Goal: Task Accomplishment & Management: Manage account settings

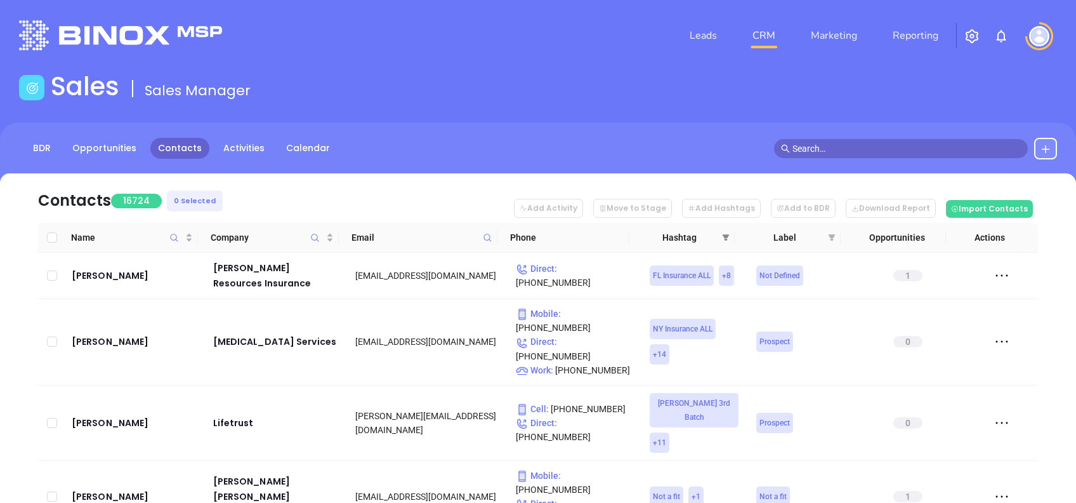
click at [730, 232] on span at bounding box center [726, 237] width 13 height 19
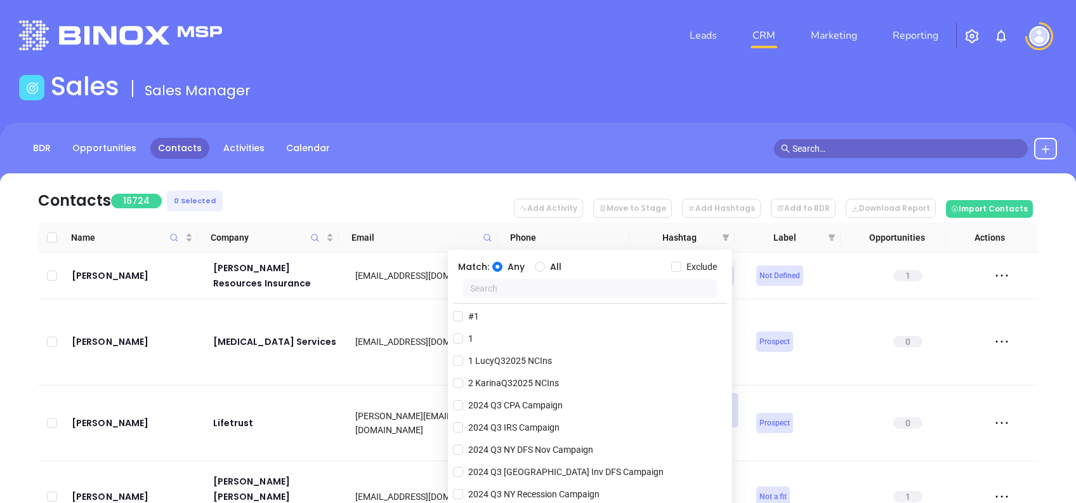
click at [570, 298] on div at bounding box center [590, 291] width 274 height 24
click at [559, 287] on input "text" at bounding box center [590, 288] width 254 height 19
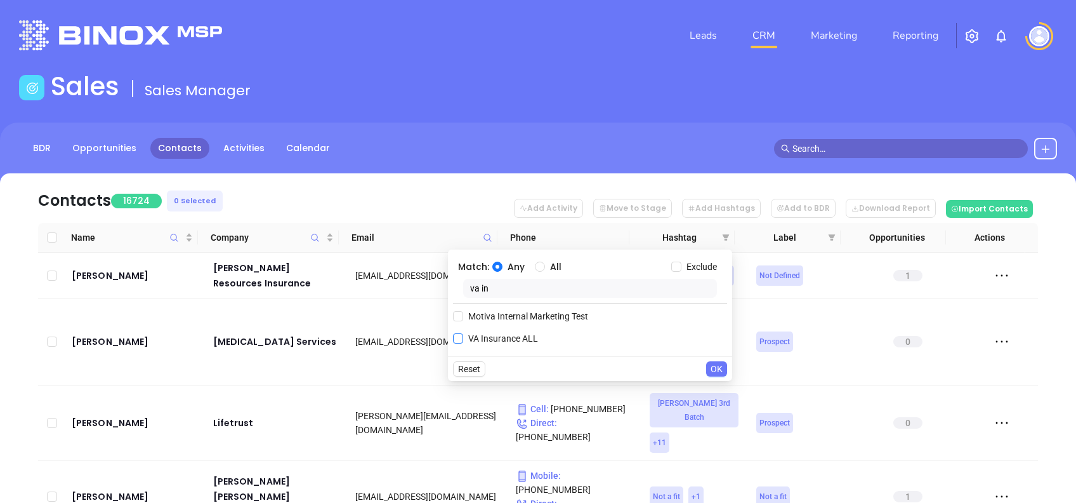
type input "va in"
click at [514, 336] on span "VA Insurance ALL" at bounding box center [503, 338] width 80 height 14
click at [463, 336] on input "VA Insurance ALL" at bounding box center [458, 338] width 10 height 10
checkbox input "true"
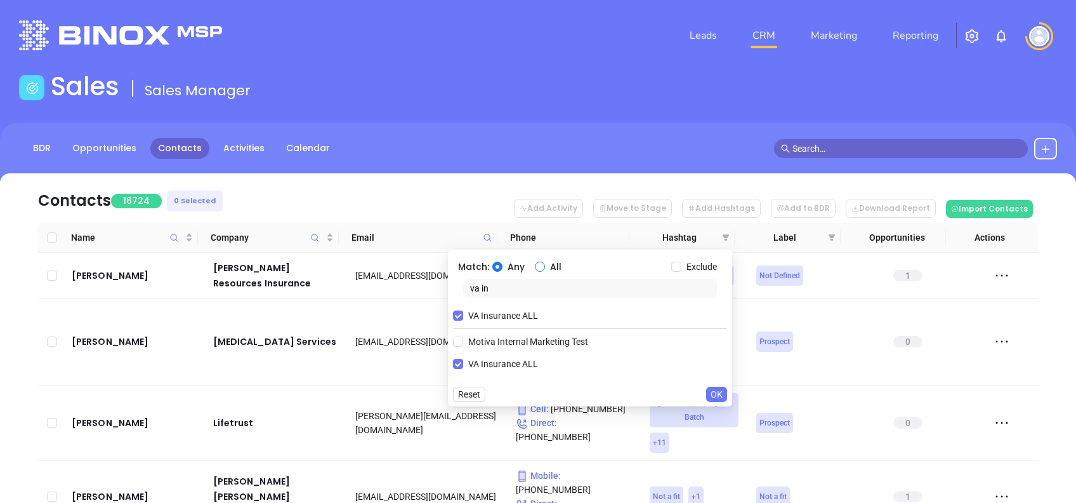
click at [544, 263] on input "All" at bounding box center [540, 266] width 10 height 10
radio input "true"
click at [547, 291] on input "va in" at bounding box center [590, 288] width 254 height 19
click at [547, 289] on input "va in" at bounding box center [590, 288] width 254 height 19
click at [547, 290] on input "va in" at bounding box center [590, 288] width 254 height 19
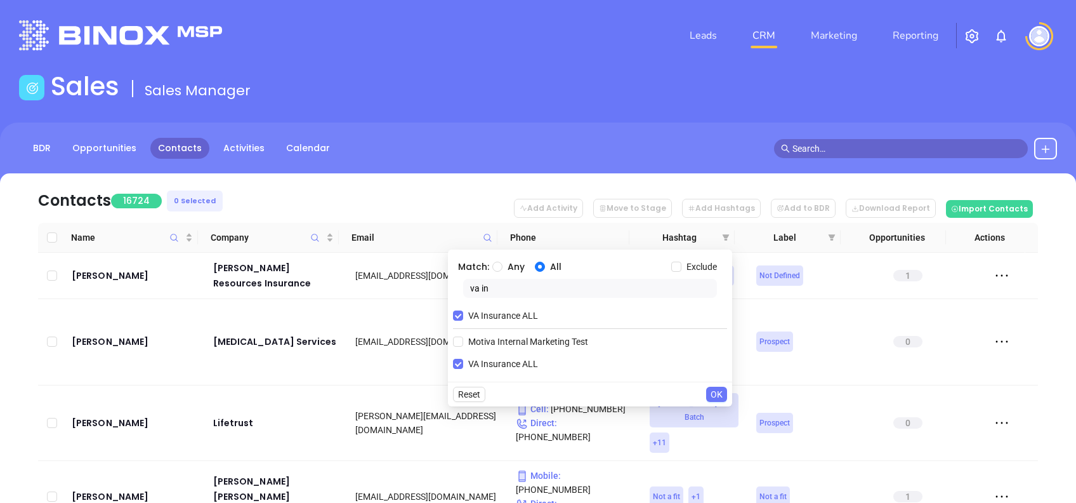
click at [547, 290] on input "va in" at bounding box center [590, 288] width 254 height 19
click at [547, 289] on input "va in" at bounding box center [590, 288] width 254 height 19
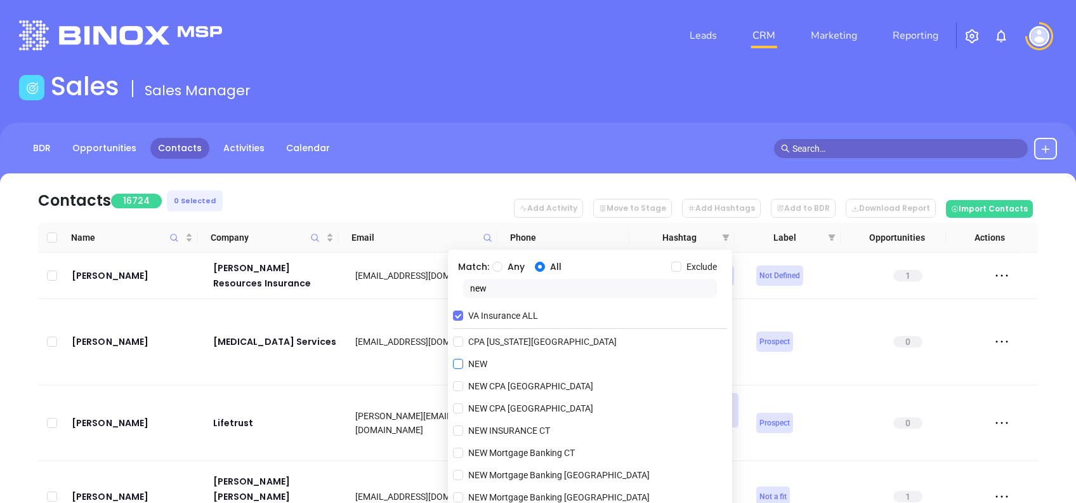
type input "new"
click at [480, 365] on span "NEW" at bounding box center [477, 364] width 29 height 14
click at [463, 365] on input "NEW" at bounding box center [458, 364] width 10 height 10
checkbox input "true"
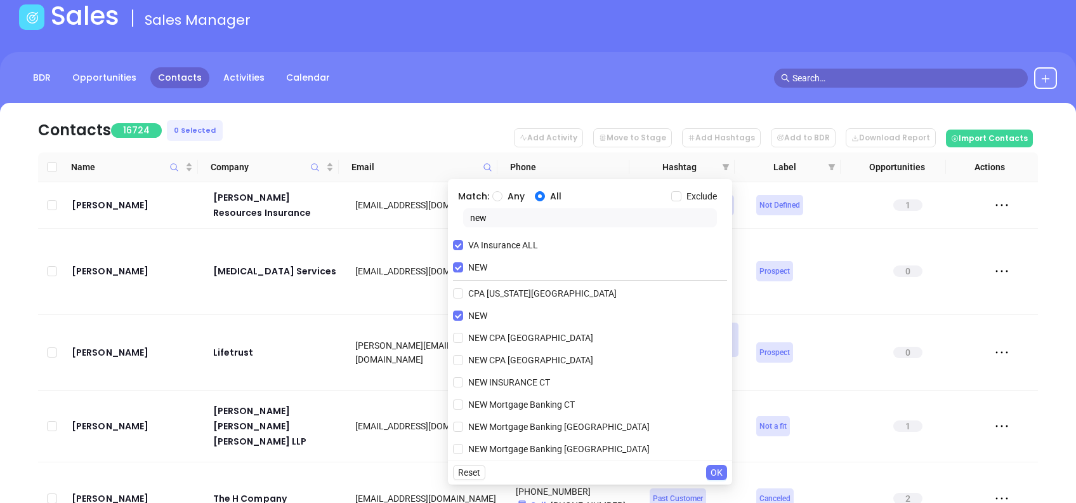
scroll to position [169, 0]
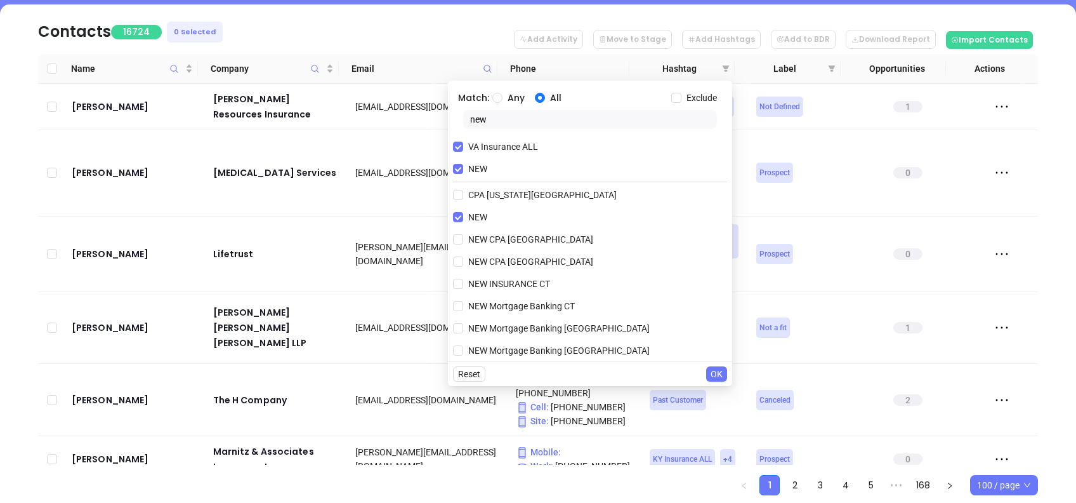
click at [718, 370] on span "OK" at bounding box center [717, 374] width 12 height 14
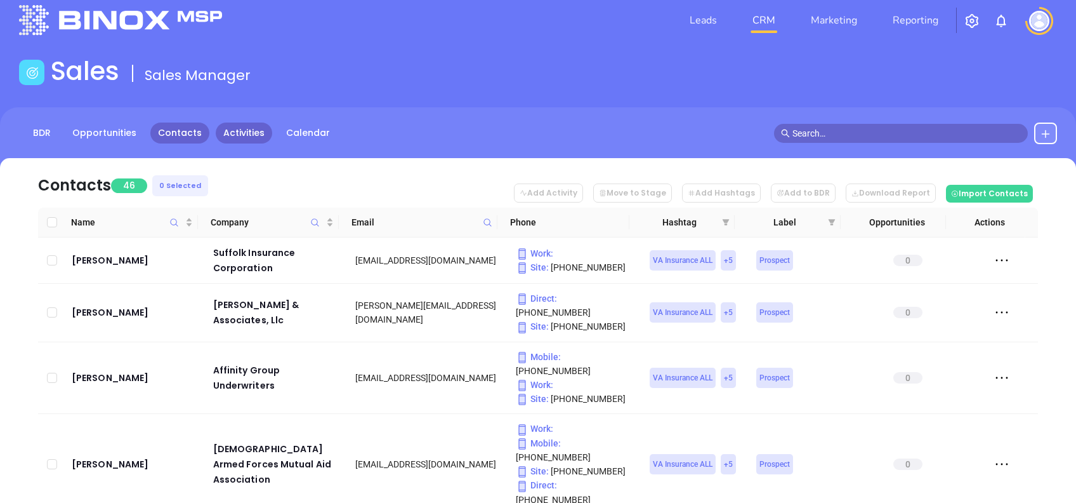
scroll to position [0, 0]
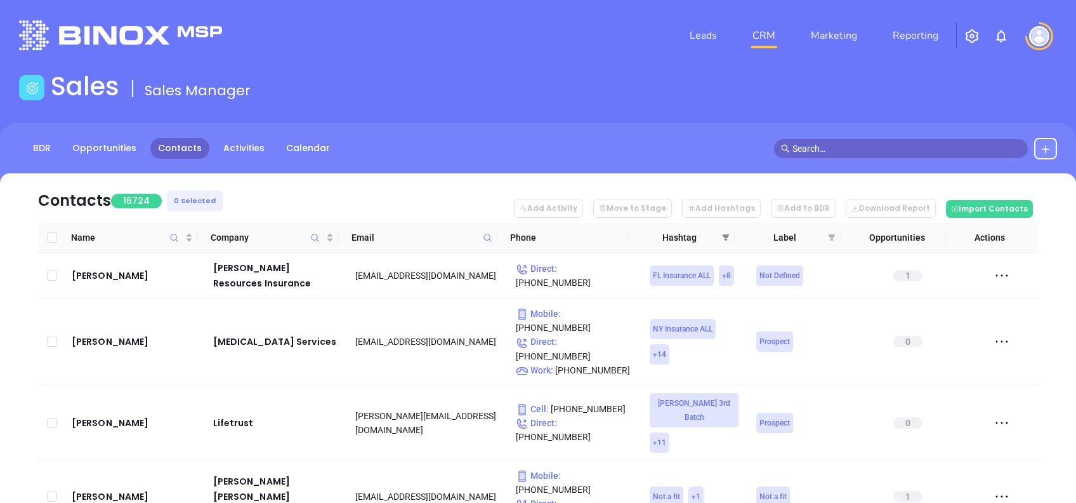
click at [730, 230] on span at bounding box center [726, 237] width 13 height 19
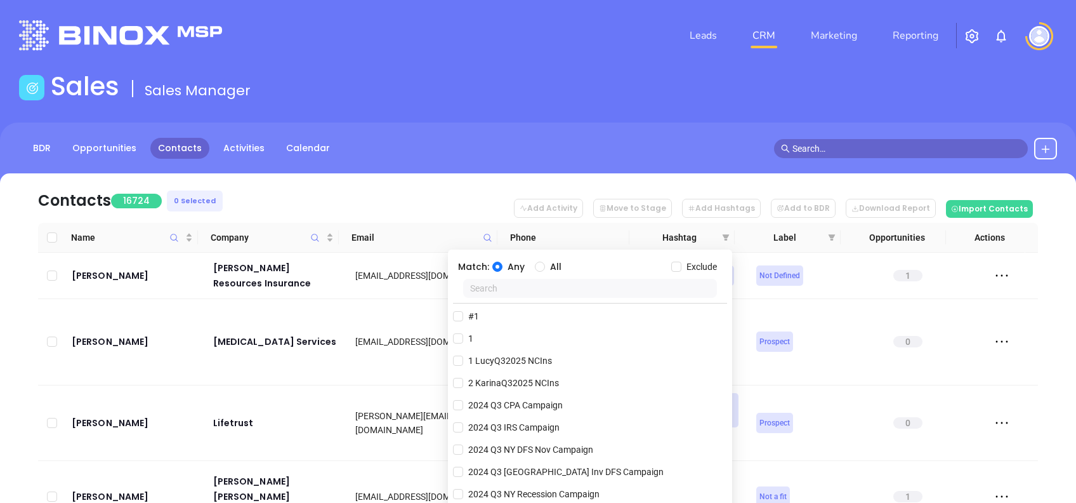
click at [561, 294] on input "text" at bounding box center [590, 288] width 254 height 19
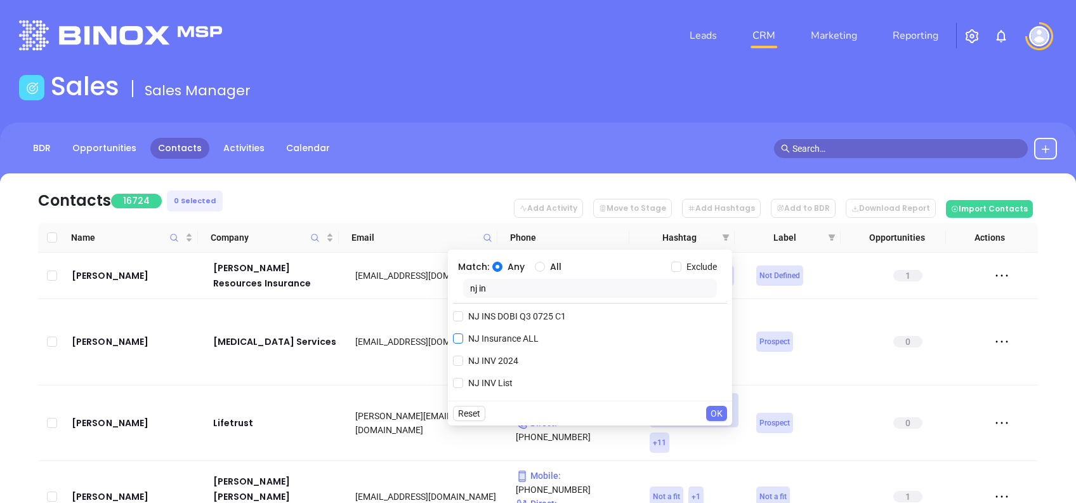
type input "nj in"
drag, startPoint x: 520, startPoint y: 334, endPoint x: 538, endPoint y: 328, distance: 18.9
click at [520, 335] on span "NJ Insurance ALL" at bounding box center [503, 338] width 81 height 14
click at [463, 335] on input "NJ Insurance ALL" at bounding box center [458, 338] width 10 height 10
checkbox input "true"
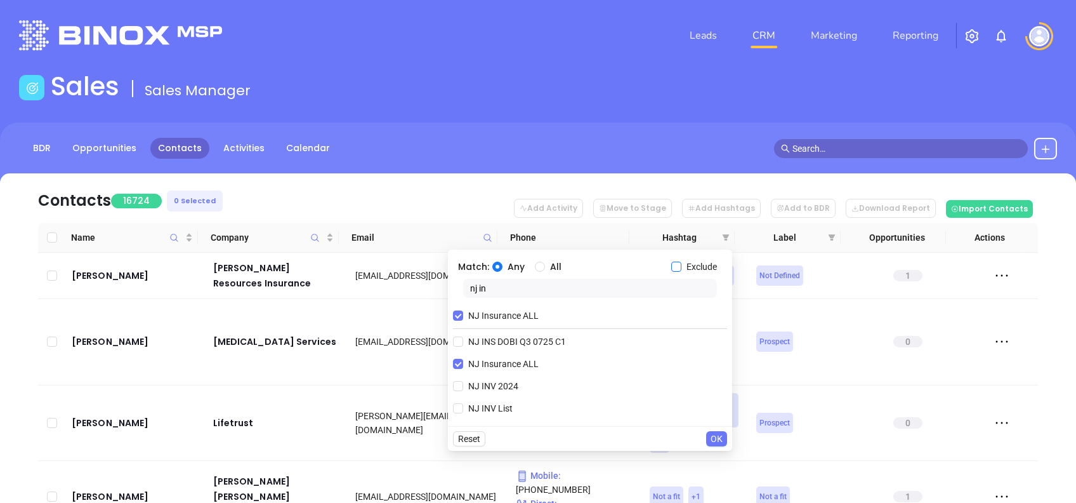
click at [680, 260] on label "Exclude" at bounding box center [696, 267] width 51 height 14
click at [680, 261] on input "Exclude" at bounding box center [676, 266] width 10 height 10
checkbox input "true"
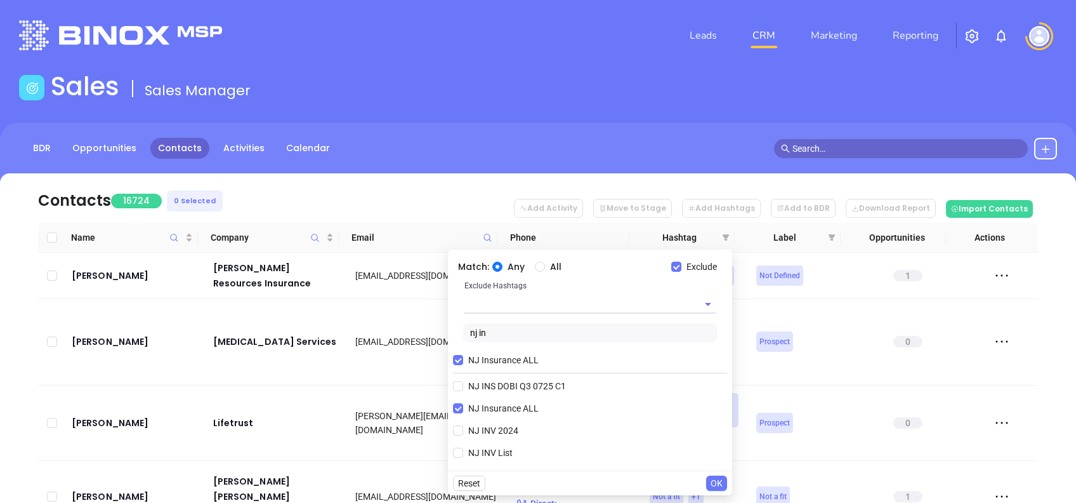
click at [583, 296] on input "text" at bounding box center [572, 303] width 216 height 18
type input "extra"
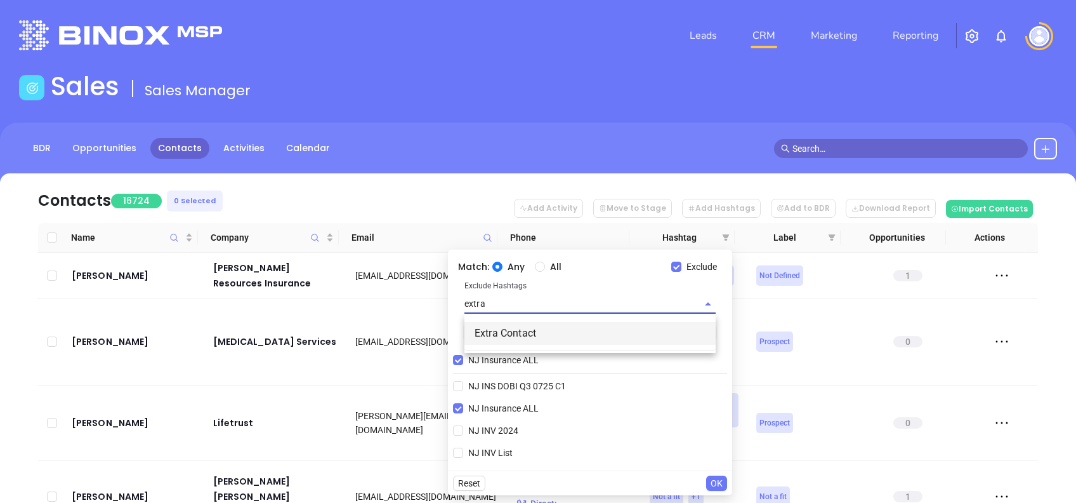
click at [621, 341] on li "Extra Contact" at bounding box center [589, 333] width 251 height 23
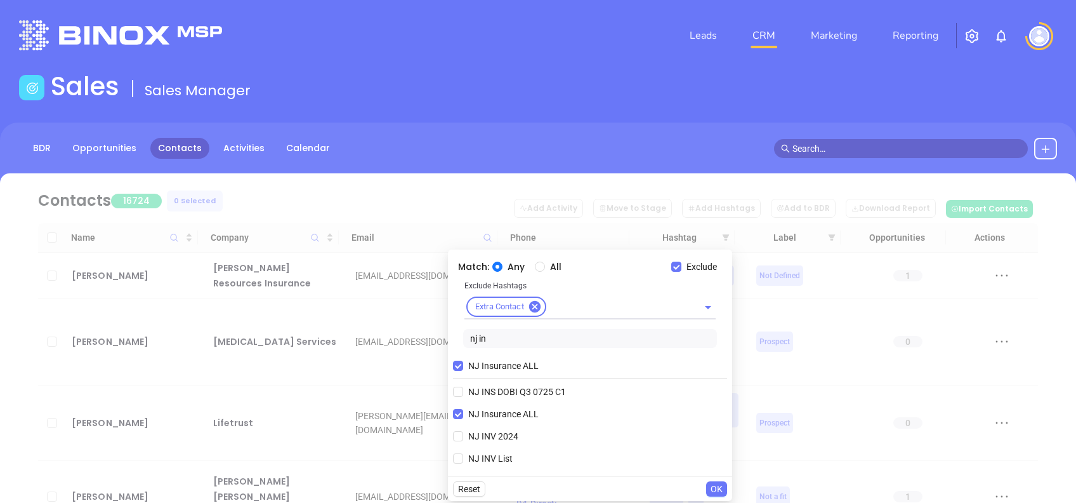
click at [714, 487] on span "OK" at bounding box center [717, 489] width 12 height 14
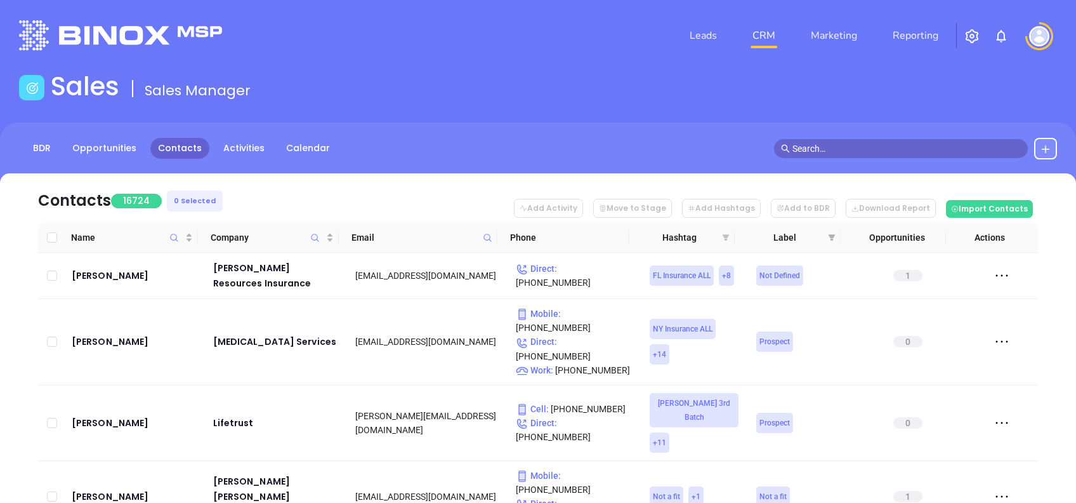
click at [728, 234] on icon "filter" at bounding box center [726, 237] width 7 height 6
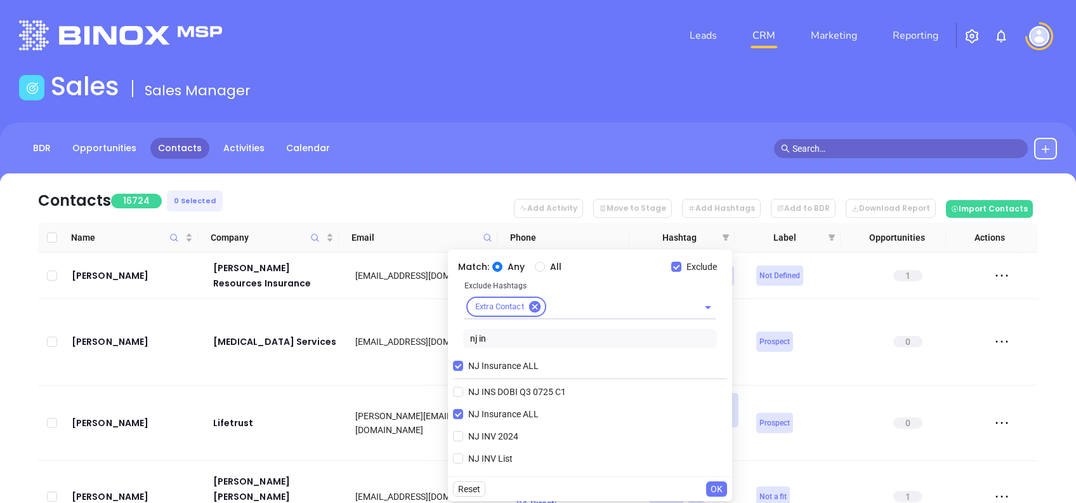
click at [721, 485] on span "OK" at bounding box center [717, 489] width 12 height 14
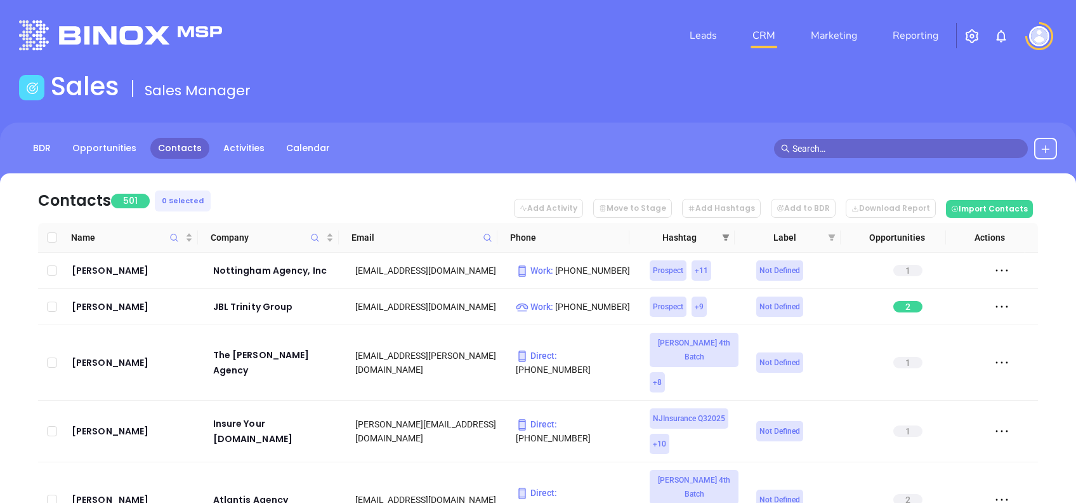
click at [728, 237] on icon "filter" at bounding box center [726, 238] width 8 height 8
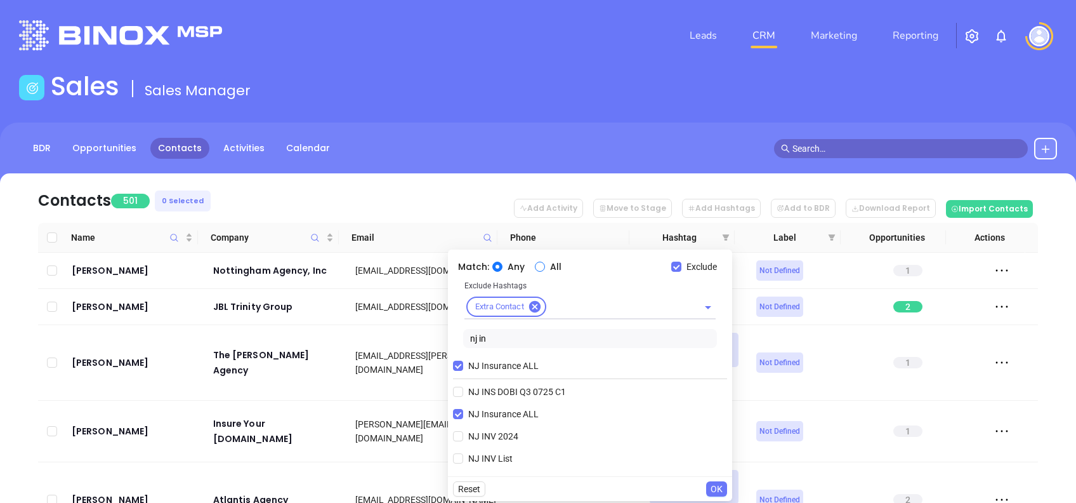
click at [538, 262] on input "All" at bounding box center [540, 266] width 10 height 10
radio input "true"
click at [523, 336] on input "nj in" at bounding box center [590, 338] width 254 height 19
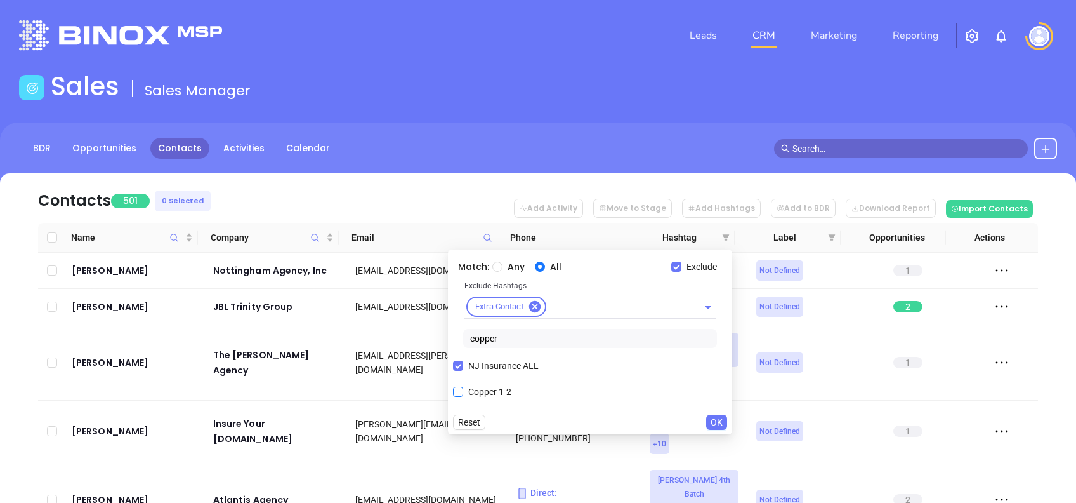
type input "copper"
click at [489, 391] on span "Copper 1-2" at bounding box center [489, 392] width 53 height 14
click at [463, 391] on input "Copper 1-2" at bounding box center [458, 391] width 10 height 10
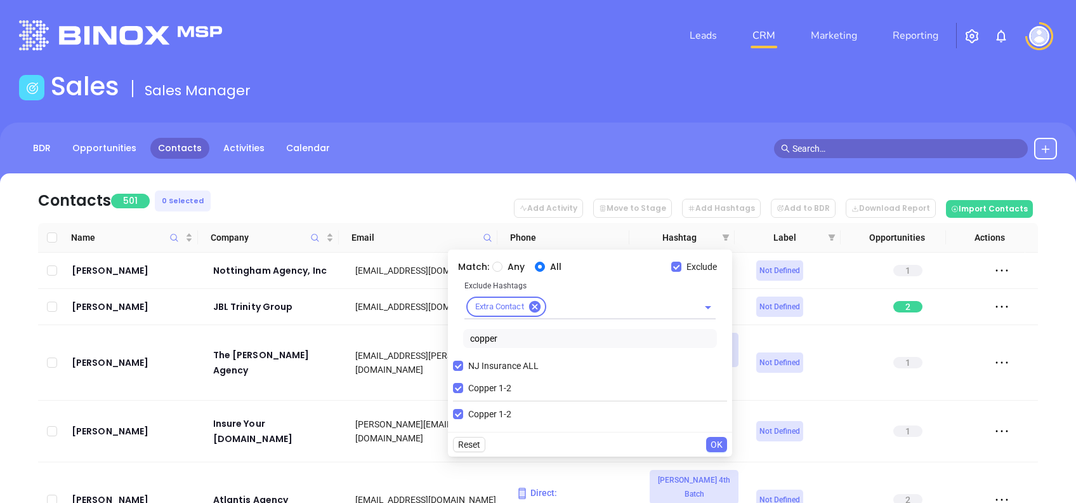
click at [711, 447] on span "OK" at bounding box center [717, 444] width 12 height 14
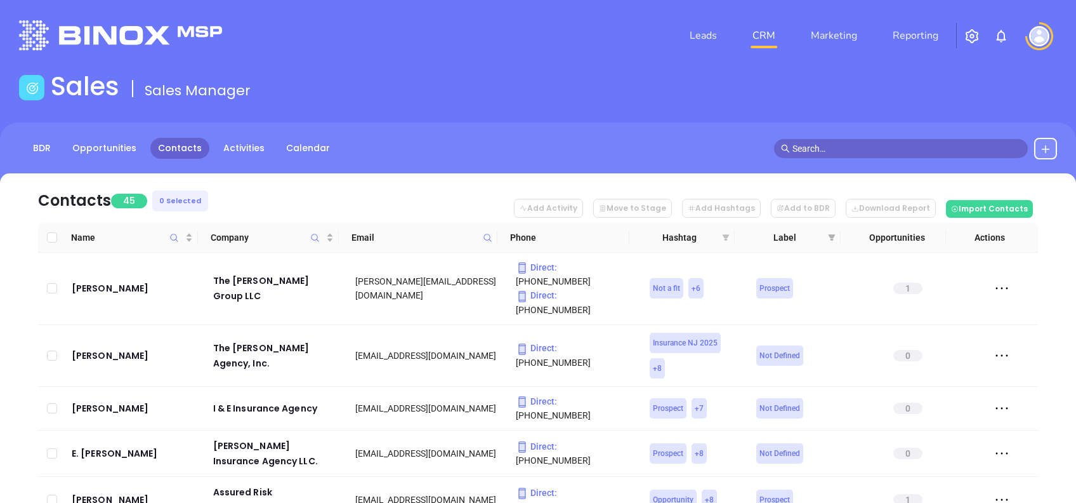
click at [725, 239] on icon "filter" at bounding box center [726, 237] width 7 height 6
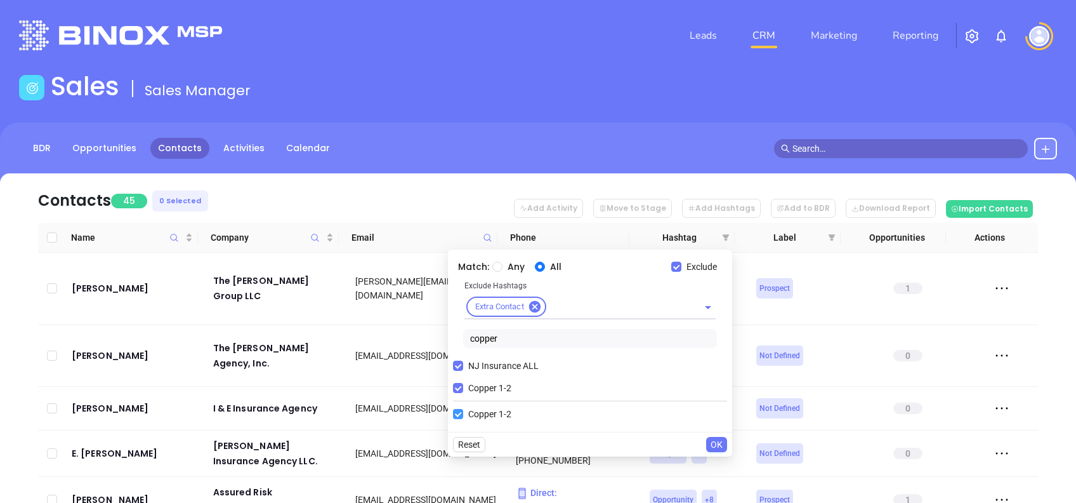
click at [489, 385] on span "Copper 1-2" at bounding box center [489, 388] width 53 height 14
click at [463, 385] on input "Copper 1-2" at bounding box center [458, 388] width 10 height 10
checkbox input "false"
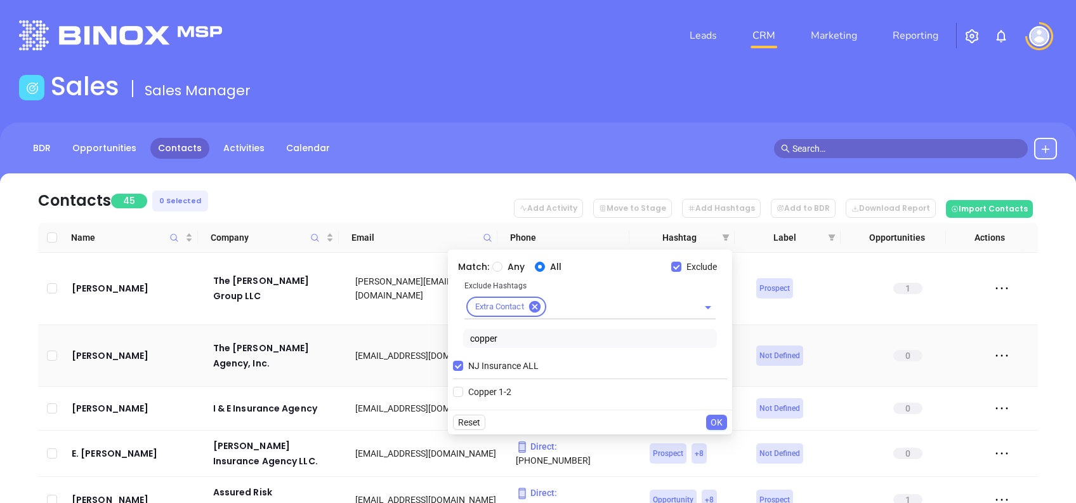
drag, startPoint x: 512, startPoint y: 334, endPoint x: 438, endPoint y: 326, distance: 74.1
click at [438, 326] on body "Leads CRM Marketing Reporting Financial Leads Leads Sales Sales Manager BDR Opp…" at bounding box center [538, 251] width 1076 height 503
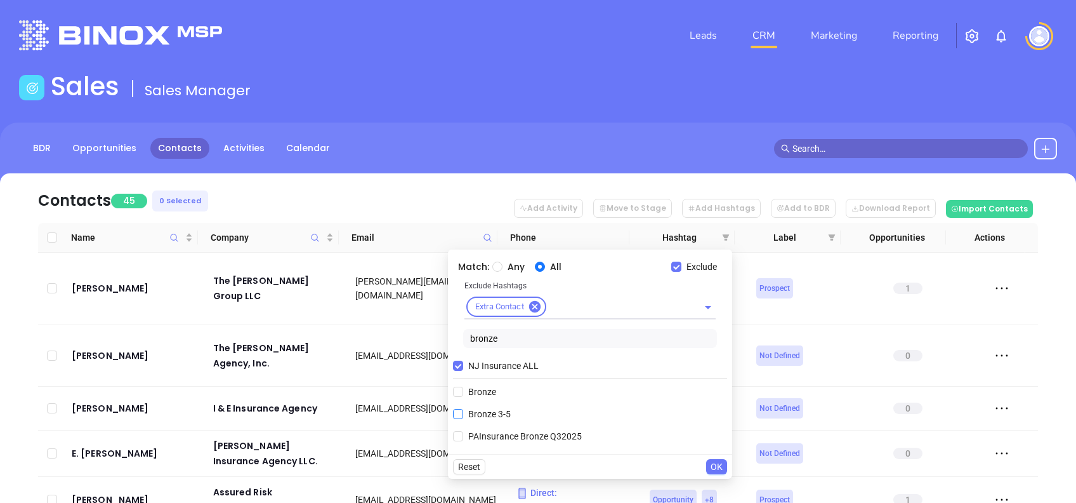
type input "bronze"
click at [502, 417] on span "Bronze 3-5" at bounding box center [489, 414] width 53 height 14
click at [463, 417] on input "Bronze 3-5" at bounding box center [458, 414] width 10 height 10
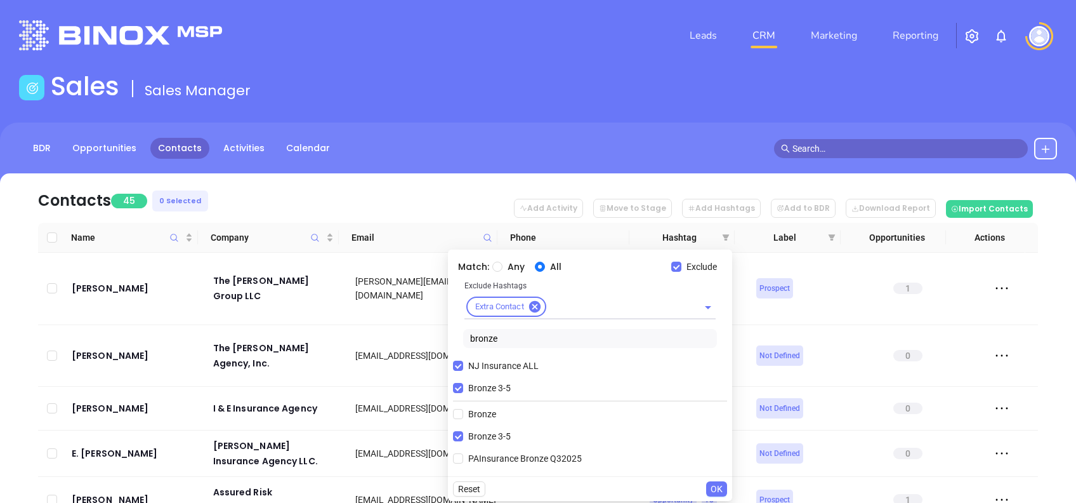
click at [710, 487] on button "OK" at bounding box center [716, 488] width 21 height 15
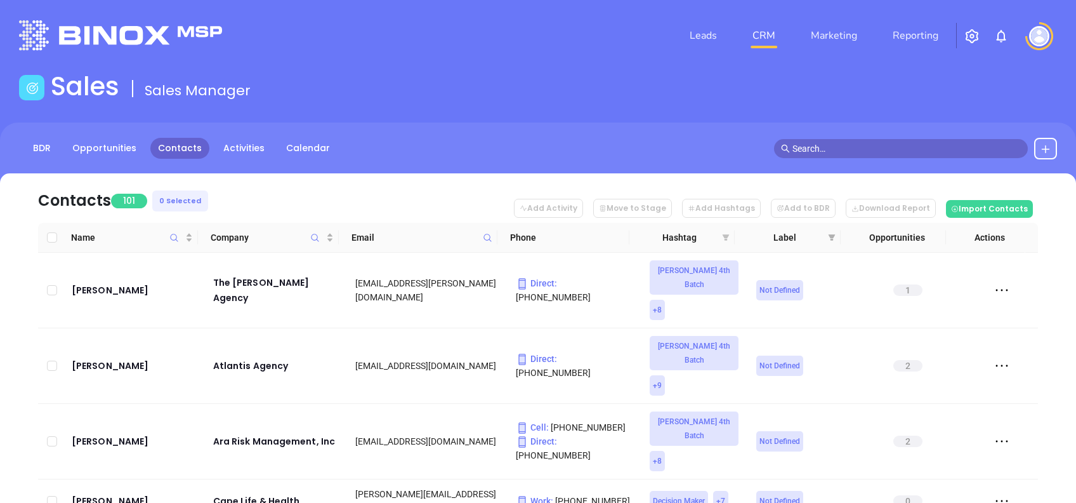
click at [724, 236] on icon "filter" at bounding box center [726, 237] width 7 height 6
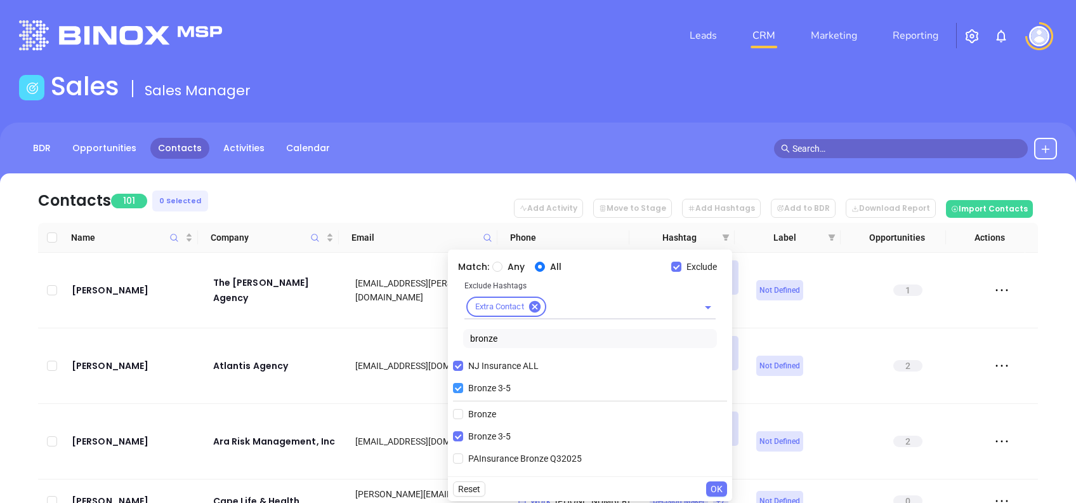
click at [492, 389] on span "Bronze 3-5" at bounding box center [489, 388] width 53 height 14
click at [463, 389] on input "Bronze 3-5" at bounding box center [458, 388] width 10 height 10
checkbox input "false"
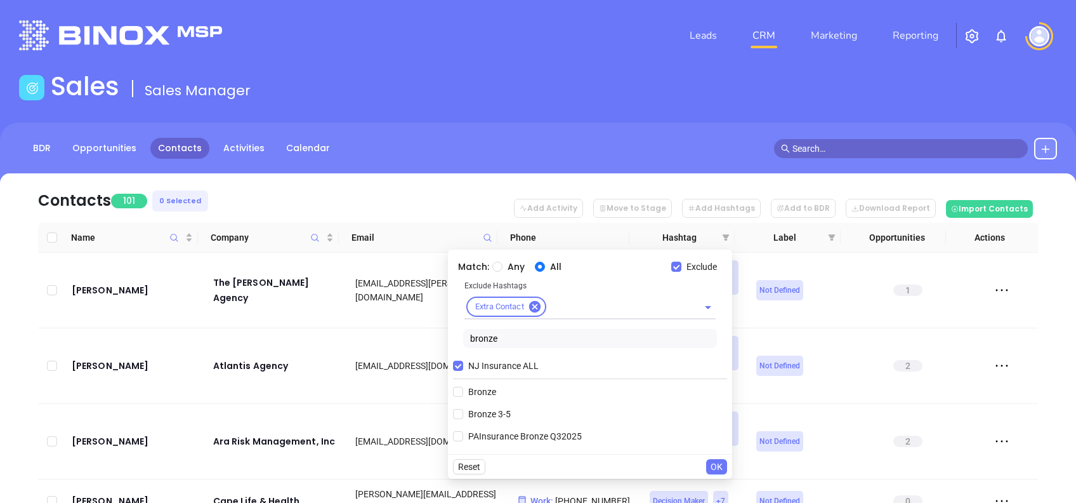
drag, startPoint x: 510, startPoint y: 335, endPoint x: 434, endPoint y: 337, distance: 75.5
click at [434, 337] on body "Leads CRM Marketing Reporting Financial Leads Leads Sales Sales Manager BDR Opp…" at bounding box center [538, 251] width 1076 height 503
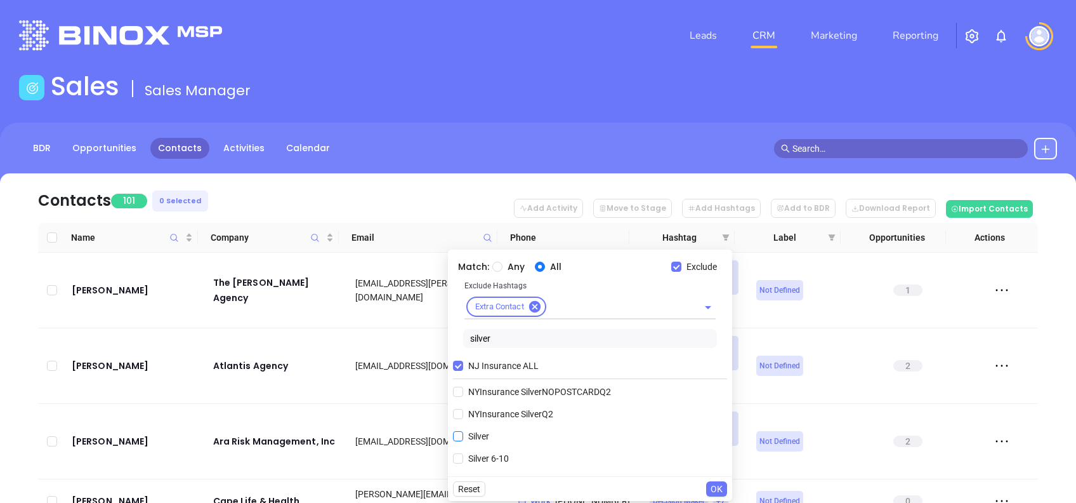
type input "silver"
click at [486, 456] on span "Silver 6-10" at bounding box center [488, 458] width 51 height 14
click at [463, 456] on input "Silver 6-10" at bounding box center [458, 458] width 10 height 10
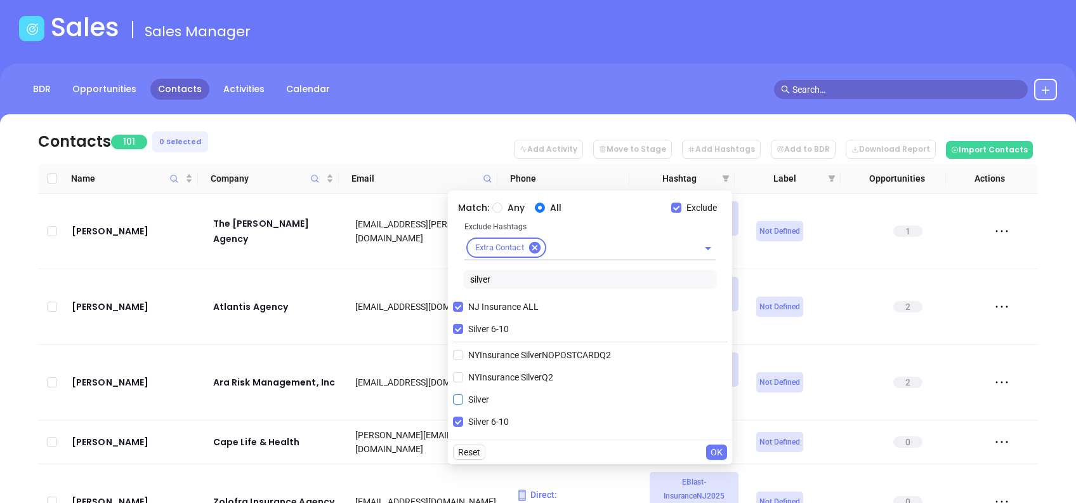
scroll to position [84, 0]
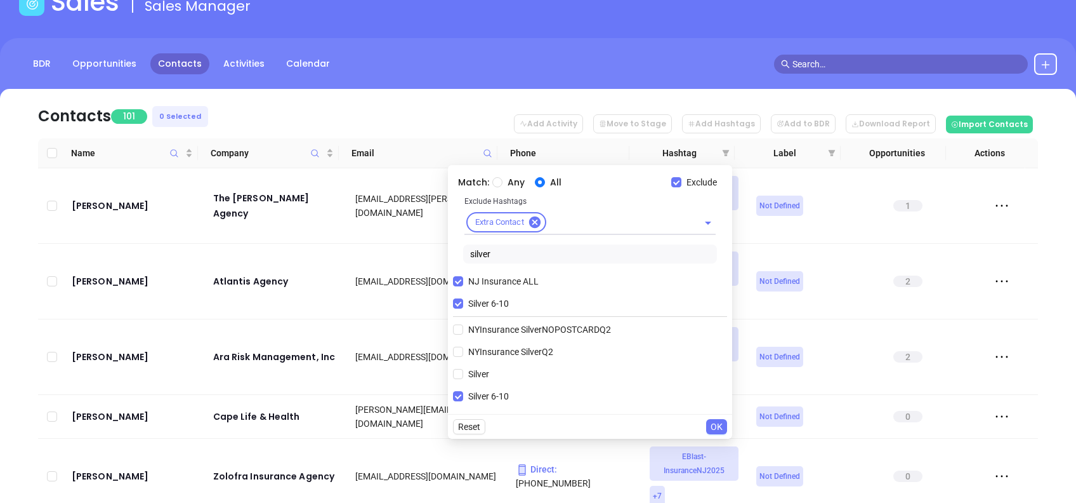
click at [716, 423] on span "OK" at bounding box center [717, 426] width 12 height 14
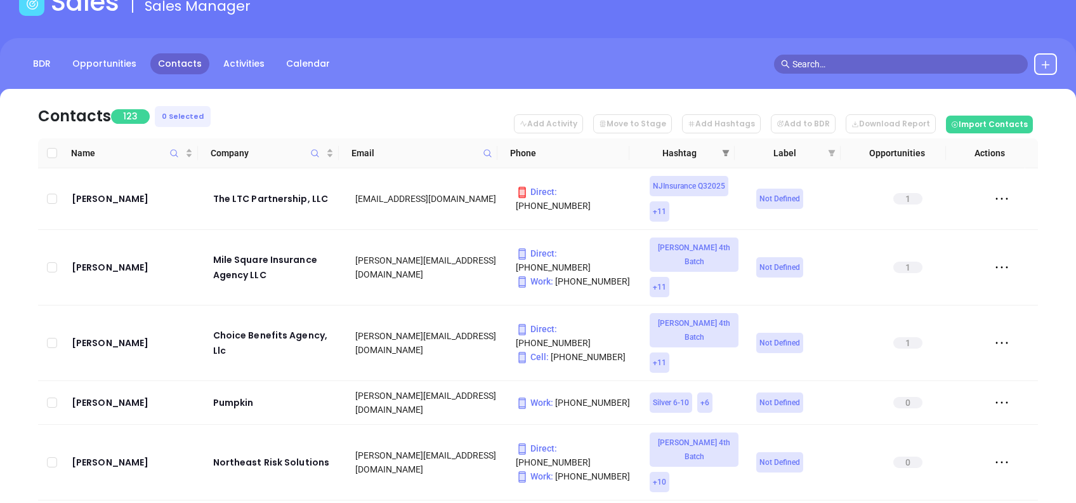
click at [720, 153] on span at bounding box center [726, 152] width 13 height 19
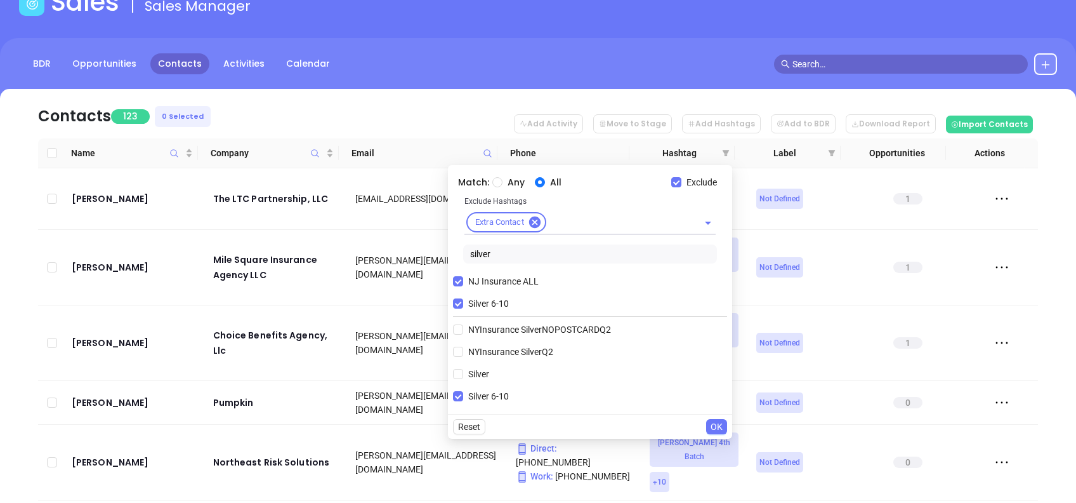
drag, startPoint x: 464, startPoint y: 301, endPoint x: 477, endPoint y: 293, distance: 14.6
click at [464, 301] on span "Silver 6-10" at bounding box center [488, 303] width 51 height 14
click at [463, 301] on input "Silver 6-10" at bounding box center [458, 303] width 10 height 10
checkbox input "false"
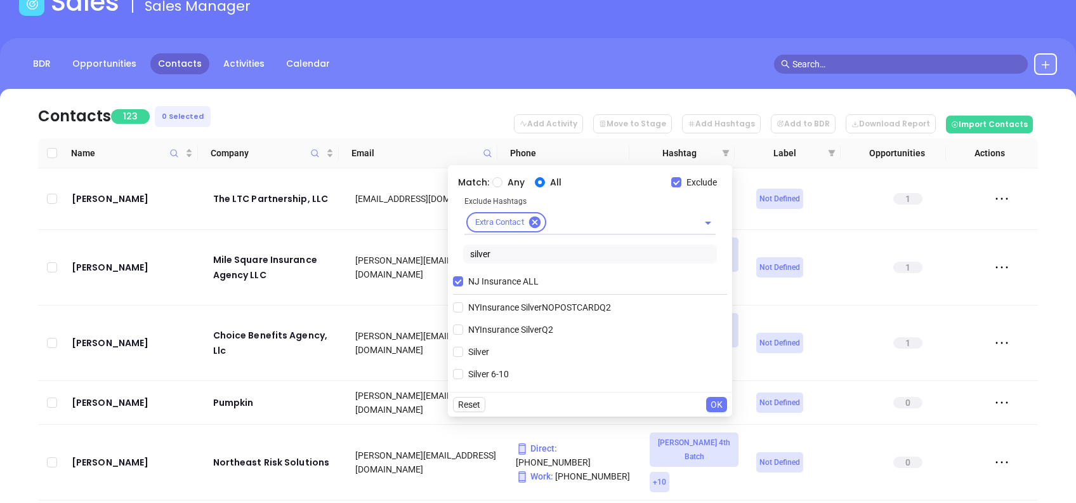
drag, startPoint x: 511, startPoint y: 249, endPoint x: 418, endPoint y: 254, distance: 92.8
click at [424, 258] on body "Leads CRM Marketing Reporting Financial Leads Leads Sales Sales Manager BDR Opp…" at bounding box center [538, 167] width 1076 height 503
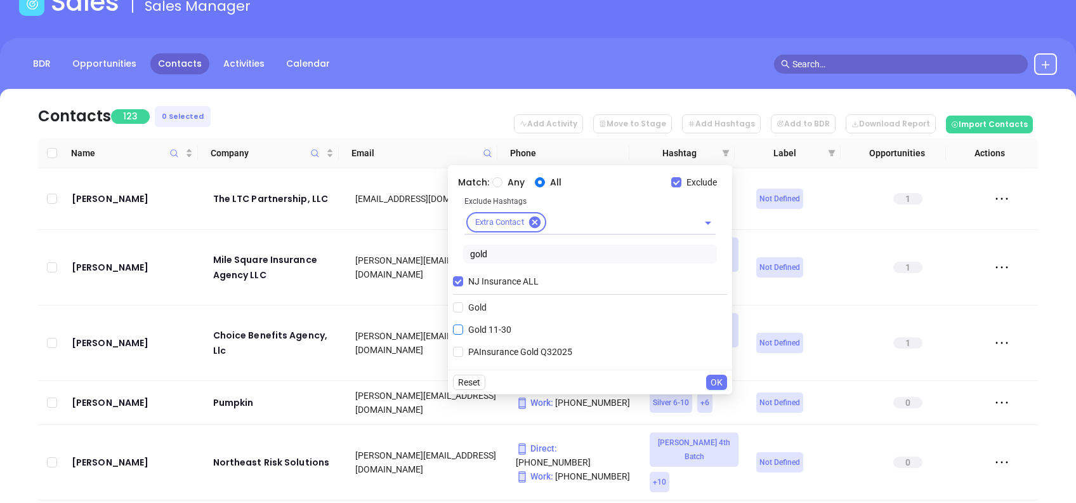
type input "gold"
click at [468, 327] on span "Gold 11-30" at bounding box center [489, 329] width 53 height 14
click at [463, 327] on input "Gold 11-30" at bounding box center [458, 329] width 10 height 10
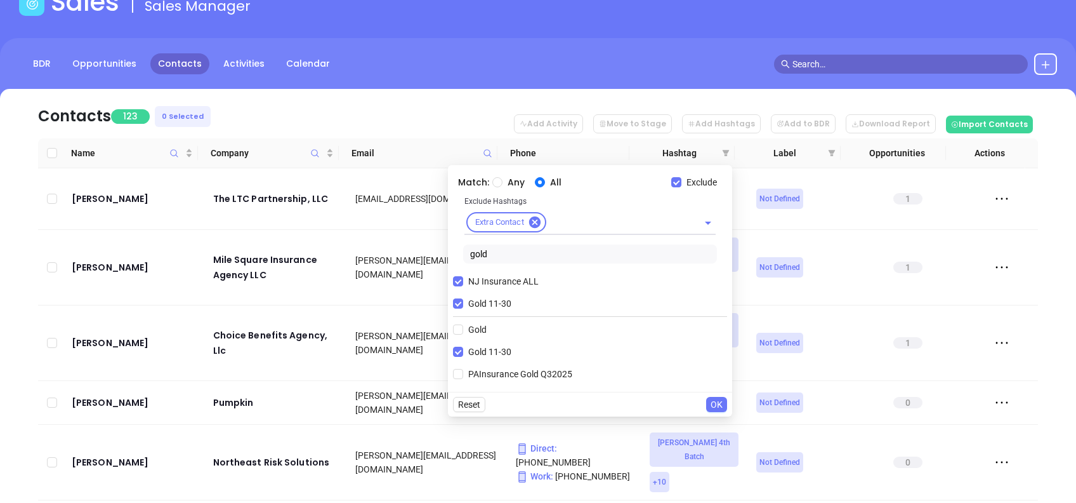
click at [713, 404] on span "OK" at bounding box center [717, 404] width 12 height 14
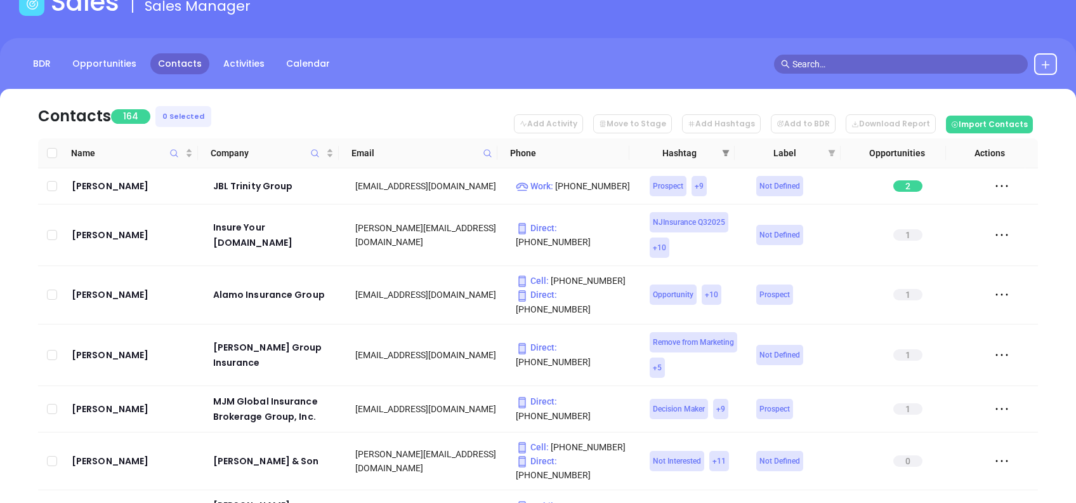
drag, startPoint x: 726, startPoint y: 152, endPoint x: 729, endPoint y: 159, distance: 7.1
click at [726, 152] on icon "filter" at bounding box center [726, 153] width 7 height 6
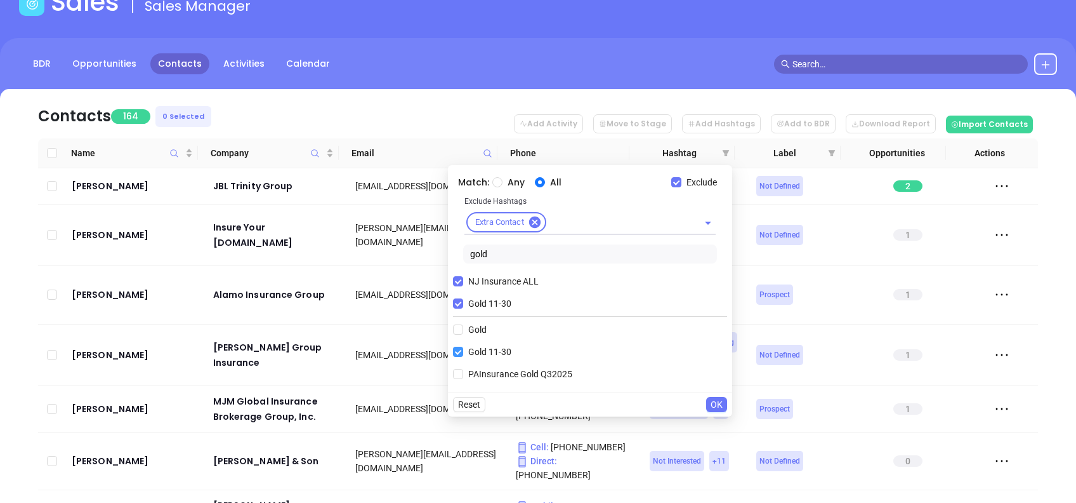
click at [489, 348] on span "Gold 11-30" at bounding box center [489, 352] width 53 height 14
click at [463, 348] on input "Gold 11-30" at bounding box center [458, 351] width 10 height 10
checkbox input "false"
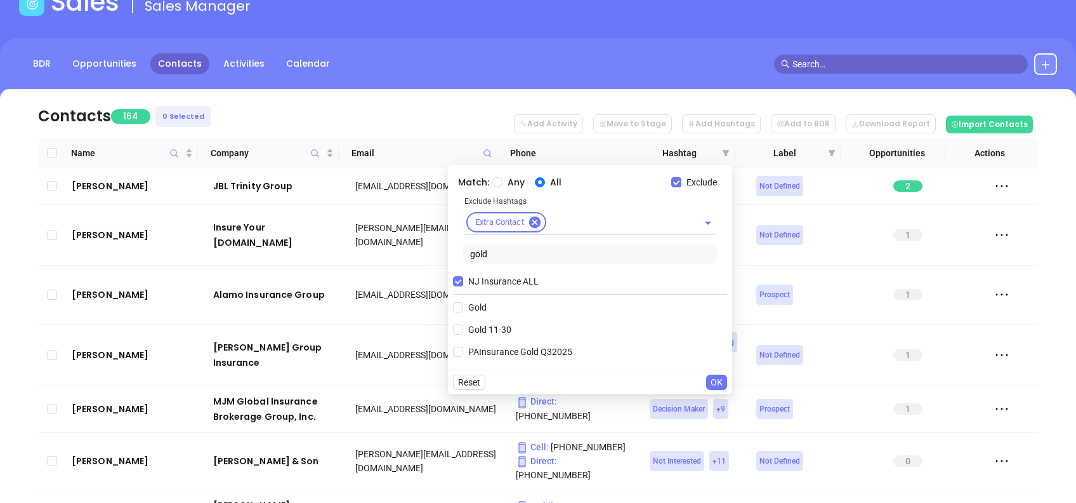
drag, startPoint x: 508, startPoint y: 257, endPoint x: 421, endPoint y: 239, distance: 88.1
click at [421, 239] on body "Leads CRM Marketing Reporting Financial Leads Leads Sales Sales Manager BDR Opp…" at bounding box center [538, 167] width 1076 height 503
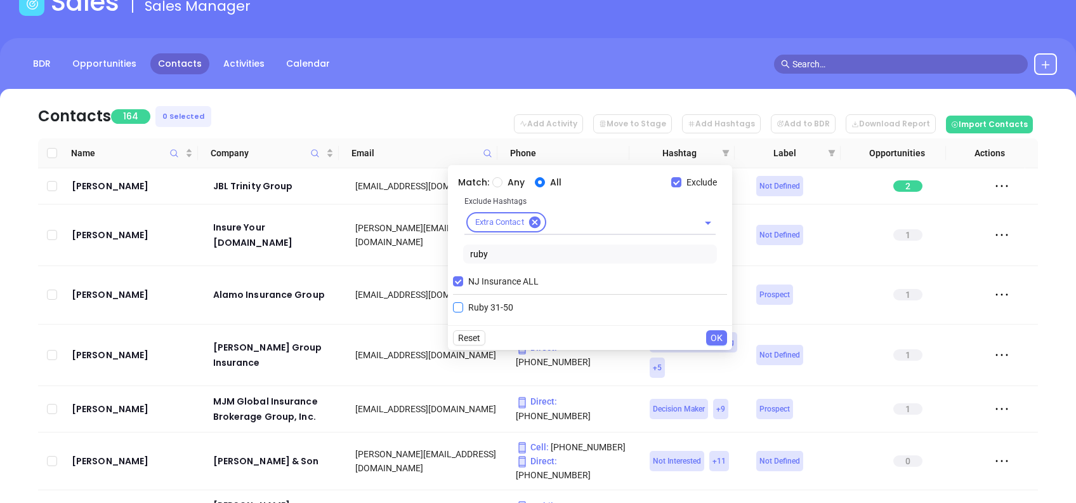
type input "ruby"
click at [458, 308] on input "Ruby 31-50" at bounding box center [458, 307] width 10 height 10
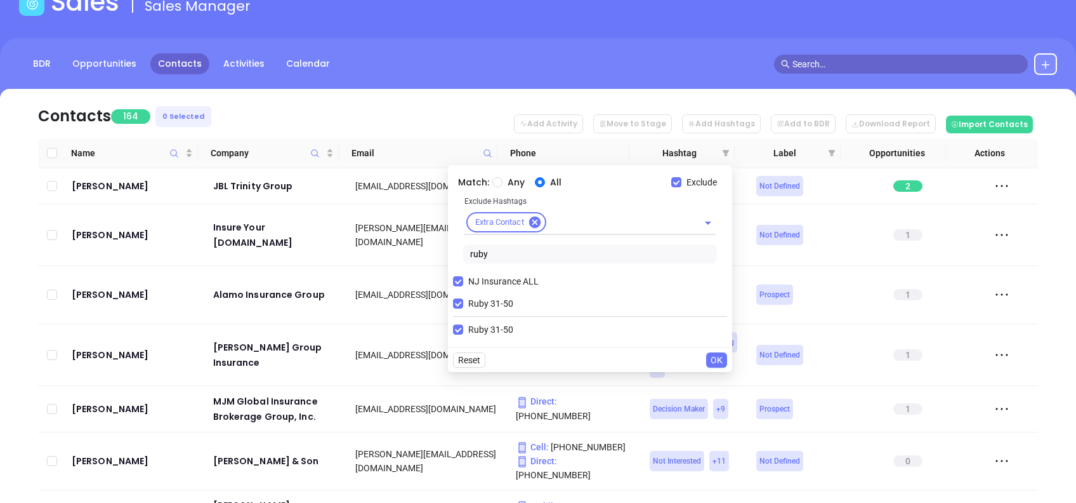
click at [720, 357] on span "OK" at bounding box center [717, 360] width 12 height 14
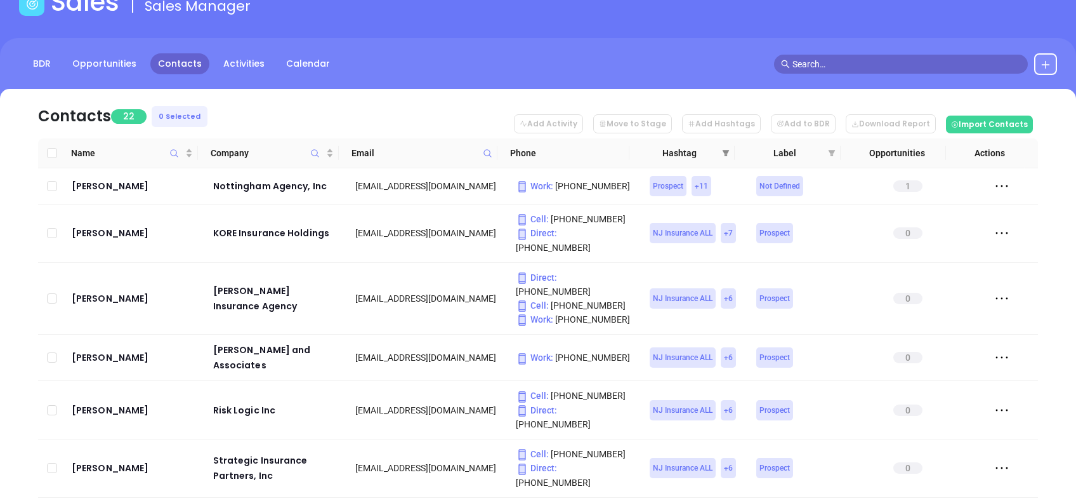
click at [728, 152] on icon "filter" at bounding box center [726, 153] width 8 height 8
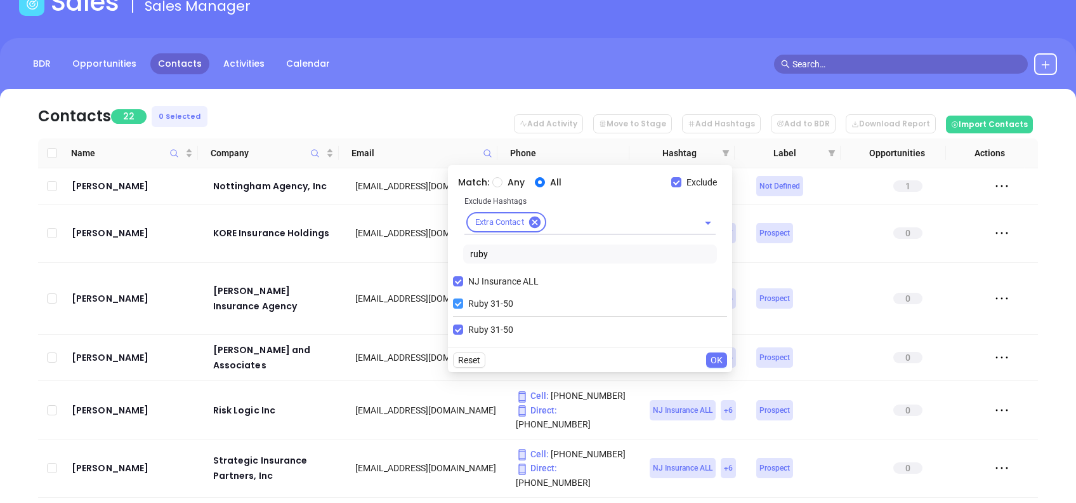
click at [495, 303] on span "Ruby 31-50" at bounding box center [490, 303] width 55 height 14
click at [463, 303] on input "Ruby 31-50" at bounding box center [458, 303] width 10 height 10
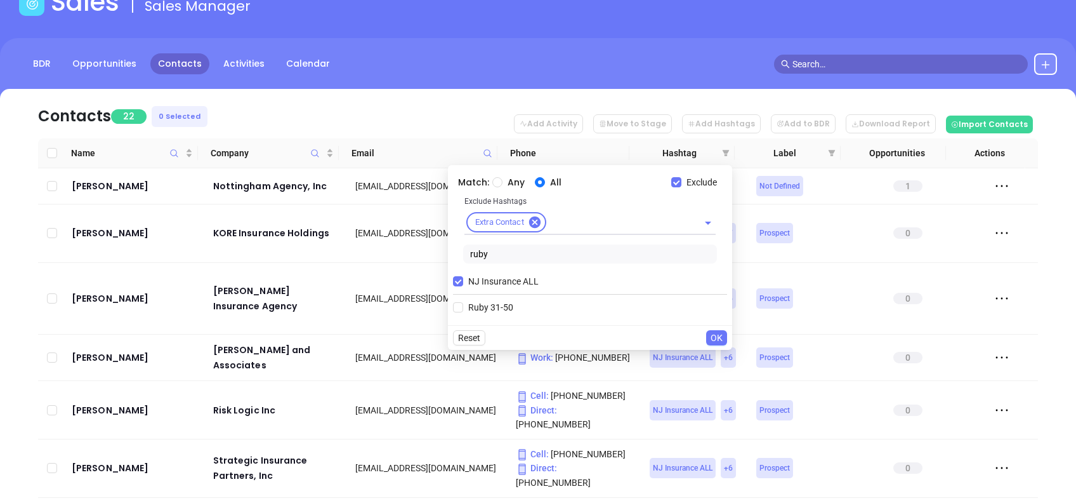
checkbox input "false"
drag, startPoint x: 504, startPoint y: 245, endPoint x: 440, endPoint y: 234, distance: 65.0
click at [444, 238] on body "Leads CRM Marketing Reporting Financial Leads Leads Sales Sales Manager BDR Opp…" at bounding box center [538, 167] width 1076 height 503
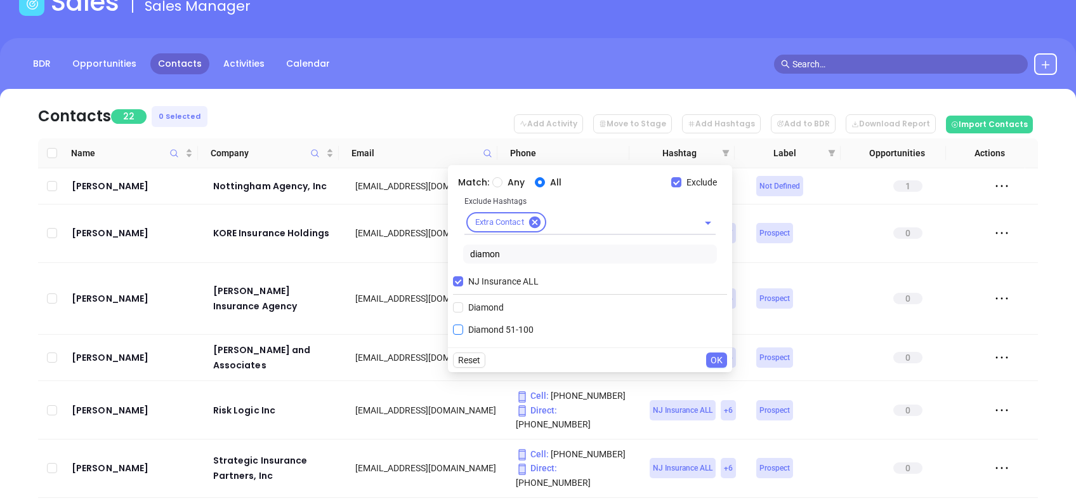
type input "diamon"
click at [516, 329] on span "Diamond 51-100" at bounding box center [501, 329] width 76 height 14
click at [463, 329] on input "Diamond 51-100" at bounding box center [458, 329] width 10 height 10
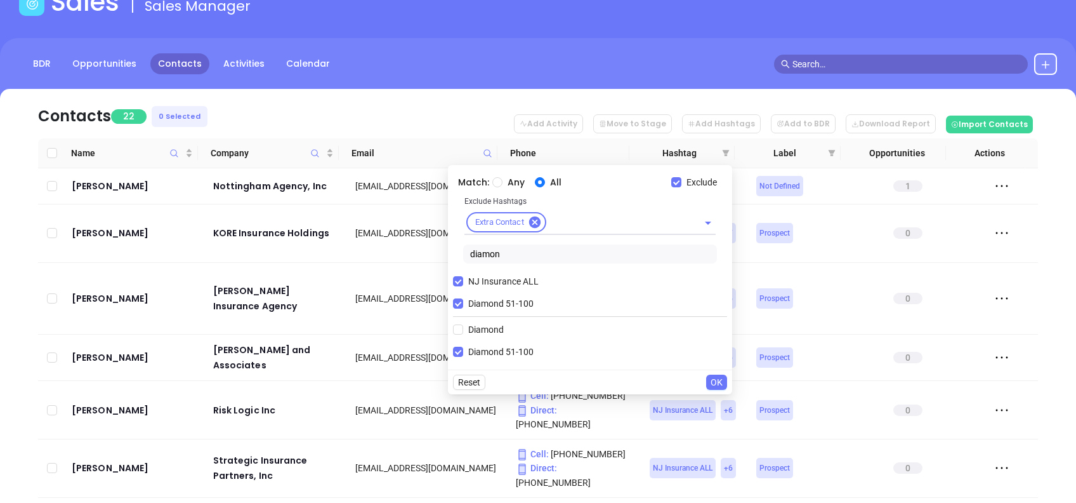
click at [716, 377] on span "OK" at bounding box center [717, 382] width 12 height 14
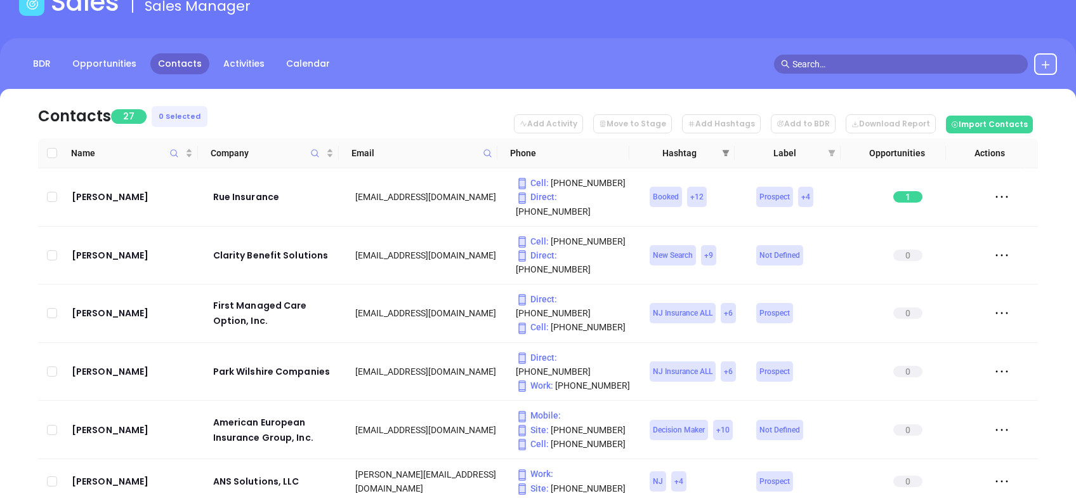
click at [730, 152] on span at bounding box center [726, 152] width 13 height 19
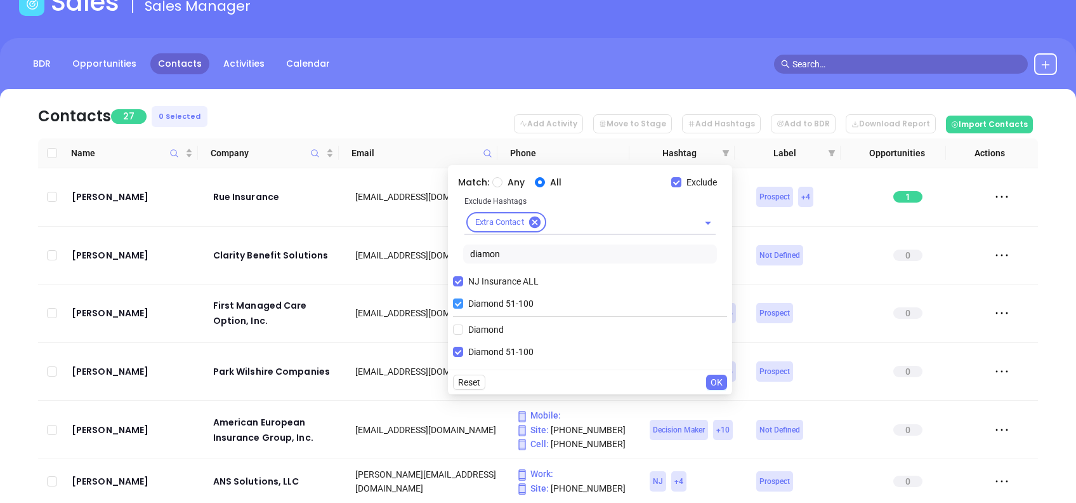
click at [498, 299] on span "Diamond 51-100" at bounding box center [501, 303] width 76 height 14
click at [463, 299] on input "Diamond 51-100" at bounding box center [458, 303] width 10 height 10
checkbox input "false"
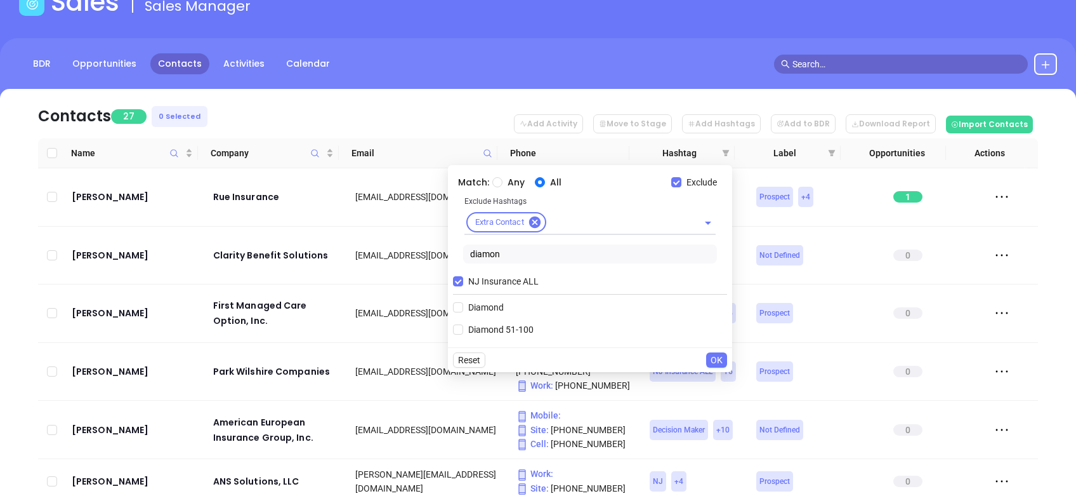
drag, startPoint x: 523, startPoint y: 254, endPoint x: 420, endPoint y: 244, distance: 103.3
click at [421, 244] on body "Leads CRM Marketing Reporting Financial Leads Leads Sales Sales Manager BDR Opp…" at bounding box center [538, 167] width 1076 height 503
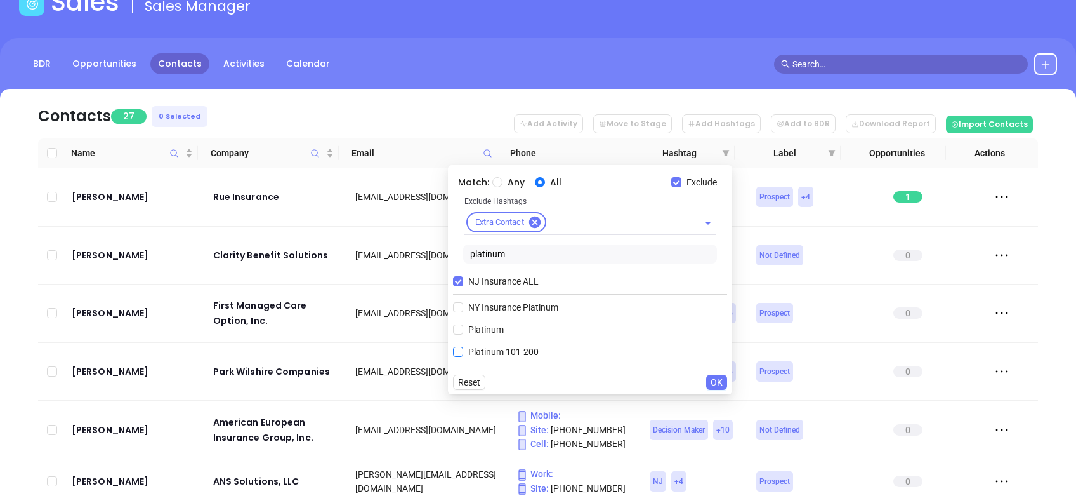
type input "platinum"
click at [496, 345] on label "Platinum 101-200" at bounding box center [498, 351] width 91 height 19
click at [463, 346] on input "Platinum 101-200" at bounding box center [458, 351] width 10 height 10
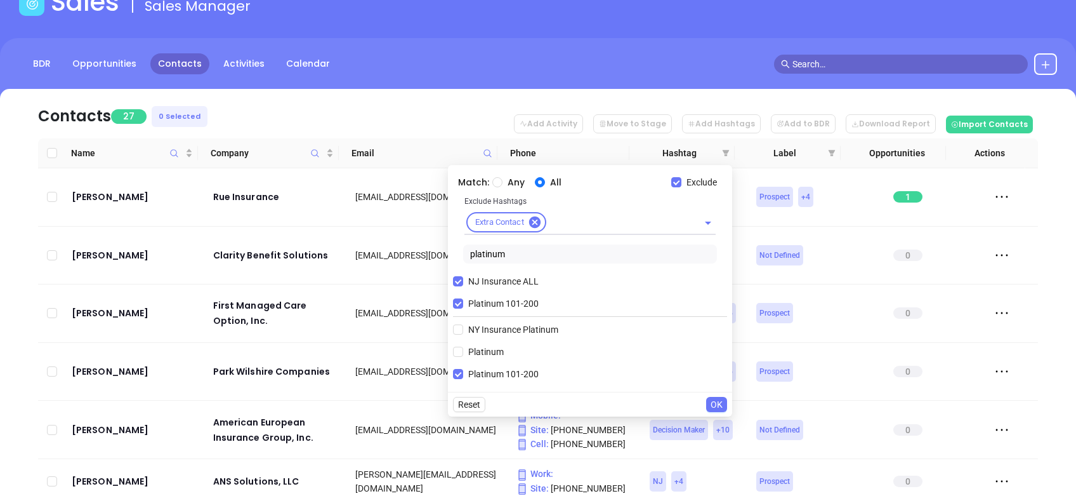
click at [714, 400] on span "OK" at bounding box center [717, 404] width 12 height 14
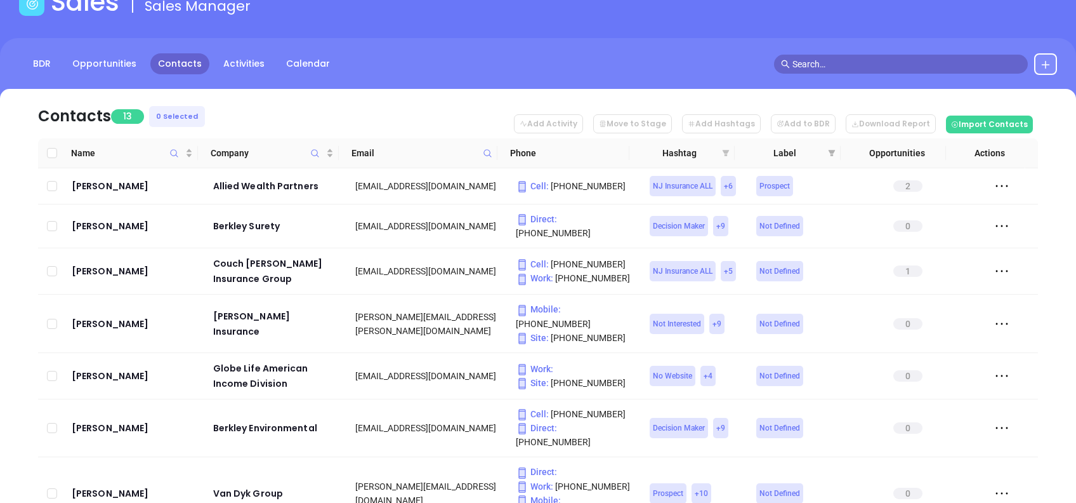
click at [726, 152] on icon "filter" at bounding box center [726, 153] width 7 height 6
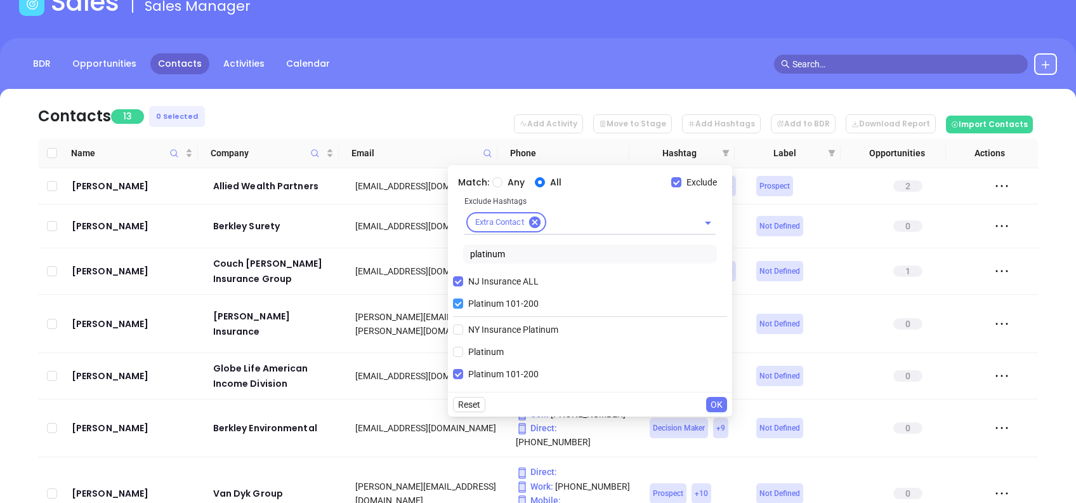
click at [471, 301] on span "Platinum 101-200" at bounding box center [503, 303] width 81 height 14
click at [463, 301] on input "Platinum 101-200" at bounding box center [458, 303] width 10 height 10
checkbox input "false"
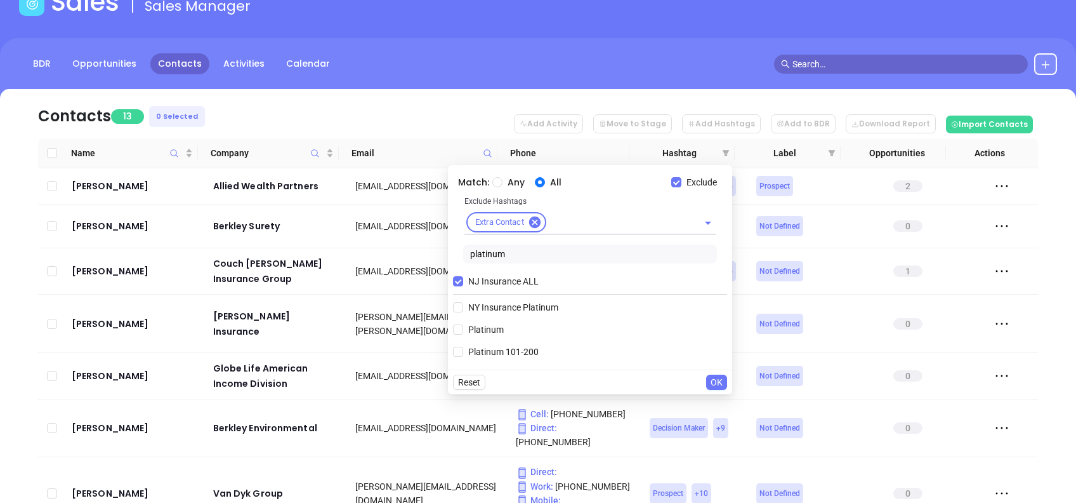
click at [714, 379] on span "OK" at bounding box center [717, 382] width 12 height 14
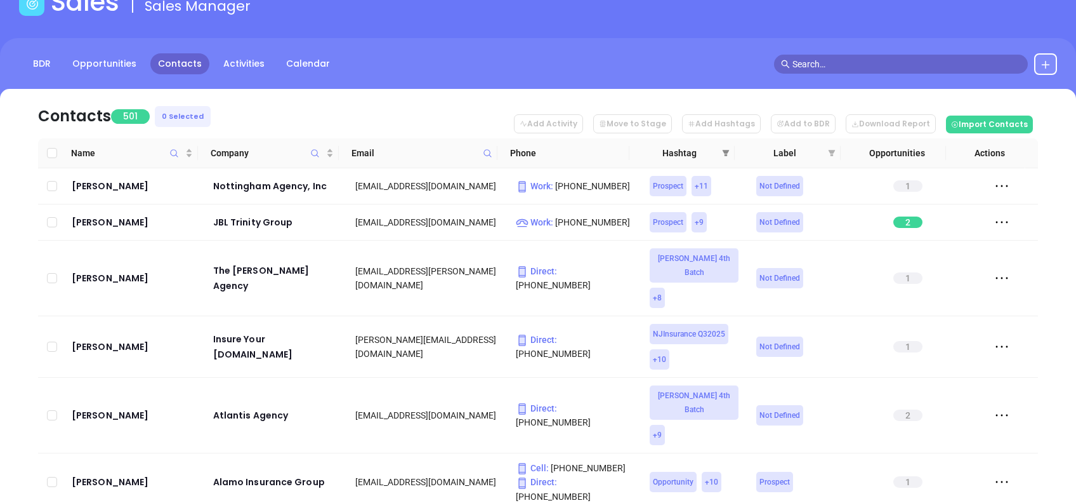
click at [723, 150] on icon "filter" at bounding box center [726, 153] width 7 height 6
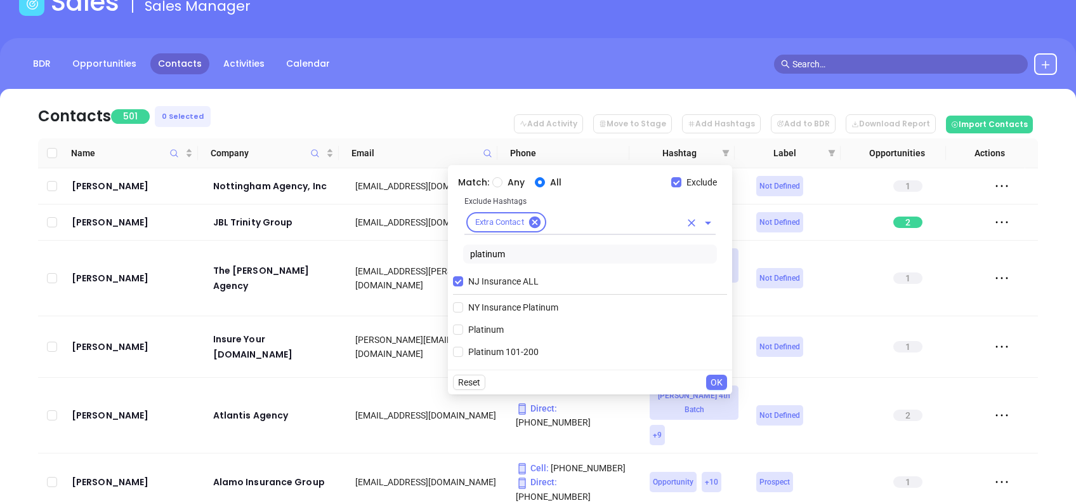
click at [566, 222] on input "text" at bounding box center [614, 222] width 132 height 16
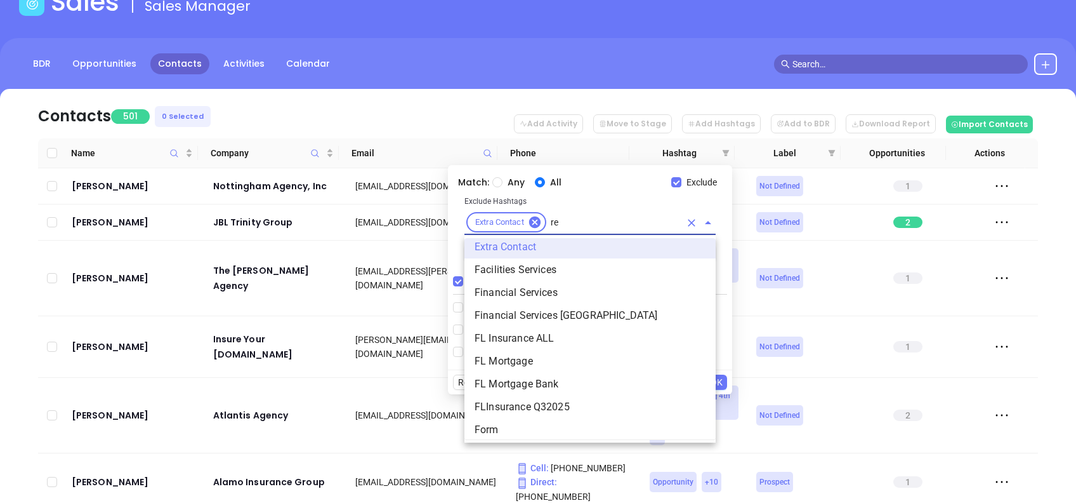
scroll to position [0, 0]
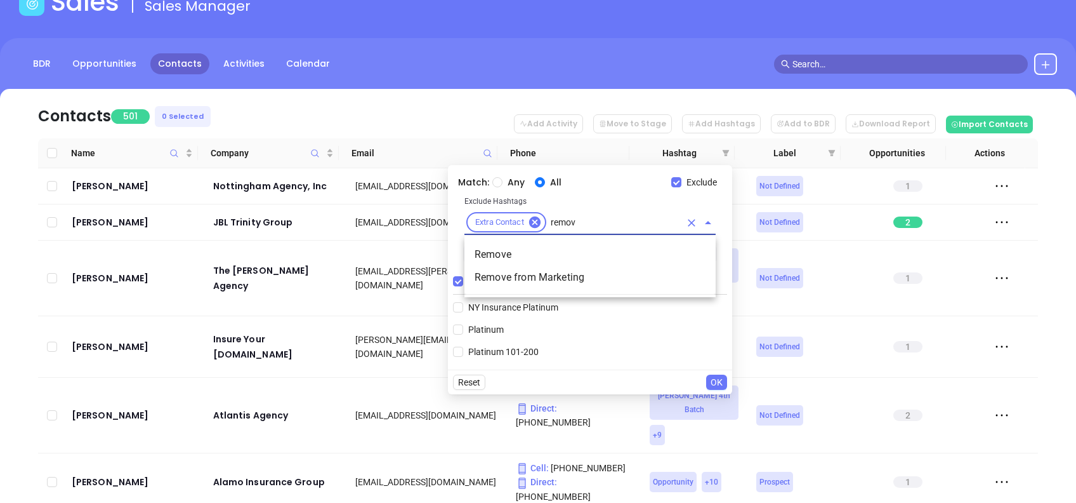
type input "remove"
click at [570, 254] on li "Remove" at bounding box center [589, 254] width 251 height 23
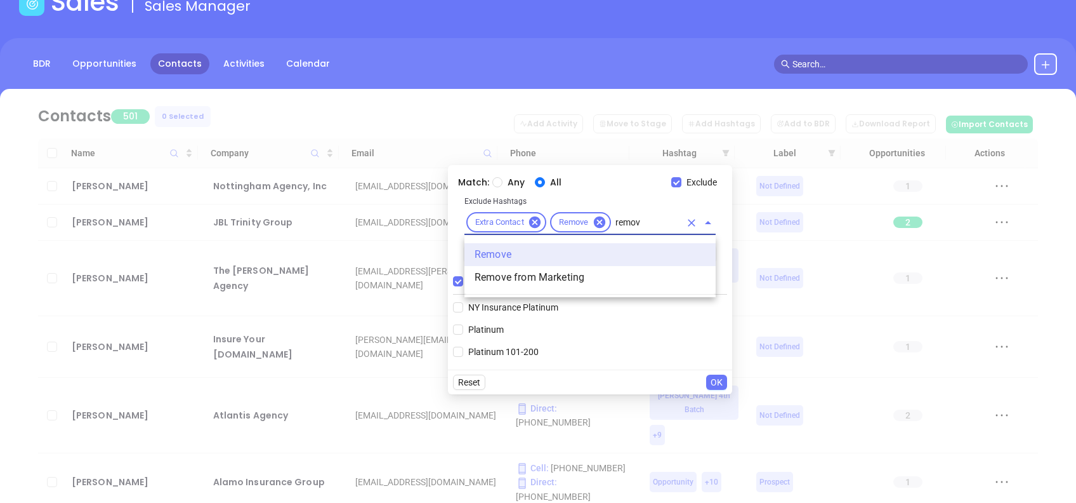
type input "remove"
click at [582, 278] on li "Remove from Marketing" at bounding box center [589, 277] width 251 height 23
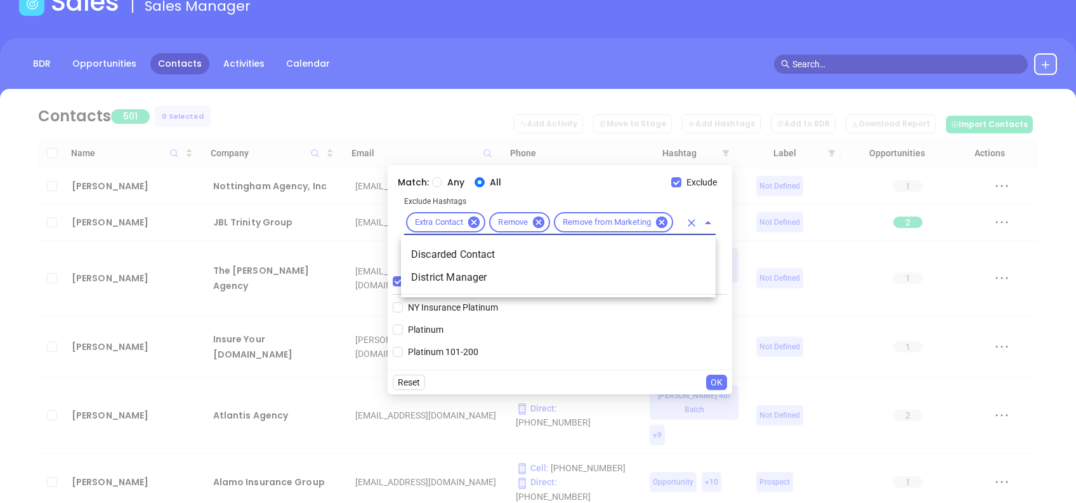
type input "disca"
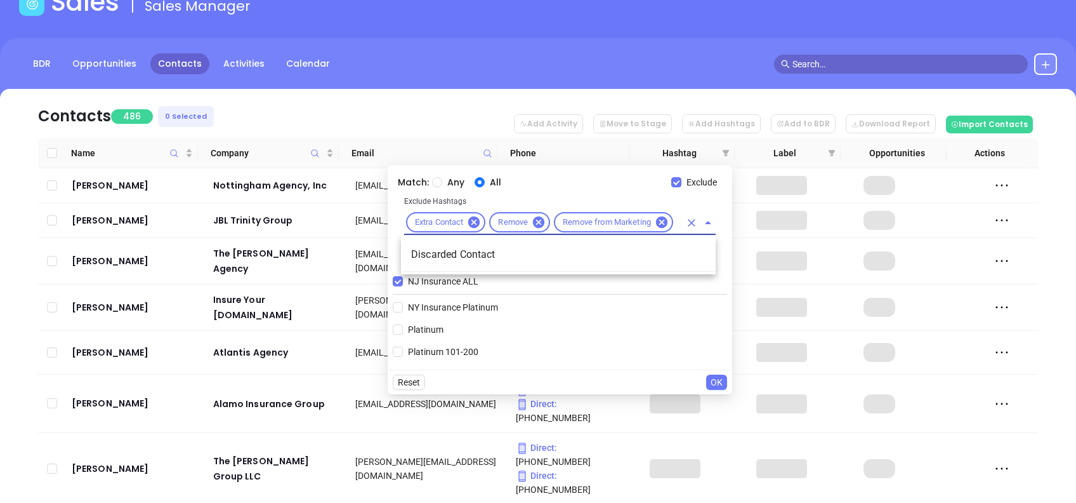
scroll to position [0, 20]
click at [553, 256] on li "Discarded Contact" at bounding box center [558, 254] width 315 height 23
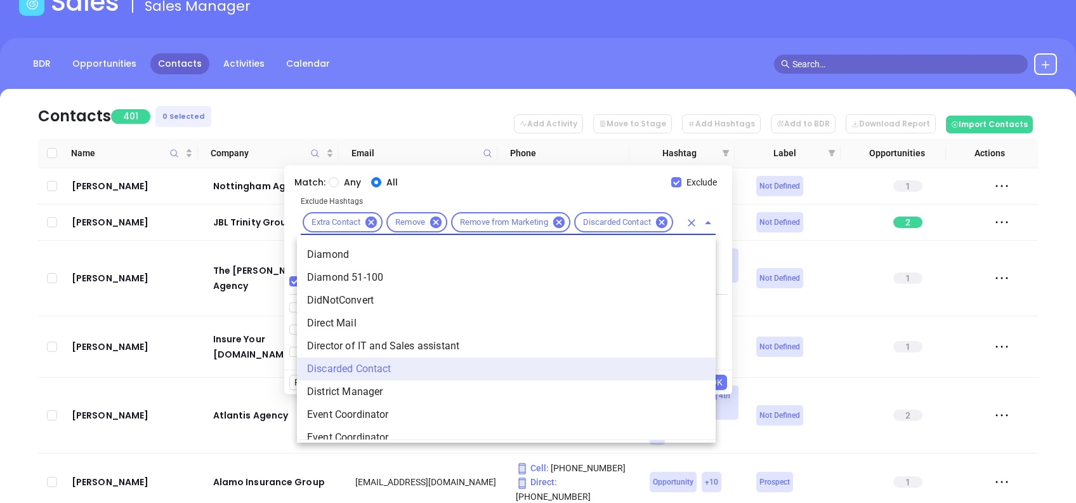
scroll to position [0, 10]
type input "d"
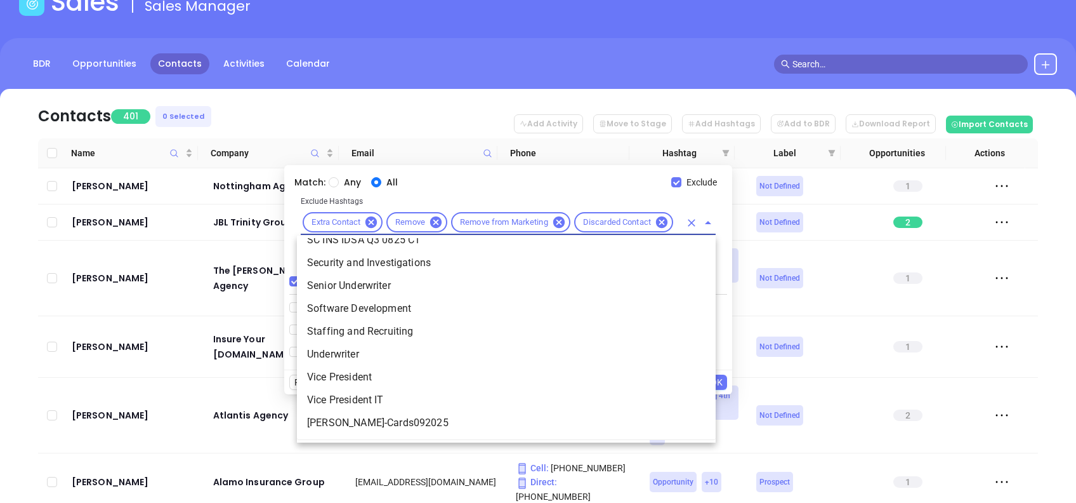
scroll to position [0, 0]
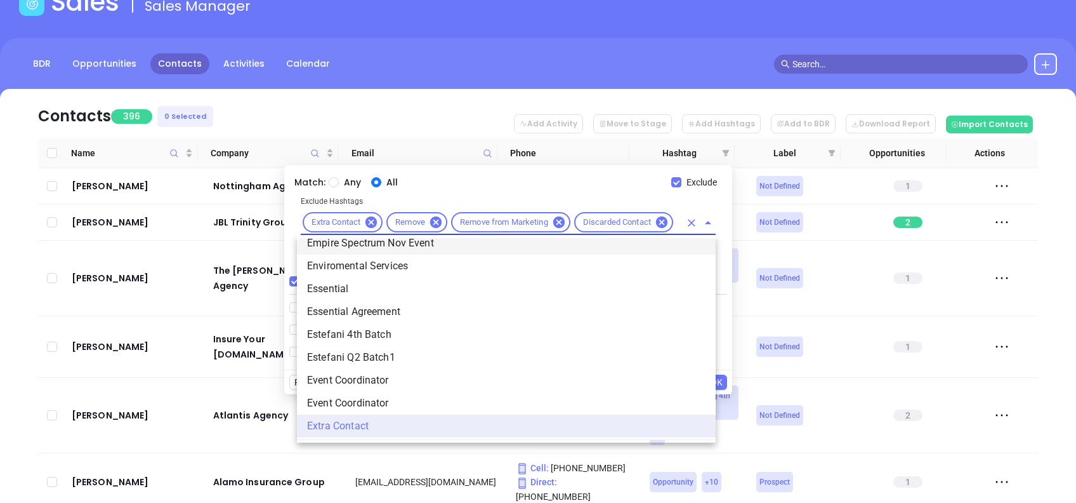
drag, startPoint x: 548, startPoint y: 174, endPoint x: 635, endPoint y: 198, distance: 90.2
click at [548, 174] on div "Match: Any All Exclude" at bounding box center [508, 182] width 438 height 24
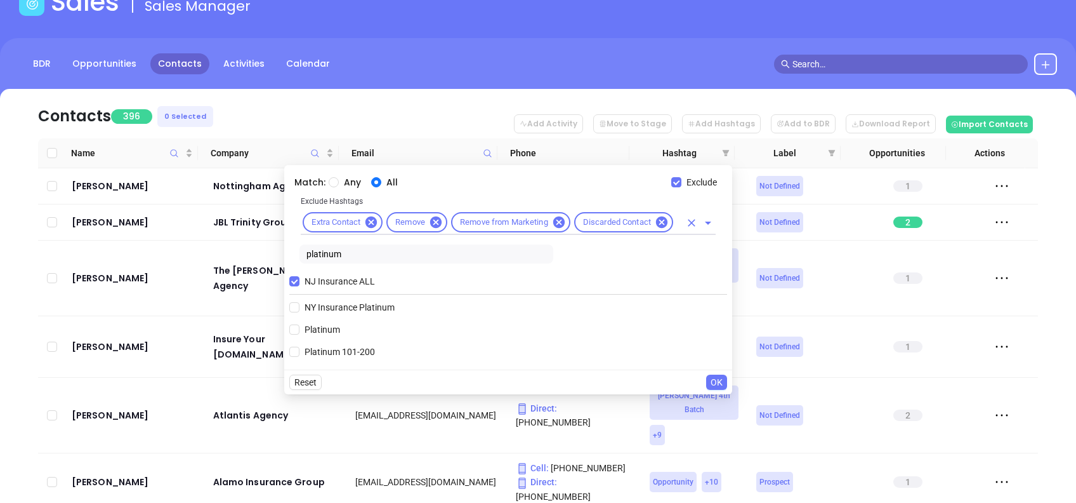
click at [680, 218] on div "Extra Contact Remove Remove from Marketing Discarded Contact" at bounding box center [508, 222] width 415 height 25
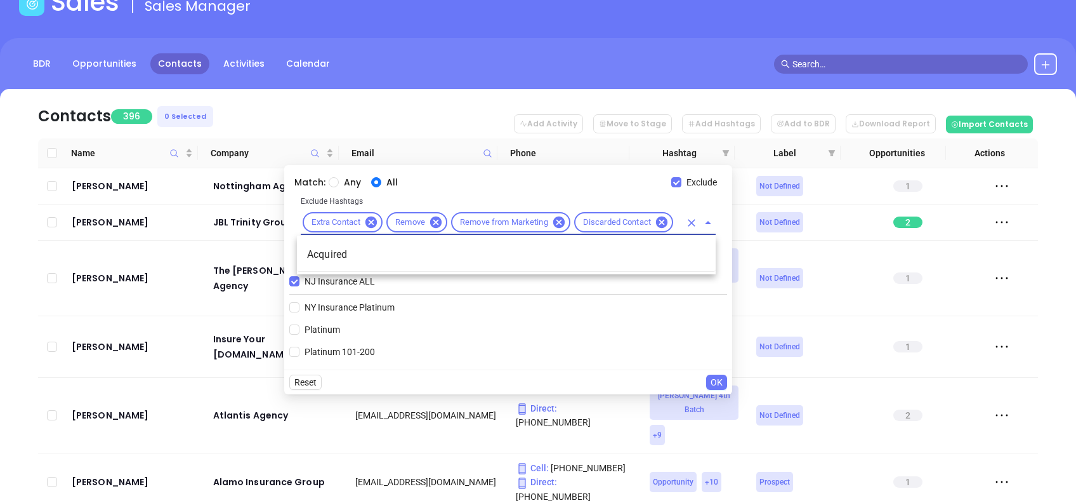
type input "acquire"
click at [654, 247] on li "Acquired" at bounding box center [506, 254] width 419 height 23
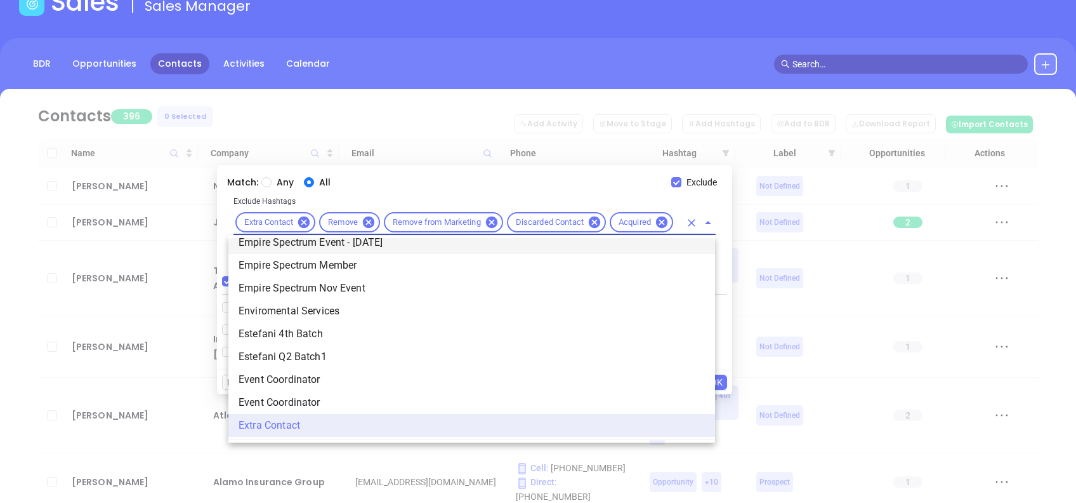
scroll to position [0, 0]
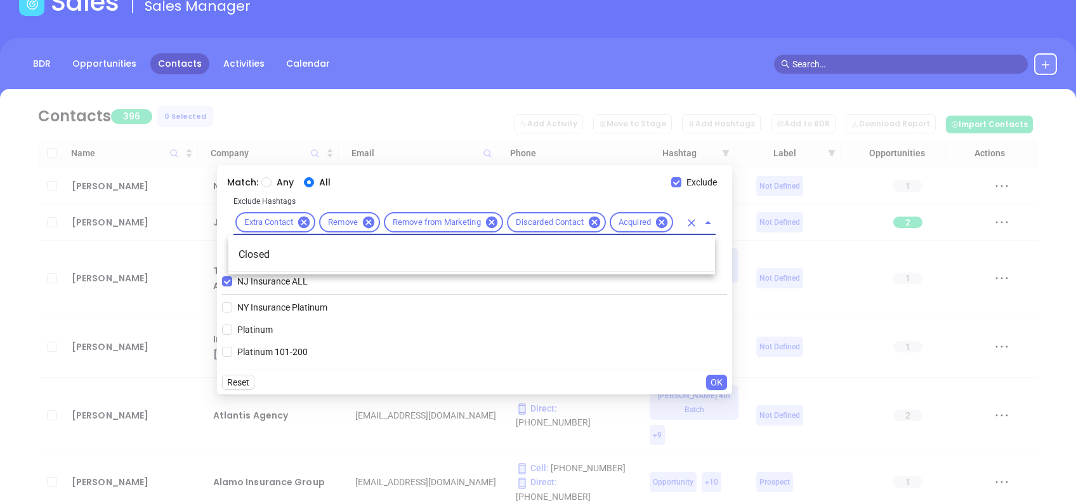
type input "close"
click at [654, 247] on li "Closed" at bounding box center [471, 254] width 487 height 23
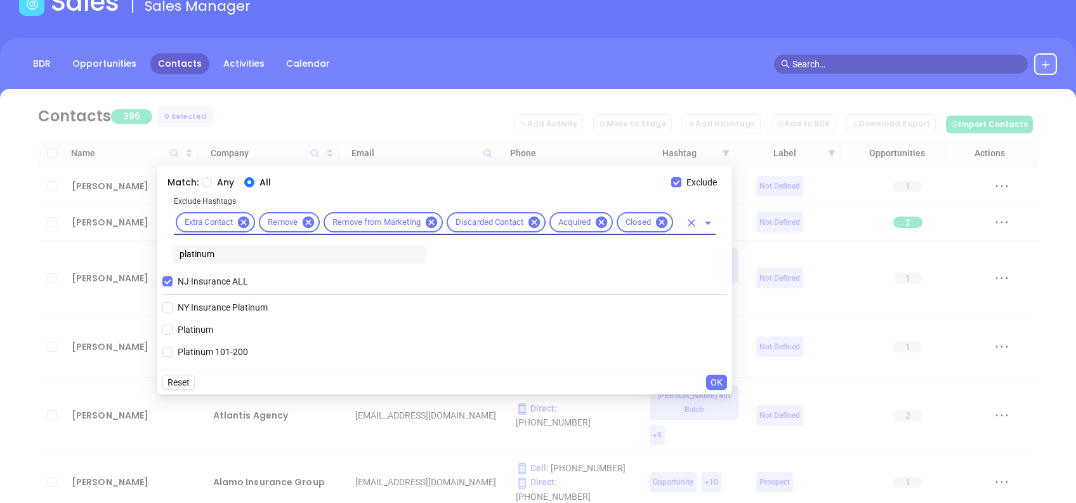
scroll to position [0, 0]
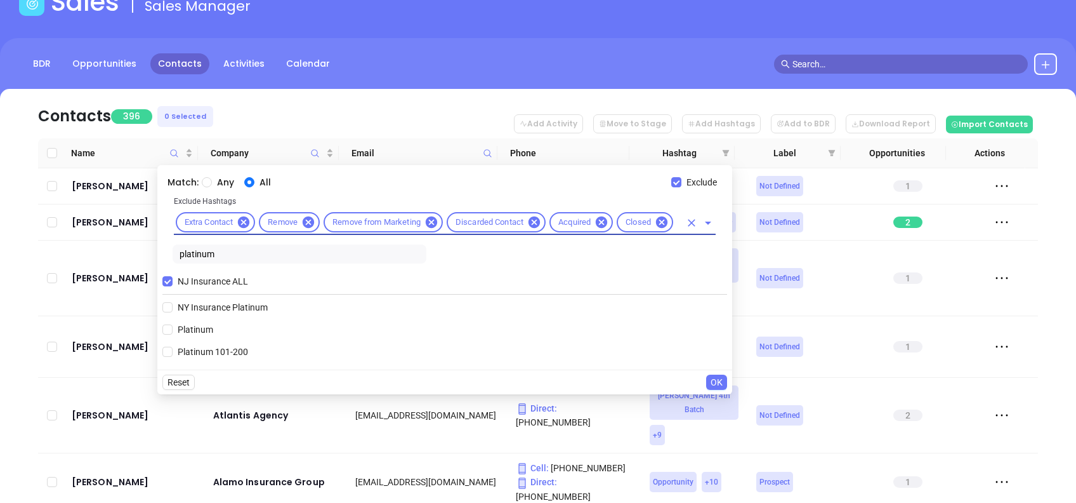
click at [676, 221] on input "text" at bounding box center [677, 222] width 5 height 16
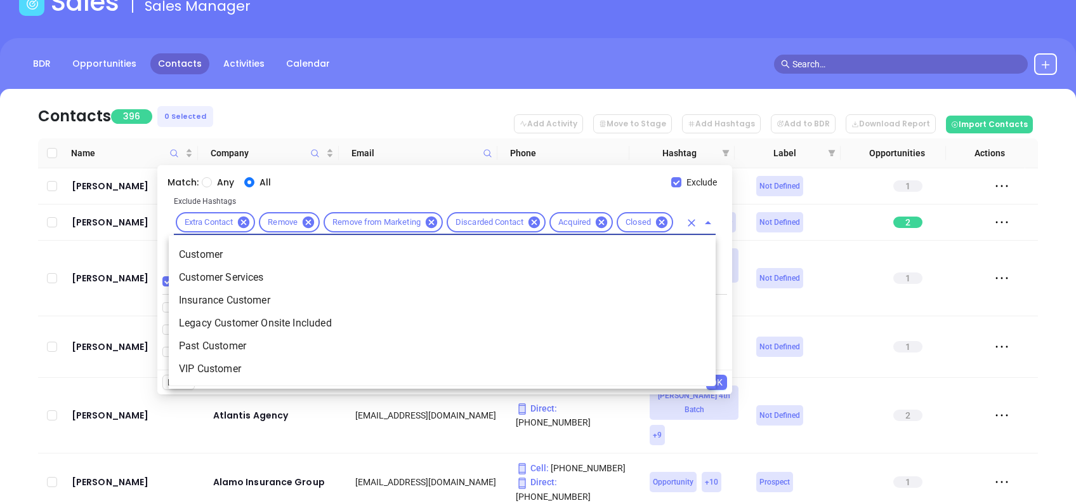
type input "customer"
click at [671, 246] on li "Customer" at bounding box center [442, 254] width 547 height 23
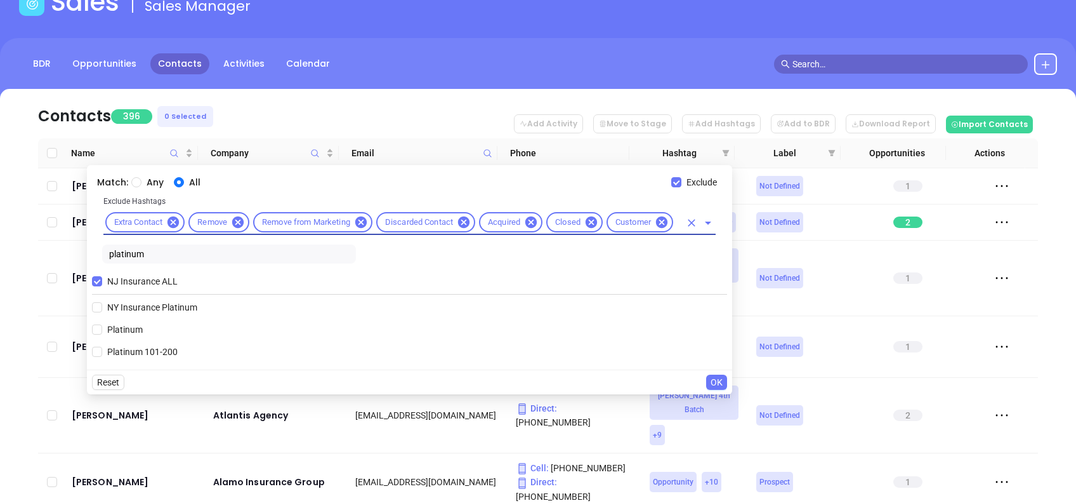
scroll to position [0, 0]
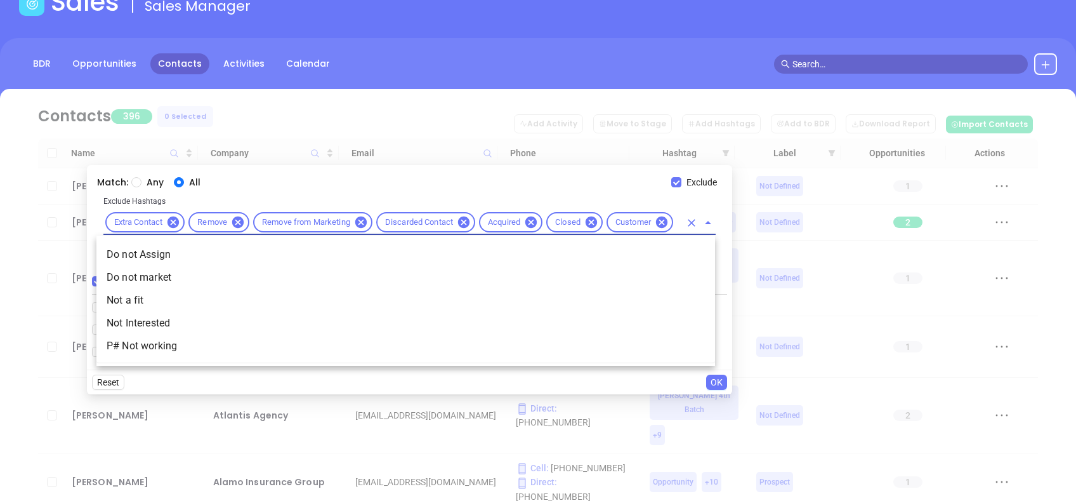
type input "not a"
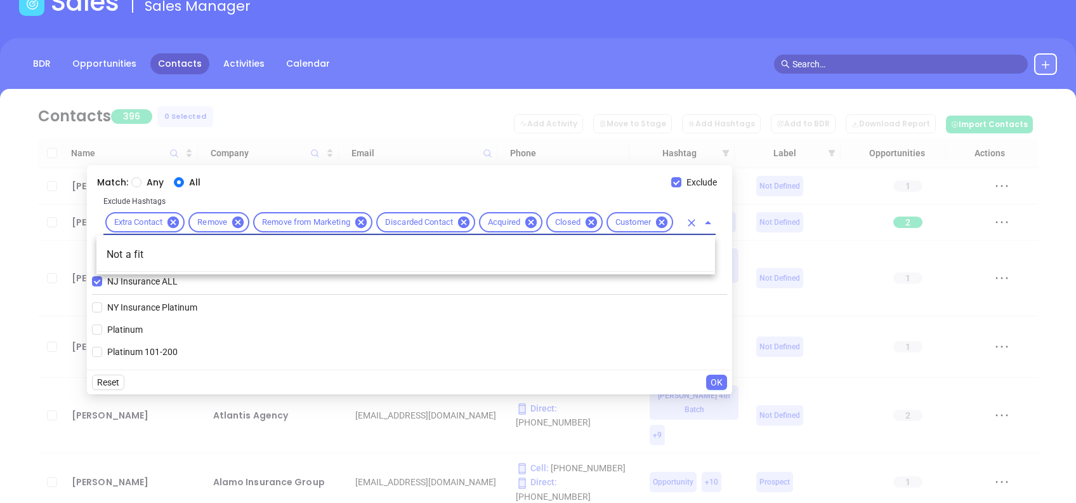
scroll to position [0, 21]
click at [645, 258] on li "Not a fit" at bounding box center [405, 254] width 619 height 23
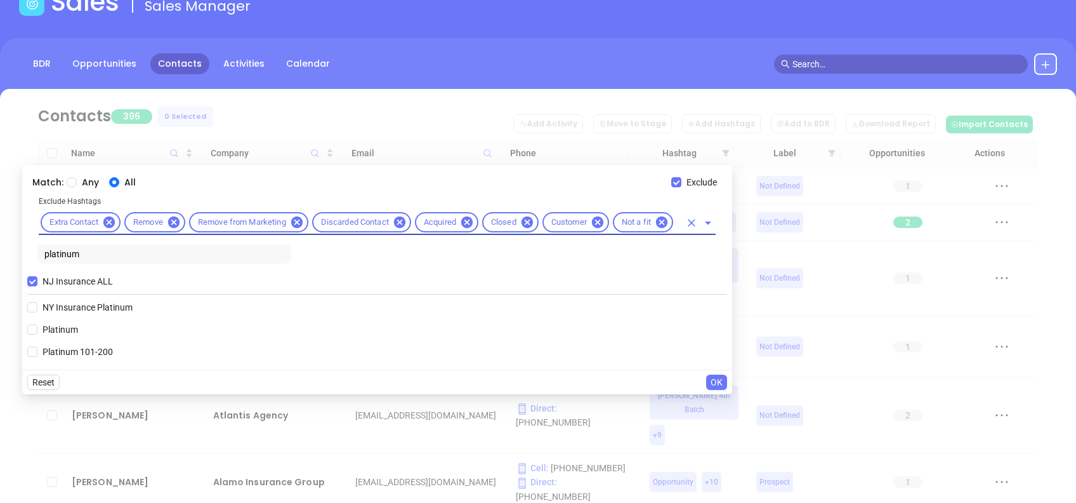
scroll to position [0, 0]
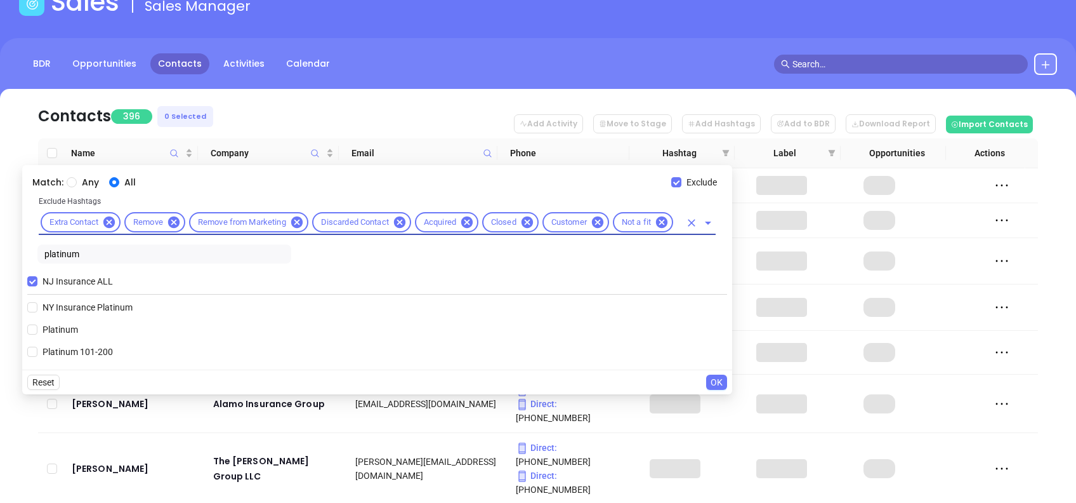
click at [721, 379] on span "OK" at bounding box center [717, 382] width 12 height 14
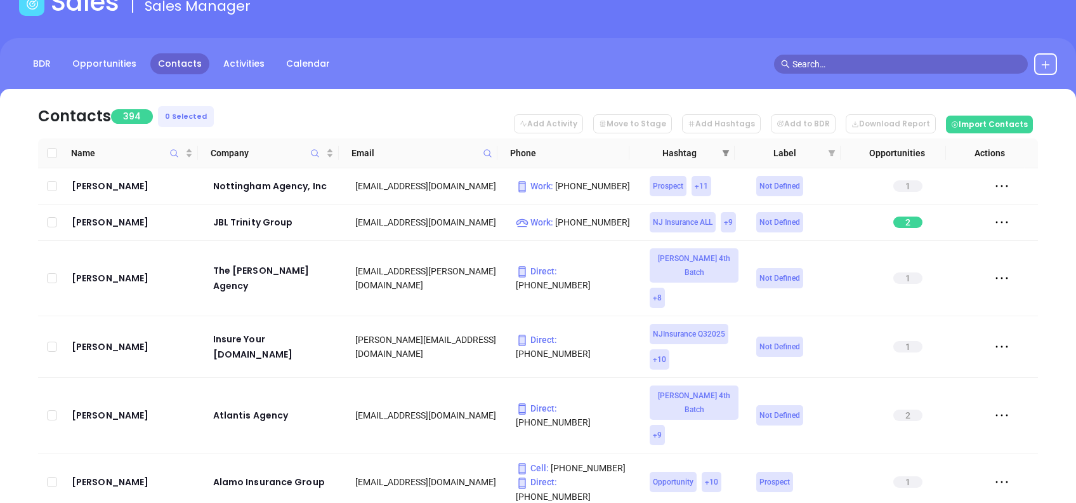
click at [726, 149] on icon "filter" at bounding box center [726, 153] width 8 height 8
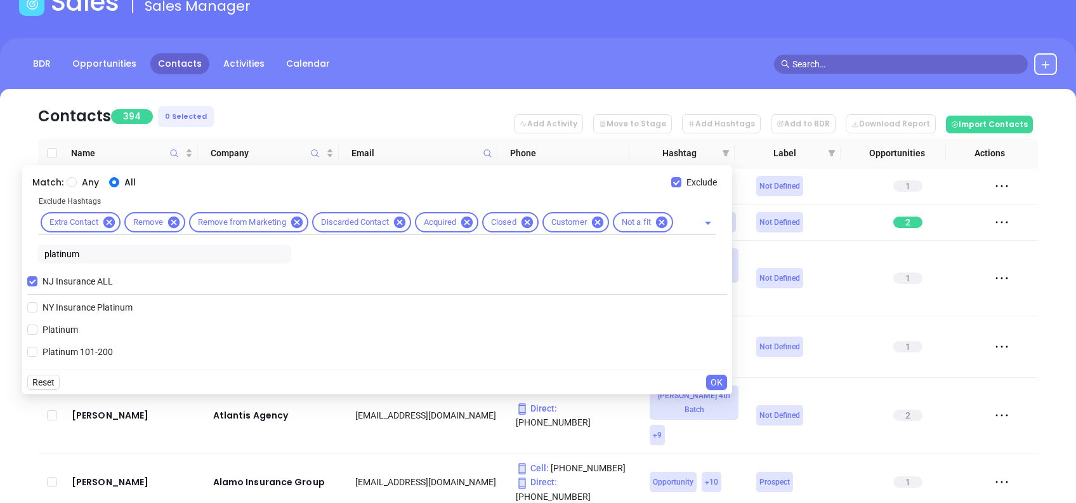
drag, startPoint x: 84, startPoint y: 254, endPoint x: 15, endPoint y: 249, distance: 69.4
click at [22, 249] on div "Match: Any All Exclude Exclude Hashtags Extra Contact Remove Remove from Market…" at bounding box center [377, 267] width 710 height 204
click at [77, 180] on span "Any" at bounding box center [90, 182] width 27 height 14
click at [72, 180] on input "Any" at bounding box center [72, 182] width 10 height 10
radio input "true"
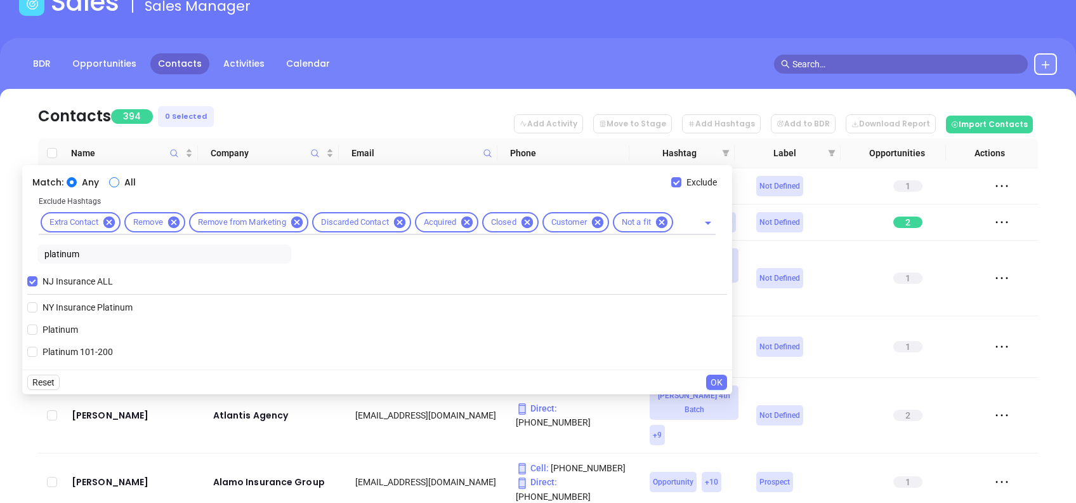
click at [109, 183] on input "All" at bounding box center [114, 182] width 10 height 10
radio input "true"
drag, startPoint x: 80, startPoint y: 254, endPoint x: 0, endPoint y: 249, distance: 80.1
click at [0, 249] on html "Leads CRM Marketing Reporting Financial Leads Leads Sales Sales Manager BDR Opp…" at bounding box center [538, 167] width 1076 height 503
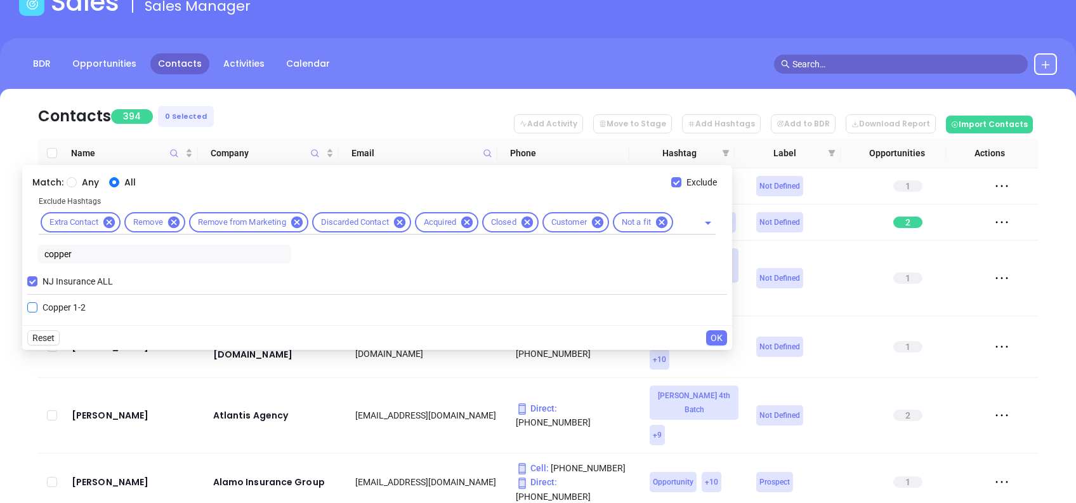
type input "copper"
drag, startPoint x: 72, startPoint y: 310, endPoint x: 163, endPoint y: 321, distance: 92.1
click at [72, 310] on span "Copper 1-2" at bounding box center [63, 307] width 53 height 14
click at [37, 310] on input "Copper 1-2" at bounding box center [32, 307] width 10 height 10
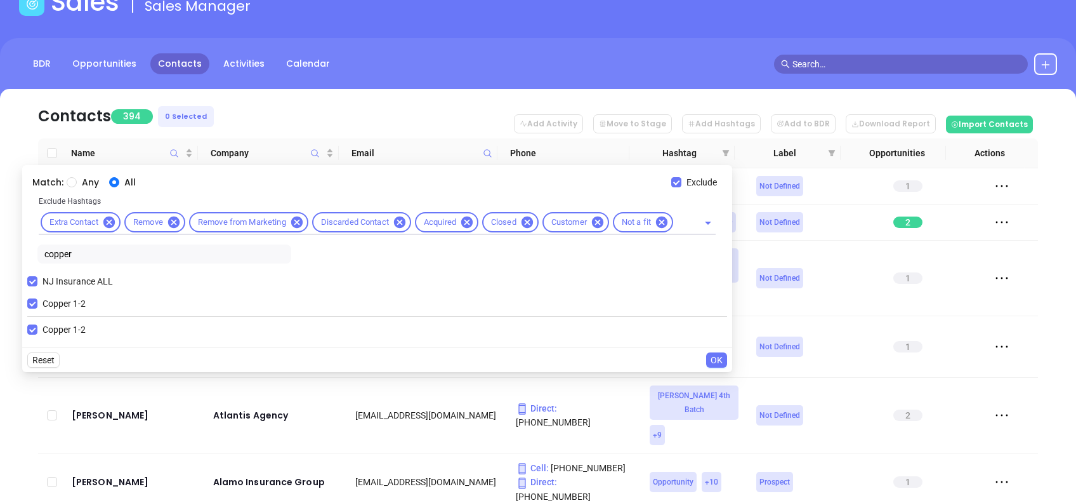
click at [717, 357] on span "OK" at bounding box center [717, 360] width 12 height 14
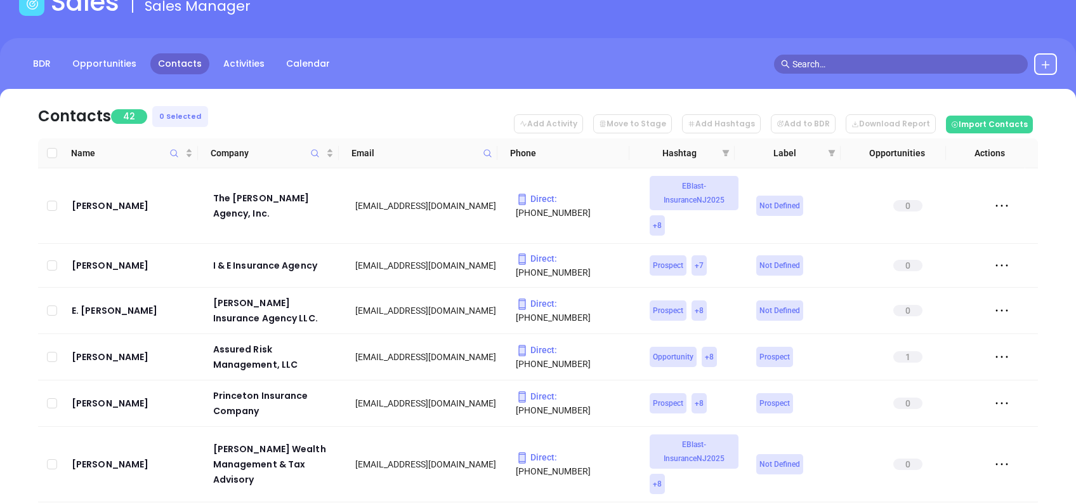
click at [466, 111] on nav "Contacts 42 0 Selected Add Activity Move to Stage Add Hashtags Add to BDR Downl…" at bounding box center [538, 113] width 1000 height 49
click at [727, 155] on icon "filter" at bounding box center [726, 153] width 8 height 8
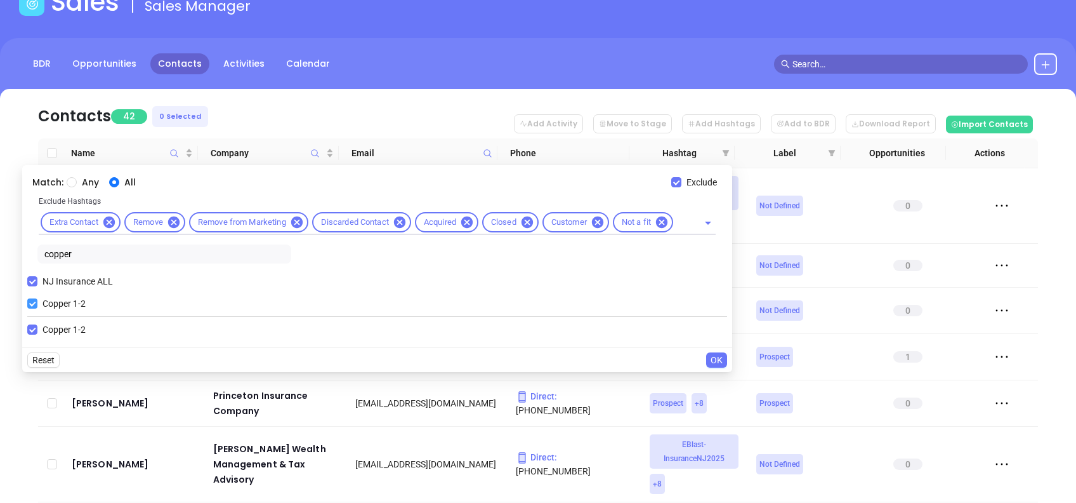
click at [55, 305] on span "Copper 1-2" at bounding box center [63, 303] width 53 height 14
click at [37, 305] on input "Copper 1-2" at bounding box center [32, 303] width 10 height 10
checkbox input "false"
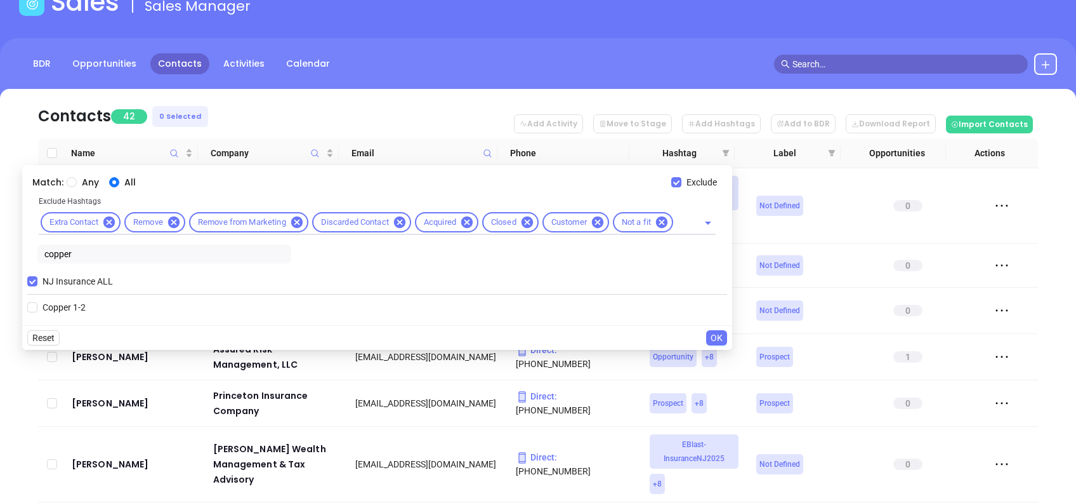
drag, startPoint x: 39, startPoint y: 254, endPoint x: 0, endPoint y: 254, distance: 38.7
click at [0, 254] on html "Leads CRM Marketing Reporting Financial Leads Leads Sales Sales Manager BDR Opp…" at bounding box center [538, 167] width 1076 height 503
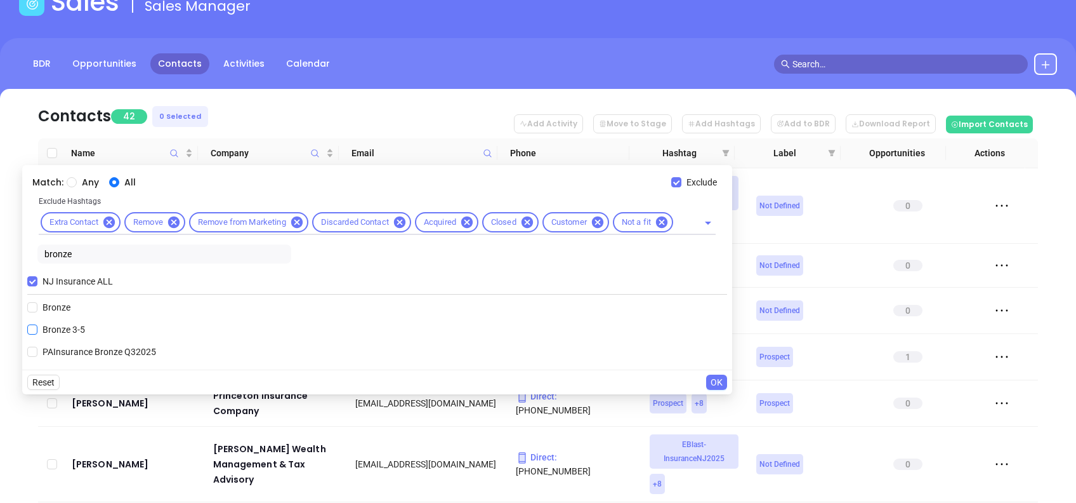
type input "bronze"
click at [45, 329] on span "Bronze 3-5" at bounding box center [63, 329] width 53 height 14
click at [37, 329] on input "Bronze 3-5" at bounding box center [32, 329] width 10 height 10
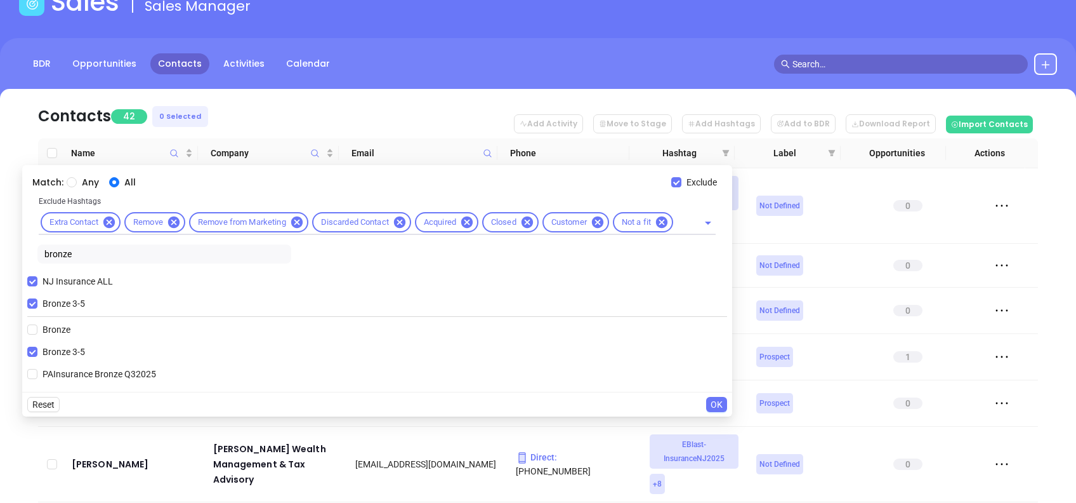
click at [720, 404] on span "OK" at bounding box center [717, 404] width 12 height 14
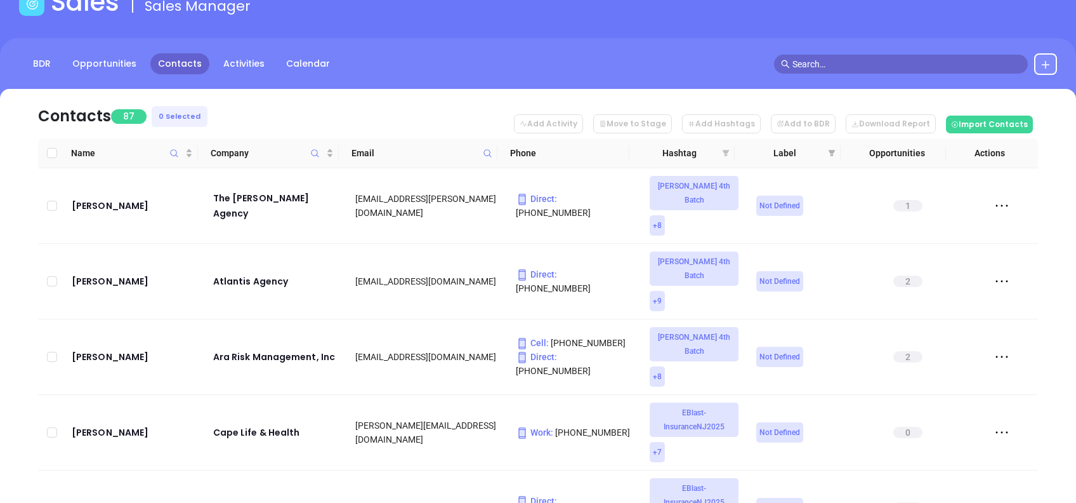
click at [725, 150] on icon "filter" at bounding box center [726, 153] width 7 height 6
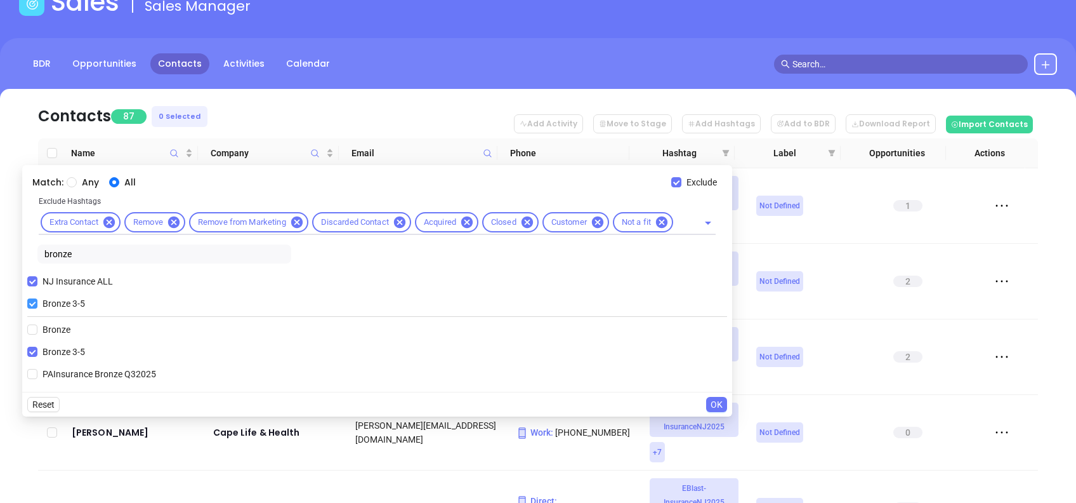
click at [54, 306] on span "Bronze 3-5" at bounding box center [63, 303] width 53 height 14
click at [37, 306] on input "Bronze 3-5" at bounding box center [32, 303] width 10 height 10
checkbox input "false"
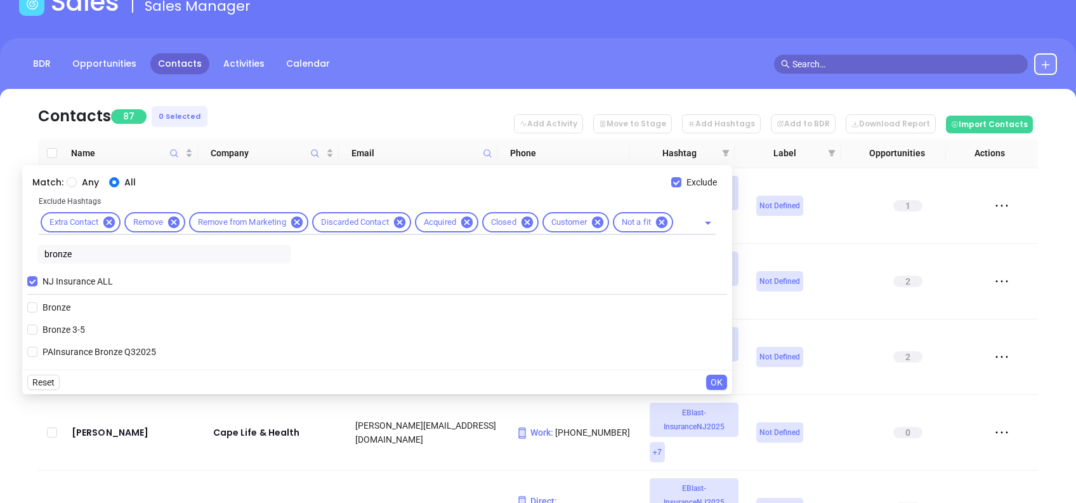
drag, startPoint x: 83, startPoint y: 254, endPoint x: 36, endPoint y: 250, distance: 47.2
click at [37, 250] on input "bronze" at bounding box center [164, 253] width 254 height 19
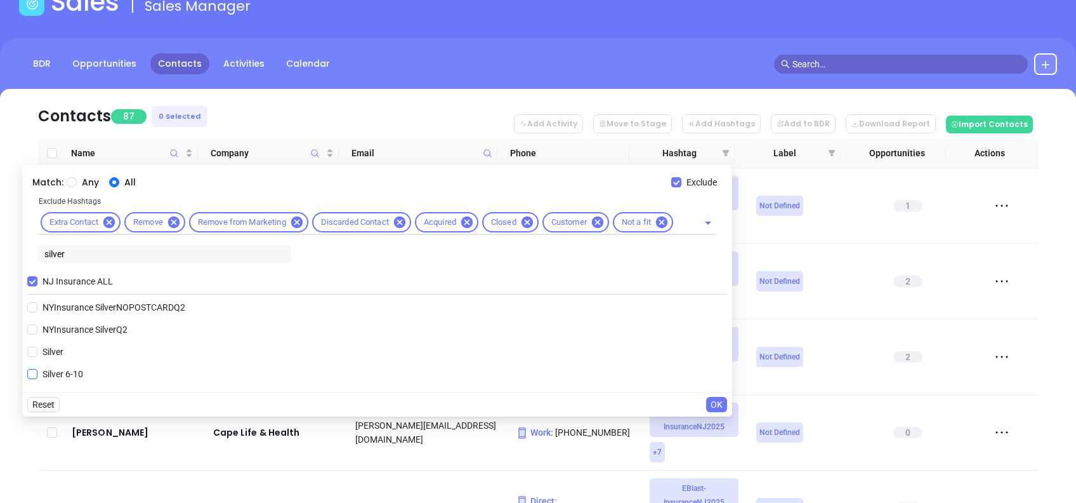
type input "silver"
click at [55, 372] on span "Silver 6-10" at bounding box center [62, 374] width 51 height 14
click at [37, 372] on input "Silver 6-10" at bounding box center [32, 374] width 10 height 10
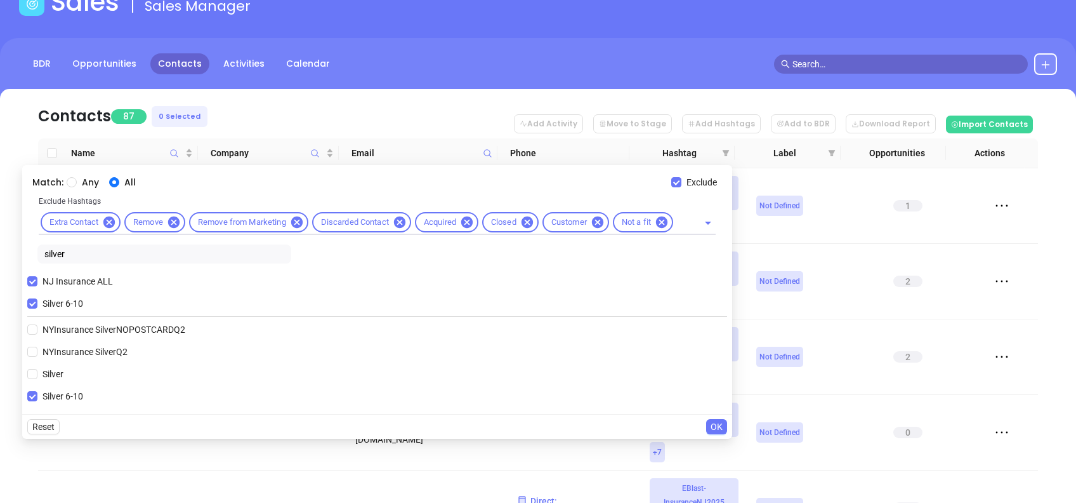
click at [720, 424] on span "OK" at bounding box center [717, 426] width 12 height 14
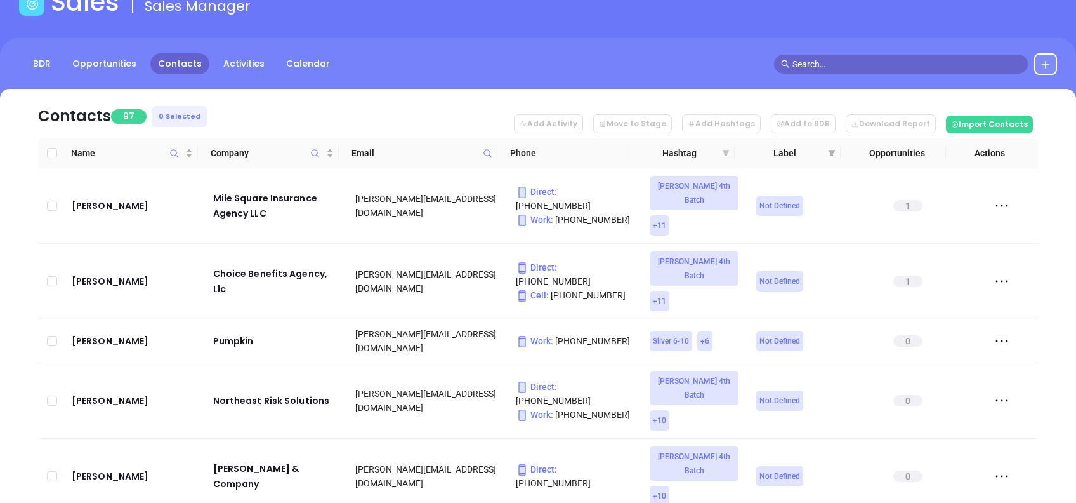
click at [725, 150] on icon "filter" at bounding box center [726, 153] width 7 height 6
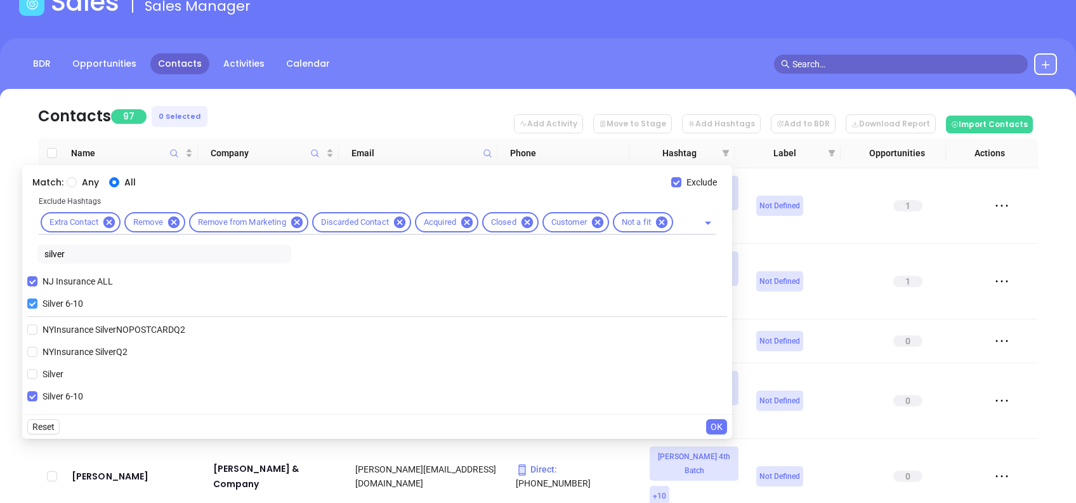
click at [46, 301] on span "Silver 6-10" at bounding box center [62, 303] width 51 height 14
click at [37, 301] on input "Silver 6-10" at bounding box center [32, 303] width 10 height 10
checkbox input "false"
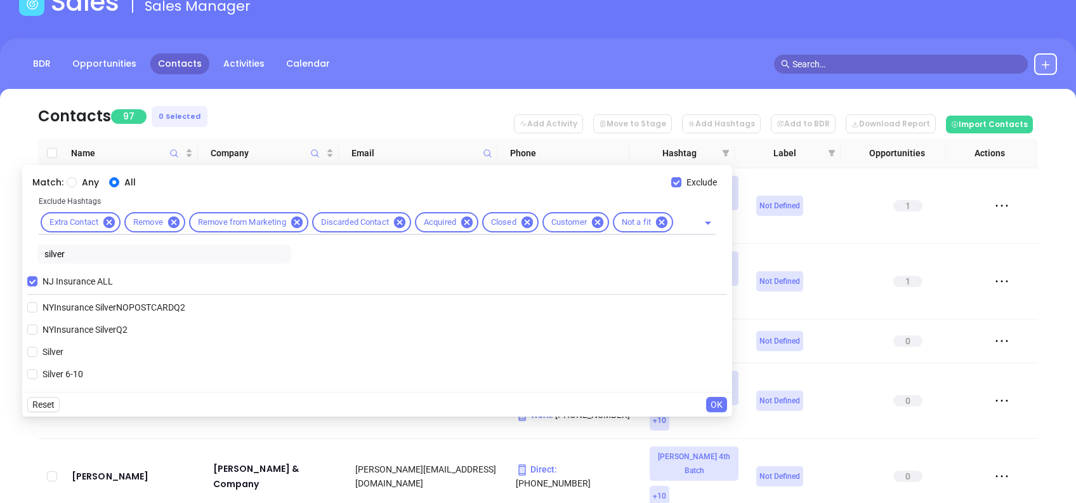
drag, startPoint x: 78, startPoint y: 249, endPoint x: 0, endPoint y: 257, distance: 78.5
click at [0, 257] on html "Leads CRM Marketing Reporting Financial Leads Leads Sales Sales Manager BDR Opp…" at bounding box center [538, 167] width 1076 height 503
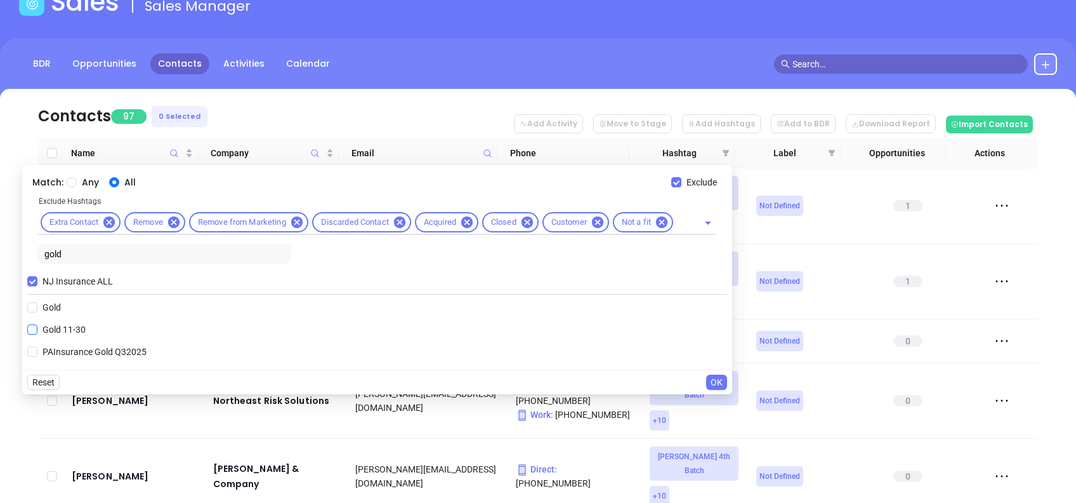
type input "gold"
drag, startPoint x: 74, startPoint y: 331, endPoint x: 122, endPoint y: 336, distance: 49.2
click at [74, 331] on span "Gold 11-30" at bounding box center [63, 329] width 53 height 14
click at [37, 331] on input "Gold 11-30" at bounding box center [32, 329] width 10 height 10
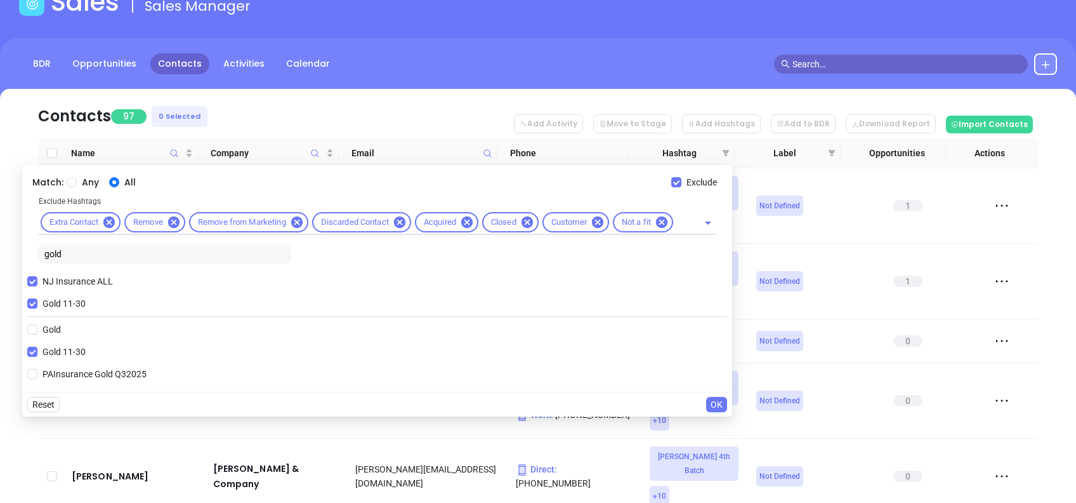
click at [720, 401] on span "OK" at bounding box center [717, 404] width 12 height 14
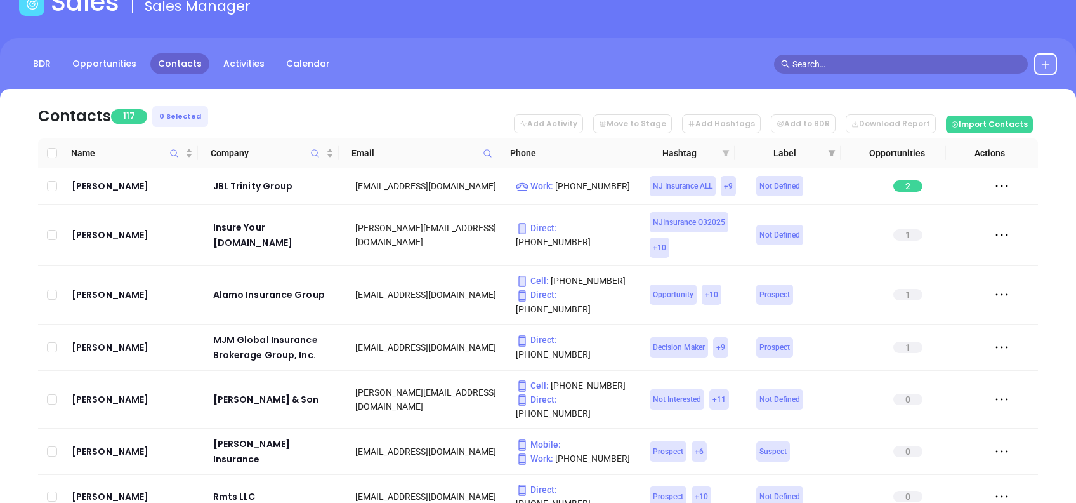
click at [726, 151] on icon "filter" at bounding box center [726, 153] width 7 height 6
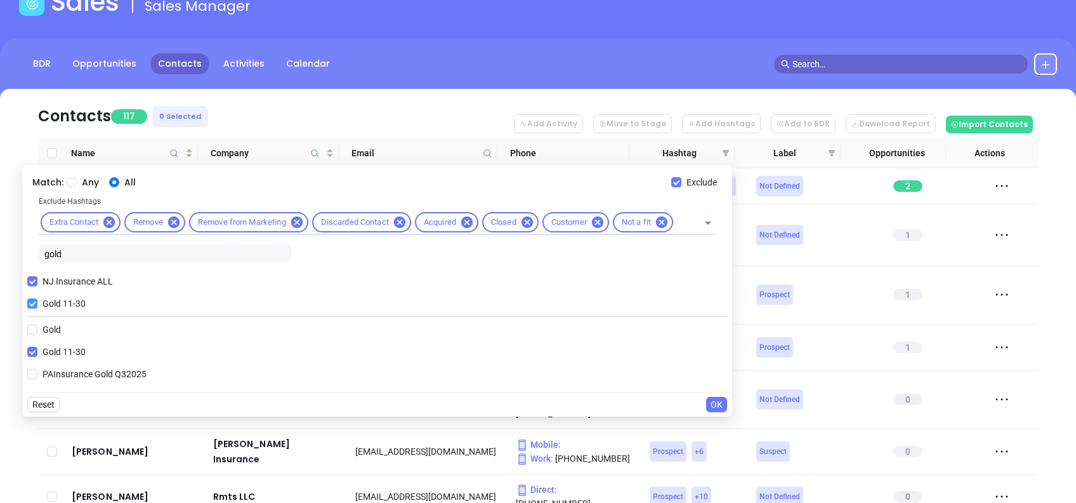
click at [61, 297] on span "Gold 11-30" at bounding box center [63, 303] width 53 height 14
click at [37, 298] on input "Gold 11-30" at bounding box center [32, 303] width 10 height 10
checkbox input "false"
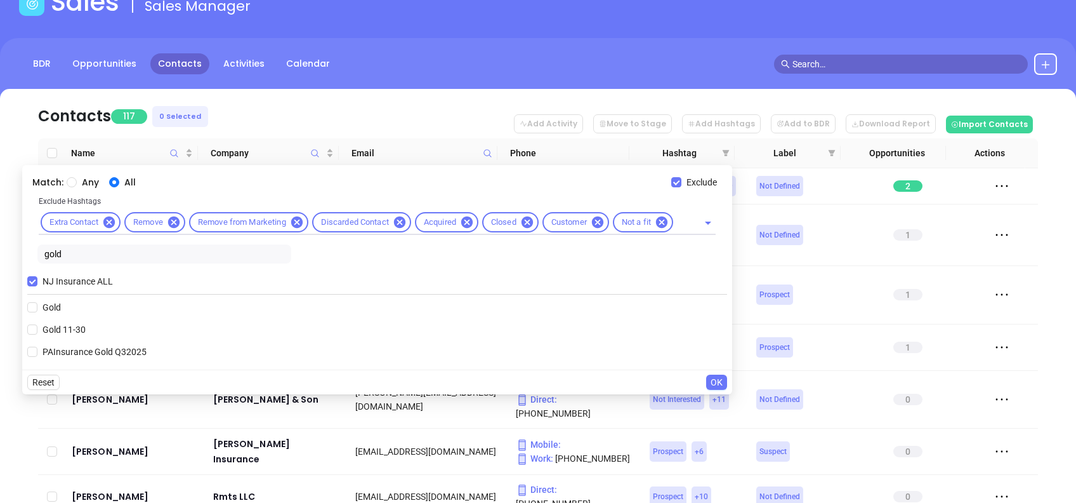
drag, startPoint x: 72, startPoint y: 247, endPoint x: 3, endPoint y: 250, distance: 69.9
click at [5, 249] on body "Leads CRM Marketing Reporting Financial Leads Leads Sales Sales Manager BDR Opp…" at bounding box center [538, 167] width 1076 height 503
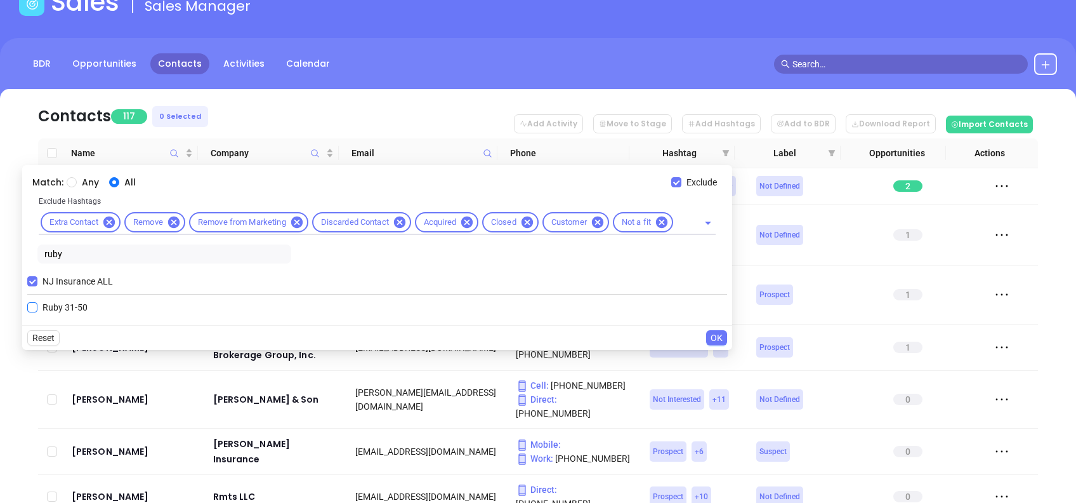
type input "ruby"
click at [39, 303] on span "Ruby 31-50" at bounding box center [64, 307] width 55 height 14
click at [37, 303] on input "Ruby 31-50" at bounding box center [32, 307] width 10 height 10
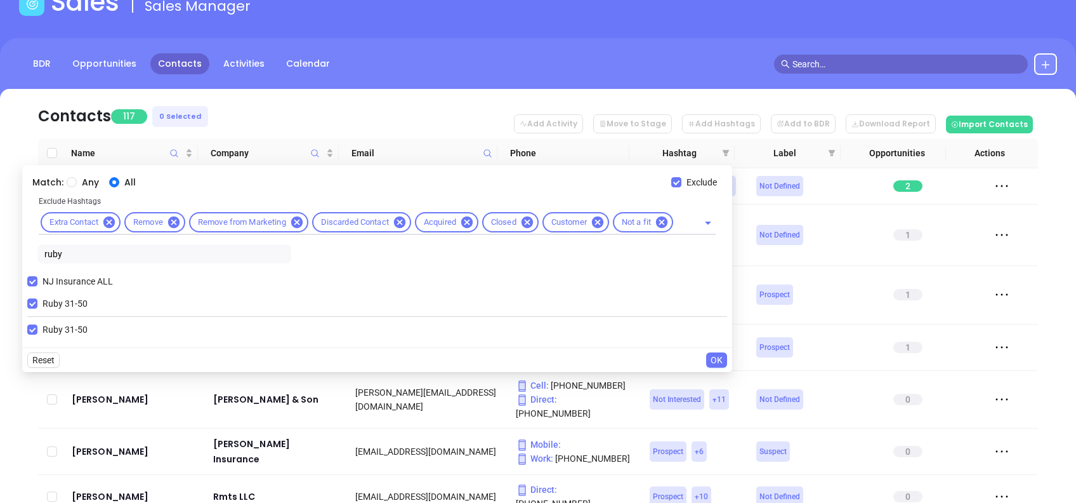
click at [720, 360] on span "OK" at bounding box center [717, 360] width 12 height 14
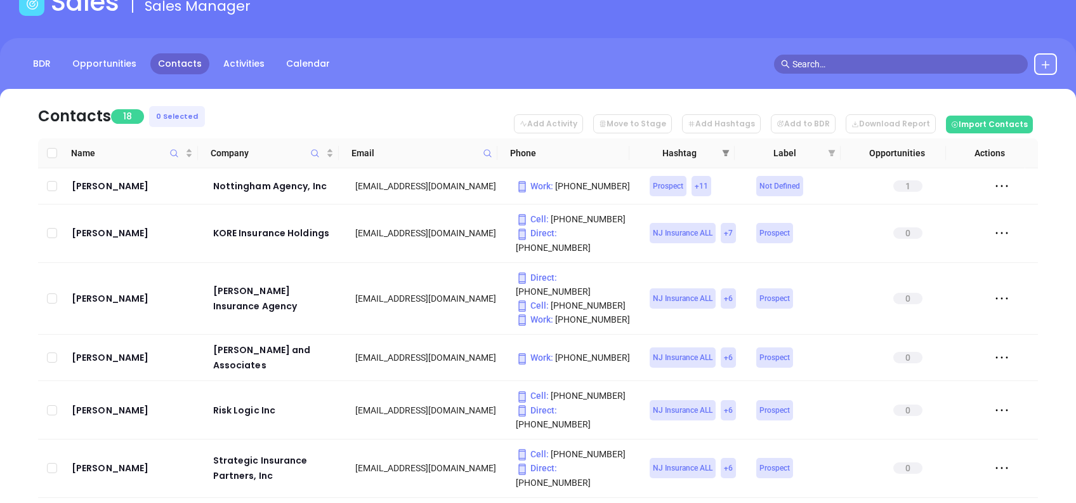
click at [725, 153] on icon "filter" at bounding box center [726, 153] width 8 height 8
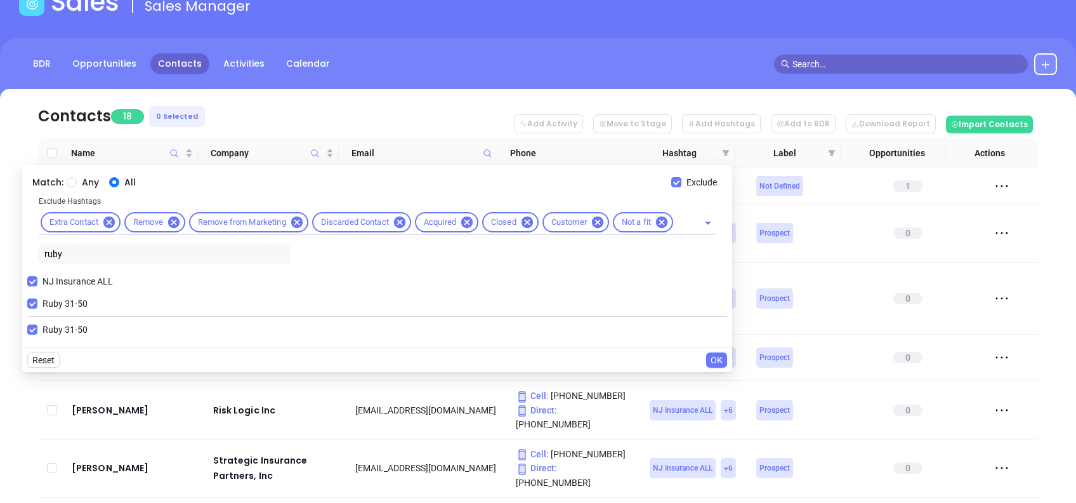
click at [42, 296] on label "Ruby 31-50" at bounding box center [59, 303] width 65 height 19
click at [37, 298] on input "Ruby 31-50" at bounding box center [32, 303] width 10 height 10
checkbox input "false"
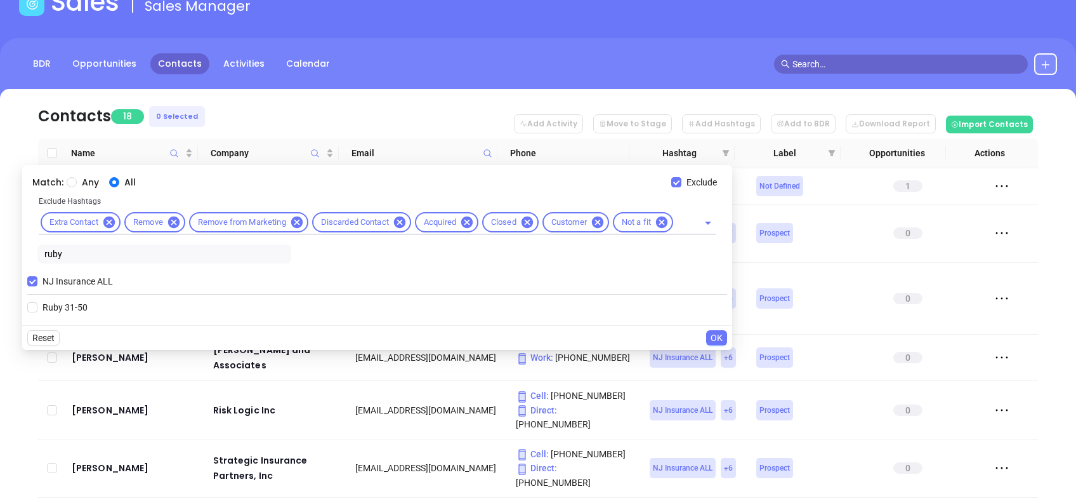
drag, startPoint x: 87, startPoint y: 256, endPoint x: 0, endPoint y: 255, distance: 86.9
click at [0, 256] on html "Leads CRM Marketing Reporting Financial Leads Leads Sales Sales Manager BDR Opp…" at bounding box center [538, 167] width 1076 height 503
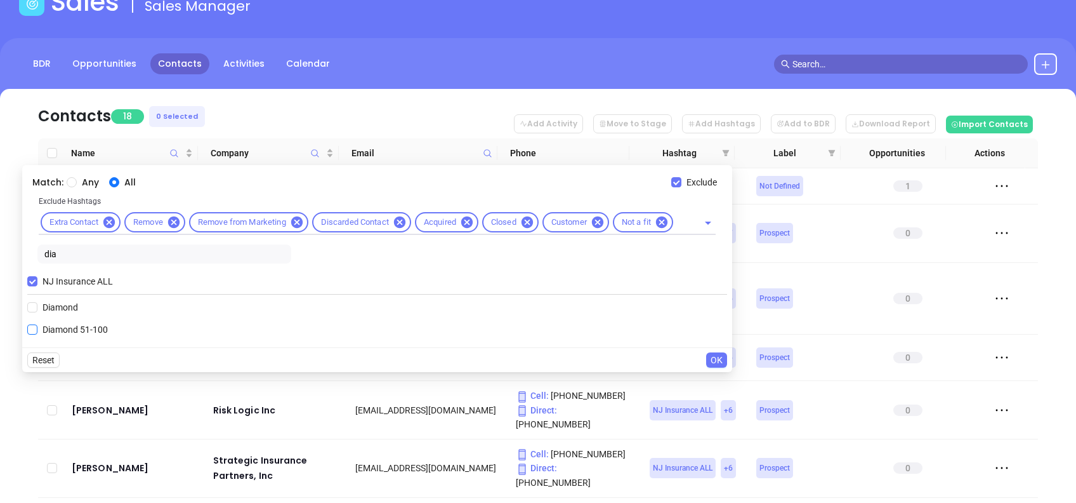
type input "dia"
click at [91, 329] on span "Diamond 51-100" at bounding box center [75, 329] width 76 height 14
click at [37, 329] on input "Diamond 51-100" at bounding box center [32, 329] width 10 height 10
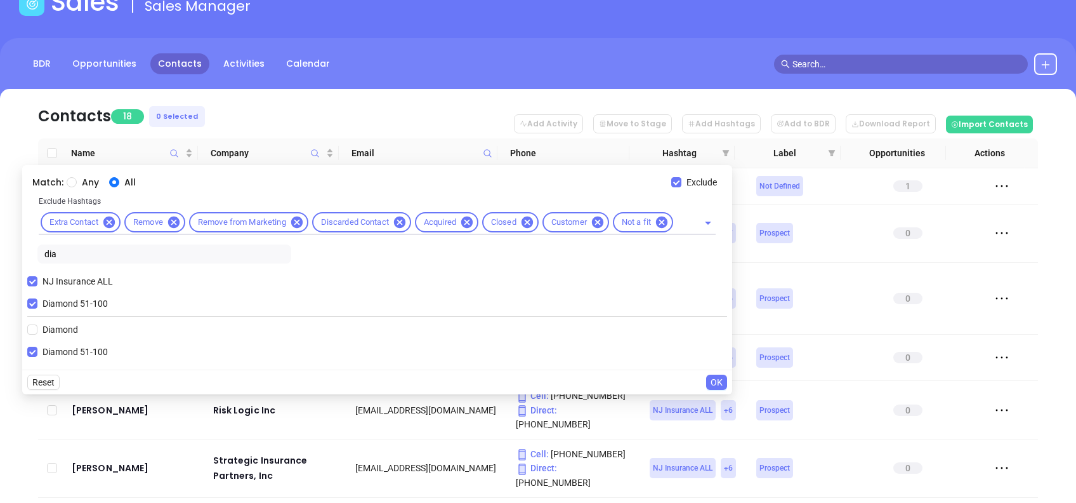
click at [711, 379] on span "OK" at bounding box center [717, 382] width 12 height 14
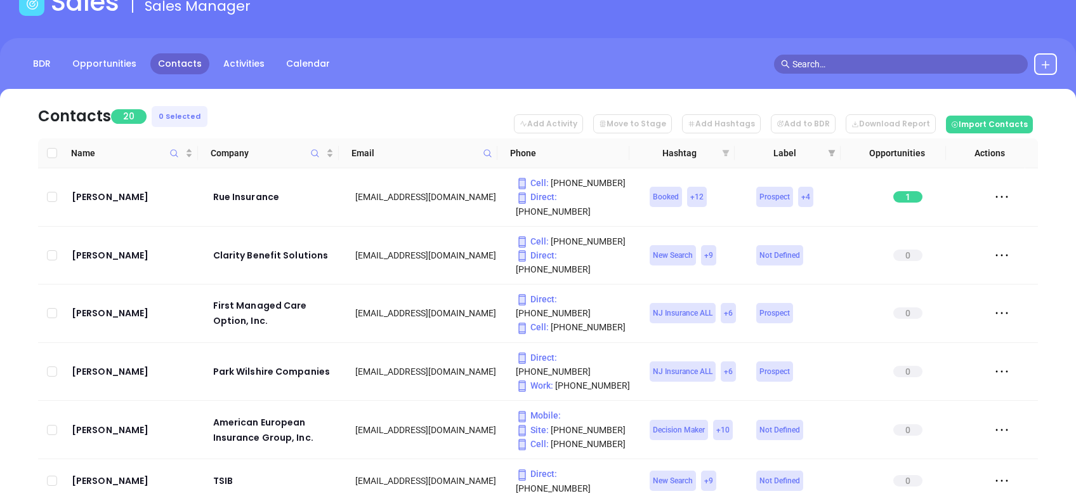
click at [725, 152] on icon "filter" at bounding box center [726, 153] width 7 height 6
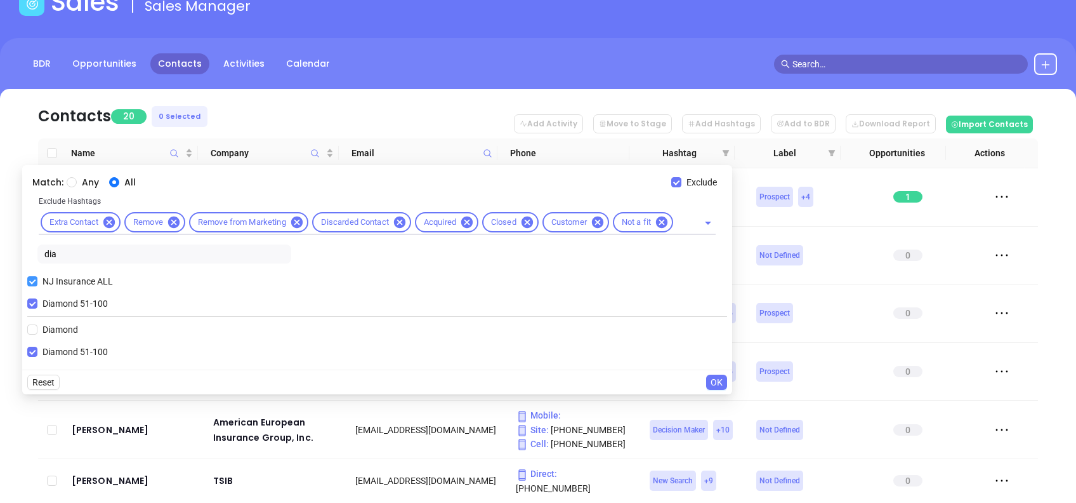
drag, startPoint x: 51, startPoint y: 302, endPoint x: 56, endPoint y: 284, distance: 18.3
click at [51, 303] on span "Diamond 51-100" at bounding box center [75, 303] width 76 height 14
click at [37, 303] on input "Diamond 51-100" at bounding box center [32, 303] width 10 height 10
checkbox input "false"
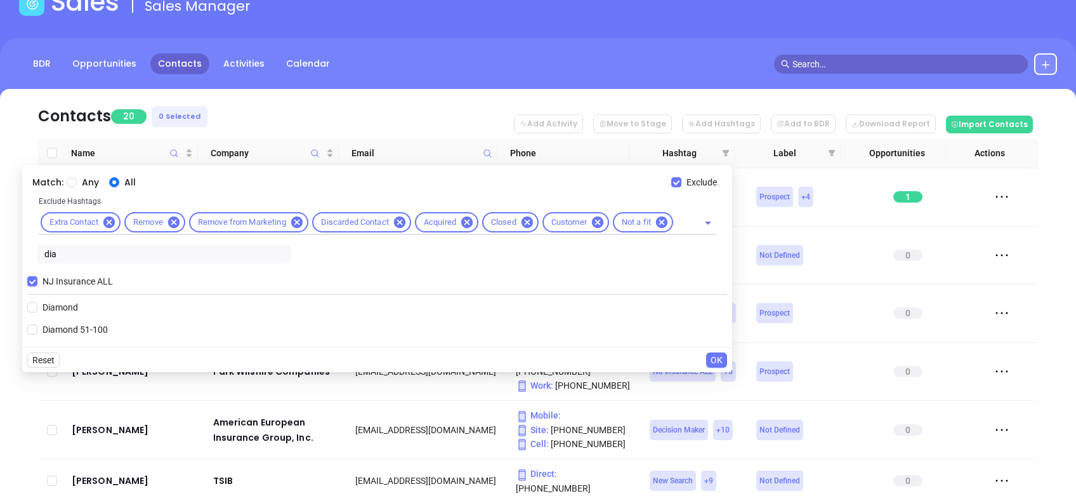
drag, startPoint x: 66, startPoint y: 253, endPoint x: 0, endPoint y: 232, distance: 69.0
click at [0, 233] on html "Leads CRM Marketing Reporting Financial Leads Leads Sales Sales Manager BDR Opp…" at bounding box center [538, 167] width 1076 height 503
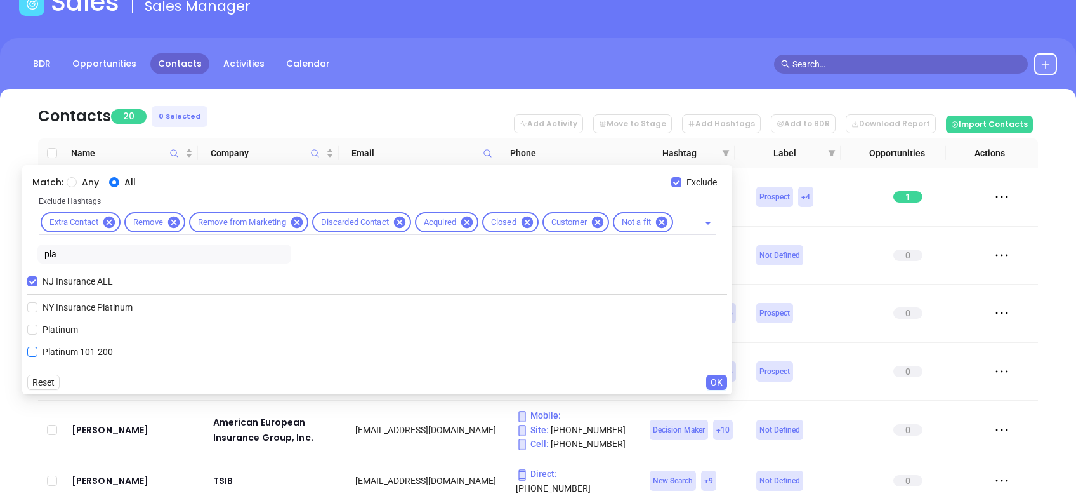
type input "pla"
click at [84, 353] on span "Platinum 101-200" at bounding box center [77, 352] width 81 height 14
click at [37, 353] on input "Platinum 101-200" at bounding box center [32, 351] width 10 height 10
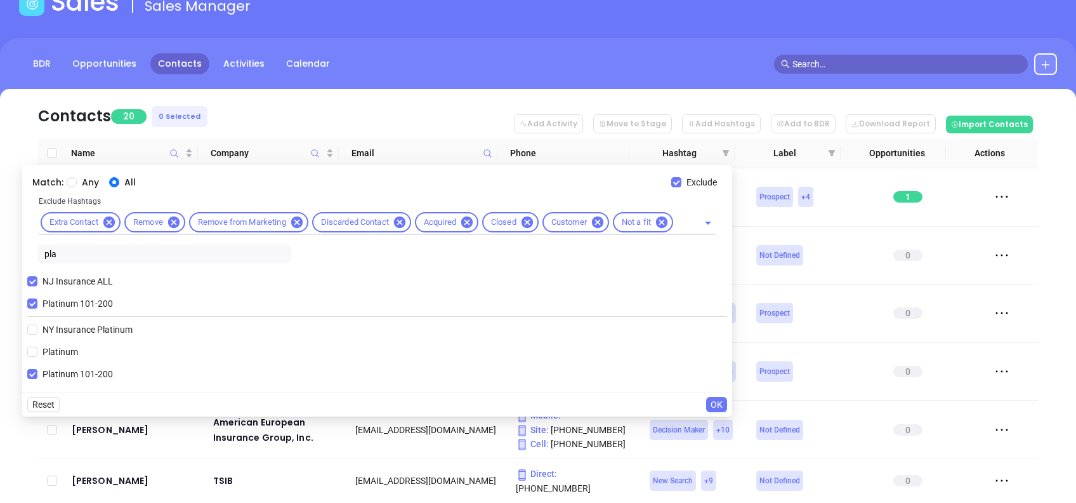
click at [721, 402] on span "OK" at bounding box center [717, 404] width 12 height 14
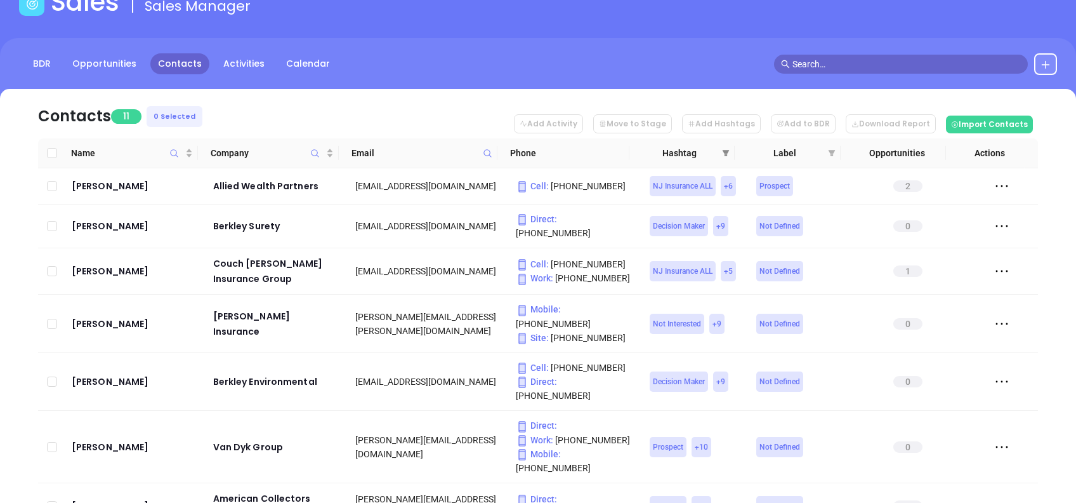
click at [727, 155] on icon "filter" at bounding box center [726, 153] width 8 height 8
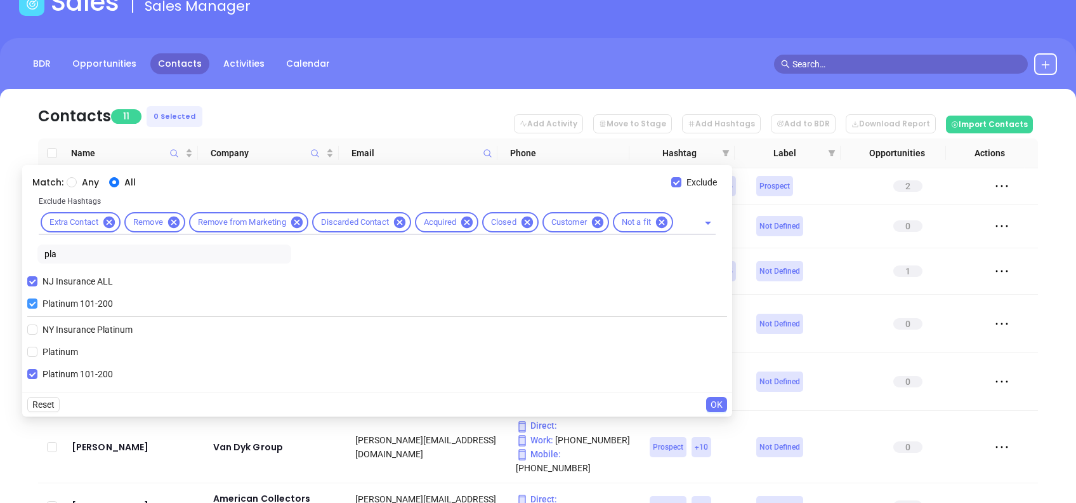
click at [44, 299] on span "Platinum 101-200" at bounding box center [77, 303] width 81 height 14
click at [37, 299] on input "Platinum 101-200" at bounding box center [32, 303] width 10 height 10
checkbox input "false"
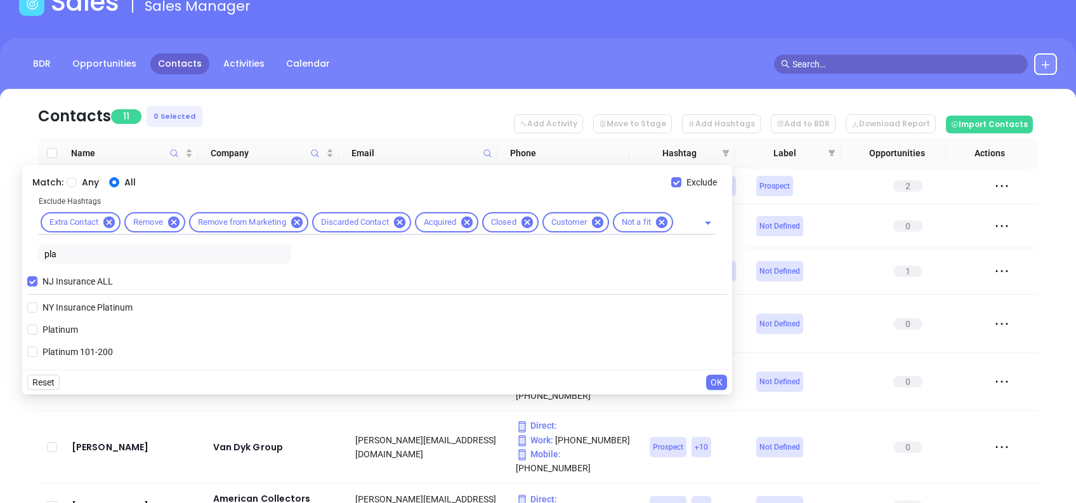
drag, startPoint x: 69, startPoint y: 251, endPoint x: 0, endPoint y: 239, distance: 69.6
click at [0, 240] on html "Leads CRM Marketing Reporting Financial Leads Leads Sales Sales Manager BDR Opp…" at bounding box center [538, 167] width 1076 height 503
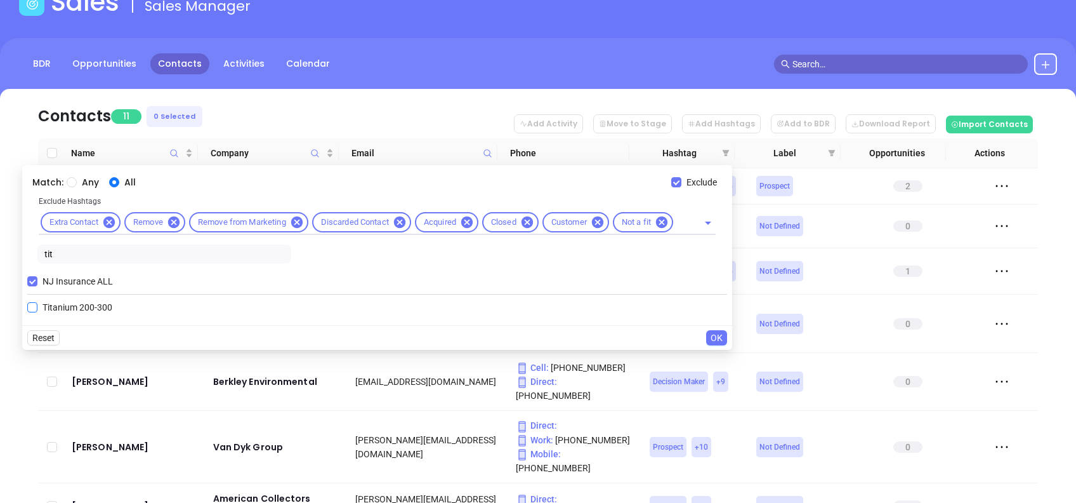
type input "tit"
click at [96, 307] on span "Titanium 200-300" at bounding box center [77, 307] width 80 height 14
click at [37, 307] on input "Titanium 200-300" at bounding box center [32, 307] width 10 height 10
checkbox input "true"
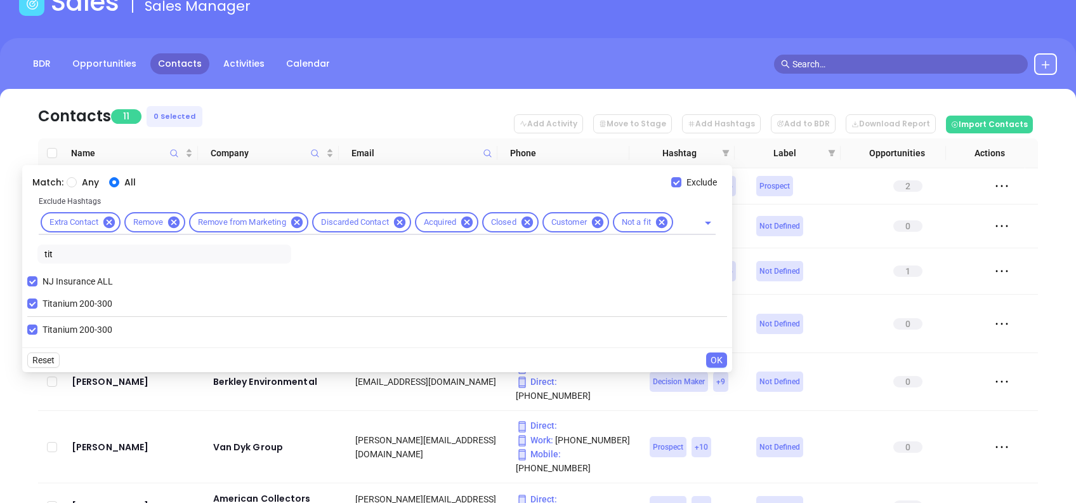
click at [714, 355] on span "OK" at bounding box center [717, 360] width 12 height 14
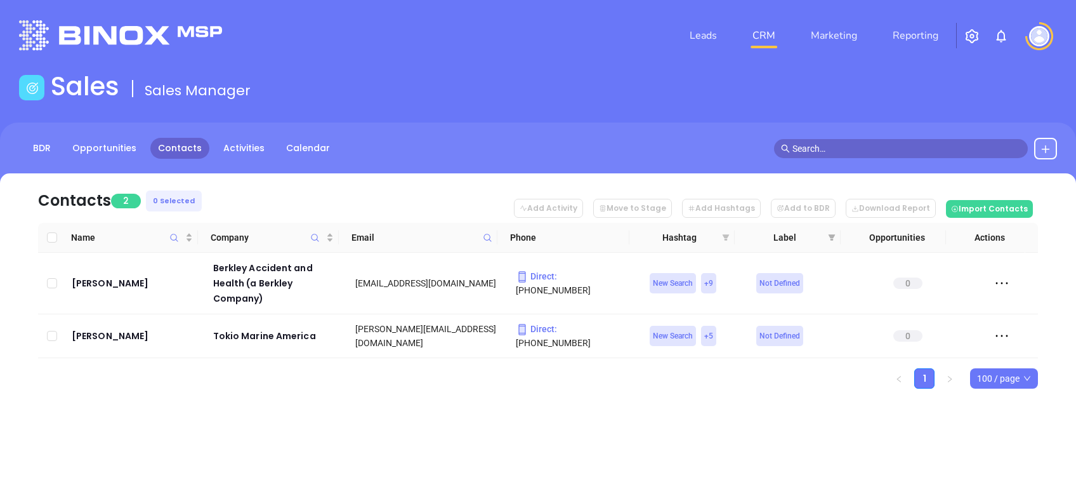
click at [725, 237] on icon "filter" at bounding box center [726, 237] width 7 height 6
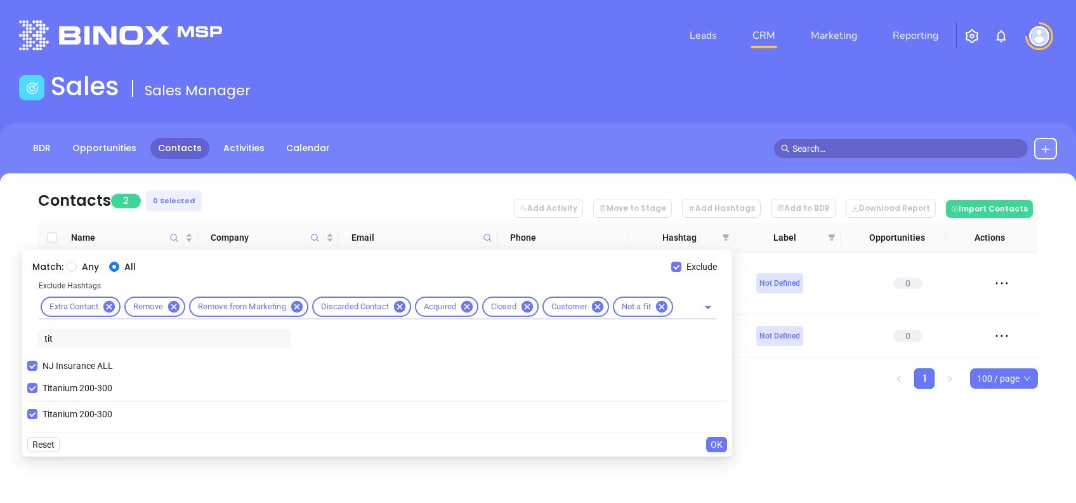
drag, startPoint x: 82, startPoint y: 333, endPoint x: 2, endPoint y: 327, distance: 80.8
click at [2, 327] on body "Leads CRM Marketing Reporting Financial Leads Leads Sales Sales Manager BDR Opp…" at bounding box center [538, 251] width 1076 height 503
type input "zinc"
click at [67, 384] on span "Titanium 200-300" at bounding box center [77, 388] width 80 height 14
click at [37, 384] on input "Titanium 200-300" at bounding box center [32, 388] width 10 height 10
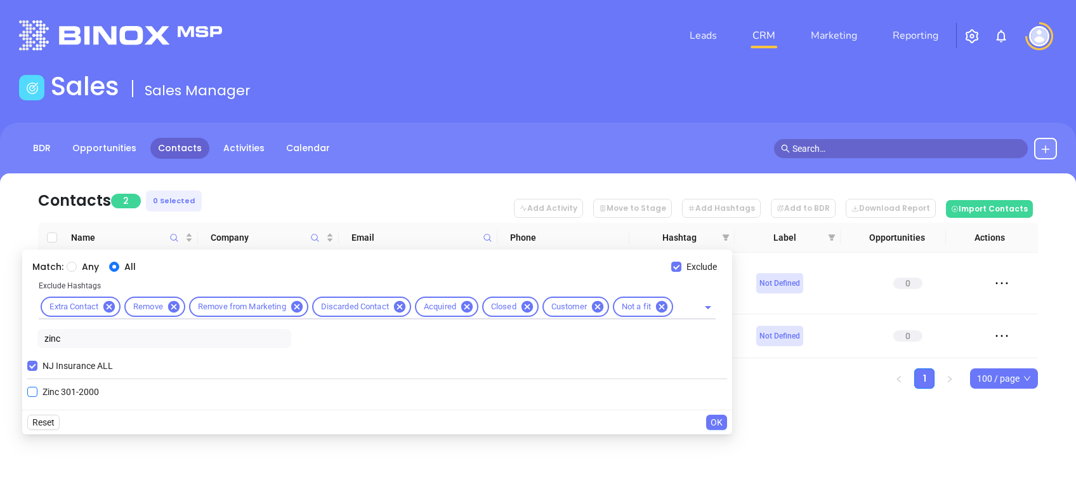
click at [62, 390] on span "Zinc 301-2000" at bounding box center [70, 392] width 67 height 14
click at [37, 390] on input "Zinc 301-2000" at bounding box center [32, 391] width 10 height 10
checkbox input "true"
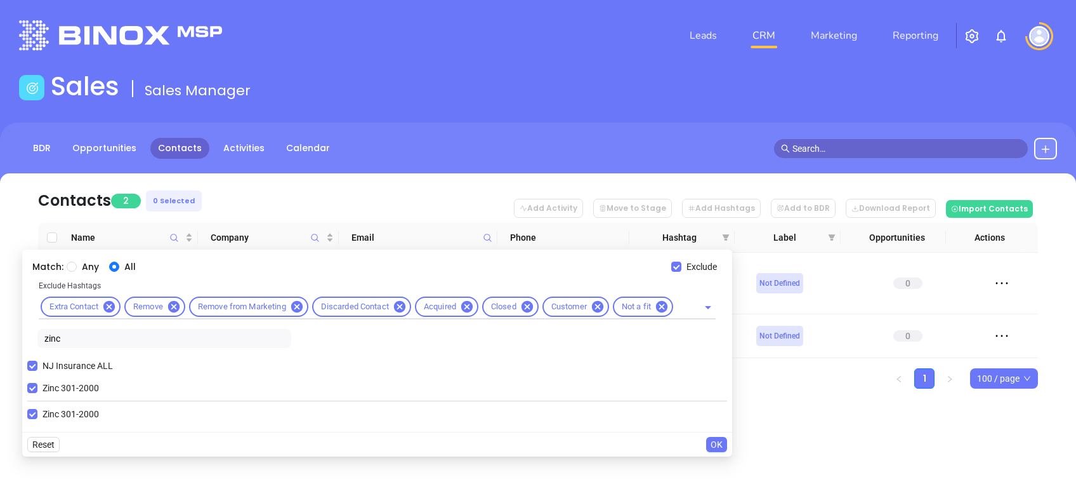
click at [719, 444] on span "OK" at bounding box center [717, 444] width 12 height 14
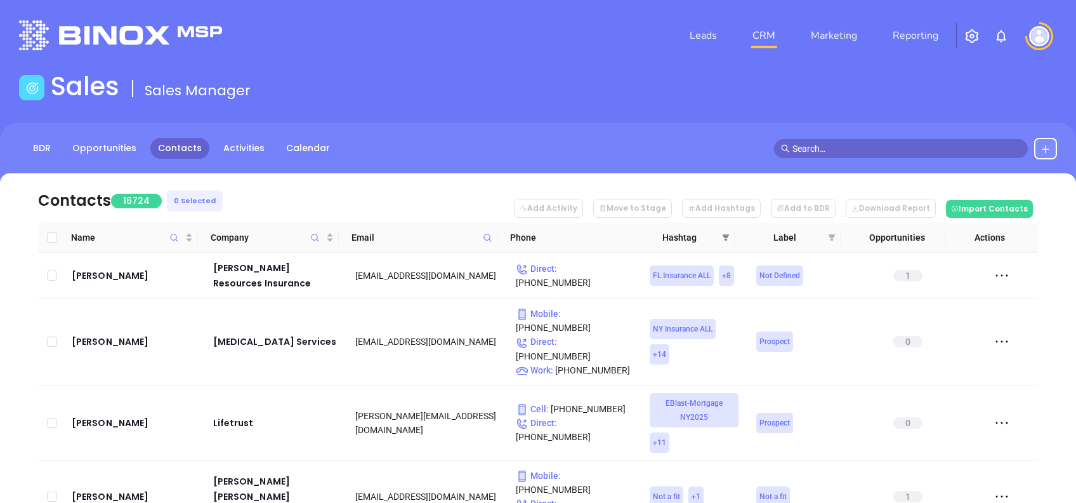
click at [724, 238] on icon "filter" at bounding box center [726, 238] width 8 height 8
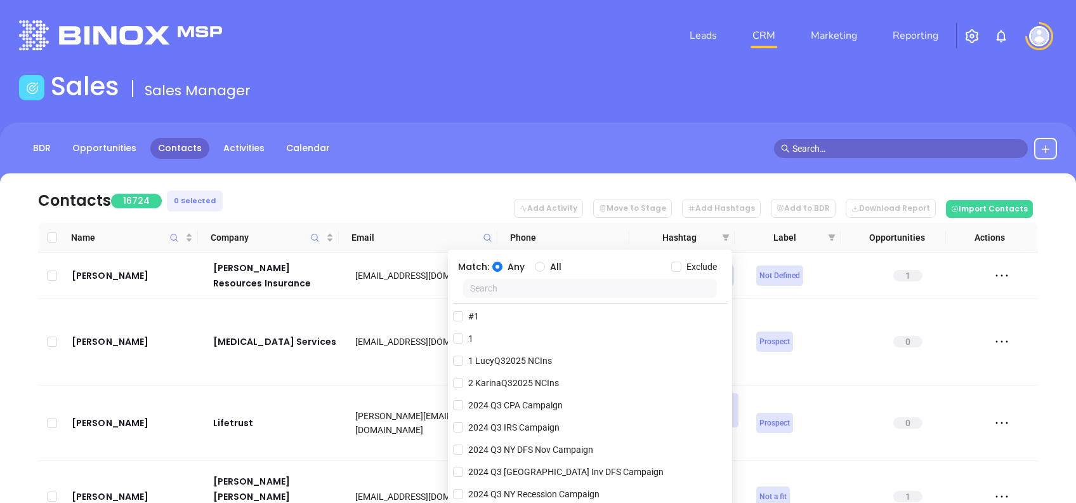
click at [548, 284] on input "text" at bounding box center [590, 288] width 254 height 19
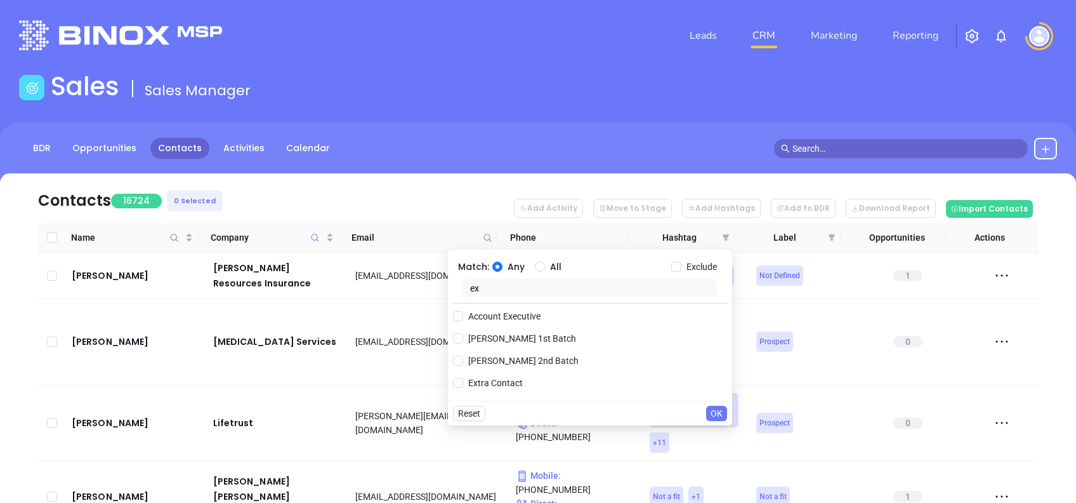
type input "e"
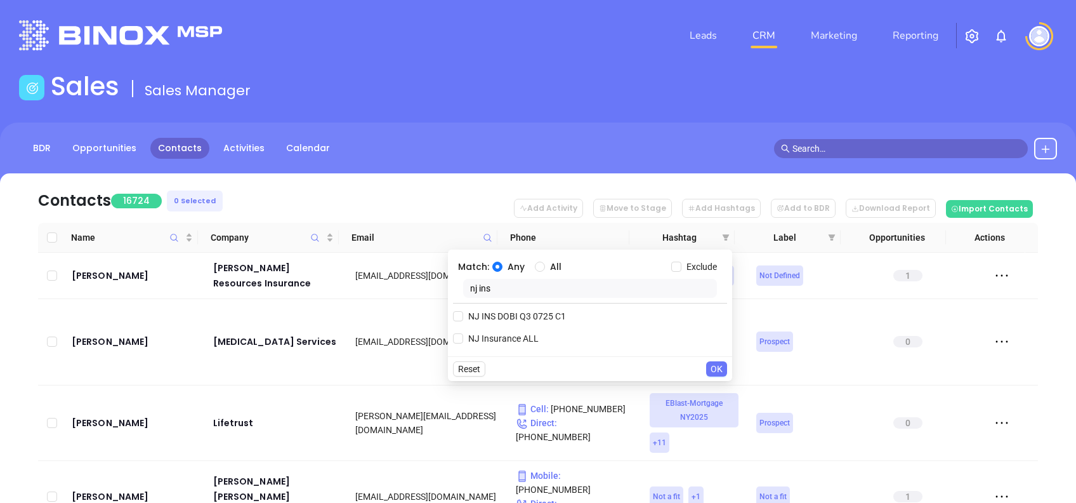
type input "nj ins"
click at [509, 326] on div "NJ INS DOBI Q3 0725 C1 NJ Insurance ALL" at bounding box center [590, 327] width 274 height 48
click at [516, 331] on span "NJ Insurance ALL" at bounding box center [503, 338] width 81 height 14
click at [463, 333] on input "NJ Insurance ALL" at bounding box center [458, 338] width 10 height 10
checkbox input "true"
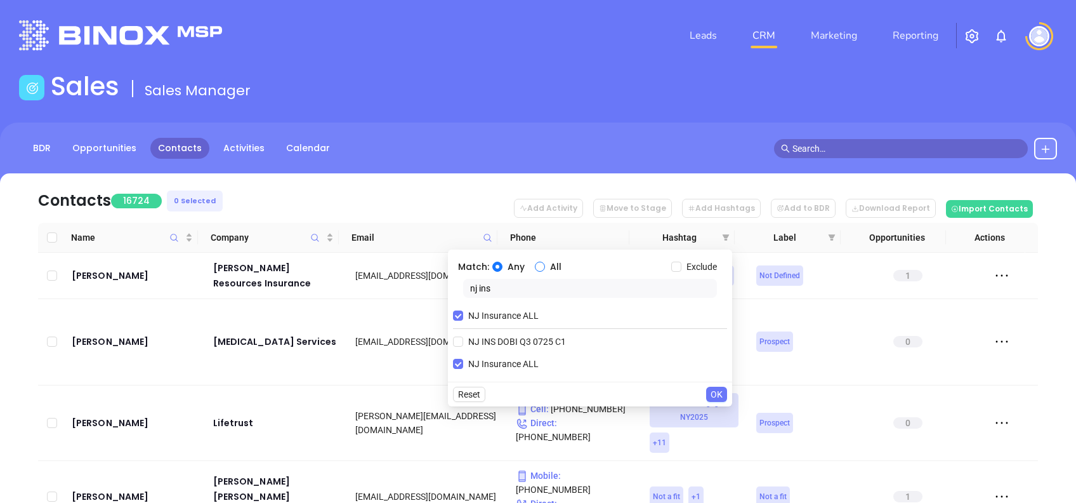
click at [543, 265] on input "All" at bounding box center [540, 266] width 10 height 10
radio input "true"
click at [526, 282] on input "nj ins" at bounding box center [590, 288] width 254 height 19
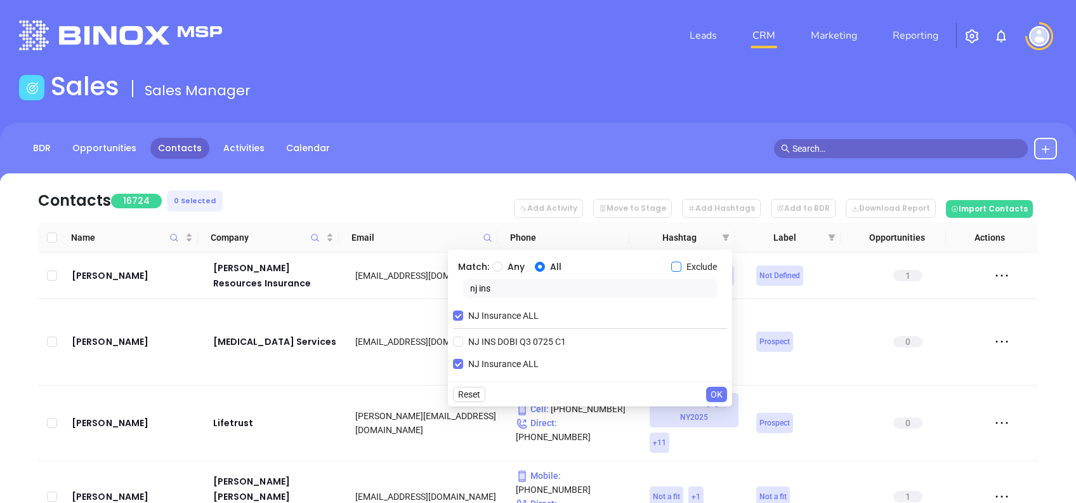
click at [678, 264] on input "Exclude" at bounding box center [676, 266] width 10 height 10
checkbox input "true"
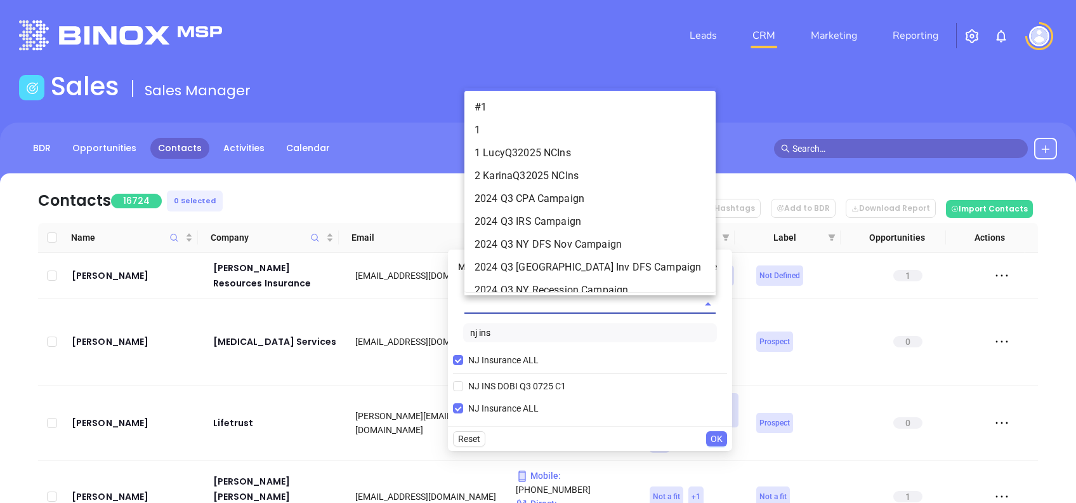
click at [569, 300] on input "text" at bounding box center [572, 303] width 216 height 18
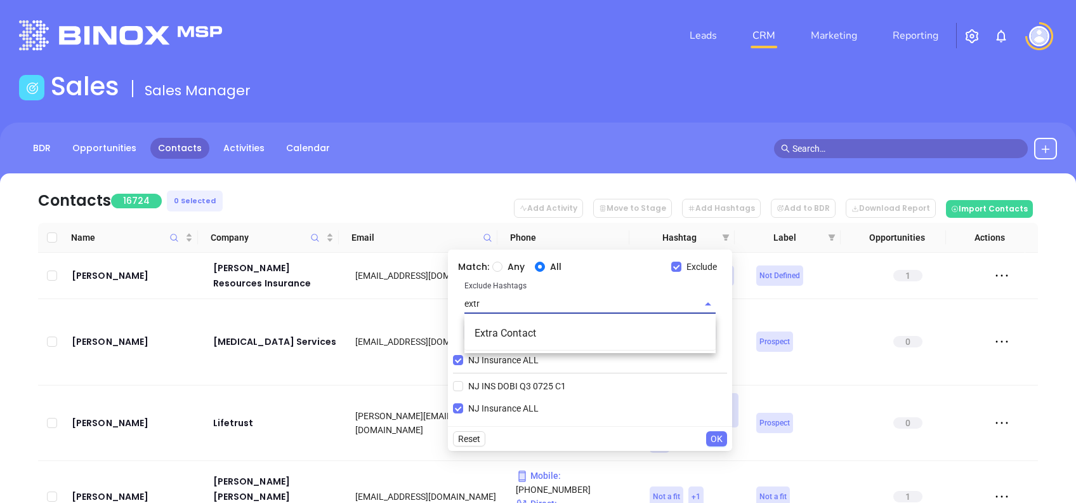
type input "extra"
click at [546, 325] on li "Extra Contact" at bounding box center [589, 333] width 251 height 23
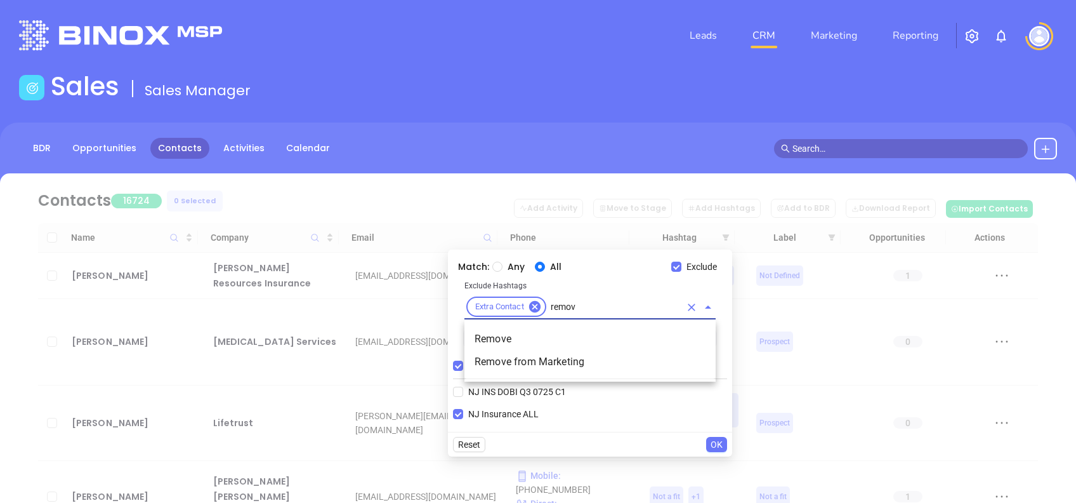
type input "remove"
click at [608, 327] on li "Remove" at bounding box center [589, 338] width 251 height 23
type input "remove"
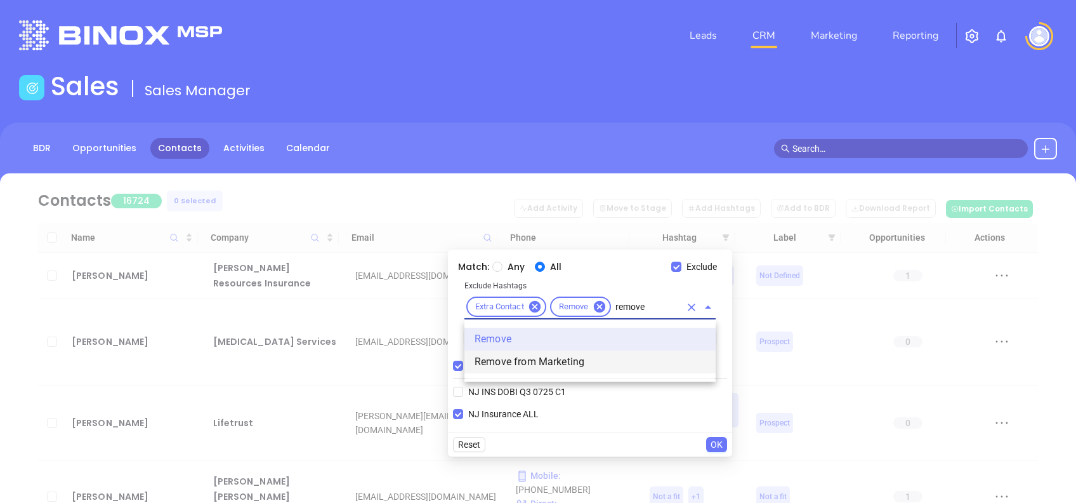
click at [600, 353] on li "Remove from Marketing" at bounding box center [589, 361] width 251 height 23
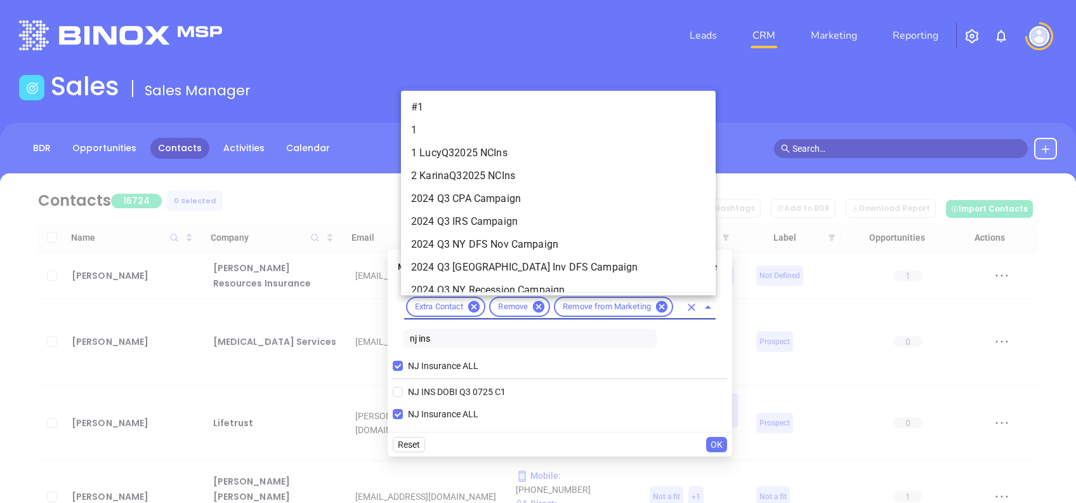
click at [679, 308] on input "text" at bounding box center [677, 307] width 5 height 16
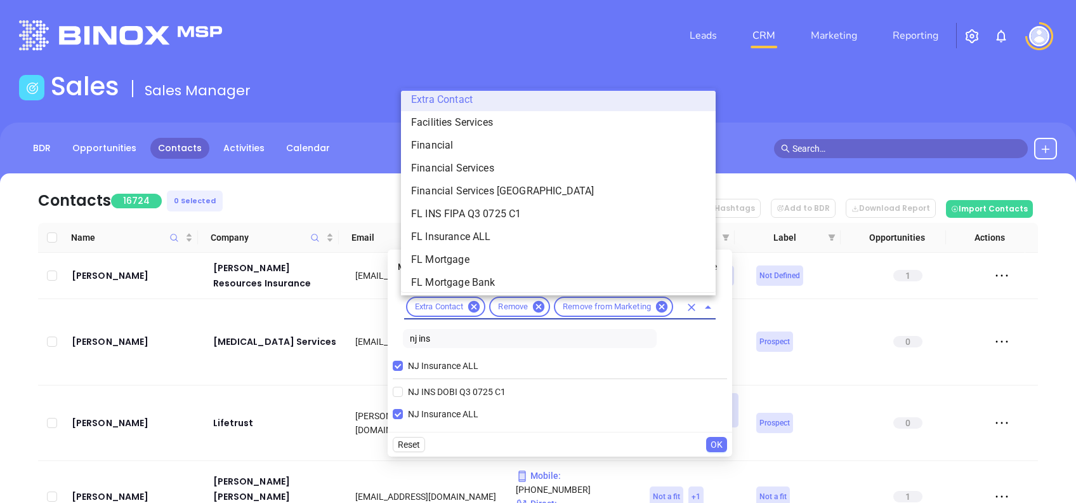
scroll to position [83, 0]
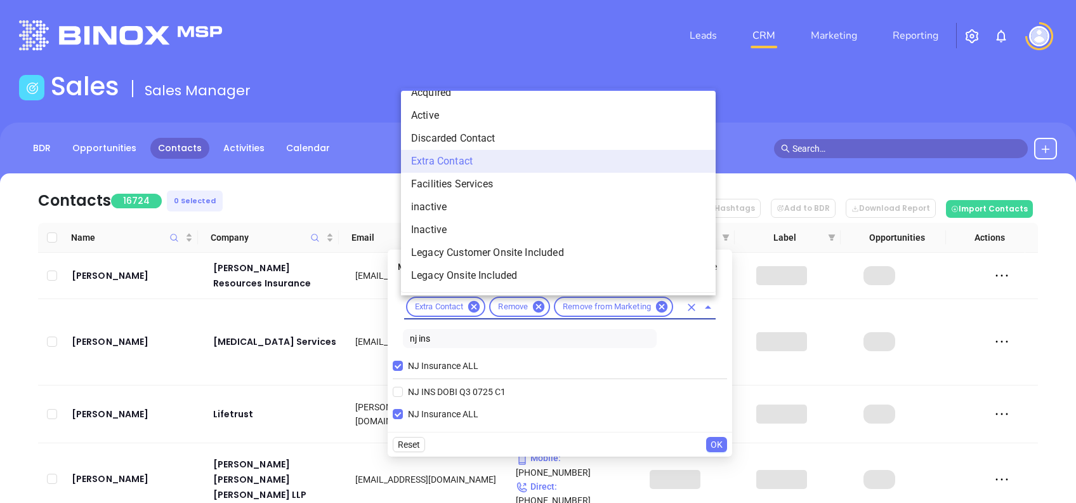
type input "acq"
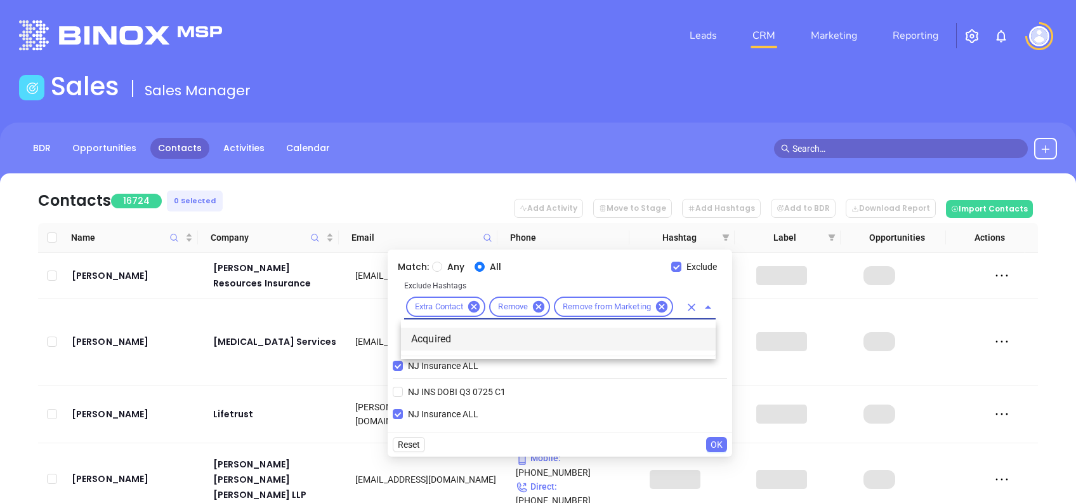
click at [511, 340] on li "Acquired" at bounding box center [558, 338] width 315 height 23
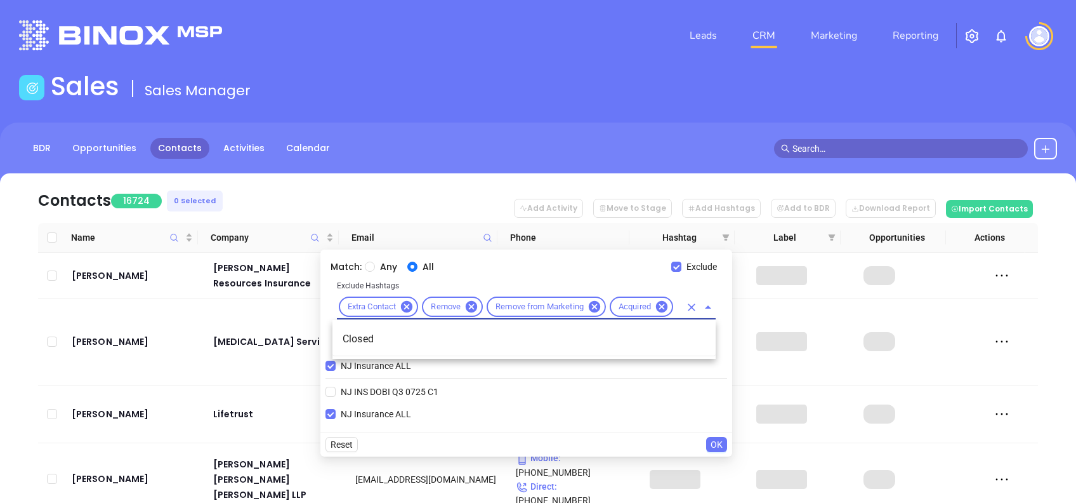
type input "closed"
click at [511, 340] on li "Closed" at bounding box center [523, 338] width 383 height 23
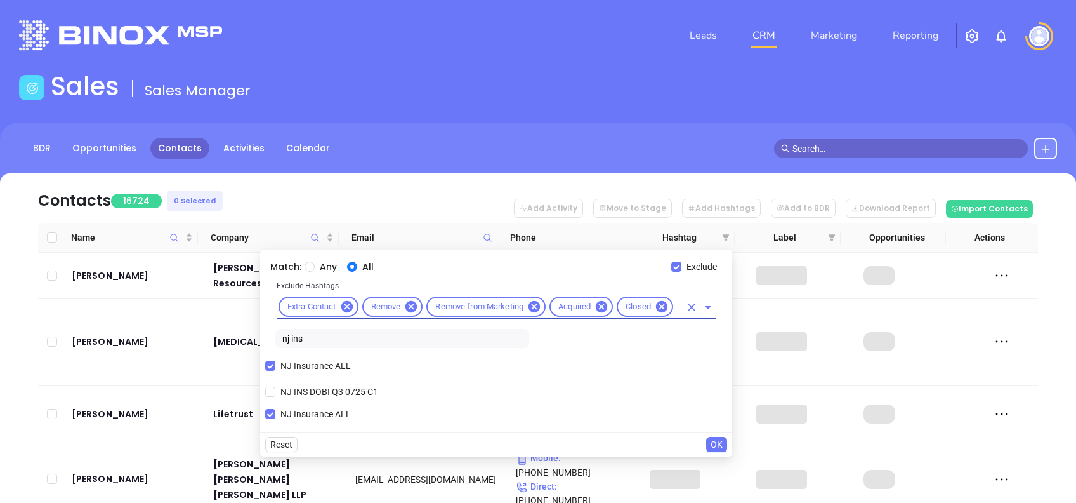
scroll to position [0, 0]
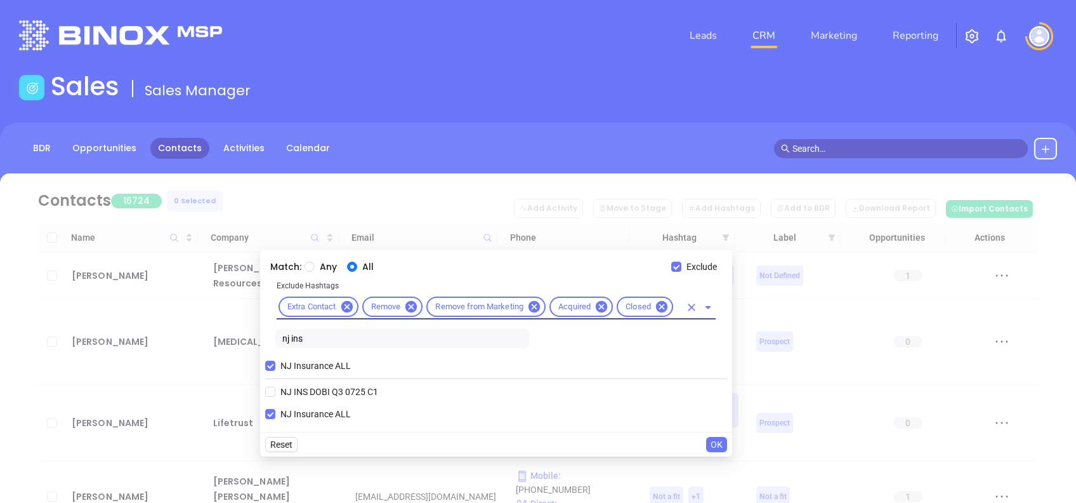
click at [676, 306] on input "text" at bounding box center [677, 307] width 5 height 16
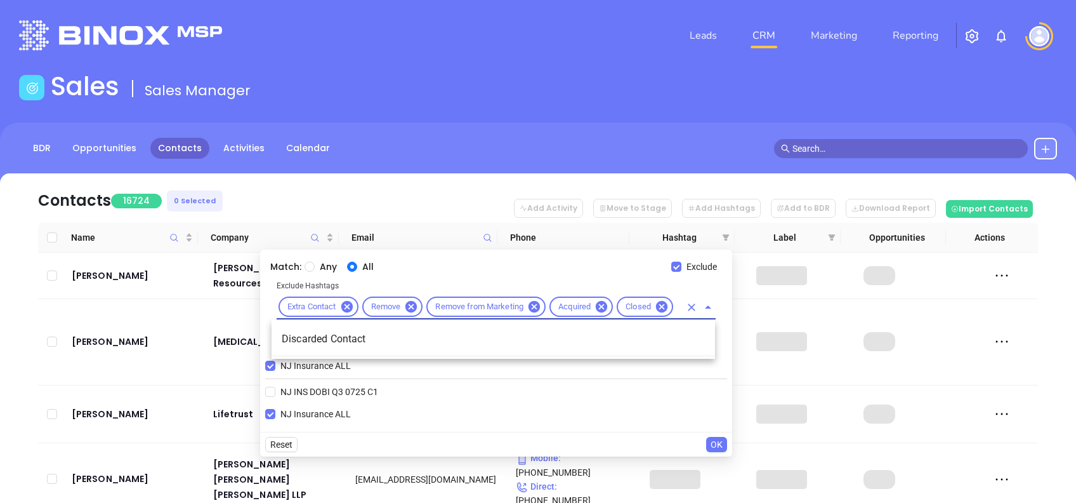
type input "disca"
click at [652, 343] on li "Discarded Contact" at bounding box center [494, 338] width 444 height 23
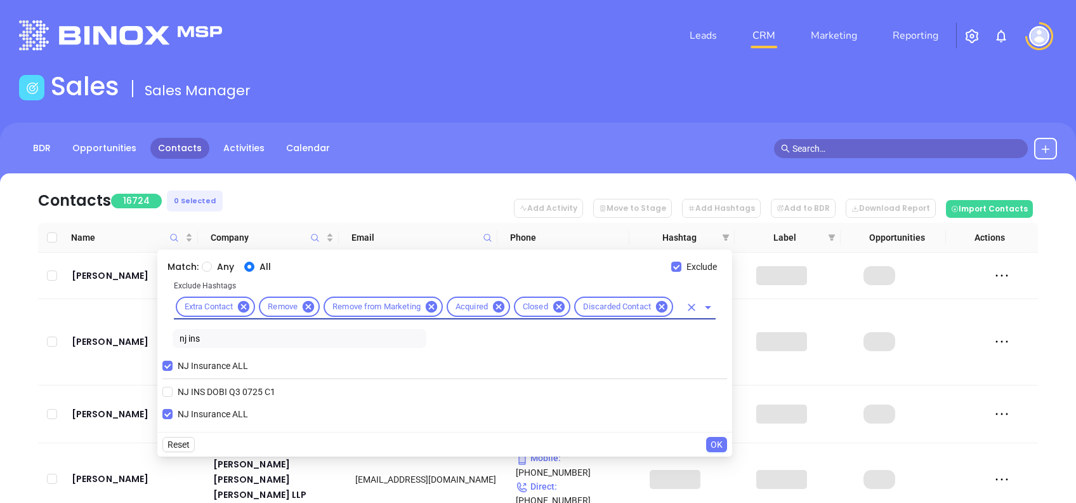
scroll to position [0, 0]
click at [676, 308] on input "text" at bounding box center [677, 307] width 5 height 16
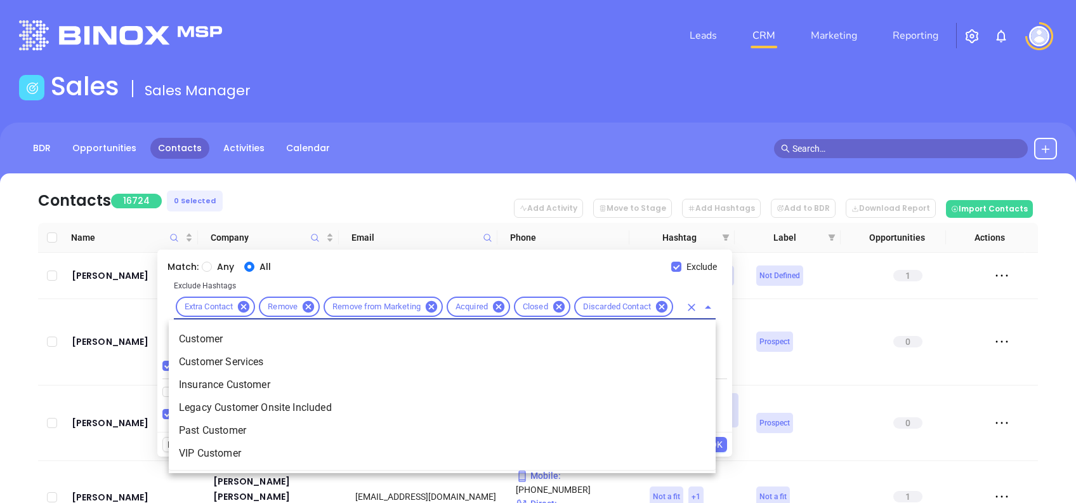
type input "customer"
click at [671, 331] on li "Customer" at bounding box center [442, 338] width 547 height 23
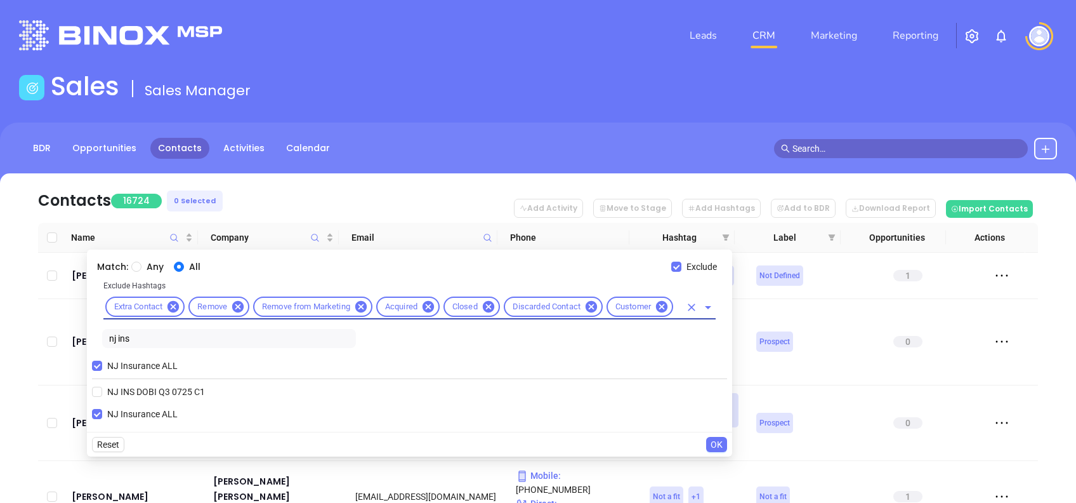
scroll to position [0, 0]
click at [675, 307] on input "text" at bounding box center [677, 307] width 5 height 16
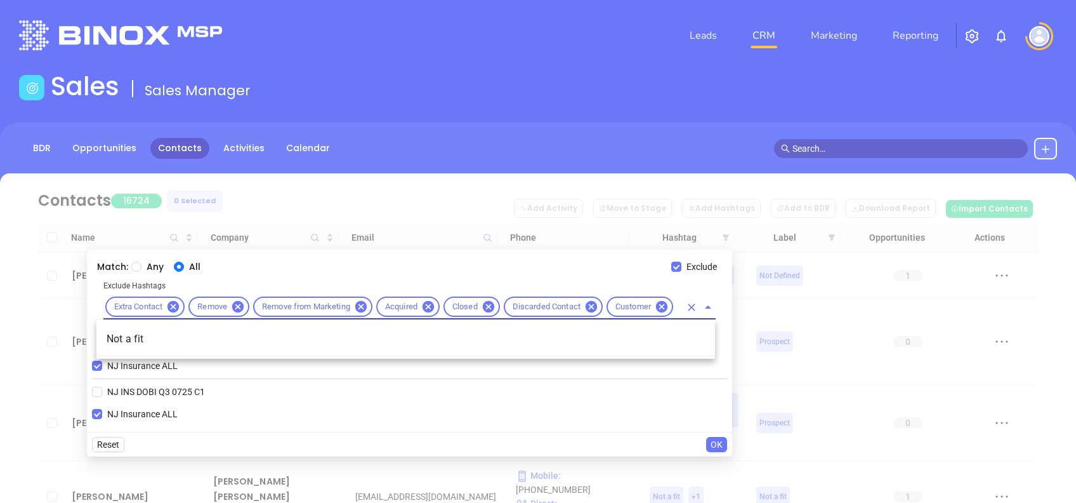
type input "not a f"
click at [624, 345] on li "Not a fit" at bounding box center [405, 338] width 619 height 23
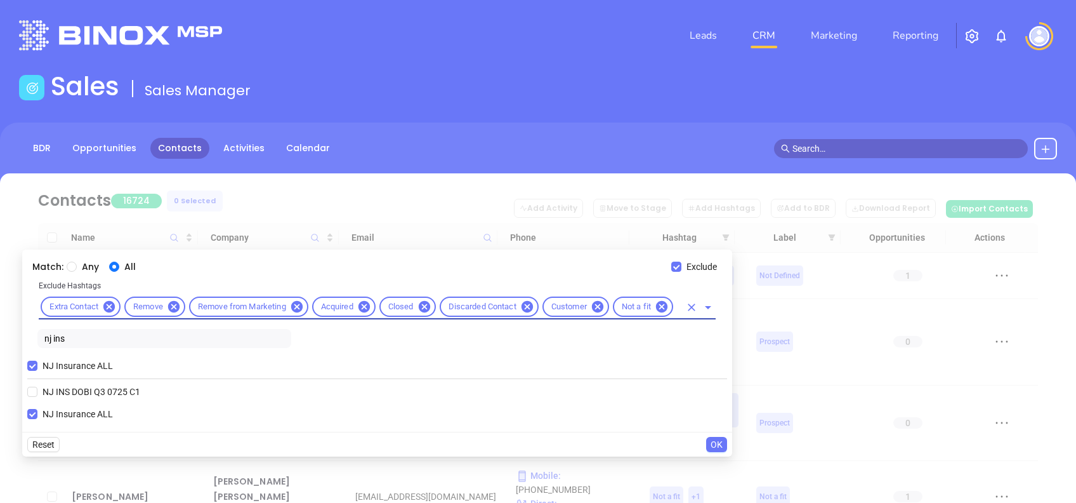
scroll to position [0, 0]
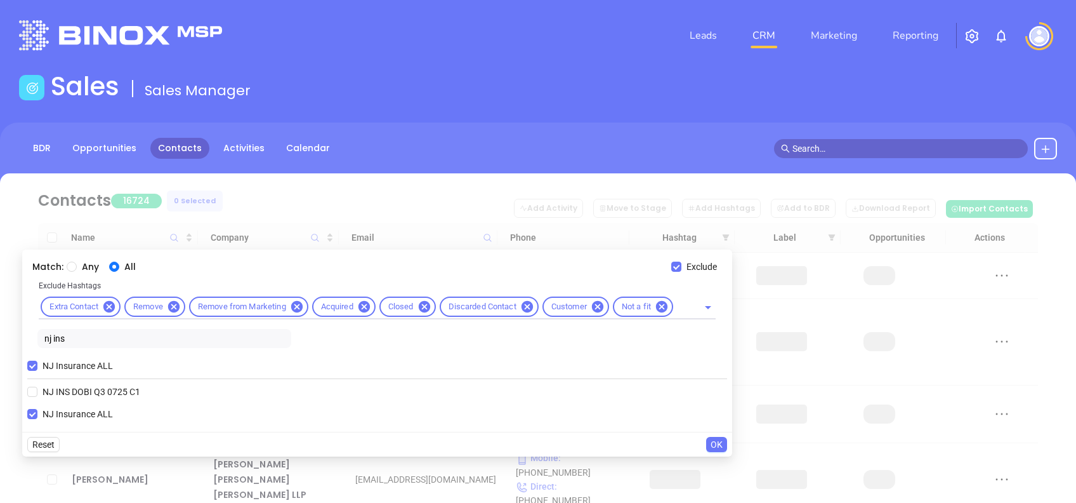
click at [718, 443] on span "OK" at bounding box center [717, 444] width 12 height 14
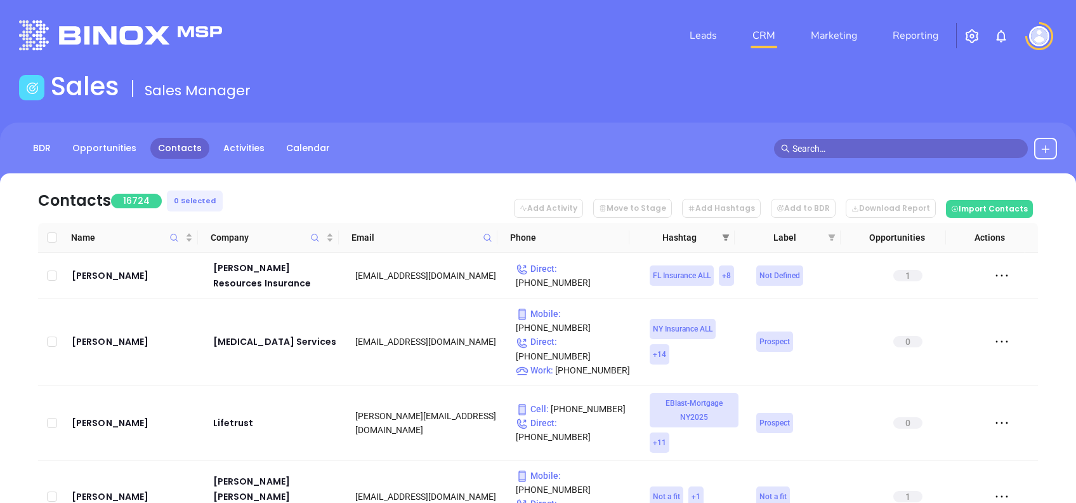
click at [727, 234] on icon "filter" at bounding box center [726, 238] width 8 height 8
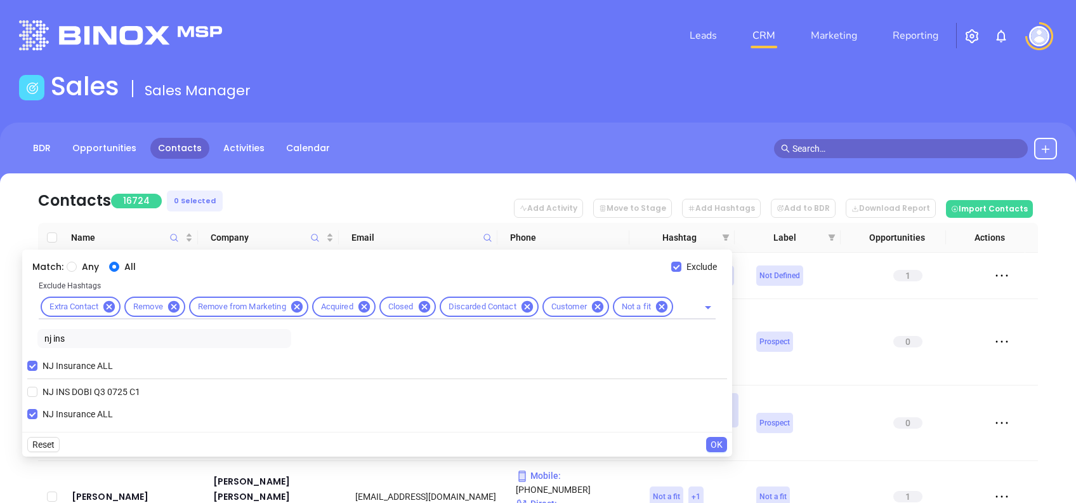
drag, startPoint x: 69, startPoint y: 335, endPoint x: 0, endPoint y: 316, distance: 71.7
click at [0, 320] on html "Leads CRM Marketing Reporting Financial Leads Leads Sales Sales Manager BDR Opp…" at bounding box center [538, 251] width 1076 height 503
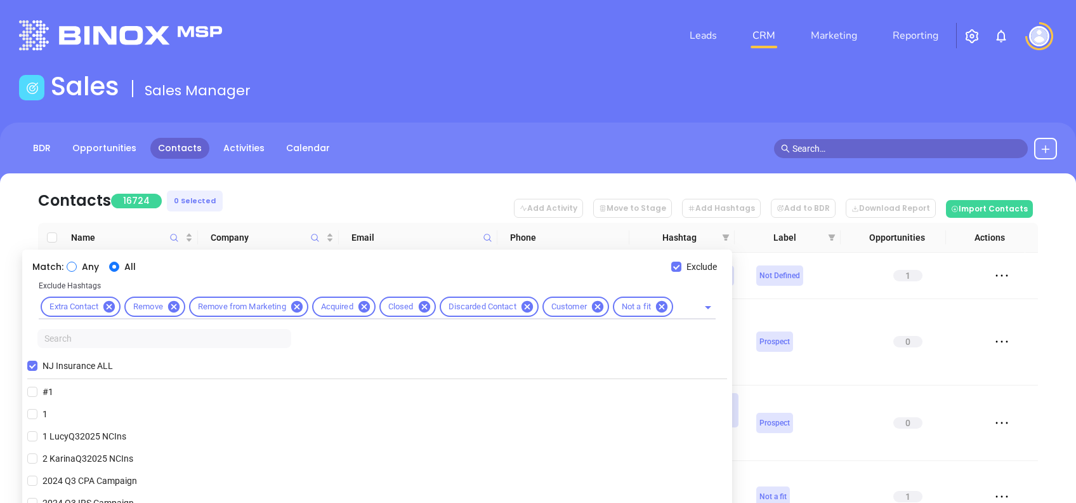
click at [69, 265] on input "Any" at bounding box center [72, 266] width 10 height 10
radio input "true"
click at [28, 367] on input "NJ Insurance ALL" at bounding box center [32, 365] width 10 height 10
checkbox input "false"
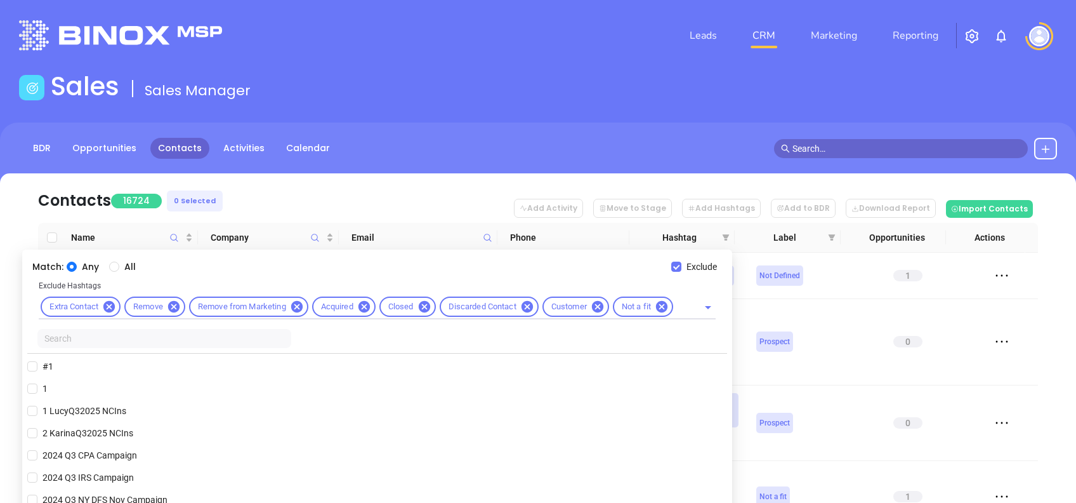
click at [55, 342] on input "text" at bounding box center [164, 338] width 254 height 19
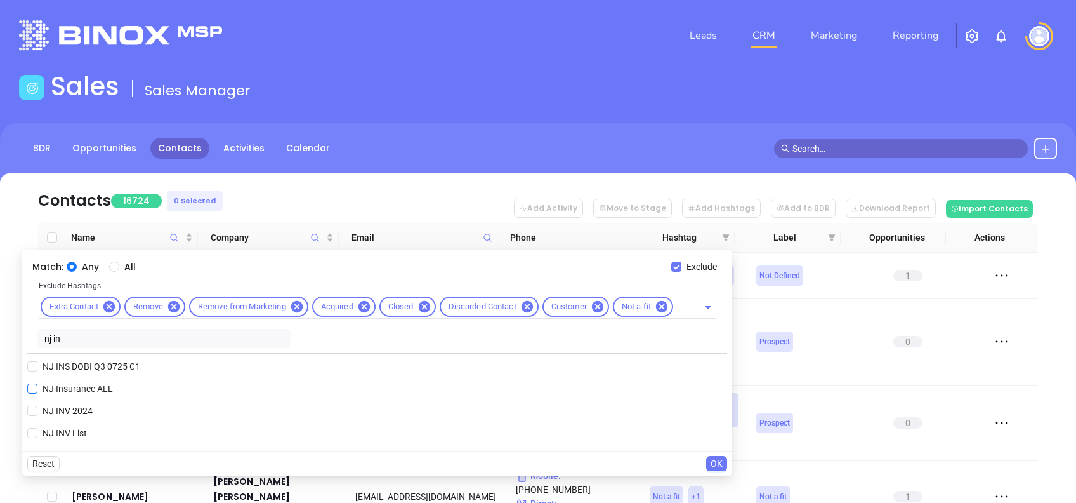
type input "nj in"
click at [68, 383] on span "NJ Insurance ALL" at bounding box center [77, 388] width 81 height 14
click at [37, 383] on input "NJ Insurance ALL" at bounding box center [32, 388] width 10 height 10
checkbox input "true"
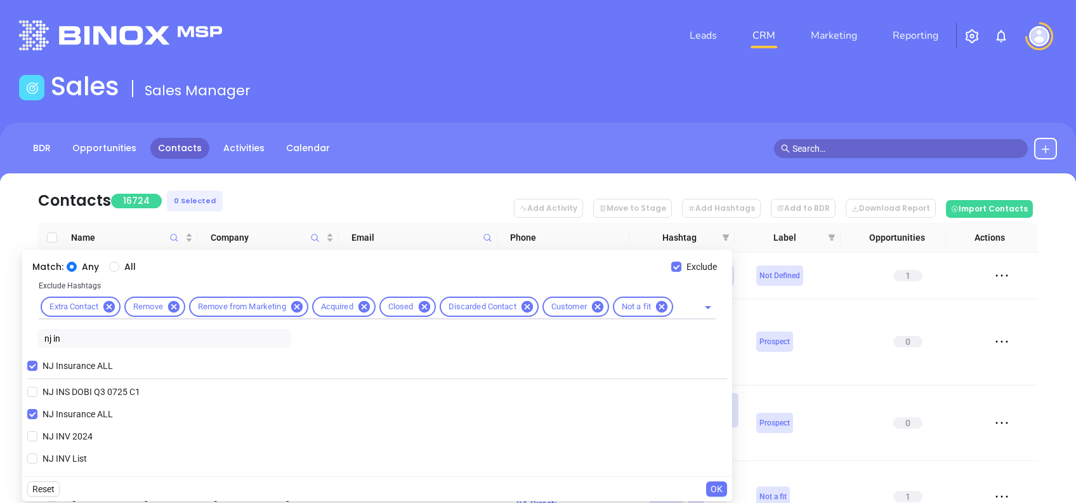
click at [97, 270] on div "Any All" at bounding box center [369, 267] width 605 height 14
click at [109, 268] on input "All" at bounding box center [114, 266] width 10 height 10
radio input "true"
click at [107, 342] on input "nj in" at bounding box center [164, 338] width 254 height 19
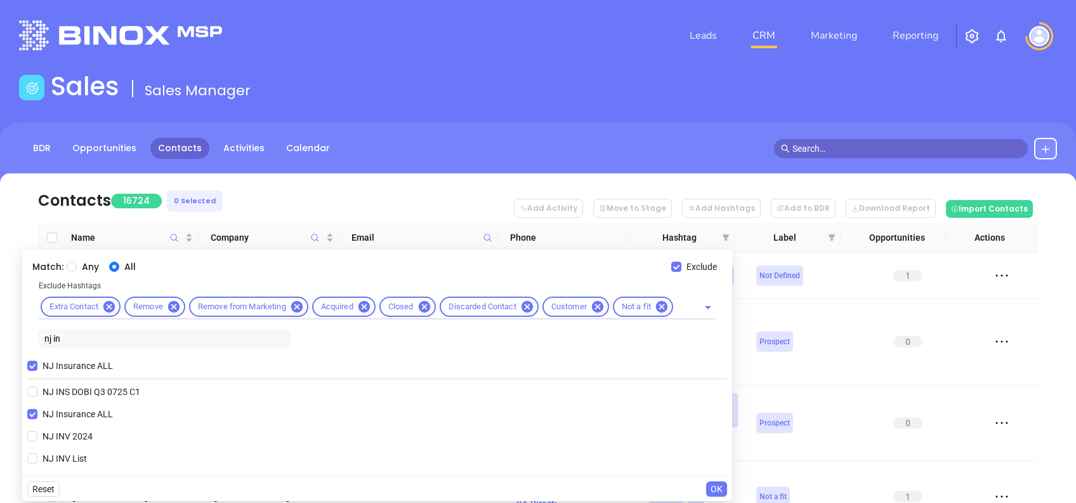
click at [107, 342] on input "nj in" at bounding box center [164, 338] width 254 height 19
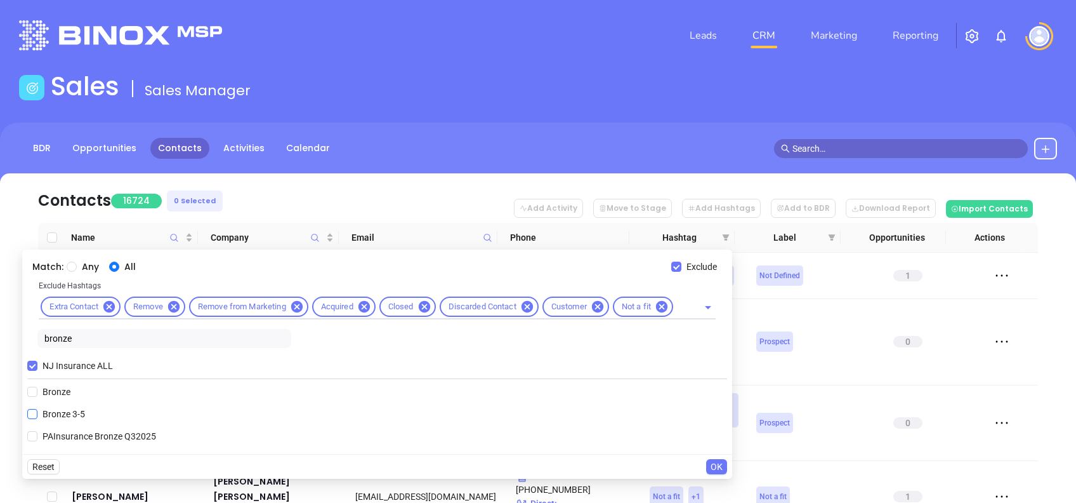
type input "bronze"
click at [64, 412] on span "Bronze 3-5" at bounding box center [63, 414] width 53 height 14
click at [27, 409] on input "Bronze 3-5" at bounding box center [32, 414] width 10 height 10
checkbox input "true"
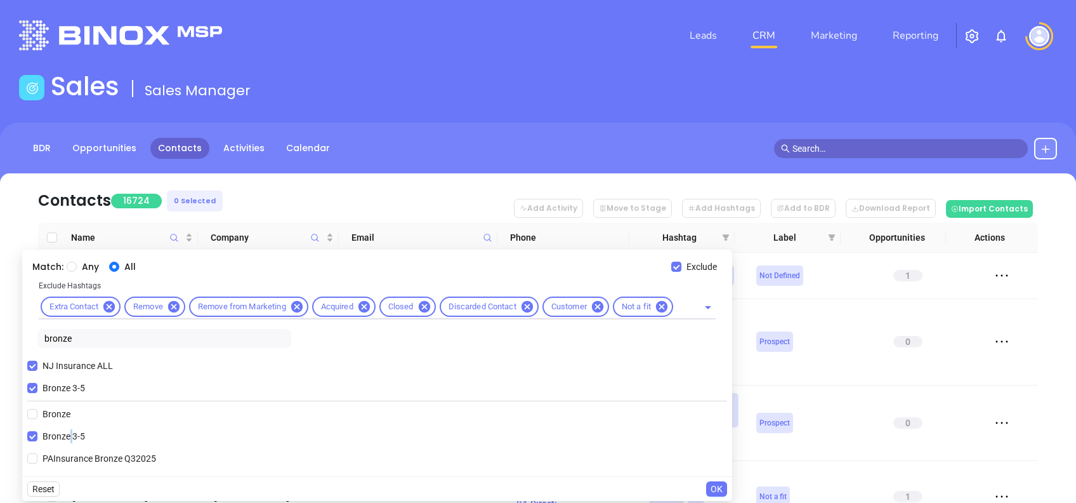
click at [713, 491] on span "OK" at bounding box center [717, 489] width 12 height 14
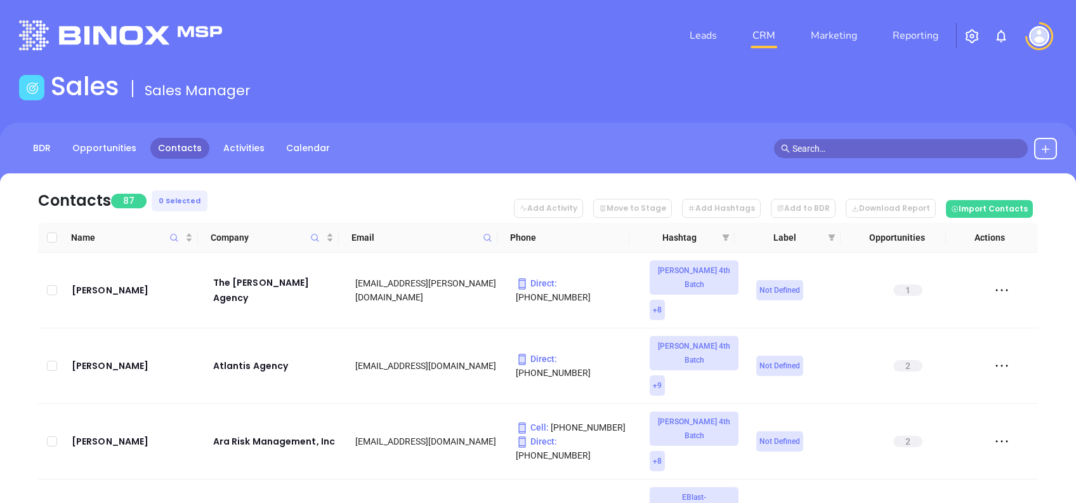
drag, startPoint x: 269, startPoint y: 230, endPoint x: 277, endPoint y: 215, distance: 16.5
click at [269, 231] on span "Company" at bounding box center [267, 237] width 113 height 14
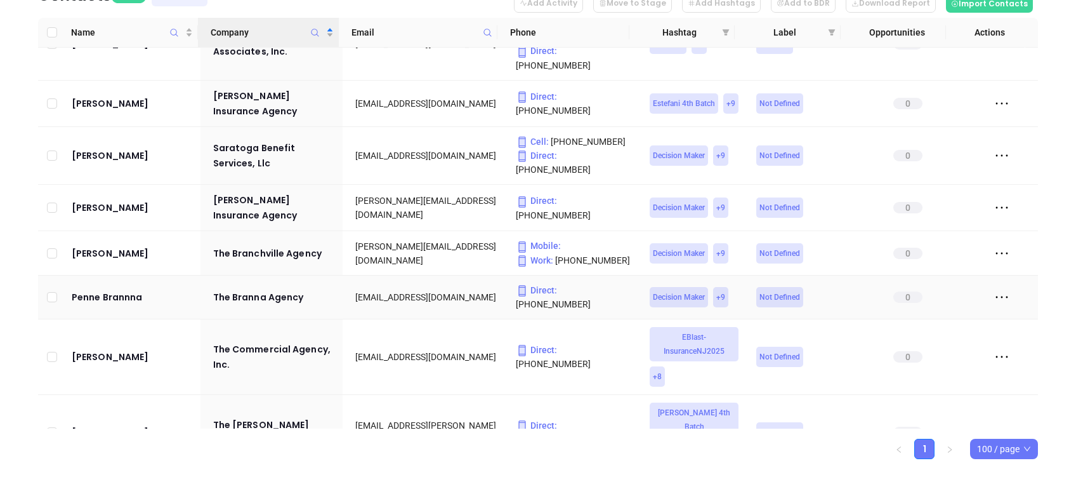
scroll to position [3843, 0]
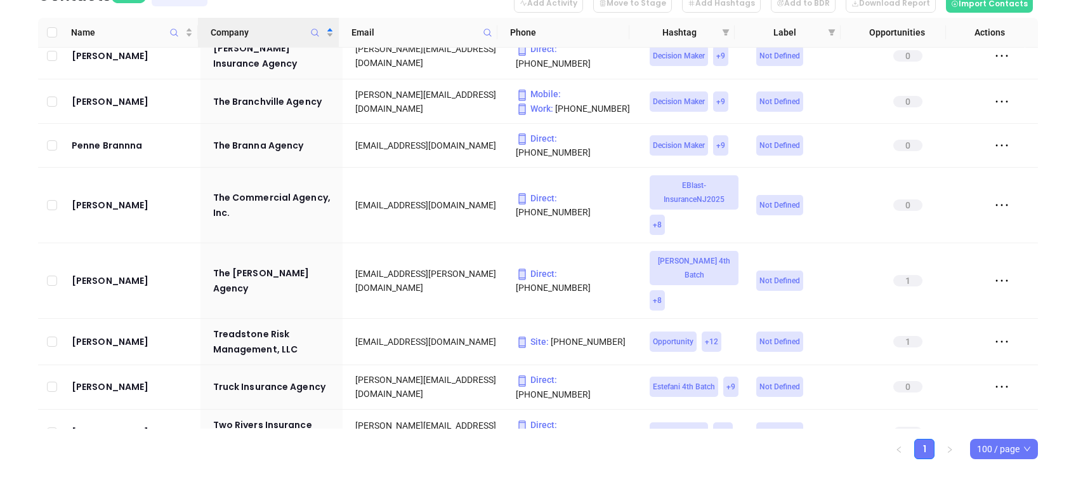
drag, startPoint x: 51, startPoint y: 394, endPoint x: 49, endPoint y: 386, distance: 8.3
checkbox input "true"
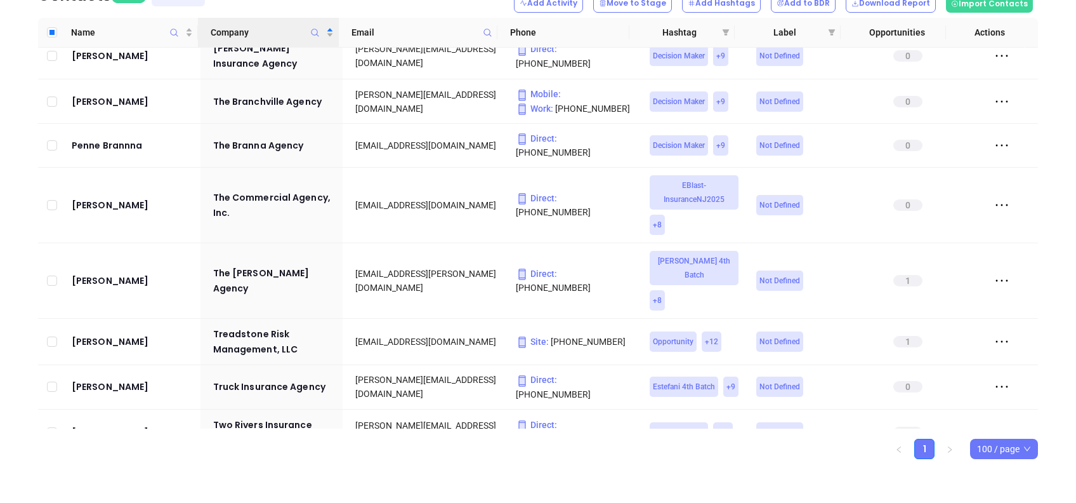
checkbox input "true"
drag, startPoint x: 48, startPoint y: 265, endPoint x: 66, endPoint y: 270, distance: 18.3
checkbox input "true"
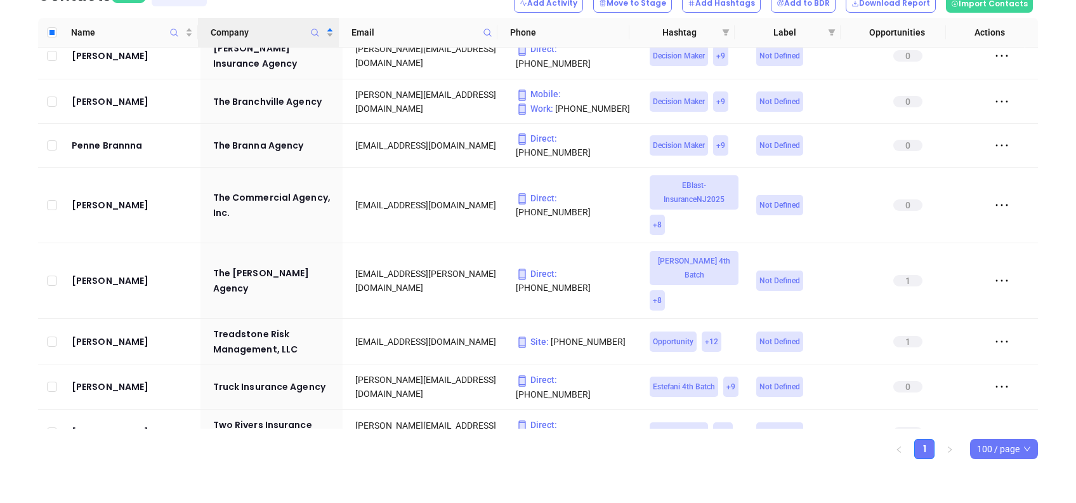
click at [51, 468] on input "checkbox" at bounding box center [52, 473] width 10 height 10
checkbox input "true"
click at [51, 427] on input "checkbox" at bounding box center [52, 432] width 10 height 10
checkbox input "true"
click at [53, 381] on input "checkbox" at bounding box center [52, 386] width 10 height 10
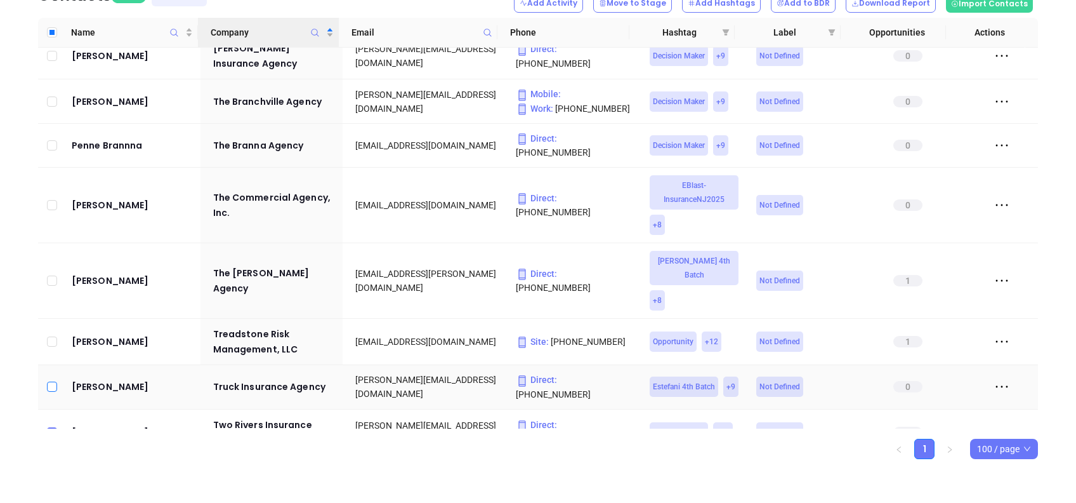
checkbox input "true"
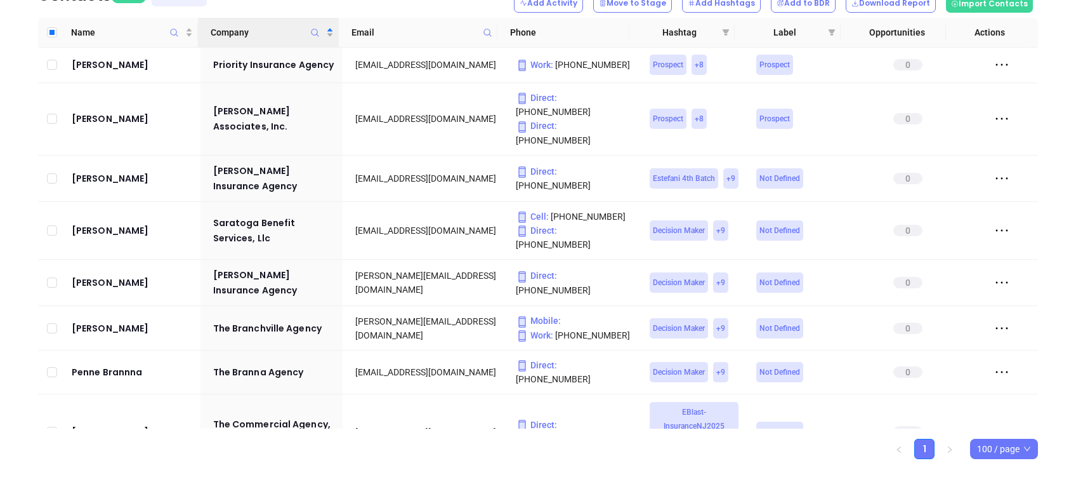
scroll to position [3590, 0]
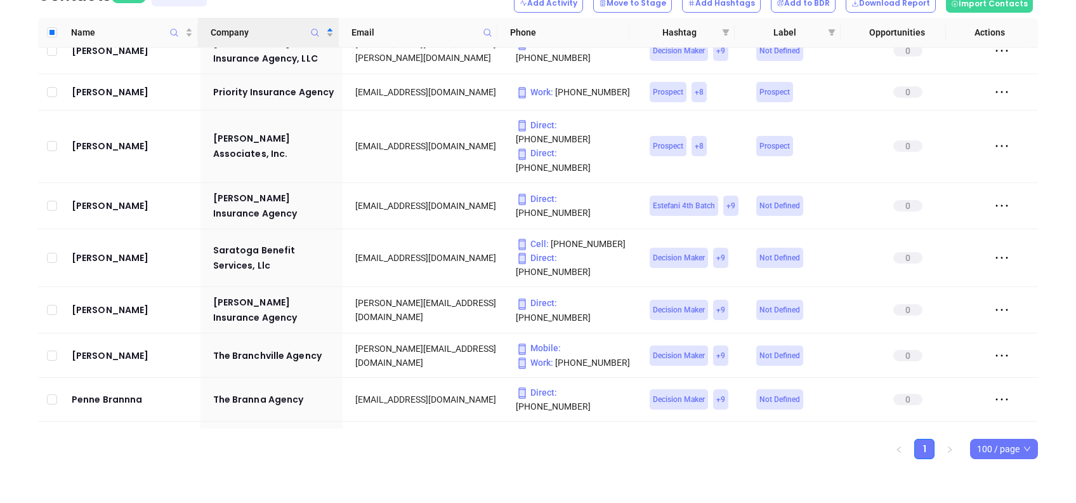
checkbox input "true"
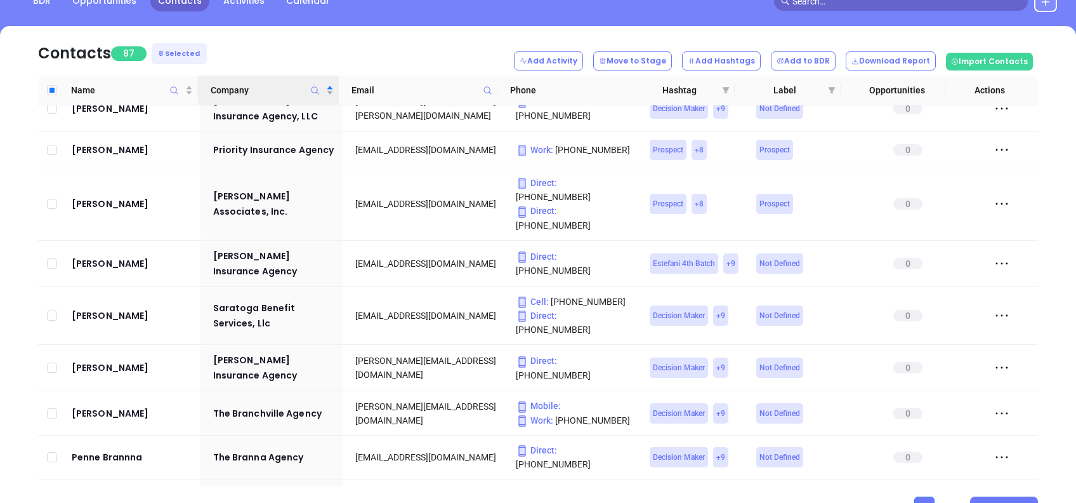
scroll to position [121, 0]
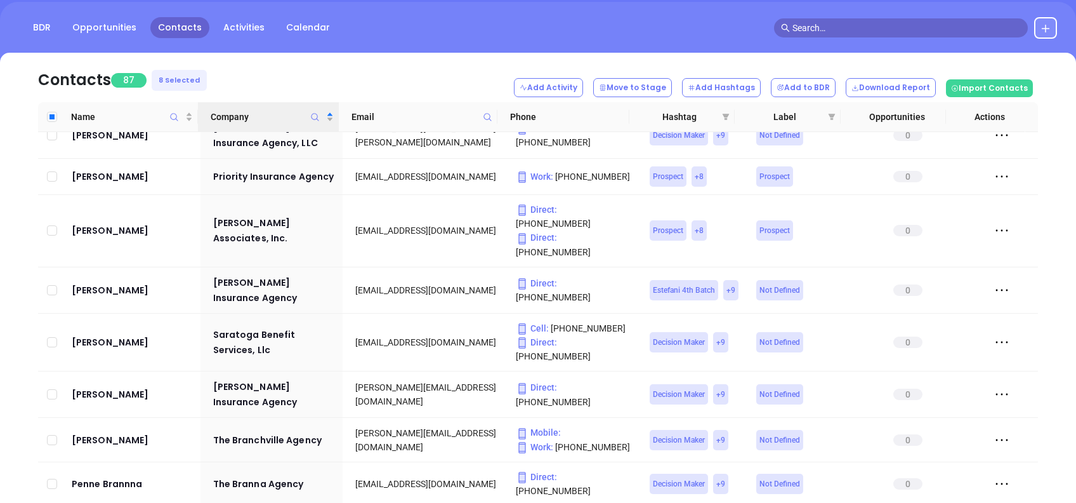
drag, startPoint x: 51, startPoint y: 319, endPoint x: 56, endPoint y: 315, distance: 6.9
checkbox input "true"
click at [48, 478] on input "checkbox" at bounding box center [52, 483] width 10 height 10
checkbox input "true"
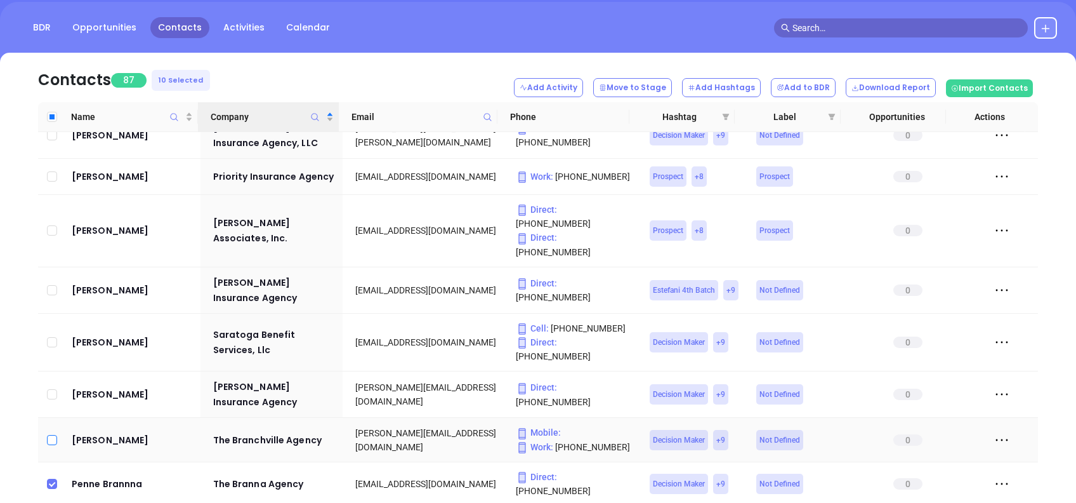
click at [51, 435] on input "checkbox" at bounding box center [52, 440] width 10 height 10
checkbox input "true"
drag, startPoint x: 51, startPoint y: 183, endPoint x: 61, endPoint y: 188, distance: 11.4
click at [51, 389] on input "checkbox" at bounding box center [52, 394] width 10 height 10
checkbox input "true"
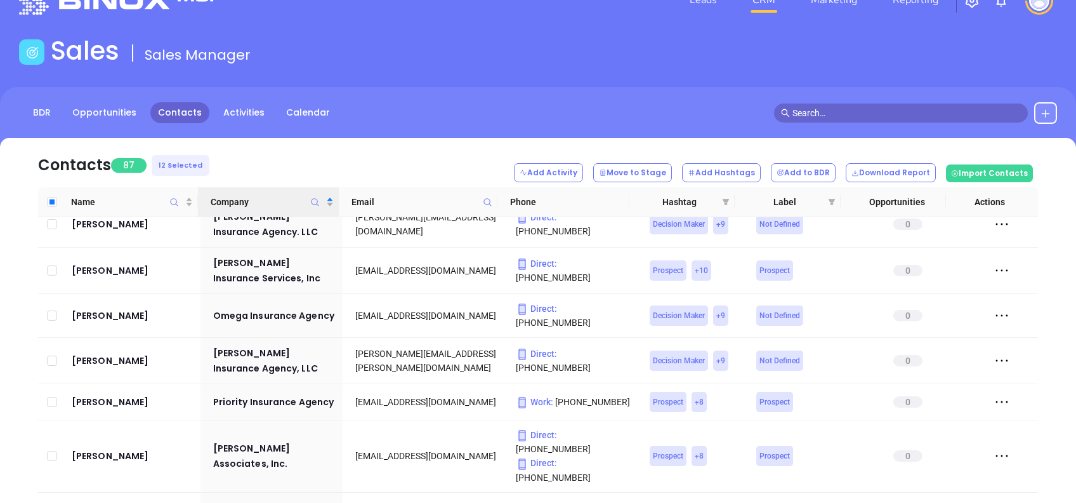
scroll to position [3421, 0]
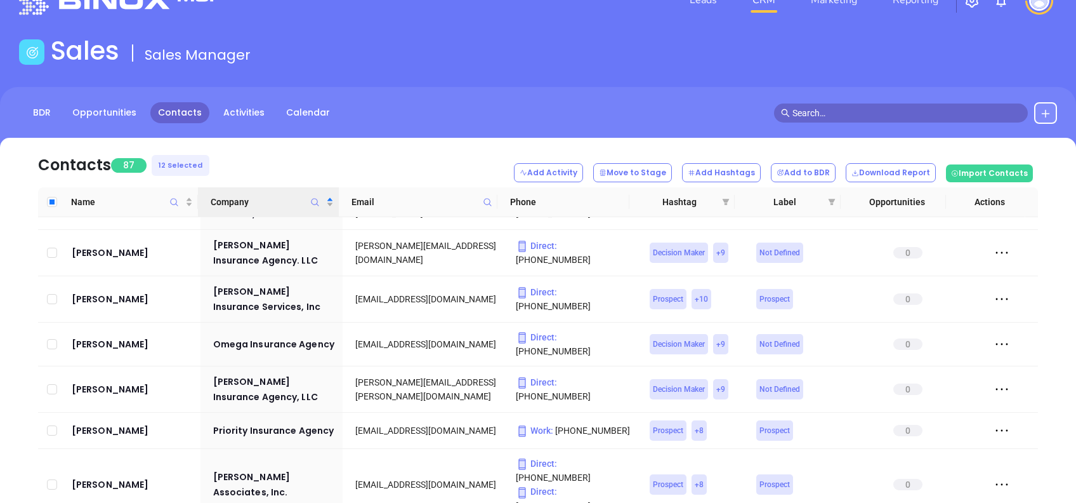
checkbox input "true"
click at [51, 479] on input "checkbox" at bounding box center [52, 484] width 10 height 10
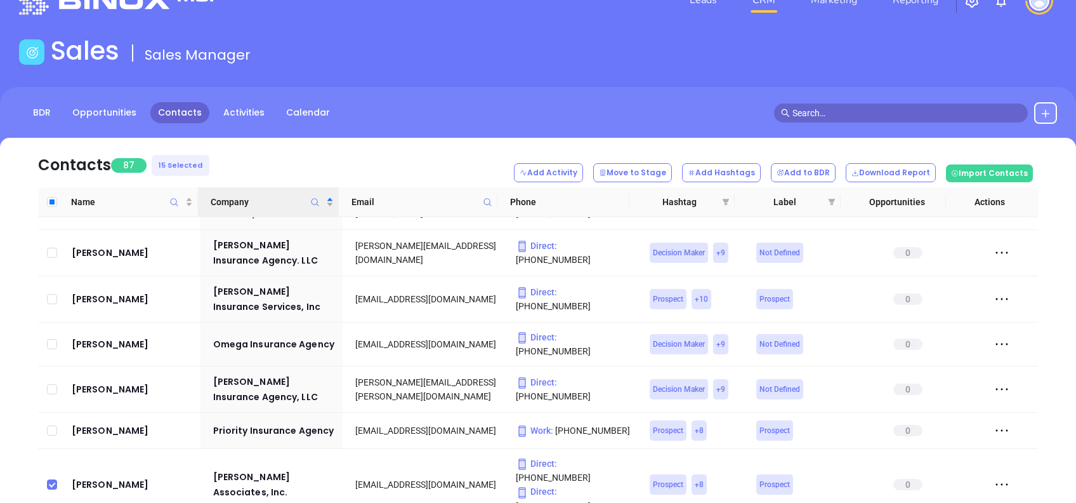
drag, startPoint x: 48, startPoint y: 286, endPoint x: 78, endPoint y: 306, distance: 36.3
click at [48, 479] on input "checkbox" at bounding box center [52, 484] width 10 height 10
checkbox input "true"
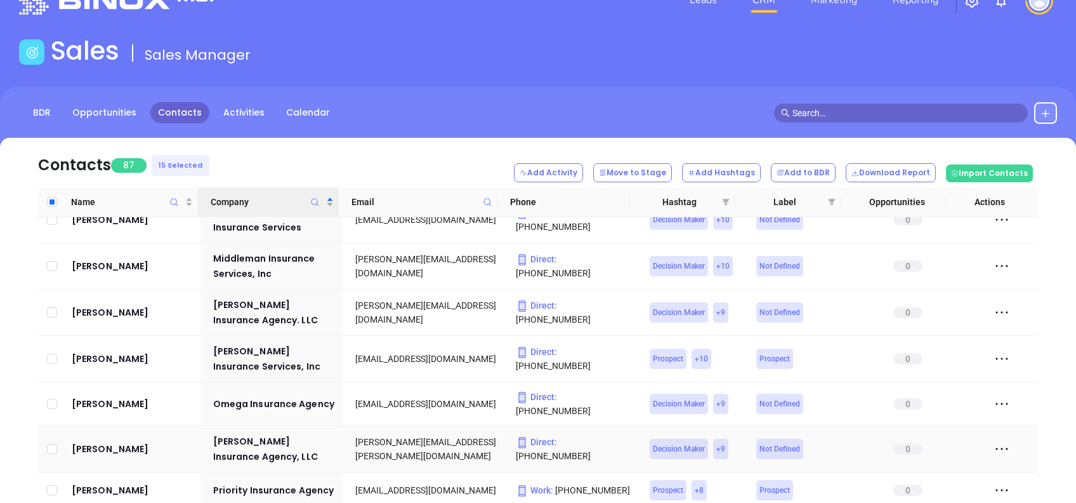
scroll to position [3336, 0]
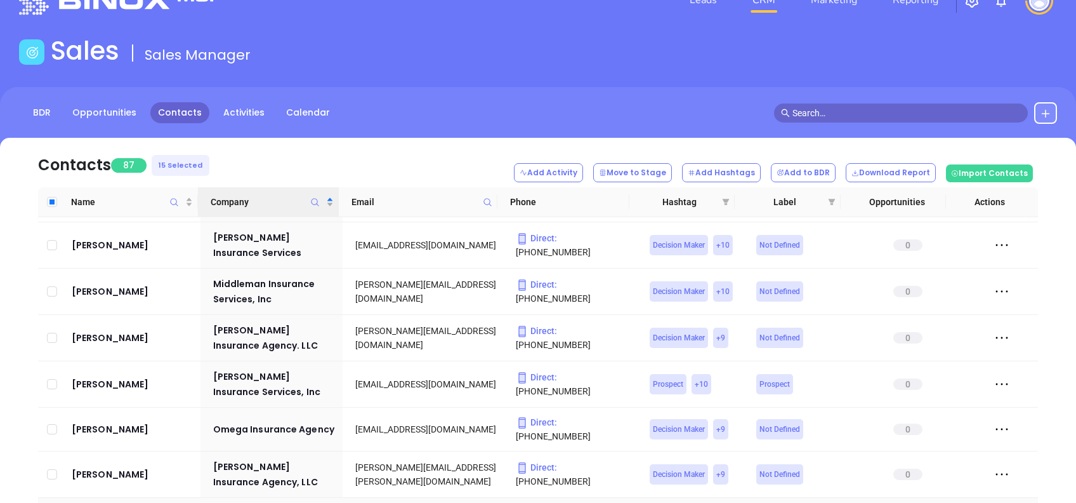
checkbox input "true"
click at [51, 469] on input "checkbox" at bounding box center [52, 474] width 10 height 10
checkbox input "true"
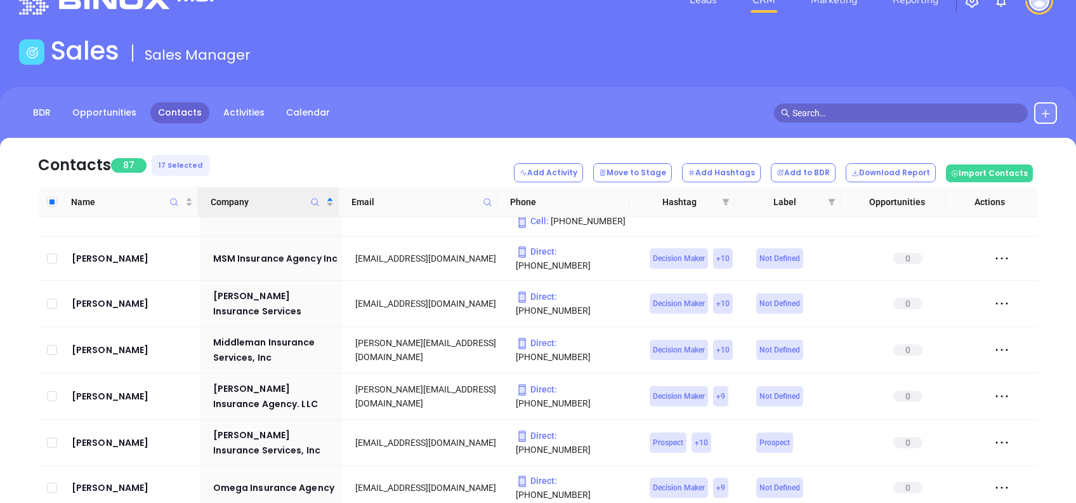
scroll to position [3251, 0]
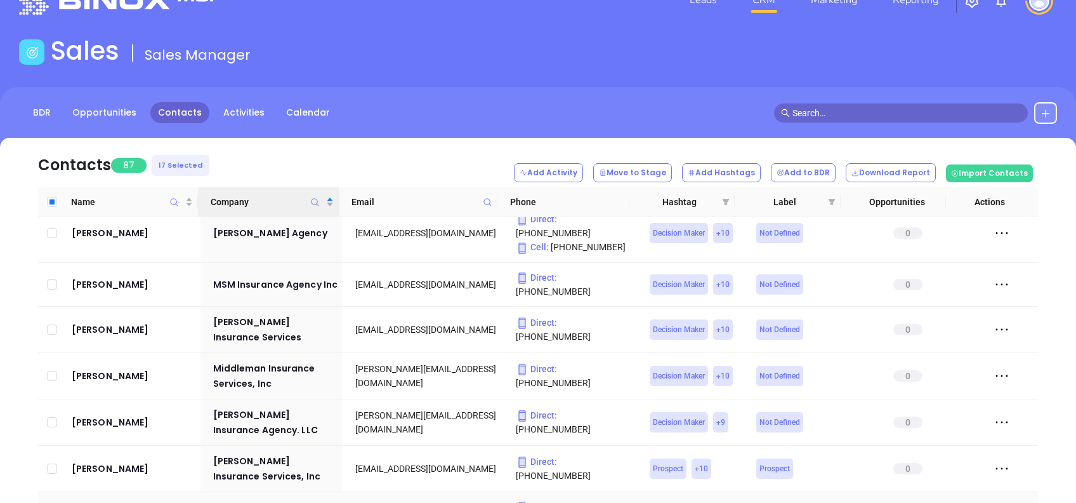
click at [51, 502] on input "checkbox" at bounding box center [52, 513] width 10 height 10
checkbox input "true"
click at [51, 463] on input "checkbox" at bounding box center [52, 468] width 10 height 10
checkbox input "true"
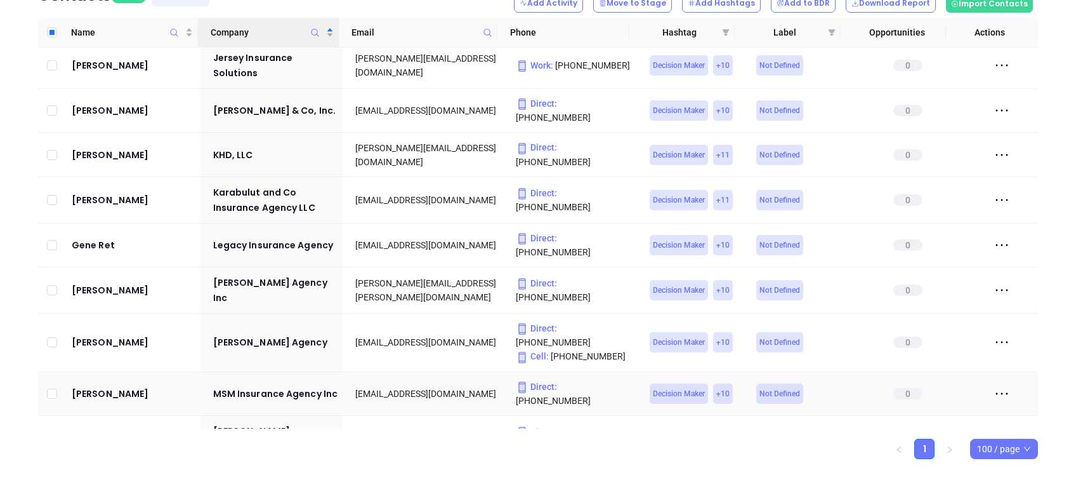
scroll to position [2998, 0]
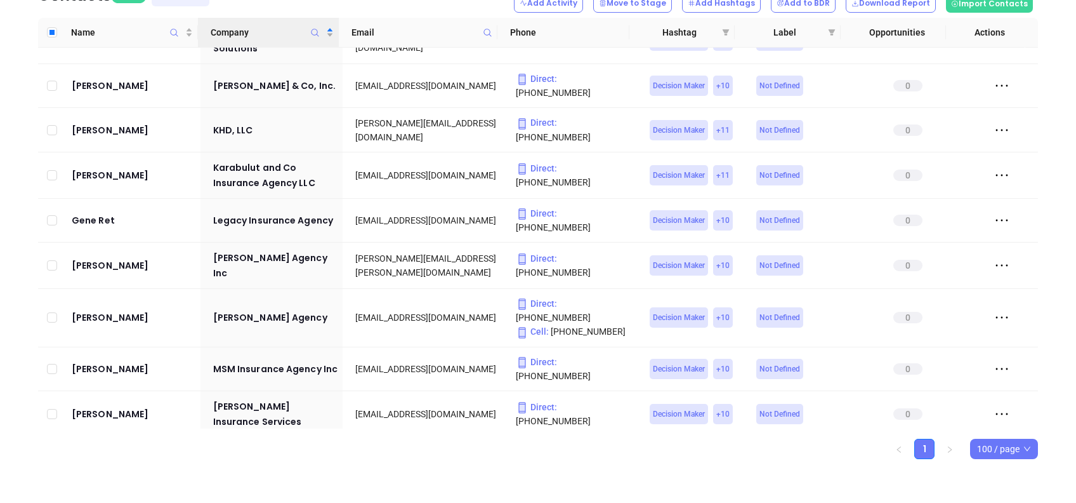
click at [51, 501] on input "checkbox" at bounding box center [52, 506] width 10 height 10
checkbox input "true"
click at [53, 455] on input "checkbox" at bounding box center [52, 460] width 10 height 10
checkbox input "true"
click at [51, 409] on input "checkbox" at bounding box center [52, 414] width 10 height 10
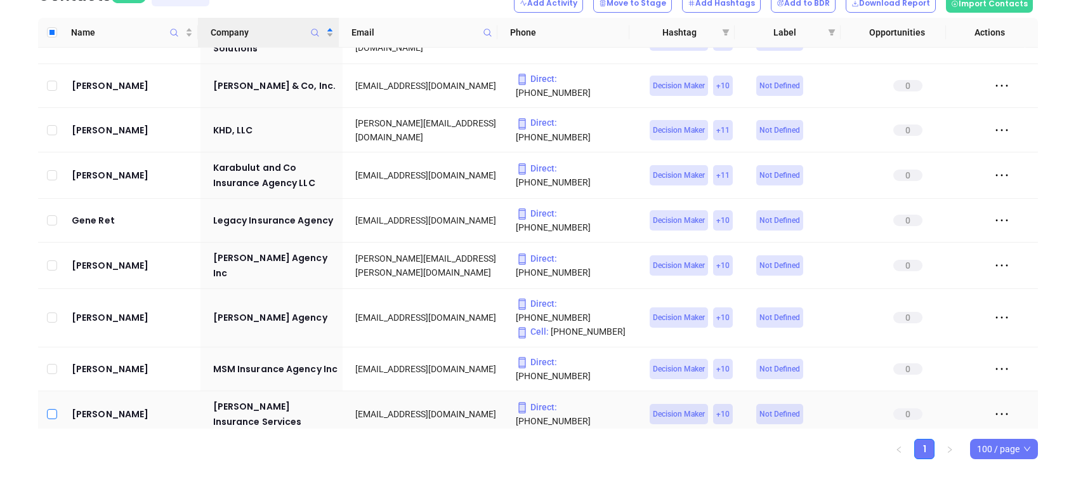
checkbox input "true"
click at [47, 364] on input "checkbox" at bounding box center [52, 369] width 10 height 10
click at [51, 364] on input "checkbox" at bounding box center [52, 369] width 10 height 10
click at [49, 364] on input "checkbox" at bounding box center [52, 369] width 10 height 10
checkbox input "true"
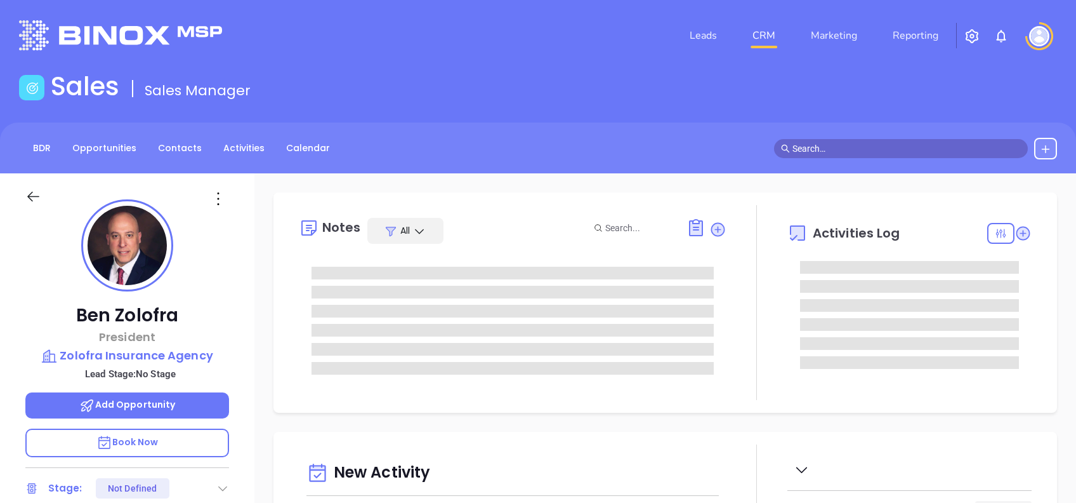
type input "[PERSON_NAME]"
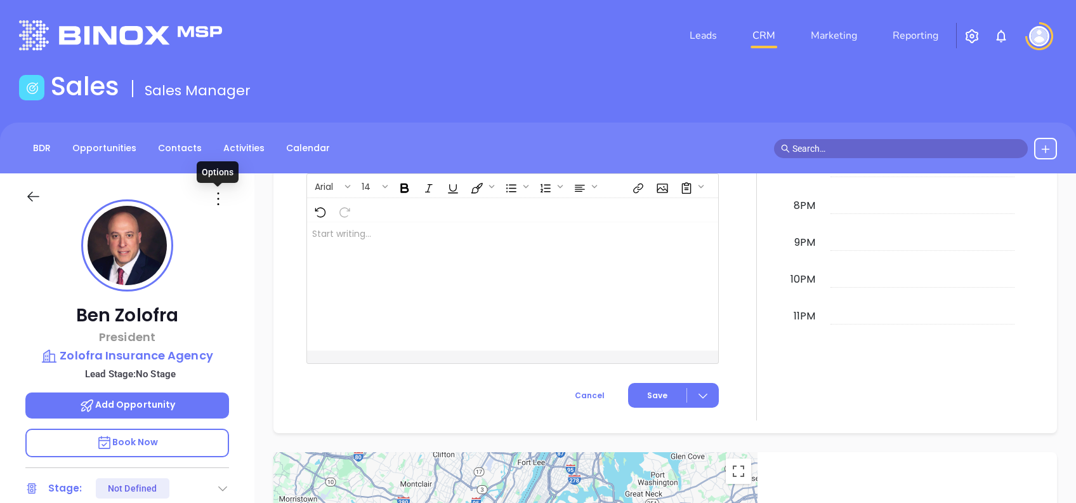
click at [218, 194] on icon at bounding box center [218, 198] width 20 height 20
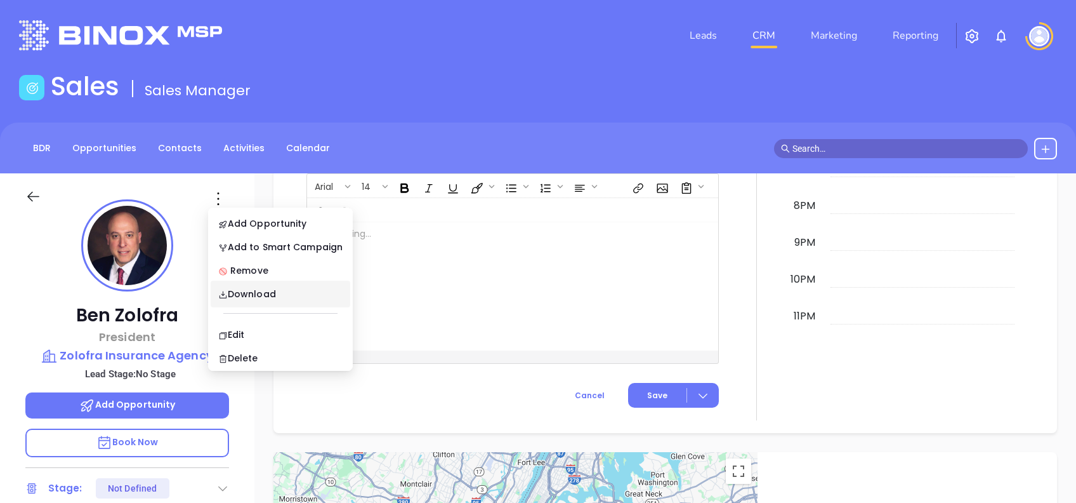
click at [260, 320] on ul "Add Opportunity Add to Smart Campaign Remove Download Edit Delete" at bounding box center [280, 288] width 145 height 163
click at [263, 324] on li "Edit" at bounding box center [281, 334] width 140 height 27
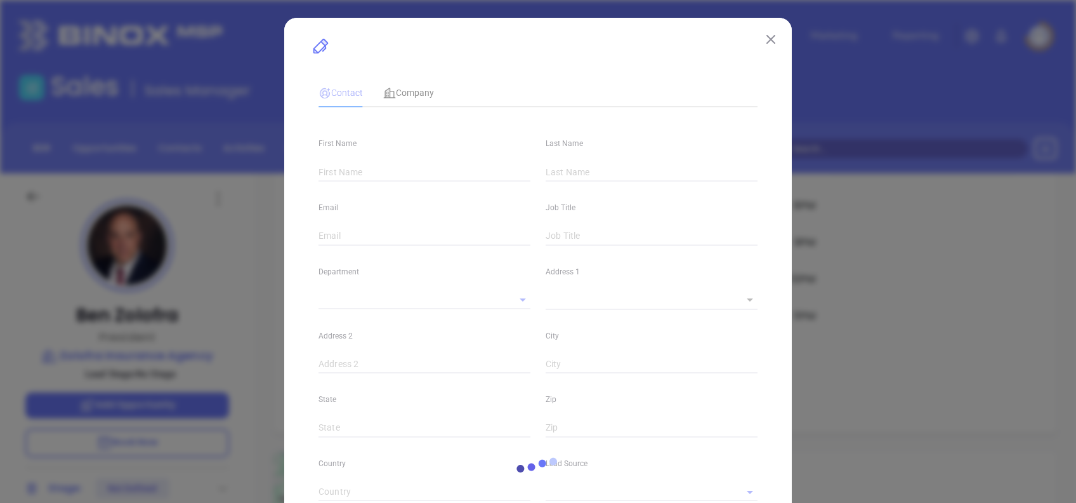
type input "Ben"
type input "Zolofra"
type input "[EMAIL_ADDRESS][DOMAIN_NAME]"
type input "President"
type input "1"
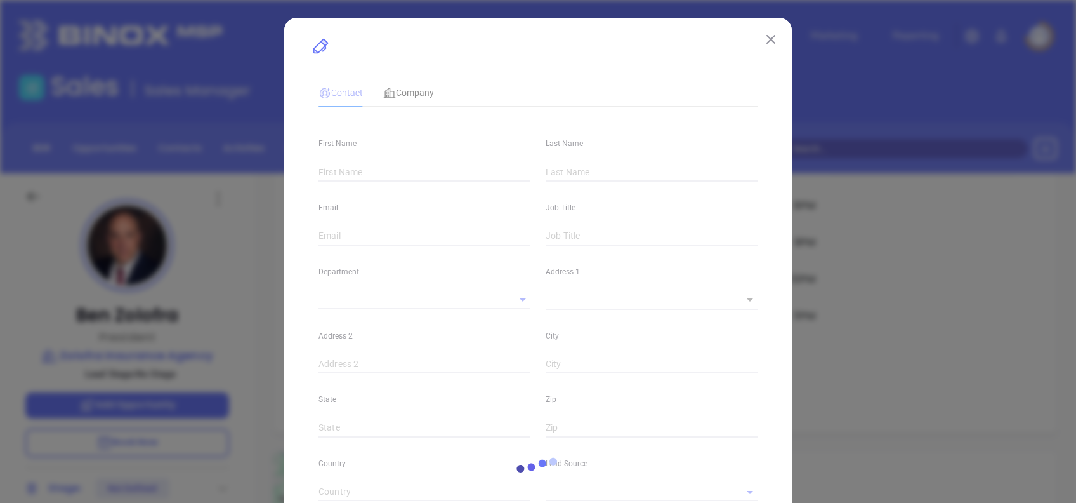
type input "[DOMAIN_NAME][URL]"
type input "Marketing"
type input "Other"
type input "[PERSON_NAME]"
type input "1"
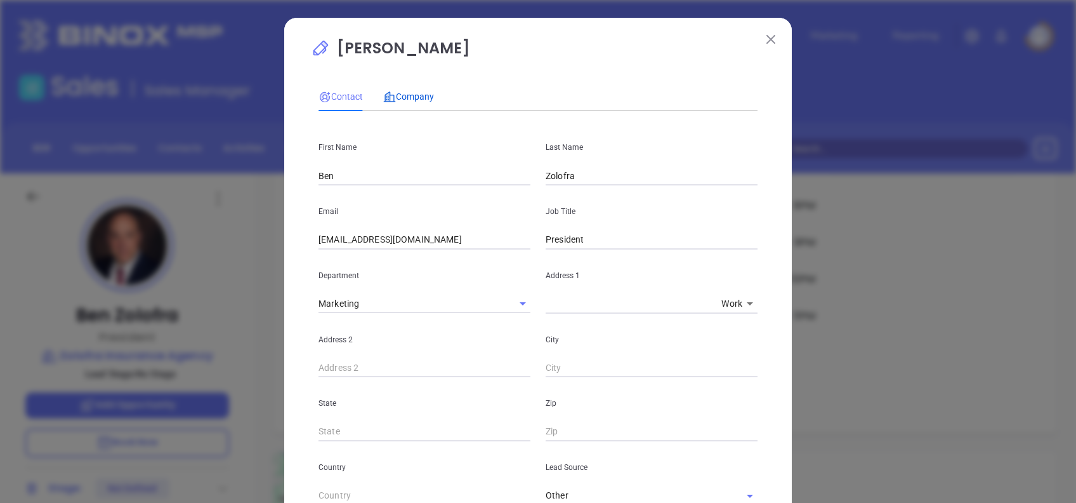
click at [419, 91] on span "Company" at bounding box center [408, 96] width 51 height 10
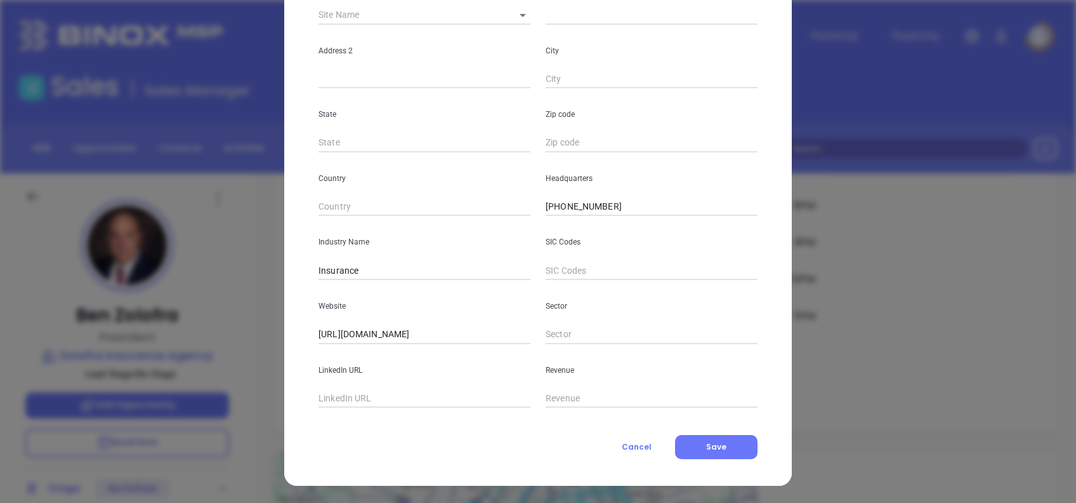
scroll to position [225, 0]
drag, startPoint x: 457, startPoint y: 331, endPoint x: 86, endPoint y: 359, distance: 372.3
click at [86, 359] on div "[PERSON_NAME] Contact Company First Name [PERSON_NAME] Last Name Zolofra Email …" at bounding box center [538, 251] width 1076 height 503
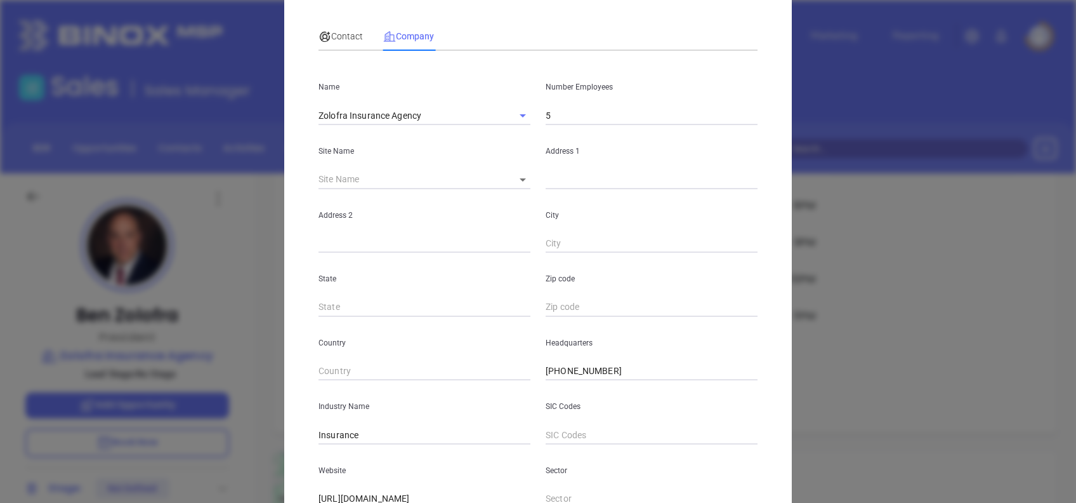
scroll to position [0, 0]
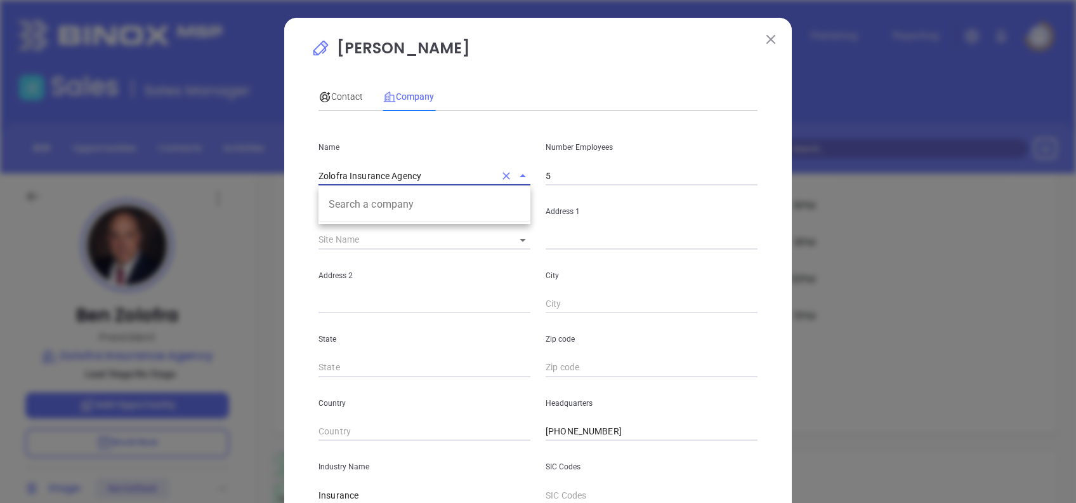
drag, startPoint x: 423, startPoint y: 170, endPoint x: 260, endPoint y: 161, distance: 163.3
click at [260, 161] on div "[PERSON_NAME] Contact Company First Name [PERSON_NAME] Last Name Zolofra Email …" at bounding box center [538, 251] width 1076 height 503
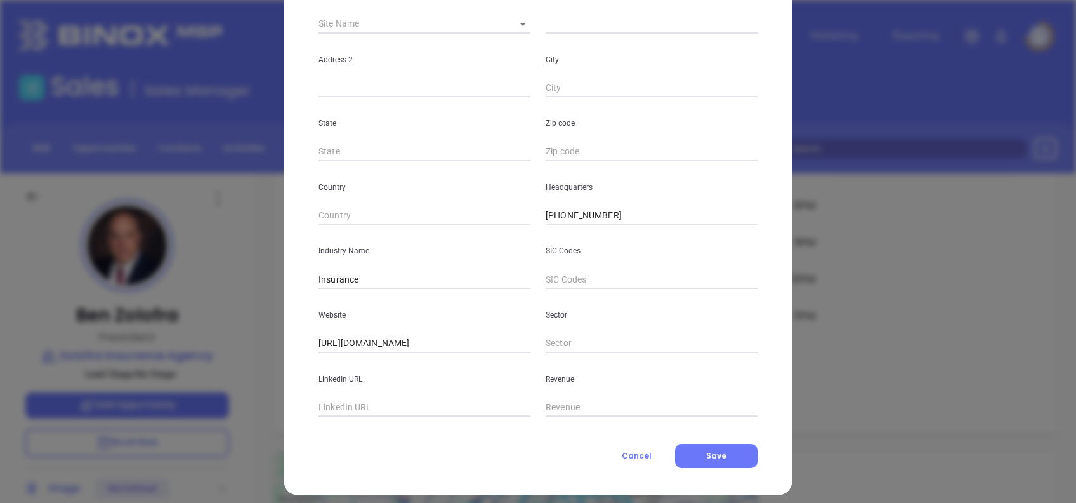
scroll to position [225, 0]
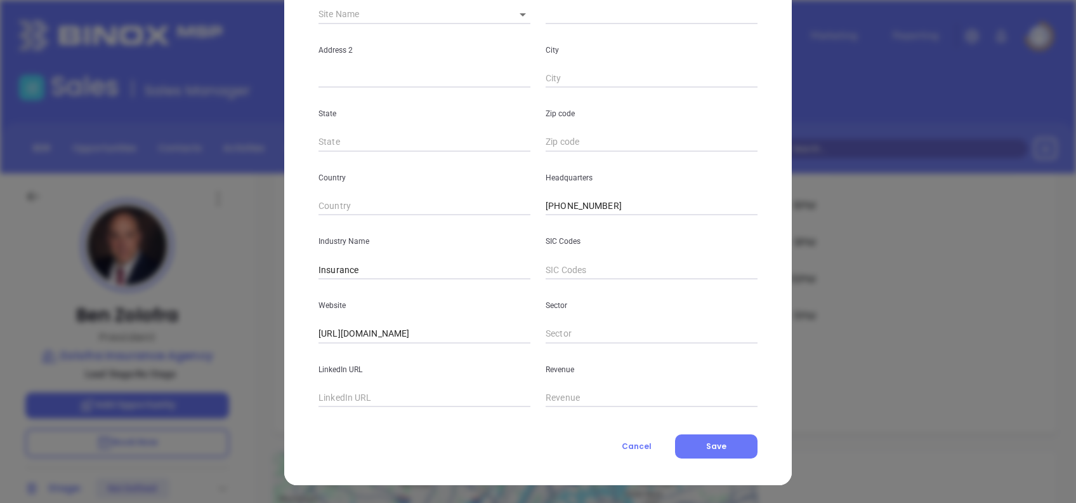
click at [359, 392] on input "text" at bounding box center [425, 397] width 212 height 19
paste input "www.linkedin.com/company/all-pro-coverage-provided-zolofra-insurance-agency-llc/"
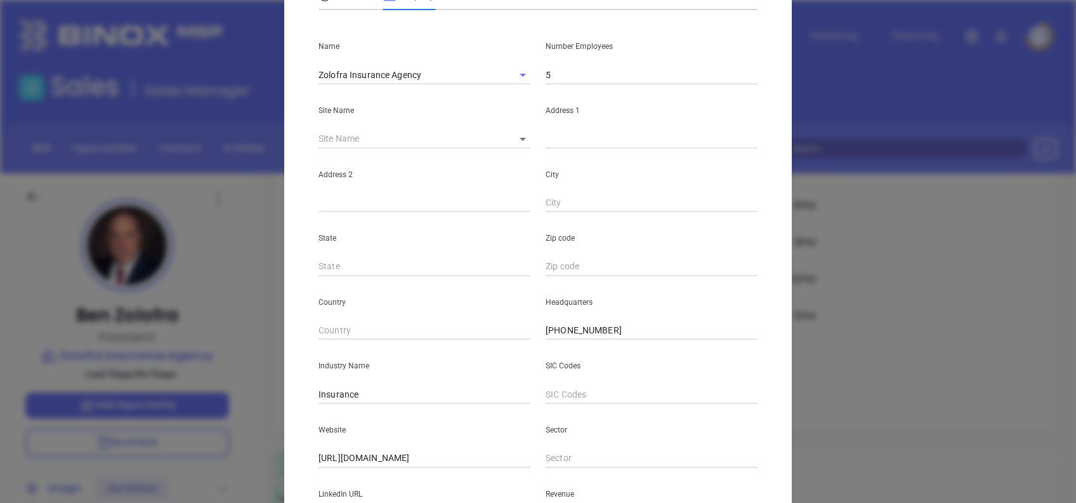
scroll to position [0, 0]
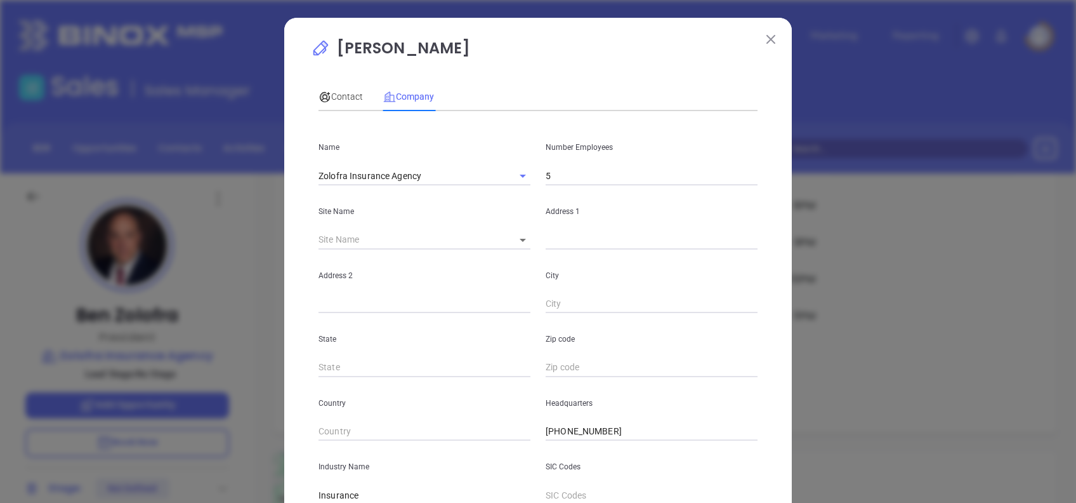
type input "www.linkedin.com/company/all-pro-coverage-provided-zolofra-insurance-agency-llc/"
click at [579, 172] on input "5" at bounding box center [652, 175] width 212 height 19
type input "2"
click at [552, 74] on div "Ben Zolofra Contact Company First Name Ben Last Name Zolofra Email ben@allproco…" at bounding box center [538, 360] width 454 height 647
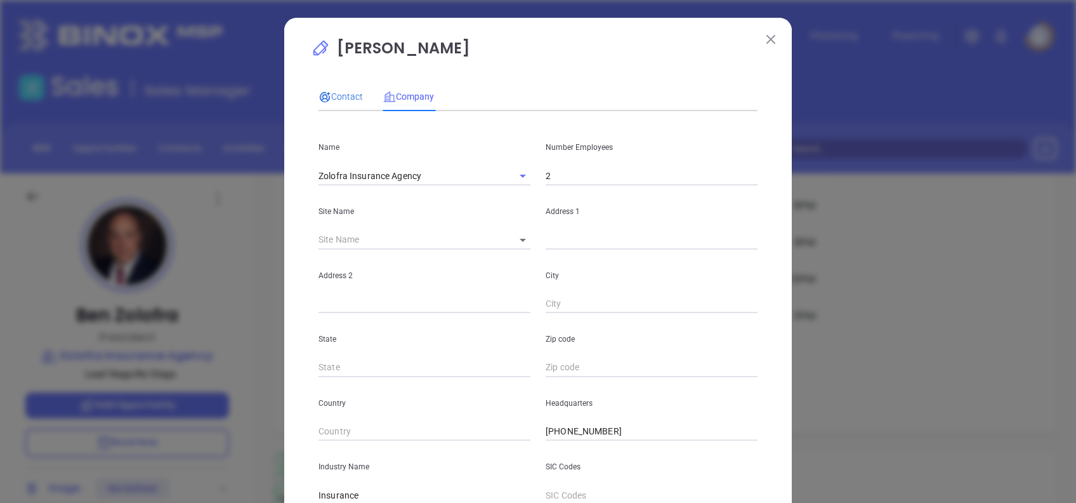
click at [340, 95] on span "Contact" at bounding box center [341, 96] width 44 height 10
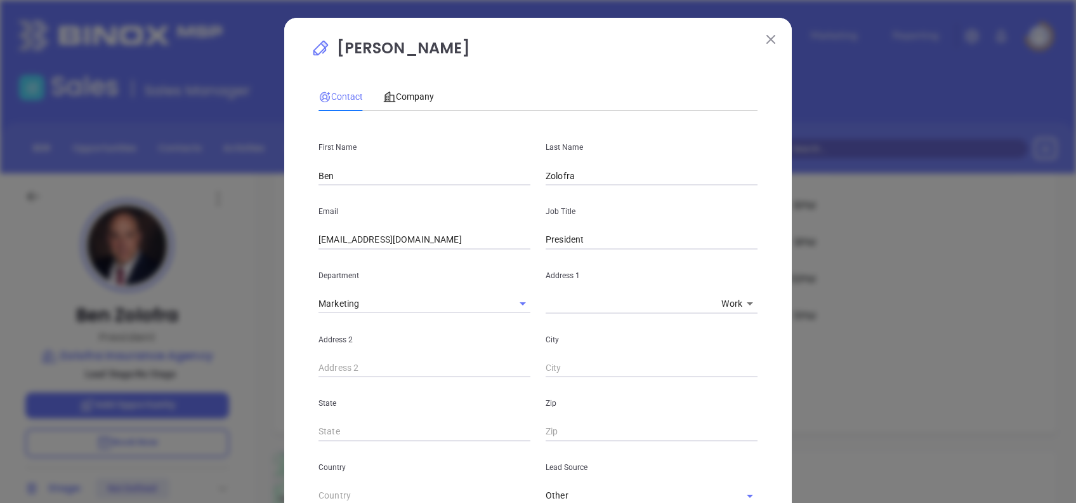
scroll to position [447, 0]
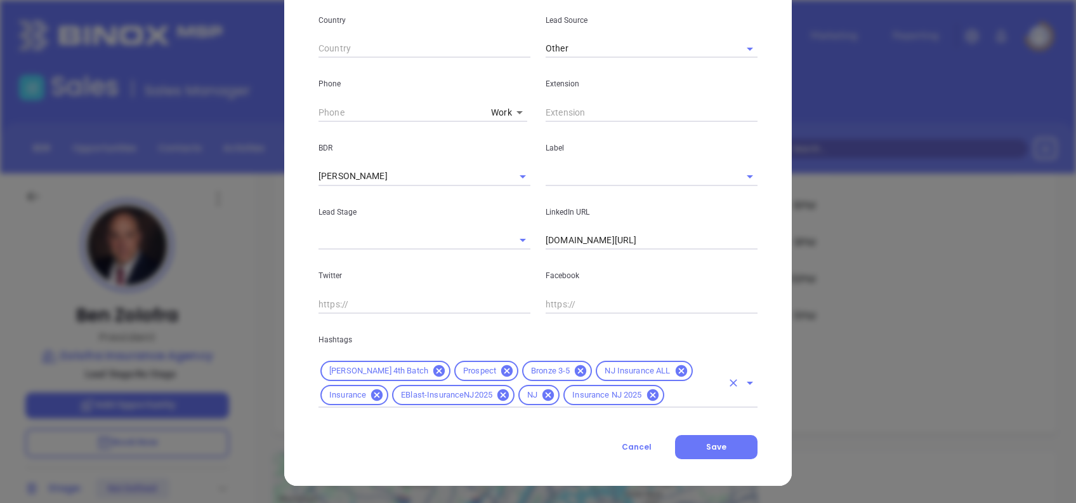
click at [575, 365] on icon at bounding box center [580, 370] width 11 height 11
click at [624, 393] on input "text" at bounding box center [658, 395] width 128 height 16
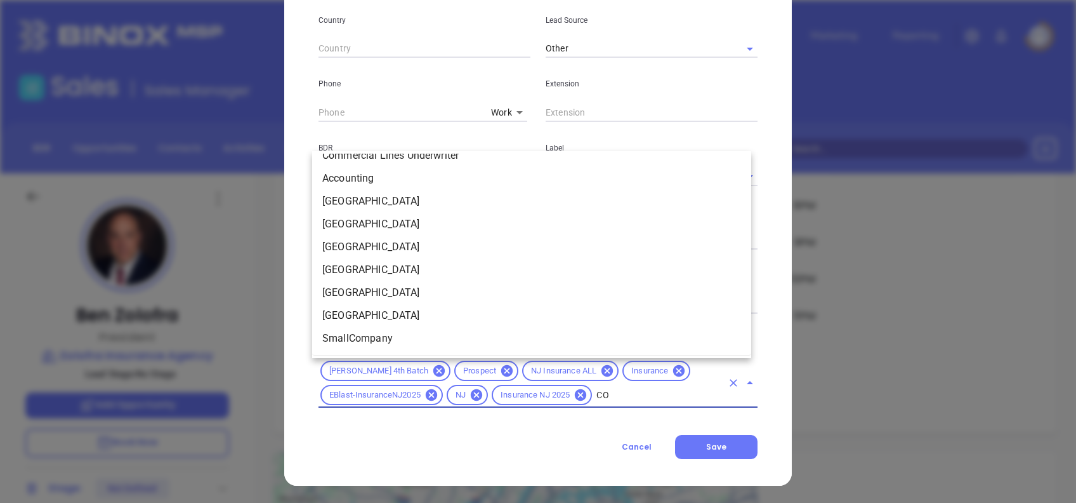
scroll to position [0, 0]
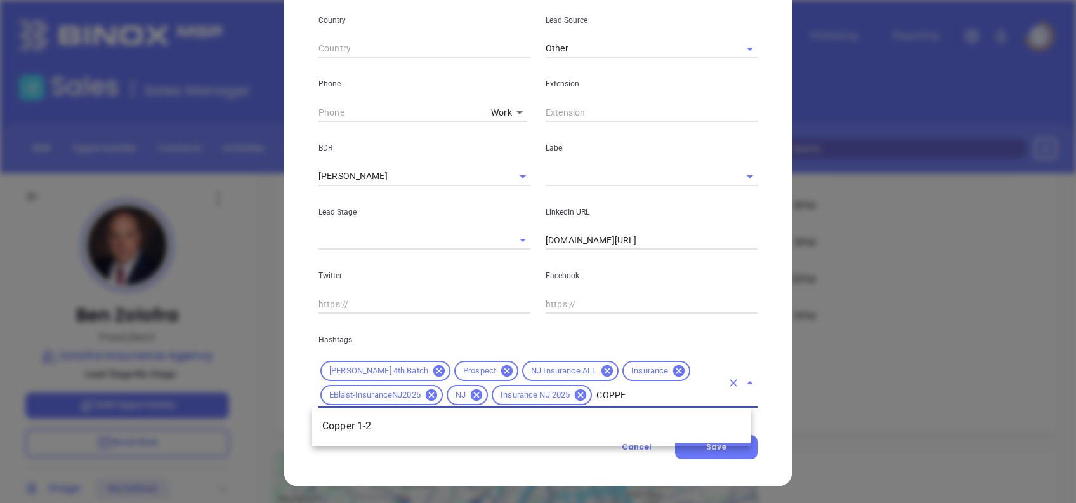
type input "COPPER"
click at [619, 420] on li "Copper 1-2" at bounding box center [531, 425] width 439 height 23
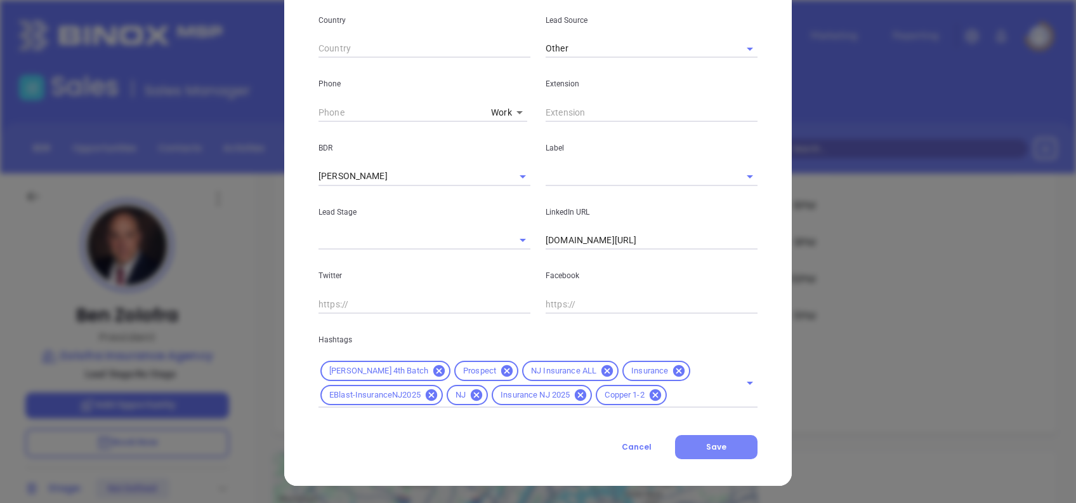
click at [731, 438] on button "Save" at bounding box center [716, 447] width 82 height 24
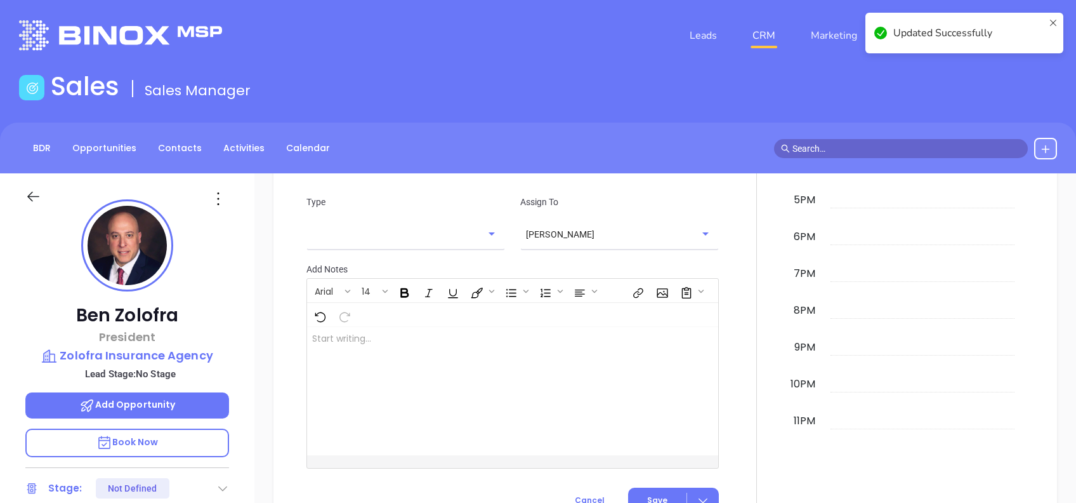
scroll to position [834, 0]
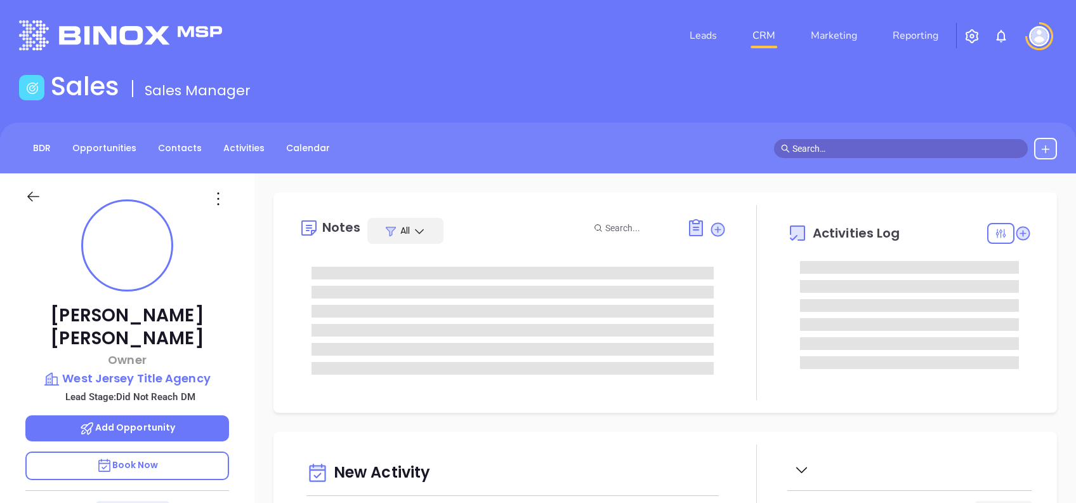
type input "[DATE]"
type input "[PERSON_NAME]"
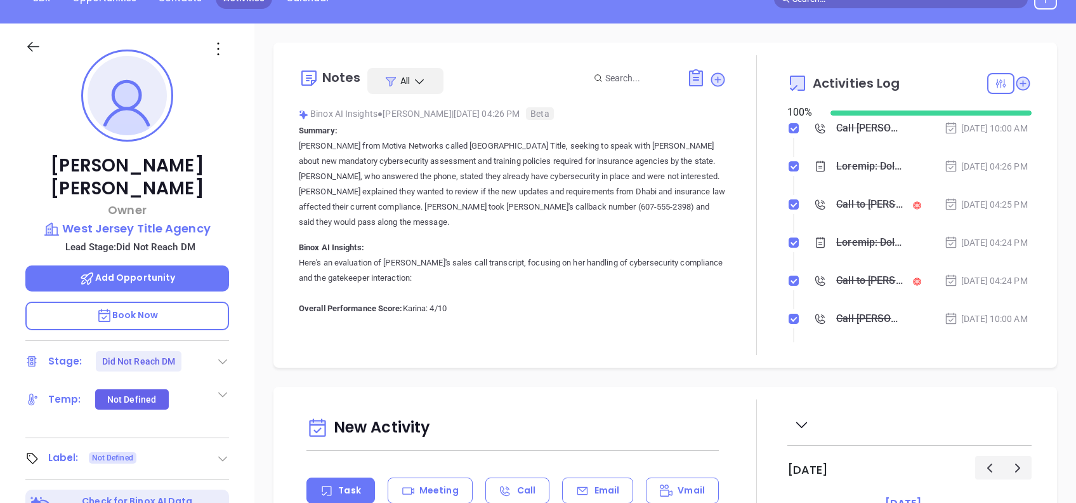
scroll to position [51, 0]
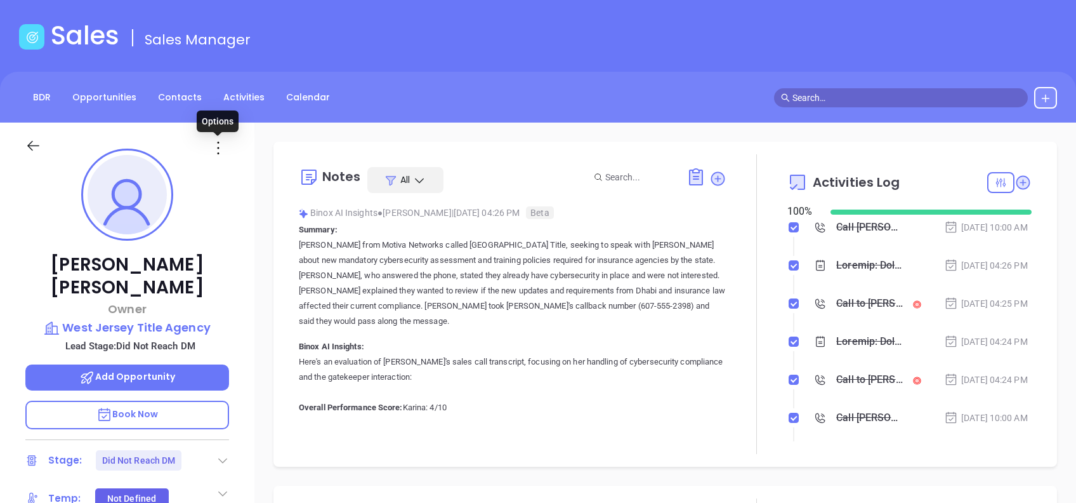
click at [219, 143] on icon at bounding box center [218, 148] width 20 height 20
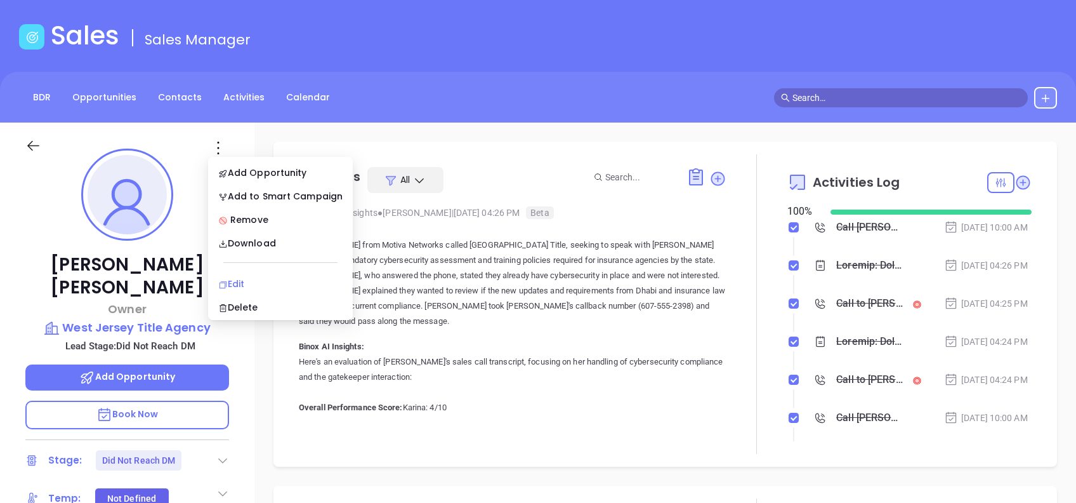
click at [261, 277] on div "Edit" at bounding box center [280, 284] width 124 height 14
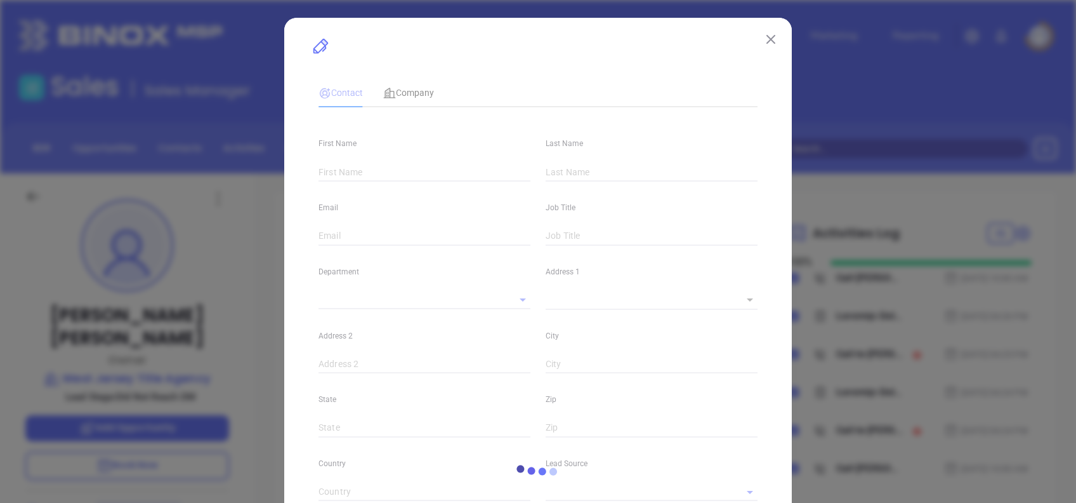
type input "[PERSON_NAME]"
type input "jburke@westjerseytitle.com"
type input "Owner"
type textarea "15 South Main Street"
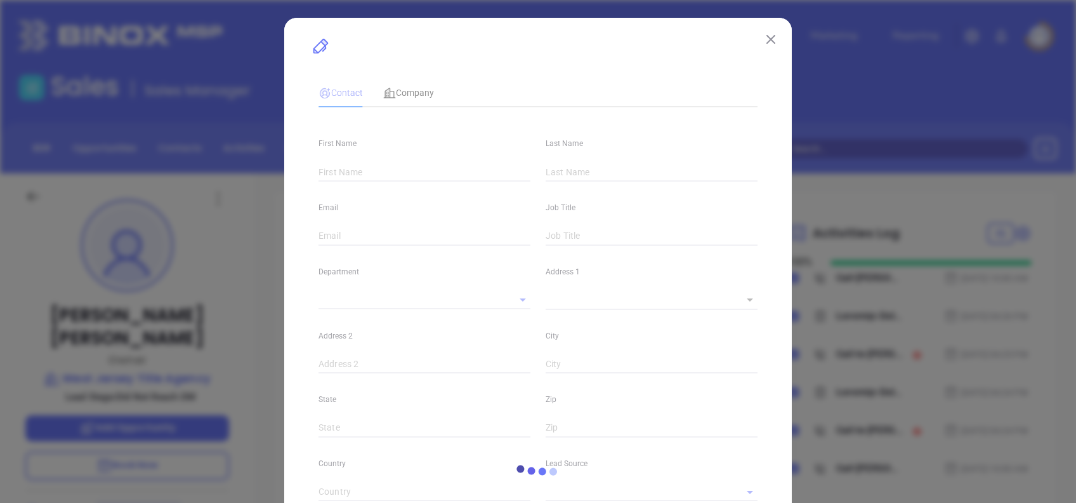
type input "1"
type input "Woodstown"
type input "NJ"
type input "08098"
type input "www.linkedin.com/in/john-burke-01b2815"
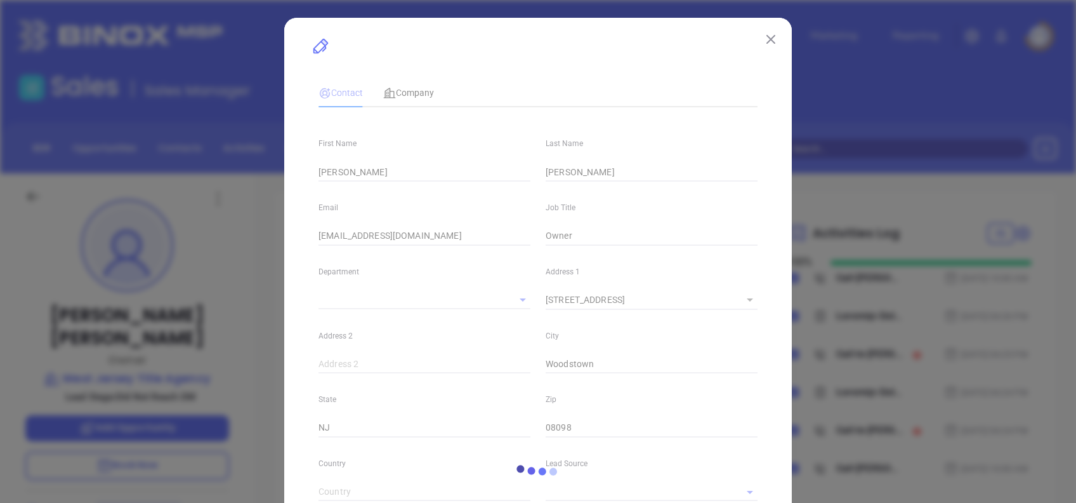
type input "Marketing"
type input "Binox"
type input "[PERSON_NAME]"
type input "Did Not Reach DM"
type input "(856) 769-9500"
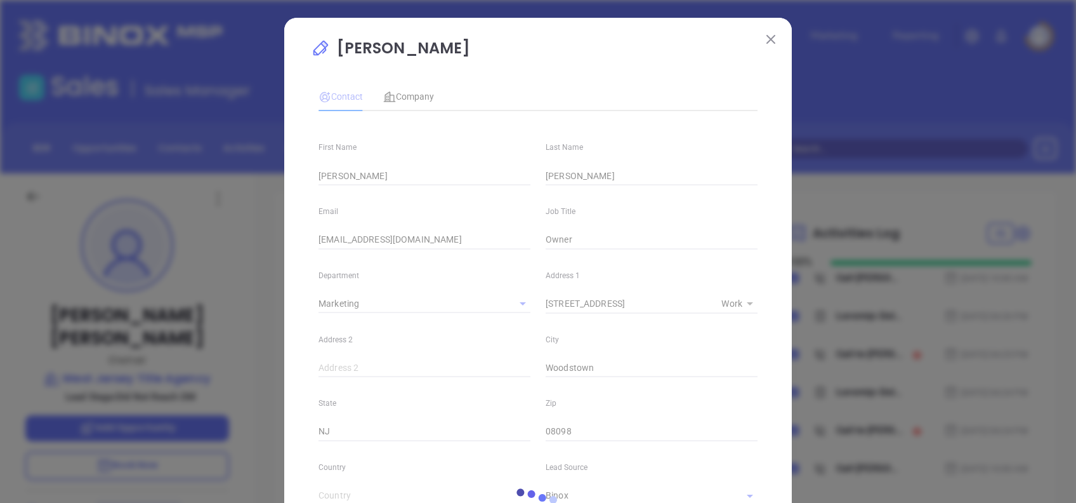
type input "1"
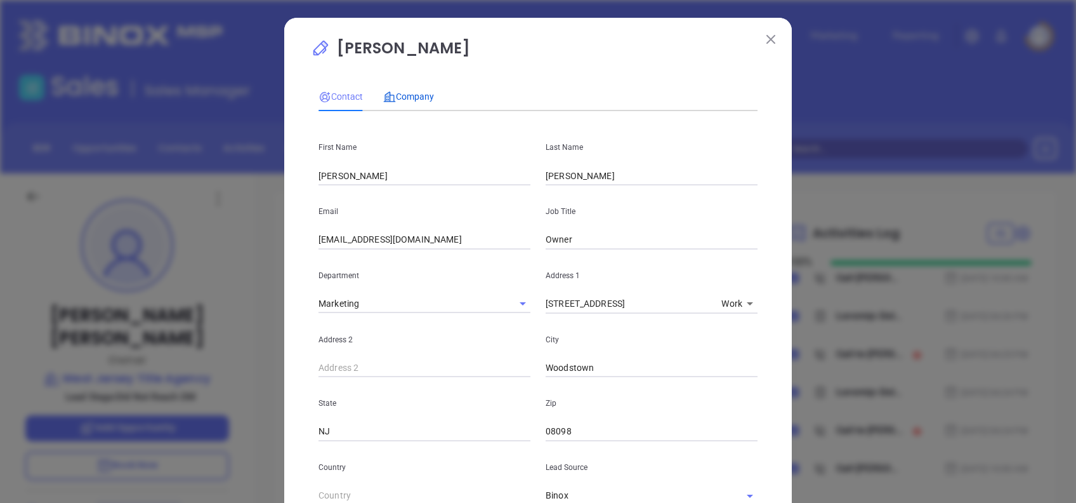
click at [396, 93] on span "Company" at bounding box center [408, 96] width 51 height 10
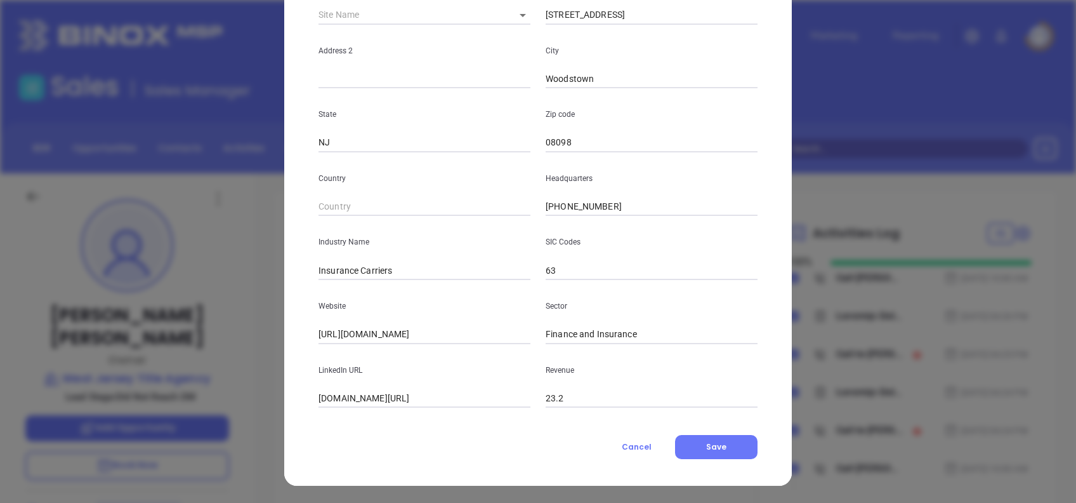
scroll to position [225, 0]
drag, startPoint x: 437, startPoint y: 330, endPoint x: 153, endPoint y: 327, distance: 284.3
click at [153, 327] on div "John Burke Contact Company First Name John Last Name Burke Email jburke@westjer…" at bounding box center [538, 251] width 1076 height 503
click at [452, 401] on input "linkedin.com/company/west-jersey-title-agency" at bounding box center [425, 397] width 212 height 19
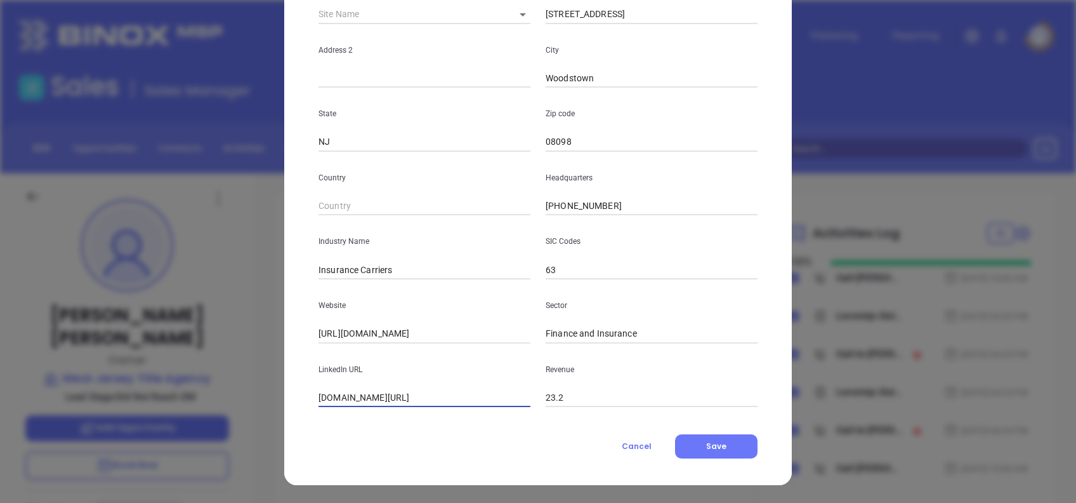
click at [452, 401] on input "linkedin.com/company/west-jersey-title-agency" at bounding box center [425, 397] width 212 height 19
click at [430, 400] on input "linkedin.com/company/west-jersey-title-agency" at bounding box center [425, 397] width 212 height 19
click at [430, 399] on input "linkedin.com/company/west-jersey-title-agency" at bounding box center [425, 397] width 212 height 19
click at [430, 400] on input "linkedin.com/company/west-jersey-title-agency" at bounding box center [425, 397] width 212 height 19
paste input "www.linkedin.com/company/west-jersey-title-agency/"
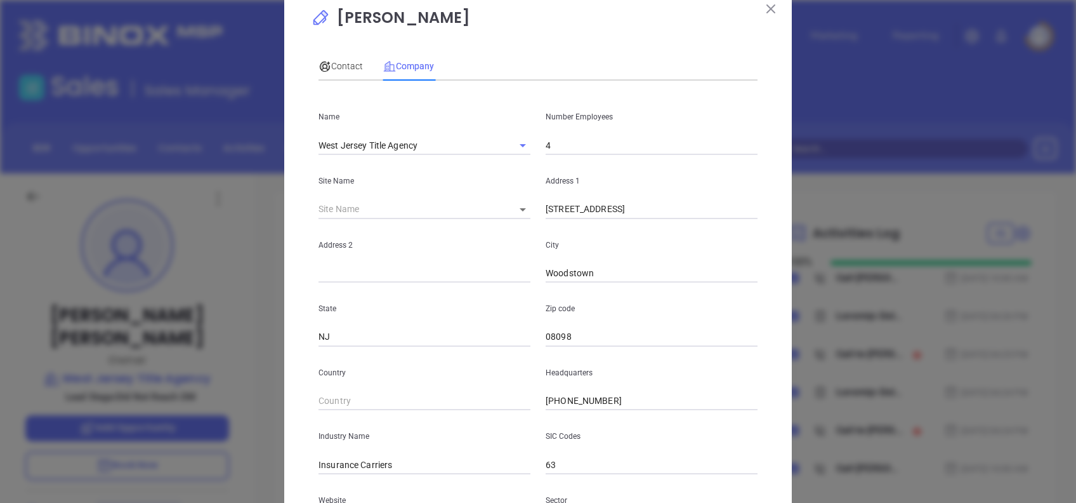
scroll to position [0, 0]
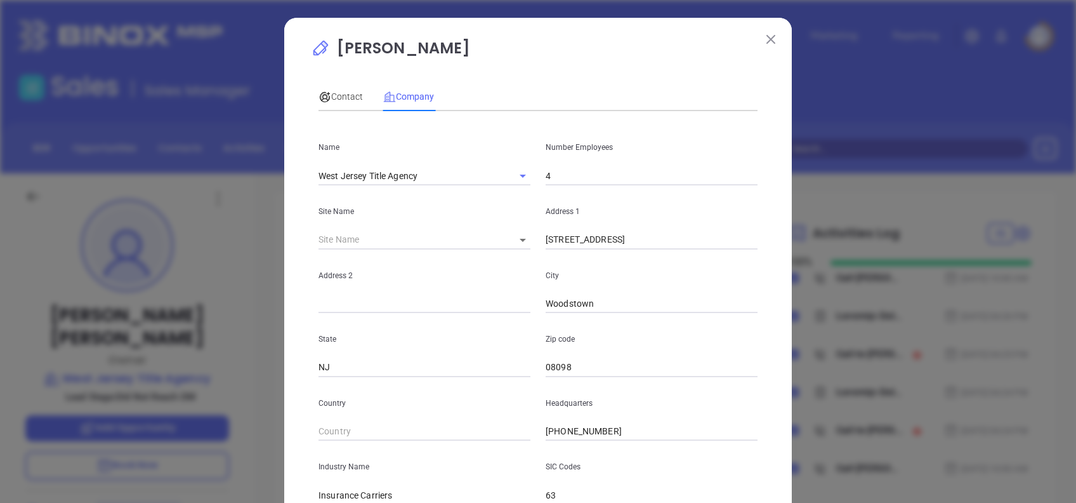
type input "www.linkedin.com/company/west-jersey-title-agency/"
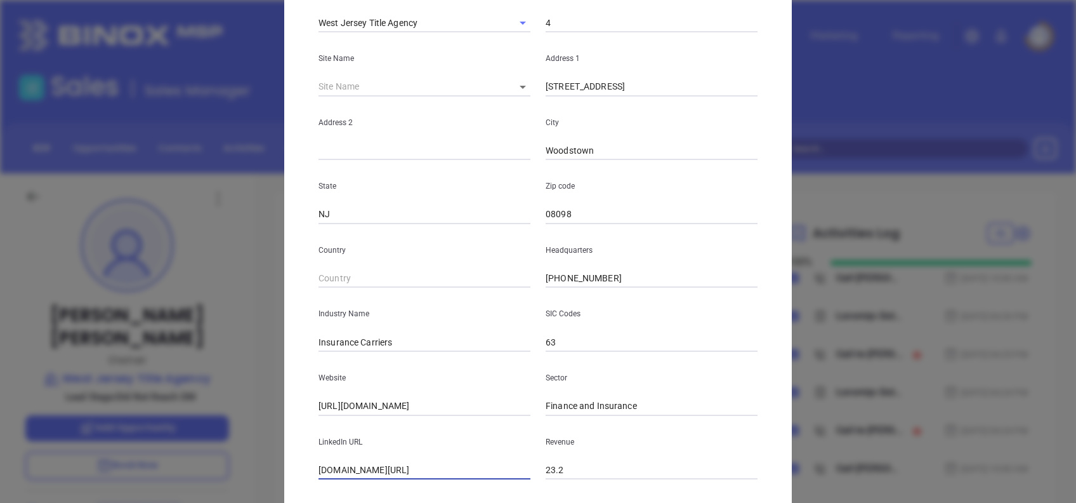
scroll to position [225, 0]
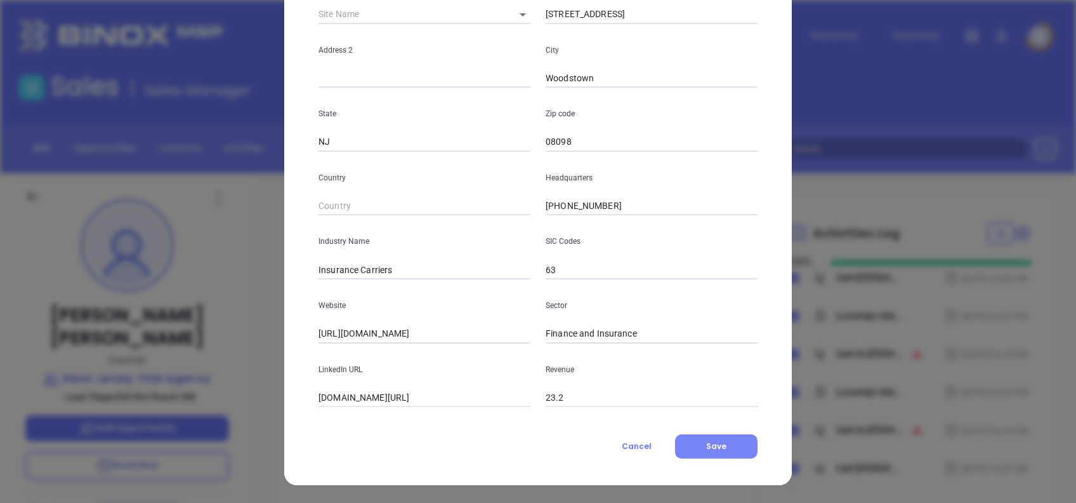
click at [706, 451] on button "Save" at bounding box center [716, 446] width 82 height 24
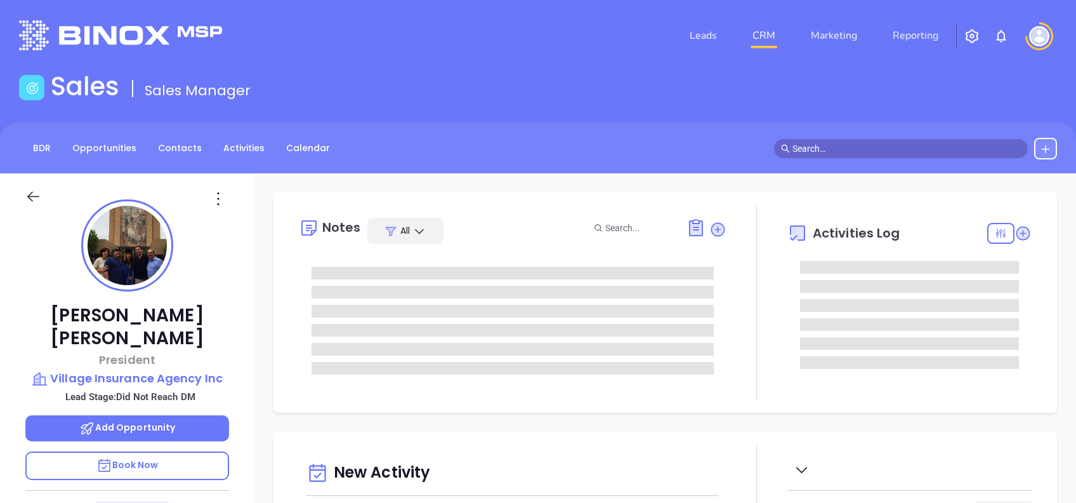
type input "[DATE]"
click at [216, 196] on icon at bounding box center [218, 198] width 20 height 20
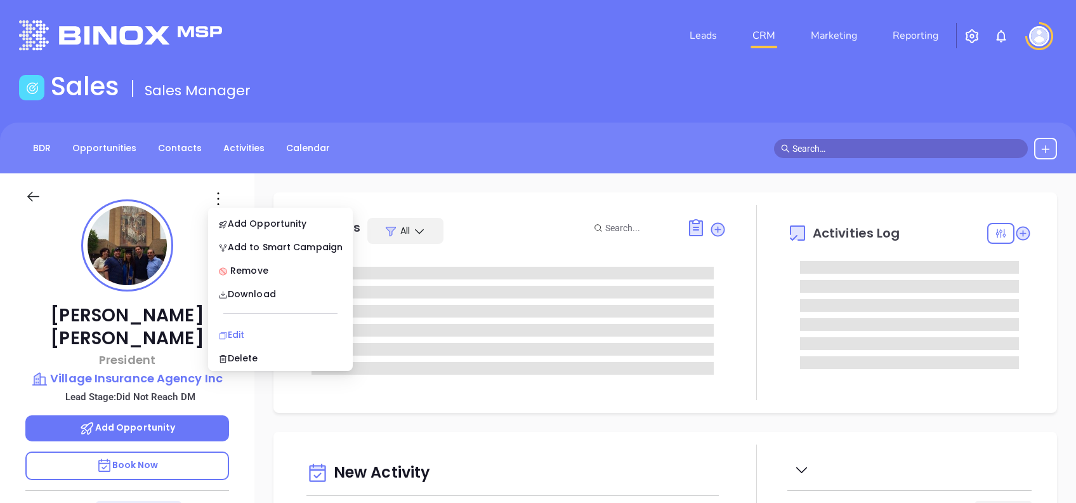
click at [265, 328] on div "Edit" at bounding box center [280, 334] width 124 height 14
type input "[PERSON_NAME]"
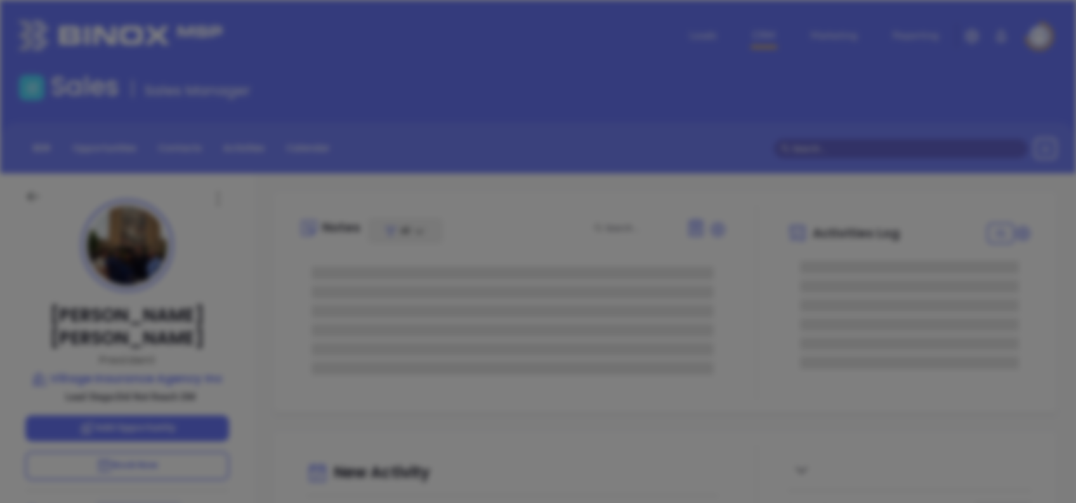
type input "[PERSON_NAME]"
type input "[EMAIL_ADDRESS][DOMAIN_NAME]"
type input "President"
type textarea "[STREET_ADDRESS]"
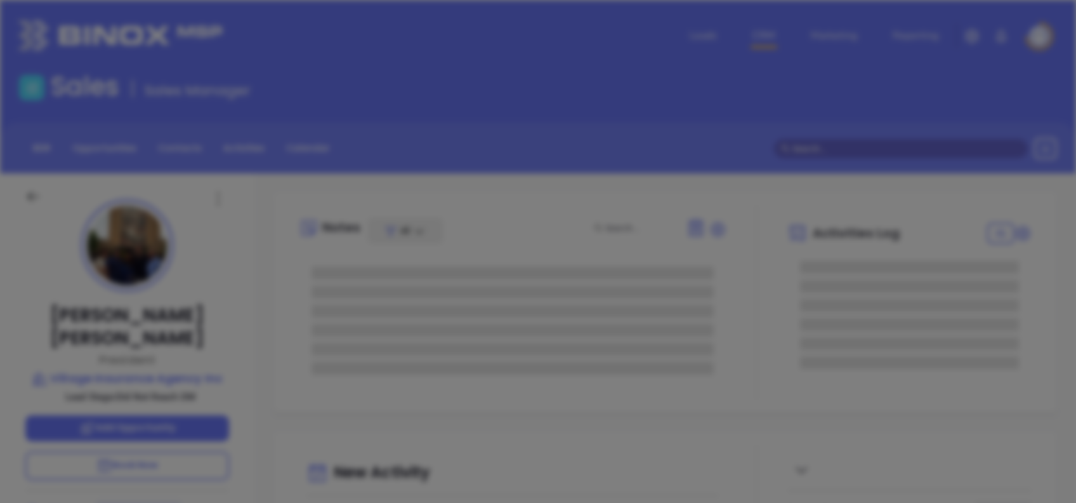
type input "1"
type input "2nd Floor"
type input "[PERSON_NAME]"
type input "NJ"
type input "07066"
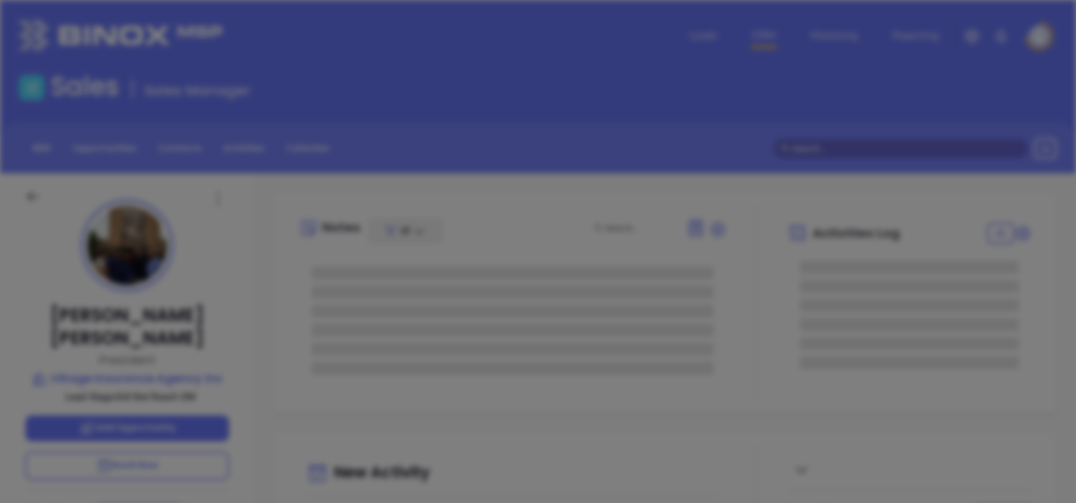
type input "[DOMAIN_NAME][URL][PERSON_NAME]"
type input "[PERSON_NAME]"
type input "Did Not Reach DM"
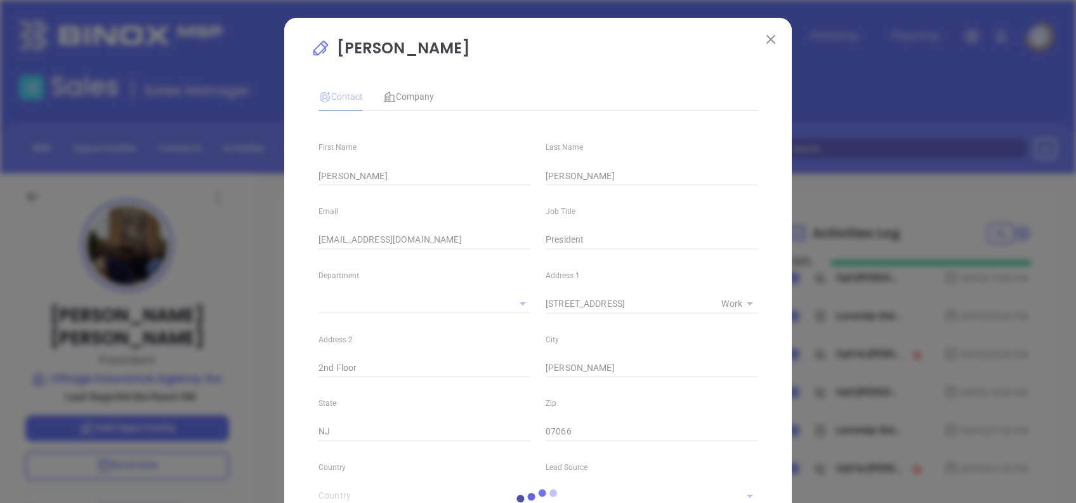
type input "[PHONE_NUMBER]"
type input "1"
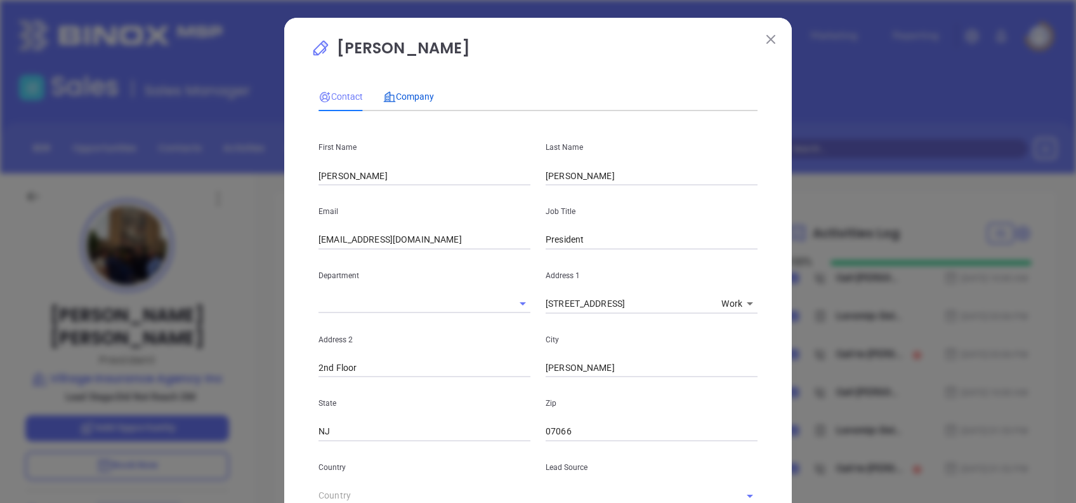
click at [422, 94] on span "Company" at bounding box center [408, 96] width 51 height 10
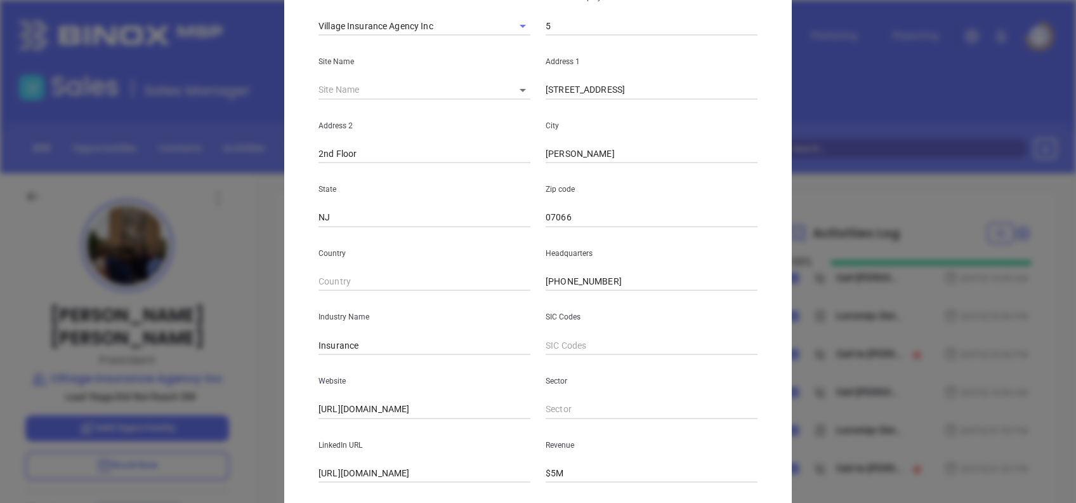
scroll to position [225, 0]
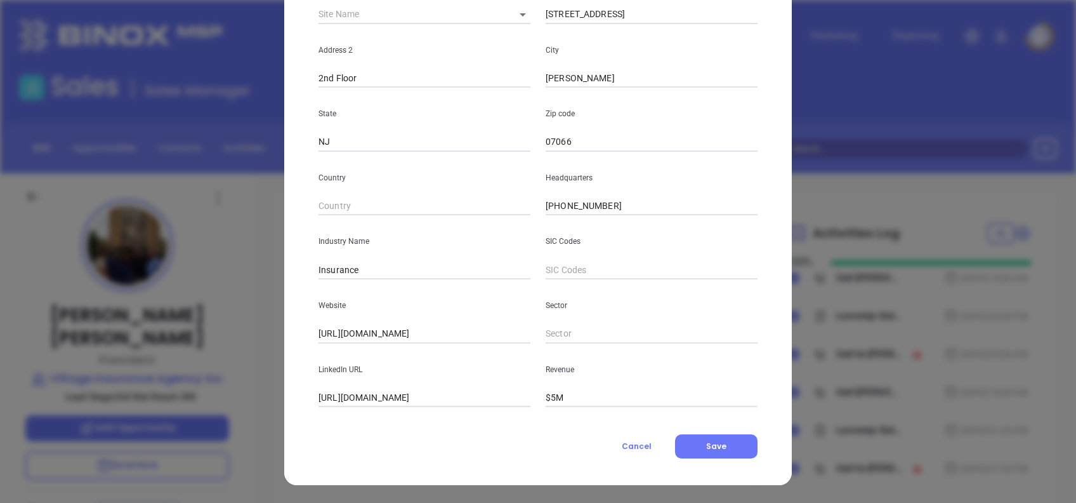
drag, startPoint x: 477, startPoint y: 334, endPoint x: 260, endPoint y: 336, distance: 217.6
click at [260, 336] on div "[PERSON_NAME] Contact Company First Name [PERSON_NAME] Last Name [PERSON_NAME] …" at bounding box center [538, 251] width 1076 height 503
click at [421, 395] on input "[URL][DOMAIN_NAME]" at bounding box center [425, 397] width 212 height 19
drag, startPoint x: 333, startPoint y: 397, endPoint x: 232, endPoint y: 416, distance: 102.8
click at [232, 416] on div "[PERSON_NAME] Contact Company First Name [PERSON_NAME] Last Name [PERSON_NAME] …" at bounding box center [538, 251] width 1076 height 503
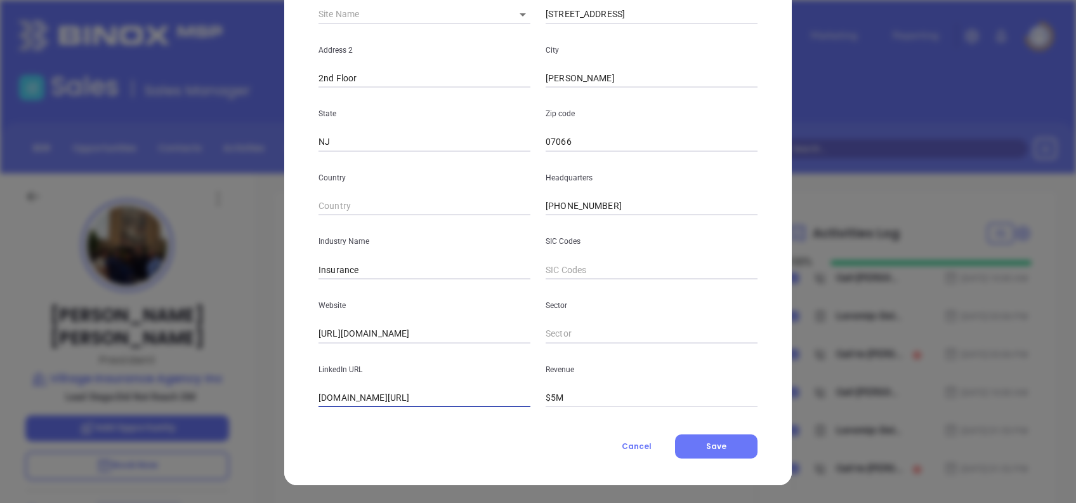
scroll to position [0, 52]
type input "[DOMAIN_NAME][URL]"
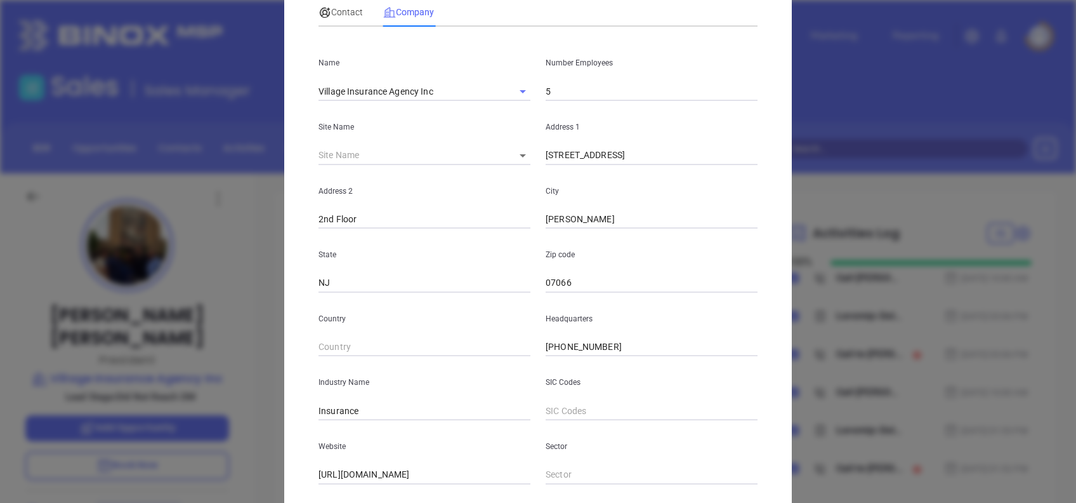
scroll to position [0, 0]
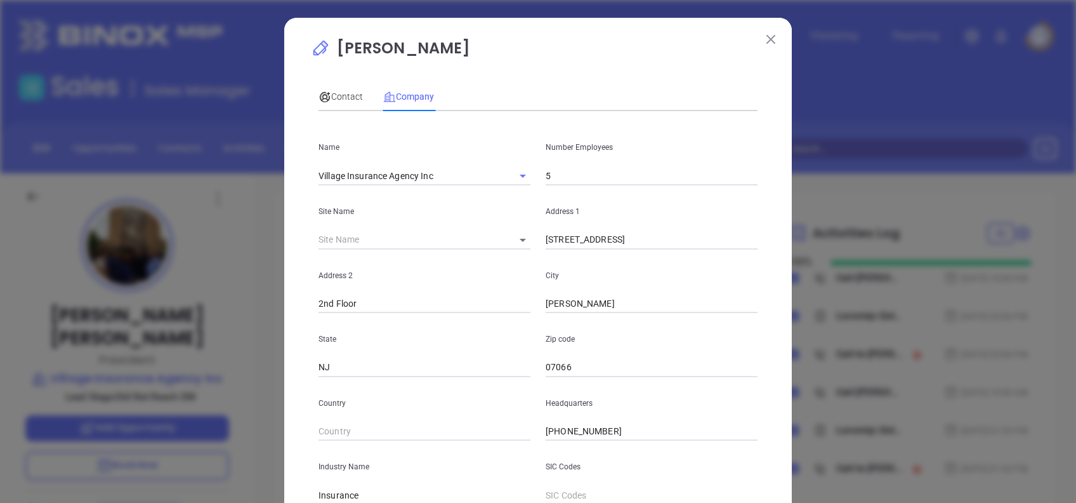
drag, startPoint x: 579, startPoint y: 170, endPoint x: 548, endPoint y: 175, distance: 30.9
click at [579, 171] on input "5" at bounding box center [652, 175] width 212 height 19
click at [546, 176] on input "5" at bounding box center [652, 175] width 212 height 19
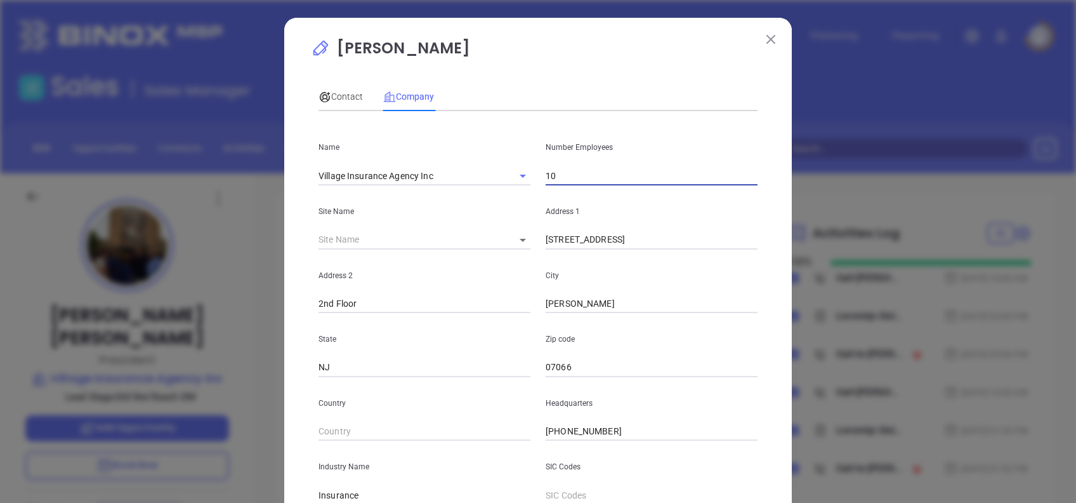
type input "10"
click at [577, 76] on div "Contact Company First Name [PERSON_NAME] Last Name [PERSON_NAME] Email [EMAIL_A…" at bounding box center [538, 354] width 439 height 556
click at [340, 100] on span "Contact" at bounding box center [341, 96] width 44 height 10
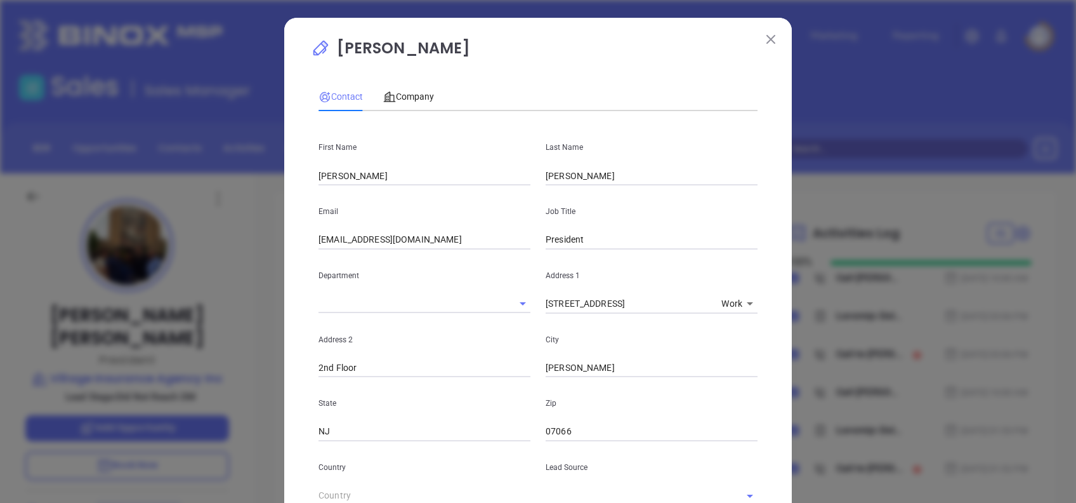
scroll to position [471, 0]
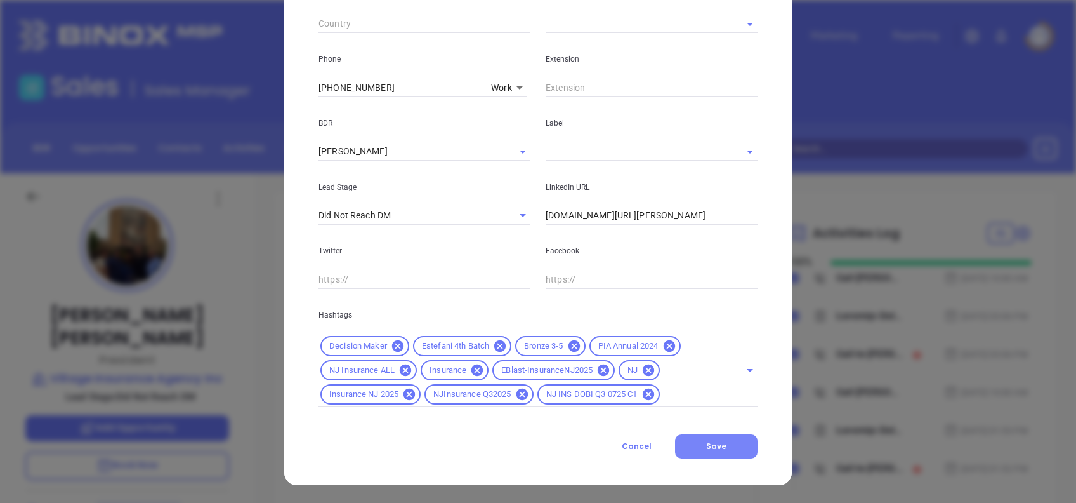
click at [722, 441] on button "Save" at bounding box center [716, 446] width 82 height 24
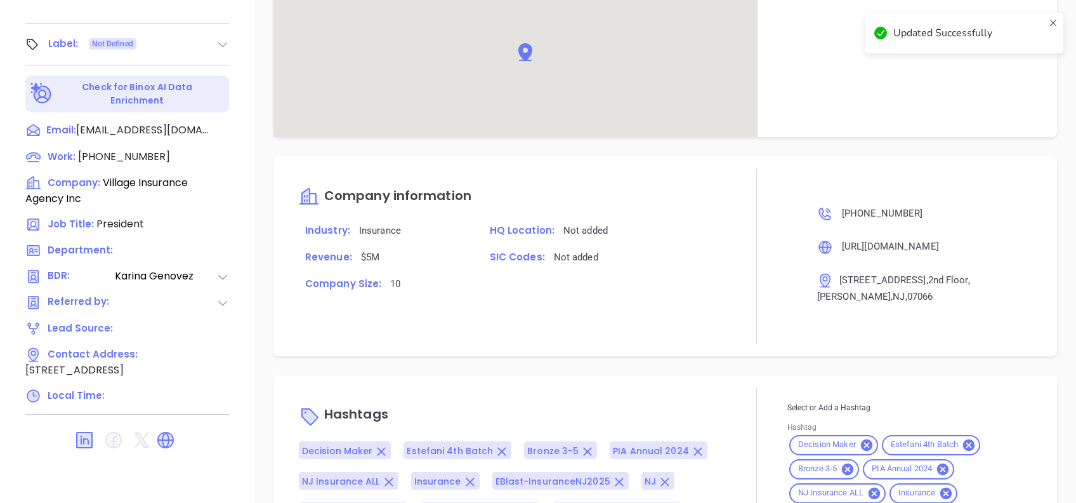
scroll to position [819, 0]
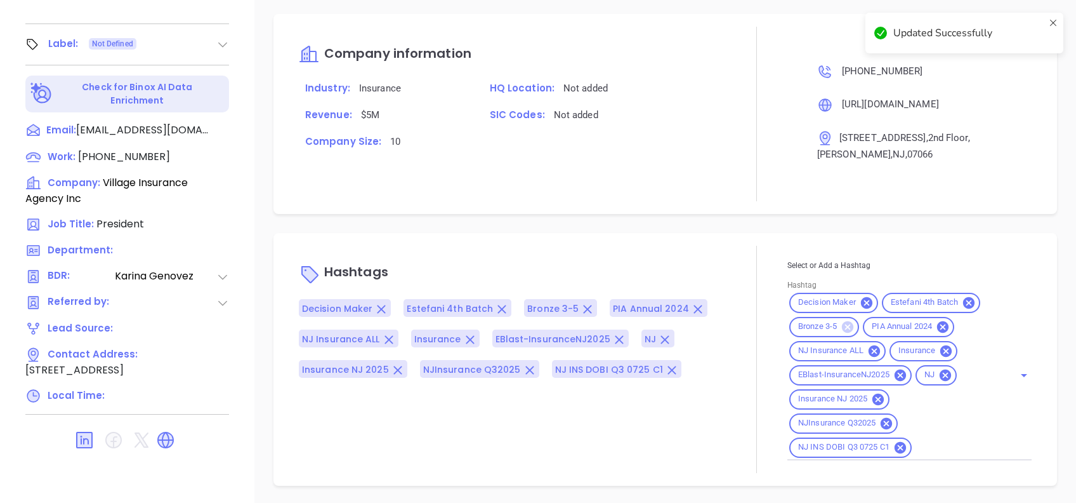
click at [844, 325] on icon at bounding box center [847, 325] width 11 height 11
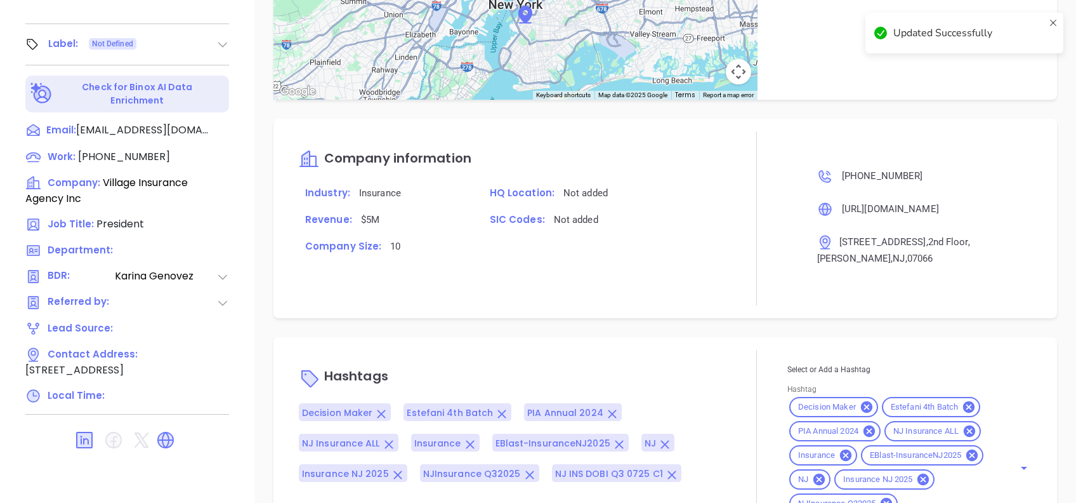
scroll to position [899, 0]
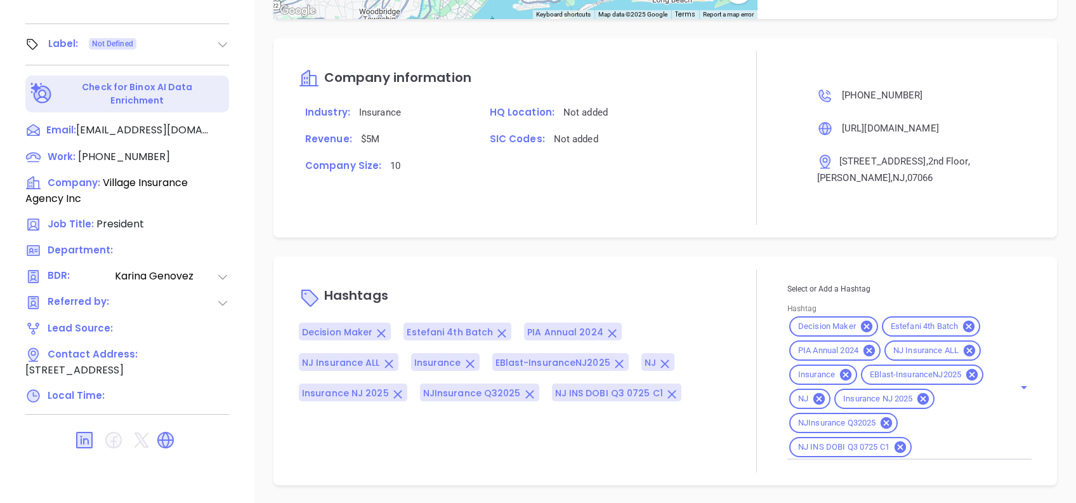
click at [930, 437] on div "Decision Maker Estefani 4th Batch PIA Annual 2024 NJ Insurance ALL Insurance EB…" at bounding box center [909, 386] width 244 height 145
type input "silver"
click at [911, 477] on li "Silver 6-10" at bounding box center [907, 478] width 240 height 23
click at [694, 241] on div "Notes All Binox AI Insights ● [PERSON_NAME] | [DATE] 03:06 PM Beta Summary: [PE…" at bounding box center [665, 59] width 822 height 888
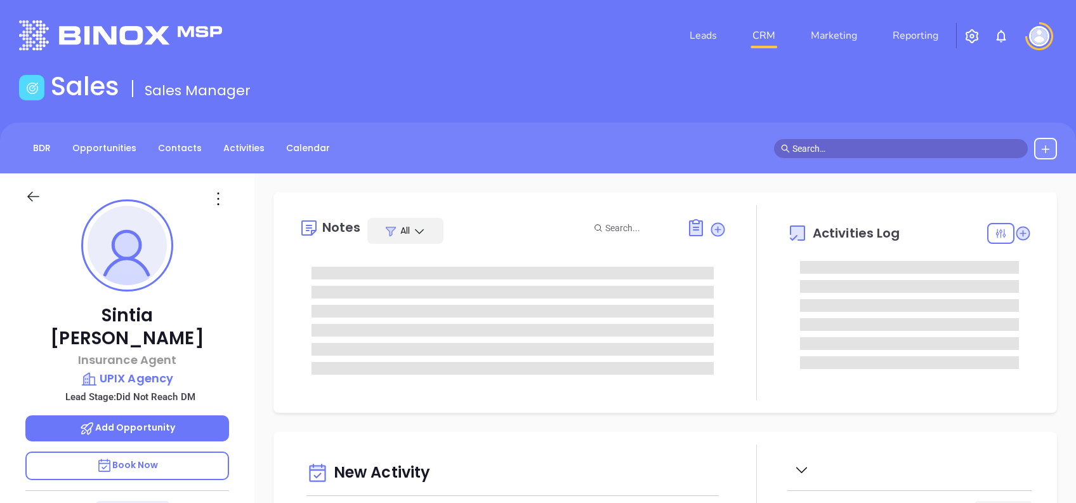
type input "[DATE]"
type input "[PERSON_NAME]"
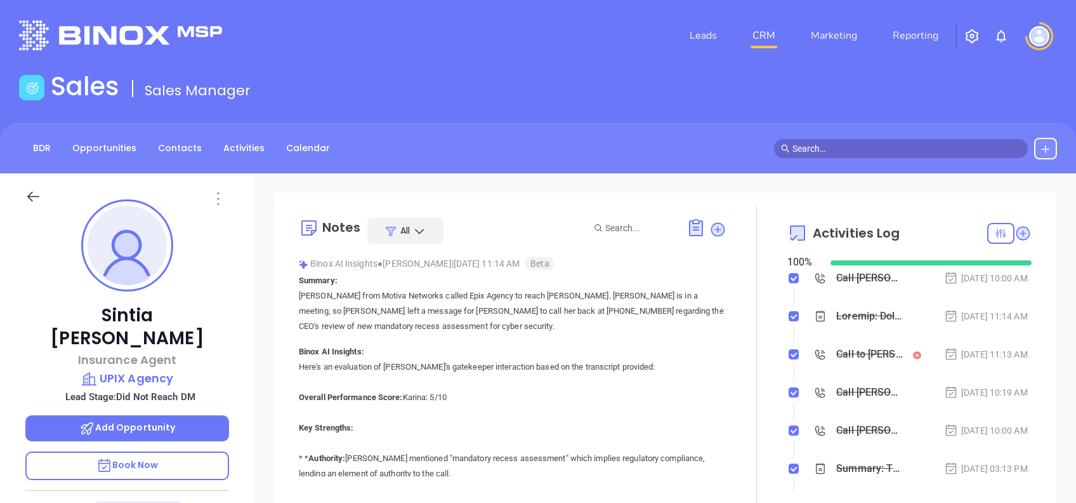
click at [218, 193] on icon at bounding box center [218, 198] width 2 height 13
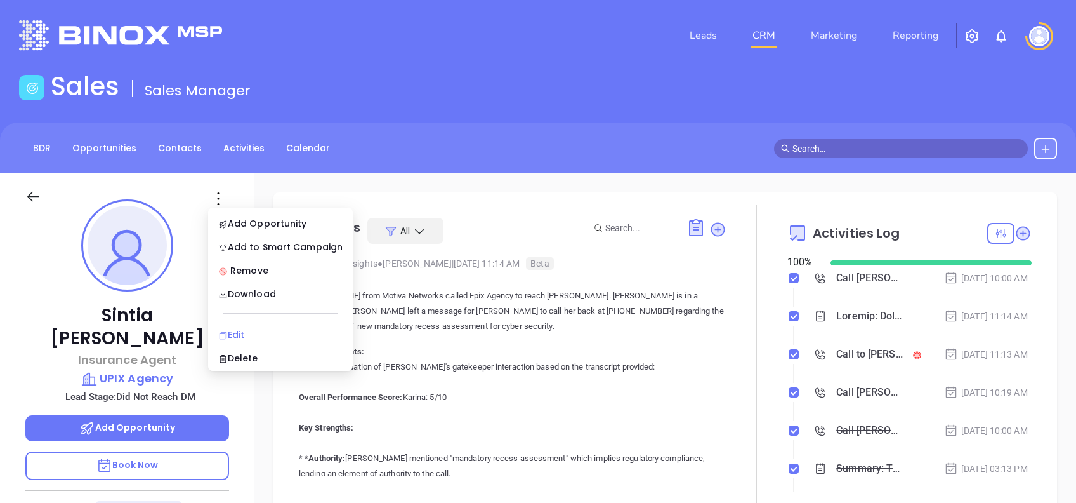
click at [269, 332] on div "Edit" at bounding box center [280, 334] width 124 height 14
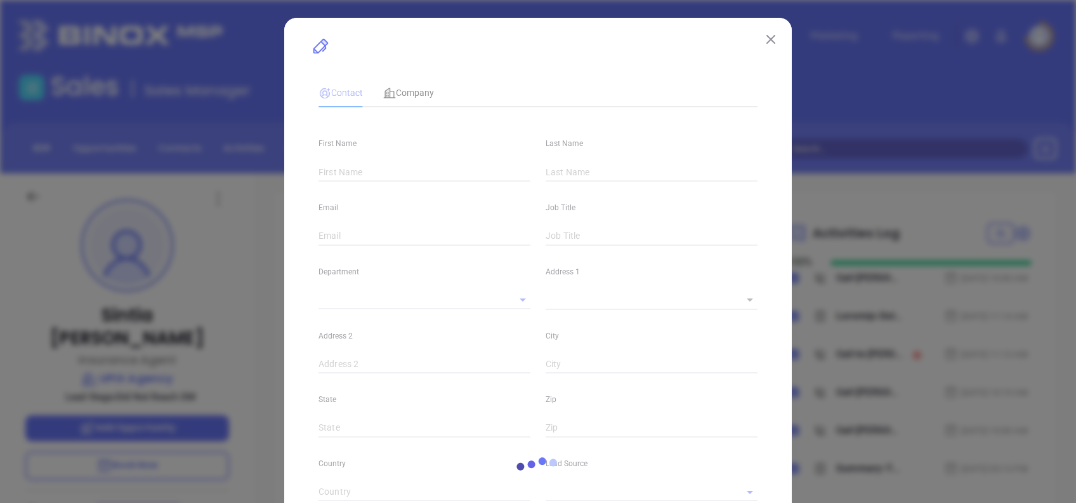
type input "Sintia"
type input "[PERSON_NAME]"
type input "[EMAIL_ADDRESS][DOMAIN_NAME]"
type input "Insurance Agent"
type textarea "[STREET_ADDRESS][PERSON_NAME]"
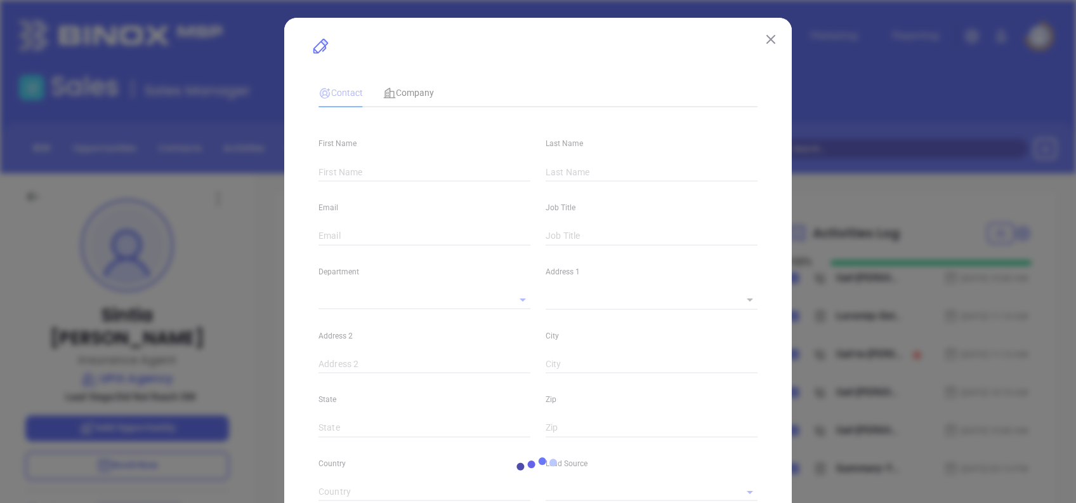
type input "1"
type input "[PERSON_NAME]"
type input "NJ"
type input "07202"
type input "[DOMAIN_NAME][URL][PERSON_NAME]"
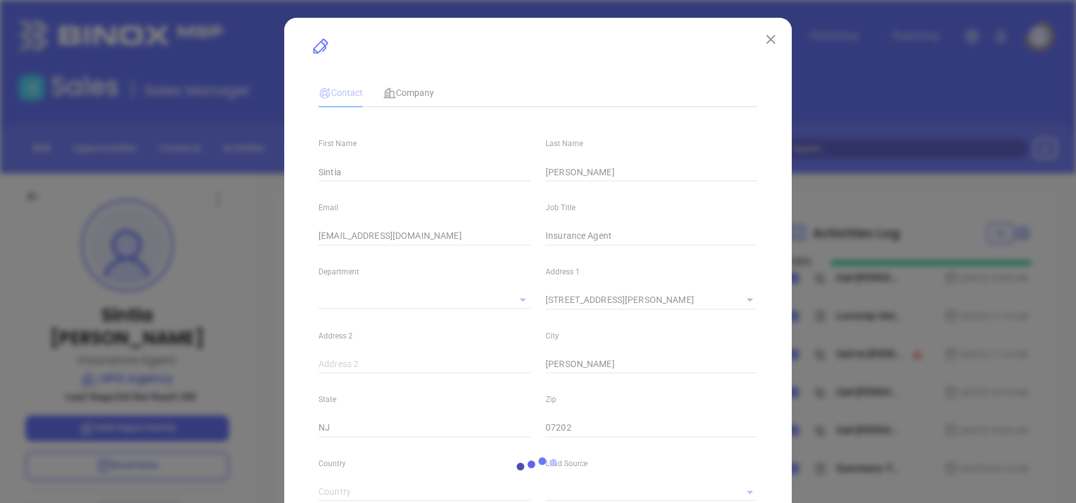
type input "[PERSON_NAME]"
type input "Did Not Reach DM"
type input "[PHONE_NUMBER]"
type input "1"
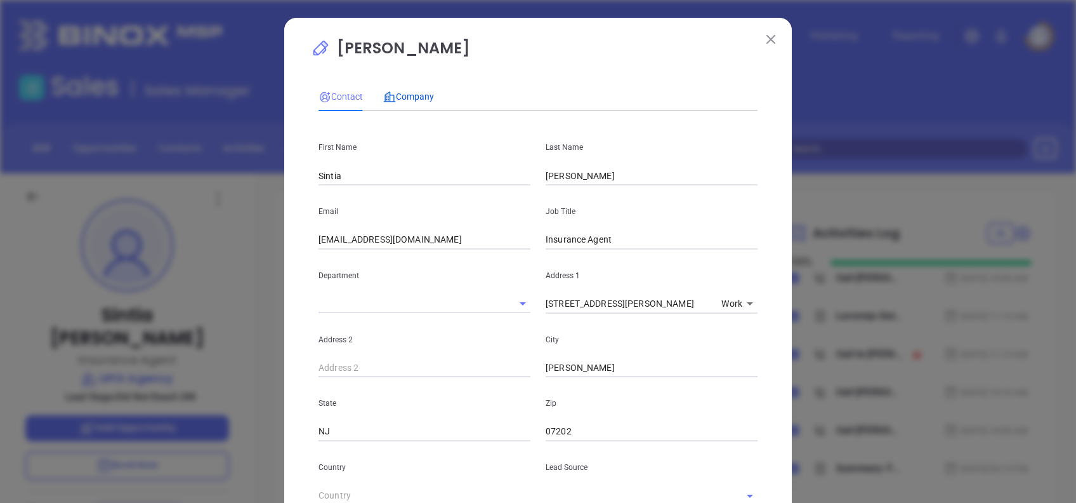
click at [404, 98] on span "Company" at bounding box center [408, 96] width 51 height 10
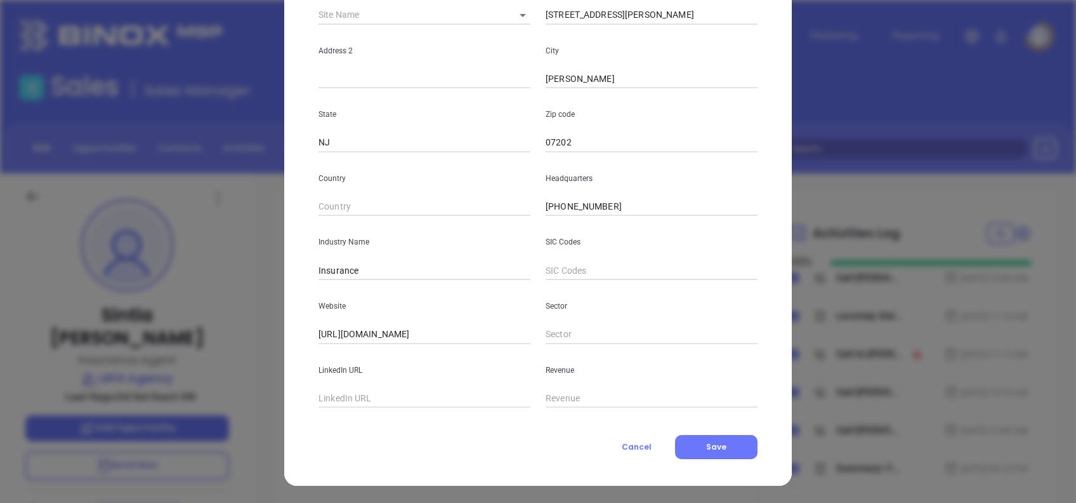
scroll to position [225, 0]
drag, startPoint x: 376, startPoint y: 341, endPoint x: 157, endPoint y: 338, distance: 219.6
click at [157, 338] on div "[PERSON_NAME] Contact Company First Name [PERSON_NAME] Last Name [PERSON_NAME] …" at bounding box center [538, 251] width 1076 height 503
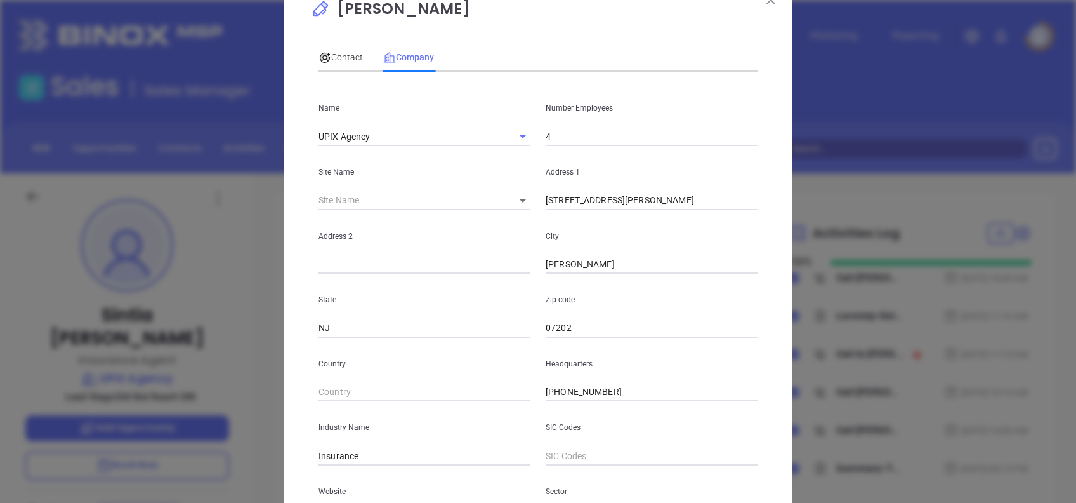
scroll to position [0, 0]
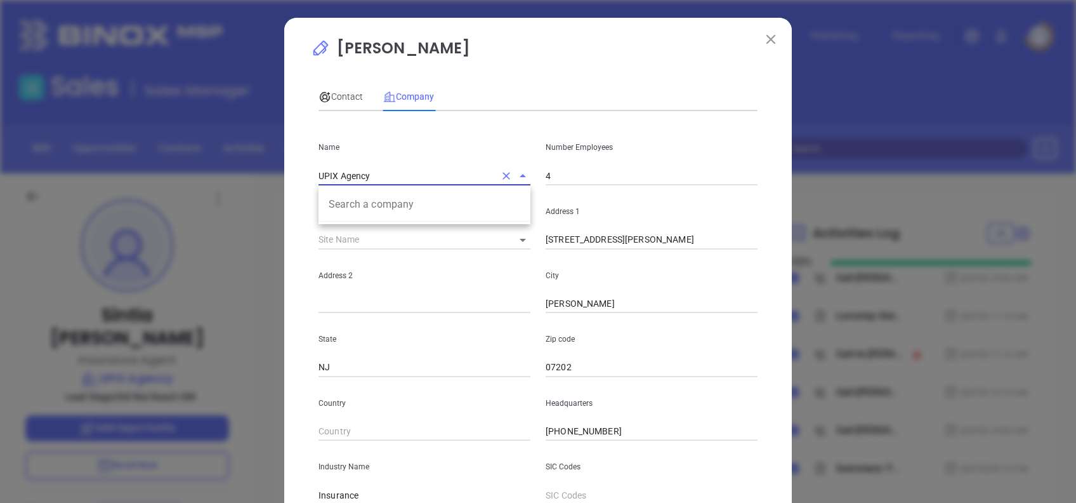
drag, startPoint x: 339, startPoint y: 176, endPoint x: 230, endPoint y: 164, distance: 109.1
click at [232, 165] on div "[PERSON_NAME] Contact Company First Name [PERSON_NAME] Last Name [PERSON_NAME] …" at bounding box center [538, 251] width 1076 height 503
click at [337, 100] on span "Contact" at bounding box center [341, 96] width 44 height 10
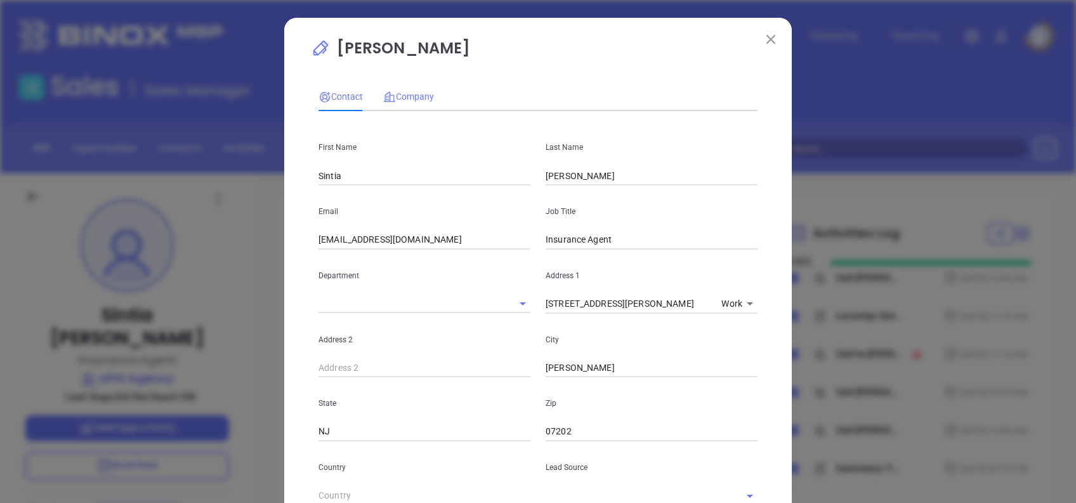
click at [406, 88] on div "Company" at bounding box center [408, 96] width 51 height 29
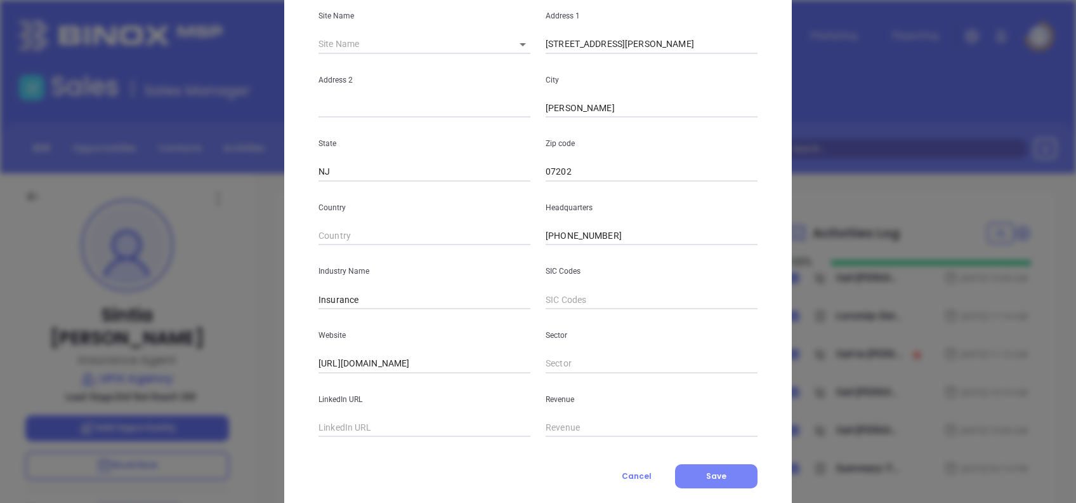
scroll to position [225, 0]
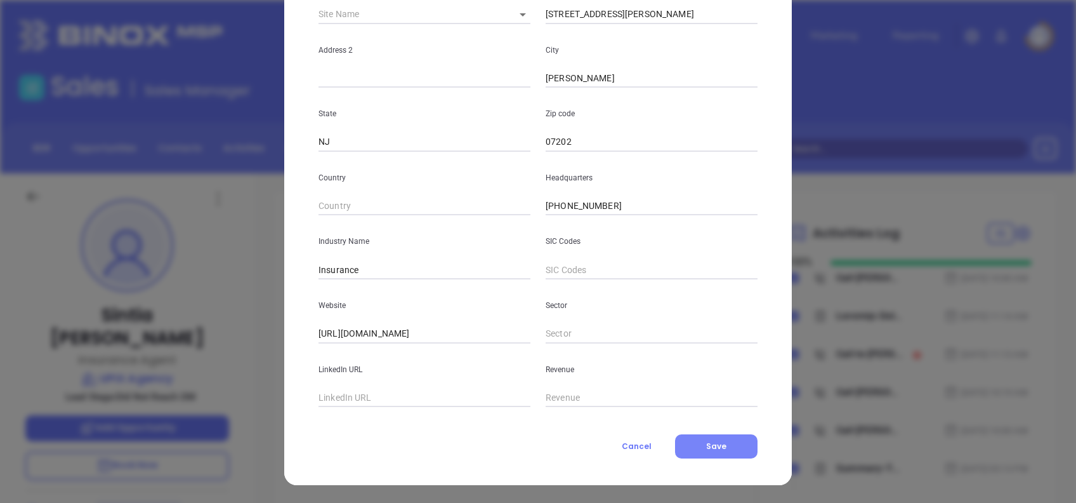
click at [728, 454] on button "Save" at bounding box center [716, 446] width 82 height 24
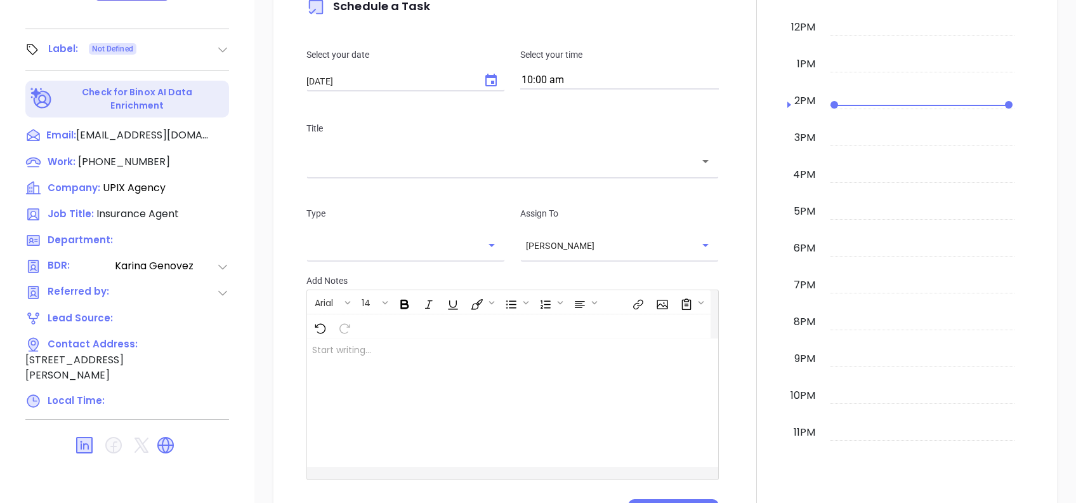
scroll to position [36, 0]
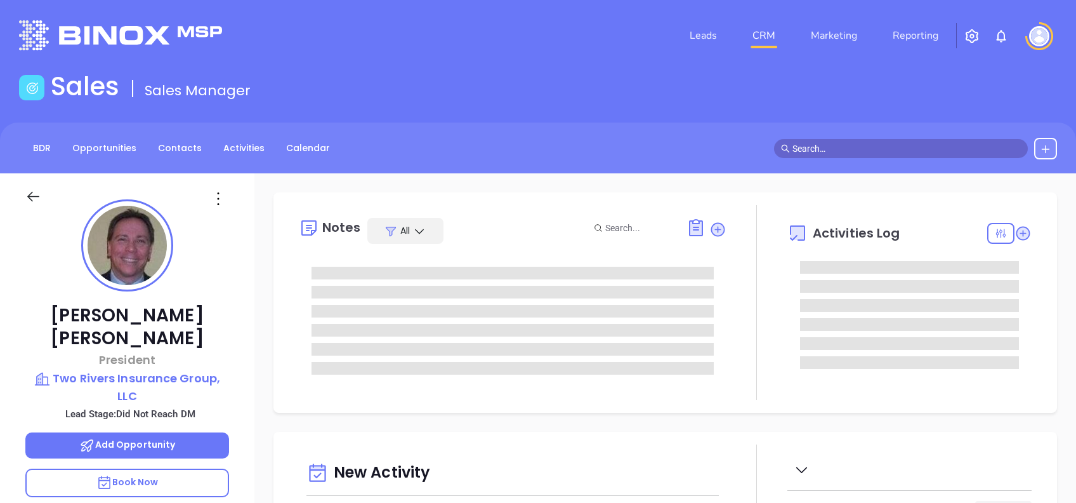
type input "[DATE]"
type input "[PERSON_NAME]"
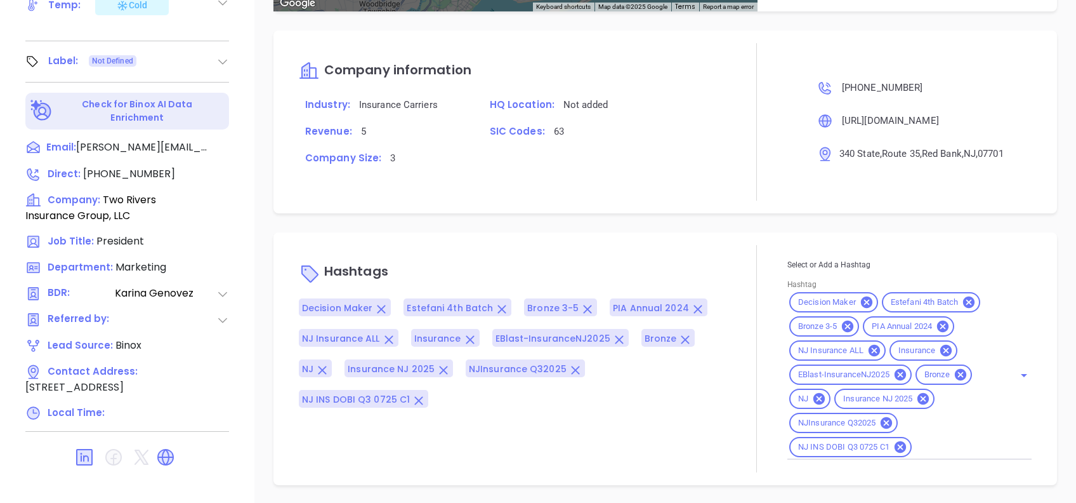
scroll to position [0, 0]
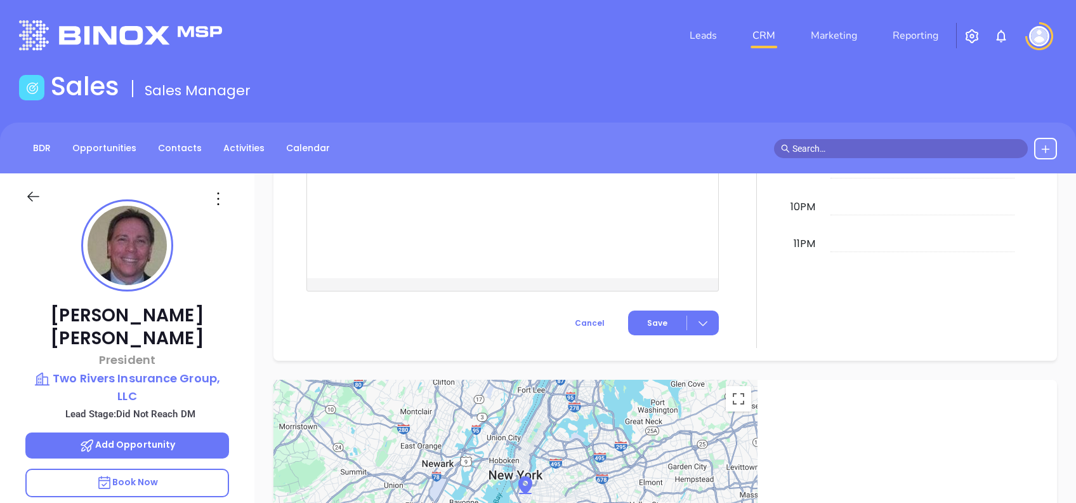
click at [219, 197] on icon at bounding box center [218, 198] width 20 height 20
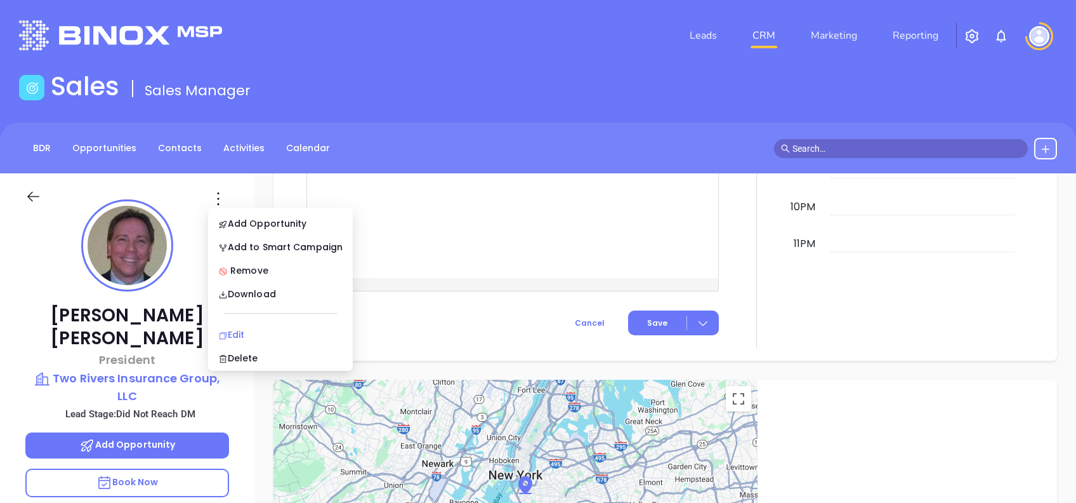
click at [242, 327] on div "Edit" at bounding box center [280, 334] width 124 height 14
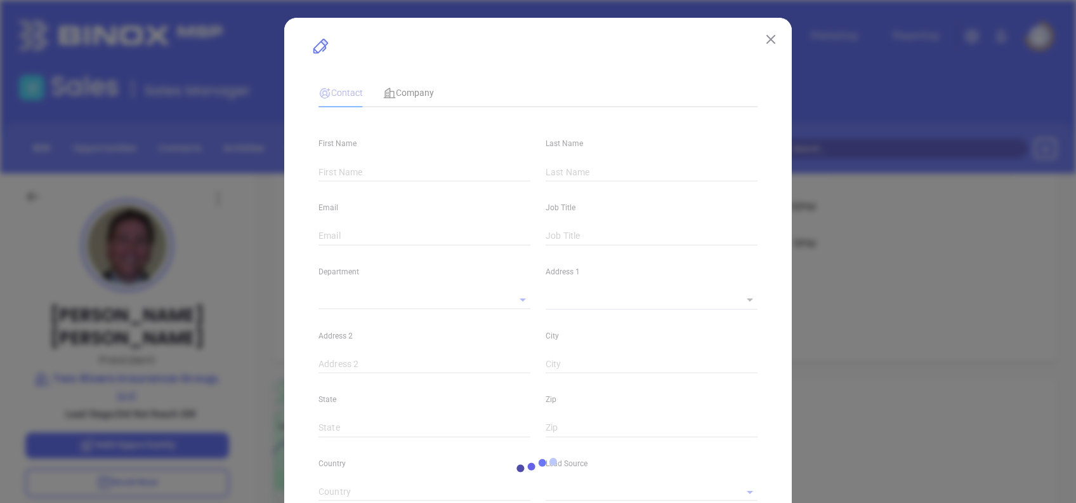
type input "Steve"
type input "Gardella"
type input "steve@tworiversig.com"
type input "President"
type textarea "340 State"
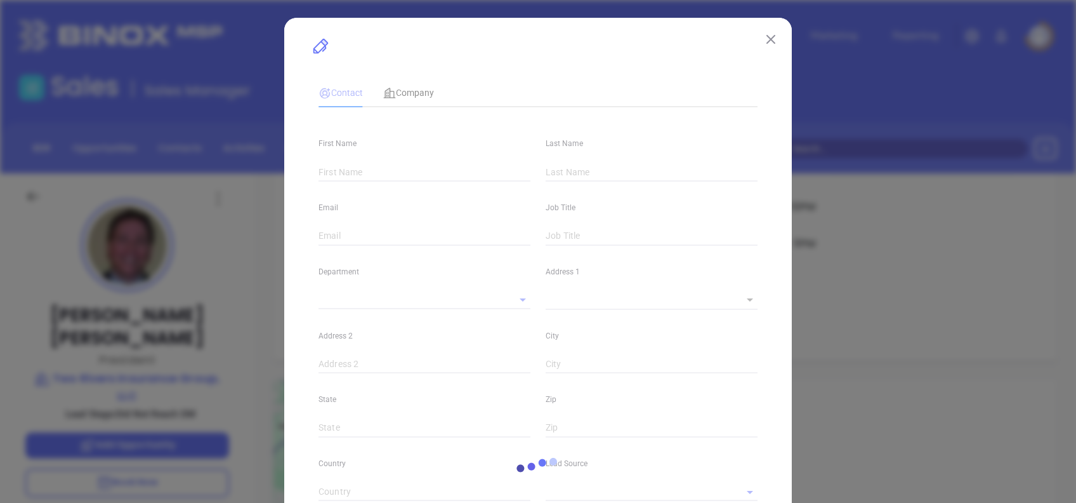
type input "1"
type input "Route 35"
type input "Red Bank"
type input "NJ"
type input "07701"
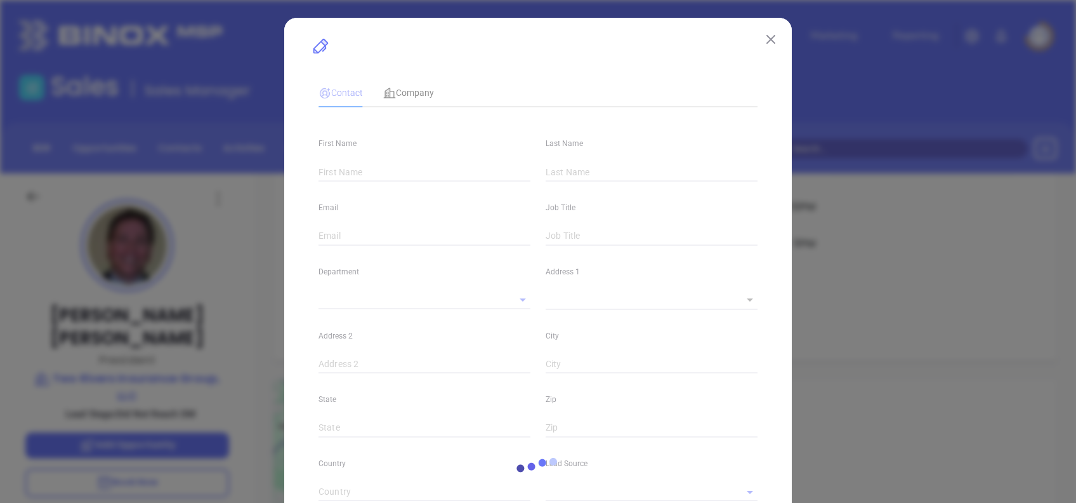
type input "www. linkedin.com/in/steve-gardella-b254572"
type input "Marketing"
type input "Binox"
type input "[PERSON_NAME]"
type input "Did Not Reach DM"
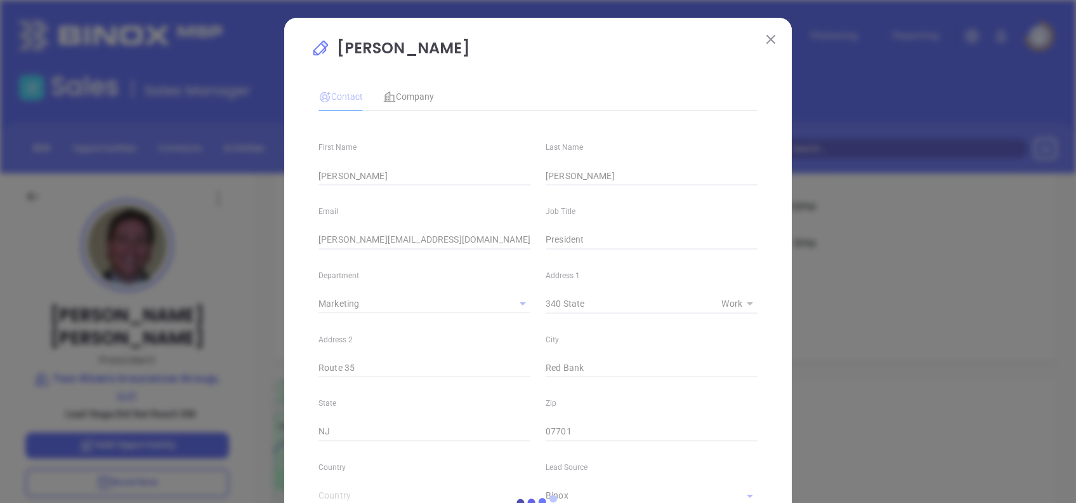
type input "1"
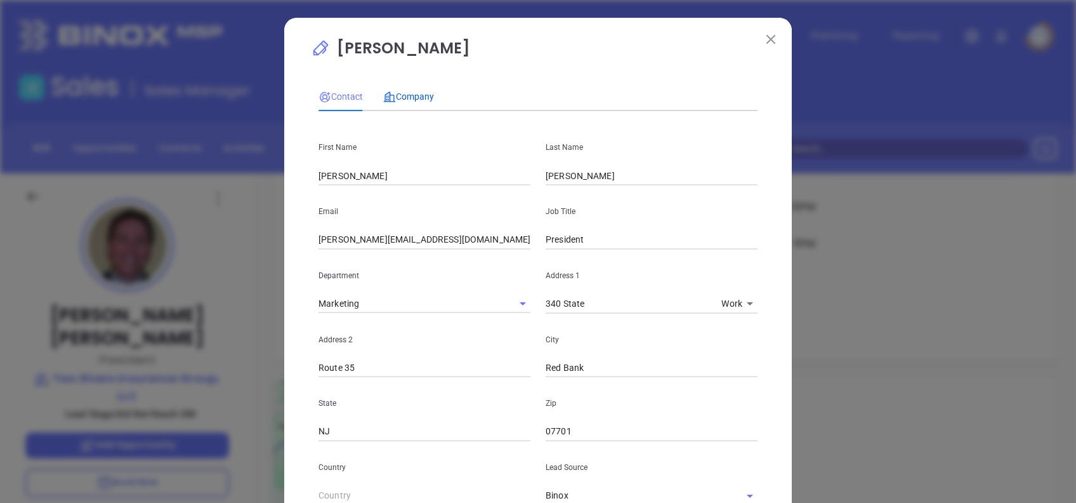
click at [418, 97] on span "Company" at bounding box center [408, 96] width 51 height 10
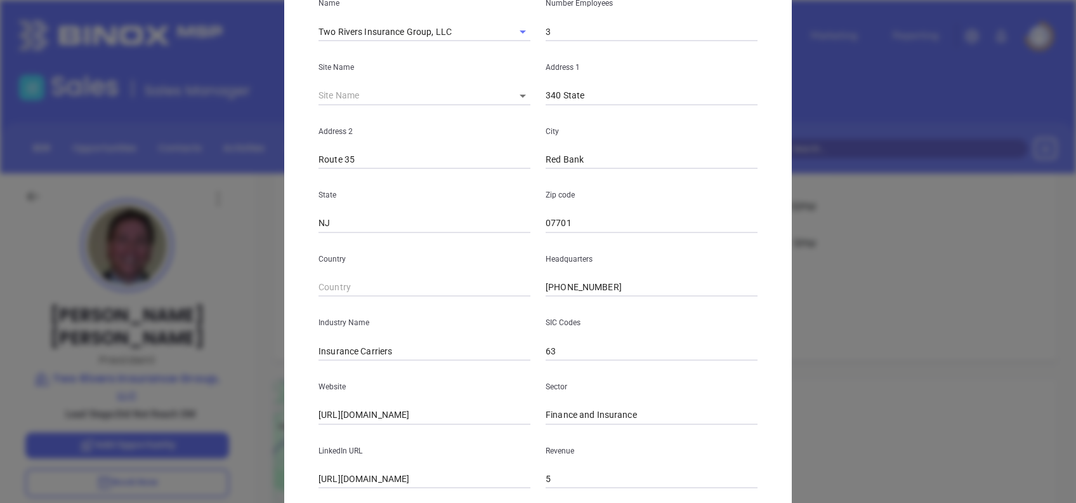
scroll to position [225, 0]
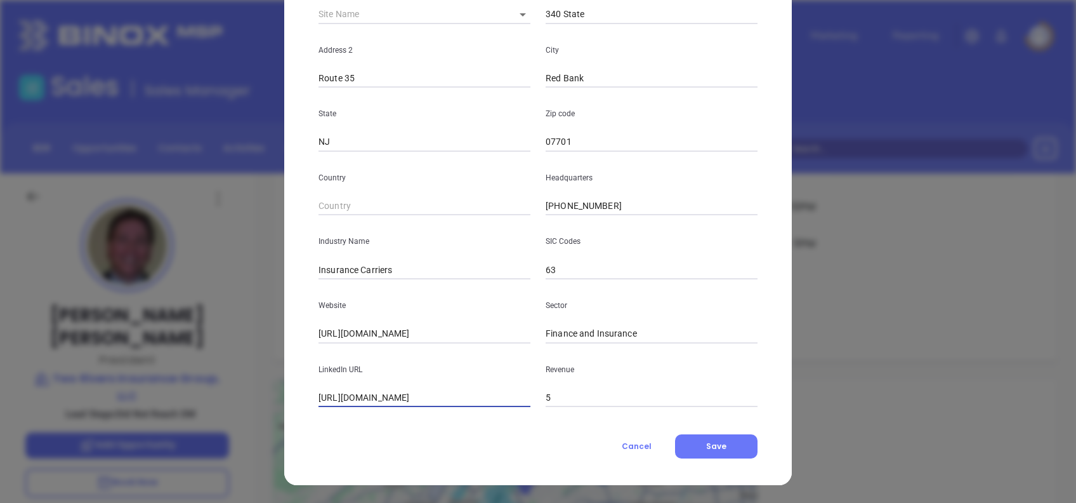
drag, startPoint x: 341, startPoint y: 394, endPoint x: 188, endPoint y: 390, distance: 153.6
click at [188, 389] on div "Steve Gardella Contact Company First Name Steve Last Name Gardella Email steve@…" at bounding box center [538, 251] width 1076 height 503
type input "www.linkedin.com/company/two-rivers-insurance-group-llc/"
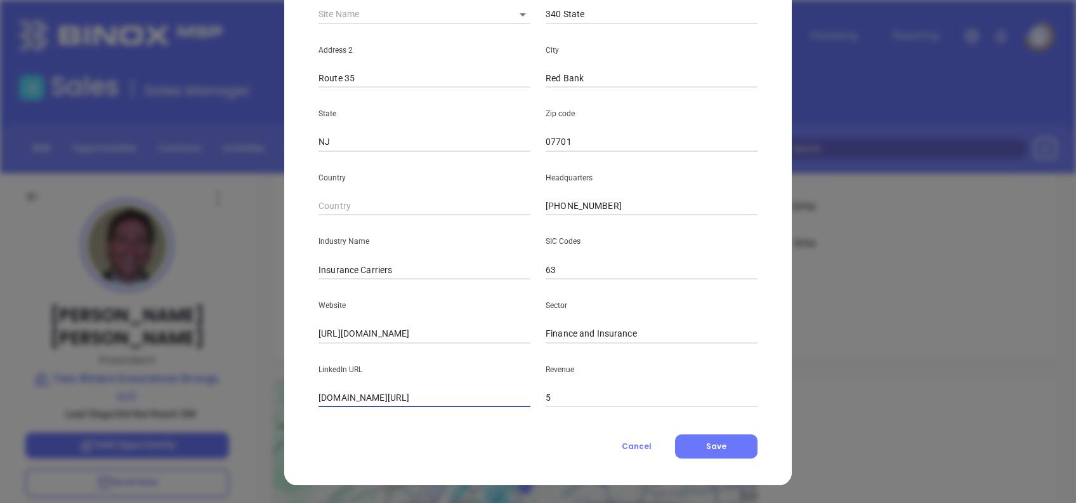
click at [435, 402] on input "www.linkedin.com/company/two-rivers-insurance-group-llc/" at bounding box center [425, 397] width 212 height 19
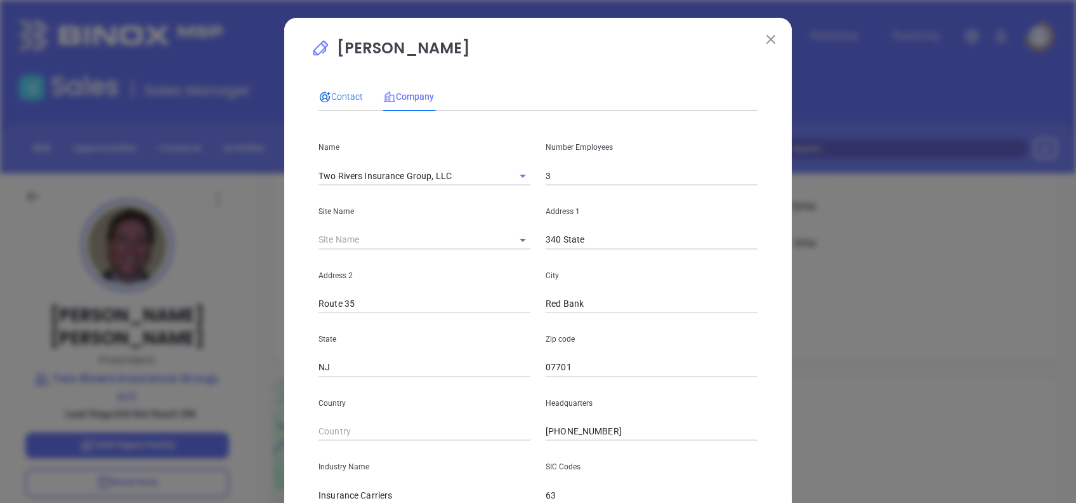
click at [336, 97] on span "Contact" at bounding box center [341, 96] width 44 height 10
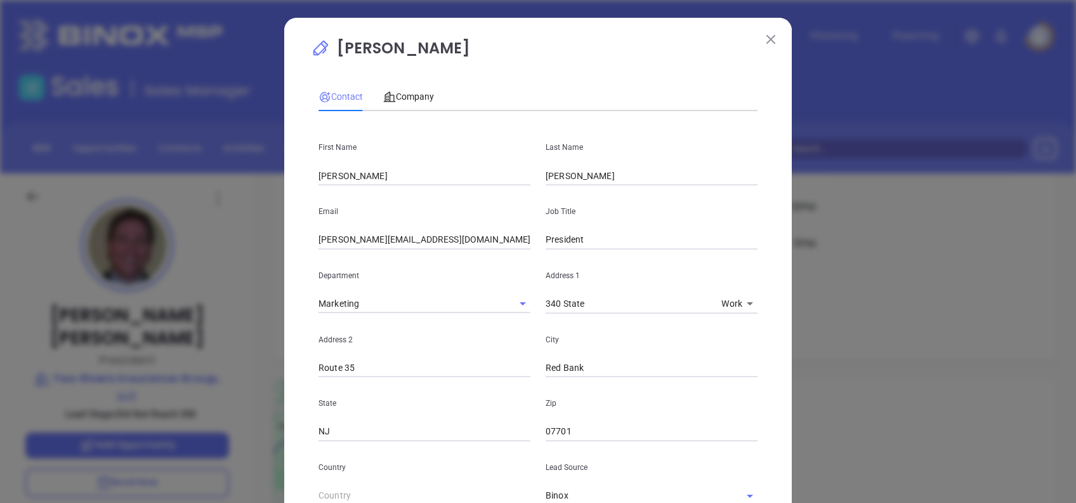
scroll to position [471, 0]
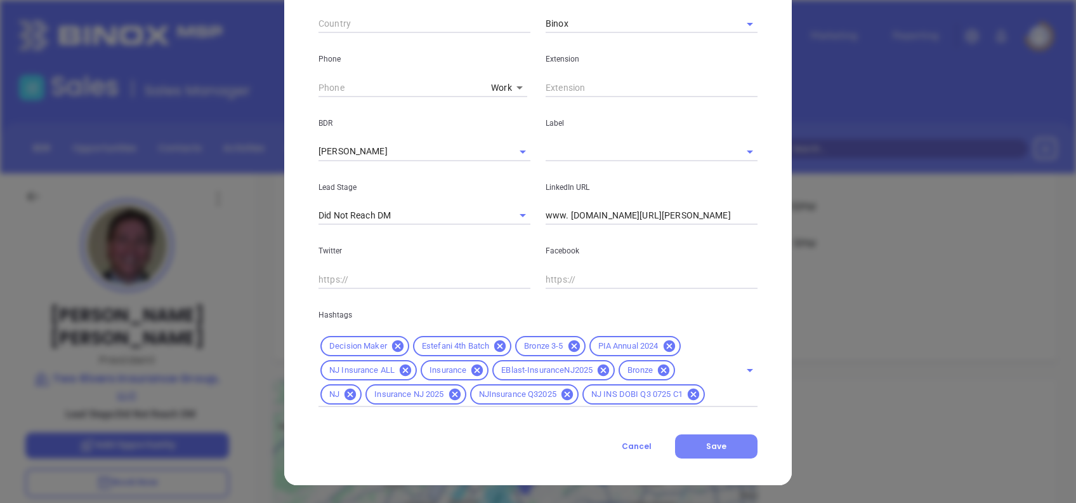
click at [713, 438] on button "Save" at bounding box center [716, 446] width 82 height 24
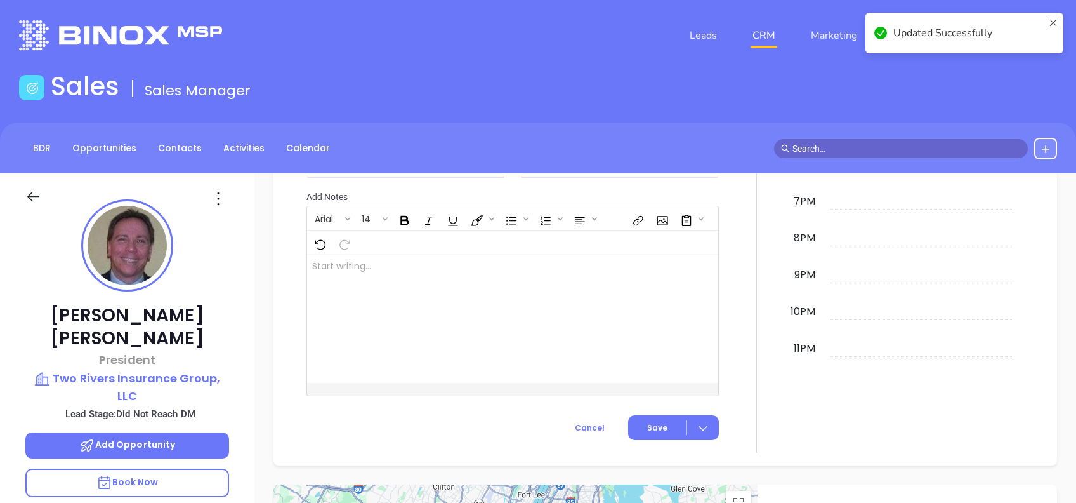
scroll to position [907, 0]
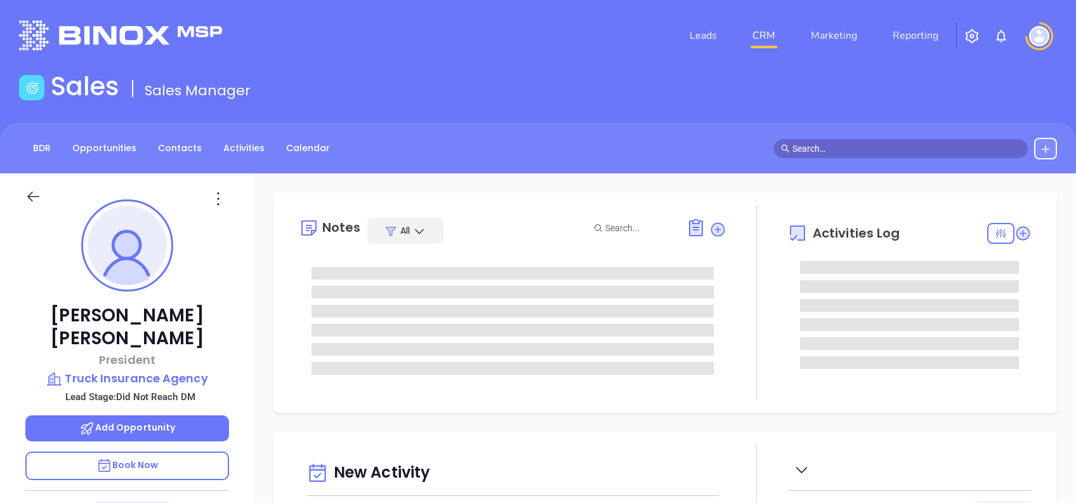
type input "[DATE]"
type input "[PERSON_NAME]"
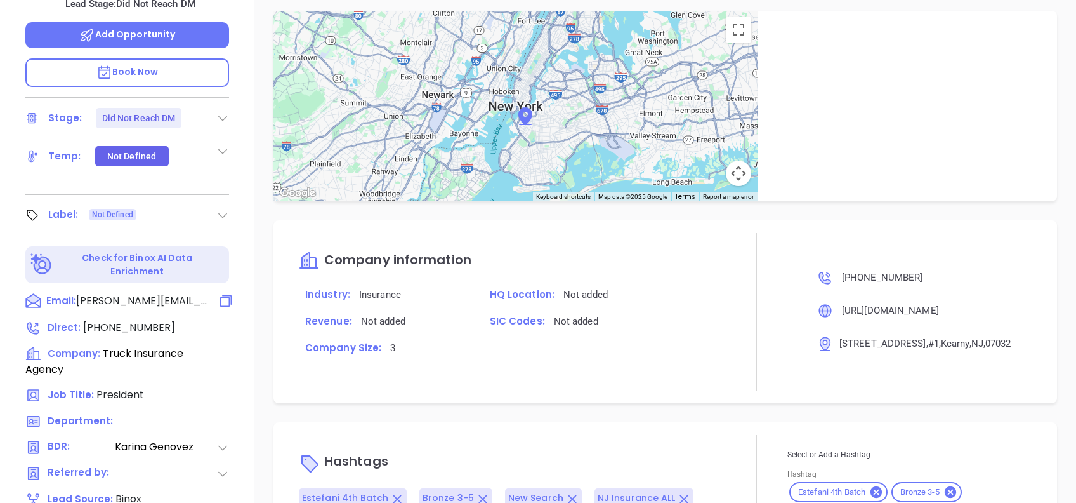
scroll to position [51, 0]
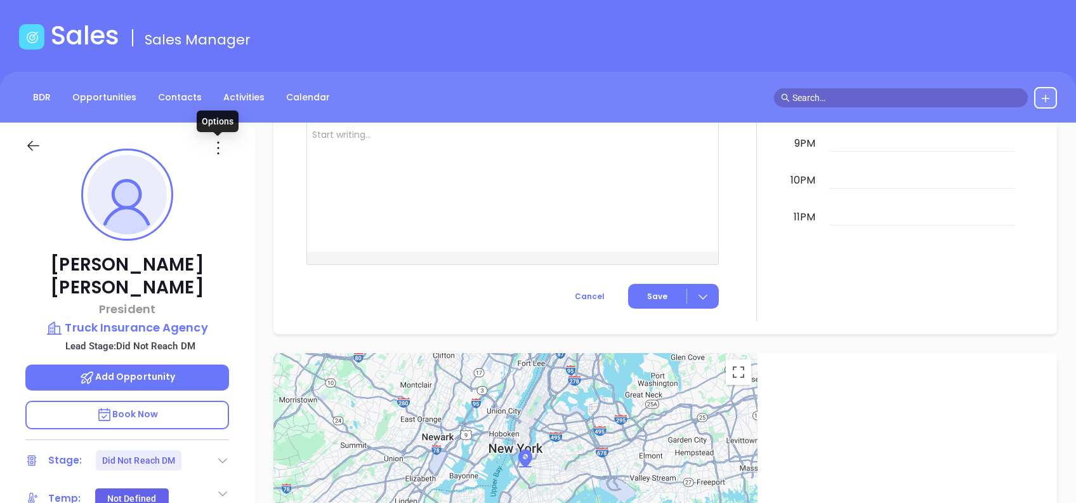
click at [216, 138] on icon at bounding box center [218, 148] width 20 height 20
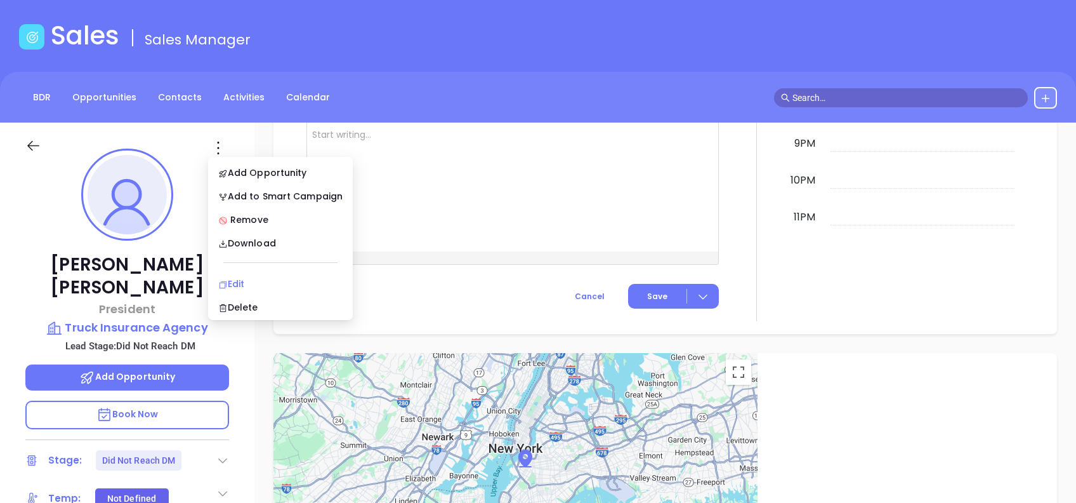
click at [277, 280] on div "Edit" at bounding box center [280, 284] width 124 height 14
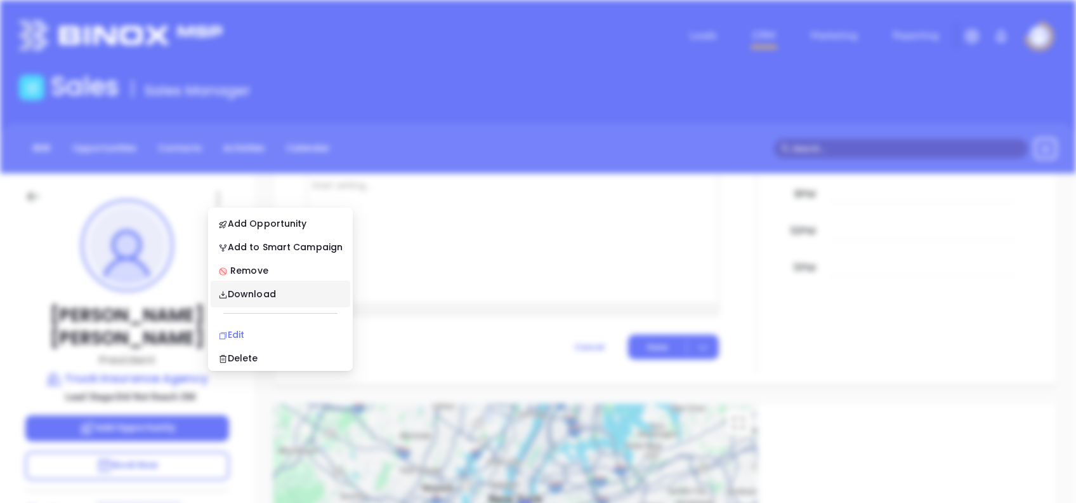
scroll to position [0, 0]
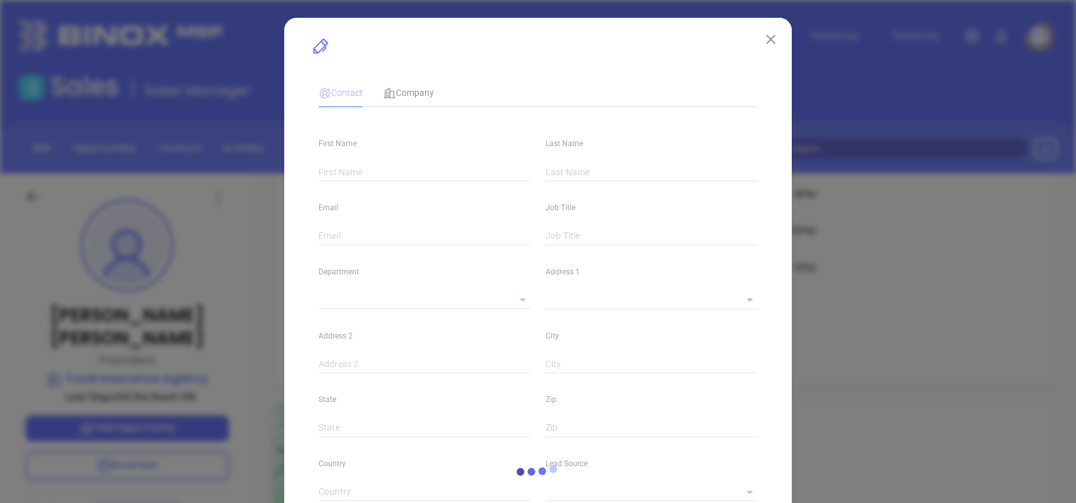
type input "[PERSON_NAME]"
type input "[PERSON_NAME][EMAIL_ADDRESS][DOMAIN_NAME]"
type input "President"
type textarea "[STREET_ADDRESS]"
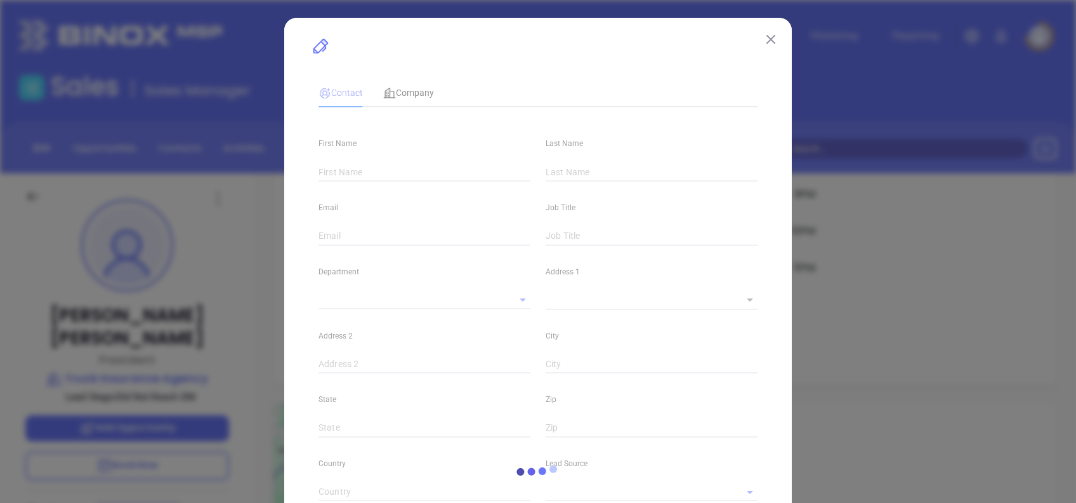
type input "1"
type input "#1"
type input "Kearny"
type input "NJ"
type input "07032"
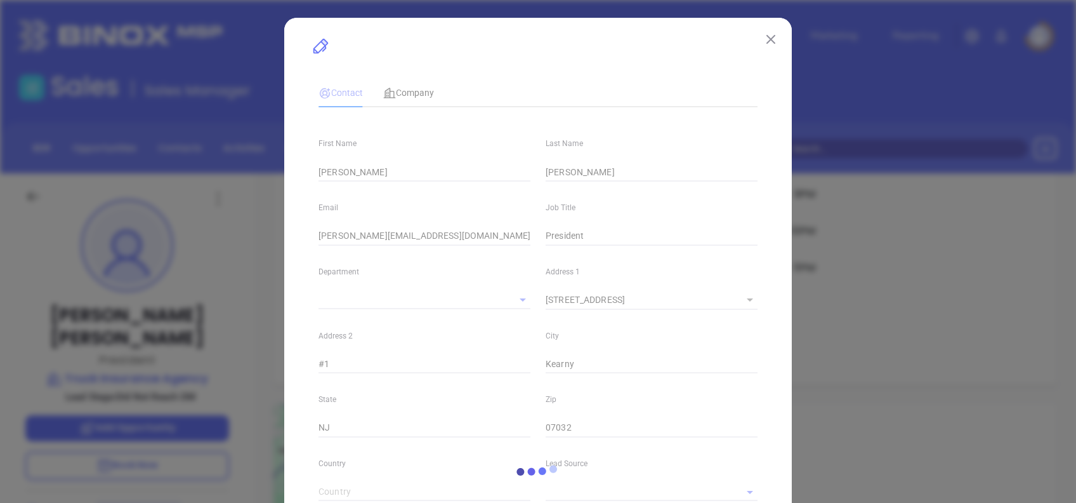
type input "Binox"
type input "[PERSON_NAME]"
type input "Did Not Reach DM"
type input "1"
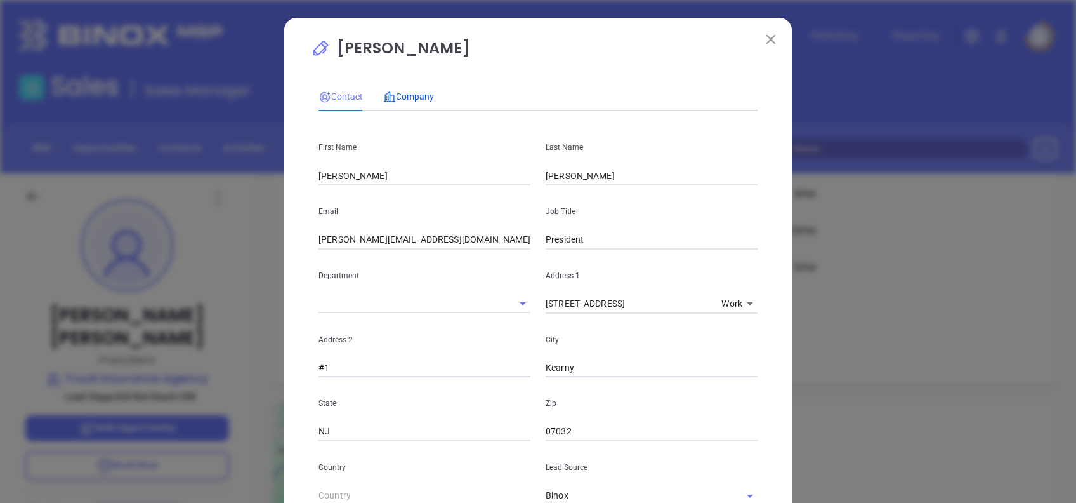
click at [416, 97] on span "Company" at bounding box center [408, 96] width 51 height 10
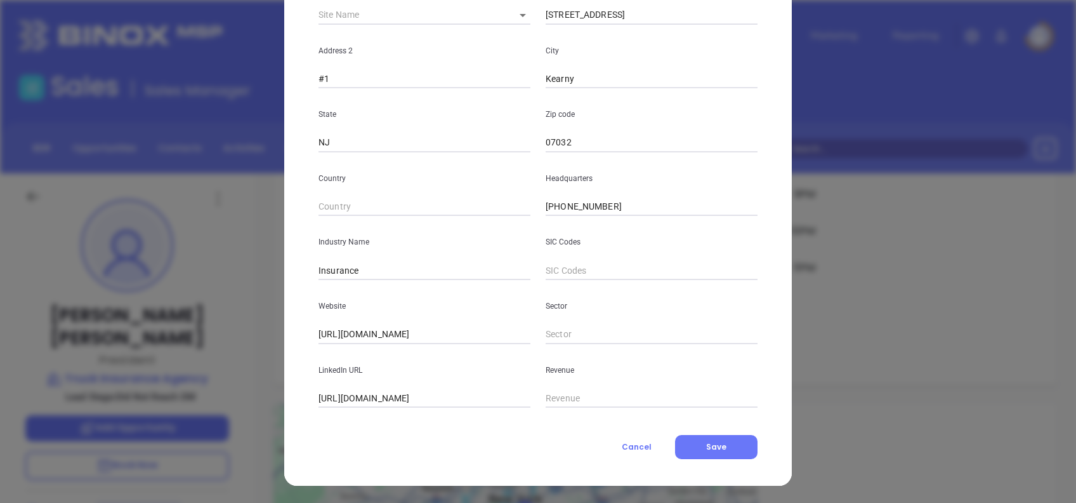
scroll to position [225, 0]
drag, startPoint x: 343, startPoint y: 400, endPoint x: 100, endPoint y: 417, distance: 243.0
click at [102, 417] on div "[PERSON_NAME] Contact Company First Name [PERSON_NAME] Last Name [PERSON_NAME] …" at bounding box center [538, 251] width 1076 height 503
type input "[DOMAIN_NAME][URL]"
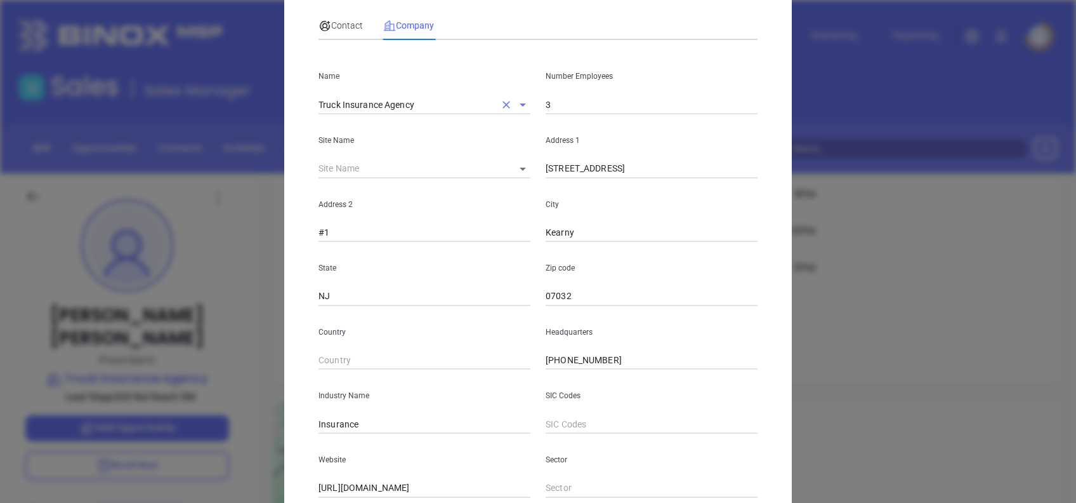
scroll to position [0, 0]
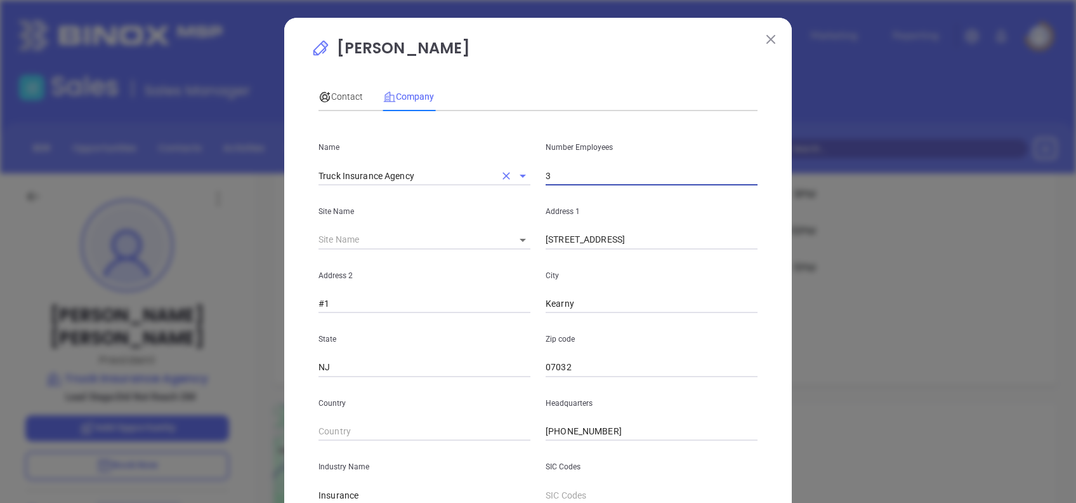
drag, startPoint x: 565, startPoint y: 173, endPoint x: 456, endPoint y: 176, distance: 109.2
click at [490, 166] on div "Name Truck Insurance Agency Number Employees 3" at bounding box center [538, 153] width 454 height 64
type input "4"
click at [617, 71] on div "[PERSON_NAME] Contact Company First Name [PERSON_NAME] Last Name [PERSON_NAME] …" at bounding box center [538, 360] width 454 height 647
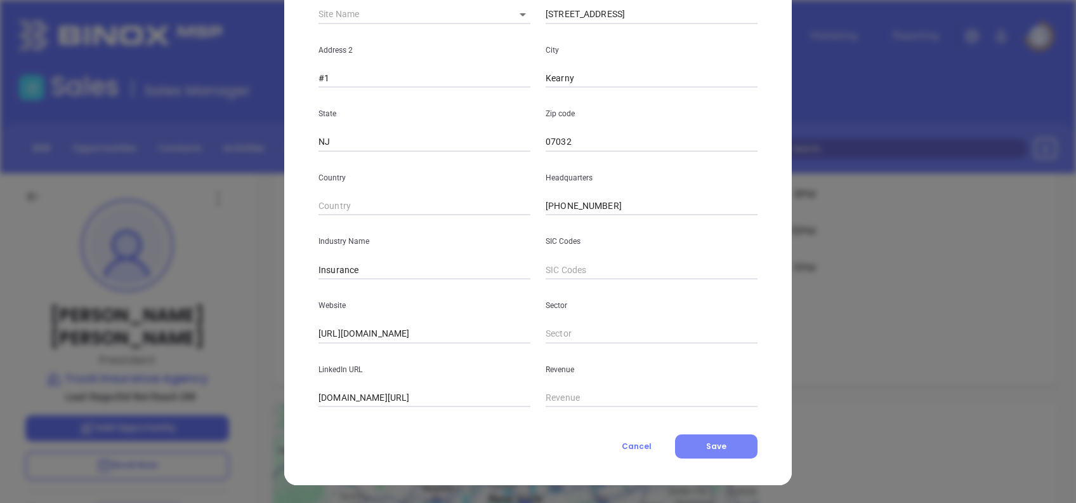
click at [698, 449] on button "Save" at bounding box center [716, 446] width 82 height 24
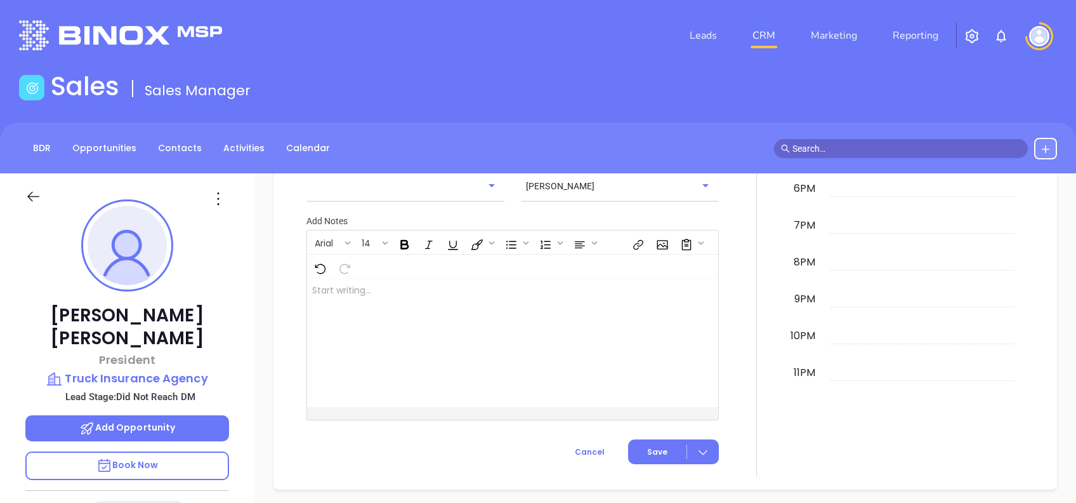
scroll to position [883, 0]
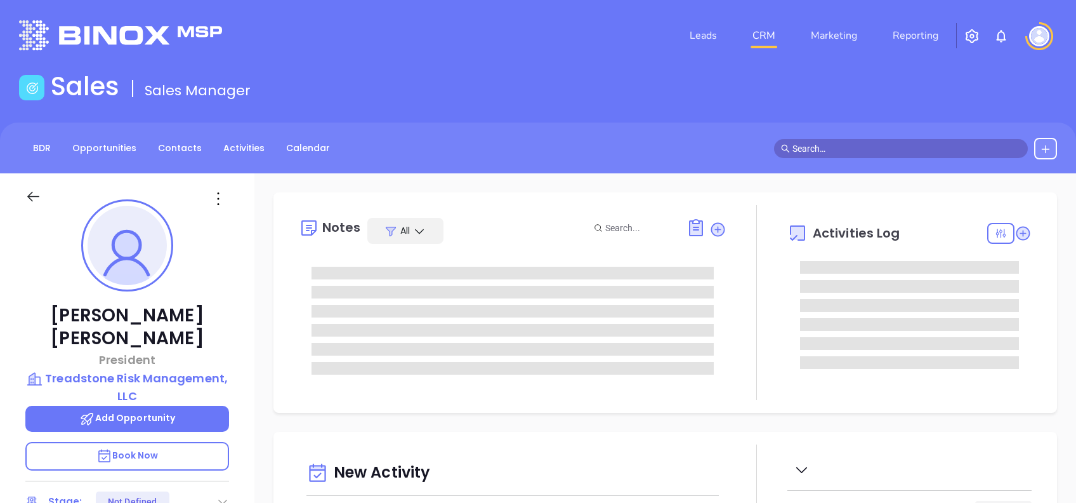
type input "[DATE]"
type input "[PERSON_NAME]"
click at [221, 198] on icon at bounding box center [218, 198] width 20 height 20
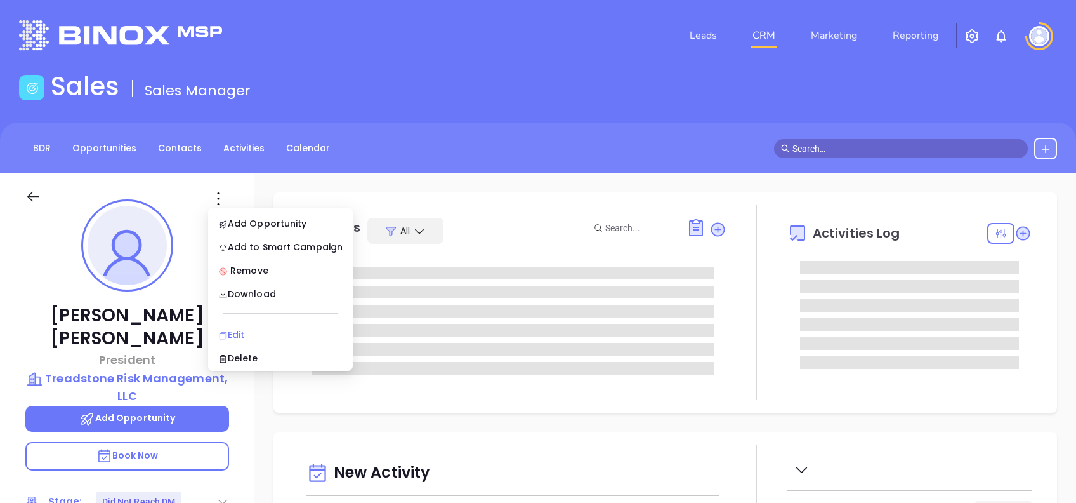
click at [277, 327] on div "Edit" at bounding box center [280, 334] width 124 height 14
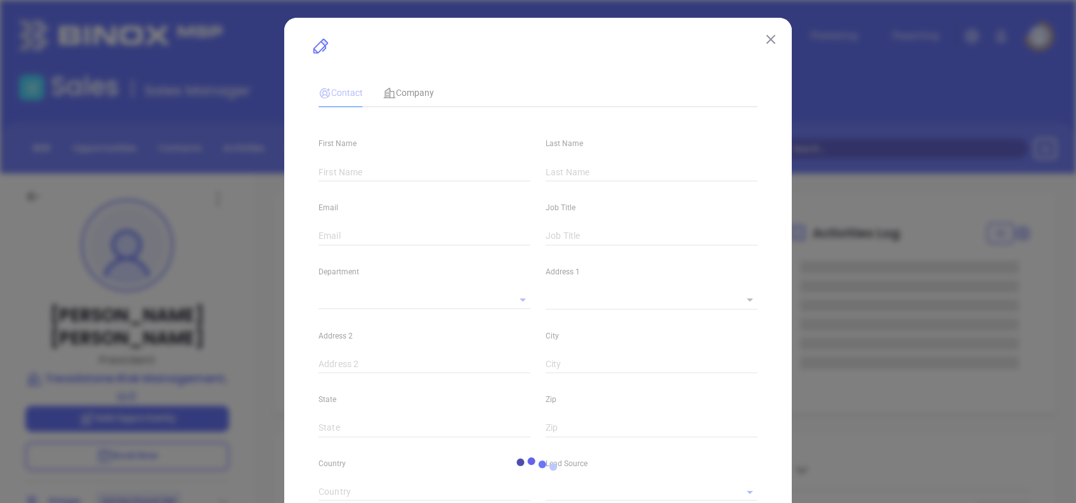
type input "[PERSON_NAME]"
type input "[EMAIL_ADDRESS][DOMAIN_NAME]"
type input "President"
type textarea "[STREET_ADDRESS]"
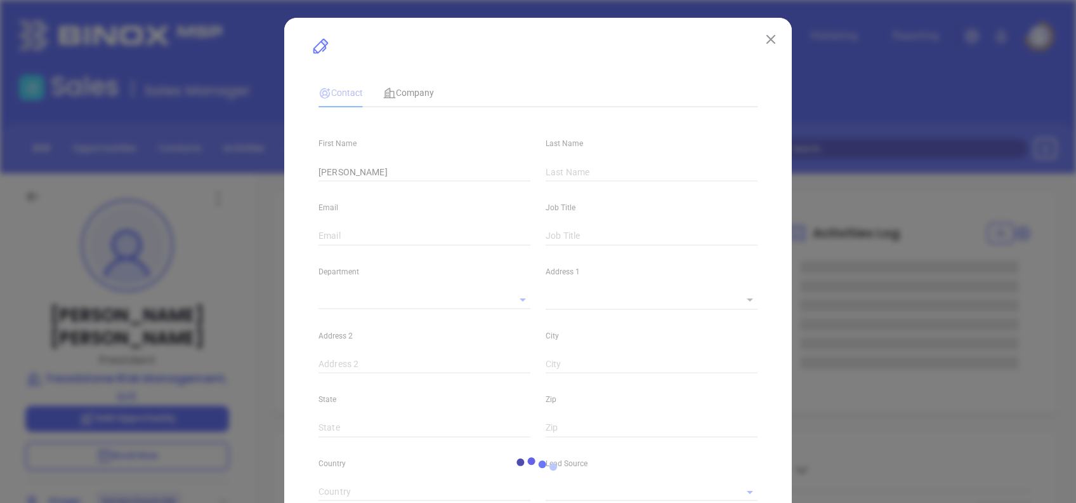
type input "1"
type input "Unit 2"
type input "Morristown"
type input "[US_STATE]"
type input "07960"
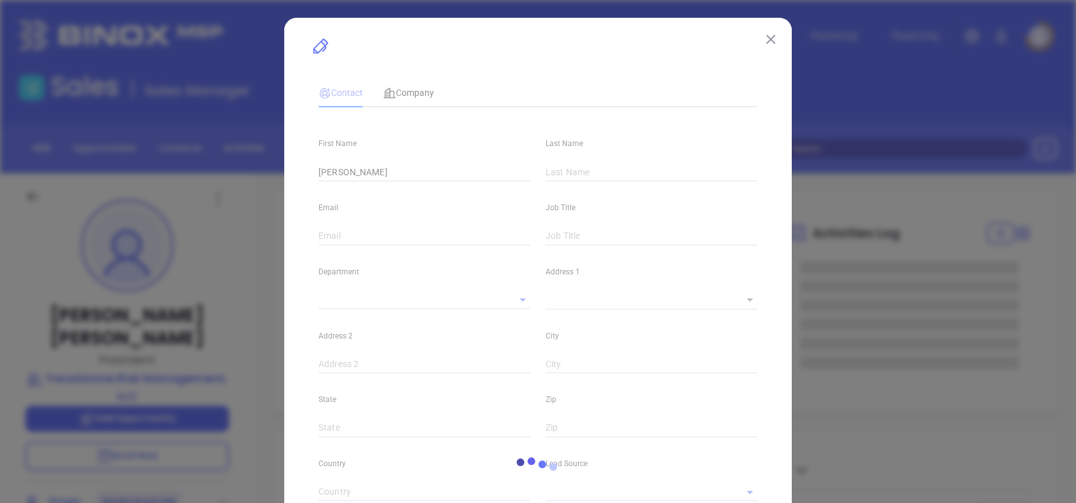
type input "[GEOGRAPHIC_DATA]"
type input "[DOMAIN_NAME][URL]"
type input "Marketing"
type input "Binox"
type input "[PERSON_NAME]"
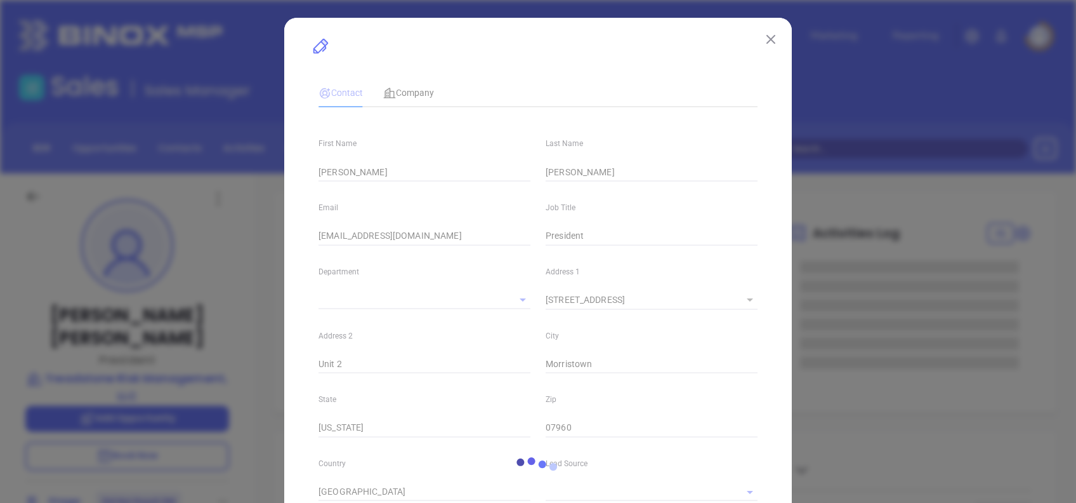
type input "Did Not Reach DM"
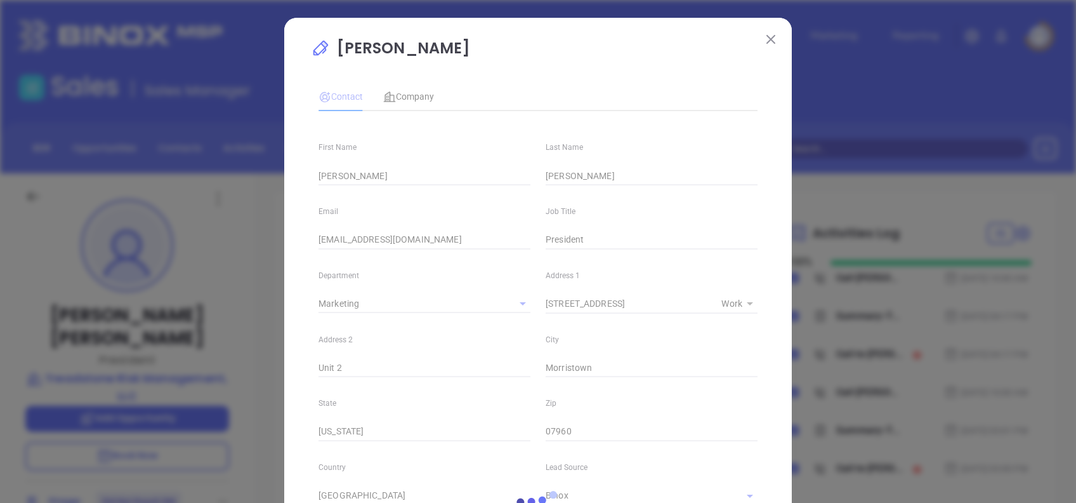
type input "1"
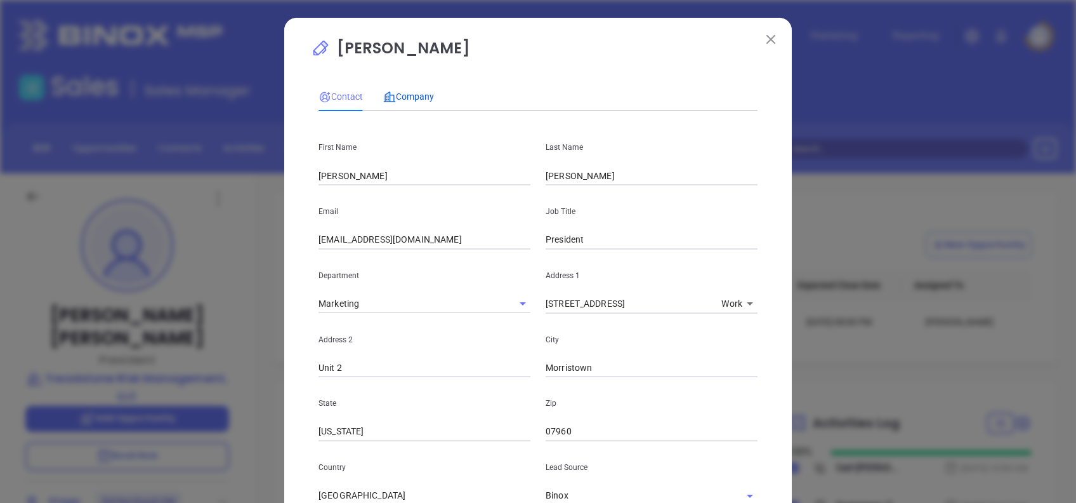
click at [421, 95] on span "Company" at bounding box center [408, 96] width 51 height 10
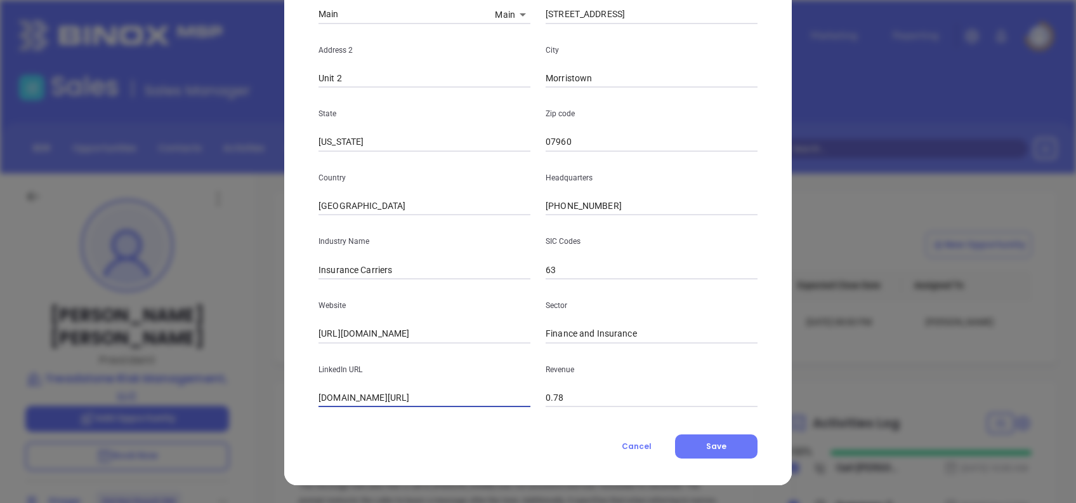
scroll to position [0, 22]
drag, startPoint x: 313, startPoint y: 395, endPoint x: 612, endPoint y: 376, distance: 300.1
click at [612, 376] on div "LinkedIn URL [DOMAIN_NAME][URL] Revenue 0.78" at bounding box center [538, 375] width 454 height 64
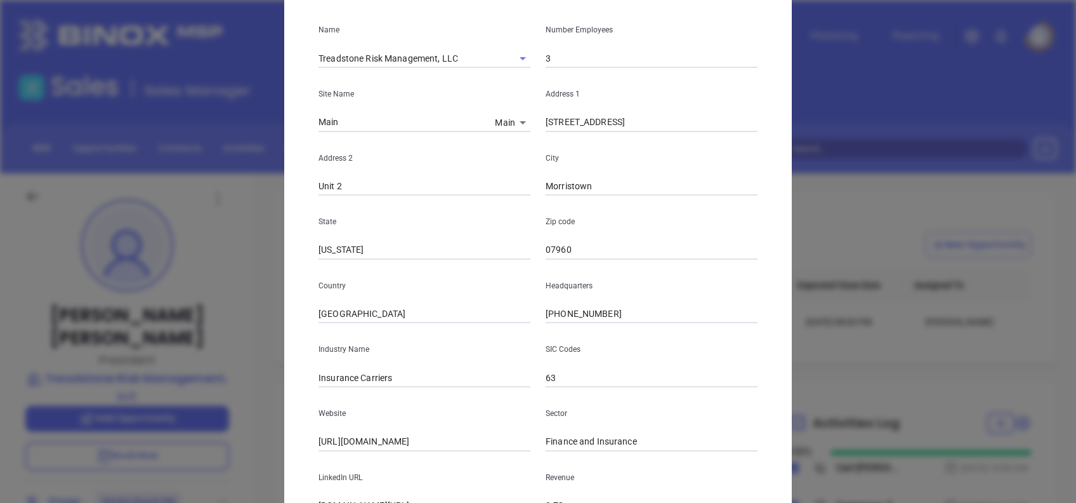
scroll to position [0, 0]
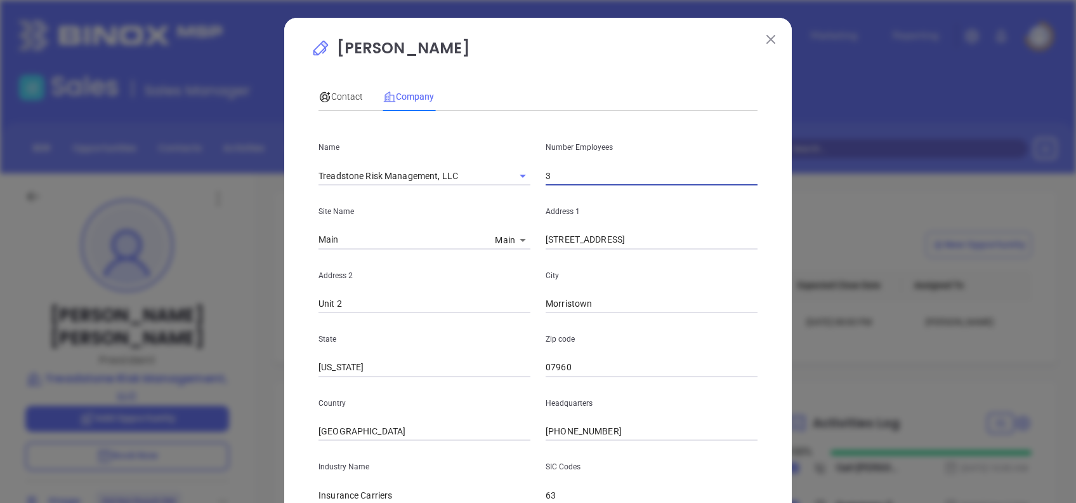
drag, startPoint x: 543, startPoint y: 171, endPoint x: 496, endPoint y: 161, distance: 47.4
click at [496, 161] on div "Name Treadstone Risk Management, LLC Number Employees 3" at bounding box center [538, 153] width 454 height 64
type input "2"
drag, startPoint x: 576, startPoint y: 85, endPoint x: 457, endPoint y: 89, distance: 119.4
click at [571, 83] on div "Contact Company" at bounding box center [538, 96] width 439 height 29
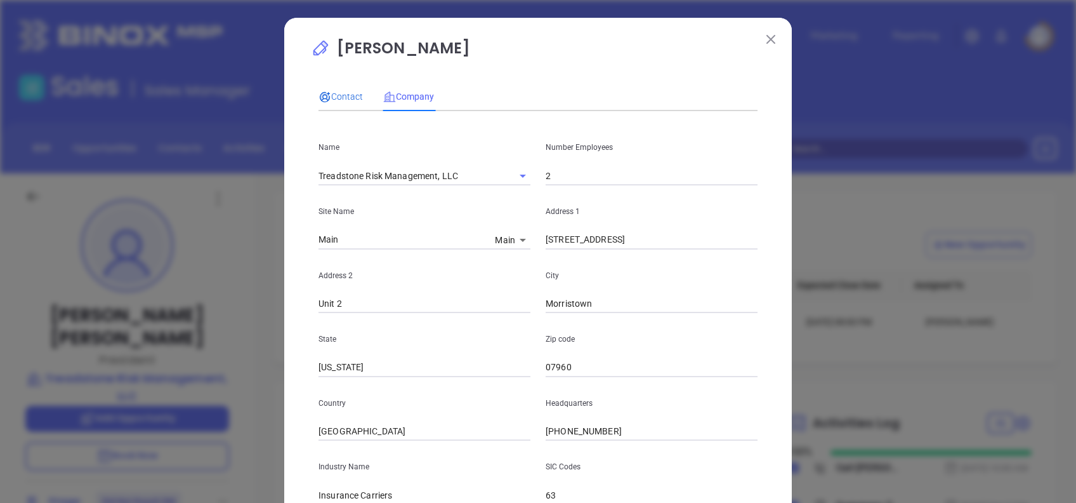
click at [327, 95] on span "Contact" at bounding box center [341, 96] width 44 height 10
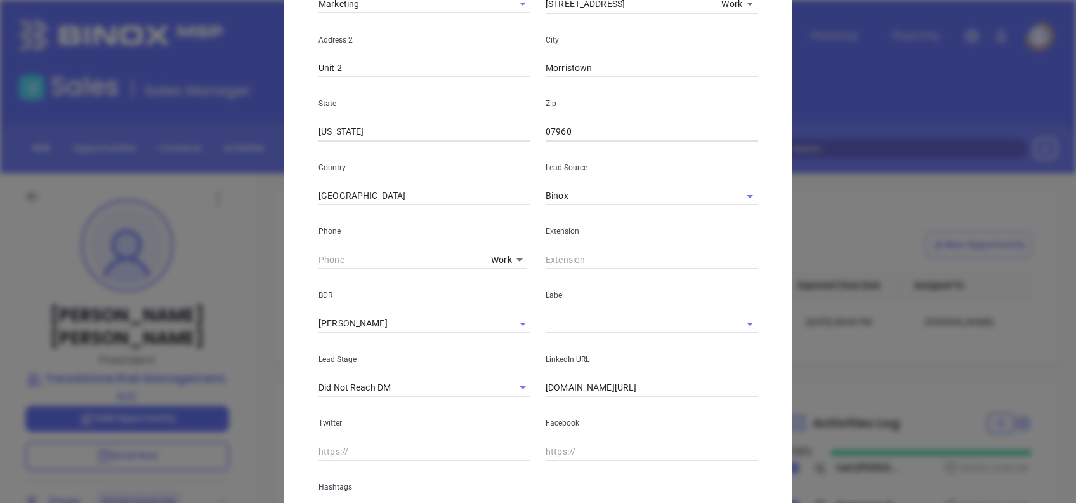
scroll to position [471, 0]
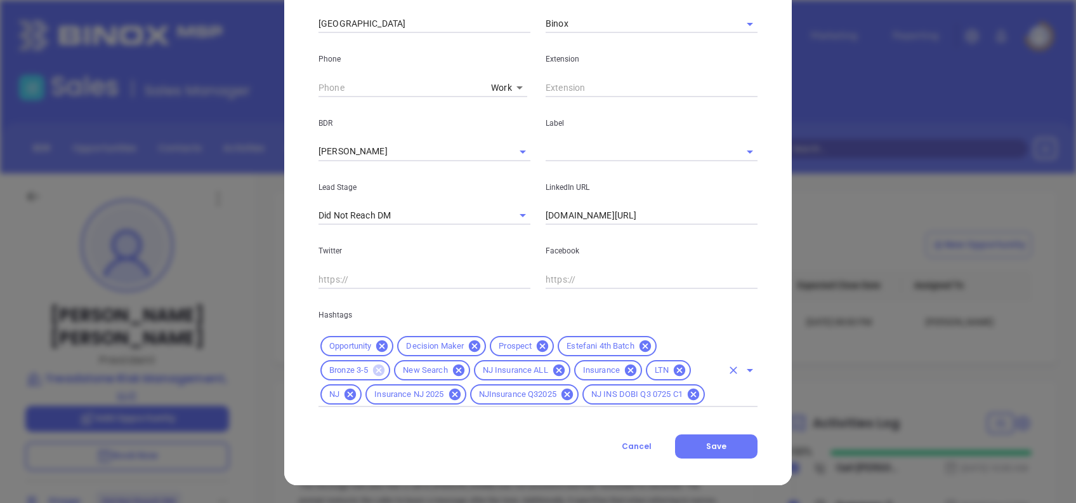
click at [376, 374] on icon at bounding box center [378, 369] width 11 height 11
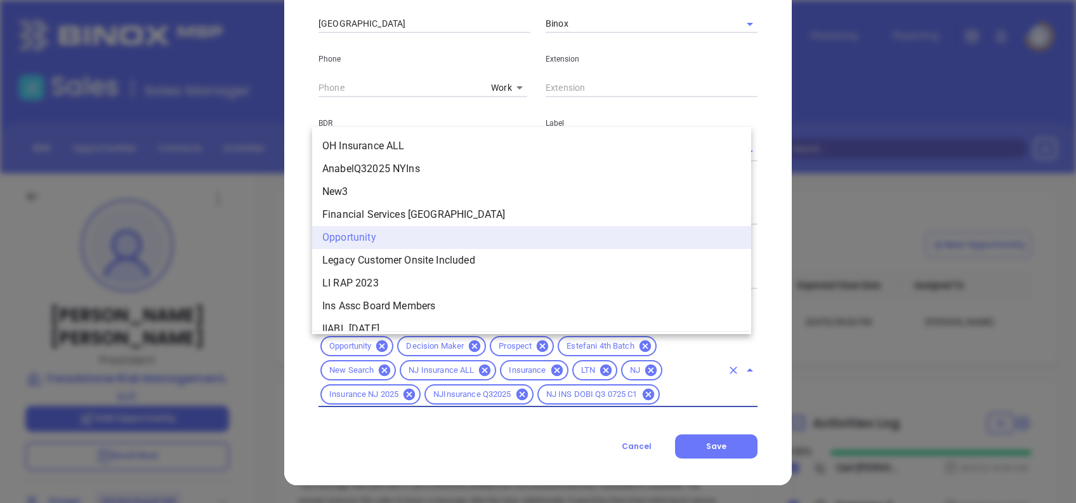
click at [682, 394] on input "text" at bounding box center [692, 394] width 61 height 16
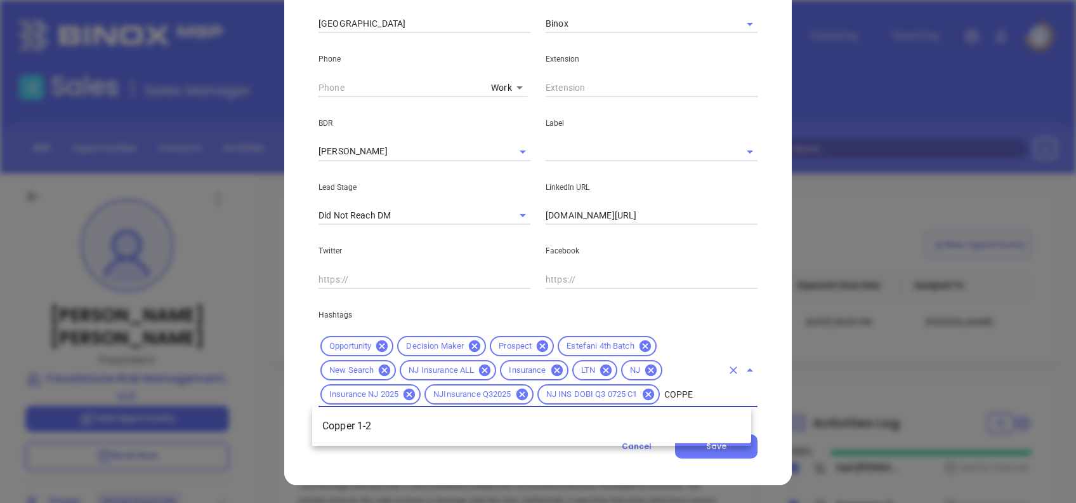
type input "COPPER"
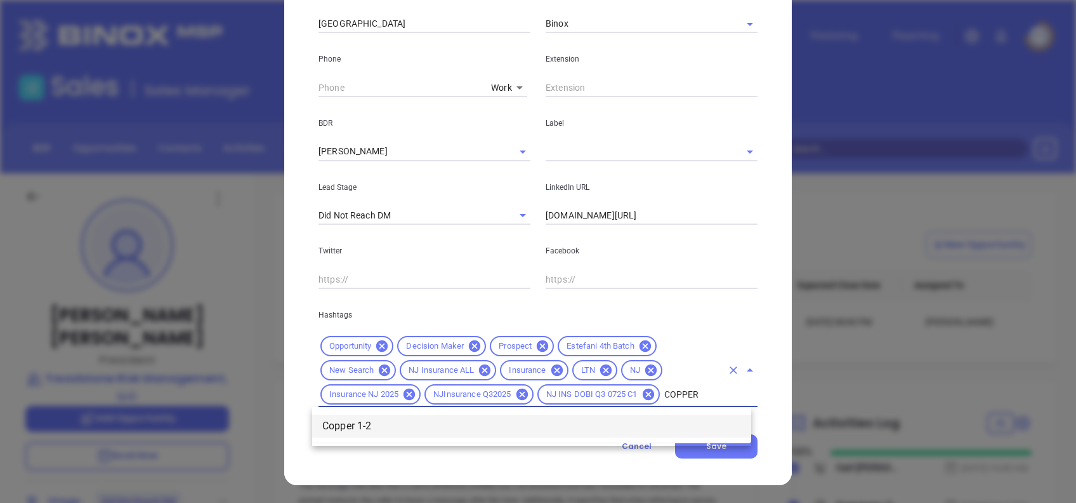
click at [662, 432] on li "Copper 1-2" at bounding box center [531, 425] width 439 height 23
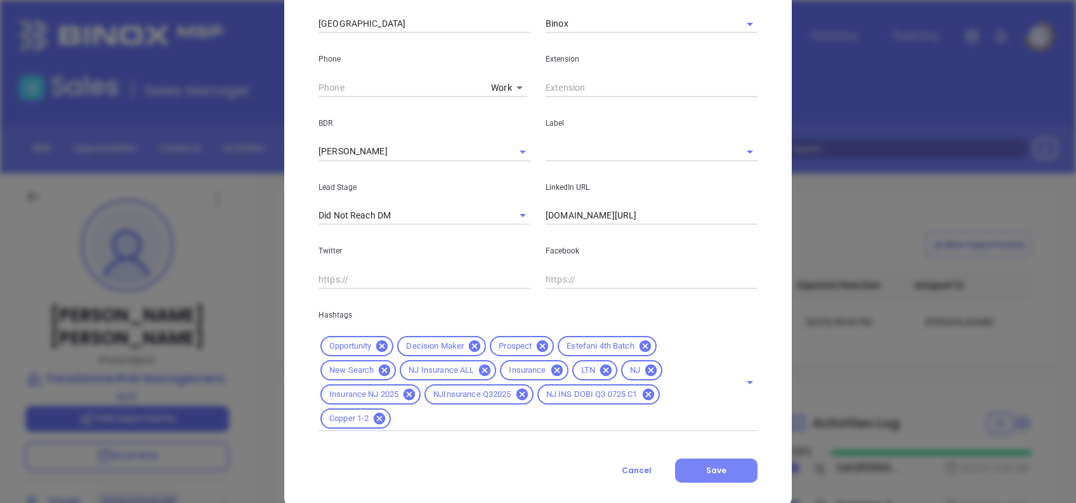
click at [725, 473] on button "Save" at bounding box center [716, 470] width 82 height 24
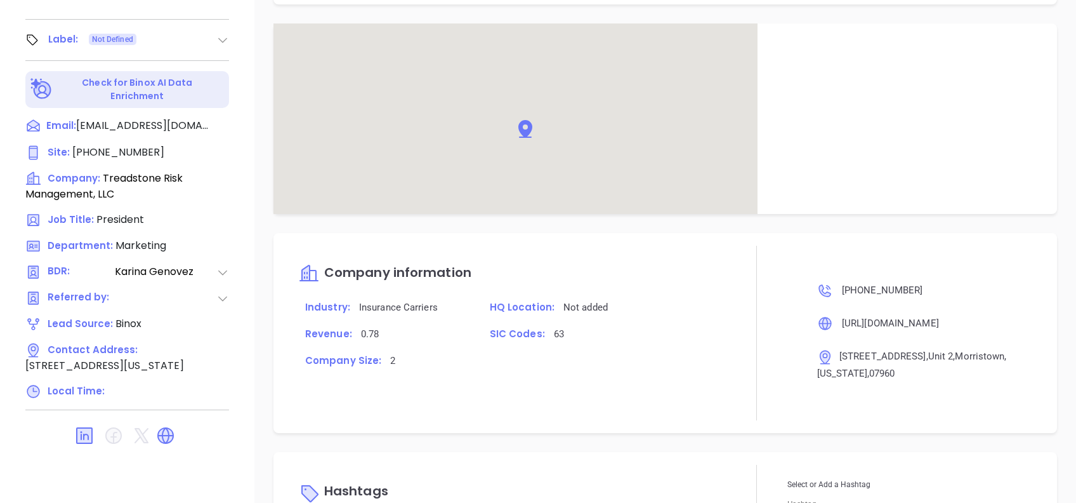
scroll to position [1114, 0]
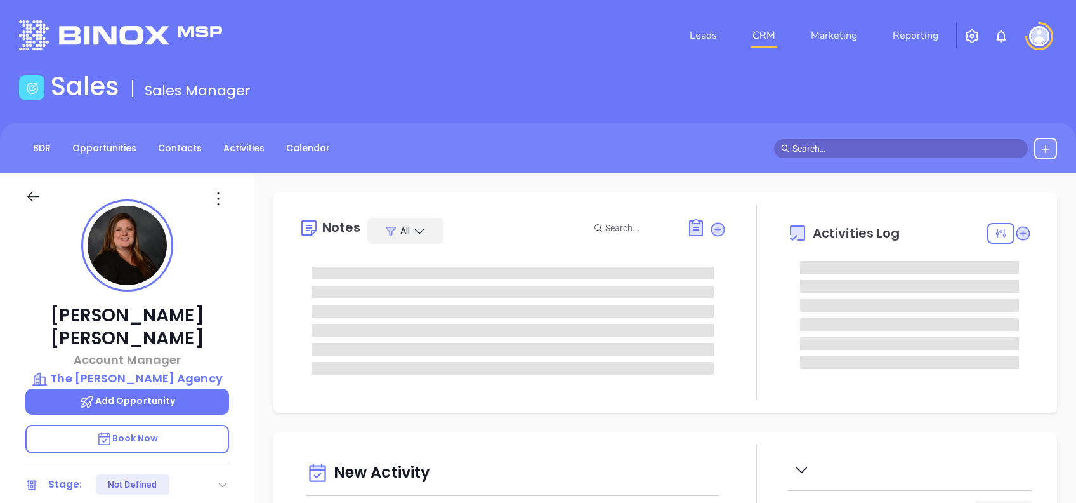
type input "10:00 am"
type input "[DATE]"
type input "[PERSON_NAME]"
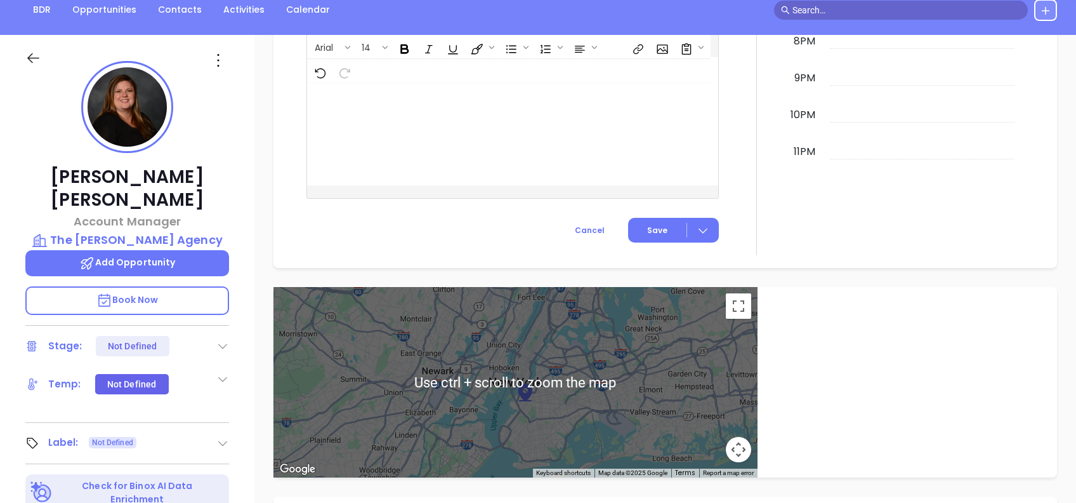
scroll to position [136, 0]
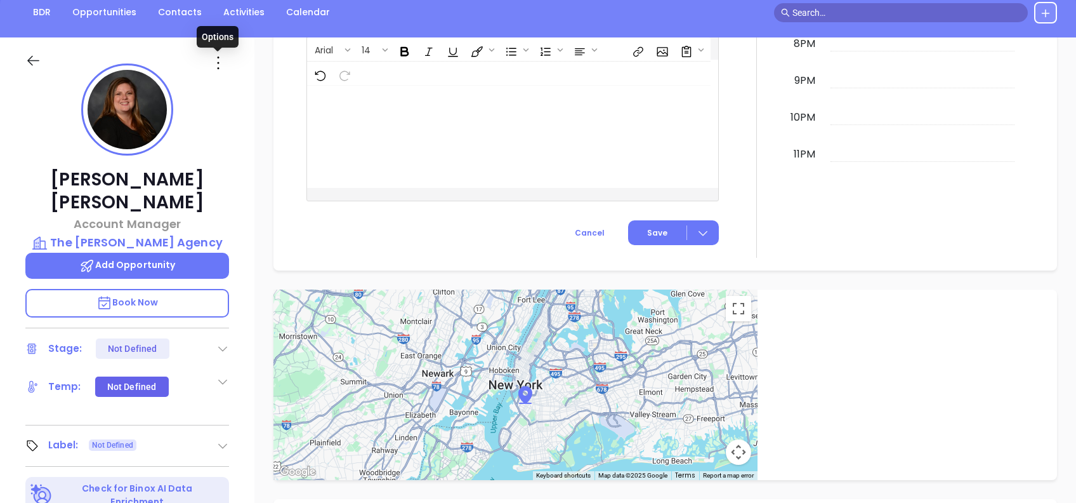
click at [219, 61] on icon at bounding box center [218, 63] width 20 height 20
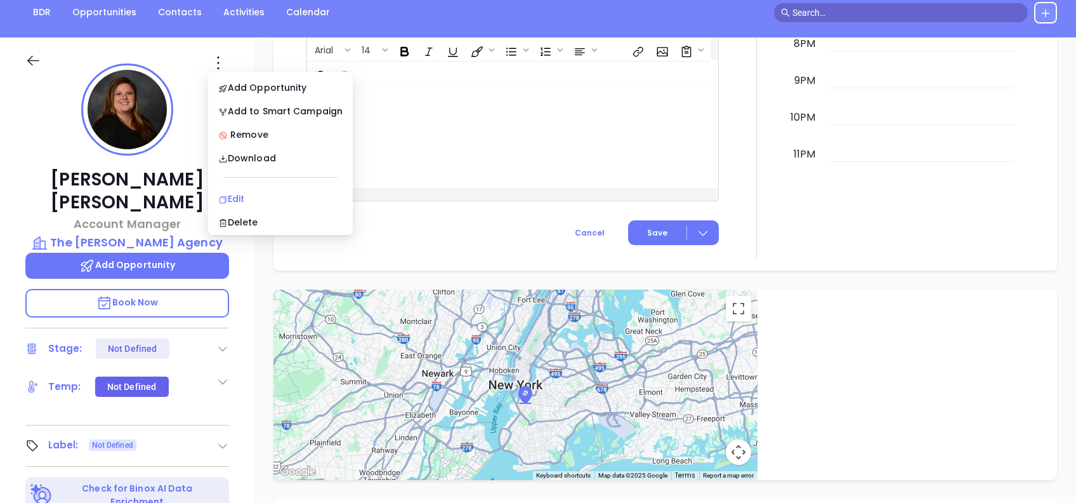
click at [237, 192] on div "Edit" at bounding box center [280, 199] width 124 height 14
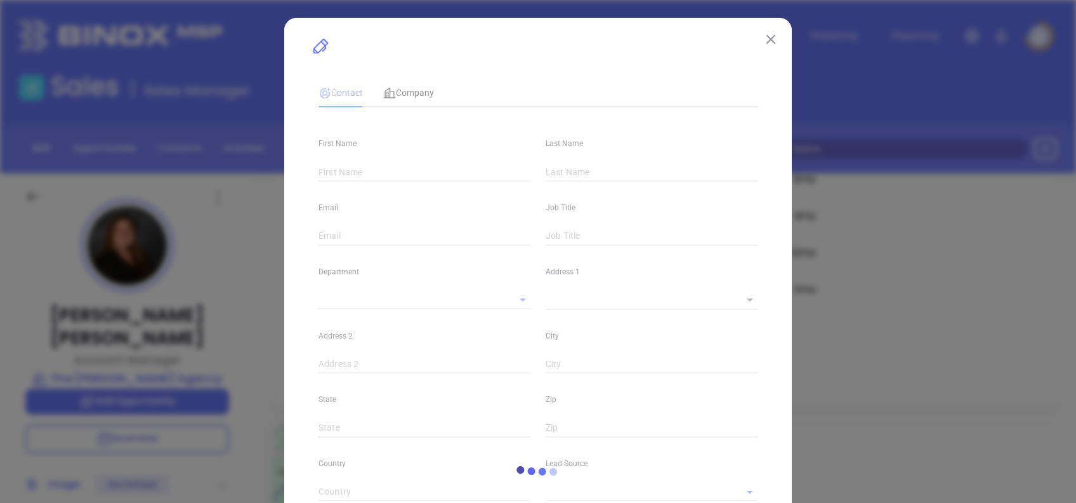
type input "Brittany"
type input "Vozza"
type input "bvozza@vozza.com"
type input "Account Manager"
type textarea "77 Market Street"
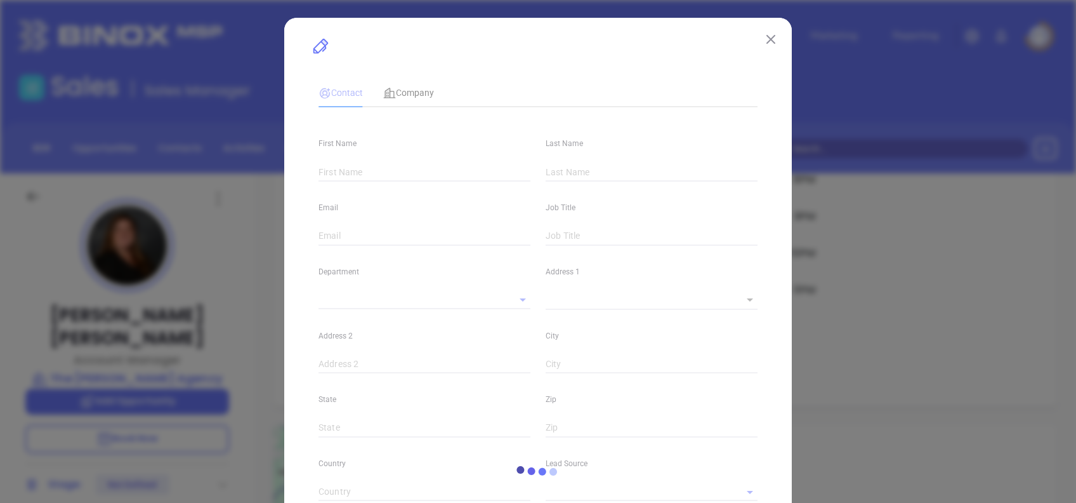
type input "1"
type input "[GEOGRAPHIC_DATA]"
type input "New Jersey"
type input "07656"
type input "United States"
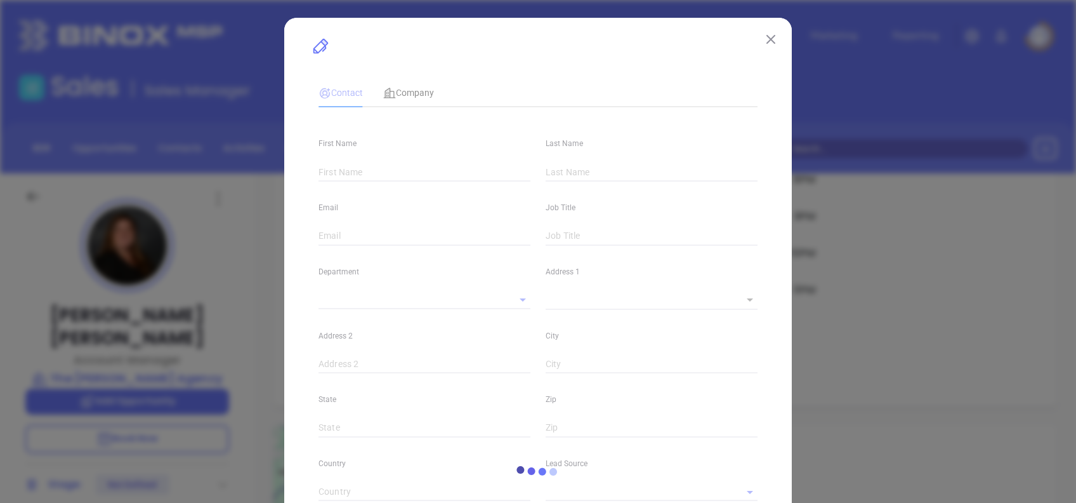
type input "linkedin.com/in/brittany-vozza-613bb033"
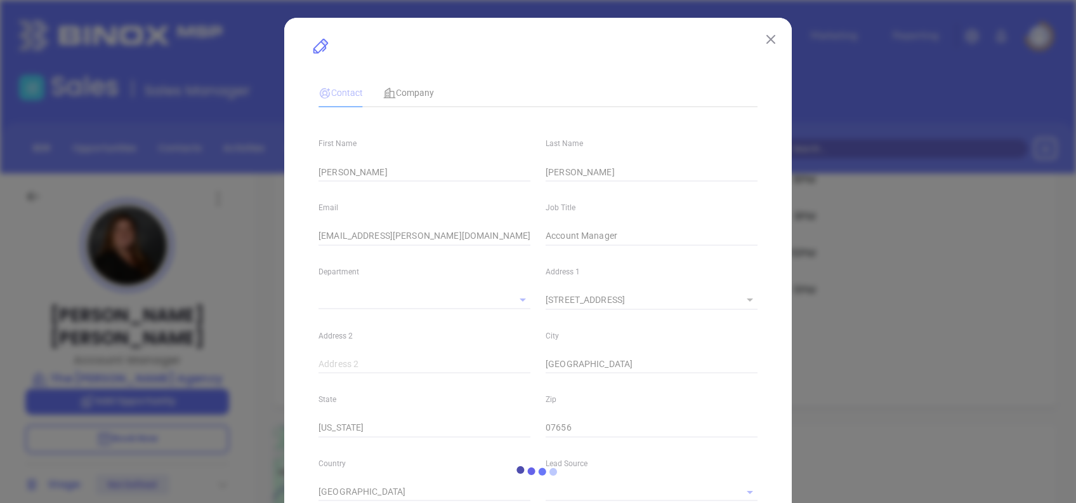
type input "[PERSON_NAME]"
type input "1"
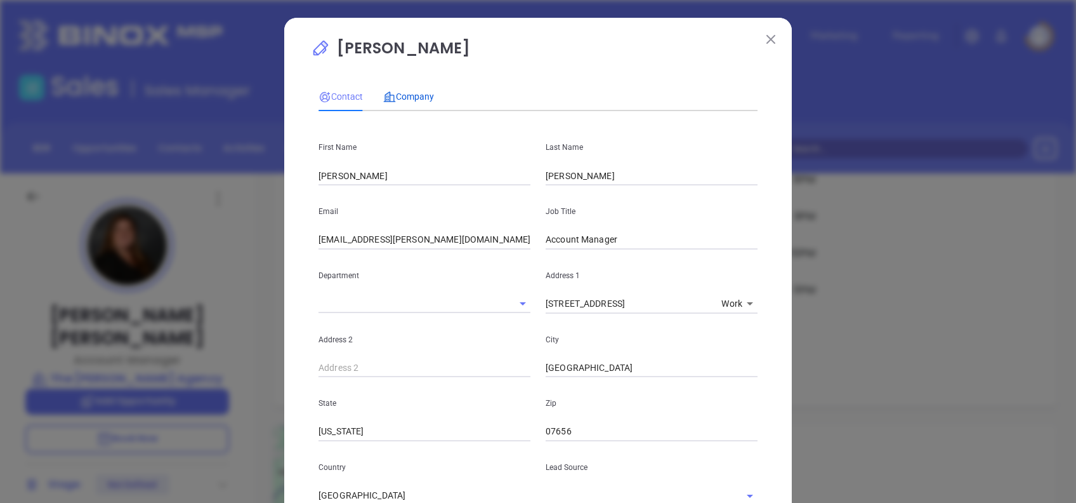
click at [411, 88] on div "Company" at bounding box center [408, 96] width 51 height 29
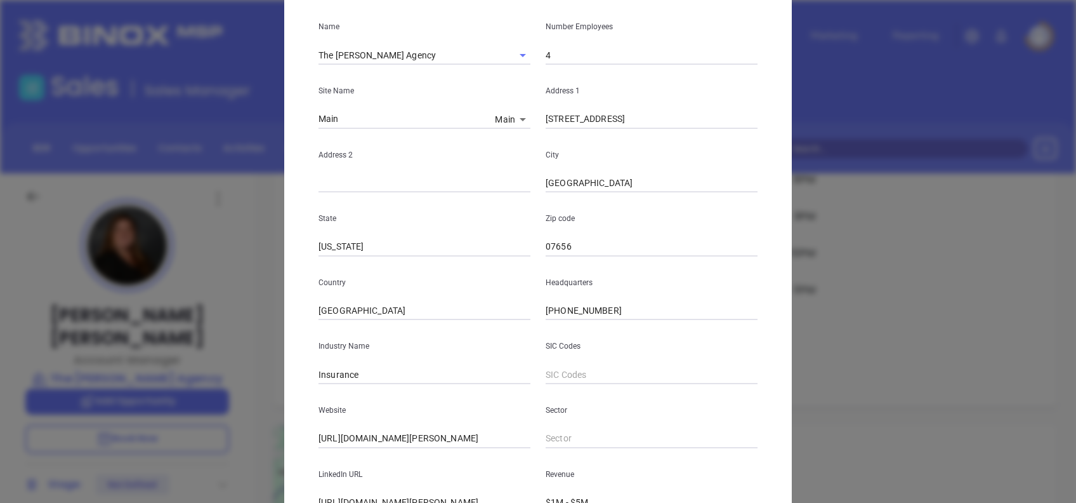
scroll to position [225, 0]
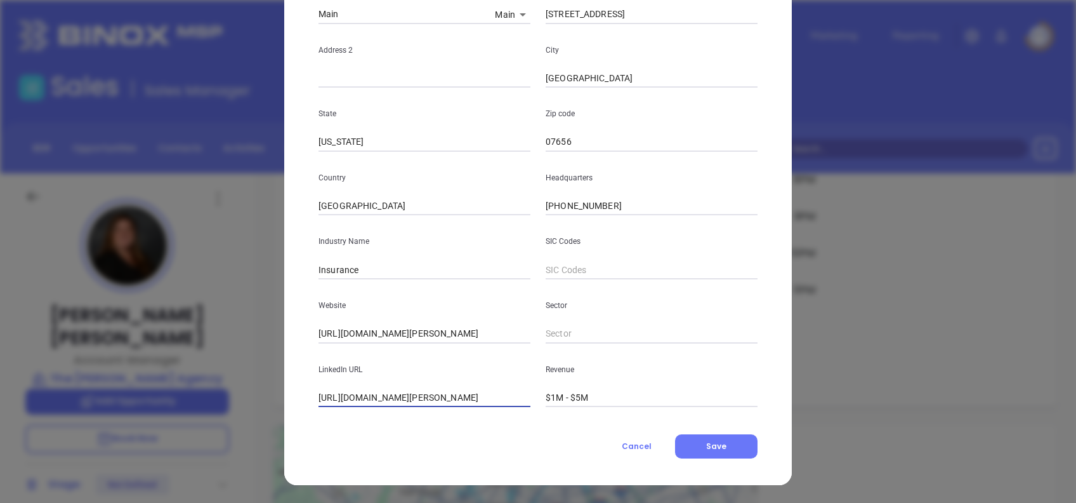
drag, startPoint x: 343, startPoint y: 396, endPoint x: 128, endPoint y: 383, distance: 215.5
click at [128, 382] on div "Brittany Vozza Contact Company First Name Brittany Last Name Vozza Email bvozza…" at bounding box center [538, 251] width 1076 height 503
drag, startPoint x: 508, startPoint y: 399, endPoint x: 209, endPoint y: 414, distance: 299.2
click at [225, 415] on div "Brittany Vozza Contact Company First Name Brittany Last Name Vozza Email bvozza…" at bounding box center [538, 251] width 1076 height 503
type input "www.linkedin.com/company/the-vozza-agency/"
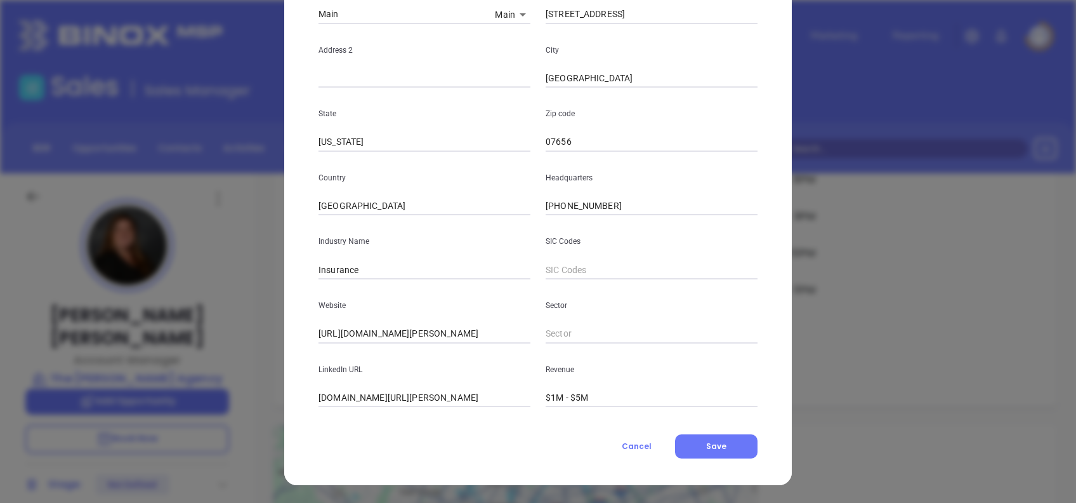
click at [426, 325] on div "Website https://www.vozza.com/" at bounding box center [424, 311] width 227 height 64
drag, startPoint x: 428, startPoint y: 326, endPoint x: 280, endPoint y: 319, distance: 148.0
click at [284, 319] on div "Brittany Vozza Contact Company First Name Brittany Last Name Vozza Email bvozza…" at bounding box center [538, 139] width 508 height 692
click at [773, 280] on div "Brittany Vozza Contact Company First Name Brittany Last Name Vozza Email bvozza…" at bounding box center [538, 139] width 508 height 692
drag, startPoint x: 714, startPoint y: 451, endPoint x: 675, endPoint y: 367, distance: 92.5
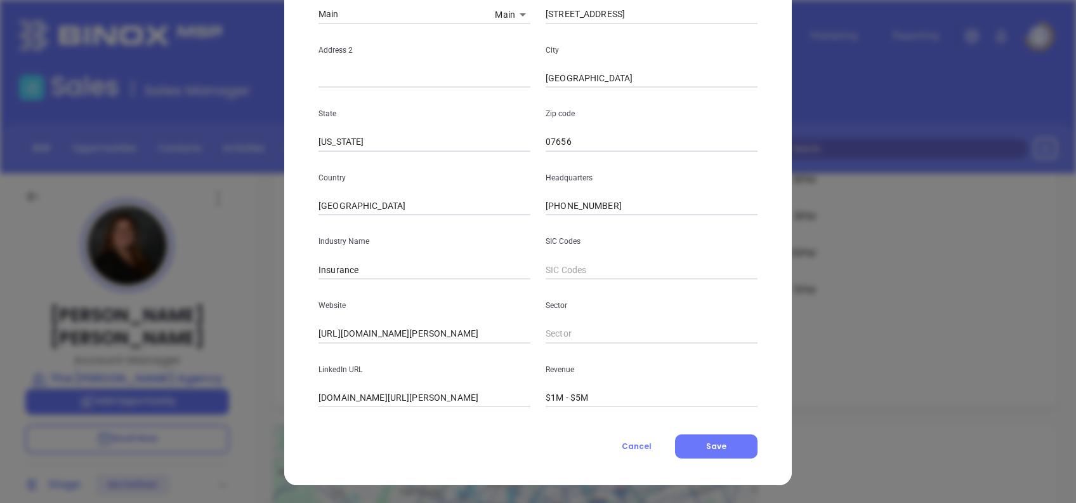
click at [714, 451] on button "Save" at bounding box center [716, 446] width 82 height 24
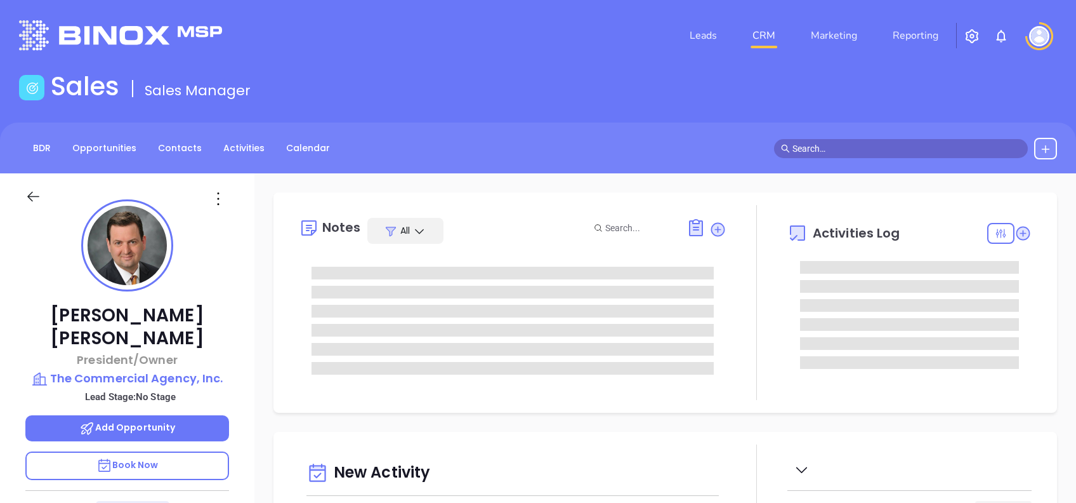
type input "[DATE]"
type input "[PERSON_NAME]"
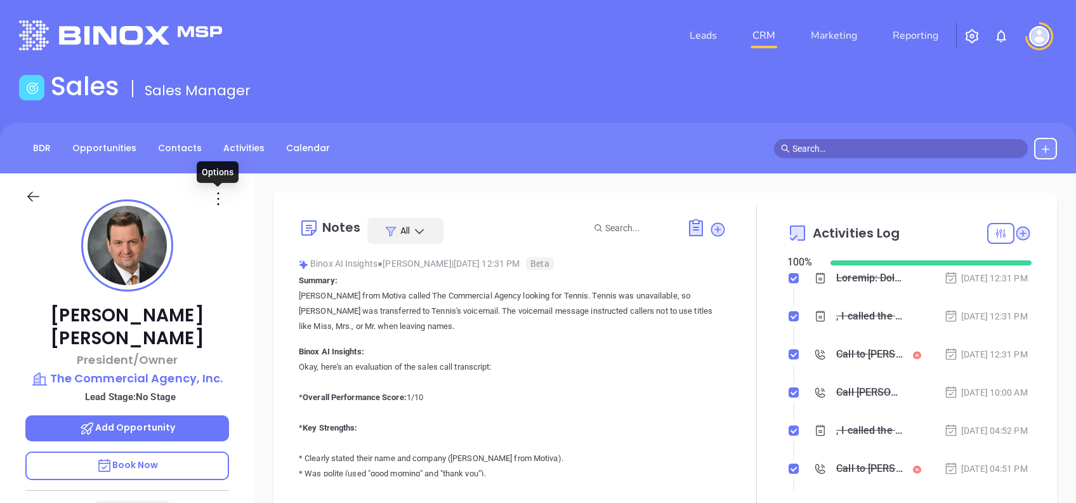
click at [213, 195] on icon at bounding box center [218, 198] width 20 height 20
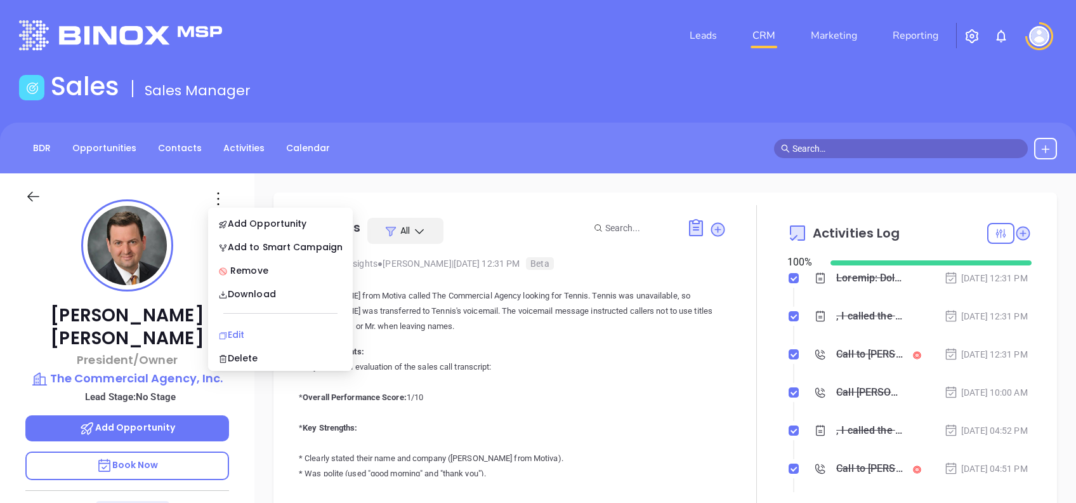
click at [256, 331] on div "Edit" at bounding box center [280, 334] width 124 height 14
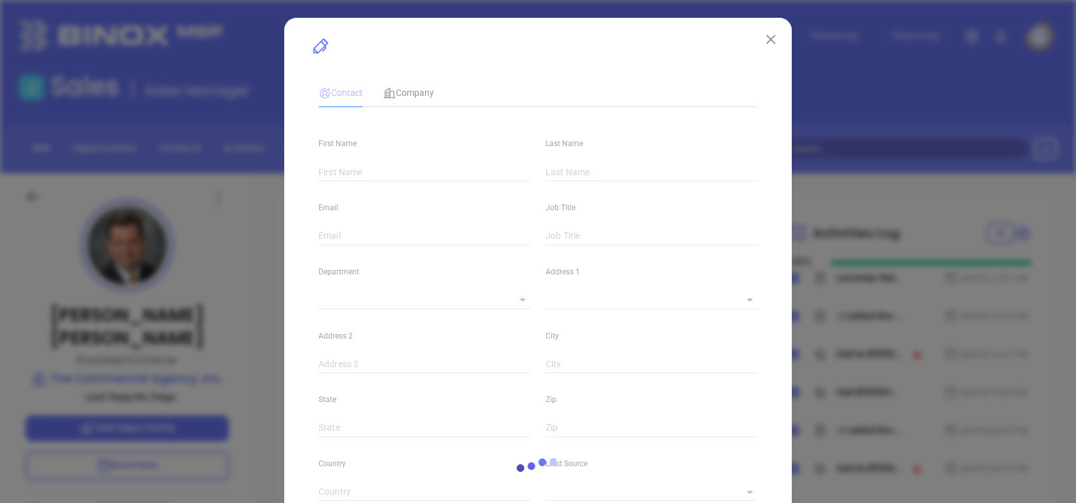
type input "Kenneth"
type input "Cerullo"
type input "kennethc@thecommercialagency.com"
type input "President/Owner"
type input "1"
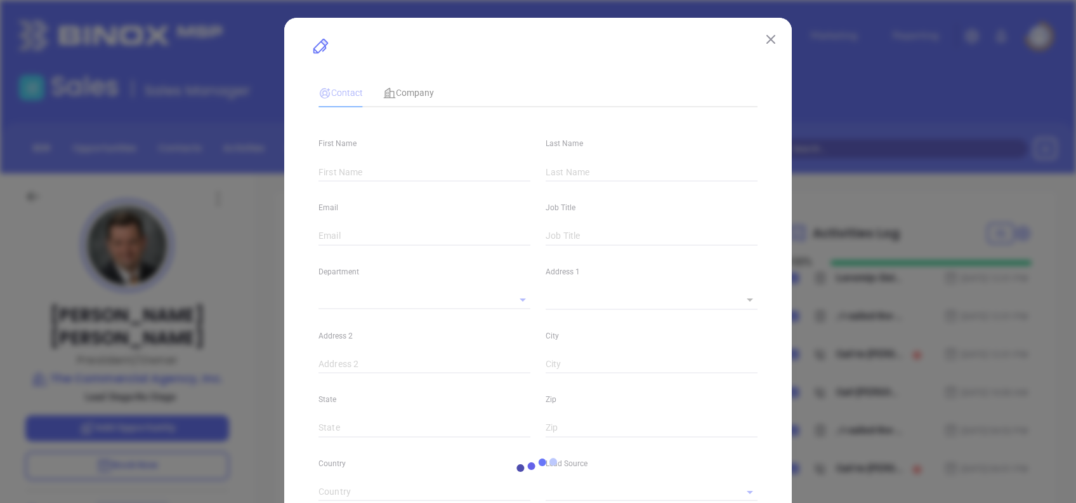
type input "www.linkedin.com/in/kenneth-cerullo"
type input "Marketing"
type input "Other"
type input "[PERSON_NAME]"
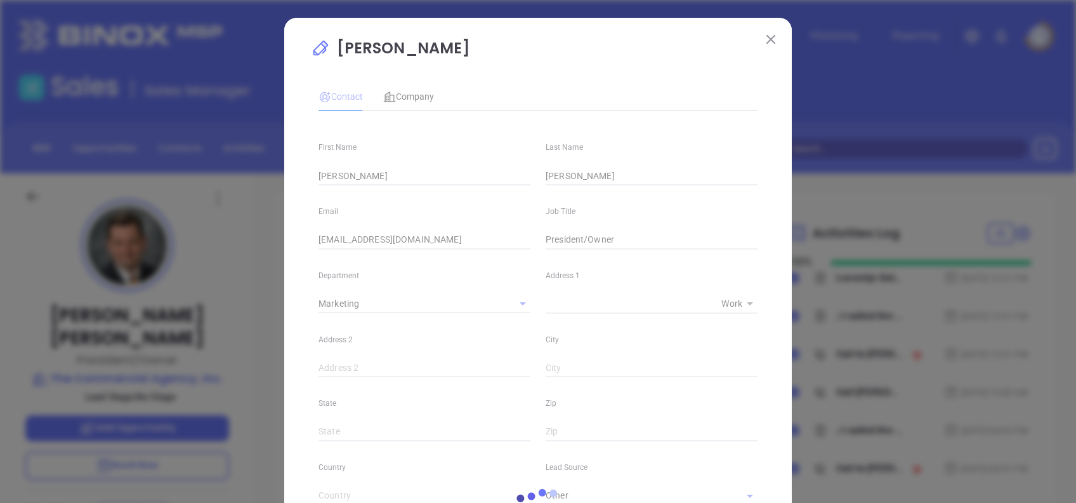
type input "1"
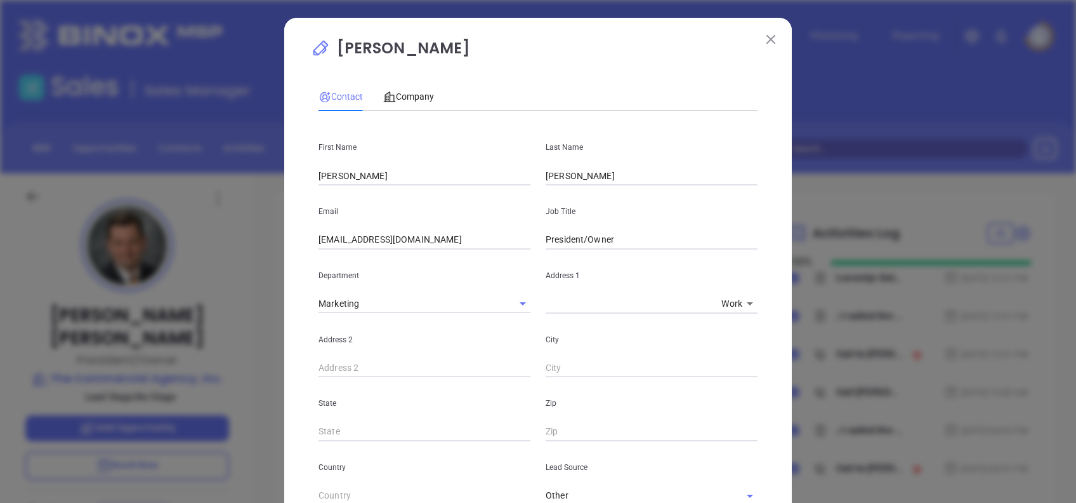
click at [402, 79] on div "Contact Company First Name Kenneth Last Name Cerullo Email kennethc@thecommerci…" at bounding box center [538, 477] width 439 height 803
click at [419, 101] on span "Company" at bounding box center [408, 96] width 51 height 10
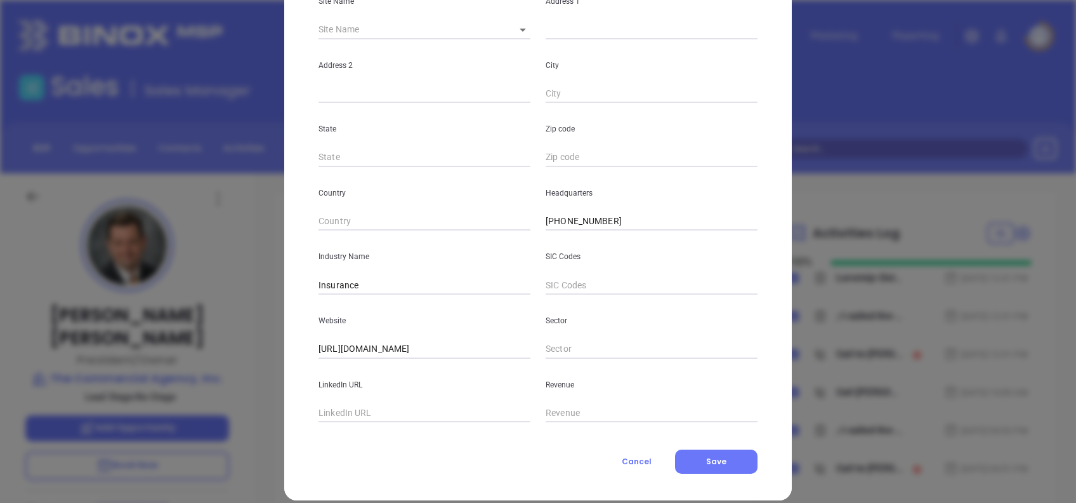
scroll to position [225, 0]
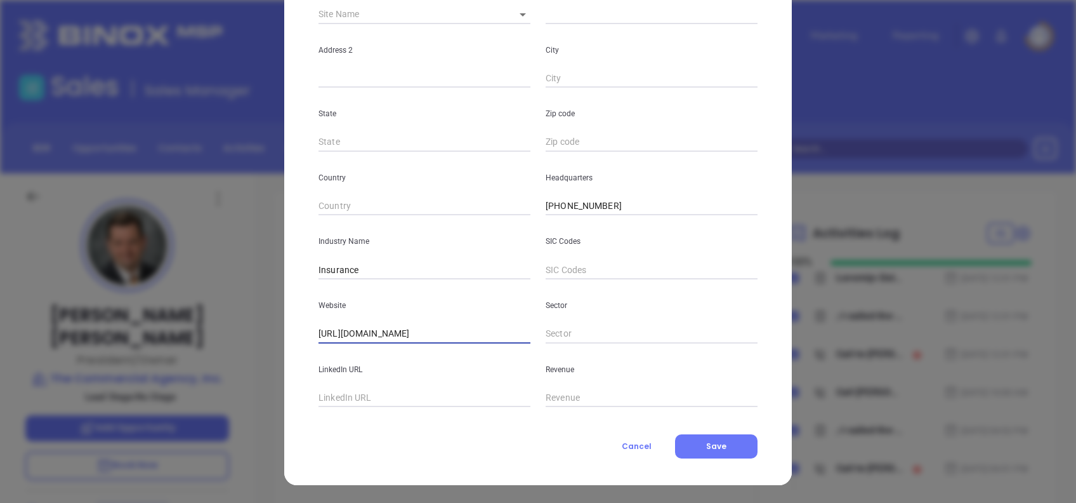
drag, startPoint x: 457, startPoint y: 339, endPoint x: 239, endPoint y: 326, distance: 219.3
click at [239, 326] on div "Kenneth Cerullo Contact Company First Name Kenneth Last Name Cerullo Email kenn…" at bounding box center [538, 251] width 1076 height 503
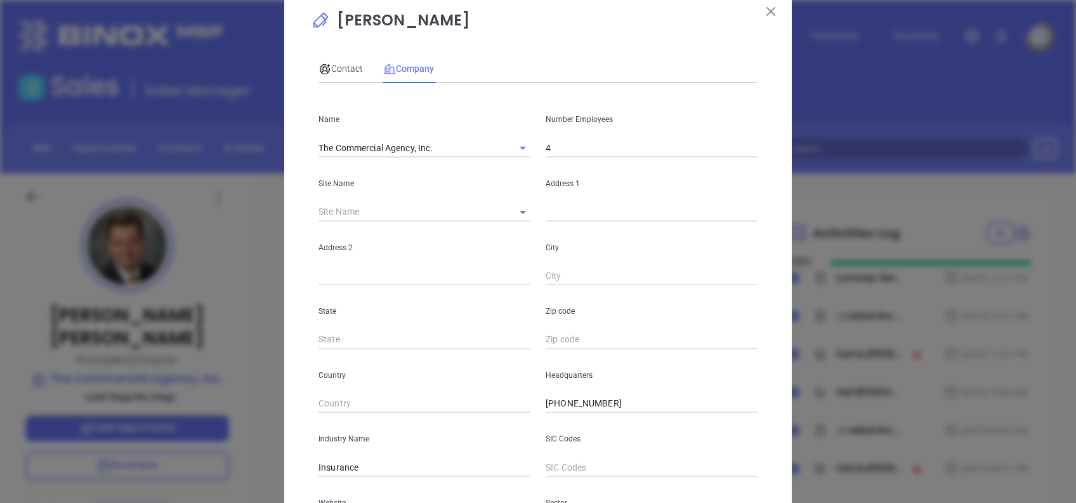
scroll to position [0, 0]
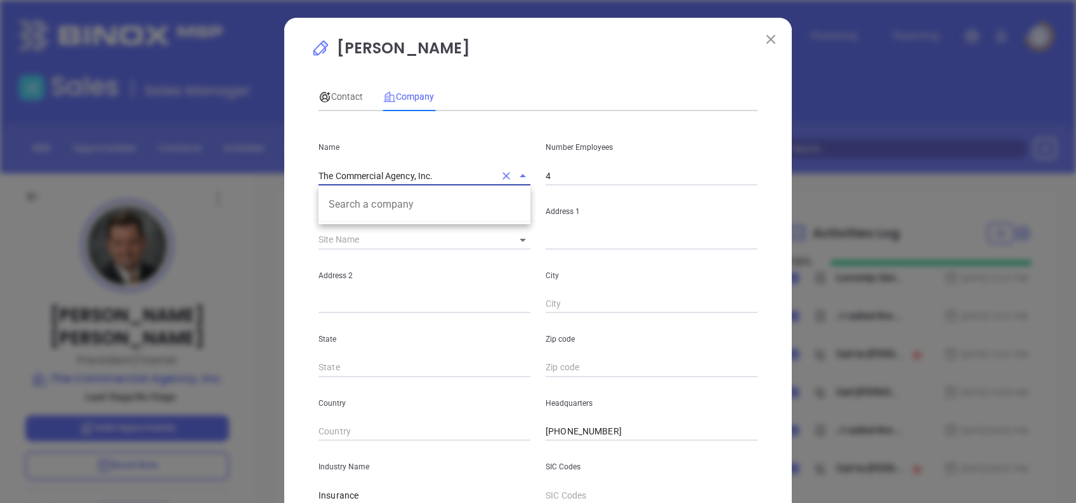
drag, startPoint x: 431, startPoint y: 168, endPoint x: 302, endPoint y: 171, distance: 129.5
click at [311, 171] on div "Name The Commercial Agency, Inc. Search a company" at bounding box center [424, 153] width 227 height 64
drag, startPoint x: 557, startPoint y: 180, endPoint x: 487, endPoint y: 164, distance: 71.6
click at [489, 164] on div "Name The Commercial Agency, Inc. Number Employees 4" at bounding box center [538, 153] width 454 height 64
type input "5"
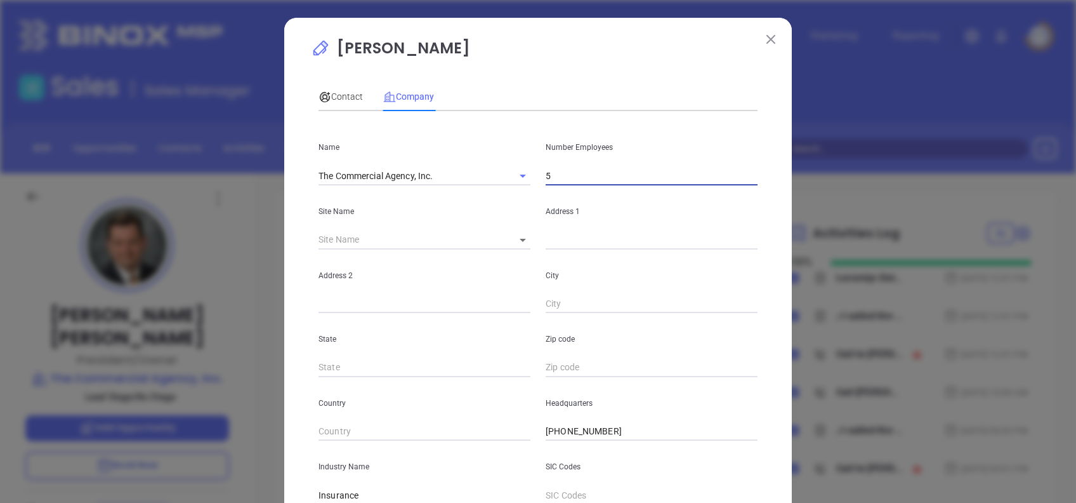
click at [566, 59] on p "Kenneth Cerullo" at bounding box center [538, 51] width 454 height 29
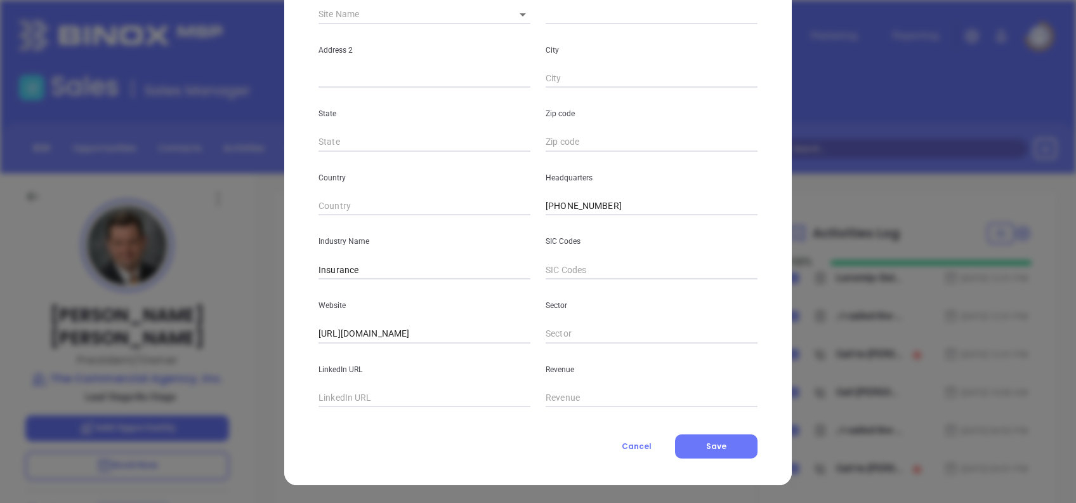
click at [350, 383] on div "LinkedIn URL" at bounding box center [424, 375] width 227 height 64
click at [360, 396] on input "text" at bounding box center [425, 397] width 212 height 19
paste input "www.linkedin.com/company/commercial-agency-inc/"
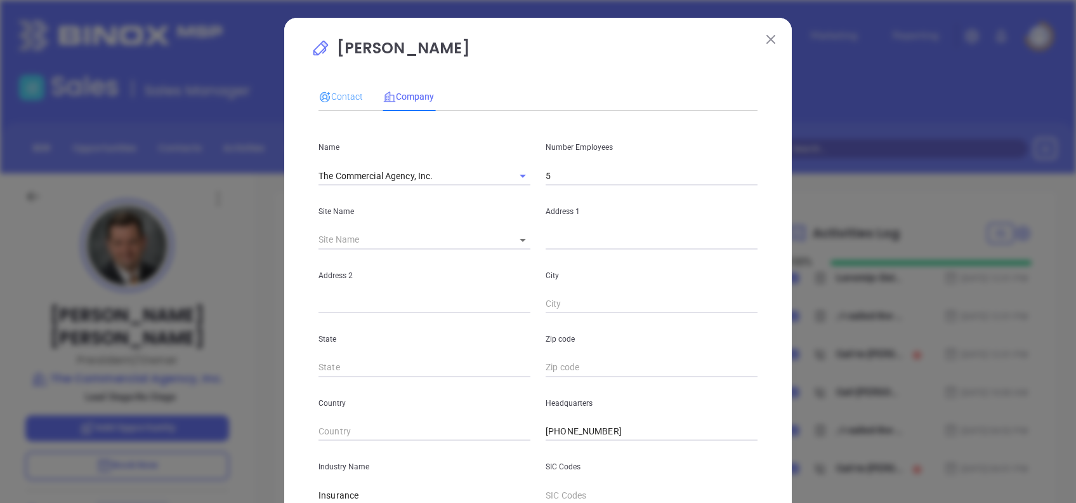
type input "www.linkedin.com/company/commercial-agency-inc/"
click at [345, 86] on div "Contact" at bounding box center [341, 96] width 44 height 29
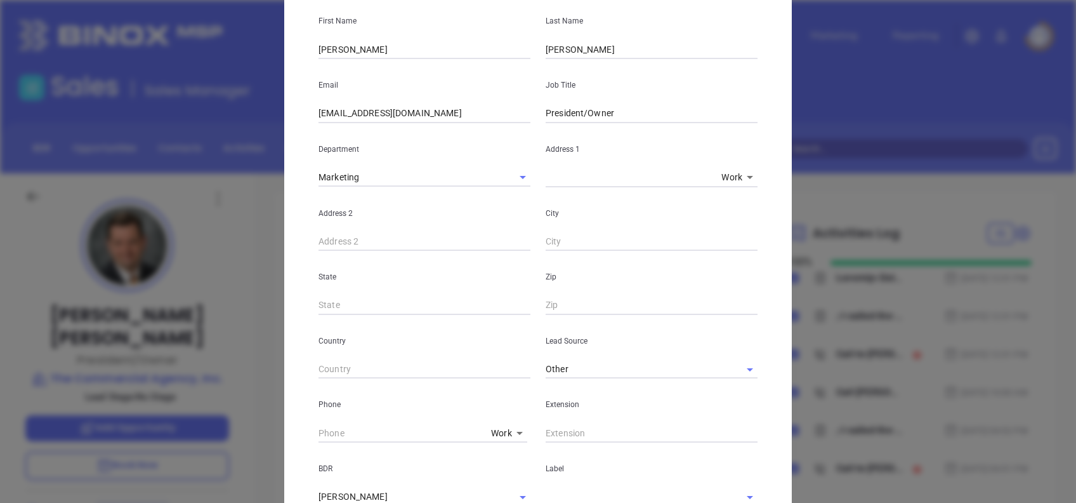
scroll to position [471, 0]
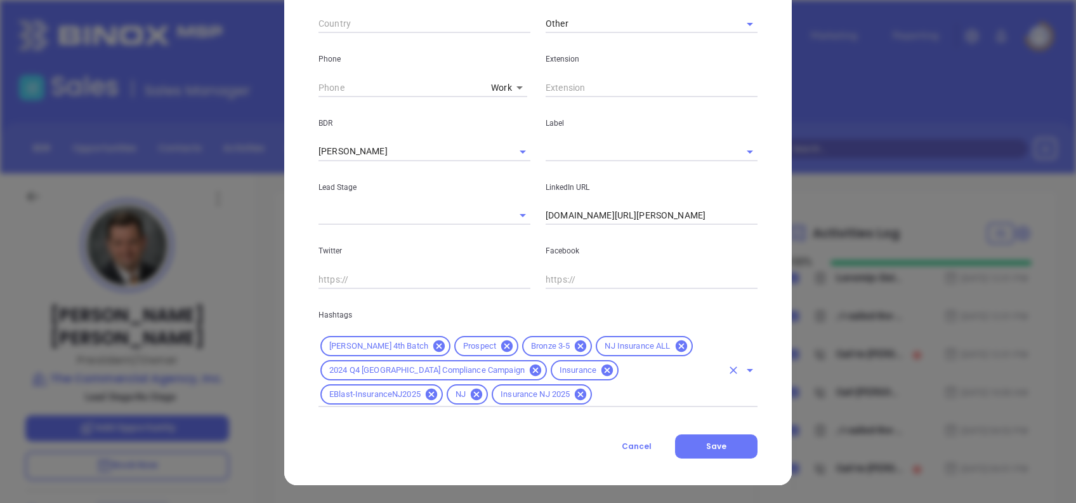
click at [574, 348] on icon at bounding box center [581, 346] width 14 height 14
click at [594, 397] on input "text" at bounding box center [658, 394] width 128 height 16
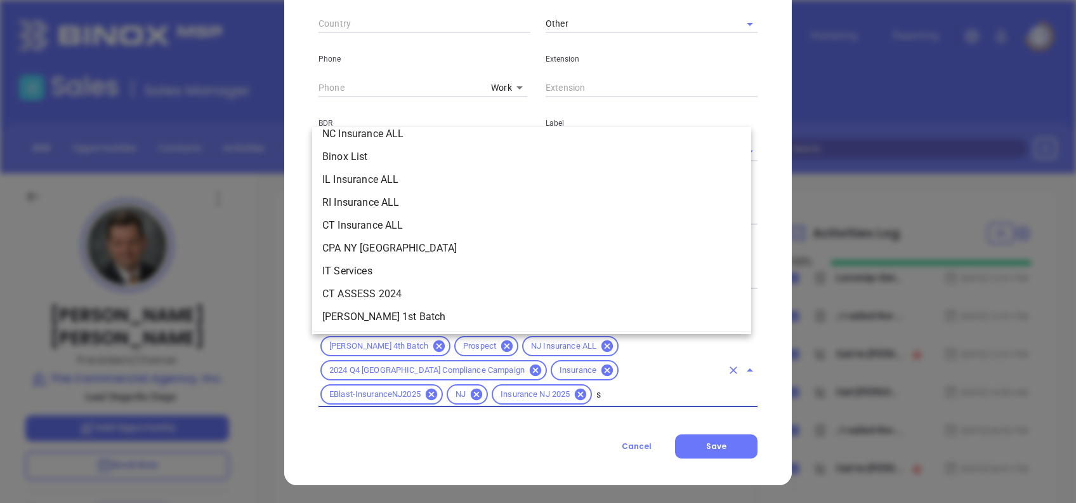
scroll to position [0, 0]
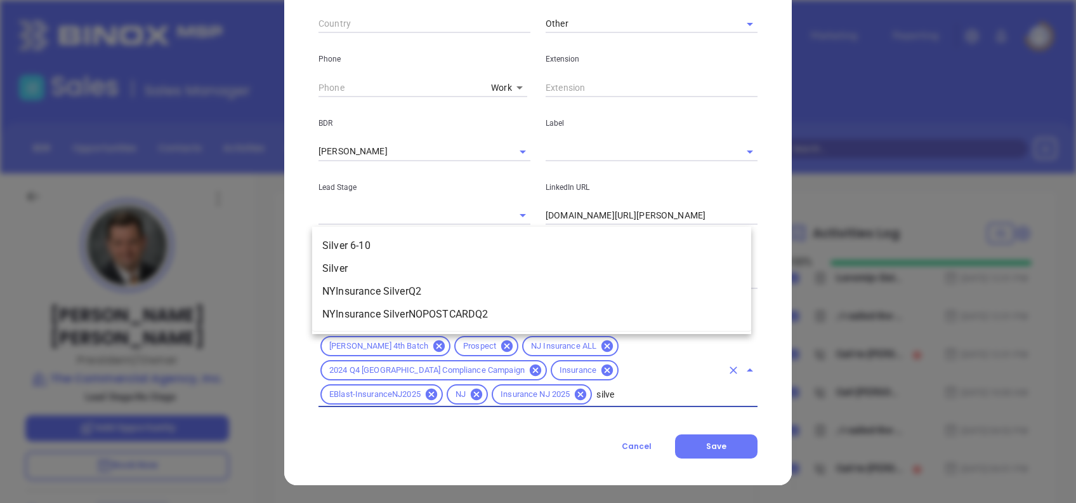
type input "silver"
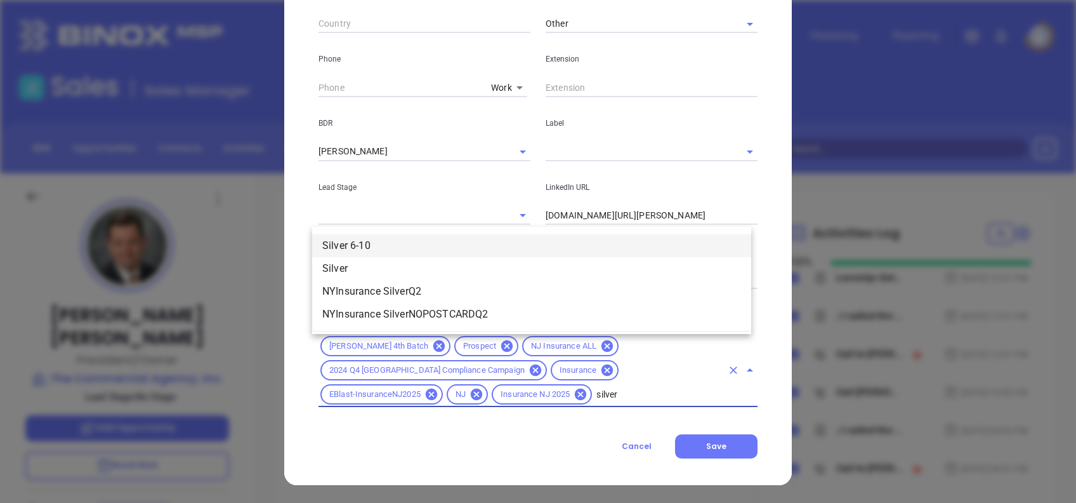
drag, startPoint x: 374, startPoint y: 245, endPoint x: 432, endPoint y: 263, distance: 61.2
click at [374, 246] on li "Silver 6-10" at bounding box center [531, 245] width 439 height 23
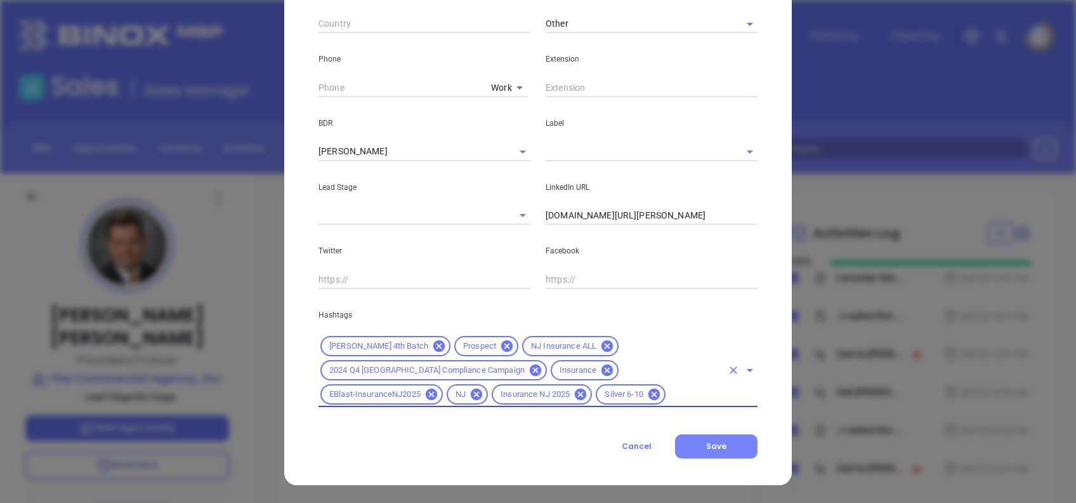
click at [717, 451] on span "Save" at bounding box center [716, 445] width 20 height 11
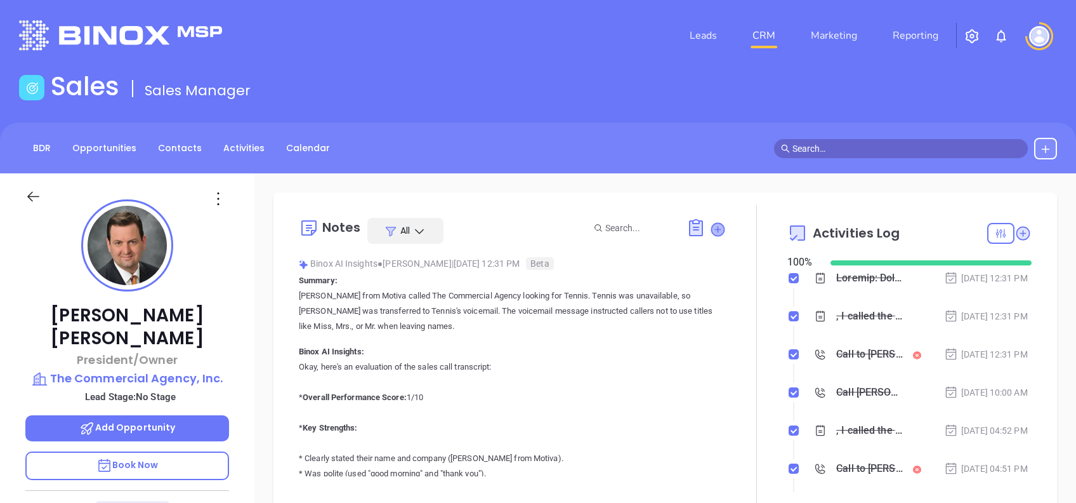
click at [711, 227] on icon at bounding box center [717, 229] width 13 height 13
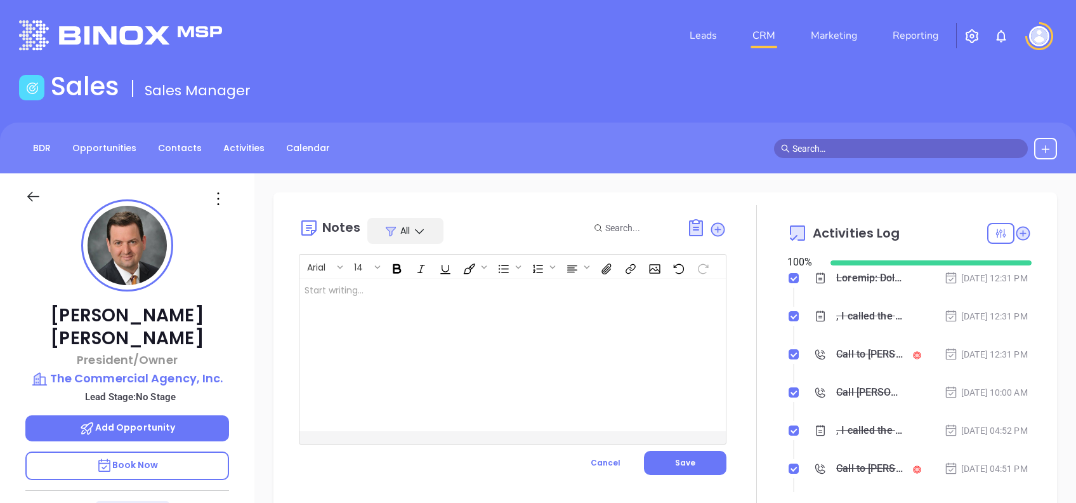
click at [471, 335] on div at bounding box center [497, 355] width 397 height 152
click at [456, 334] on div "﻿" at bounding box center [497, 355] width 397 height 152
click at [681, 462] on span "Save" at bounding box center [685, 462] width 20 height 11
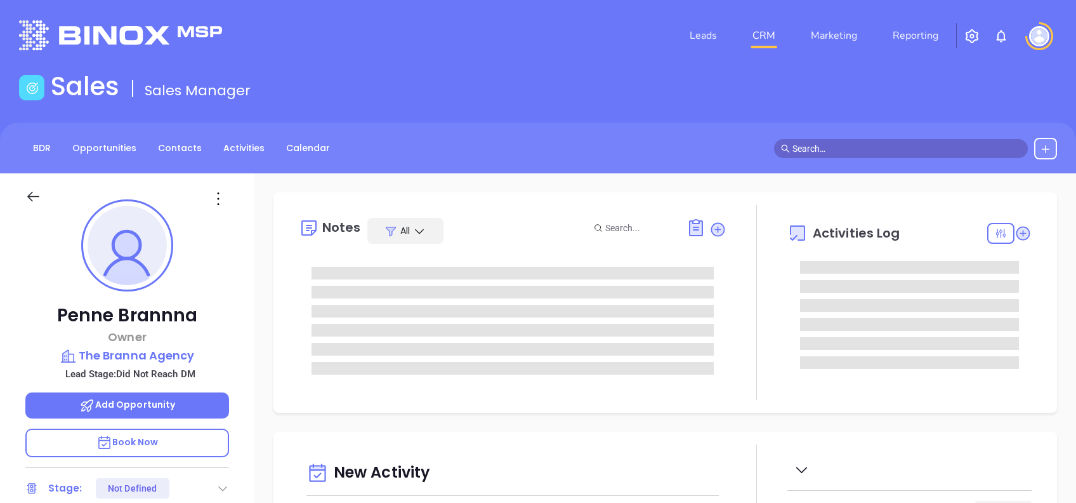
type input "[DATE]"
type input "[PERSON_NAME]"
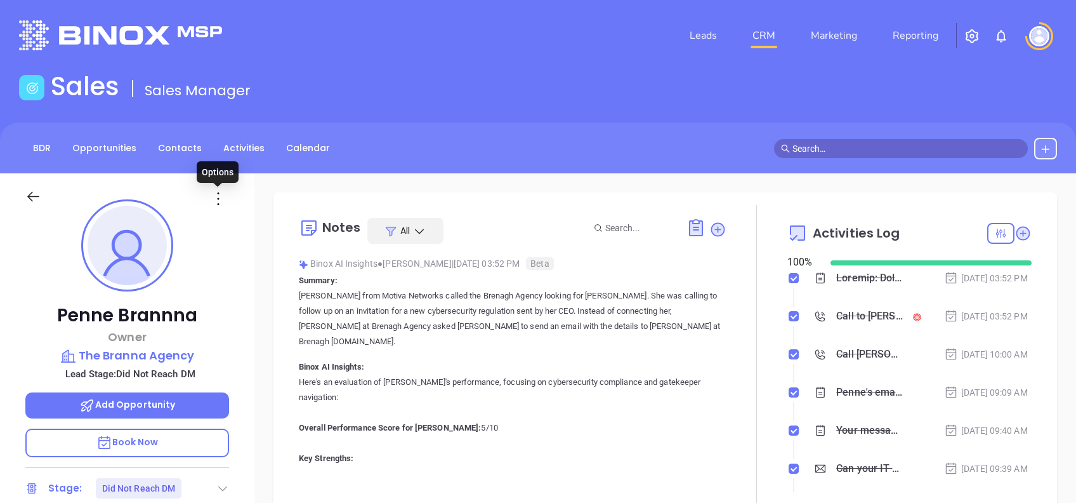
click at [212, 198] on icon at bounding box center [218, 198] width 20 height 20
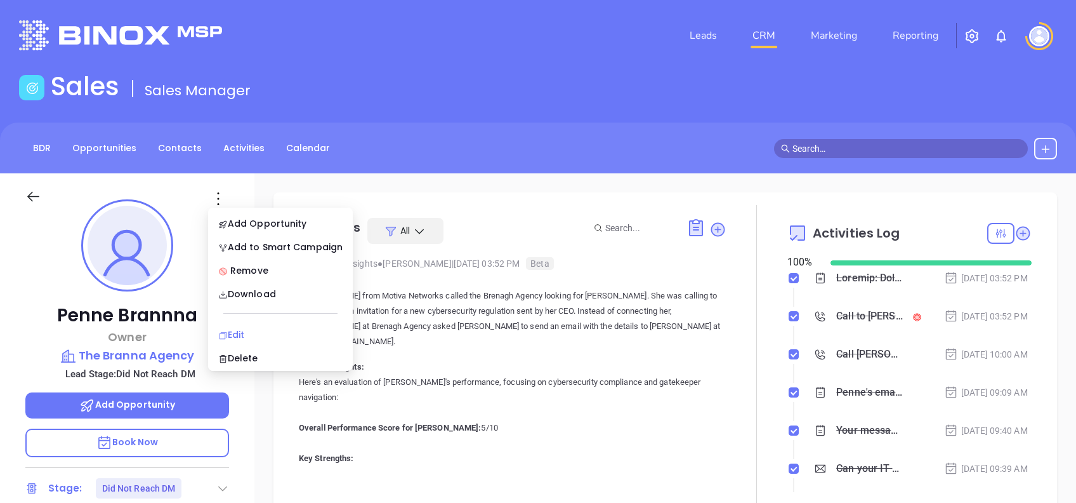
click at [274, 329] on div "Edit" at bounding box center [280, 334] width 124 height 14
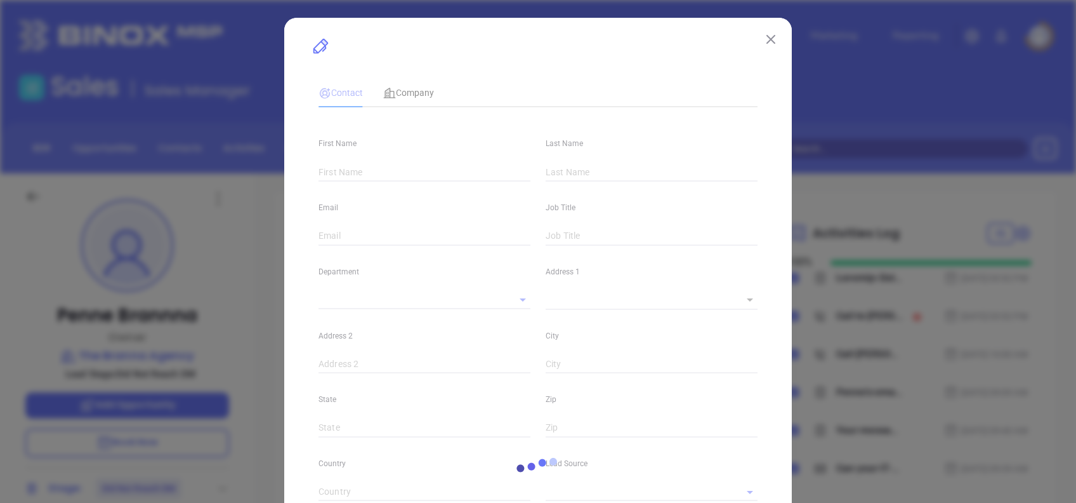
type input "Penne"
type input "Brannna"
type input "[EMAIL_ADDRESS][DOMAIN_NAME]"
type input "Owner"
type textarea "1376 US-22"
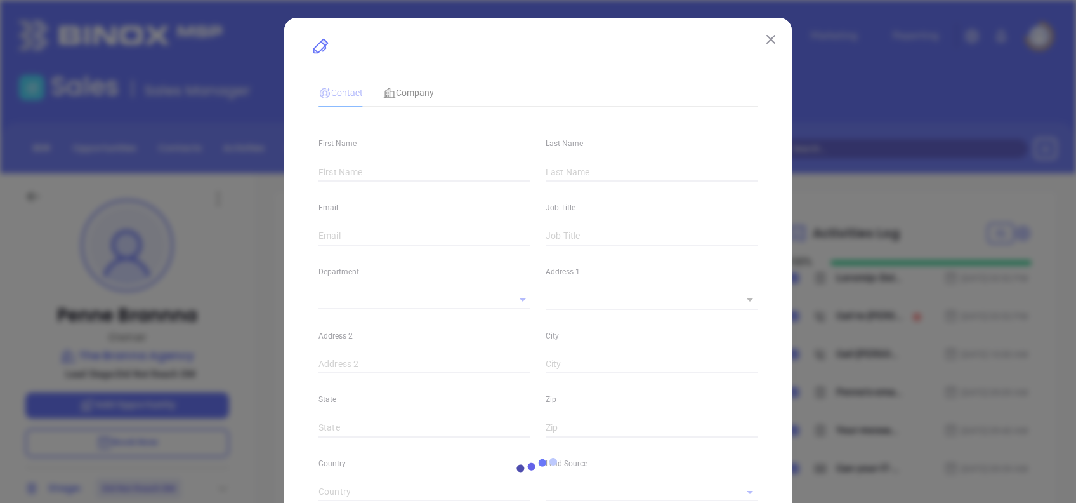
type input "1"
type input "Mountainside"
type input "NJ"
type input "07092"
type input "[DOMAIN_NAME][URL]"
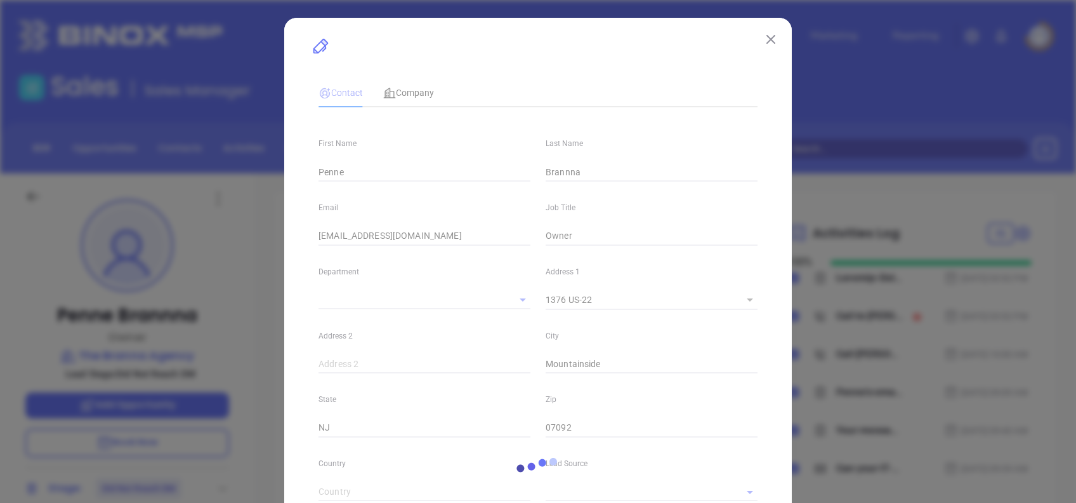
type input "Marketing"
type input "Website Reveal"
type input "[PERSON_NAME]"
type input "Did Not Reach DM"
type input "1"
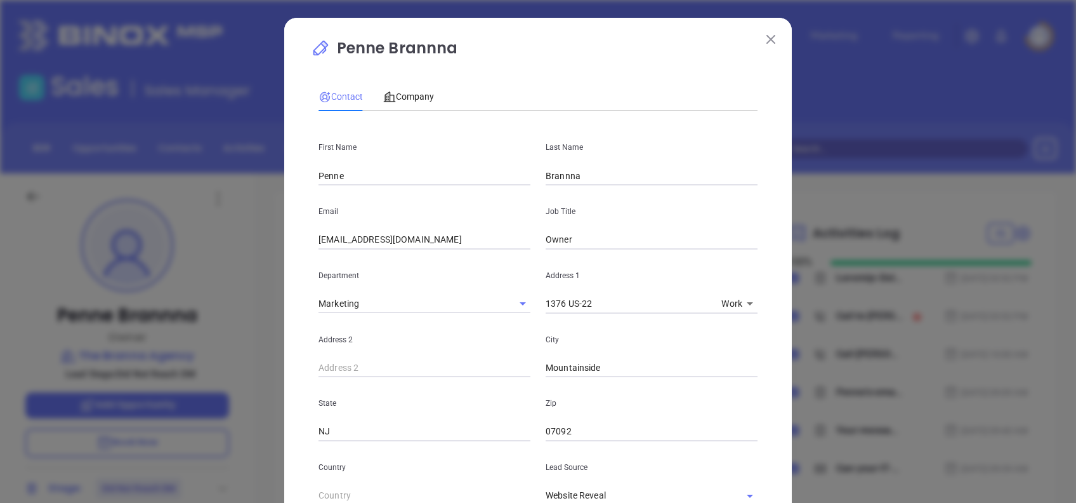
click at [431, 91] on div "Contact Company" at bounding box center [538, 96] width 439 height 29
click at [411, 98] on span "Company" at bounding box center [408, 96] width 51 height 10
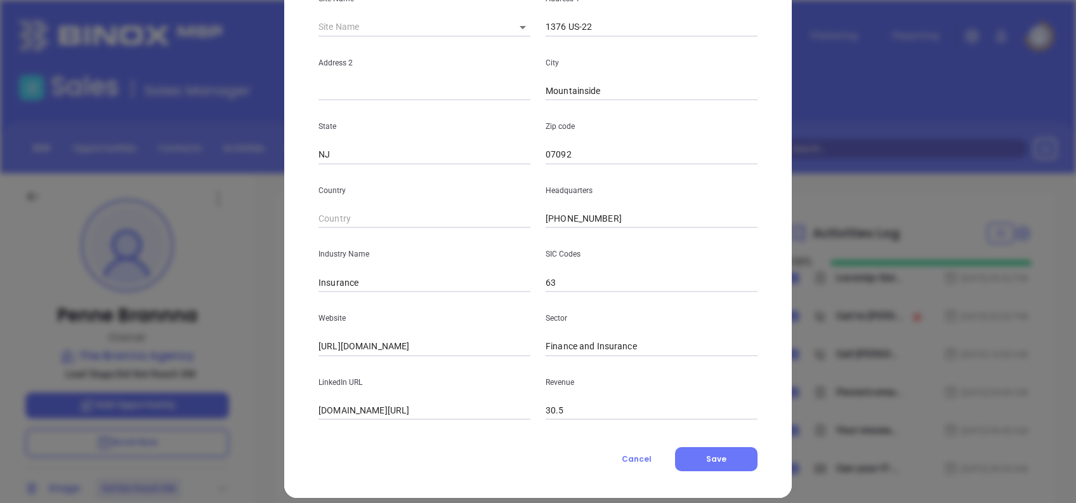
scroll to position [225, 0]
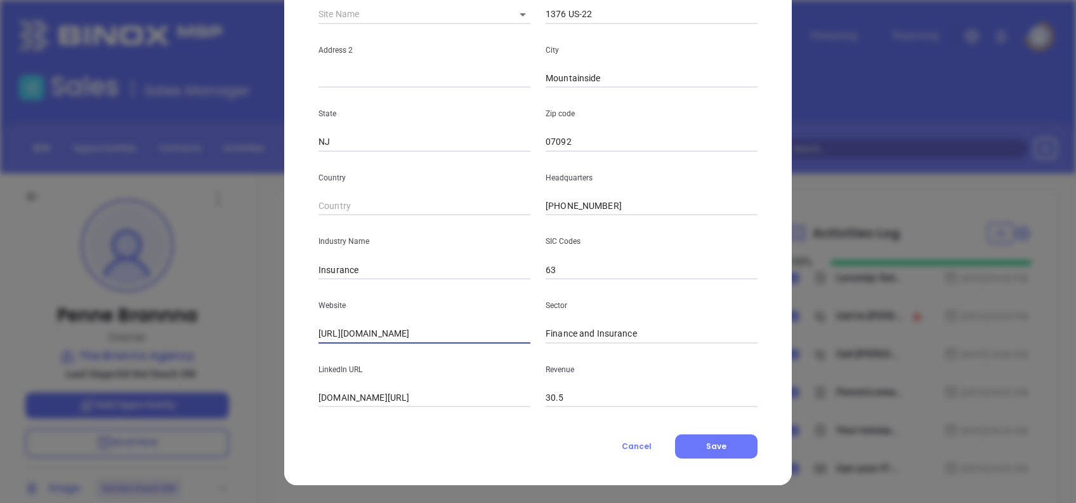
drag, startPoint x: 437, startPoint y: 330, endPoint x: 183, endPoint y: 353, distance: 255.5
click at [183, 352] on div "Penne Brannna Contact Company First Name Penne Last Name Brannna Email [EMAIL_A…" at bounding box center [538, 251] width 1076 height 503
drag, startPoint x: 312, startPoint y: 392, endPoint x: 558, endPoint y: 404, distance: 246.5
click at [558, 404] on div "LinkedIn URL [DOMAIN_NAME][URL] Revenue 30.5" at bounding box center [538, 375] width 454 height 64
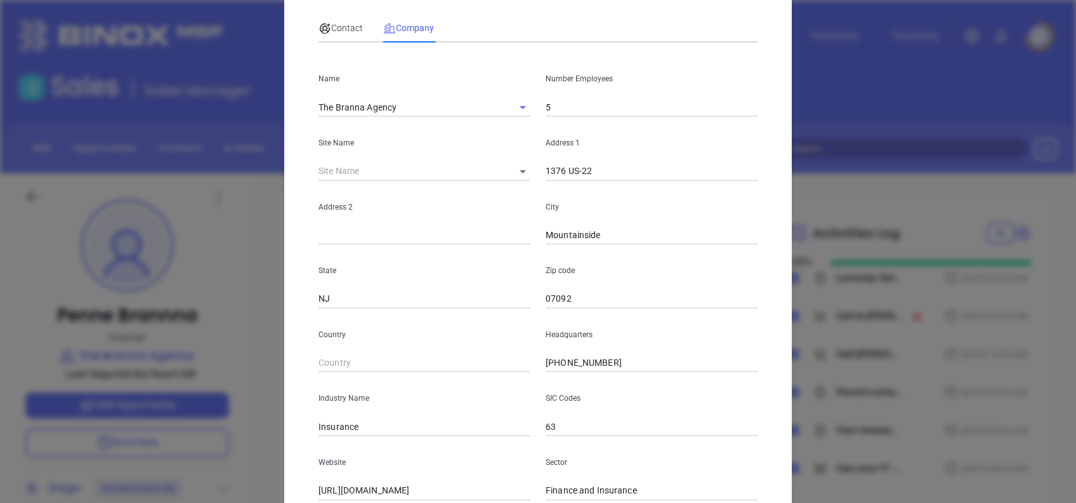
scroll to position [0, 0]
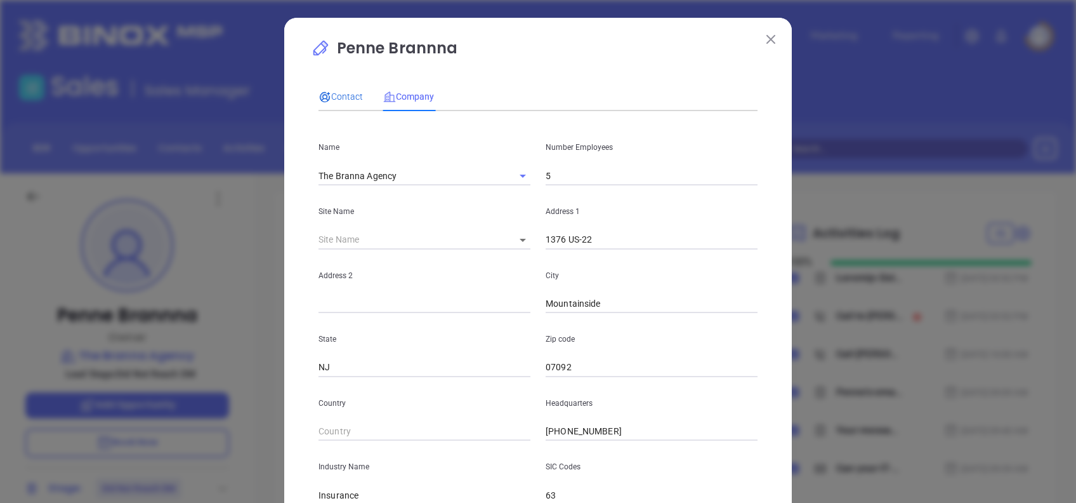
click at [329, 96] on span "Contact" at bounding box center [341, 96] width 44 height 10
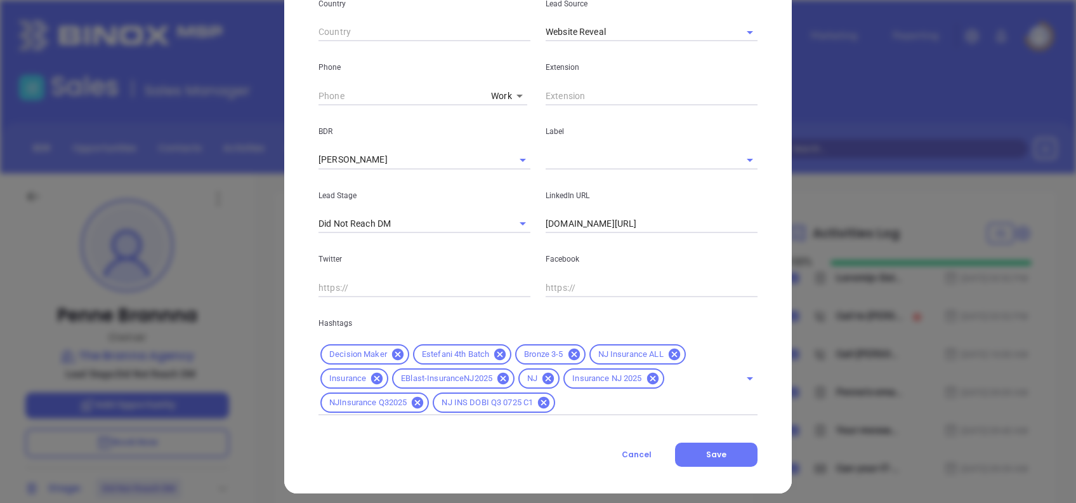
scroll to position [471, 0]
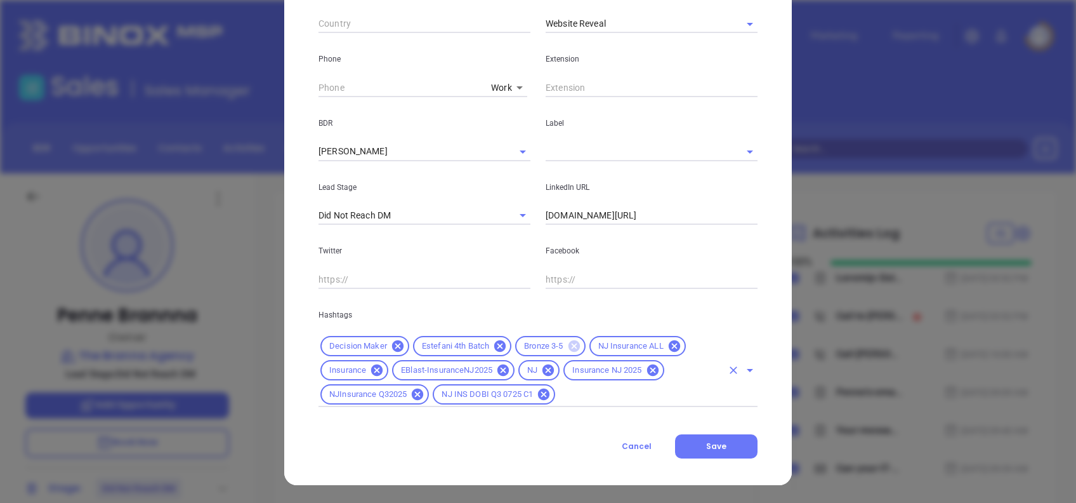
click at [570, 345] on icon at bounding box center [573, 345] width 11 height 11
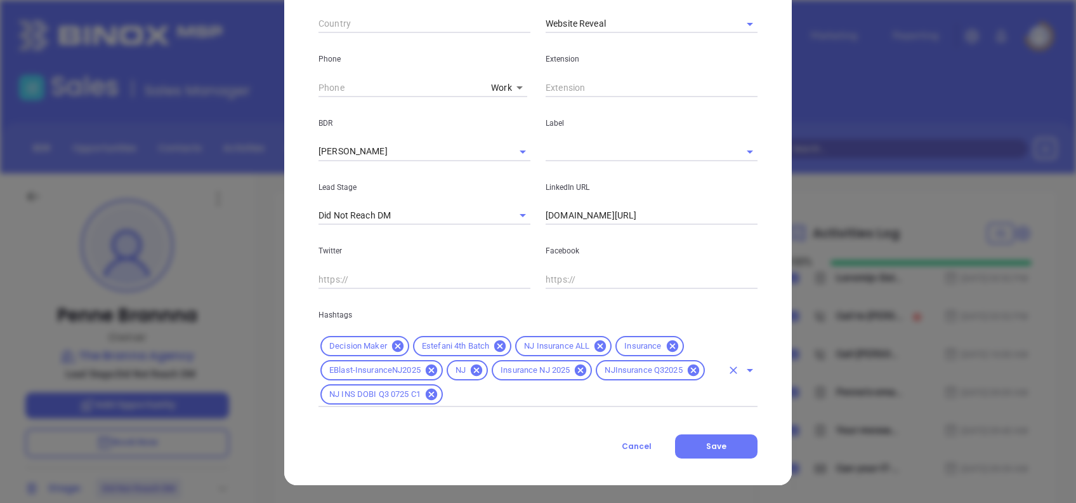
click at [582, 395] on input "text" at bounding box center [583, 394] width 277 height 16
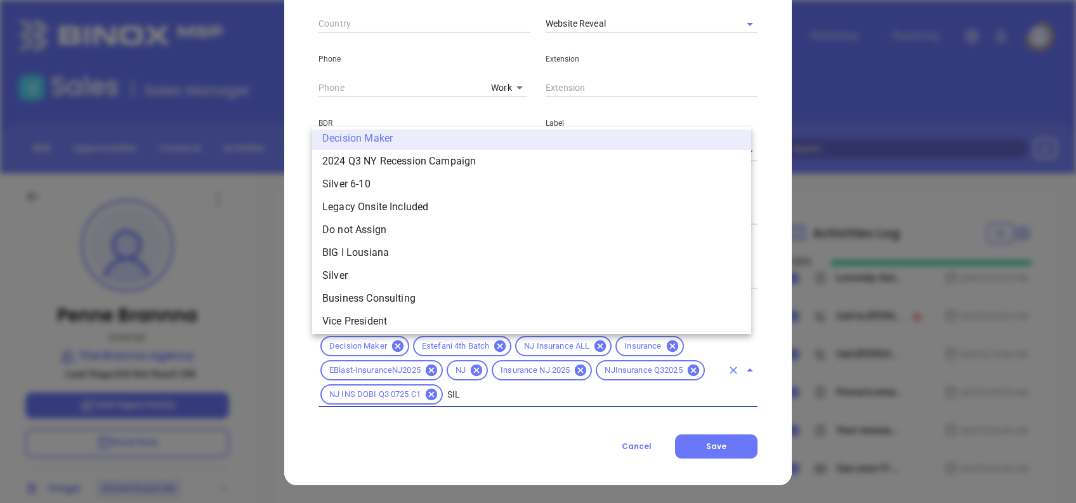
scroll to position [0, 0]
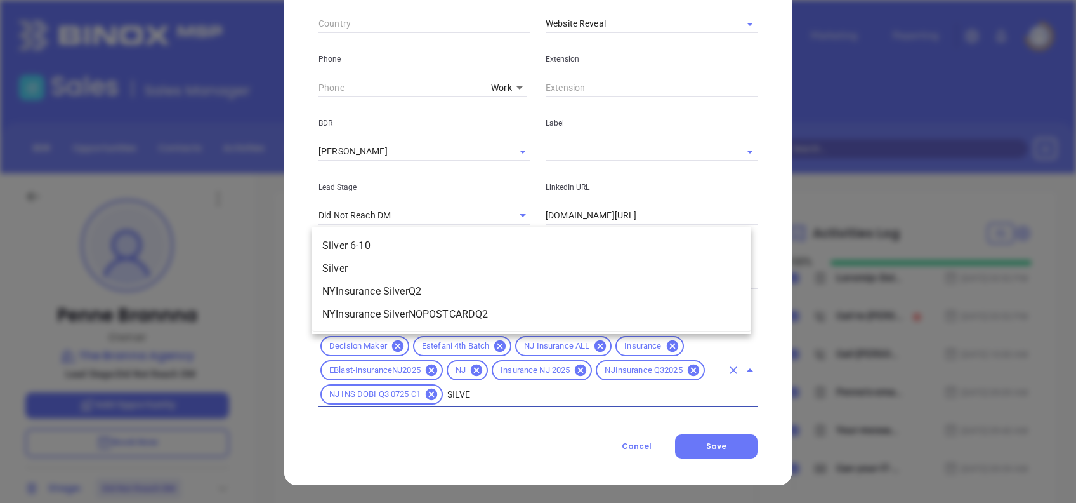
type input "SILVER"
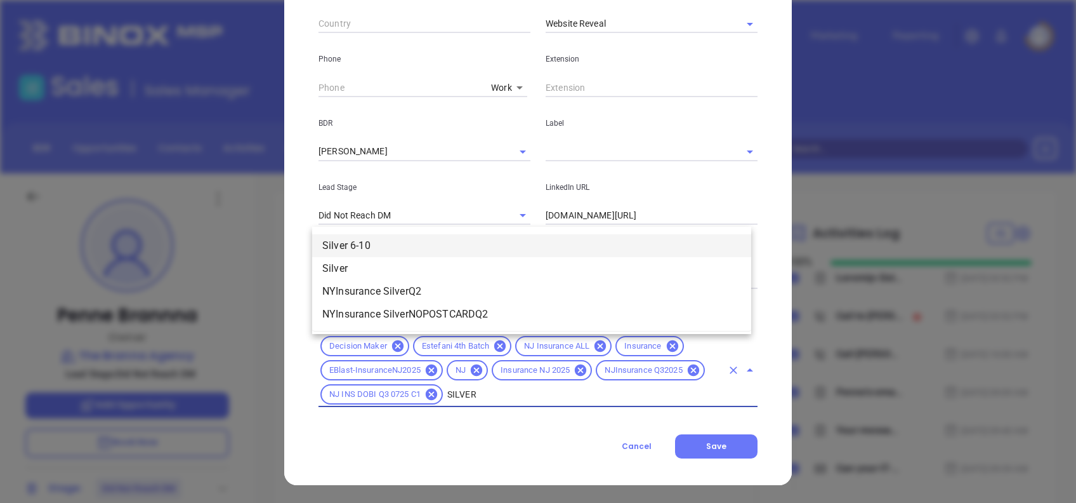
click at [421, 249] on li "Silver 6-10" at bounding box center [531, 245] width 439 height 23
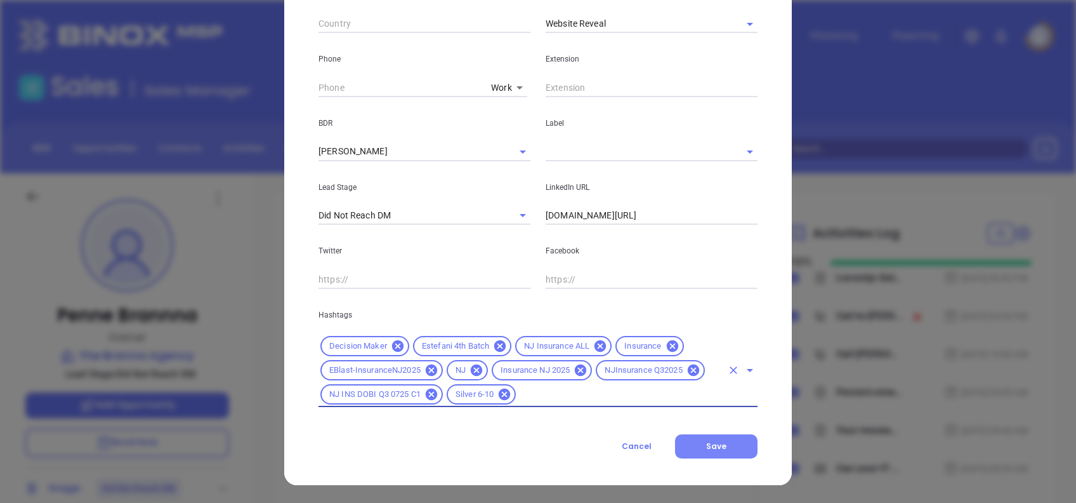
click at [731, 448] on button "Save" at bounding box center [716, 446] width 82 height 24
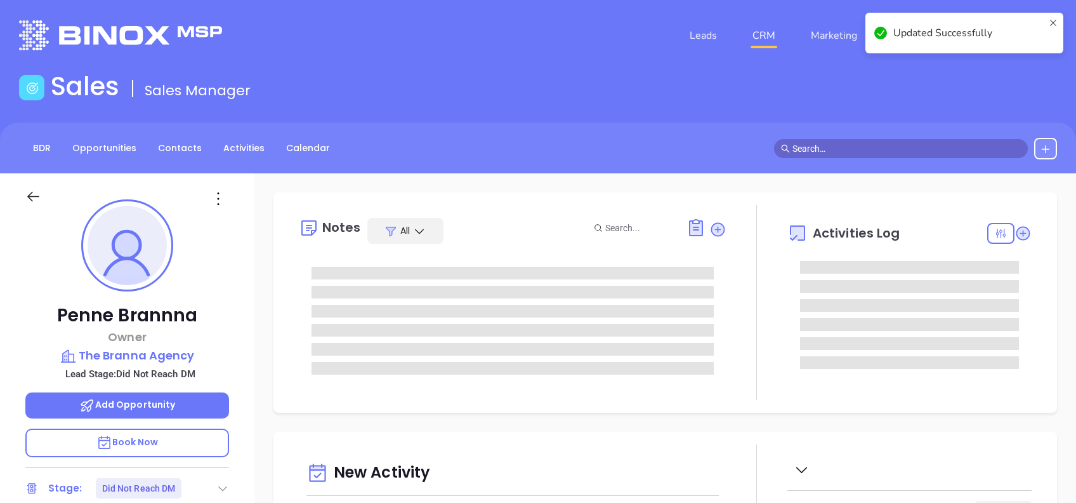
click at [503, 197] on div "Notes All Activities Log" at bounding box center [665, 302] width 784 height 220
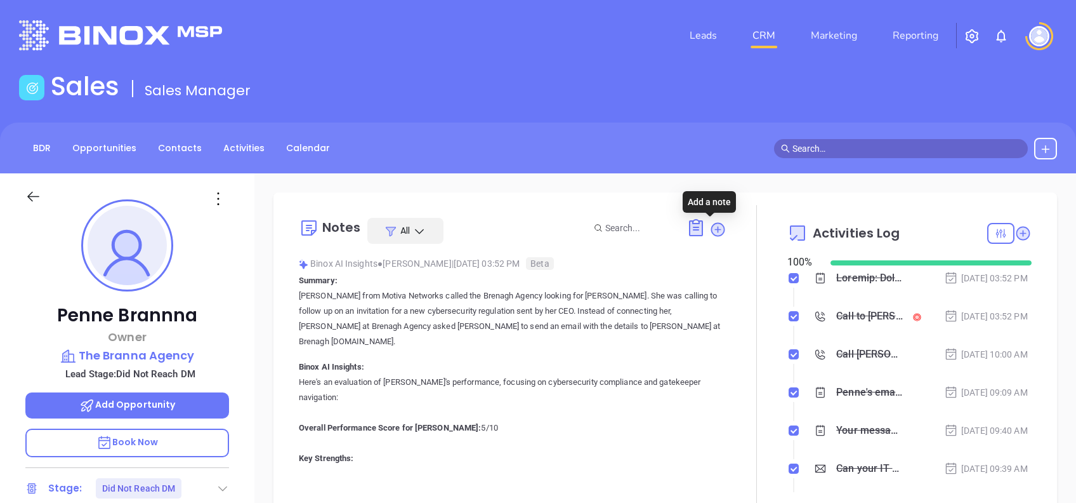
click at [716, 234] on icon at bounding box center [717, 229] width 17 height 17
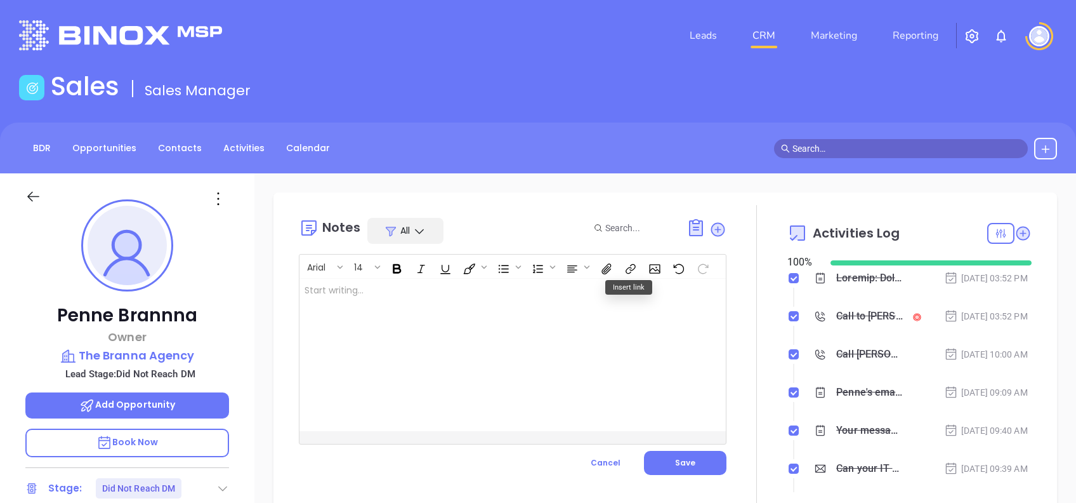
click at [457, 362] on div at bounding box center [497, 355] width 397 height 152
click at [696, 457] on button "Save" at bounding box center [685, 463] width 82 height 24
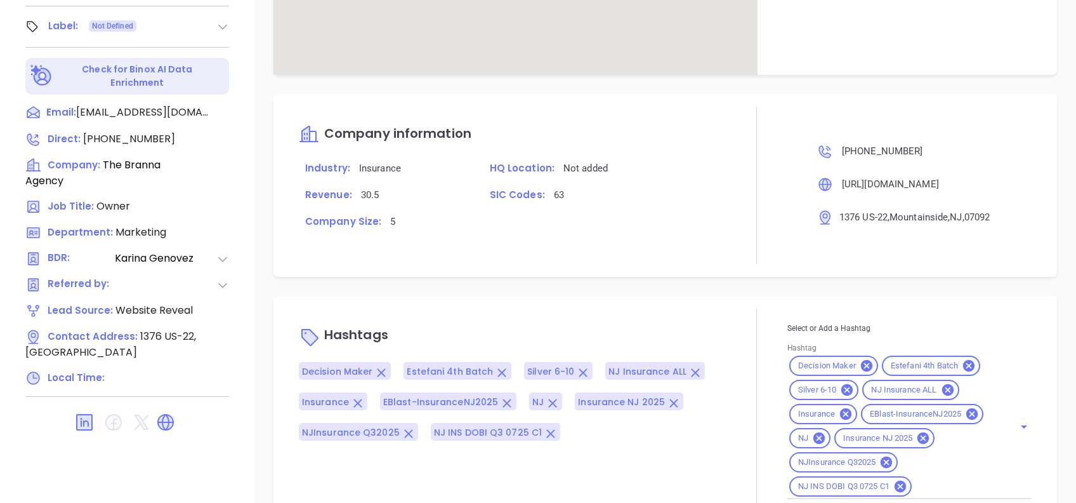
scroll to position [883, 0]
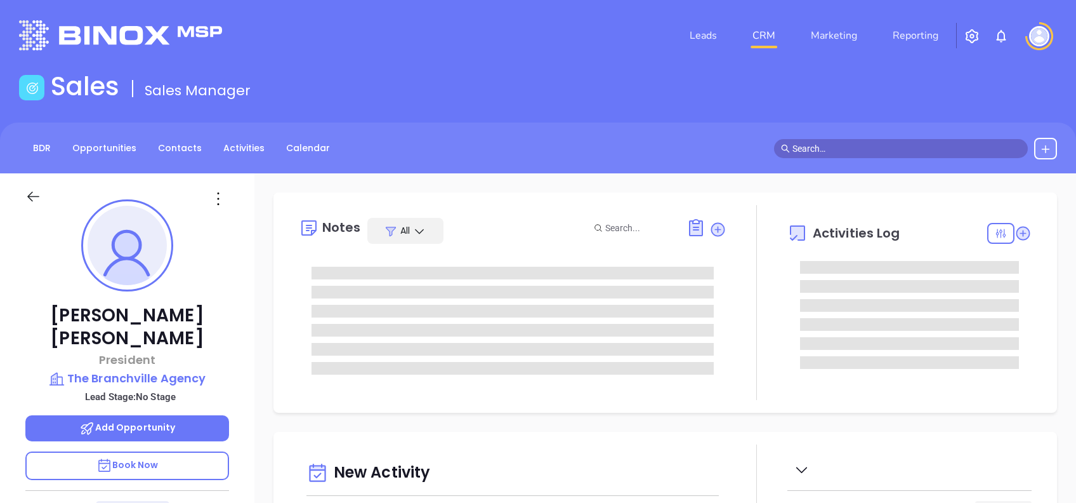
type input "[DATE]"
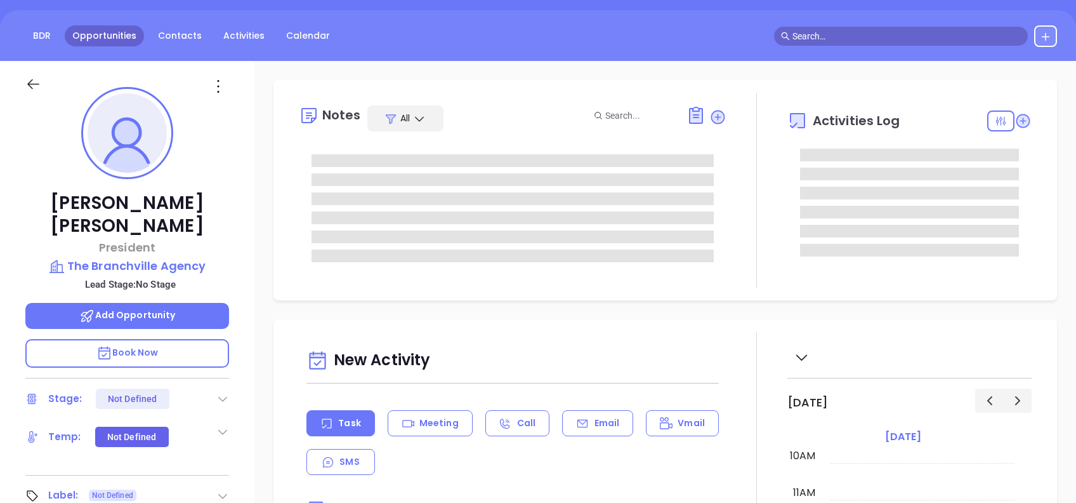
scroll to position [169, 0]
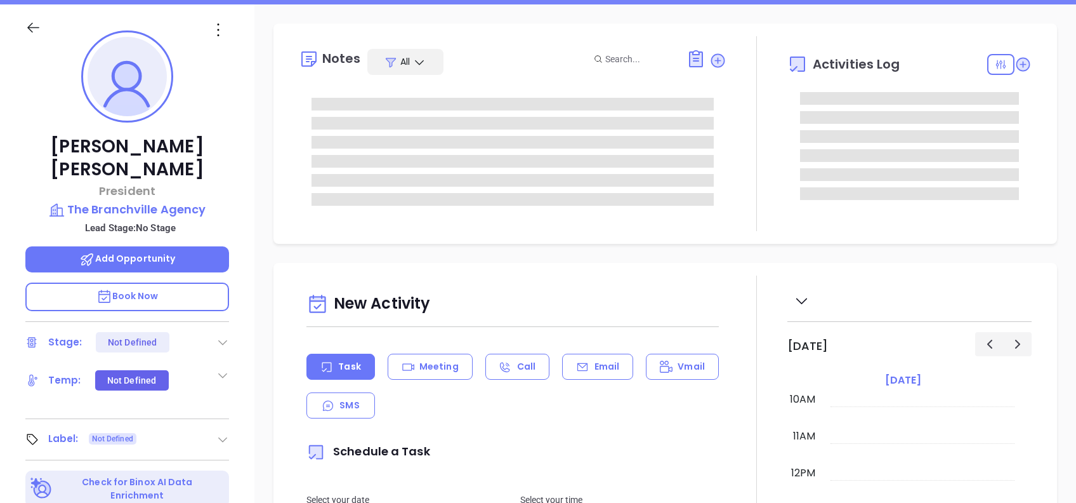
type input "[PERSON_NAME]"
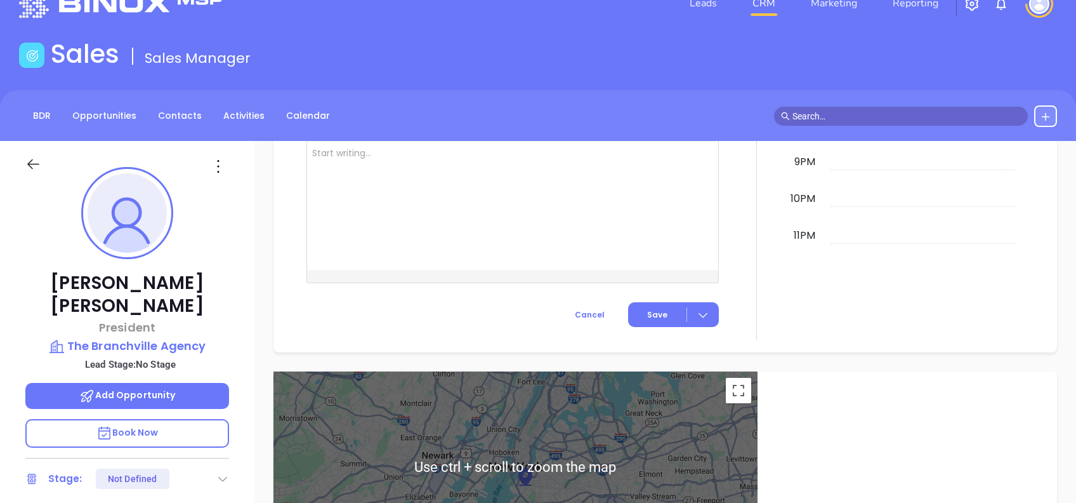
scroll to position [0, 0]
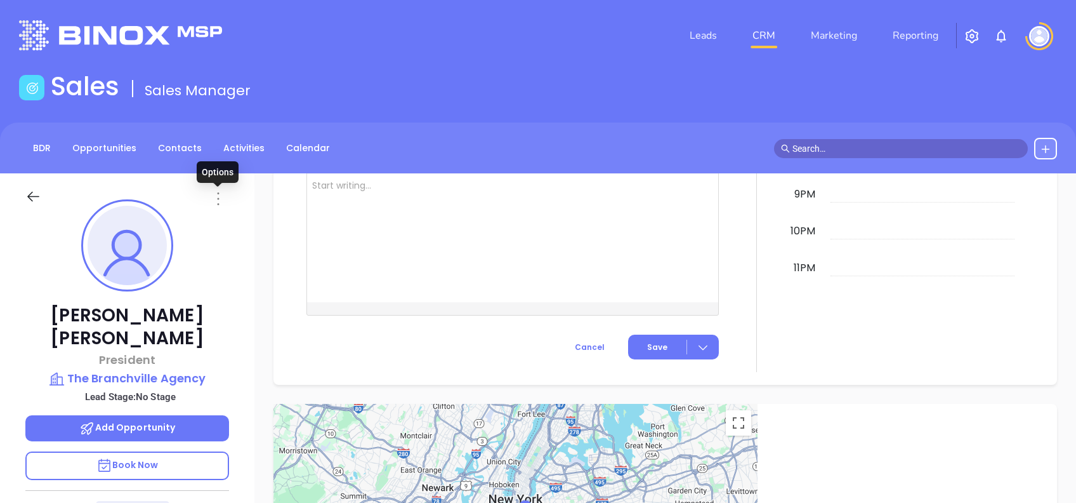
click at [217, 197] on icon at bounding box center [218, 198] width 20 height 20
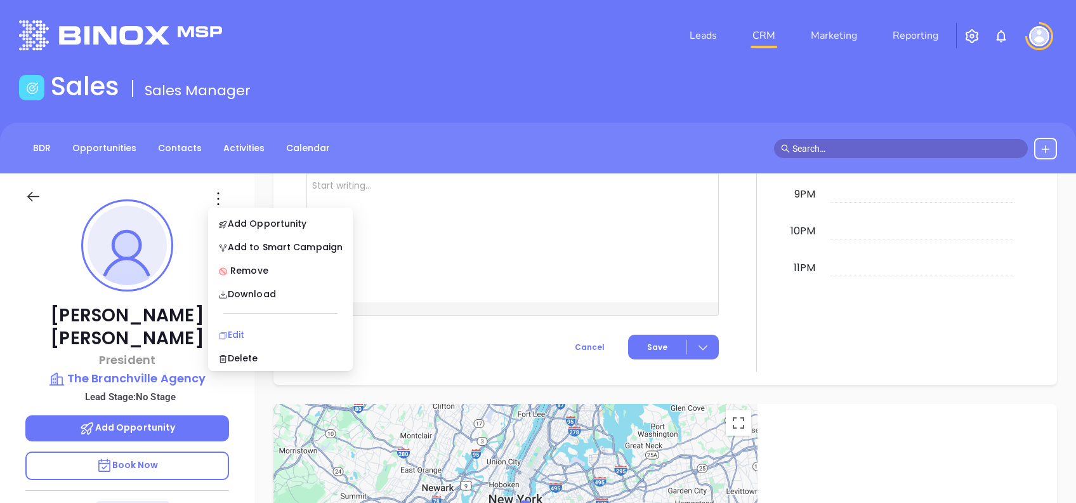
click at [260, 329] on div "Edit" at bounding box center [280, 334] width 124 height 14
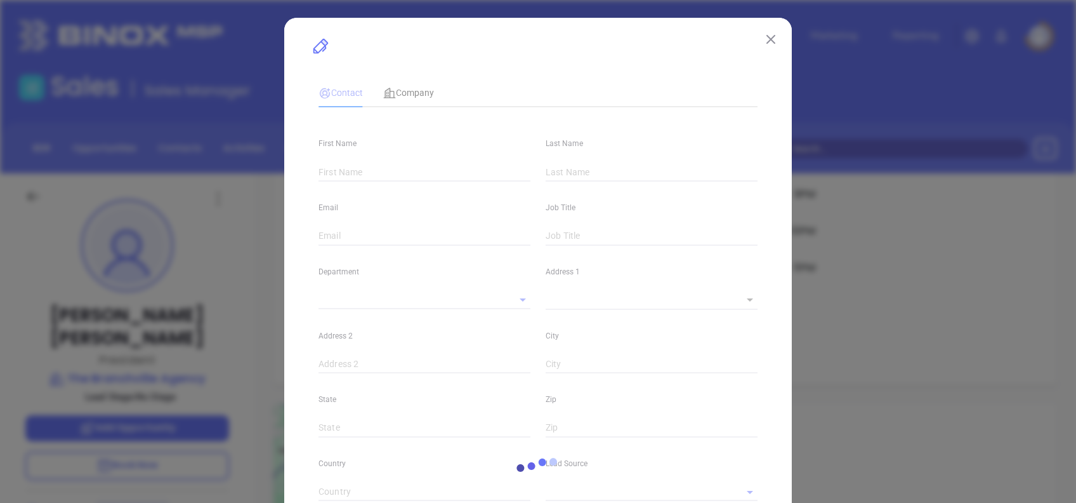
type input "[PERSON_NAME]"
type input "[PERSON_NAME][EMAIL_ADDRESS][DOMAIN_NAME]"
type input "President"
type textarea "PO Box 2398"
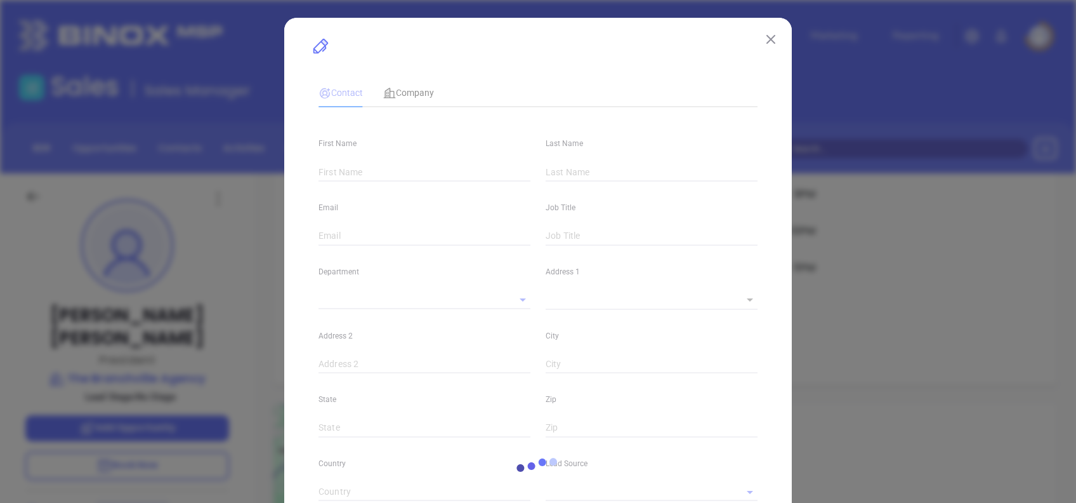
type input "1"
type input "[GEOGRAPHIC_DATA]"
type input "NJ"
type input "07826"
type input "Marketing"
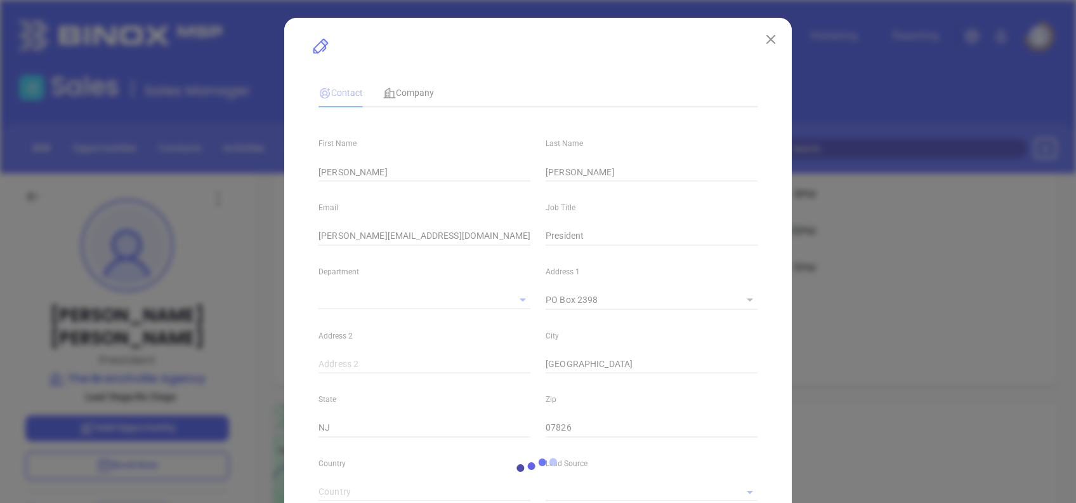
type input "Website Reveal"
type input "[PERSON_NAME]"
type input "[PHONE_NUMBER]"
type input "1"
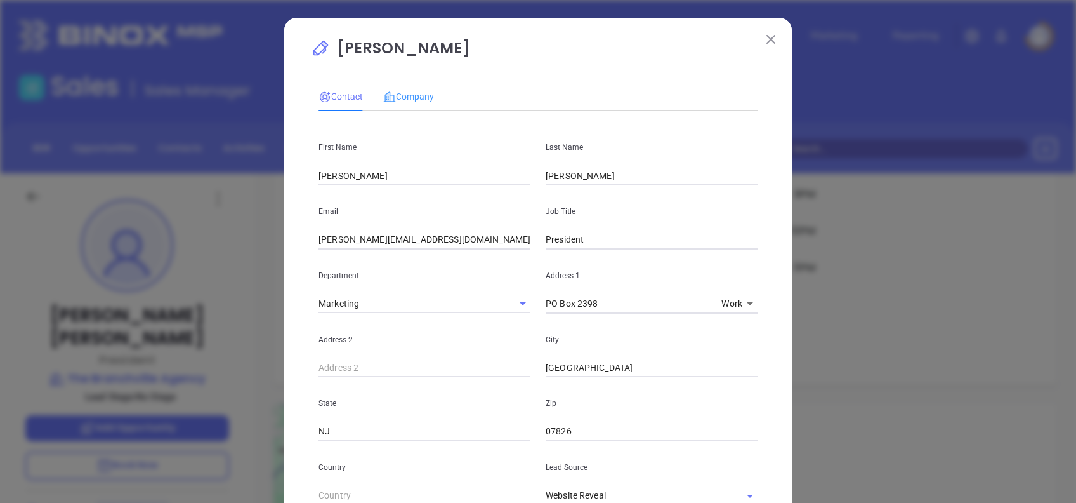
click at [395, 86] on div "Company" at bounding box center [408, 96] width 51 height 29
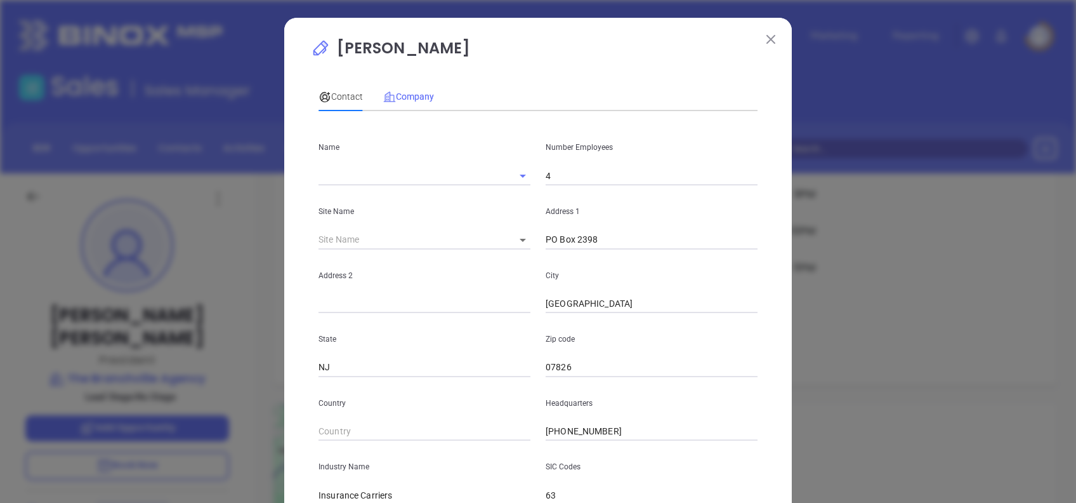
type input "The Branchville Agency"
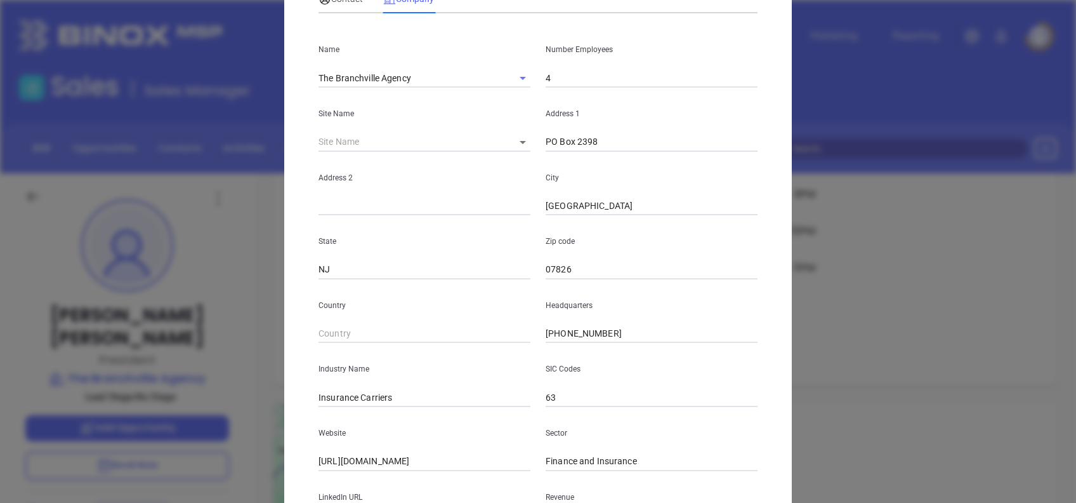
scroll to position [225, 0]
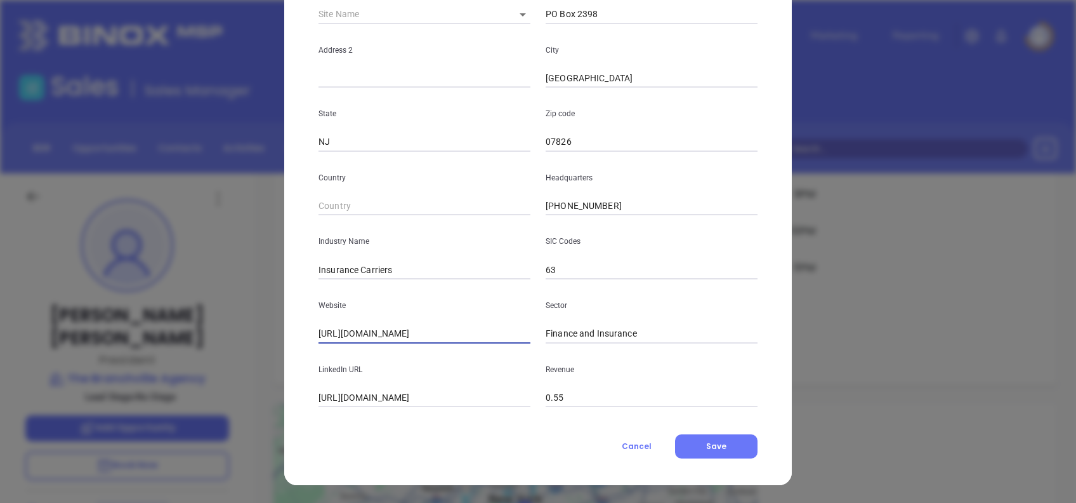
drag, startPoint x: 440, startPoint y: 327, endPoint x: 264, endPoint y: 309, distance: 176.7
click at [264, 309] on div "[PERSON_NAME] Contact Company First Name [PERSON_NAME] Last Name [PERSON_NAME] …" at bounding box center [538, 251] width 1076 height 503
drag, startPoint x: 341, startPoint y: 398, endPoint x: 161, endPoint y: 436, distance: 183.6
click at [161, 436] on div "[PERSON_NAME] Contact Company First Name [PERSON_NAME] Last Name [PERSON_NAME] …" at bounding box center [538, 251] width 1076 height 503
type input "[DOMAIN_NAME][URL]"
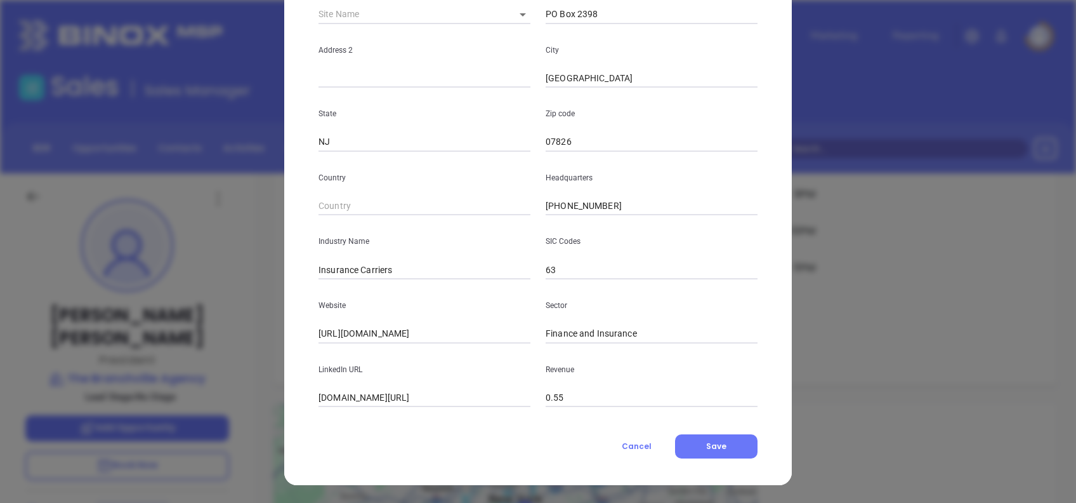
scroll to position [0, 0]
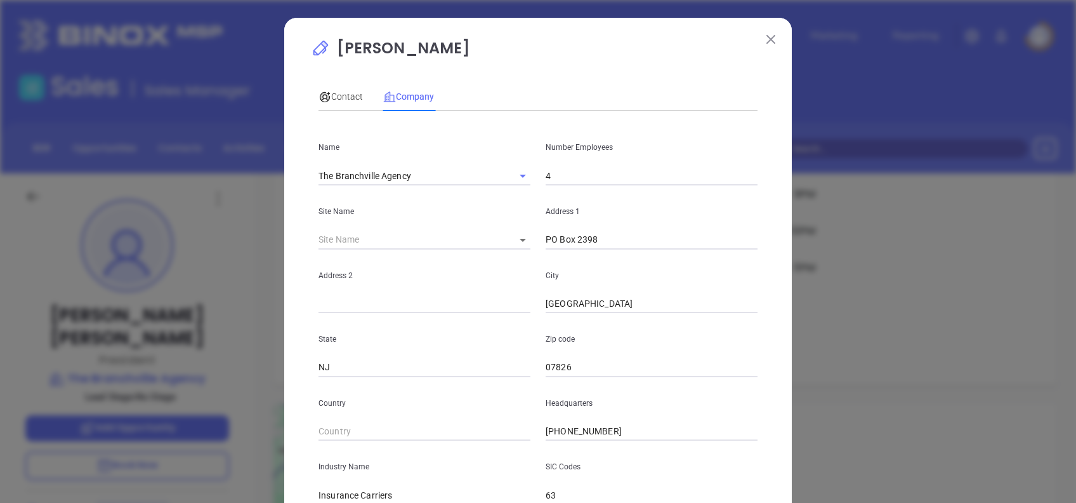
drag, startPoint x: 552, startPoint y: 176, endPoint x: 474, endPoint y: 187, distance: 78.8
click at [475, 187] on div "Name The Branchville Agency Number Employees 4 Site Name ​ 94095 Address [STREE…" at bounding box center [538, 376] width 439 height 511
type input "5"
click at [566, 88] on div "Contact Company" at bounding box center [538, 96] width 439 height 29
click at [362, 96] on div "Contact Company" at bounding box center [376, 96] width 115 height 29
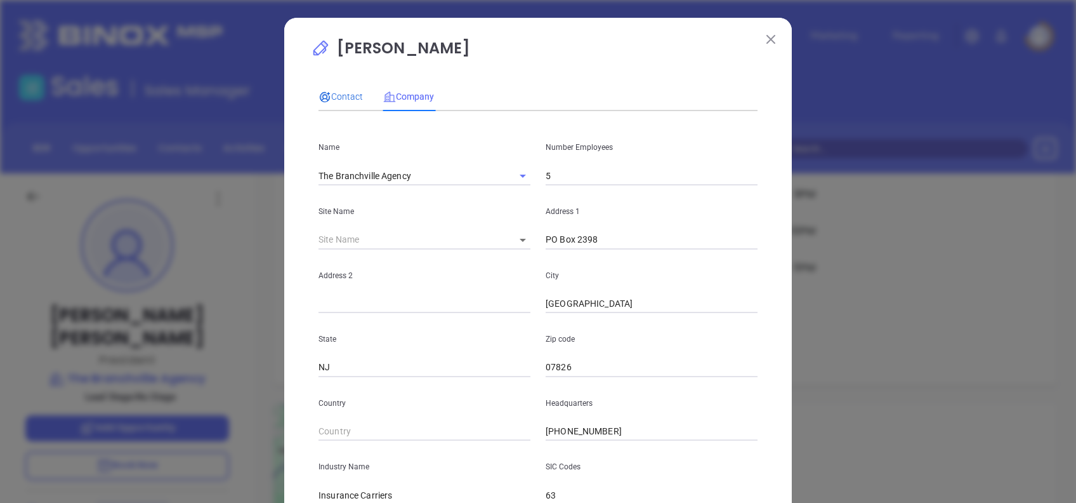
click at [347, 91] on span "Contact" at bounding box center [341, 96] width 44 height 10
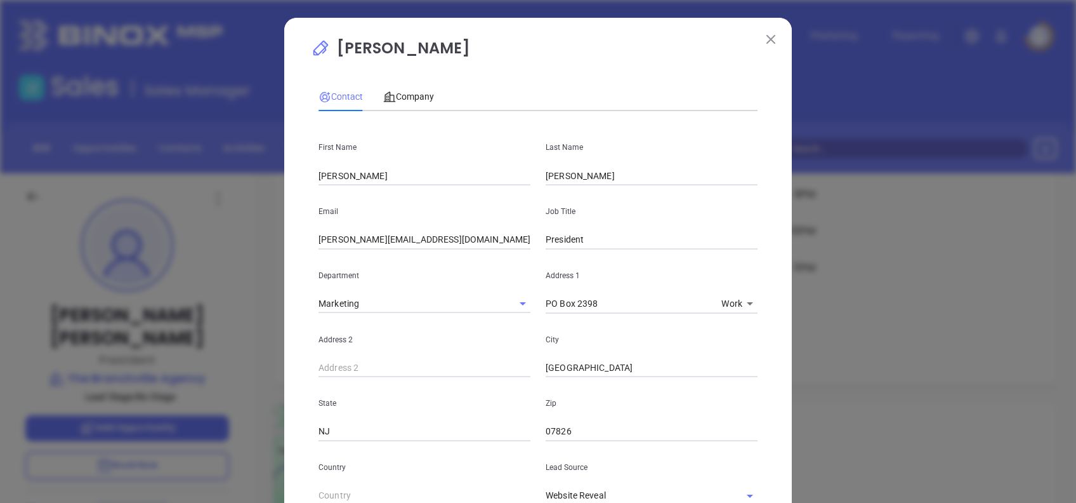
scroll to position [471, 0]
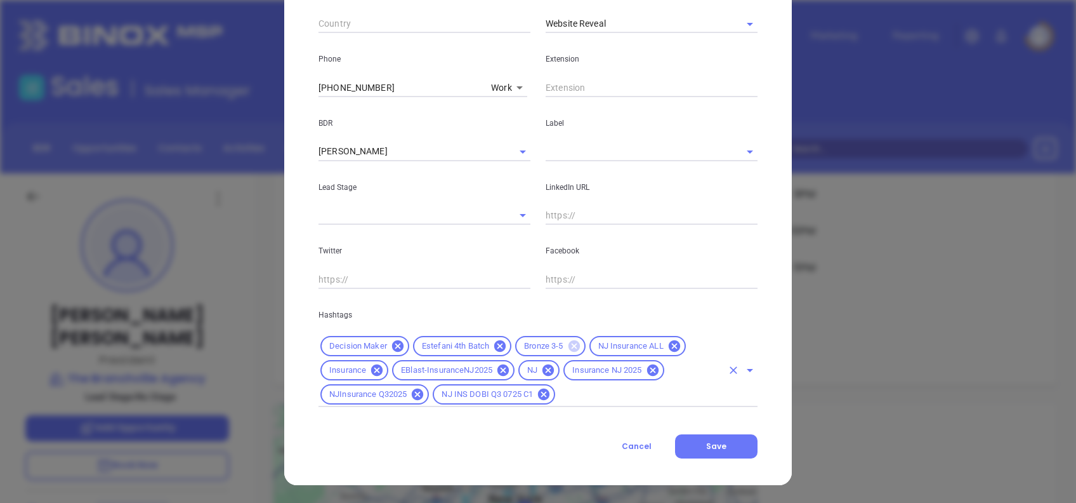
click at [569, 345] on icon at bounding box center [573, 345] width 11 height 11
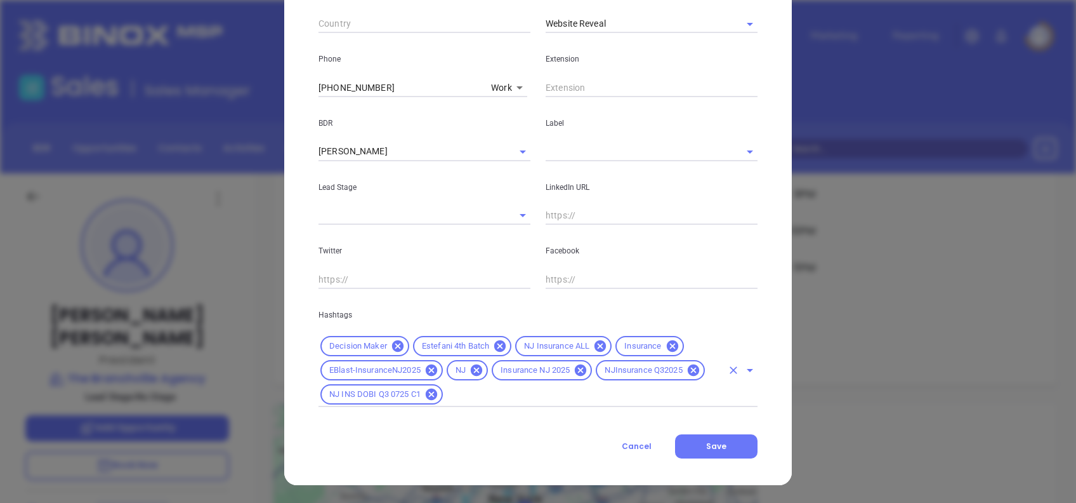
click at [588, 389] on input "text" at bounding box center [583, 394] width 277 height 16
click at [577, 397] on input "text" at bounding box center [583, 394] width 277 height 16
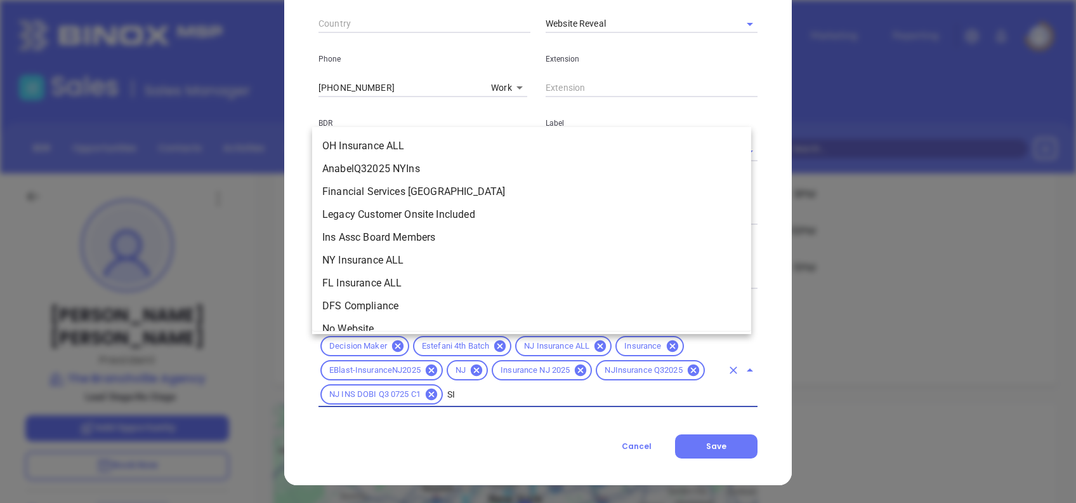
scroll to position [76, 0]
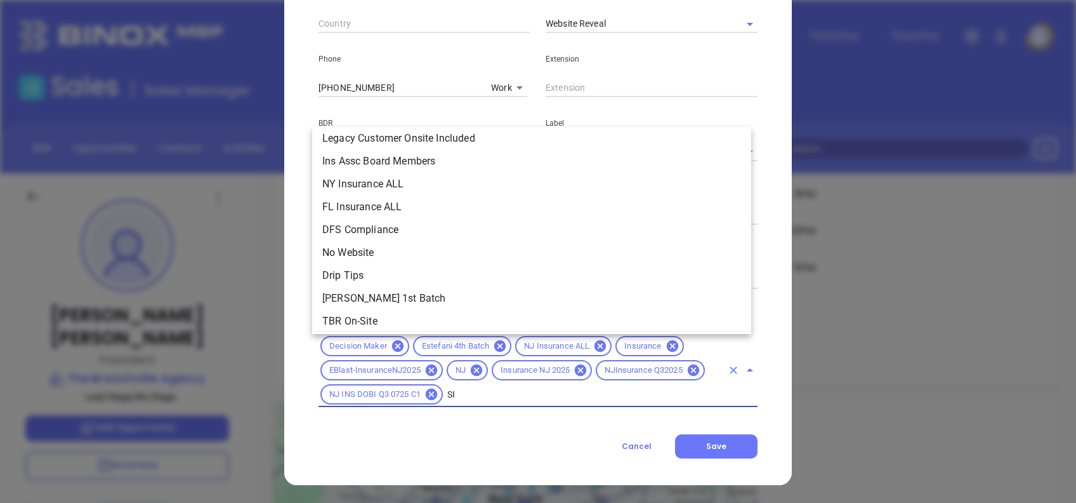
type input "SIL"
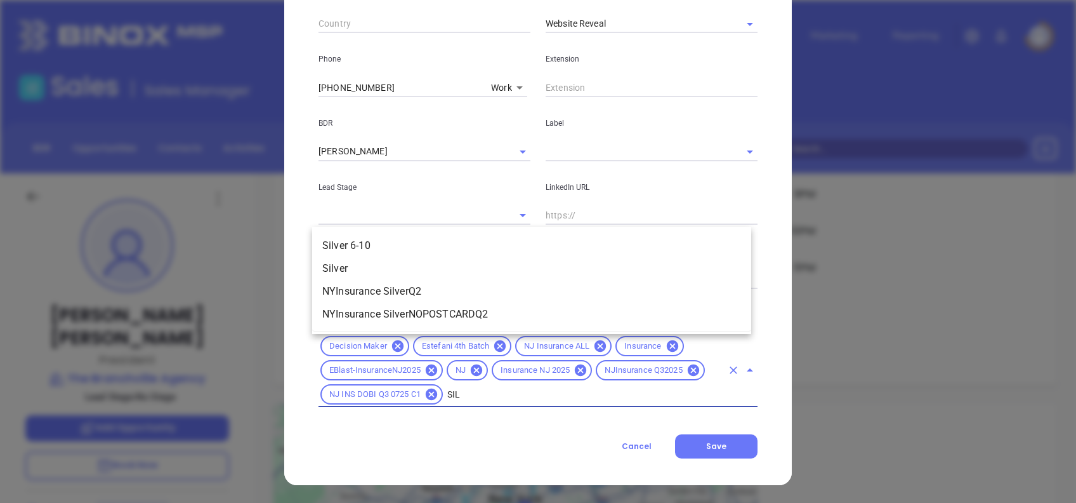
scroll to position [0, 0]
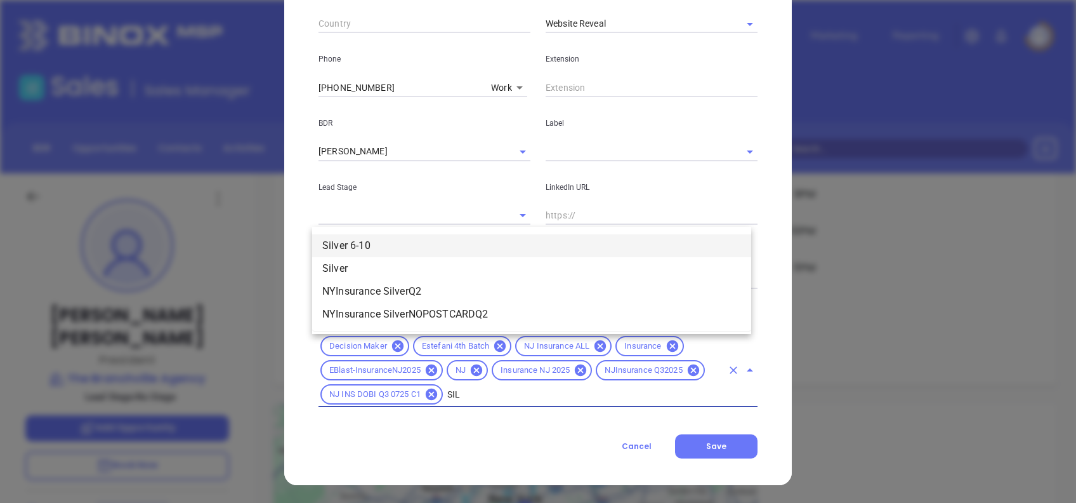
click at [426, 248] on li "Silver 6-10" at bounding box center [531, 245] width 439 height 23
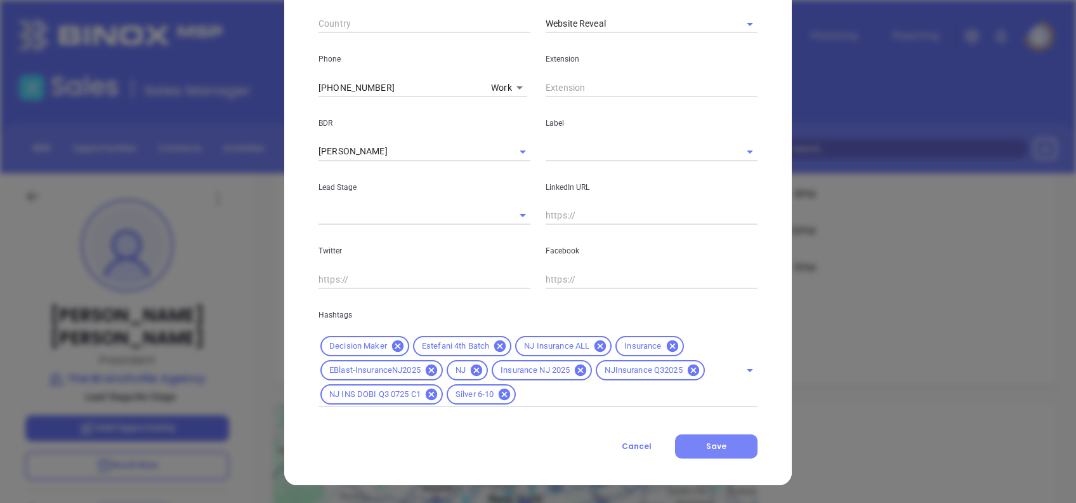
click at [691, 442] on button "Save" at bounding box center [716, 446] width 82 height 24
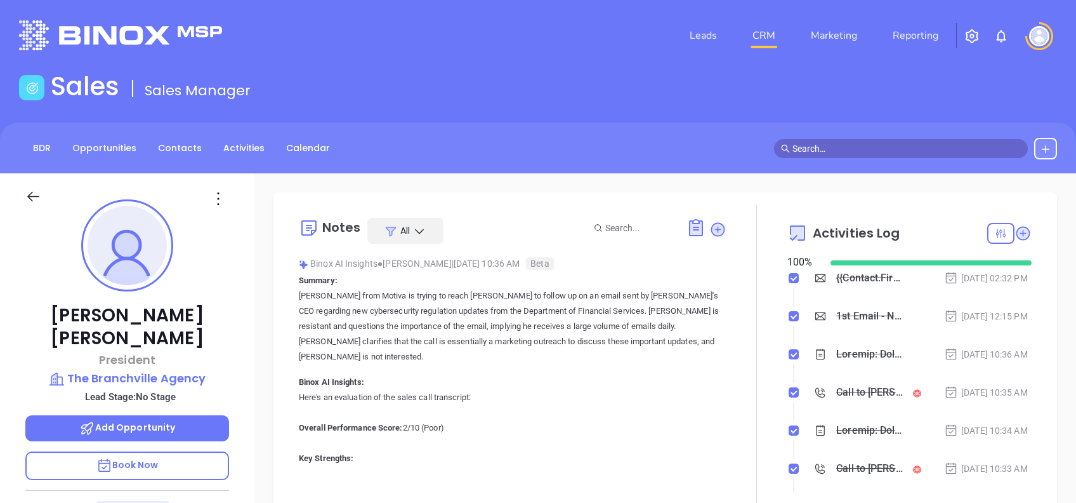
click at [716, 228] on icon at bounding box center [718, 229] width 14 height 14
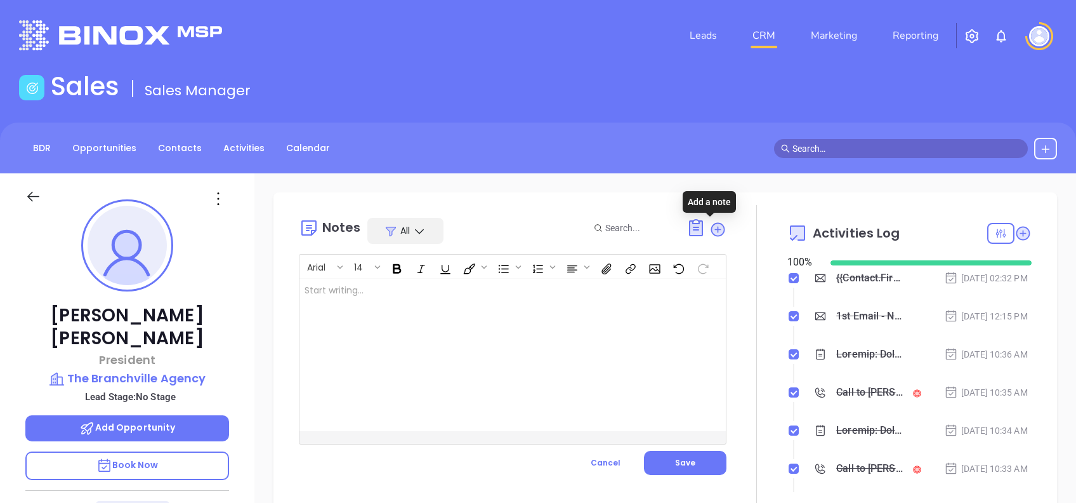
click at [506, 337] on div at bounding box center [497, 355] width 397 height 152
click at [711, 458] on button "Save" at bounding box center [685, 463] width 82 height 24
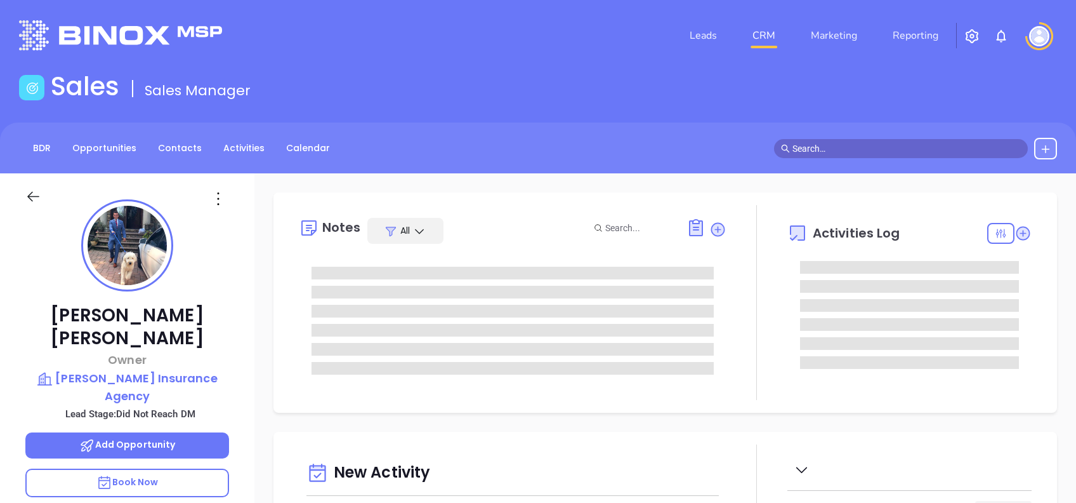
type input "[DATE]"
type input "[PERSON_NAME]"
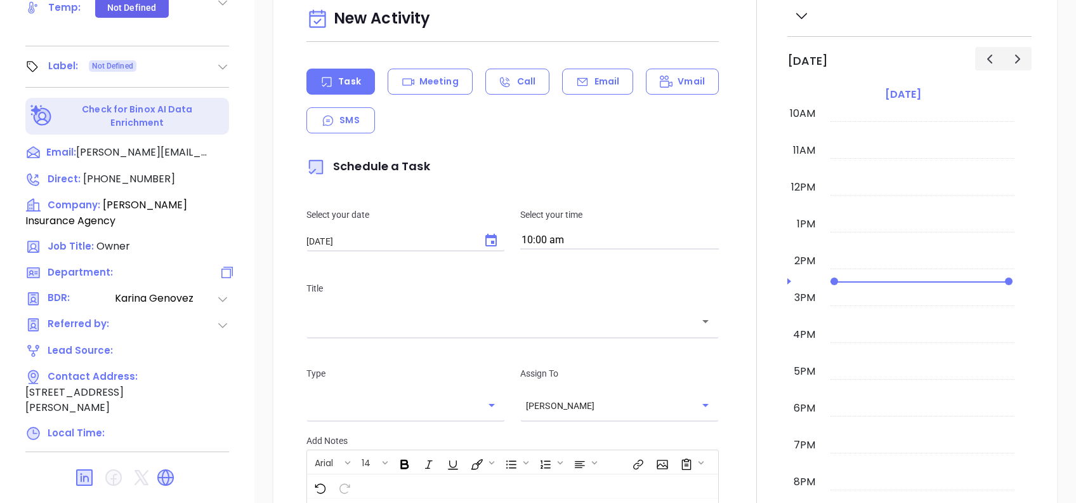
scroll to position [51, 0]
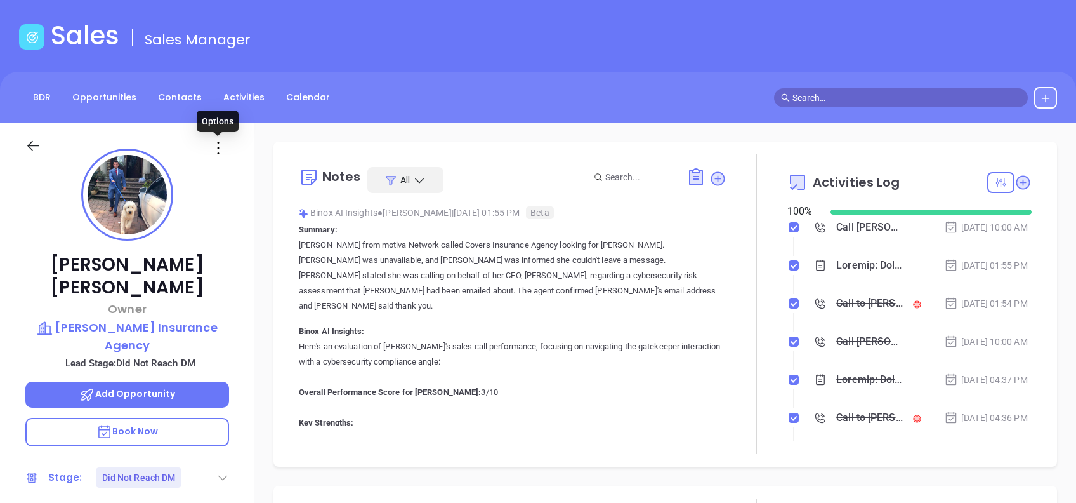
click at [214, 147] on icon at bounding box center [218, 148] width 20 height 20
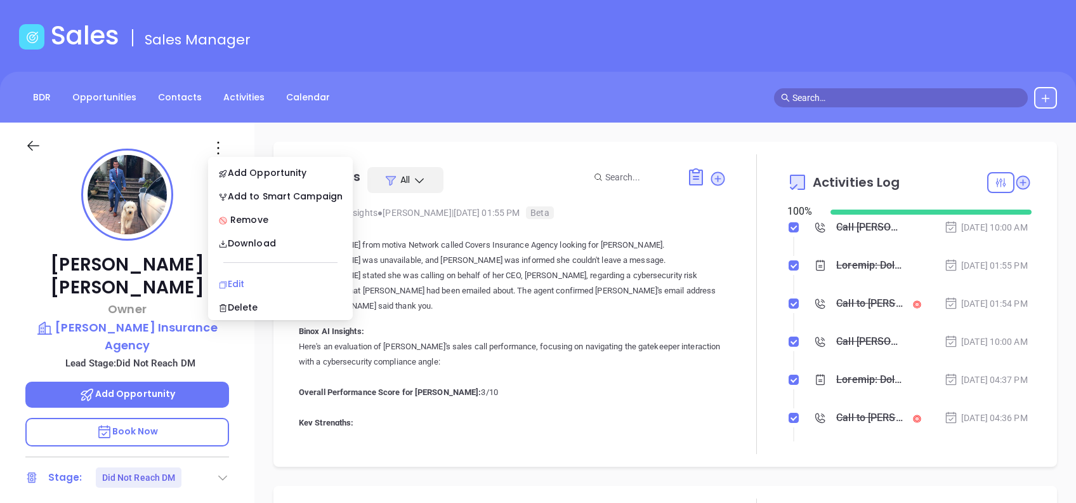
click at [232, 282] on div "Edit" at bounding box center [280, 284] width 124 height 14
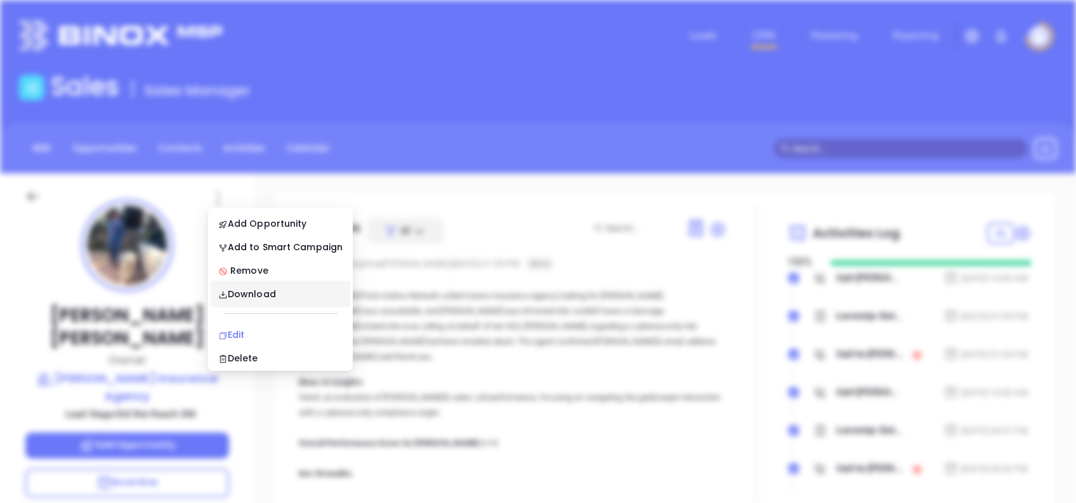
scroll to position [0, 0]
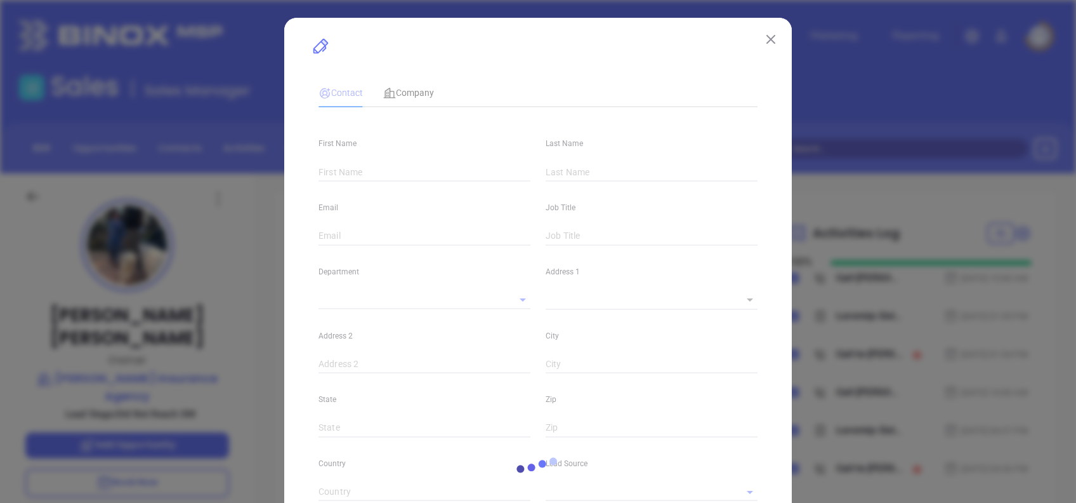
type input "[PERSON_NAME]"
type input "[PERSON_NAME][EMAIL_ADDRESS][DOMAIN_NAME]"
type input "Owner"
type textarea "[STREET_ADDRESS][PERSON_NAME]"
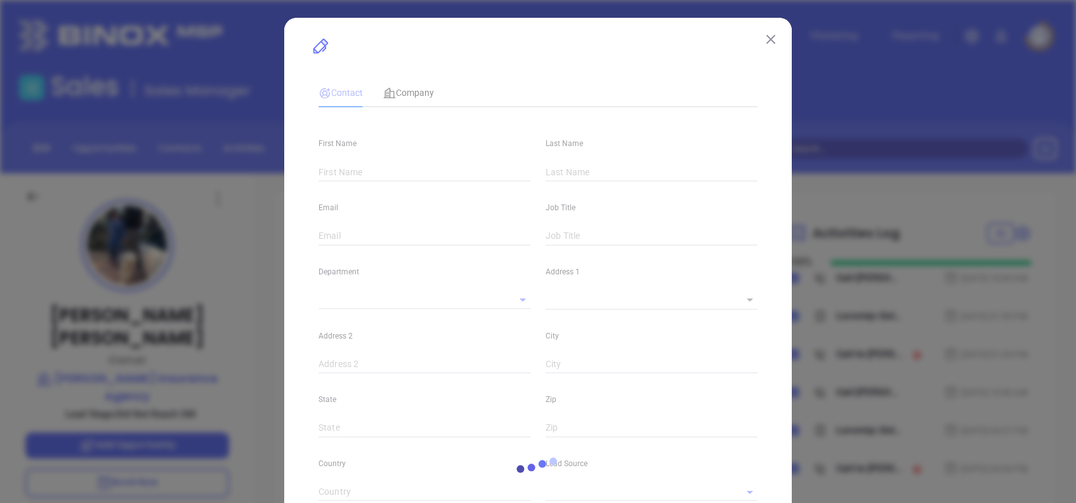
type input "1"
type input "Union"
type input "NJ"
type input "07083"
type input "[DOMAIN_NAME][URL]"
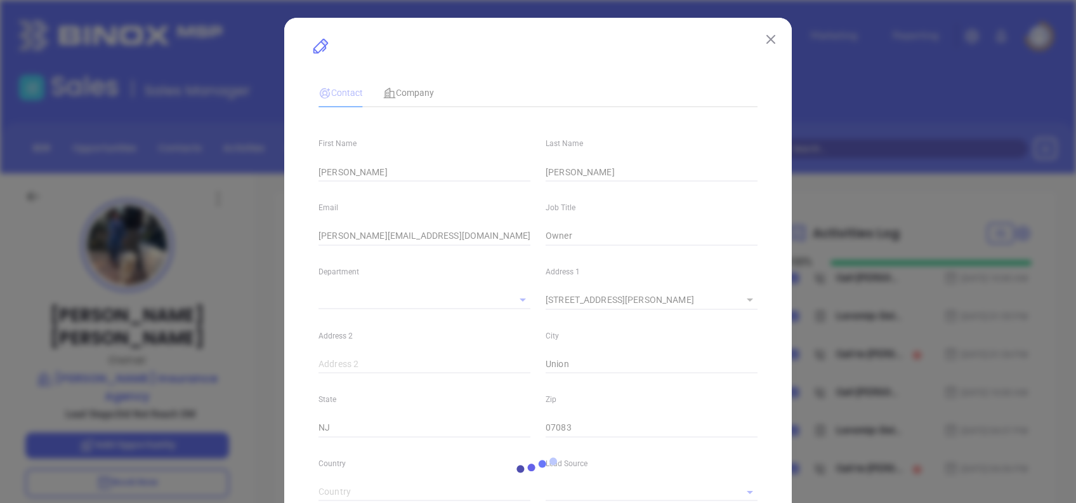
type input "[PERSON_NAME]"
type input "Did Not Reach DM"
type input "1"
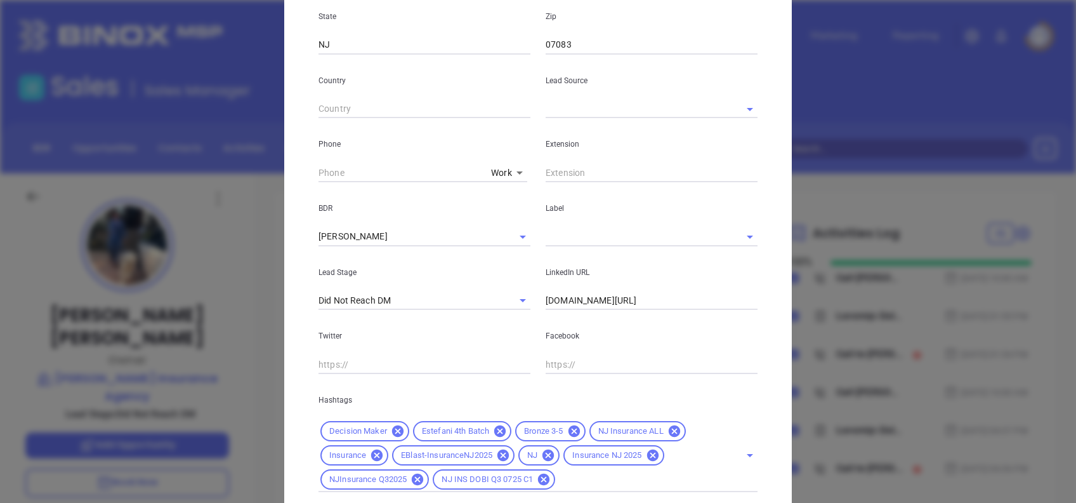
scroll to position [471, 0]
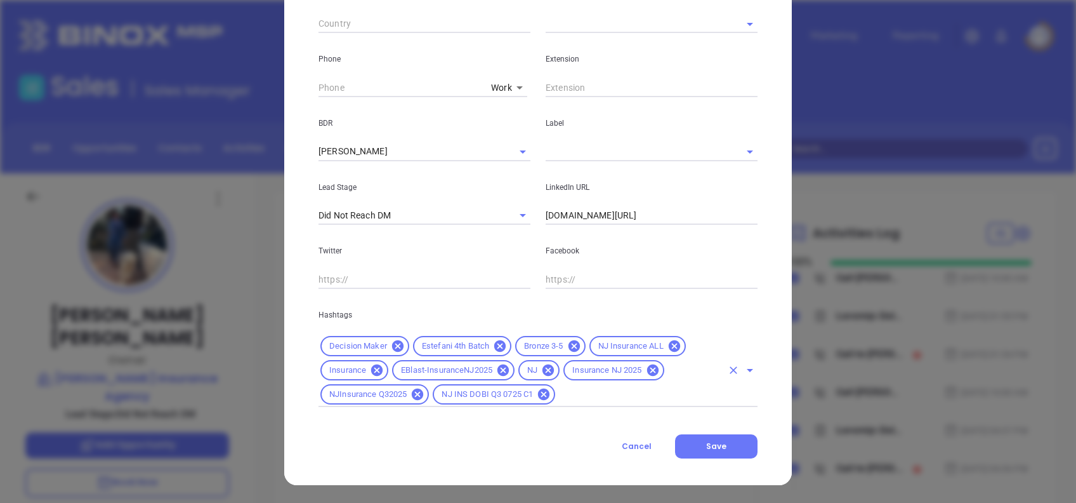
click at [568, 346] on icon at bounding box center [573, 345] width 11 height 11
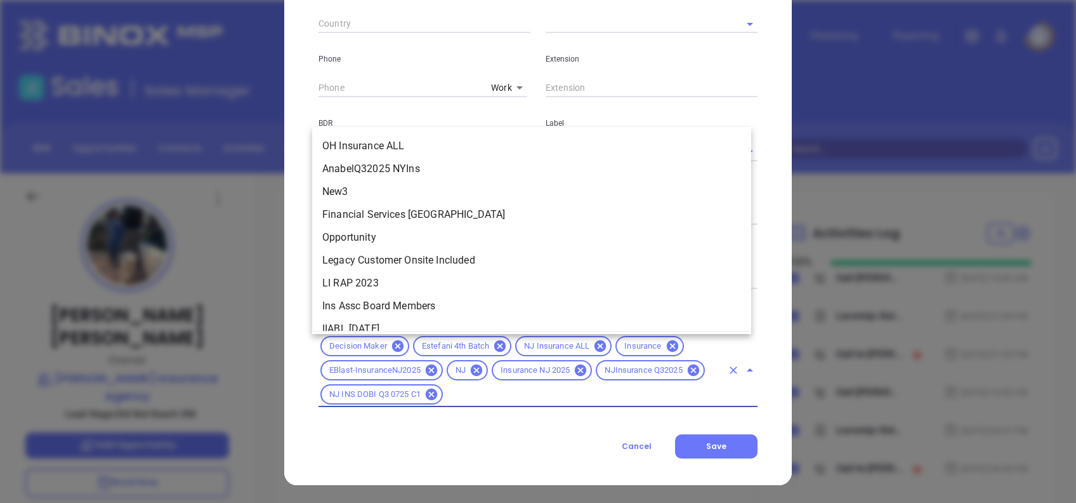
click at [569, 393] on input "text" at bounding box center [583, 394] width 277 height 16
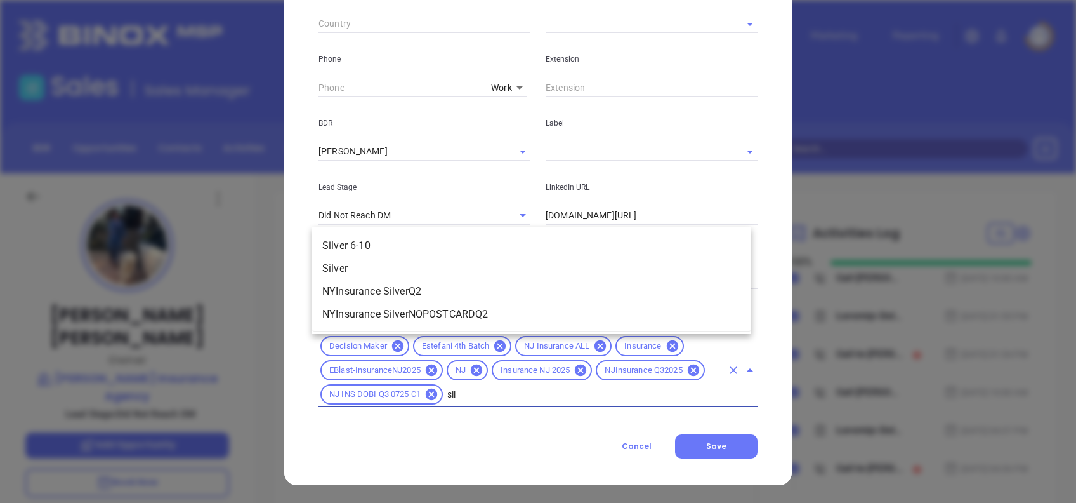
scroll to position [0, 0]
type input "silver"
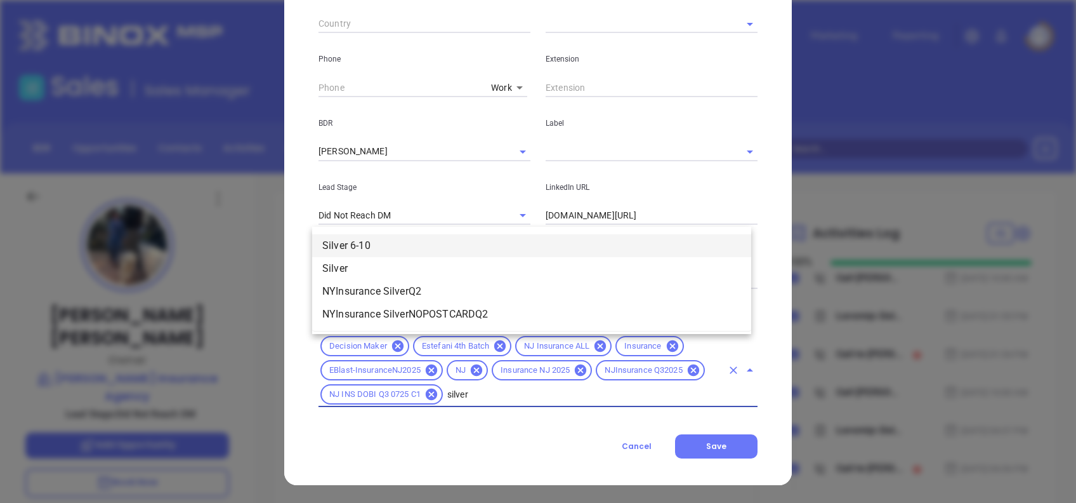
click at [414, 235] on li "Silver 6-10" at bounding box center [531, 245] width 439 height 23
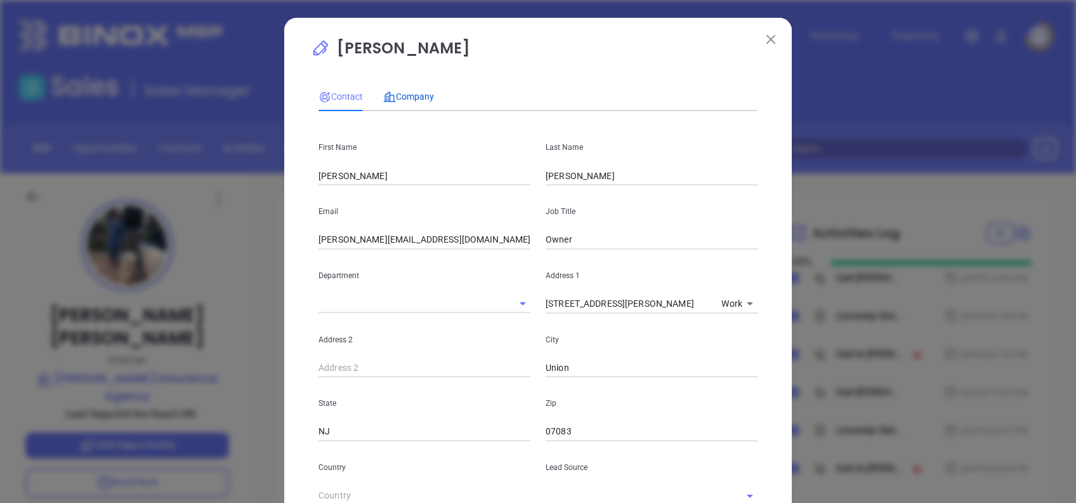
click at [402, 103] on div "Company" at bounding box center [408, 96] width 51 height 14
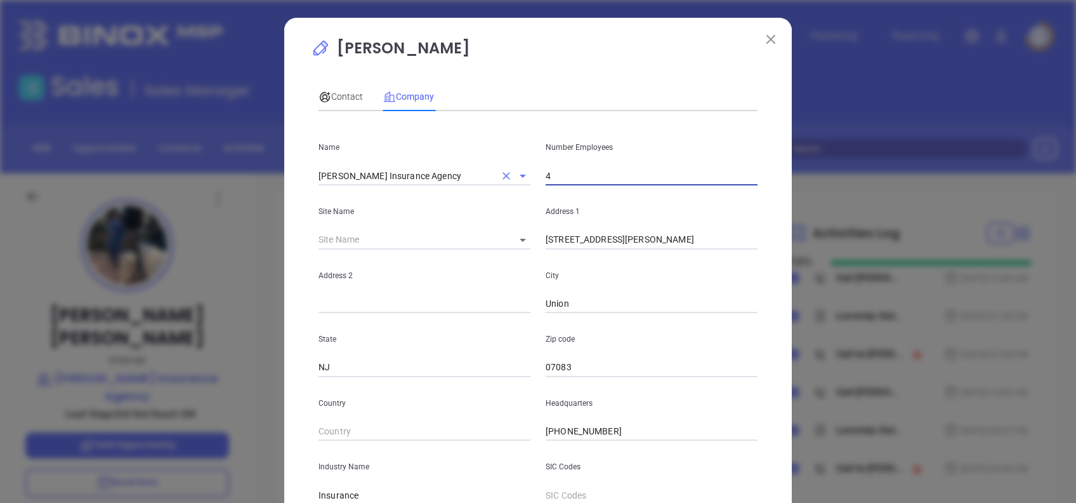
drag, startPoint x: 558, startPoint y: 174, endPoint x: 487, endPoint y: 172, distance: 71.1
click at [487, 172] on div "Name [PERSON_NAME] Insurance Agency Number Employees 4" at bounding box center [538, 153] width 454 height 64
type input "5"
click at [536, 48] on p "[PERSON_NAME]" at bounding box center [538, 51] width 454 height 29
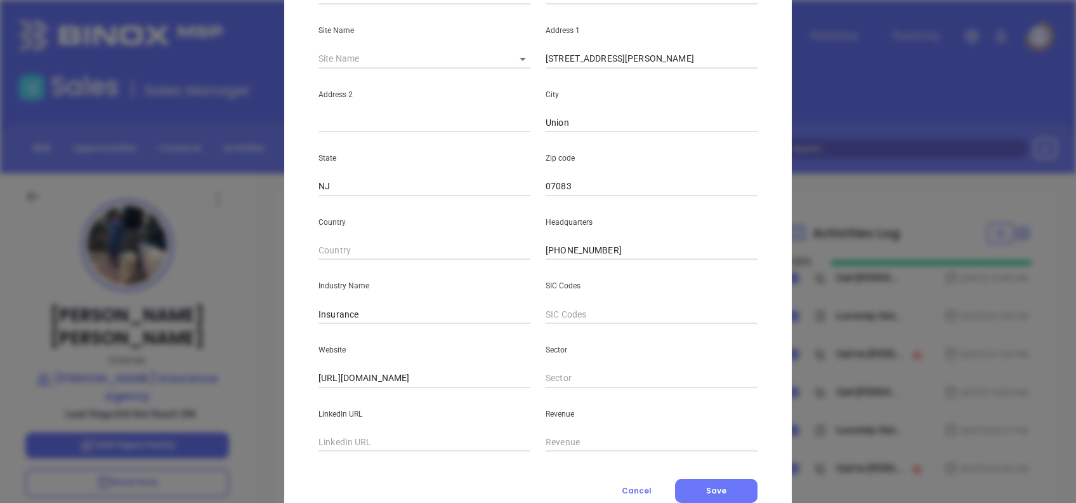
scroll to position [225, 0]
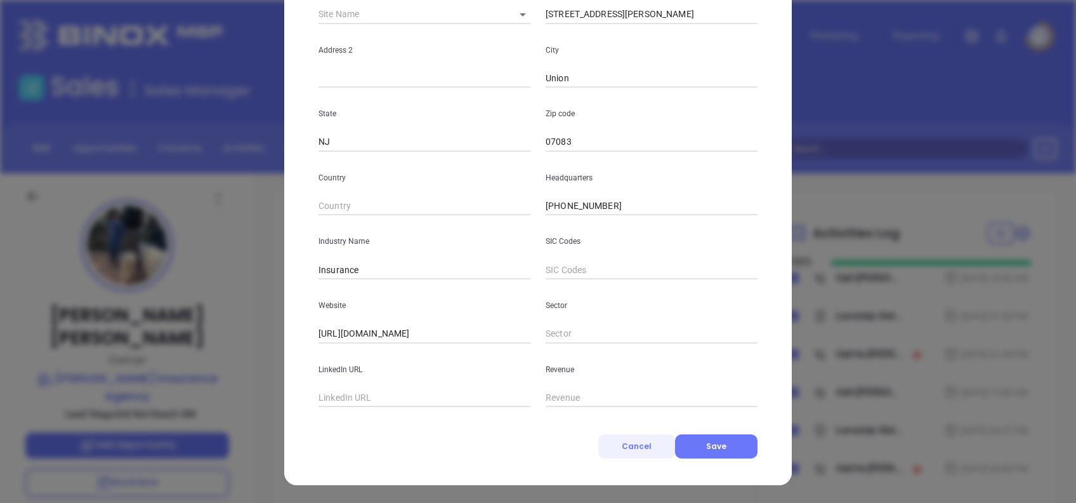
click at [643, 447] on span "Cancel" at bounding box center [637, 445] width 30 height 11
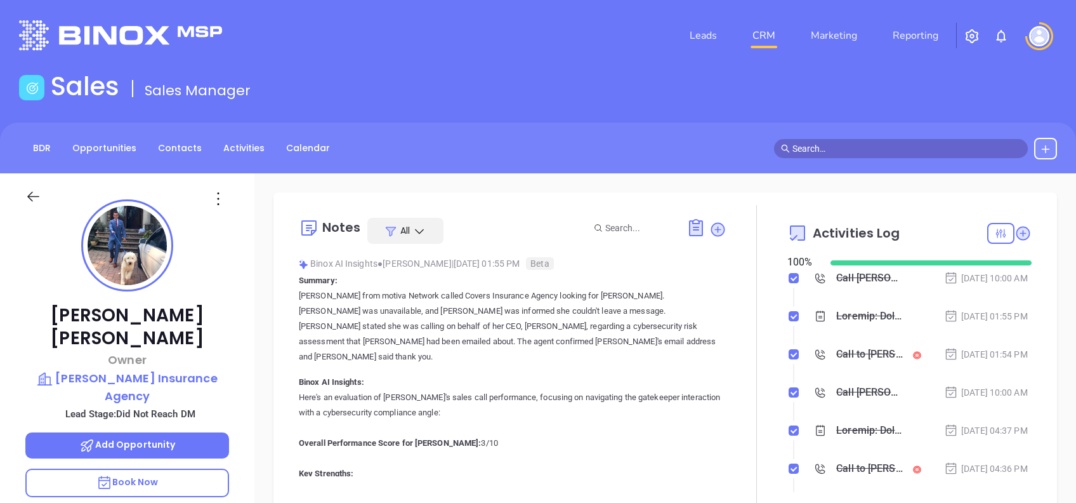
drag, startPoint x: 223, startPoint y: 196, endPoint x: 220, endPoint y: 214, distance: 17.9
click at [223, 199] on icon at bounding box center [218, 198] width 20 height 20
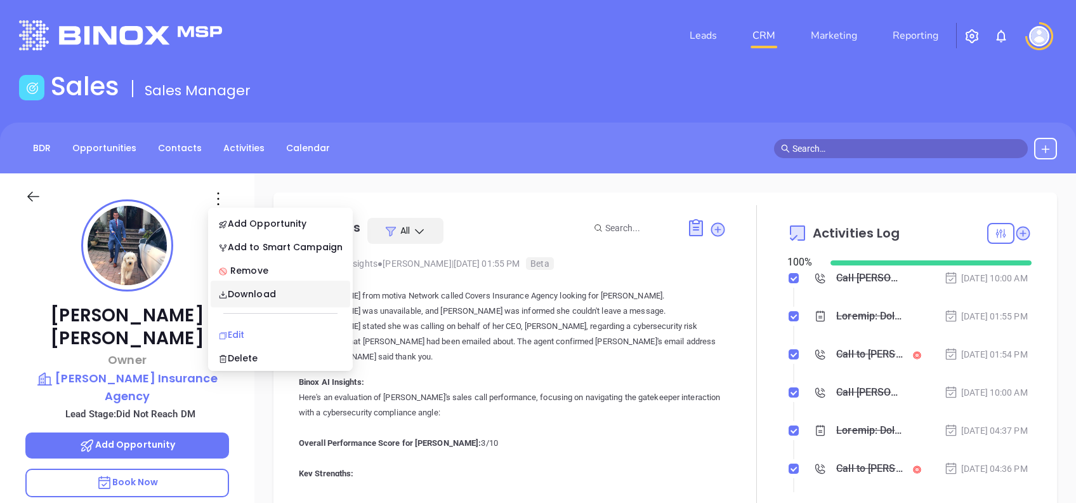
click at [255, 322] on li "Edit" at bounding box center [281, 334] width 140 height 27
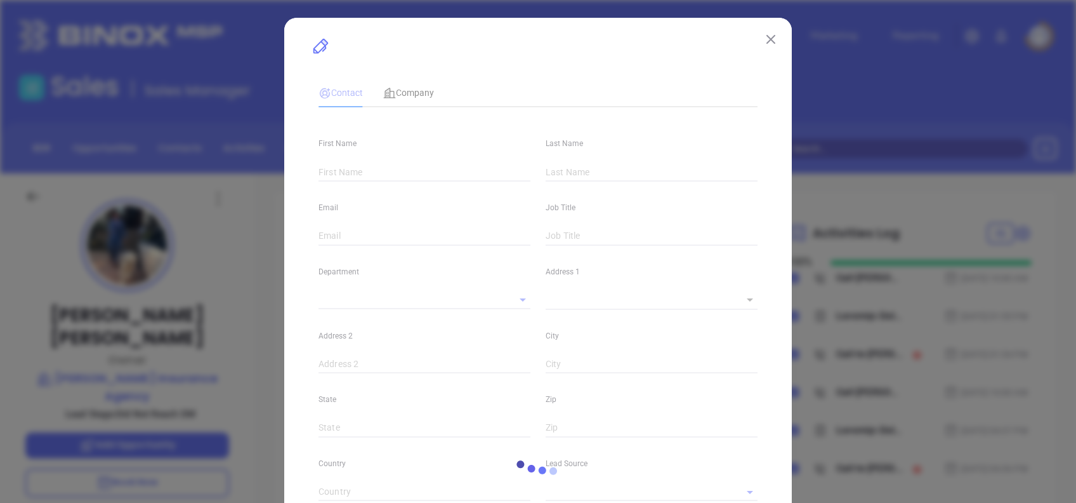
type input "[PERSON_NAME]"
type input "[PERSON_NAME][EMAIL_ADDRESS][DOMAIN_NAME]"
type input "Owner"
type textarea "[STREET_ADDRESS][PERSON_NAME]"
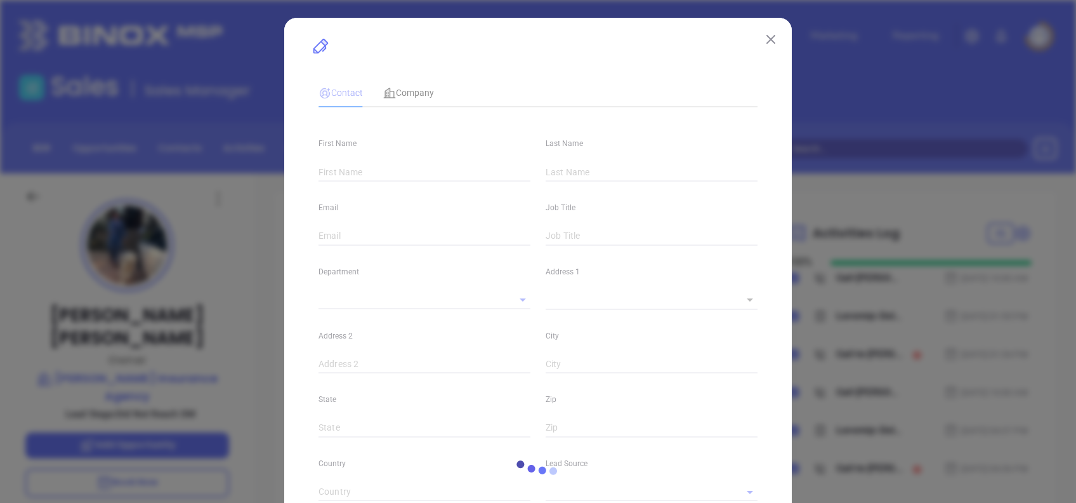
type input "1"
type input "Union"
type input "NJ"
type input "07083"
type input "www.linkedin.com/in/andrew-pires"
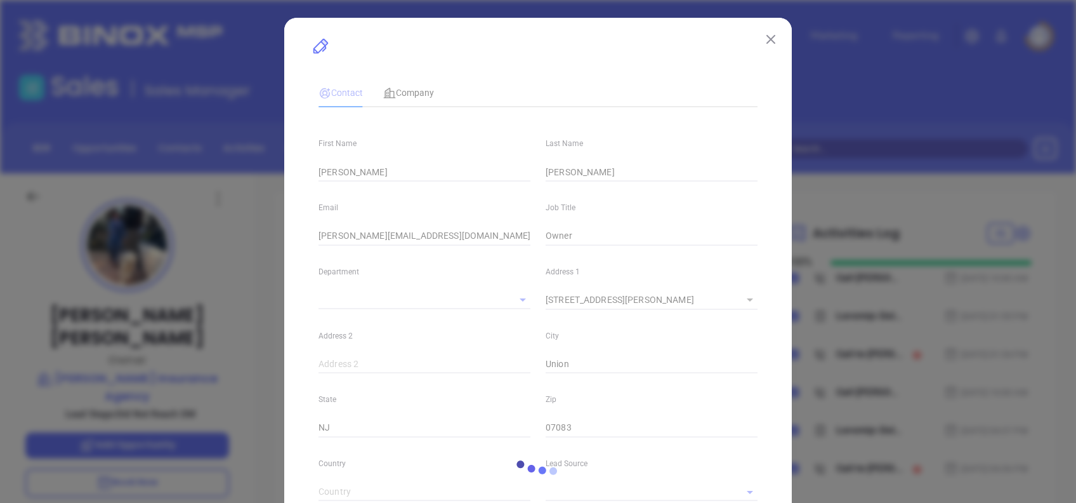
type input "[PERSON_NAME]"
type input "Did Not Reach DM"
type input "1"
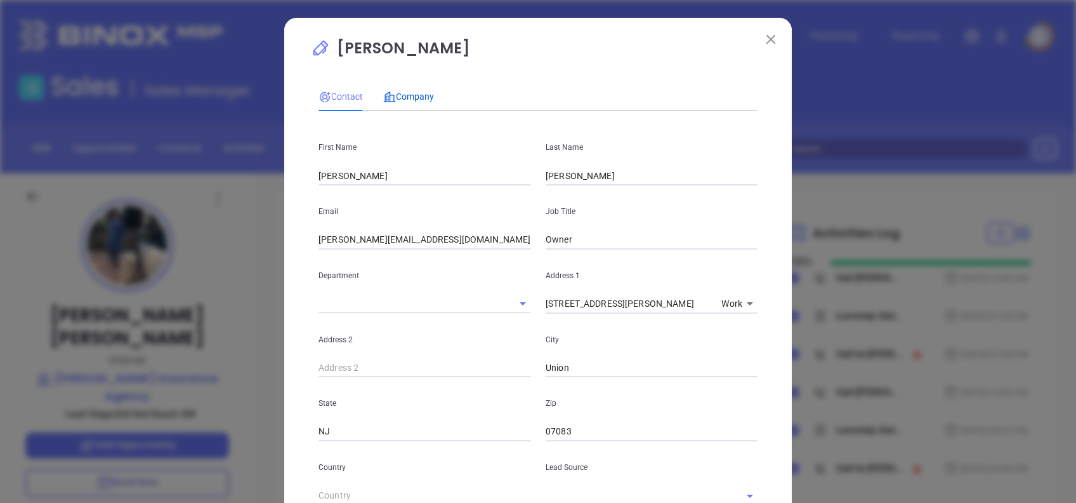
click at [401, 94] on span "Company" at bounding box center [408, 96] width 51 height 10
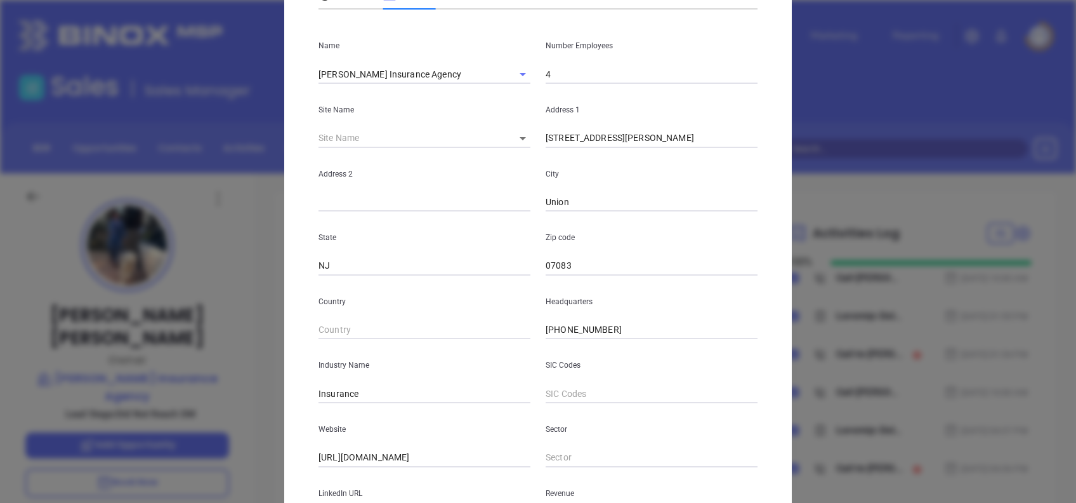
scroll to position [0, 0]
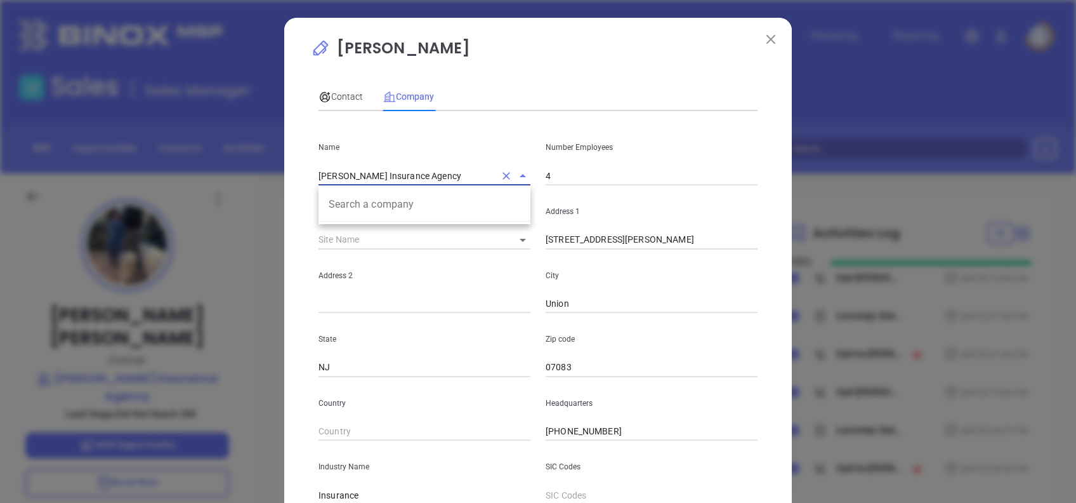
drag, startPoint x: 437, startPoint y: 179, endPoint x: 230, endPoint y: 153, distance: 208.5
click at [230, 153] on div "Andrew Pires Contact Company First Name Andrew Last Name Pires Email andrew@tav…" at bounding box center [538, 251] width 1076 height 503
click at [335, 91] on span "Contact" at bounding box center [341, 96] width 44 height 10
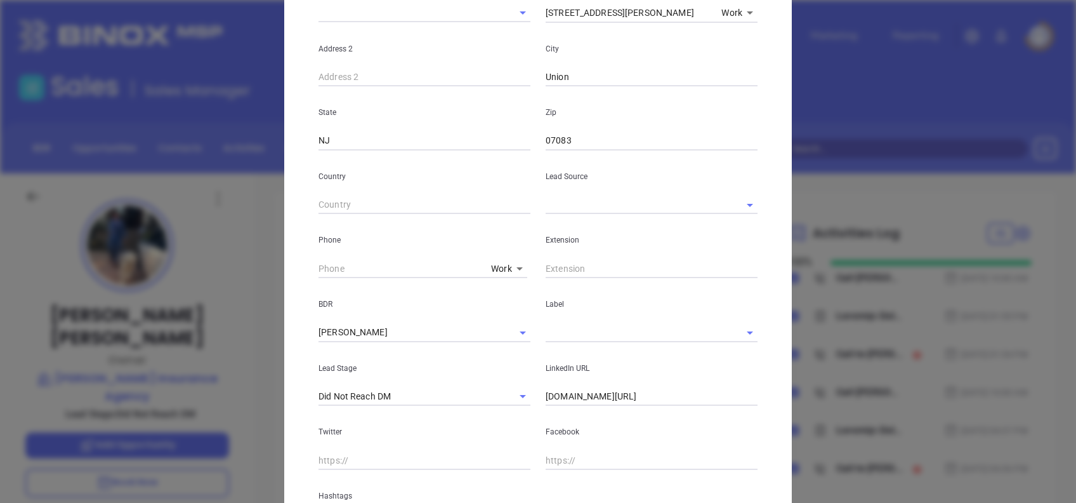
scroll to position [471, 0]
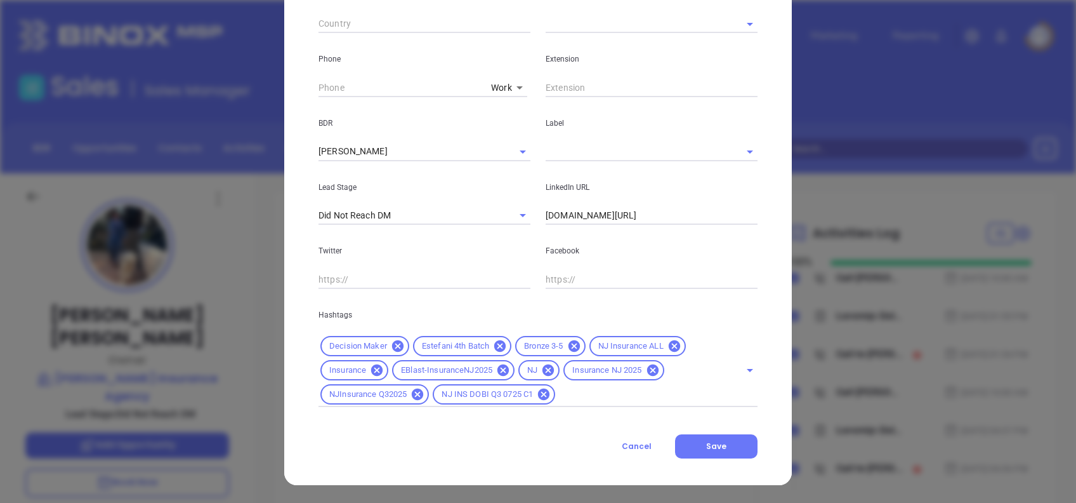
click at [647, 440] on button "Cancel" at bounding box center [636, 446] width 77 height 24
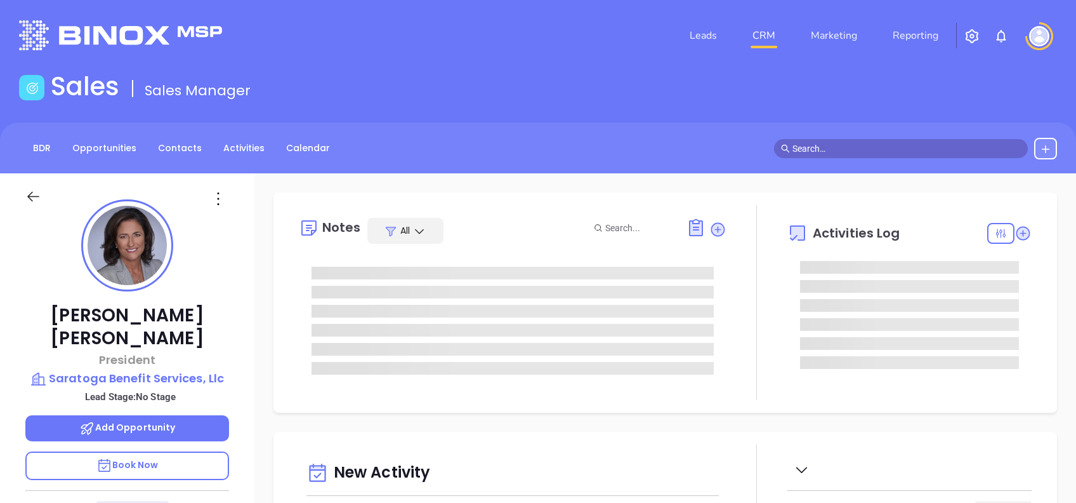
type input "[DATE]"
type input "[PERSON_NAME]"
click at [220, 195] on icon at bounding box center [218, 198] width 20 height 20
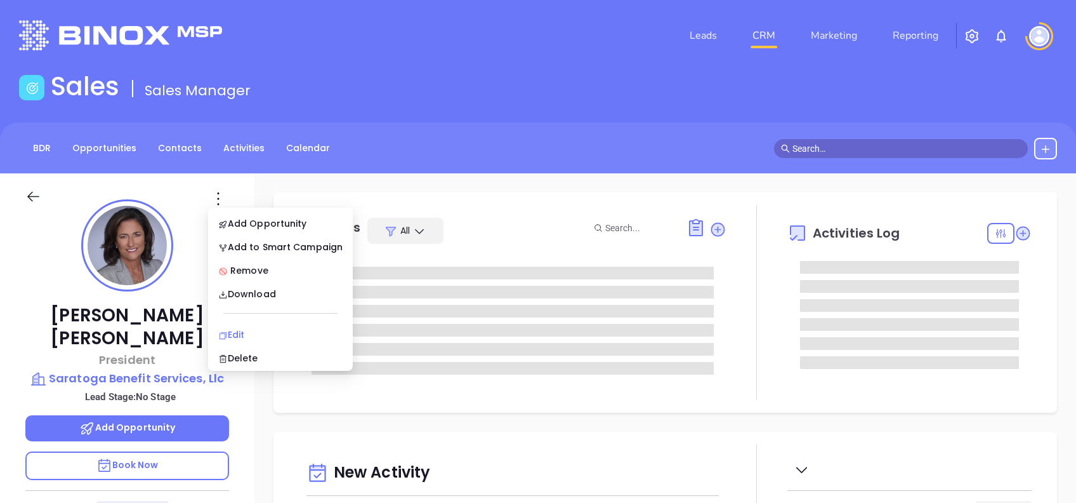
click at [270, 325] on li "Edit" at bounding box center [281, 334] width 140 height 27
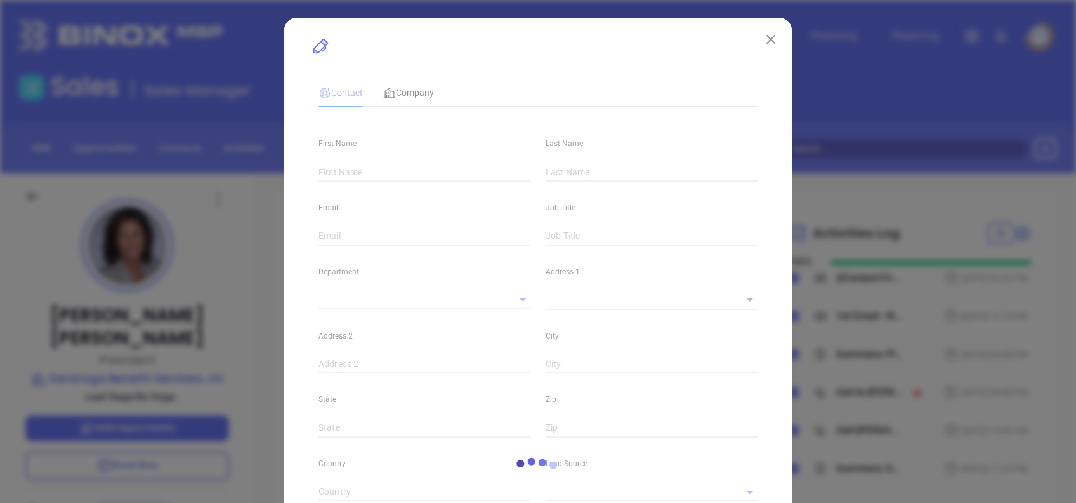
type input "Amy"
type input "Webb"
type input "awebb@saratogabenefits.com"
type input "President"
type textarea "7 E. Main Street"
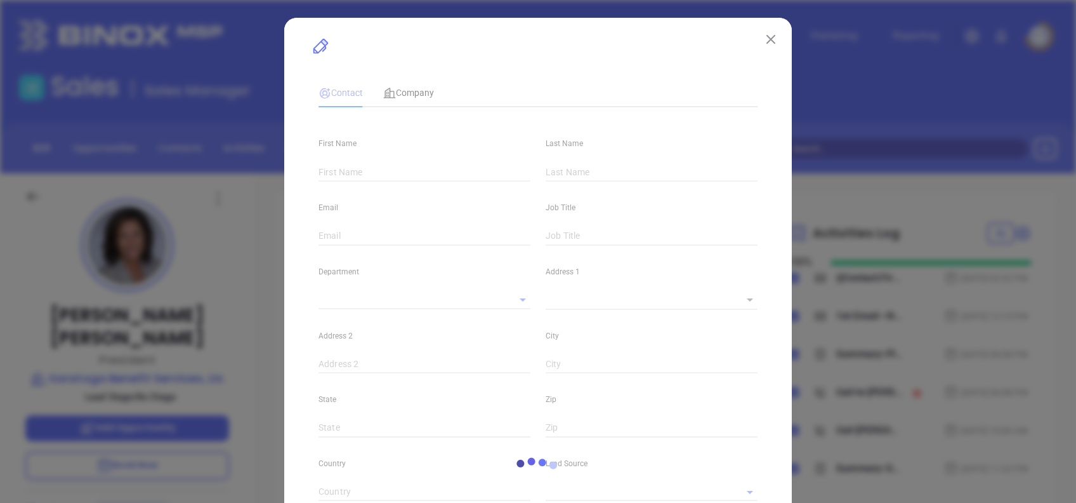
type input "1"
type input "Moorestown"
type input "NJ"
type input "08057"
type input "www.linkedin.com/in/amy-webb-542044a"
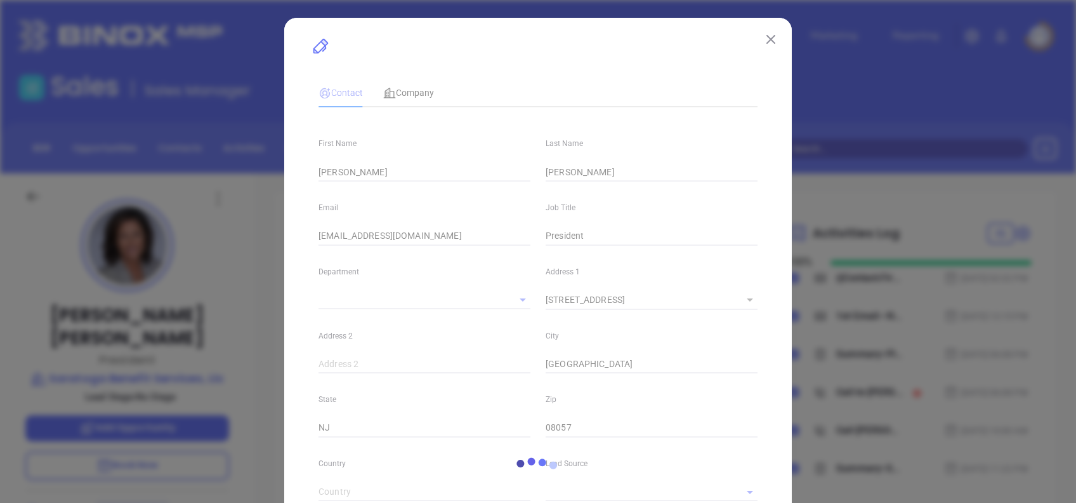
type input "Marketing"
type input "Website Reveal"
type input "[PERSON_NAME]"
type input "1"
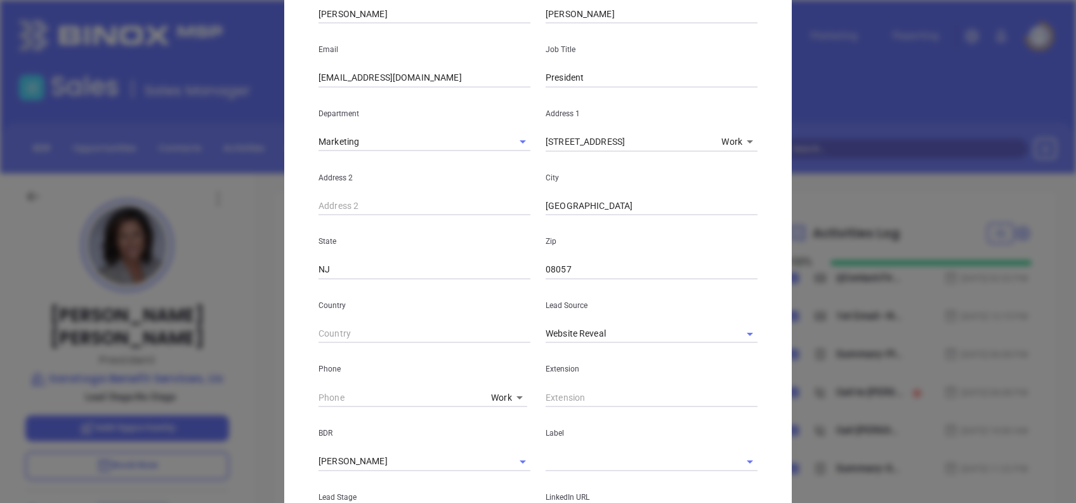
scroll to position [0, 0]
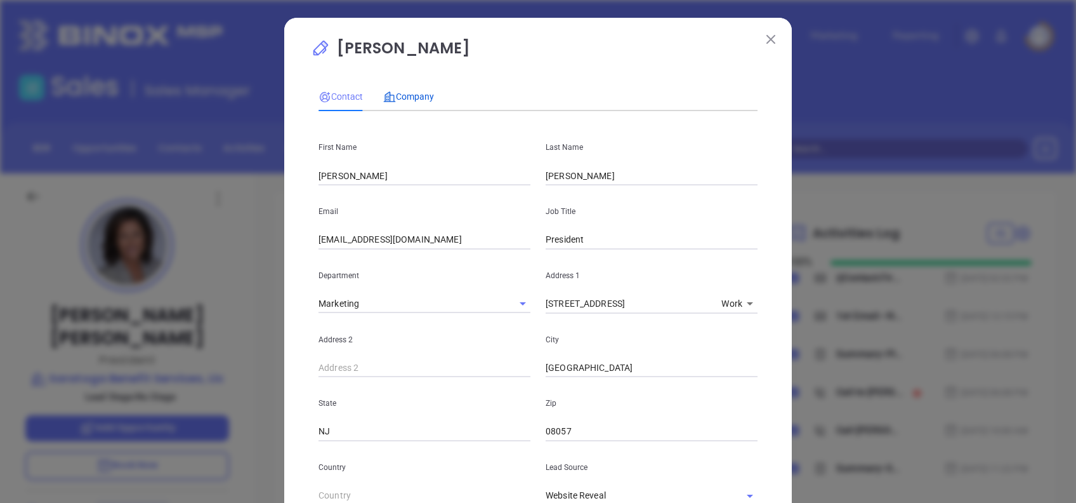
click at [401, 96] on span "Company" at bounding box center [408, 96] width 51 height 10
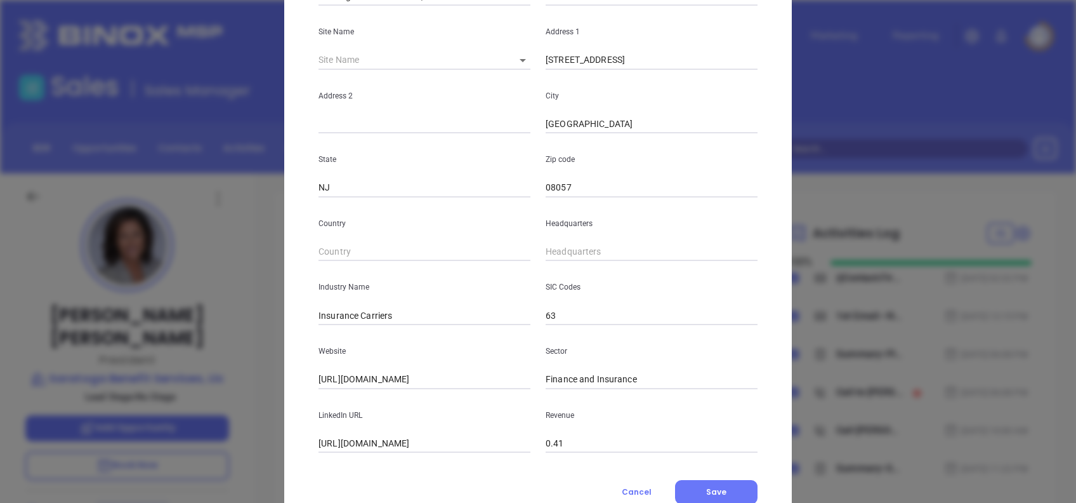
scroll to position [225, 0]
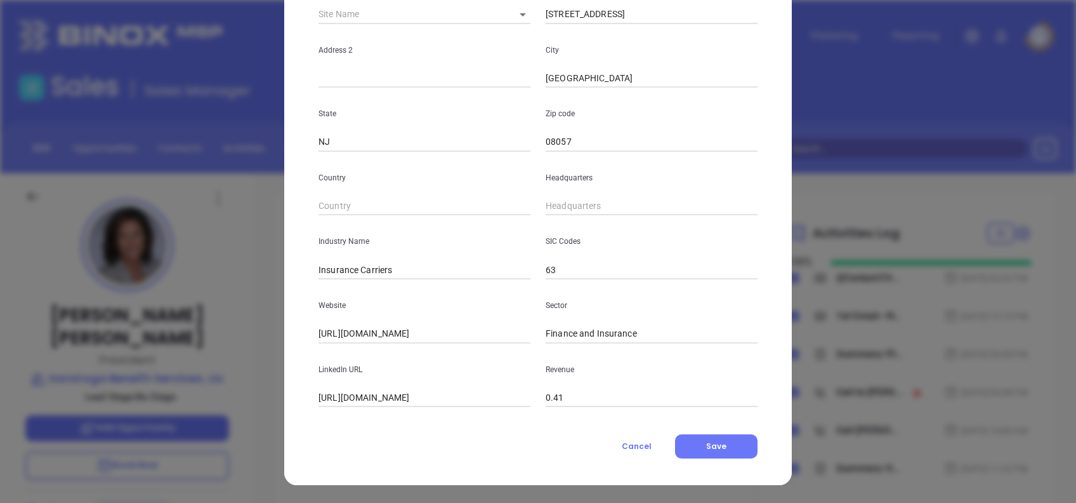
drag, startPoint x: 407, startPoint y: 330, endPoint x: 256, endPoint y: 327, distance: 151.0
click at [261, 327] on div "Amy Webb Contact Company First Name Amy Last Name Webb Email awebb@saratogabene…" at bounding box center [538, 251] width 1076 height 503
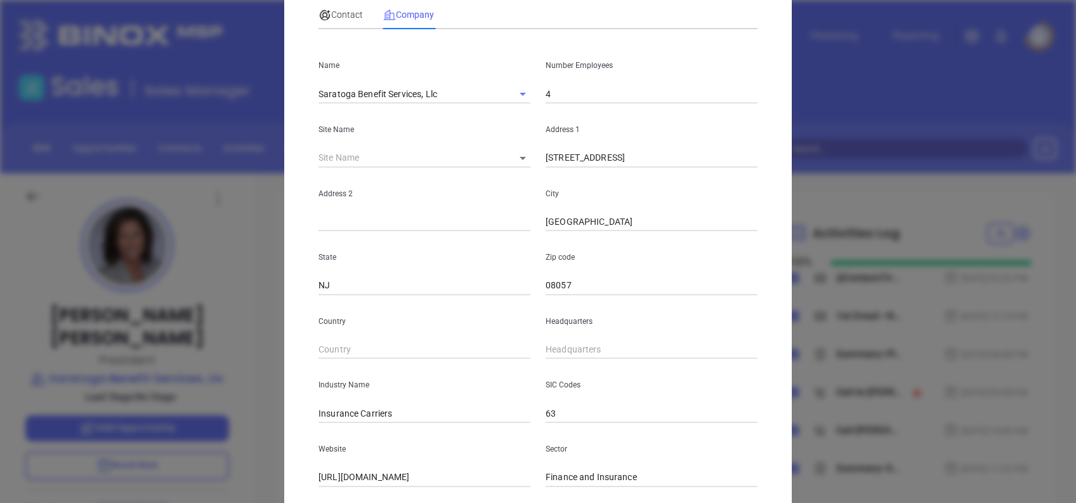
scroll to position [0, 0]
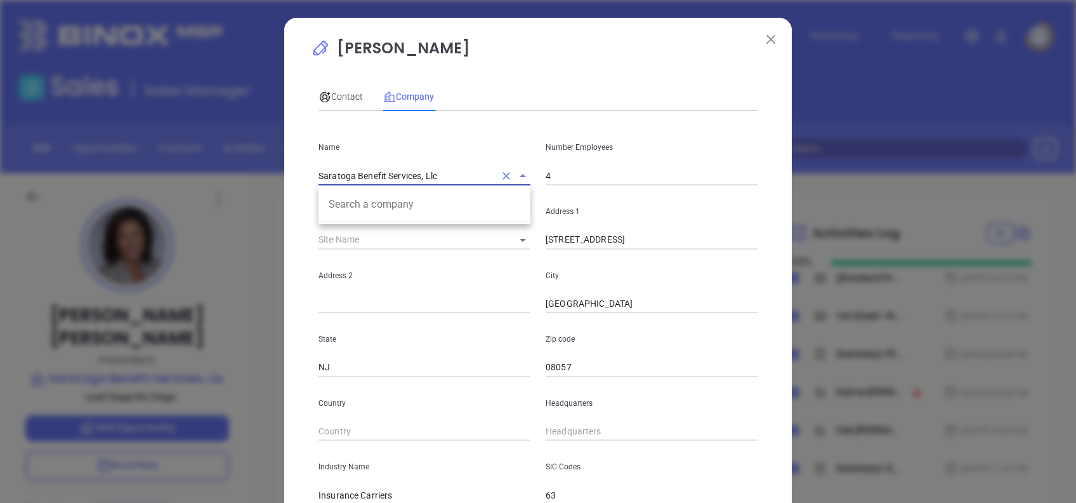
drag, startPoint x: 438, startPoint y: 176, endPoint x: 258, endPoint y: 178, distance: 180.2
click at [259, 177] on div "Amy Webb Contact Company First Name Amy Last Name Webb Email awebb@saratogabene…" at bounding box center [538, 251] width 1076 height 503
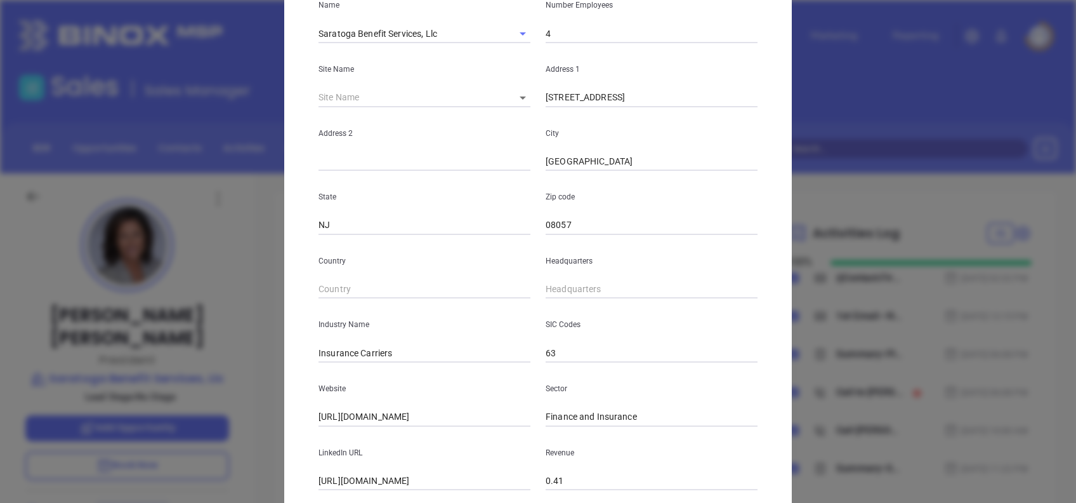
scroll to position [225, 0]
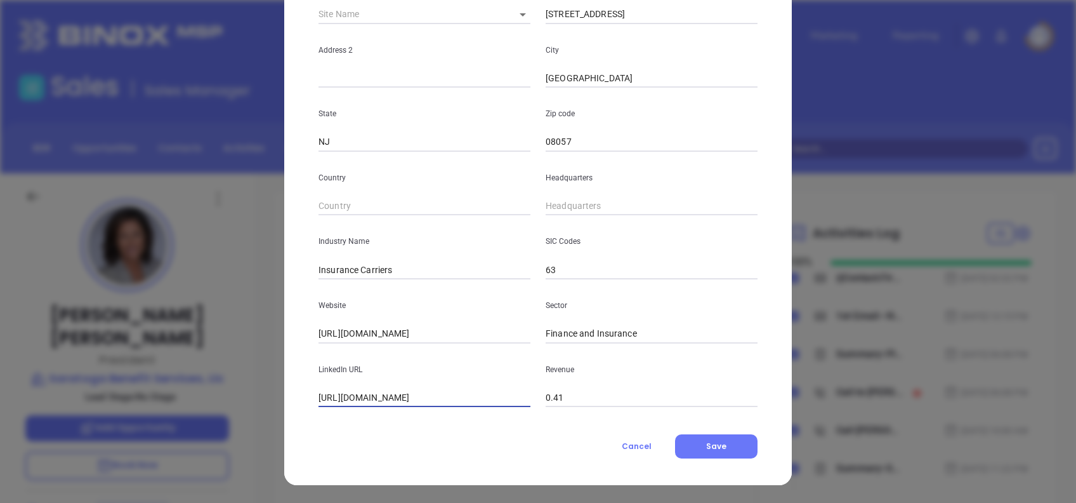
drag, startPoint x: 344, startPoint y: 394, endPoint x: 195, endPoint y: 383, distance: 149.6
click at [196, 383] on div "Amy Webb Contact Company First Name Amy Last Name Webb Email awebb@saratogabene…" at bounding box center [538, 251] width 1076 height 503
drag, startPoint x: 312, startPoint y: 394, endPoint x: 631, endPoint y: 377, distance: 319.6
click at [631, 376] on div "LinkedIn URL www.linkedin.com/company/saratoga-benefit-services/ Revenue 0.41" at bounding box center [538, 375] width 454 height 64
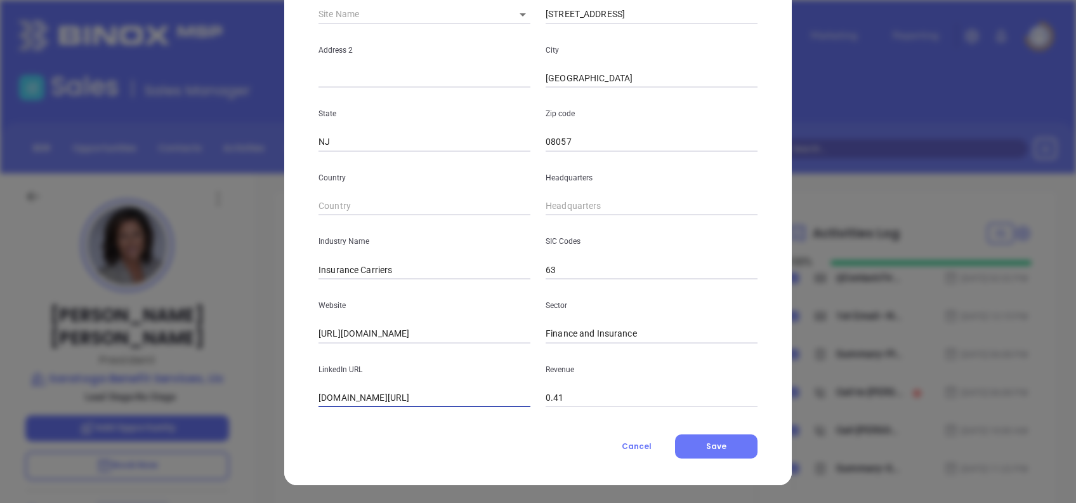
type input "www.linkedin.com/company/saratoga-benefit-services/"
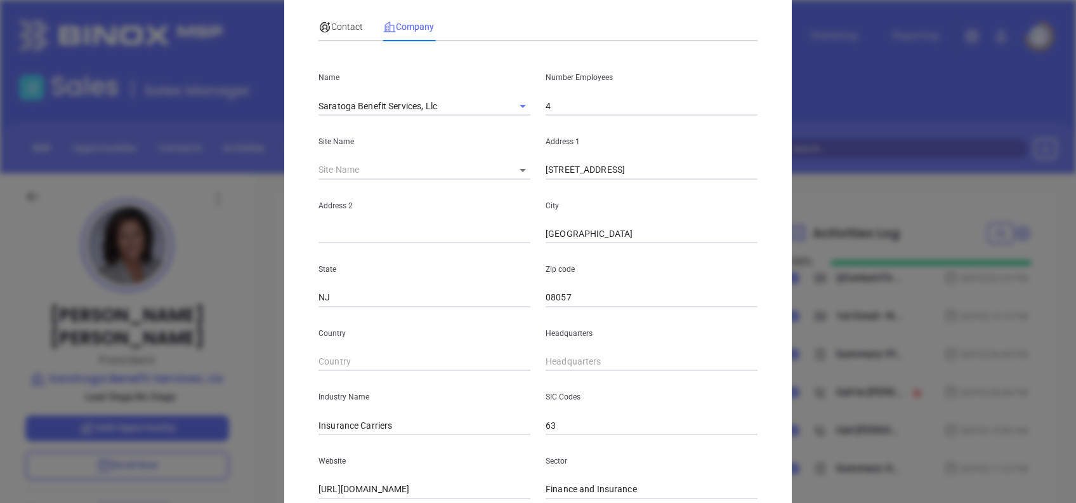
scroll to position [0, 0]
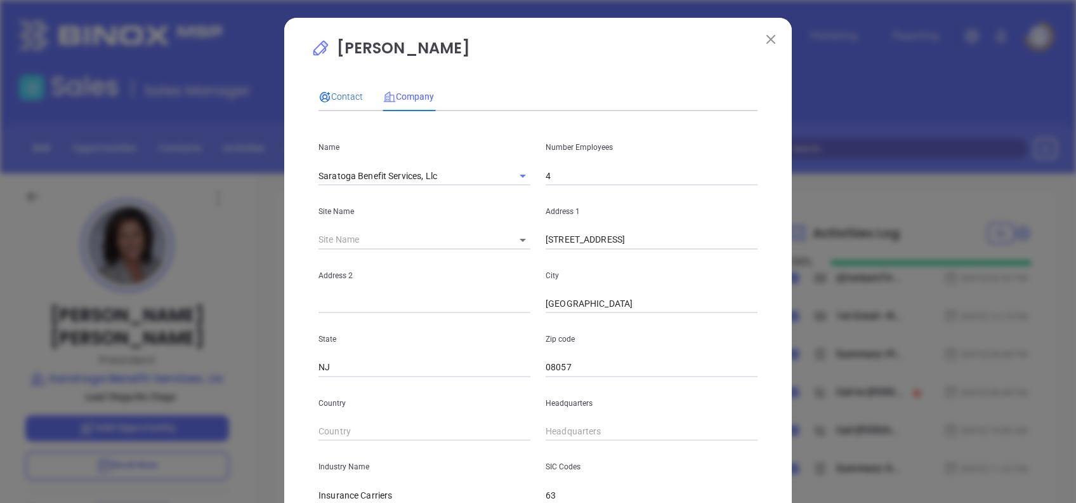
drag, startPoint x: 332, startPoint y: 102, endPoint x: 340, endPoint y: 109, distance: 10.8
click at [331, 102] on span "Contact" at bounding box center [341, 96] width 44 height 10
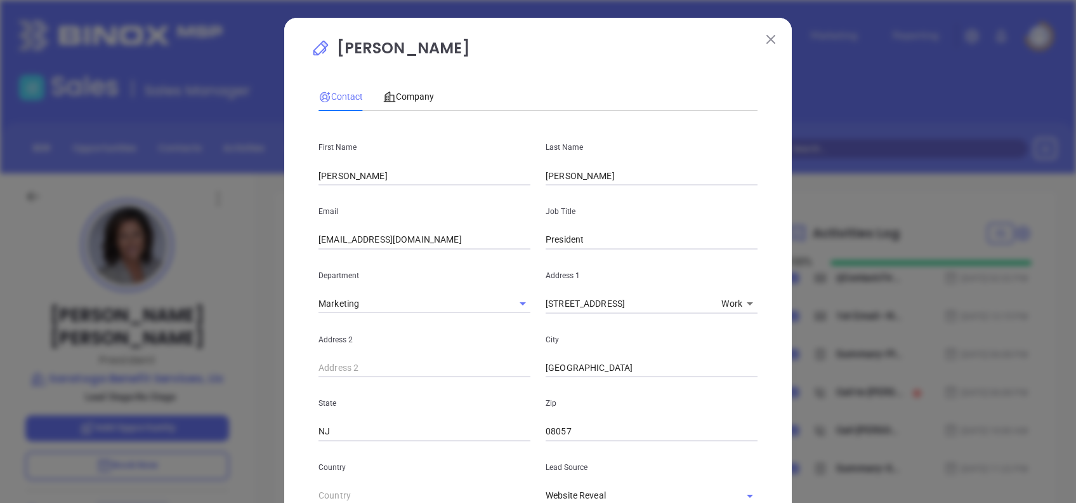
scroll to position [471, 0]
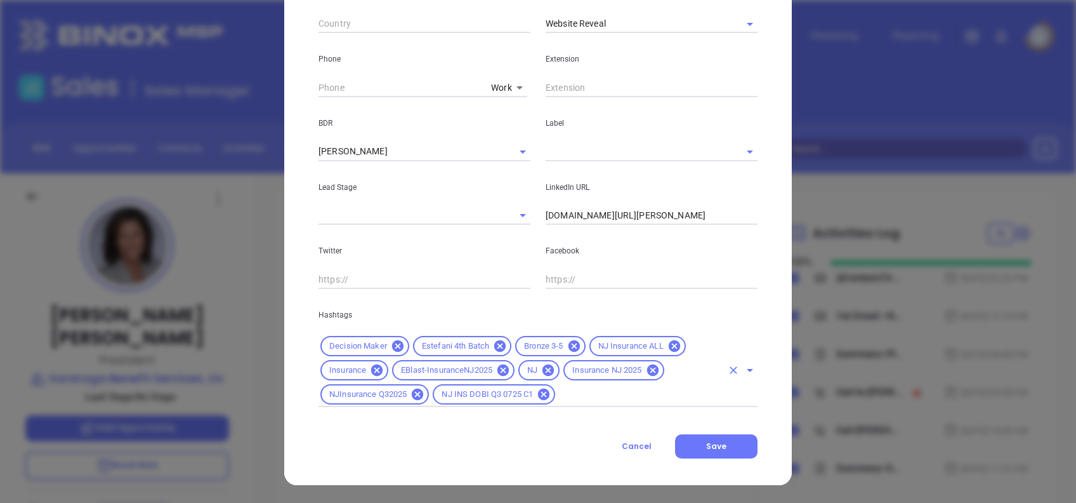
click at [590, 401] on div "Decision Maker Estefani 4th Batch Bronze 3-5 NJ Insurance ALL Insurance EBlast-…" at bounding box center [538, 370] width 439 height 73
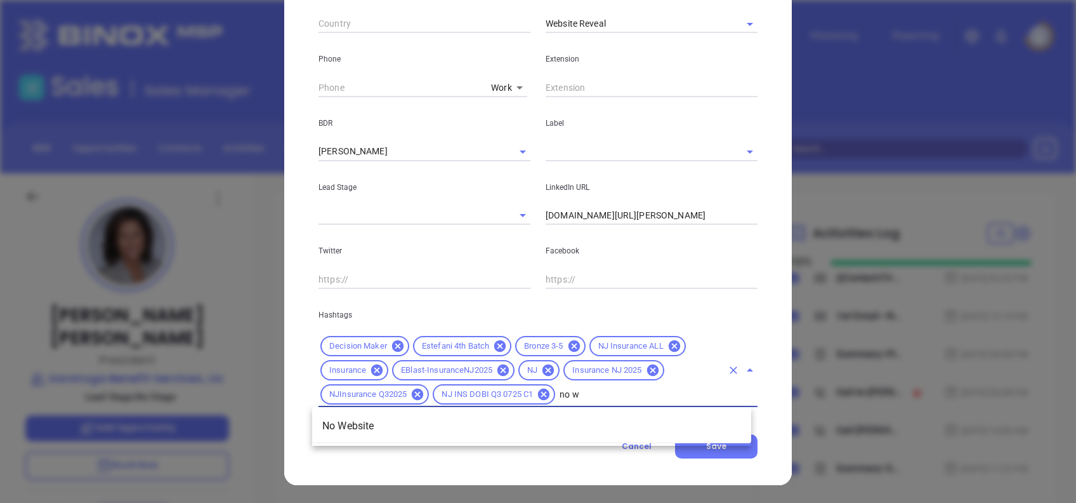
type input "no we"
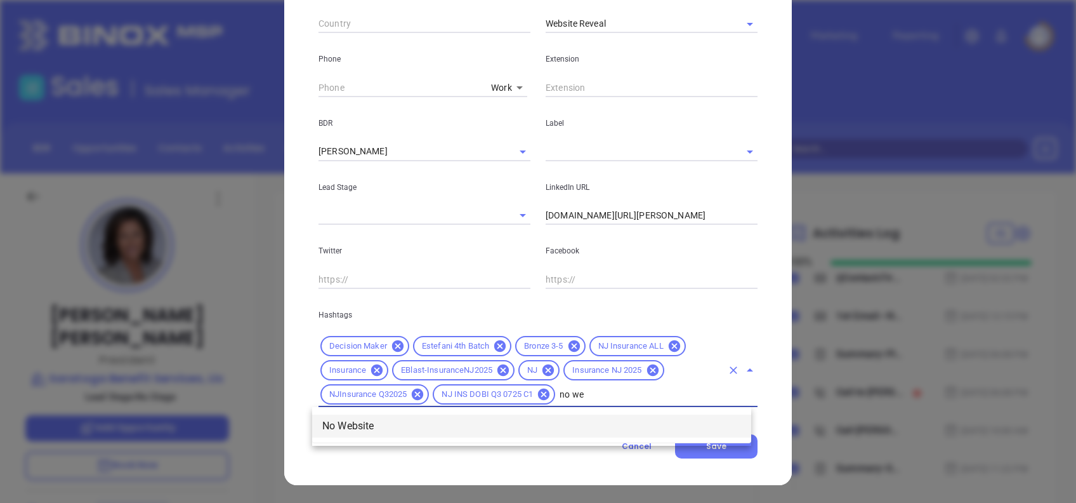
drag, startPoint x: 599, startPoint y: 423, endPoint x: 620, endPoint y: 421, distance: 21.0
click at [599, 424] on li "No Website" at bounding box center [531, 425] width 439 height 23
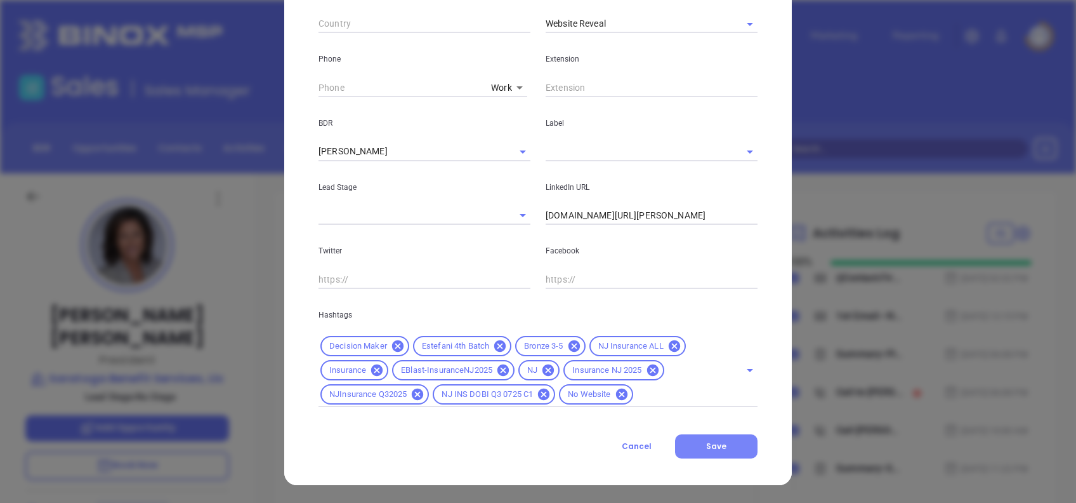
click at [702, 437] on button "Save" at bounding box center [716, 446] width 82 height 24
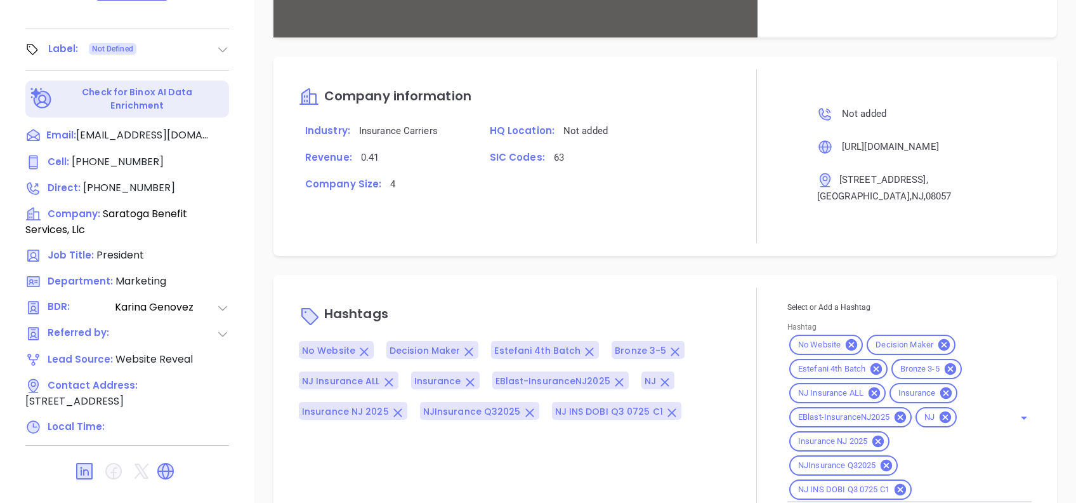
scroll to position [907, 0]
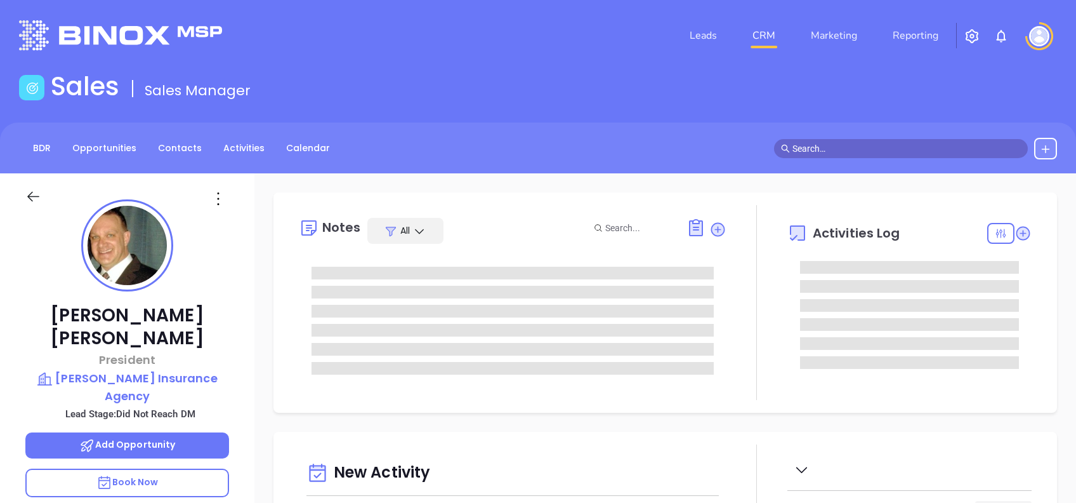
type input "[DATE]"
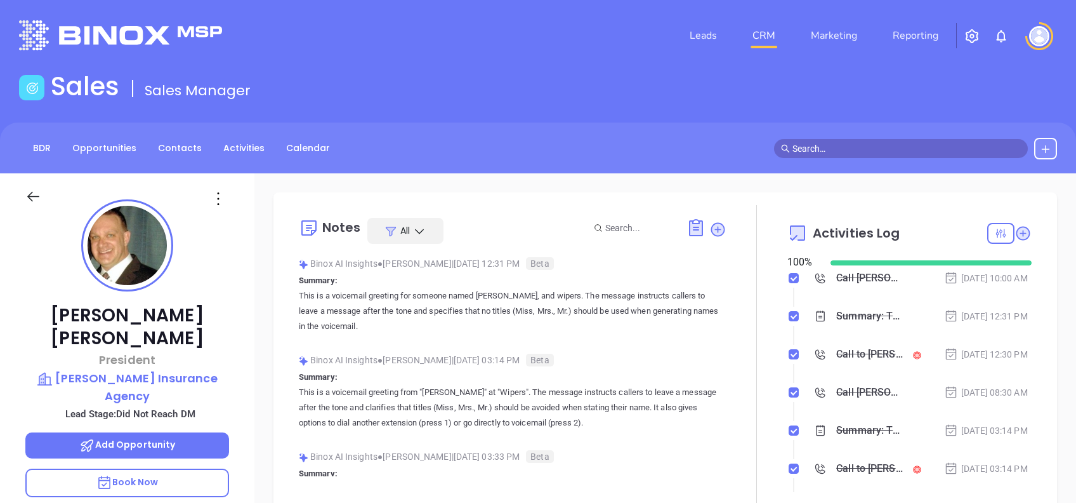
type input "[PERSON_NAME]"
click at [218, 198] on icon at bounding box center [218, 198] width 2 height 13
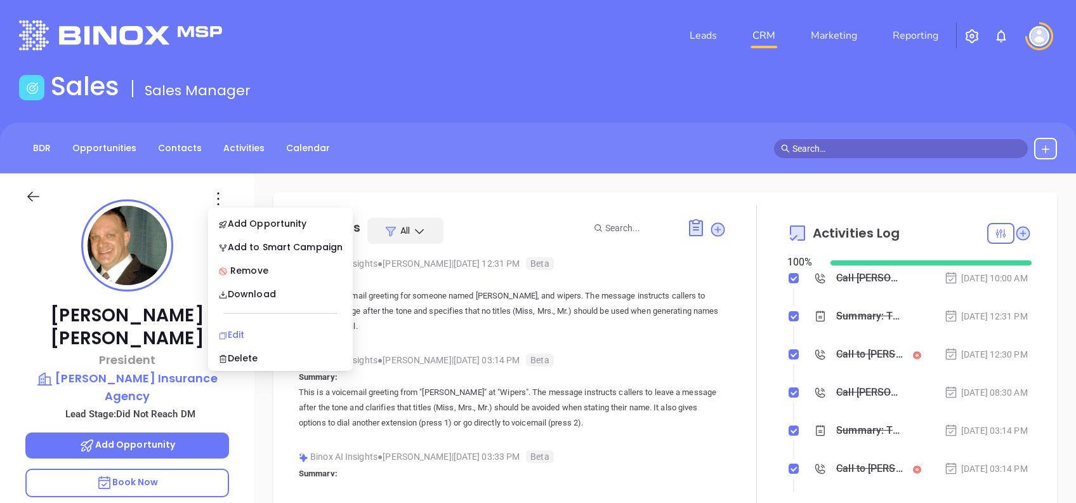
click at [291, 329] on div "Edit" at bounding box center [280, 334] width 124 height 14
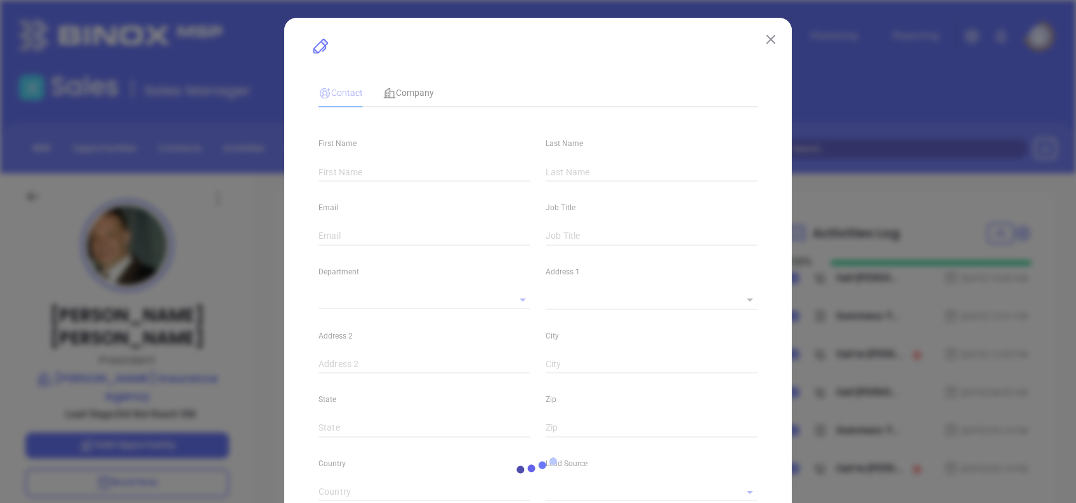
type input "[PERSON_NAME]"
type input "[EMAIL_ADDRESS][DOMAIN_NAME]"
type input "President"
type textarea "[STREET_ADDRESS]"
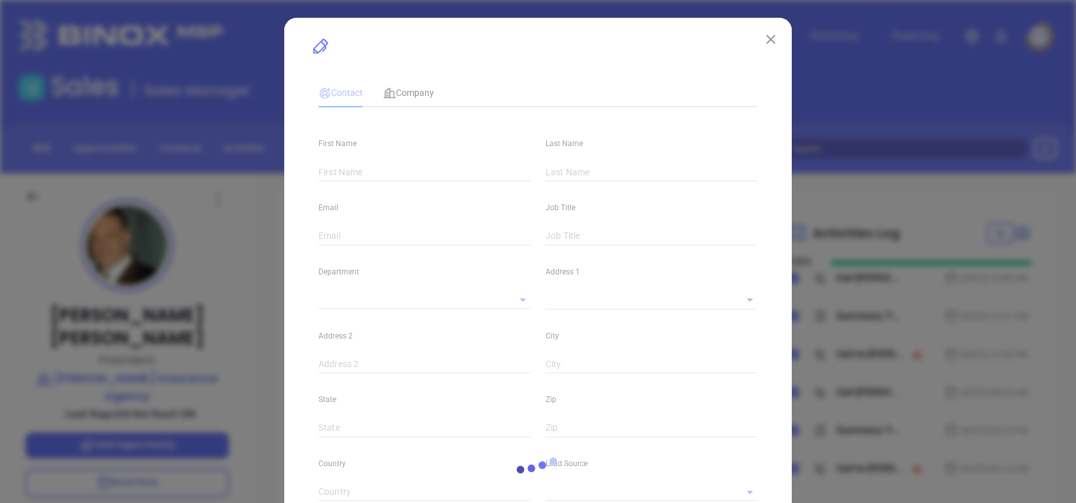
type input "1"
type input "[GEOGRAPHIC_DATA]"
type input "NJ"
type input "07444"
type input "[DOMAIN_NAME][URL][PERSON_NAME]"
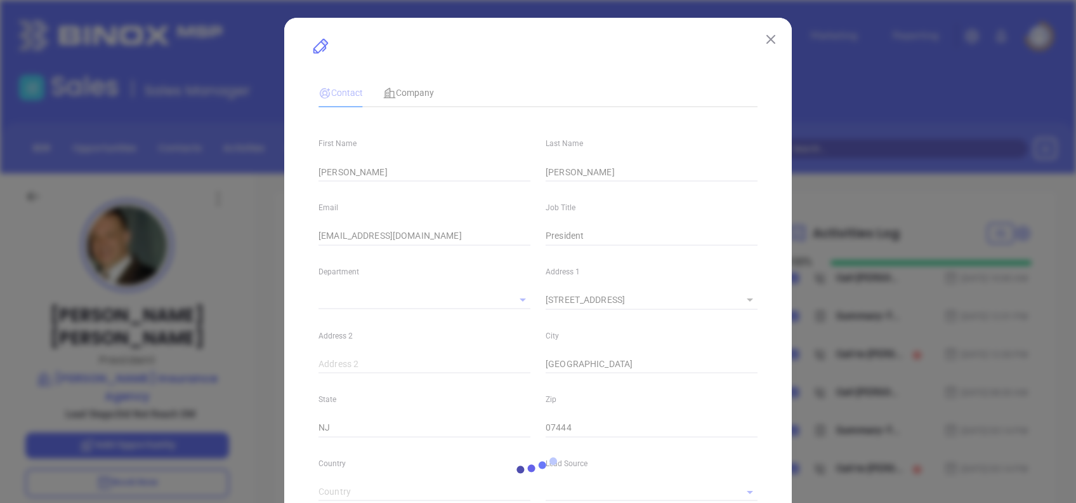
type input "Binox"
type input "[PERSON_NAME]"
type input "Did Not Reach DM"
type input "1"
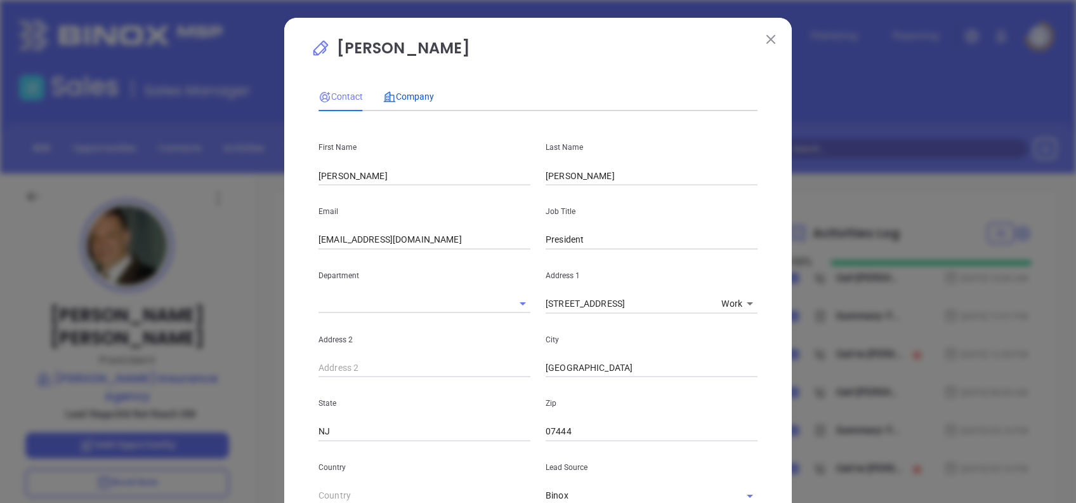
click at [418, 102] on span "Company" at bounding box center [408, 96] width 51 height 10
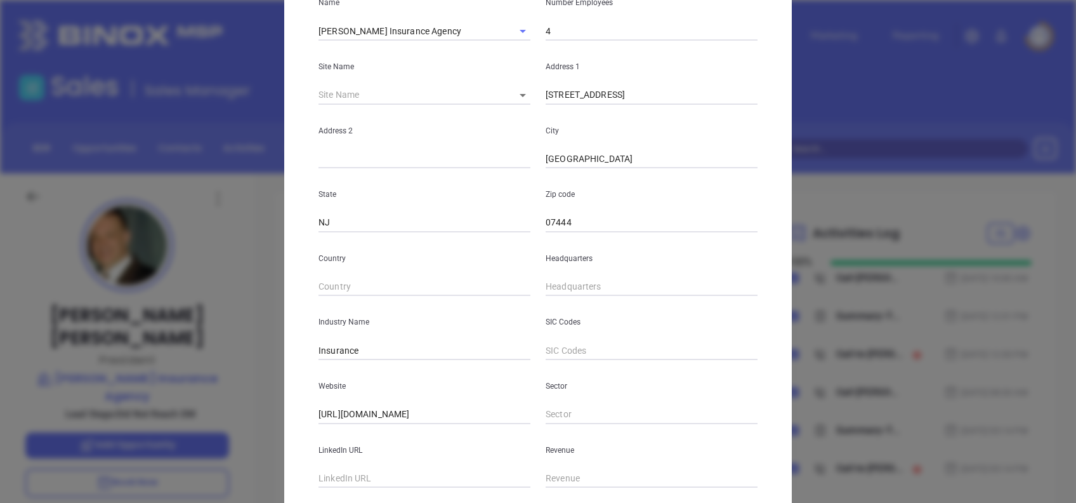
scroll to position [225, 0]
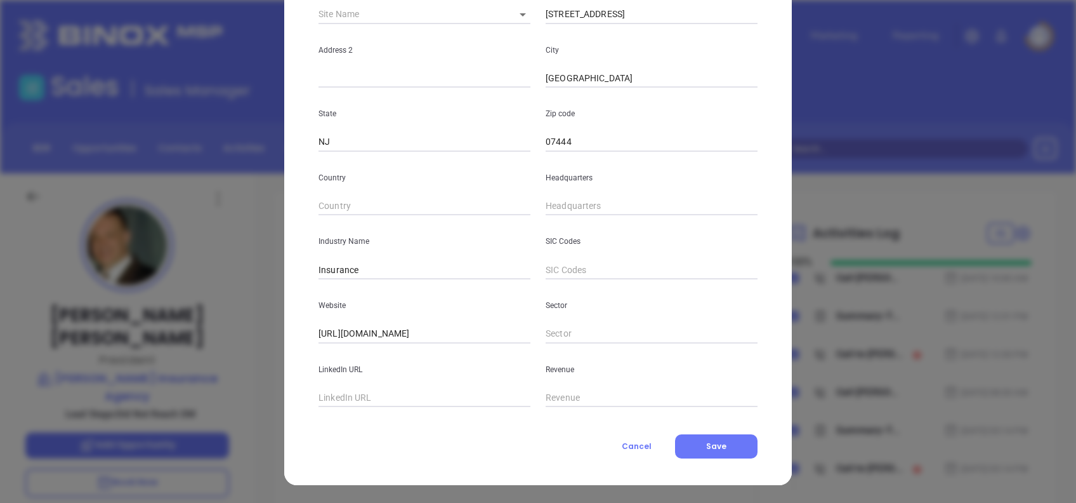
drag, startPoint x: 460, startPoint y: 336, endPoint x: 204, endPoint y: 324, distance: 256.0
click at [211, 325] on div "[PERSON_NAME] Contact Company First Name [PERSON_NAME] Name [PERSON_NAME] Email…" at bounding box center [538, 251] width 1076 height 503
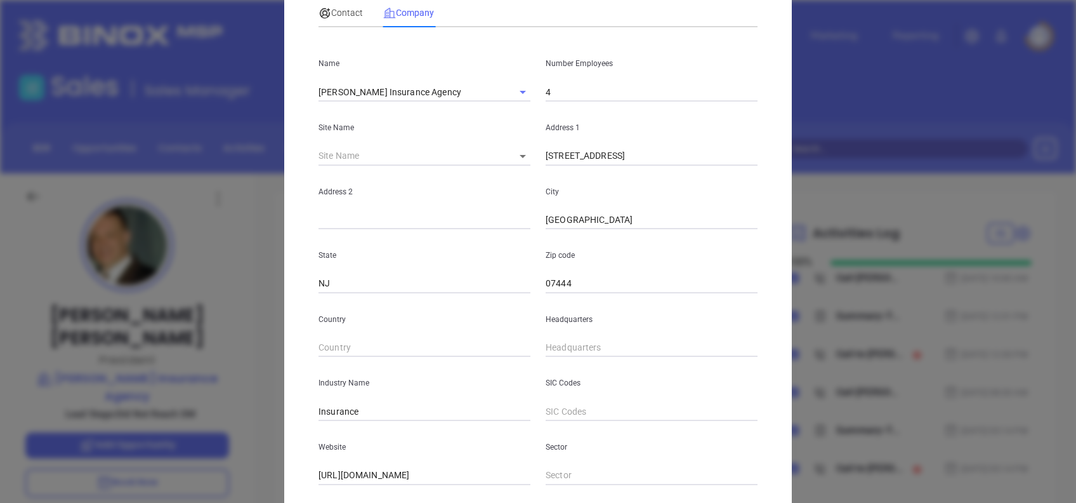
scroll to position [0, 0]
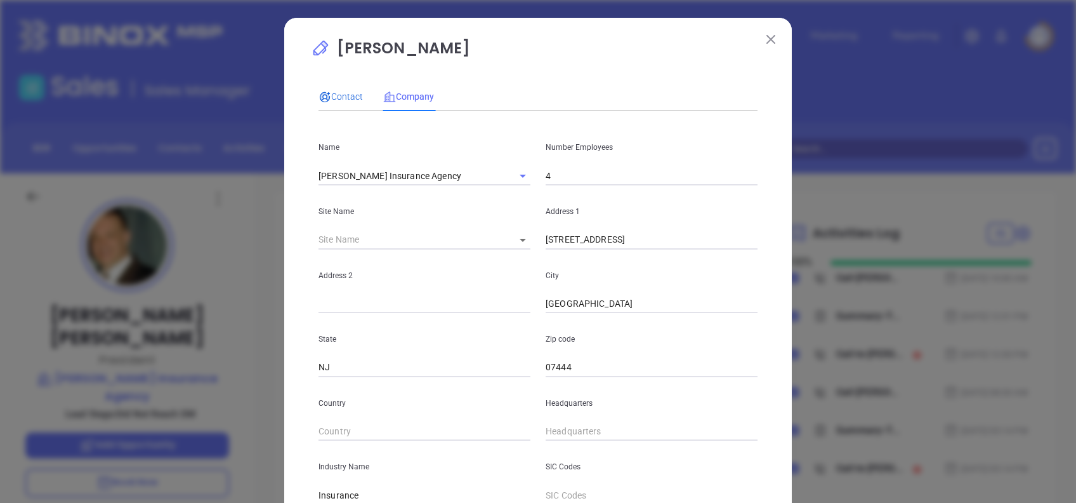
click at [339, 98] on span "Contact" at bounding box center [341, 96] width 44 height 10
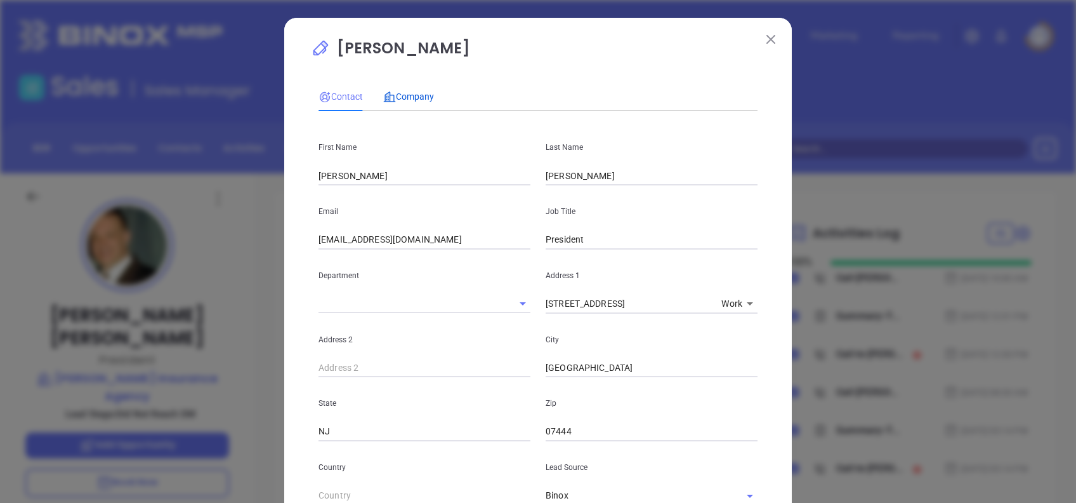
click at [418, 96] on span "Company" at bounding box center [408, 96] width 51 height 10
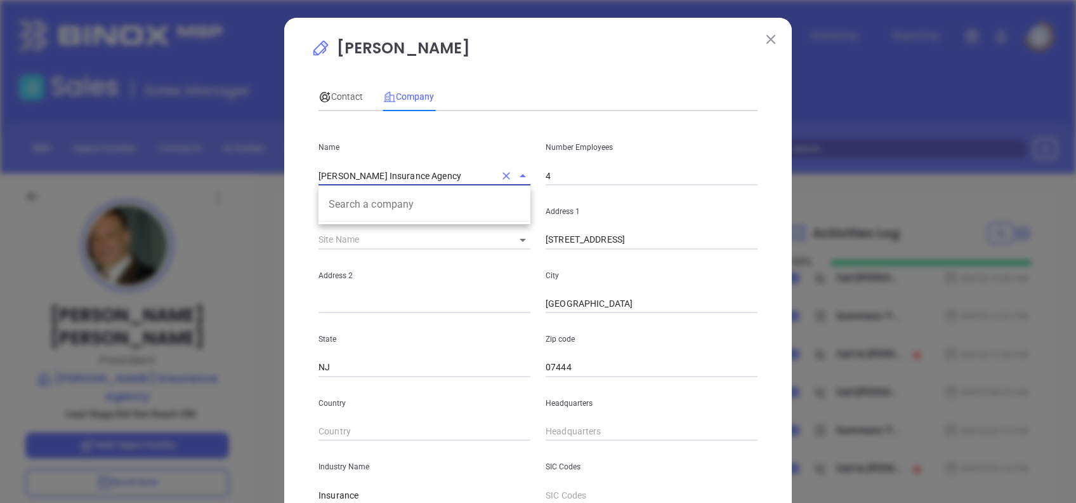
drag, startPoint x: 462, startPoint y: 168, endPoint x: 291, endPoint y: 164, distance: 170.7
click at [291, 164] on div "[PERSON_NAME] Contact Company First Name [PERSON_NAME] Name [PERSON_NAME] Email…" at bounding box center [538, 364] width 508 height 692
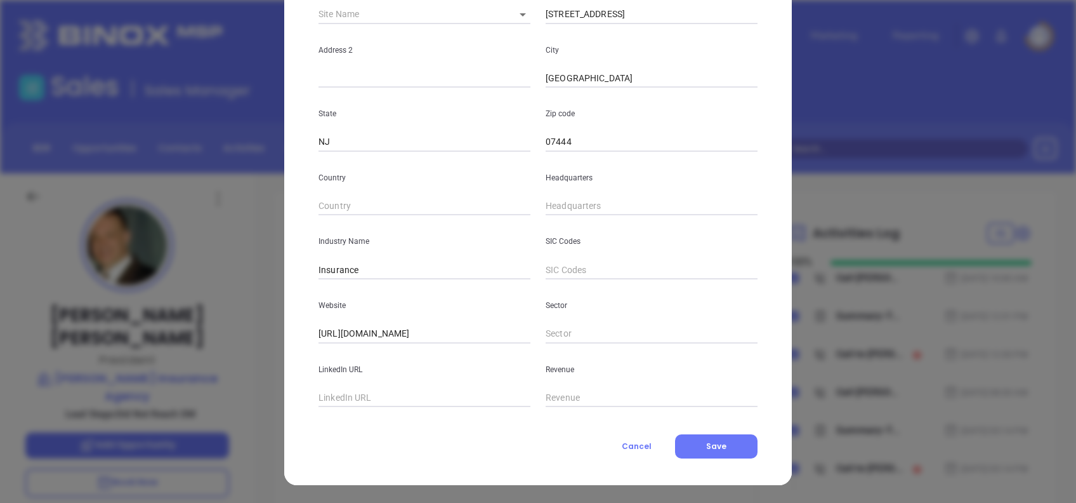
drag, startPoint x: 628, startPoint y: 440, endPoint x: 611, endPoint y: 390, distance: 52.8
click at [628, 440] on span "Cancel" at bounding box center [637, 445] width 30 height 11
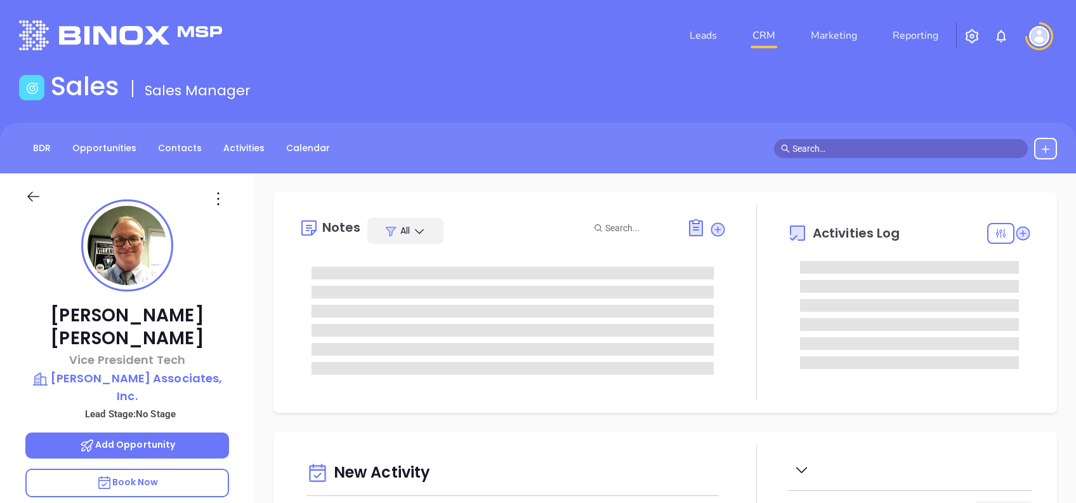
type input "[DATE]"
type input "[PERSON_NAME]"
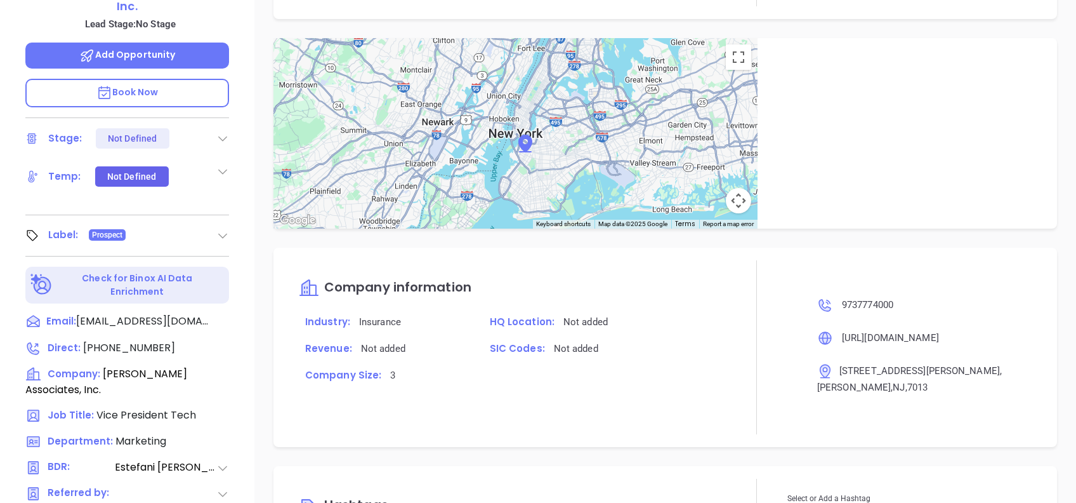
scroll to position [136, 0]
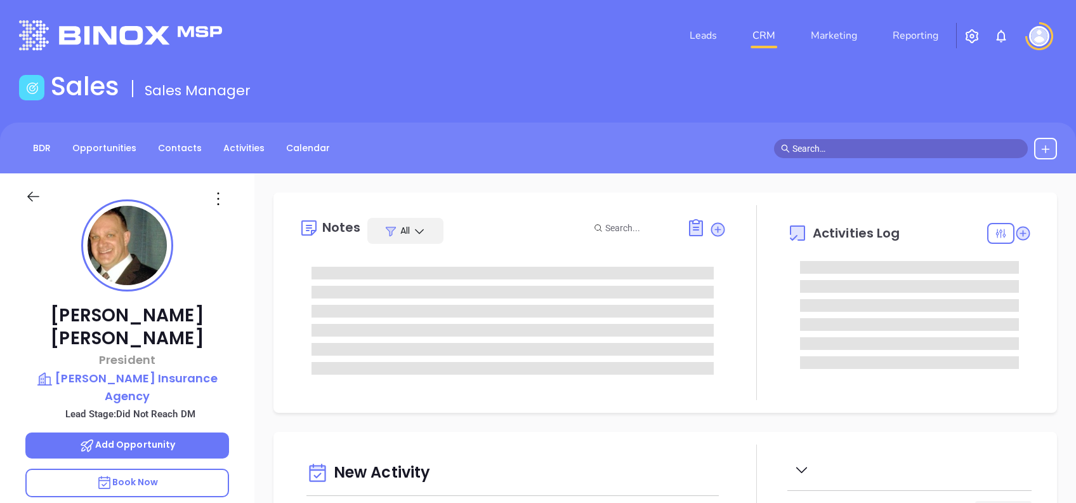
type input "[DATE]"
type input "[PERSON_NAME]"
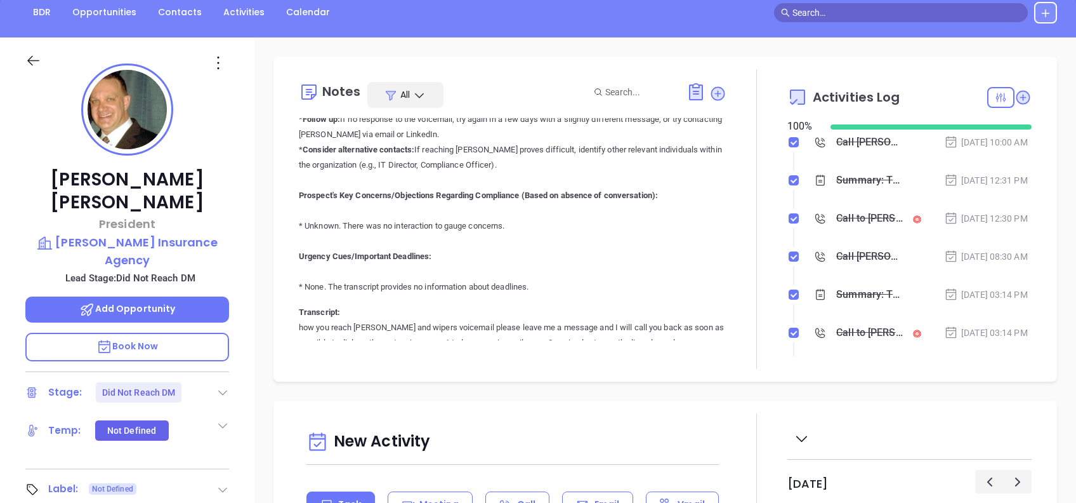
scroll to position [3523, 0]
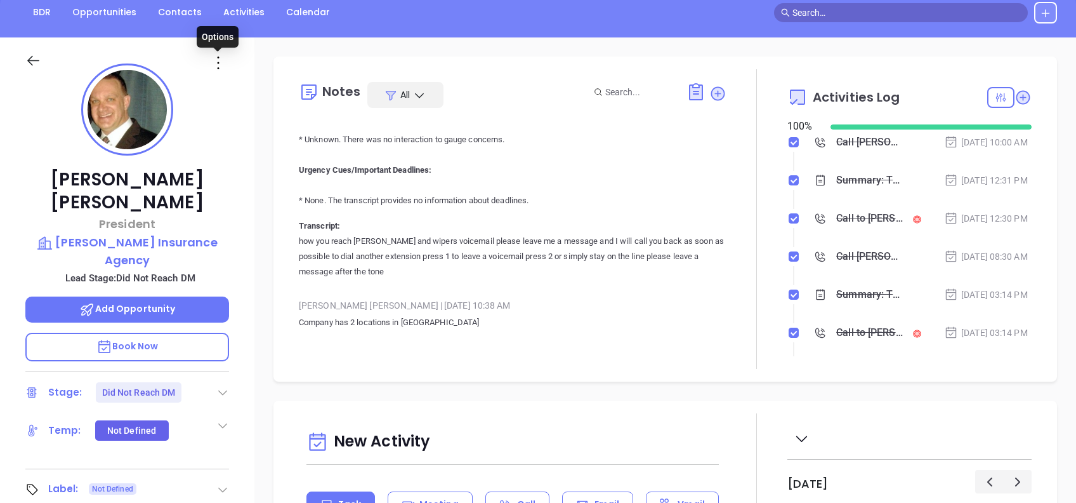
click at [216, 64] on icon at bounding box center [218, 63] width 20 height 20
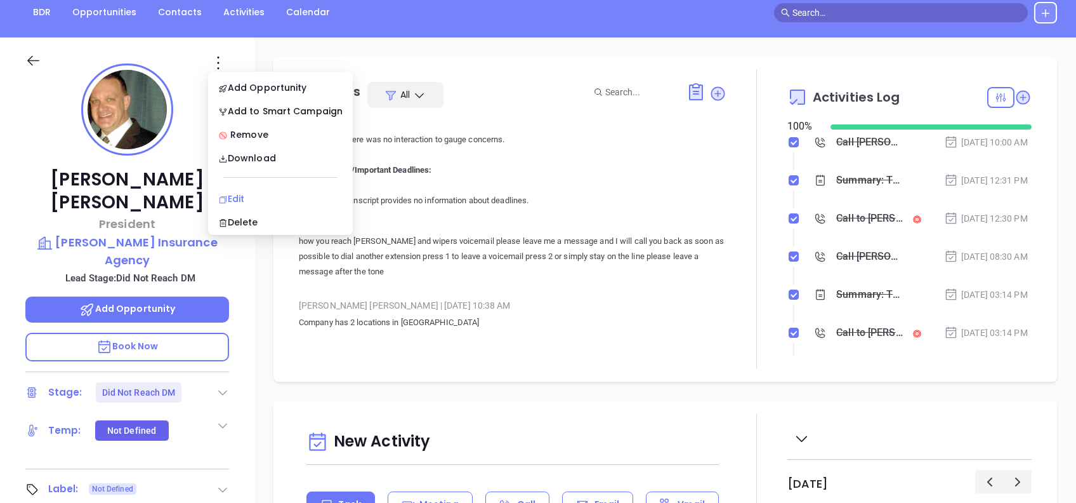
click at [274, 192] on div "Edit" at bounding box center [280, 199] width 124 height 14
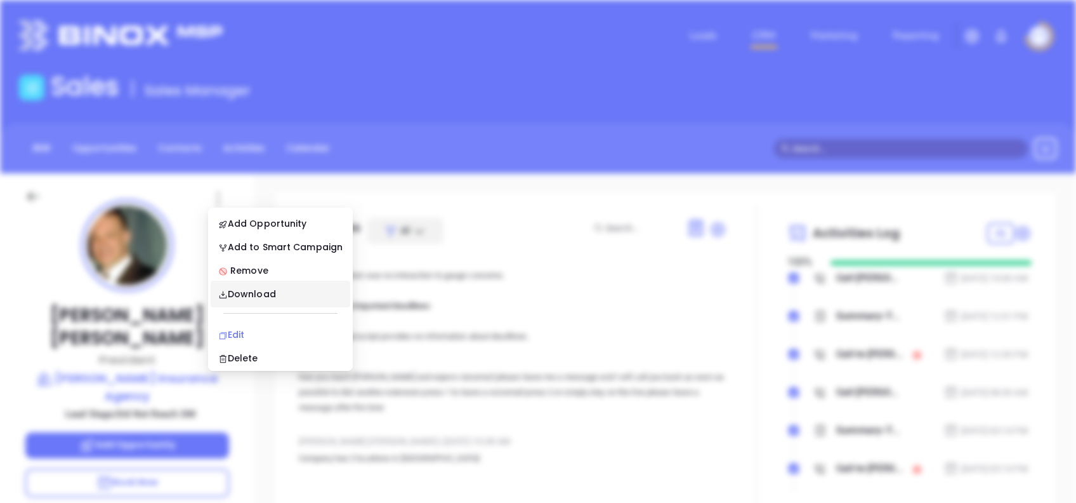
scroll to position [0, 0]
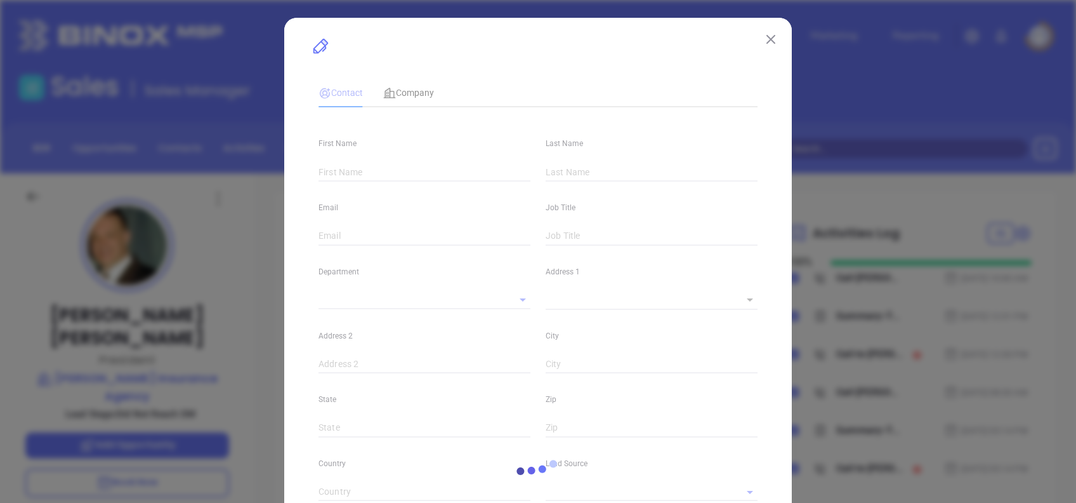
type input "Robert"
type input "Van Riper"
type input "rvanriper@vanriperinsurance.com"
type input "President"
type textarea "10 Orchard Road"
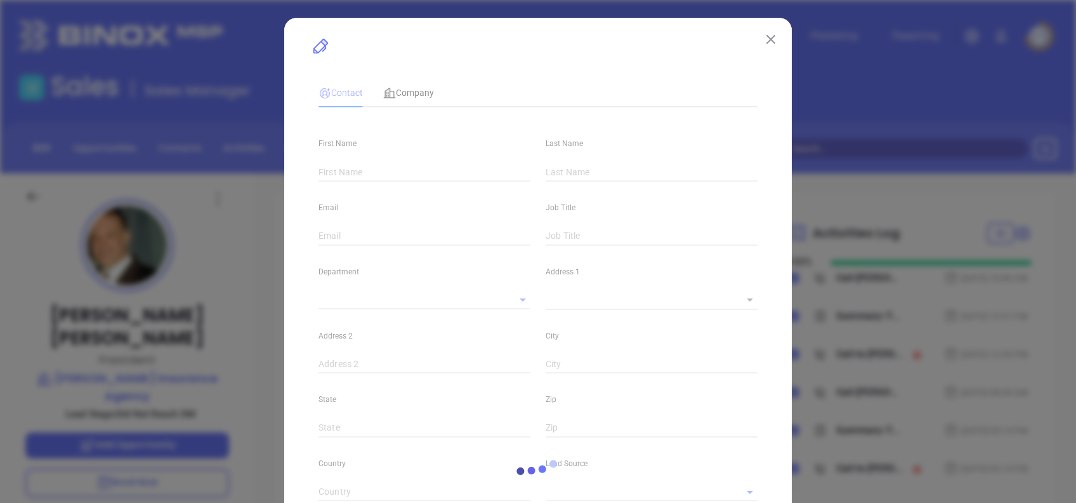
type input "1"
type input "Pompton Plains"
type input "NJ"
type input "07444"
type input "linkedin.com/in/robert-van-riper-5204458"
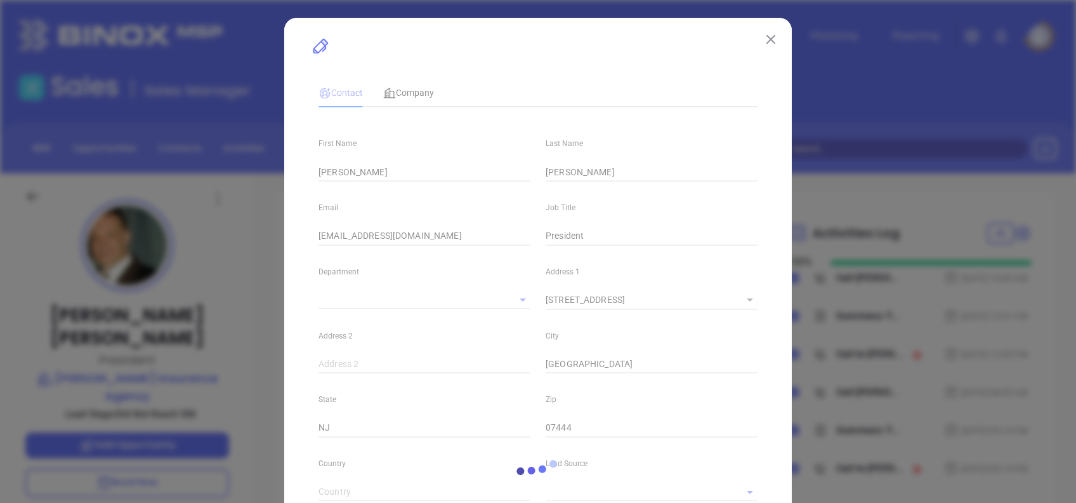
type input "Binox"
type input "Karina Genovez"
type input "Did Not Reach DM"
type input "1"
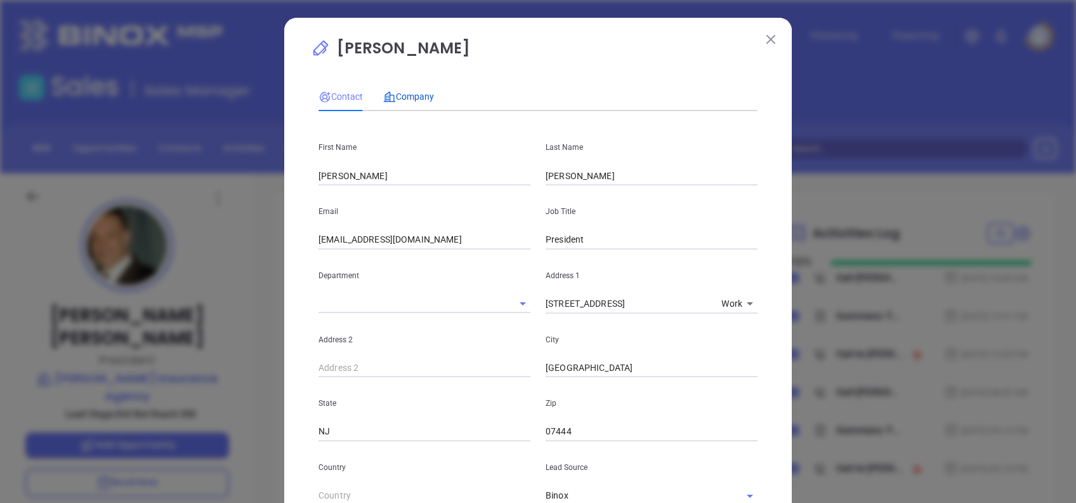
click at [404, 103] on div "Company" at bounding box center [408, 96] width 51 height 14
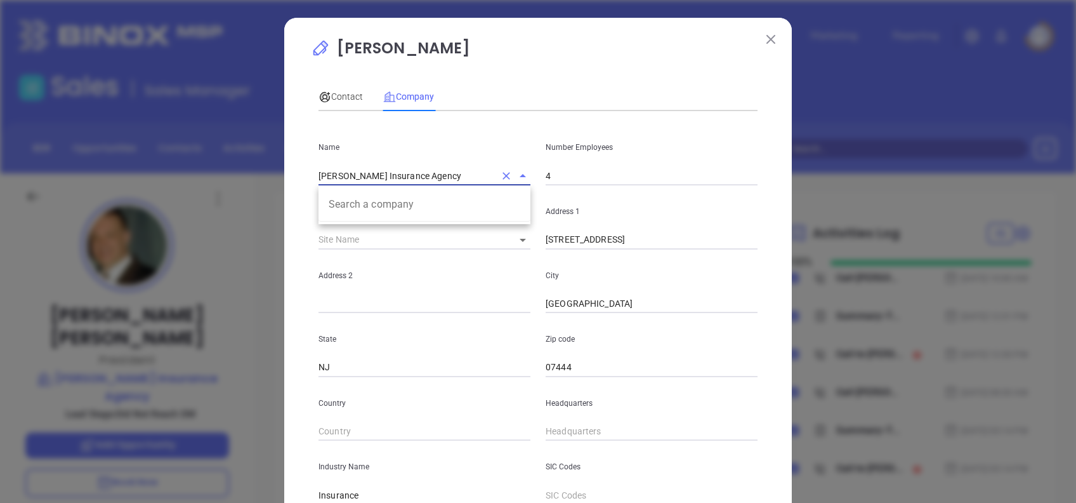
drag, startPoint x: 467, startPoint y: 176, endPoint x: 319, endPoint y: 191, distance: 149.2
click at [319, 185] on div "Name Robert Van Riper Insurance Agency Search a company" at bounding box center [424, 153] width 227 height 64
click at [459, 168] on input "Robert Van Riper Insurance Agency" at bounding box center [407, 175] width 176 height 18
drag, startPoint x: 463, startPoint y: 174, endPoint x: 224, endPoint y: 177, distance: 238.6
click at [224, 178] on div "Robert Van Riper Contact Company First Name Robert Last Name Van Riper Email rv…" at bounding box center [538, 251] width 1076 height 503
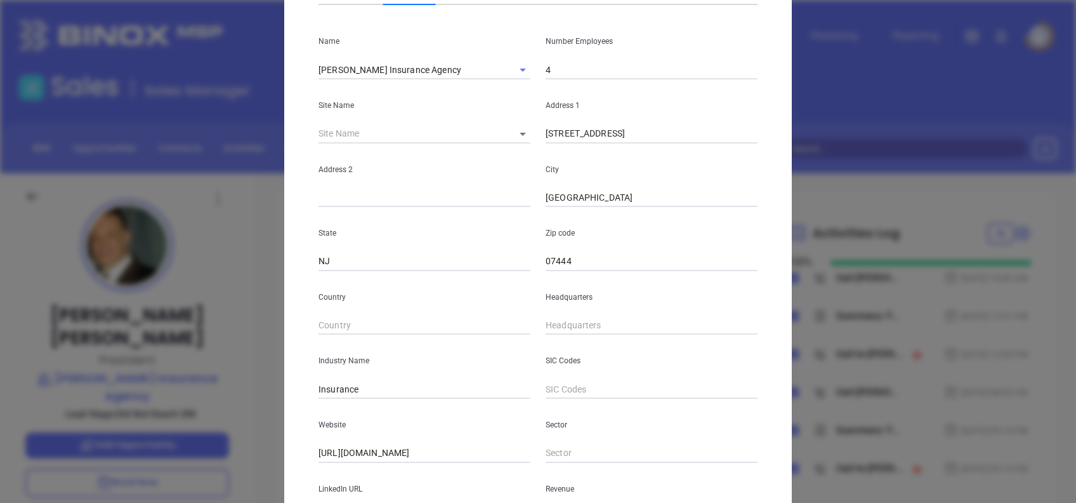
scroll to position [225, 0]
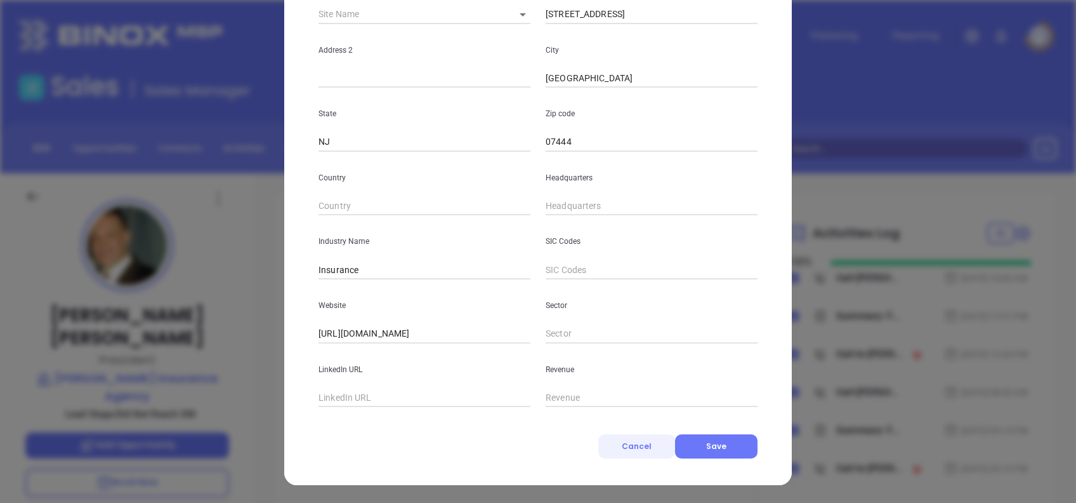
click at [634, 447] on span "Cancel" at bounding box center [637, 445] width 30 height 11
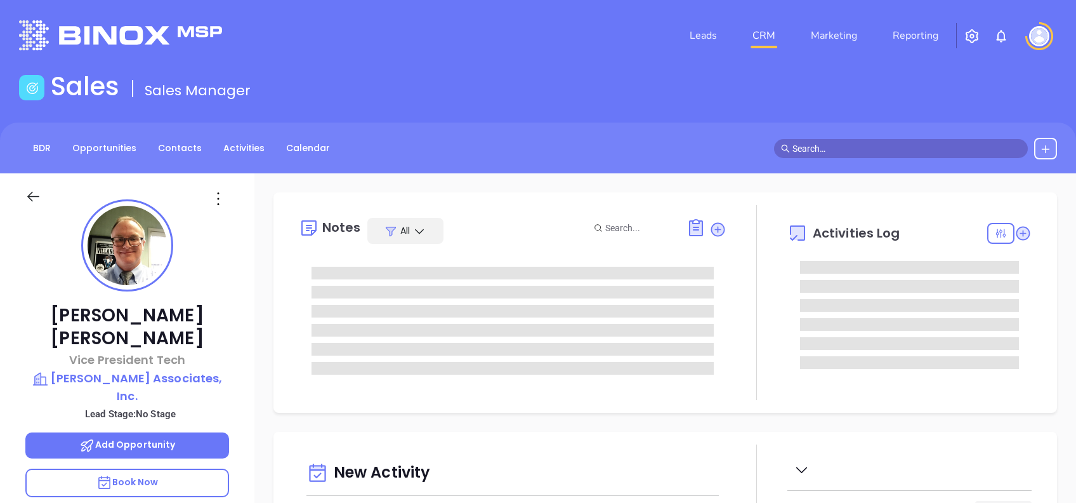
type input "[DATE]"
type input "[PERSON_NAME]"
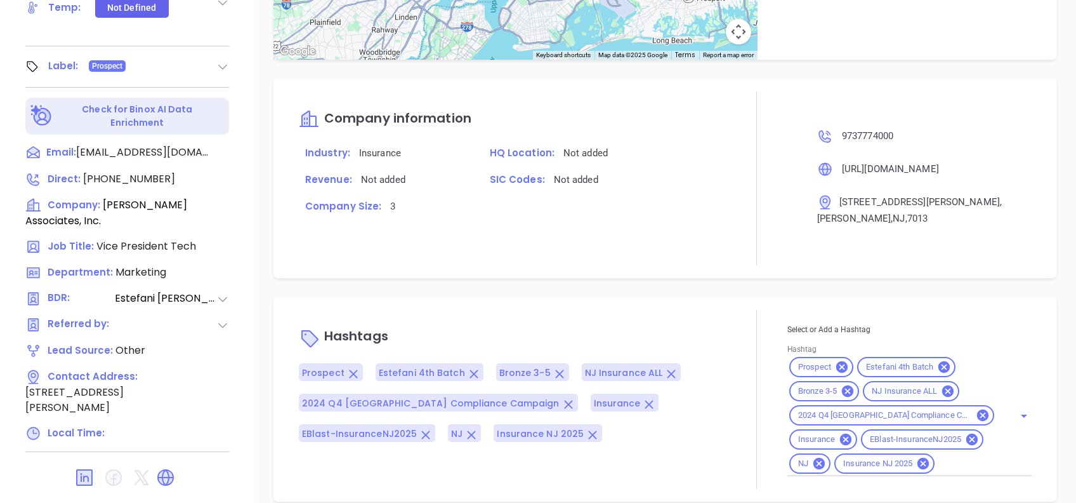
scroll to position [136, 0]
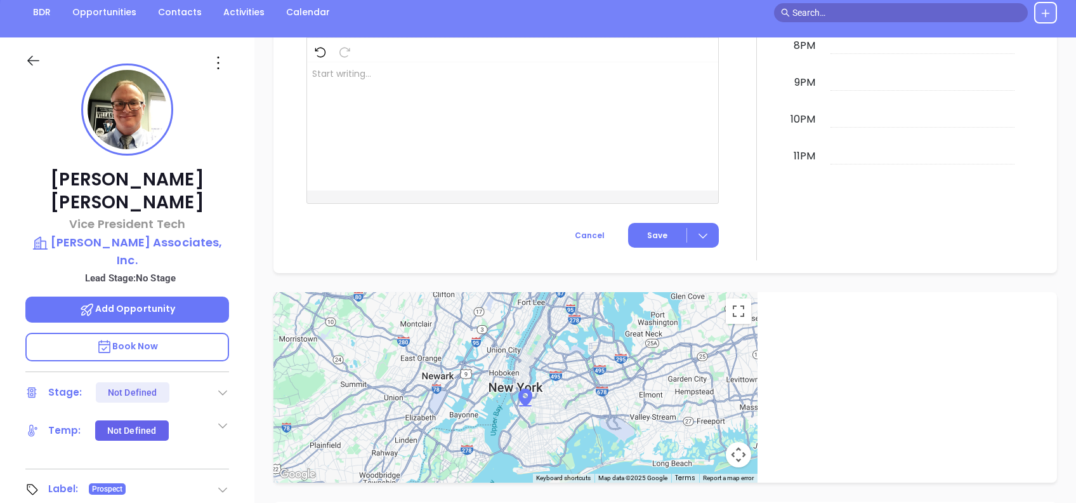
click at [218, 71] on icon at bounding box center [218, 63] width 20 height 20
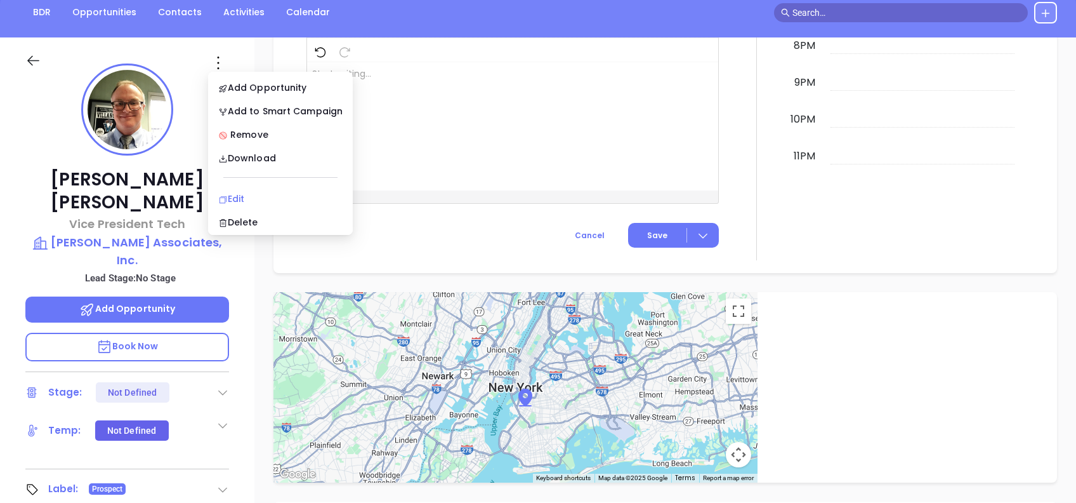
click at [244, 195] on div "Edit" at bounding box center [280, 199] width 124 height 14
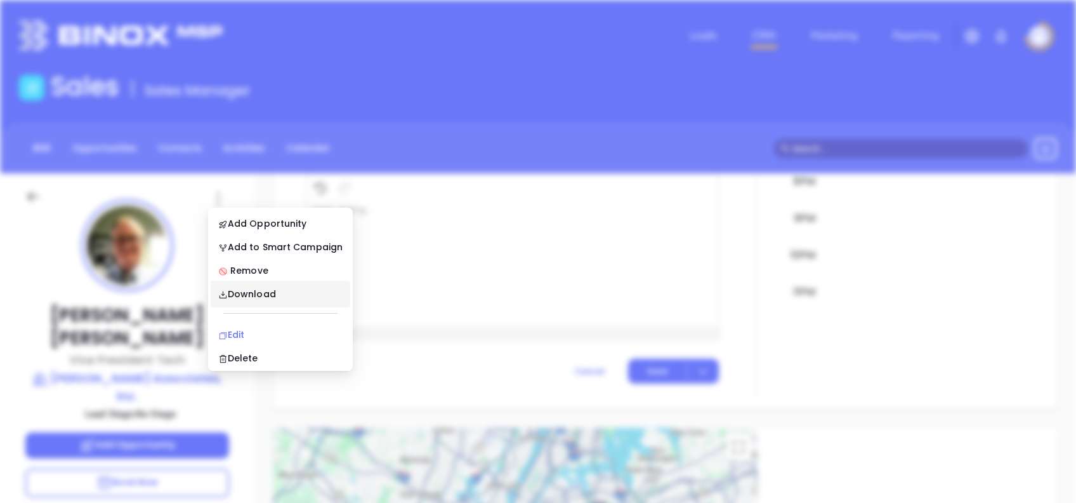
scroll to position [0, 0]
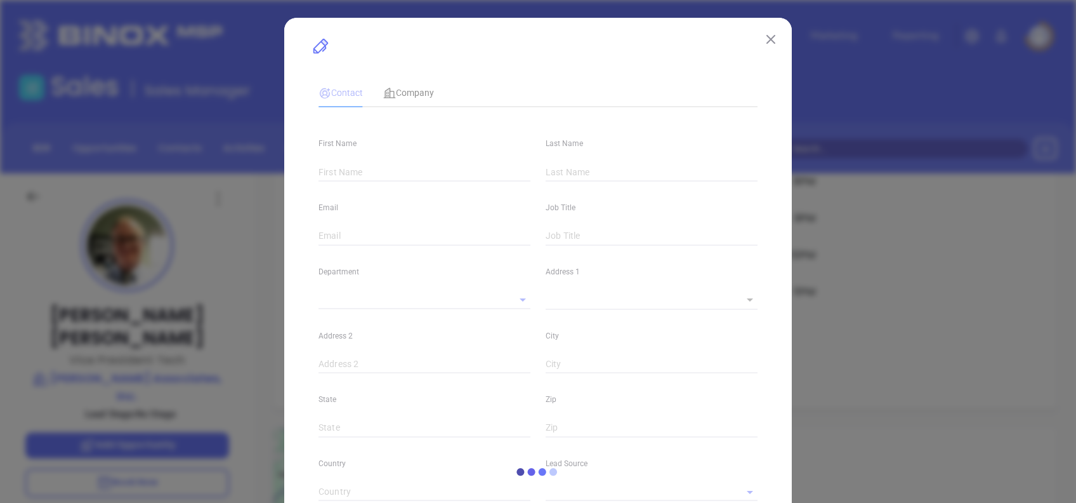
type input "[PERSON_NAME]"
type input "[EMAIL_ADDRESS][DOMAIN_NAME]"
type input "Vice President Tech"
type input "1"
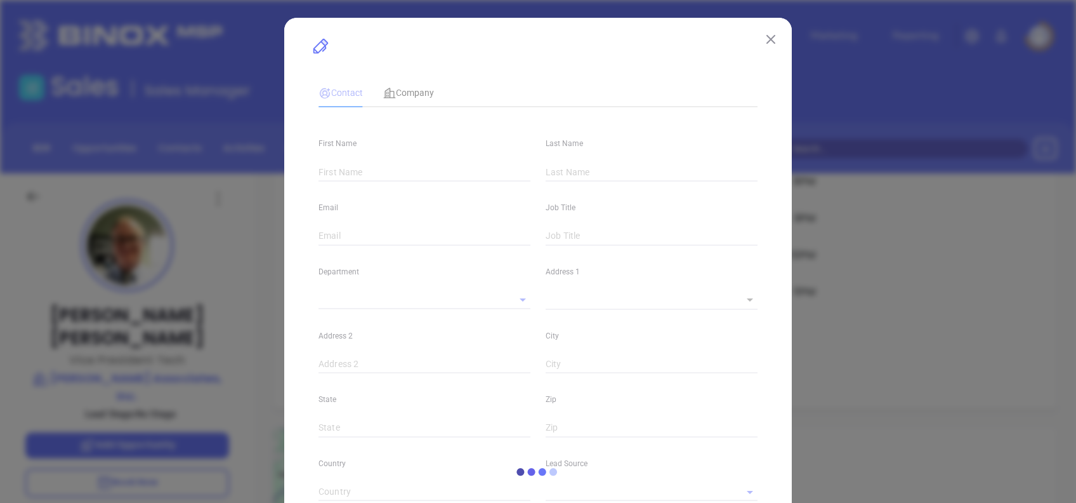
type input "[DOMAIN_NAME][URL][PERSON_NAME]"
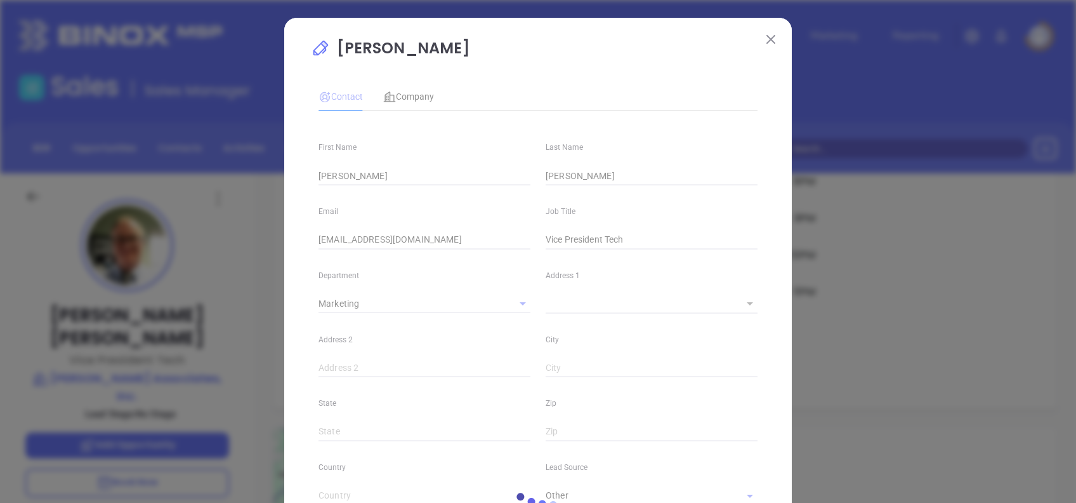
type input "Marketing"
type input "Other"
type input "[PERSON_NAME]"
type input "1"
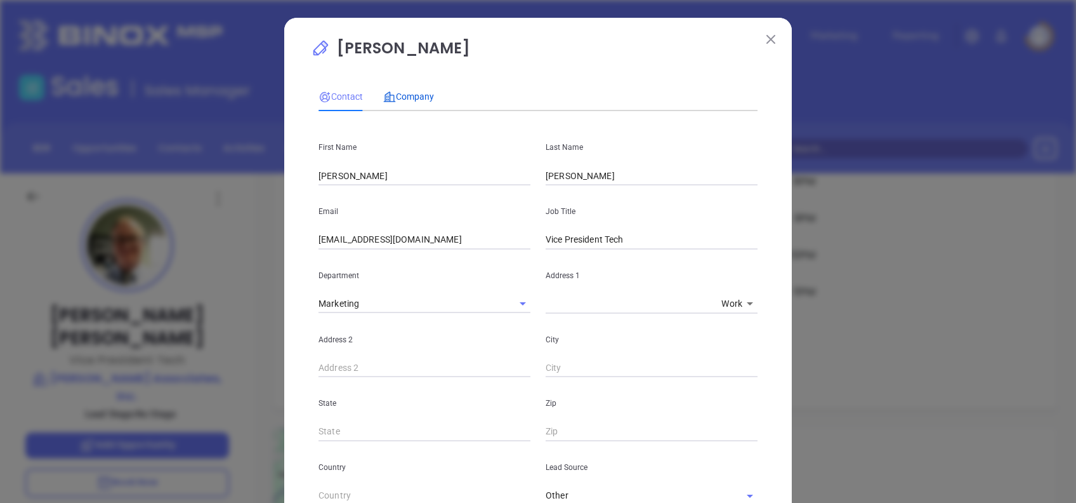
drag, startPoint x: 388, startPoint y: 94, endPoint x: 419, endPoint y: 112, distance: 36.4
click at [388, 95] on icon at bounding box center [389, 97] width 13 height 13
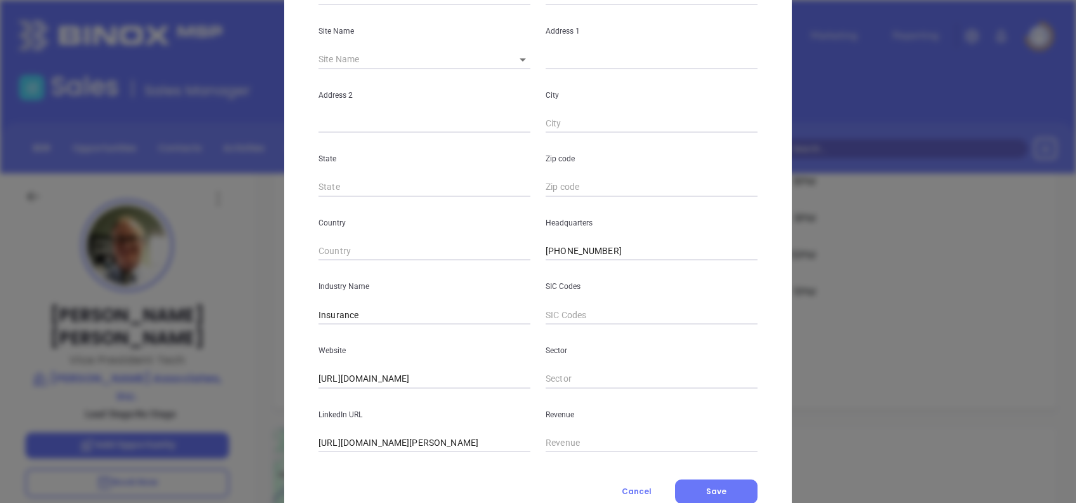
scroll to position [225, 0]
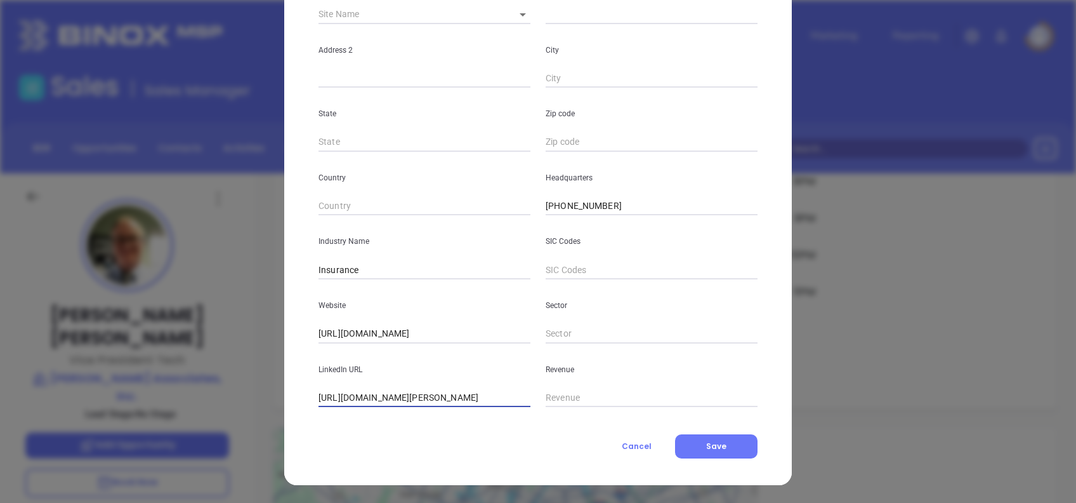
drag, startPoint x: 341, startPoint y: 399, endPoint x: 154, endPoint y: 442, distance: 192.0
click at [163, 439] on div "Kevin Loftus Contact Company First Name Kevin Last Name Loftus Email kevinloftu…" at bounding box center [538, 251] width 1076 height 503
type input "www.linkedin.com/company/richards-associates-inc/"
click at [729, 445] on button "Save" at bounding box center [716, 446] width 82 height 24
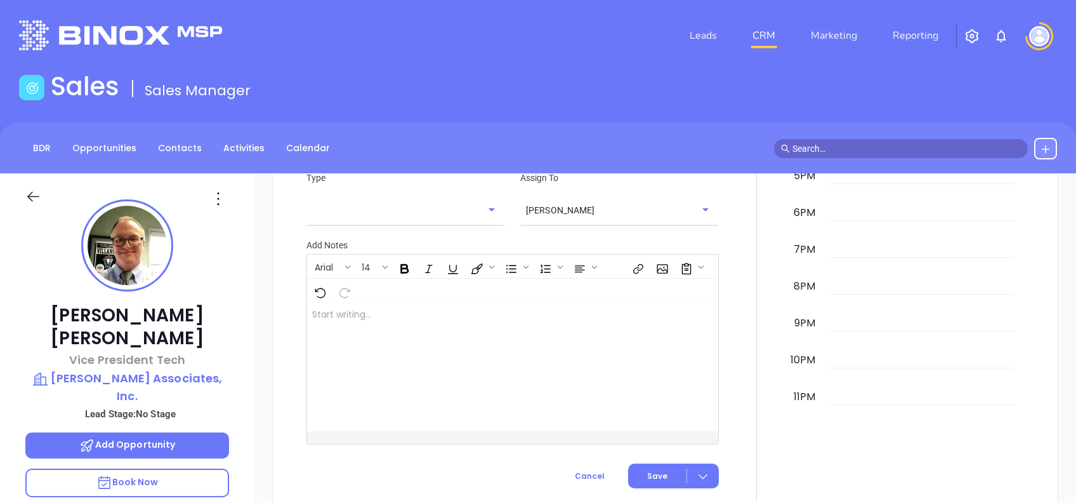
scroll to position [859, 0]
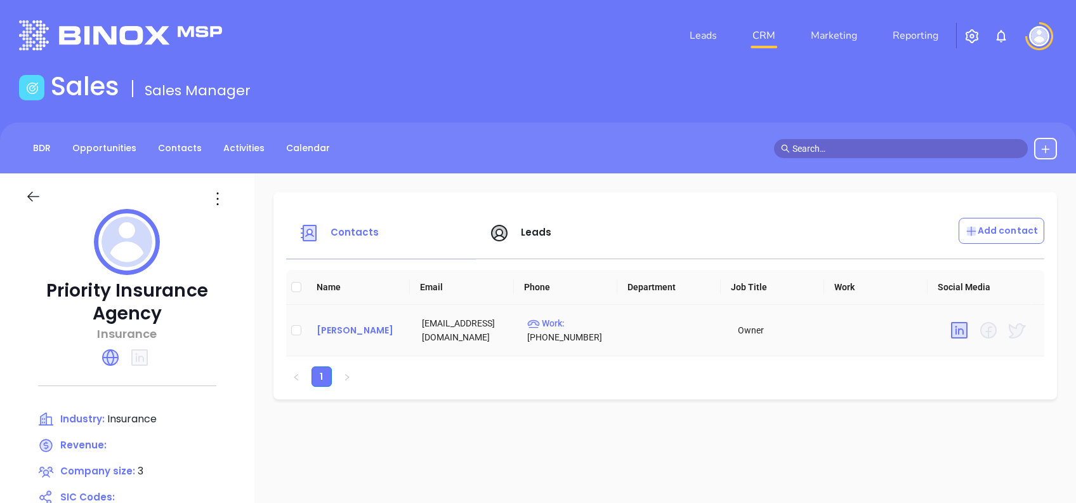
click at [348, 324] on div "[PERSON_NAME]" at bounding box center [359, 329] width 85 height 15
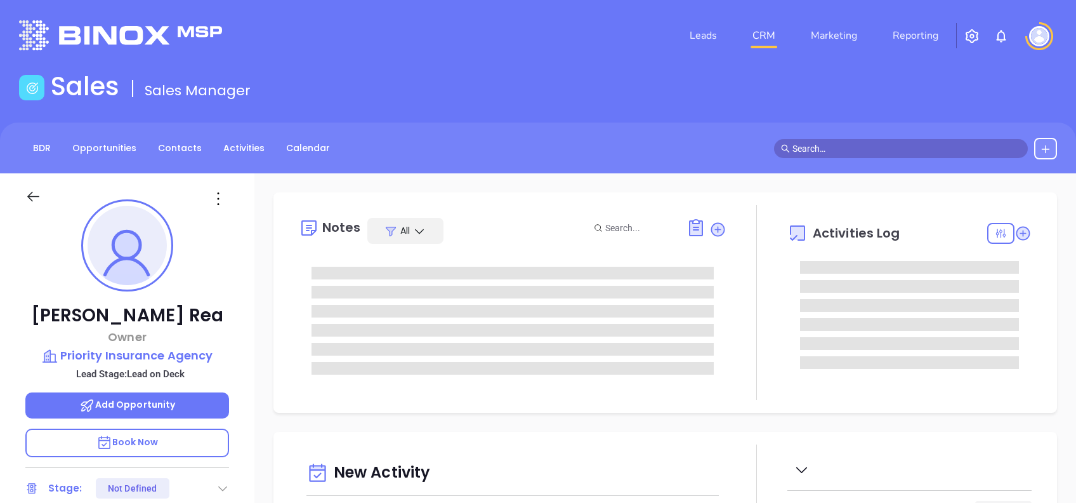
type input "[DATE]"
type input "[PERSON_NAME]"
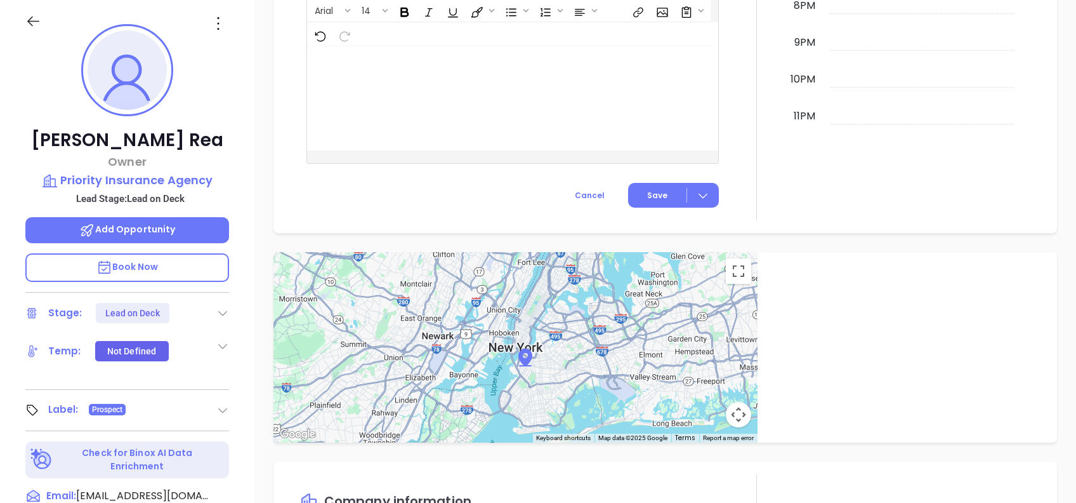
scroll to position [0, 0]
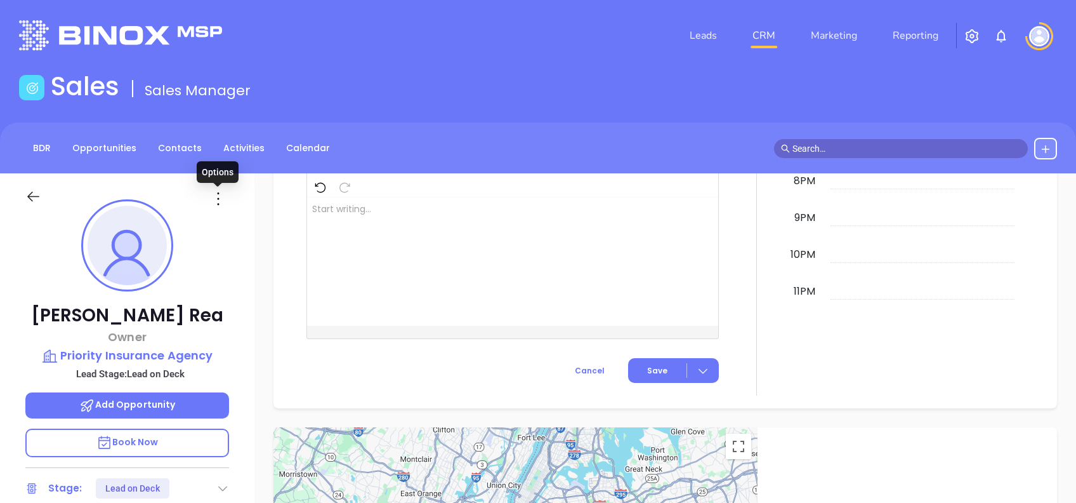
click at [221, 197] on icon at bounding box center [218, 198] width 20 height 20
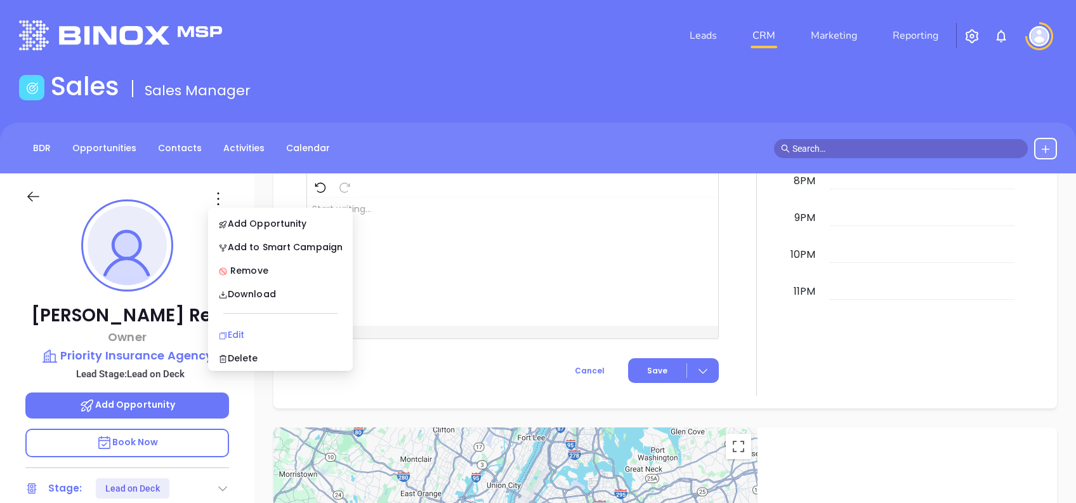
click at [266, 339] on div "Edit" at bounding box center [280, 334] width 124 height 14
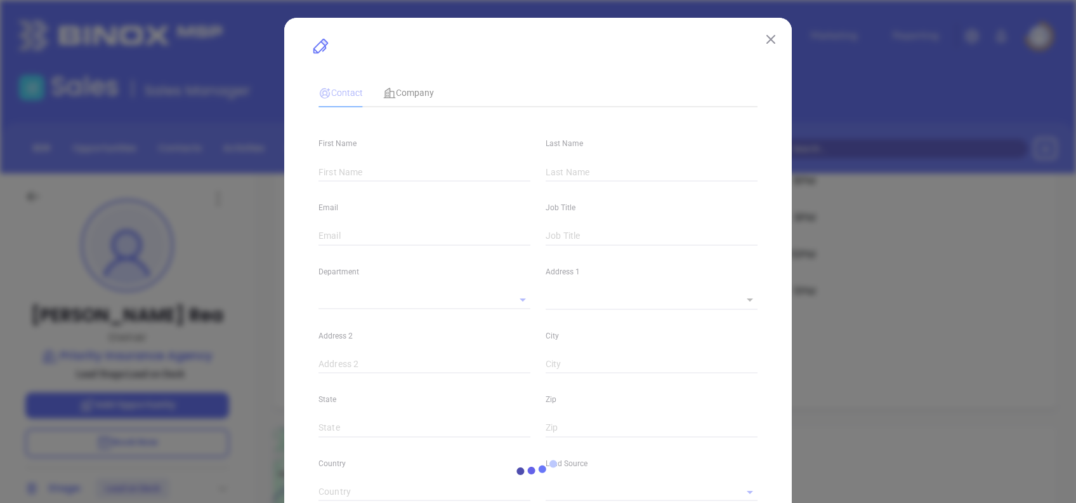
type input "[PERSON_NAME]"
type input "Rea"
type input "[EMAIL_ADDRESS][DOMAIN_NAME]"
type input "Owner"
type input "1"
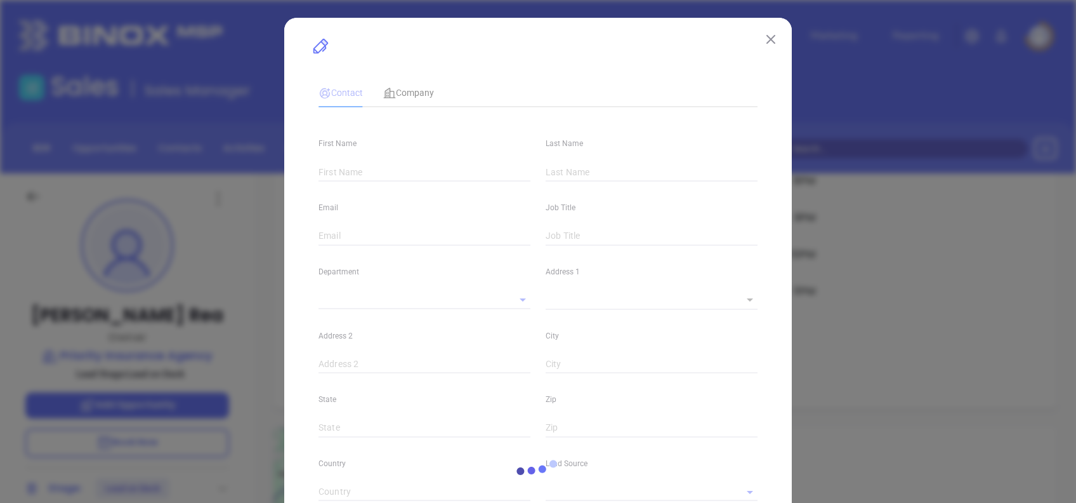
type input "[DOMAIN_NAME][URL][PERSON_NAME]"
type input "Marketing"
type input "Other"
type input "[PERSON_NAME]"
type input "Lead on Deck"
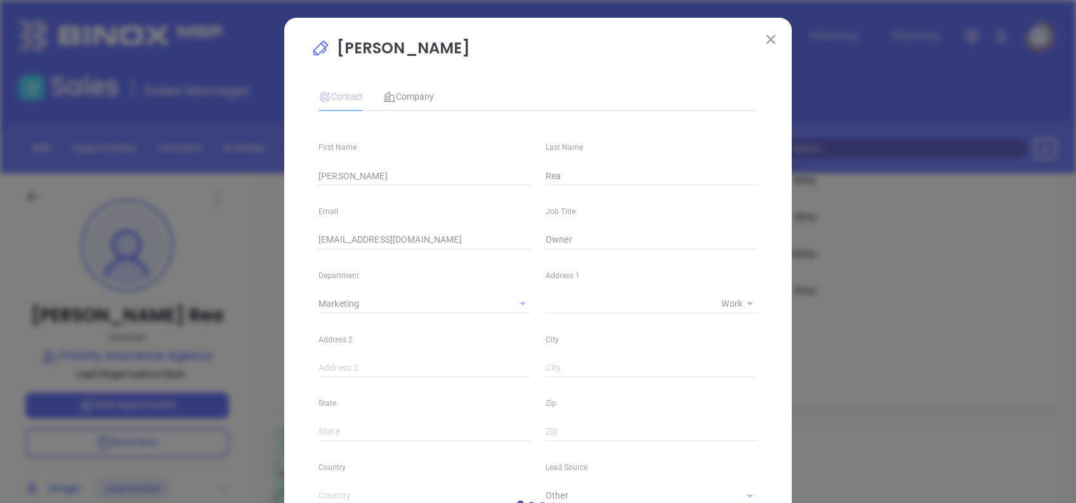
type input "[PHONE_NUMBER]"
type input "1"
click at [402, 108] on div "Company" at bounding box center [408, 96] width 51 height 29
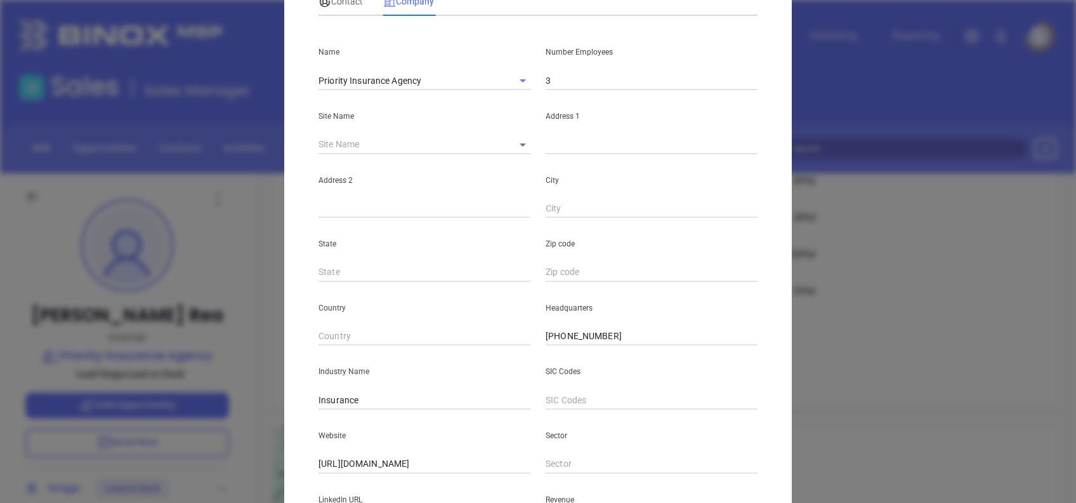
scroll to position [225, 0]
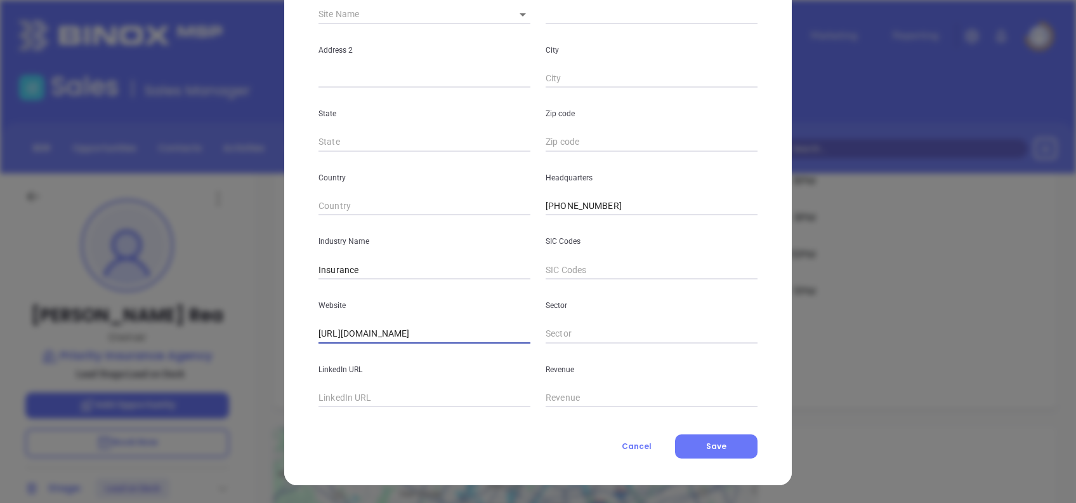
drag, startPoint x: 436, startPoint y: 330, endPoint x: 234, endPoint y: 335, distance: 202.5
click at [234, 335] on div "Kenneth Rea Contact Company First Name Kenneth Last Name Rea Email kenm@priorit…" at bounding box center [538, 251] width 1076 height 503
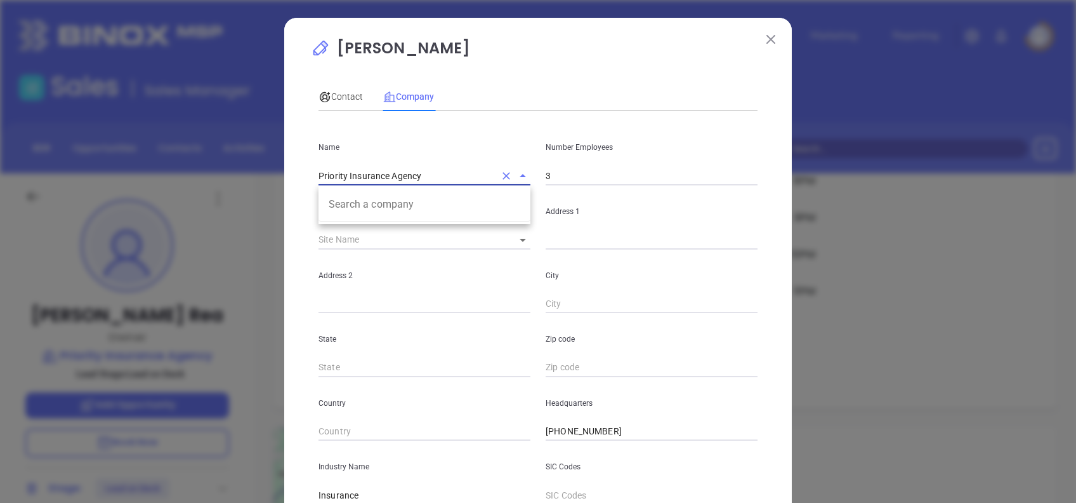
drag, startPoint x: 427, startPoint y: 180, endPoint x: 284, endPoint y: 201, distance: 144.3
click at [270, 197] on div "Kenneth Rea Contact Company First Name Kenneth Last Name Rea Email kenm@priorit…" at bounding box center [538, 251] width 1076 height 503
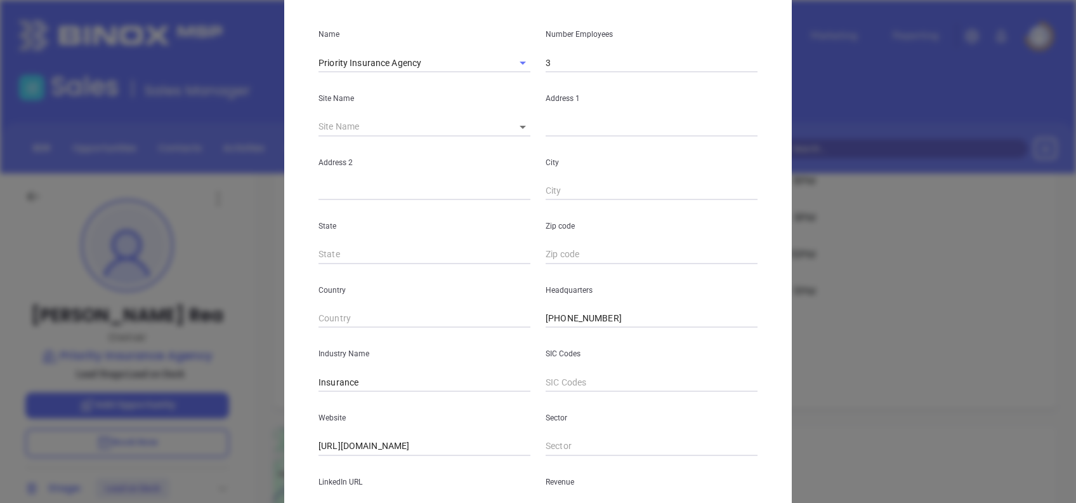
scroll to position [225, 0]
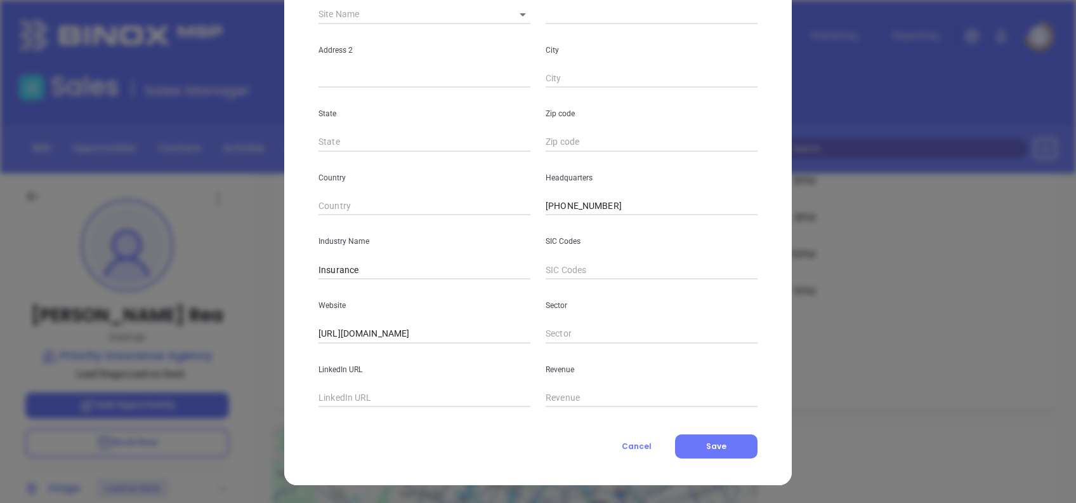
drag, startPoint x: 619, startPoint y: 444, endPoint x: 600, endPoint y: 442, distance: 18.4
click at [622, 443] on span "Cancel" at bounding box center [637, 445] width 30 height 11
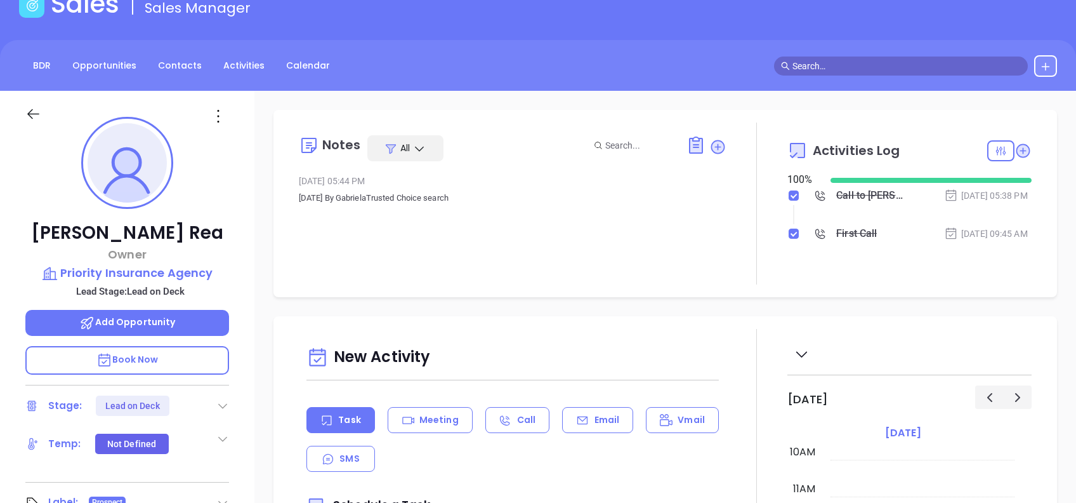
scroll to position [84, 0]
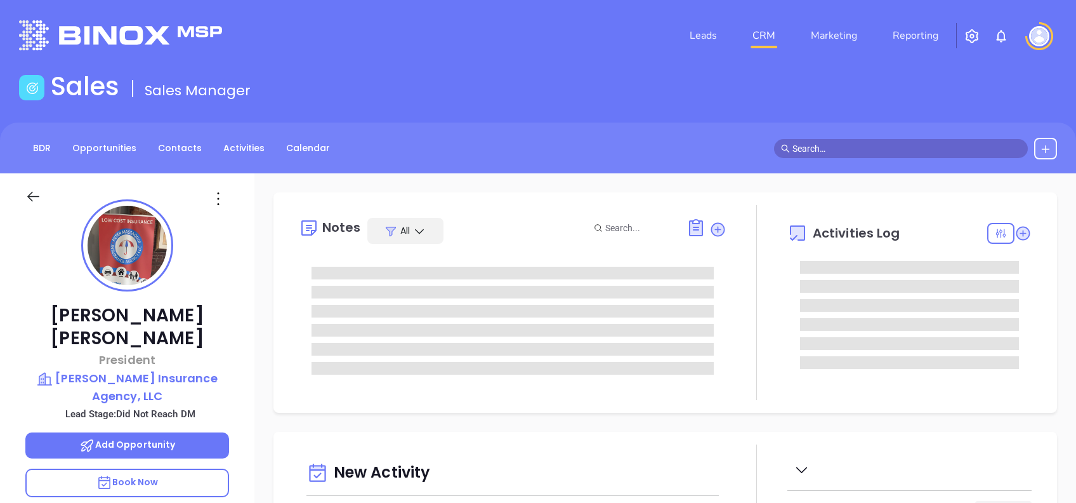
type input "[DATE]"
type input "[PERSON_NAME]"
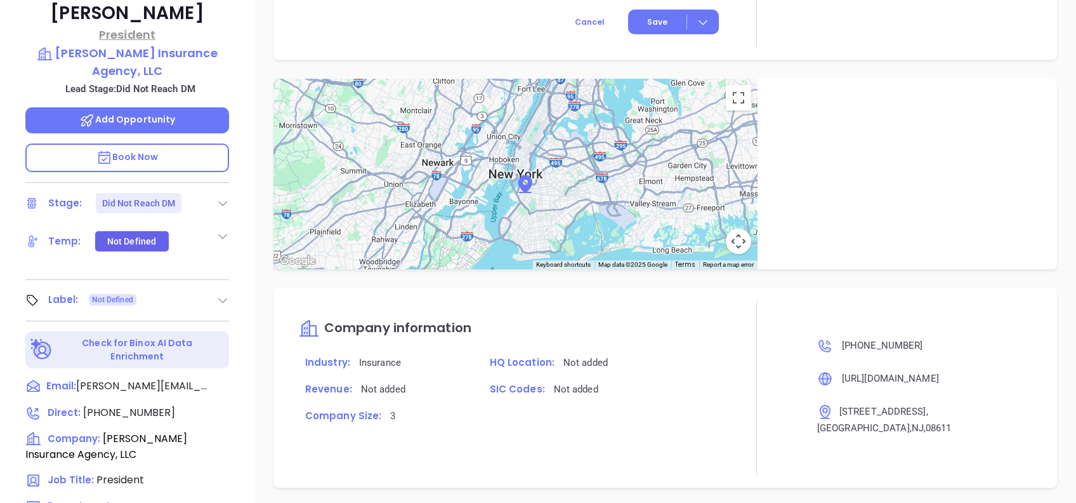
scroll to position [51, 0]
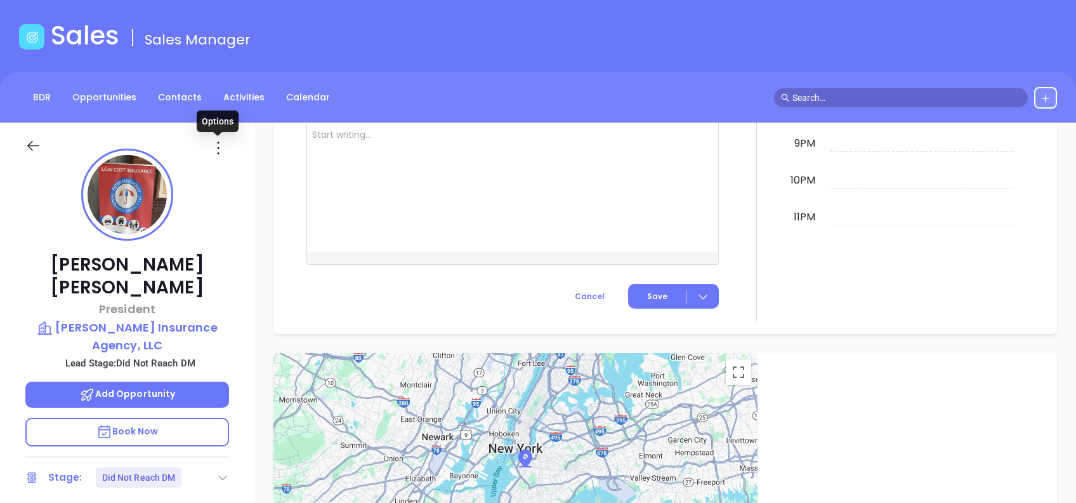
drag, startPoint x: 215, startPoint y: 138, endPoint x: 220, endPoint y: 176, distance: 38.4
click at [214, 140] on icon at bounding box center [218, 148] width 20 height 20
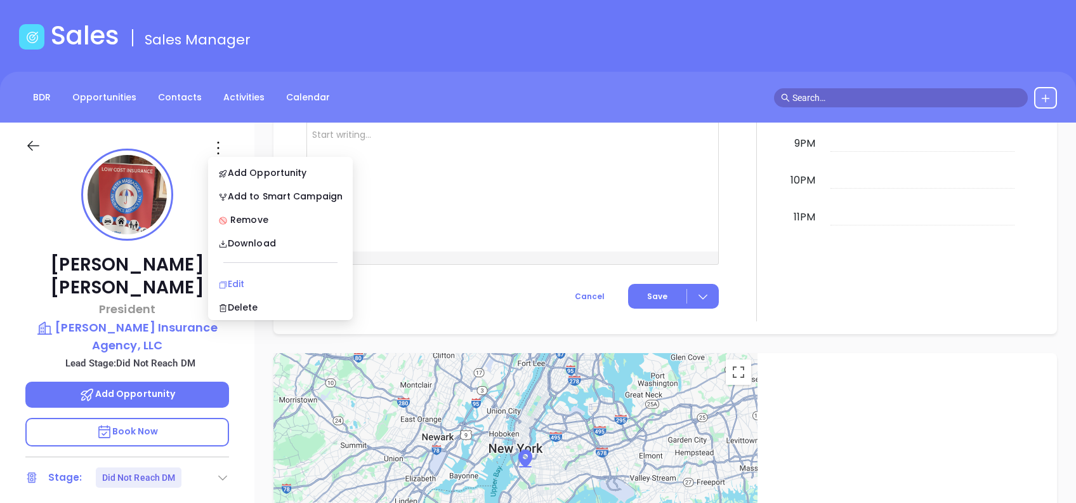
click at [252, 286] on div "Edit" at bounding box center [280, 284] width 124 height 14
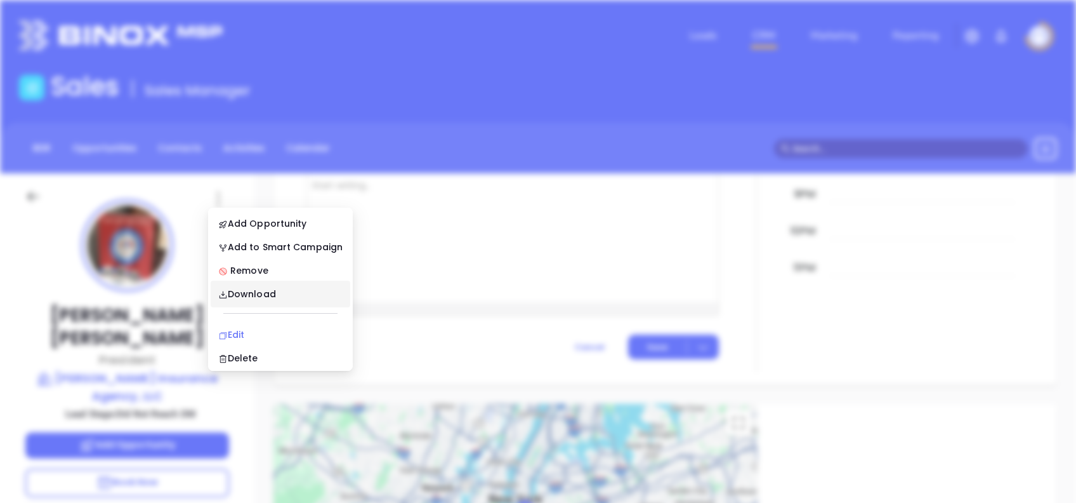
scroll to position [0, 0]
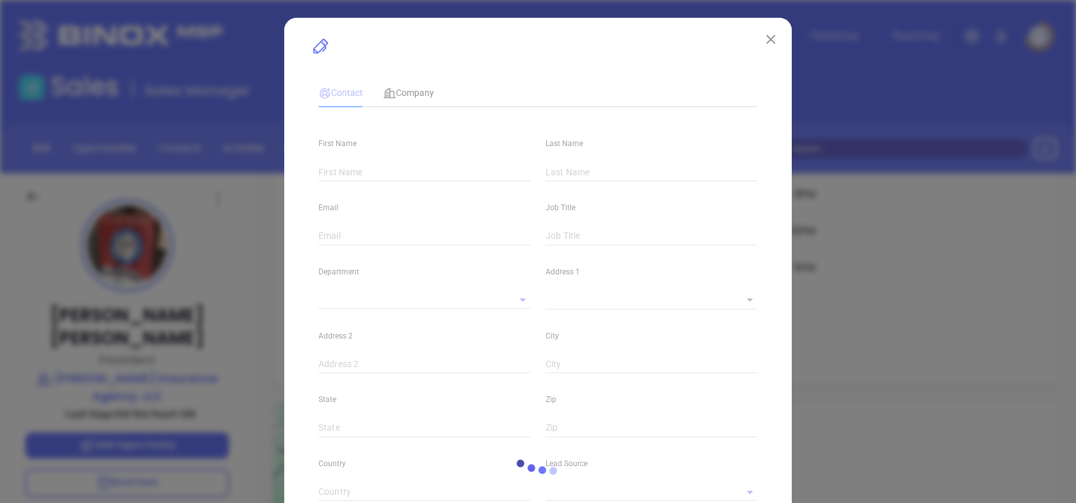
type input "[PERSON_NAME]"
type input "[PERSON_NAME][EMAIL_ADDRESS][PERSON_NAME][DOMAIN_NAME]"
type input "President"
type textarea "[STREET_ADDRESS]"
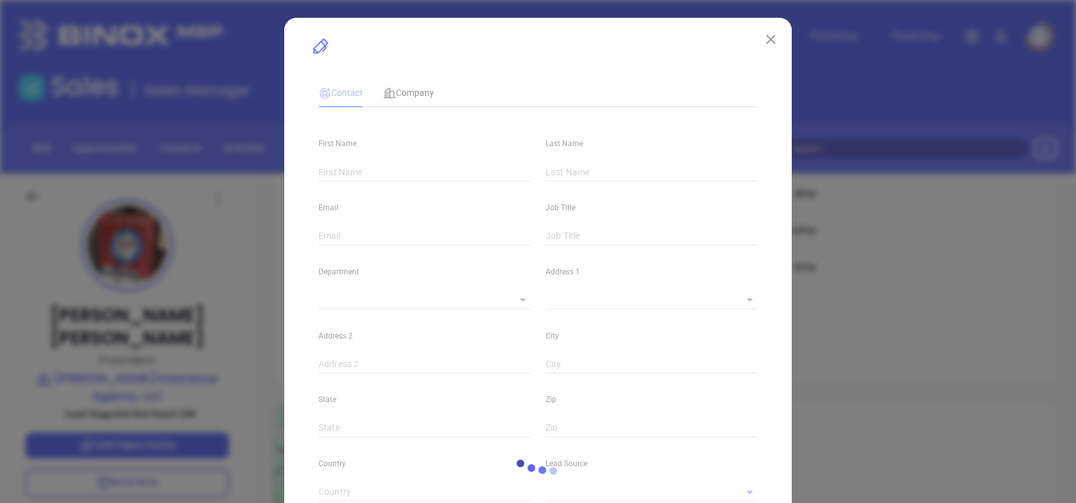
type input "1"
type input "[GEOGRAPHIC_DATA]"
type input "NJ"
type input "08611"
type input "www.linkedin.com/in/peter-massaquoi-4a27108a"
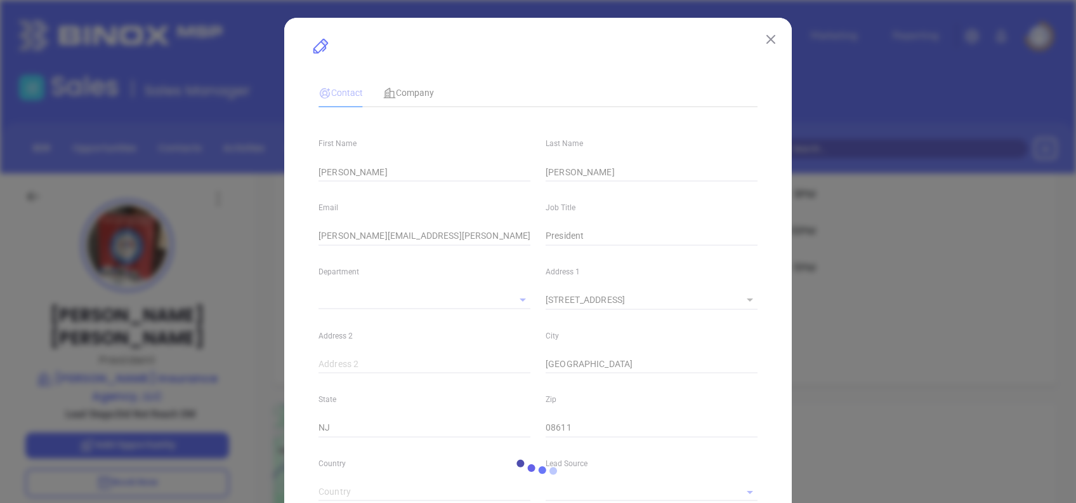
type input "[PERSON_NAME]"
type input "Did Not Reach DM"
type input "1"
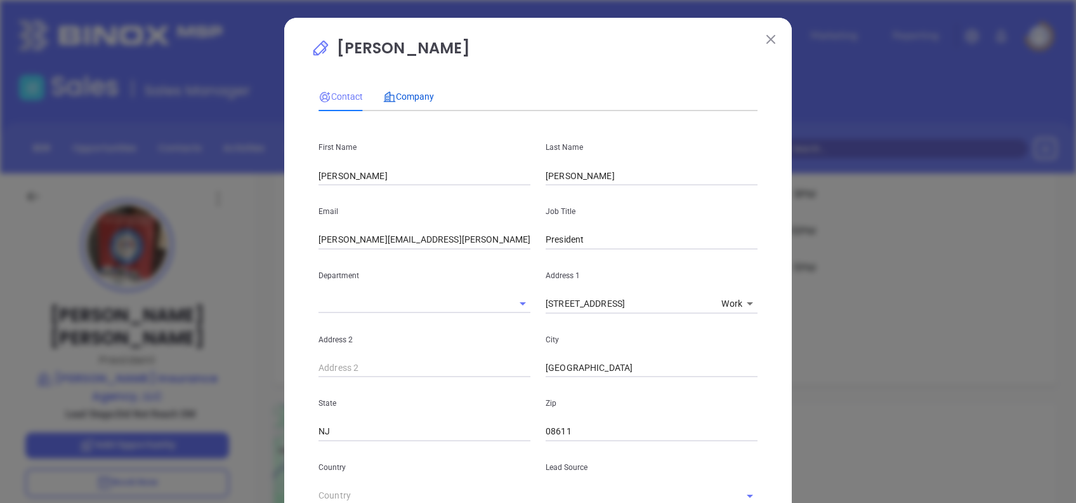
click at [423, 94] on span "Company" at bounding box center [408, 96] width 51 height 10
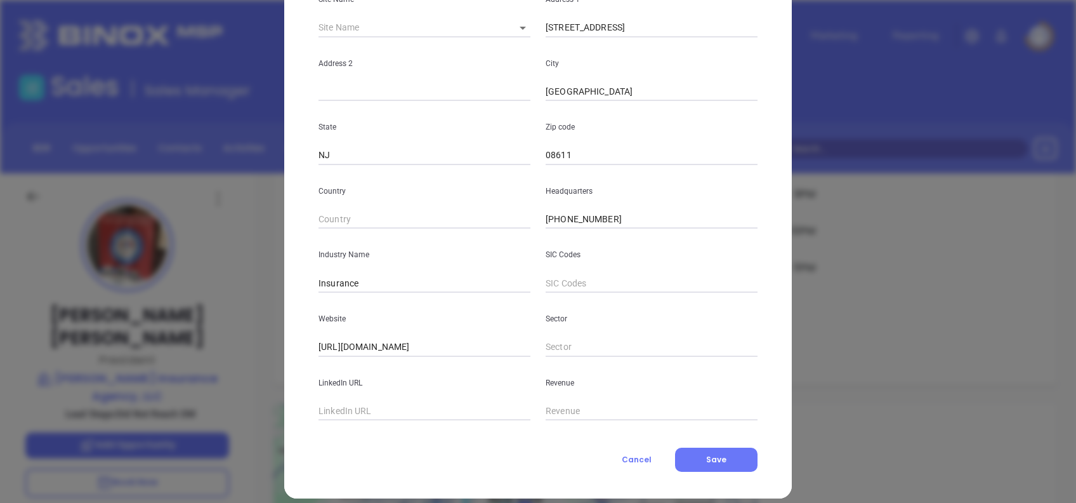
scroll to position [225, 0]
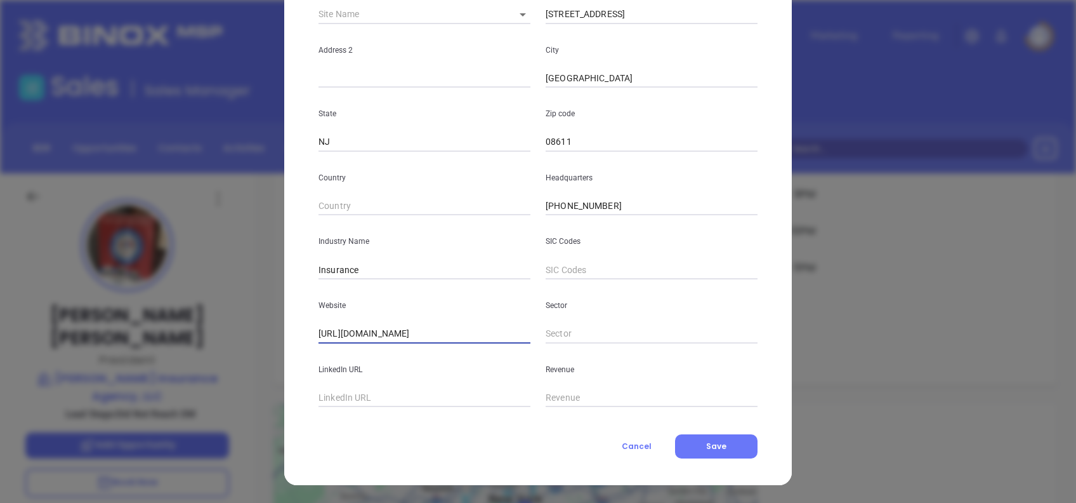
drag, startPoint x: 466, startPoint y: 330, endPoint x: 161, endPoint y: 314, distance: 305.6
click at [161, 314] on div "Peter Massaquoi Contact Company First Name Peter Last Name Massaquoi Email pete…" at bounding box center [538, 251] width 1076 height 503
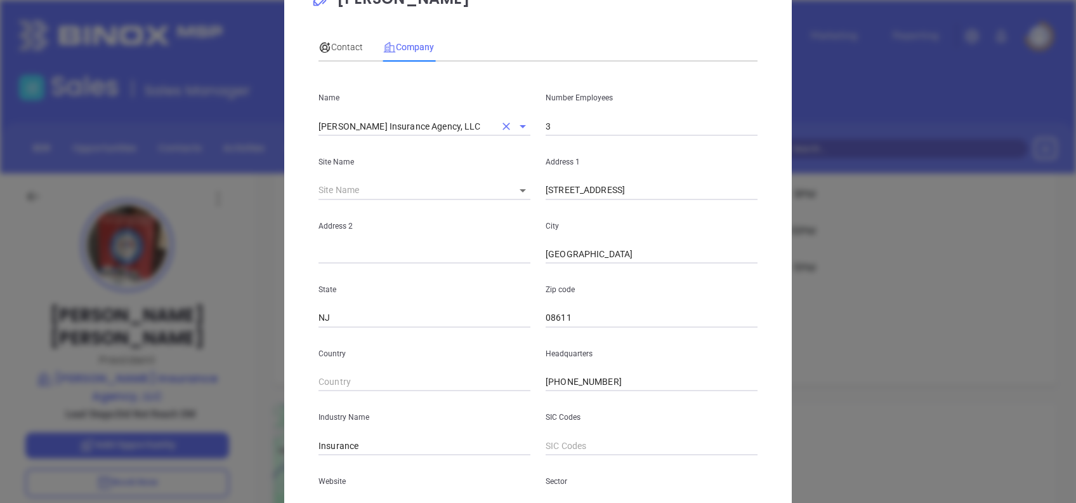
scroll to position [0, 0]
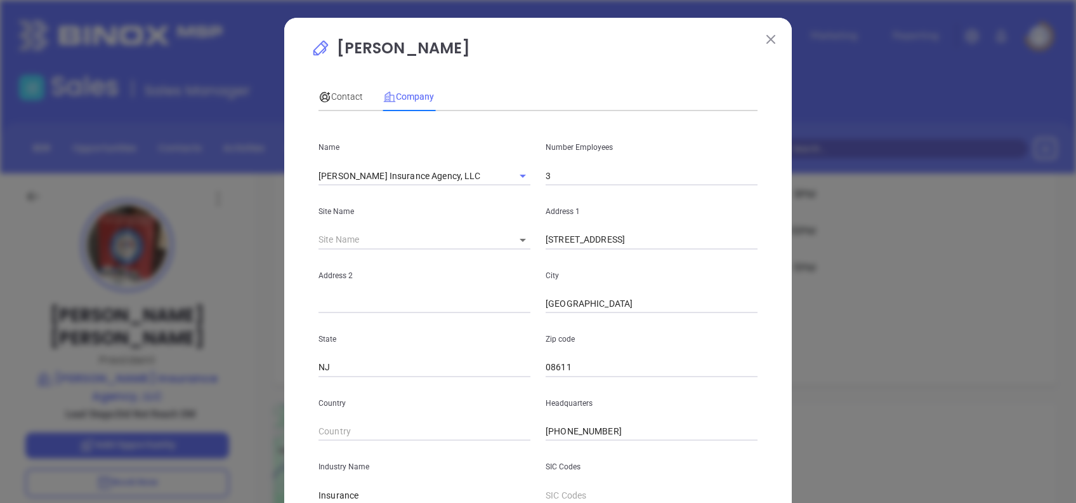
drag, startPoint x: 336, startPoint y: 88, endPoint x: 359, endPoint y: 115, distance: 36.1
click at [336, 88] on div "Contact" at bounding box center [341, 96] width 44 height 29
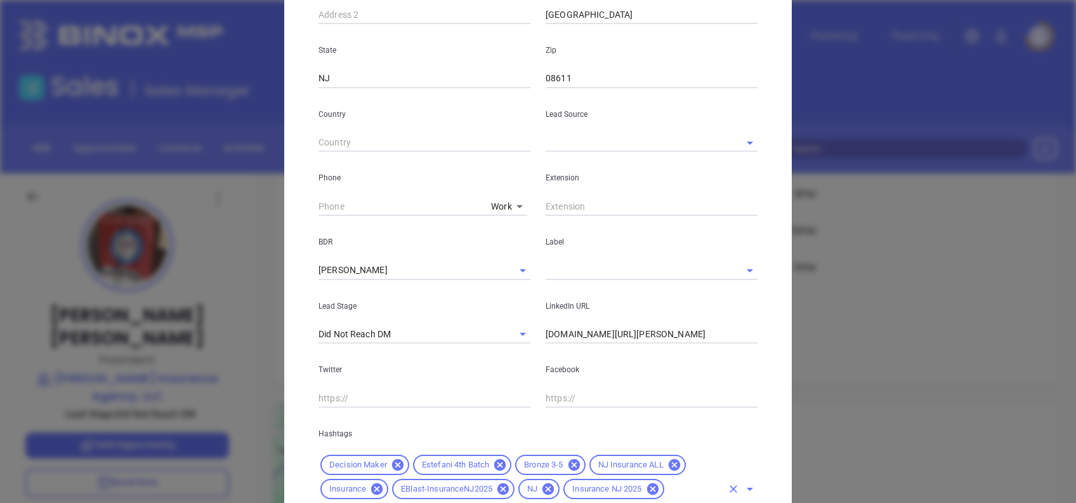
scroll to position [423, 0]
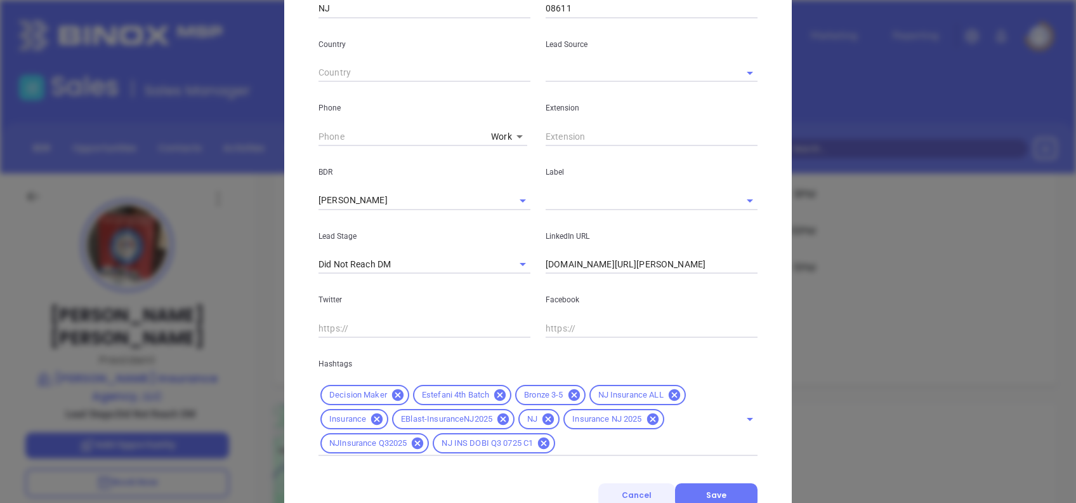
click at [637, 490] on span "Cancel" at bounding box center [637, 494] width 30 height 11
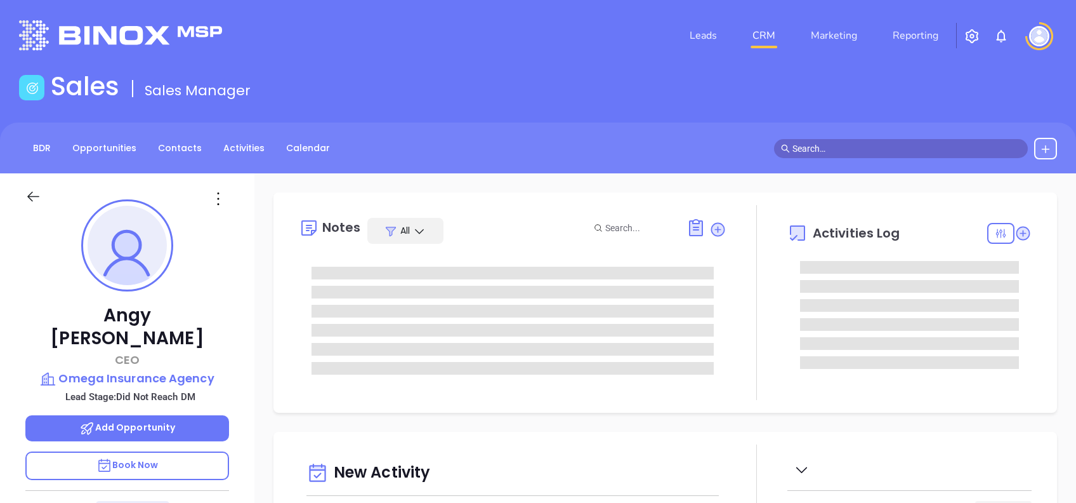
type input "[DATE]"
type input "[PERSON_NAME]"
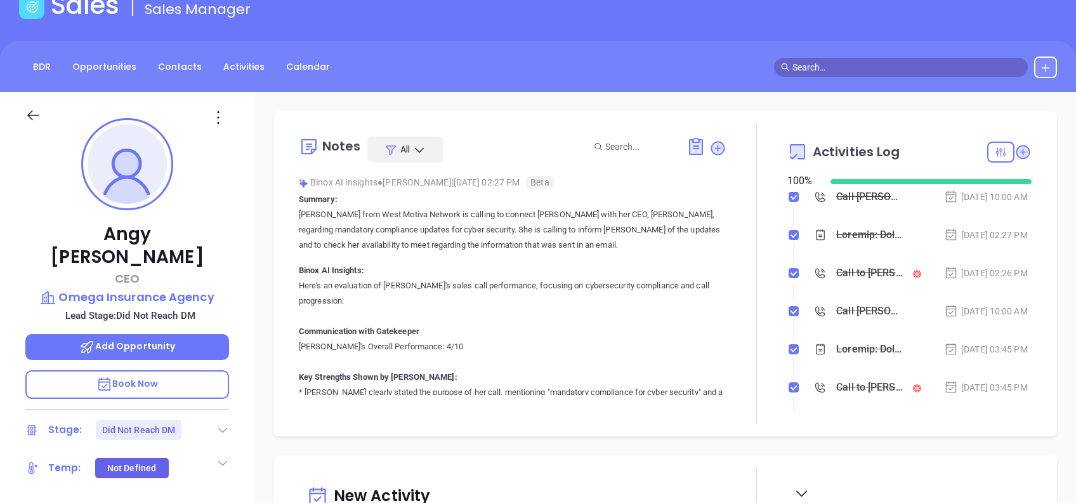
scroll to position [79, 0]
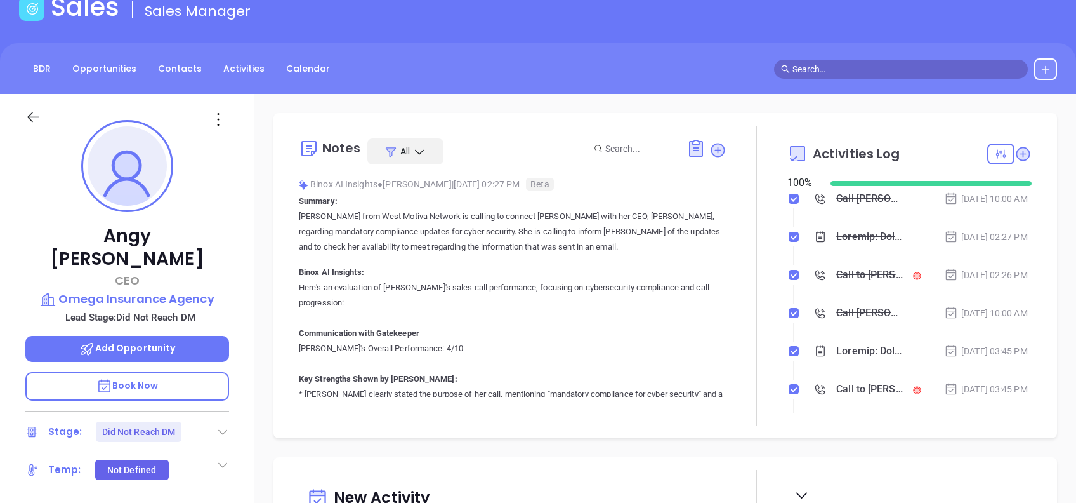
drag, startPoint x: 219, startPoint y: 122, endPoint x: 212, endPoint y: 129, distance: 9.9
click at [218, 122] on icon at bounding box center [218, 119] width 20 height 20
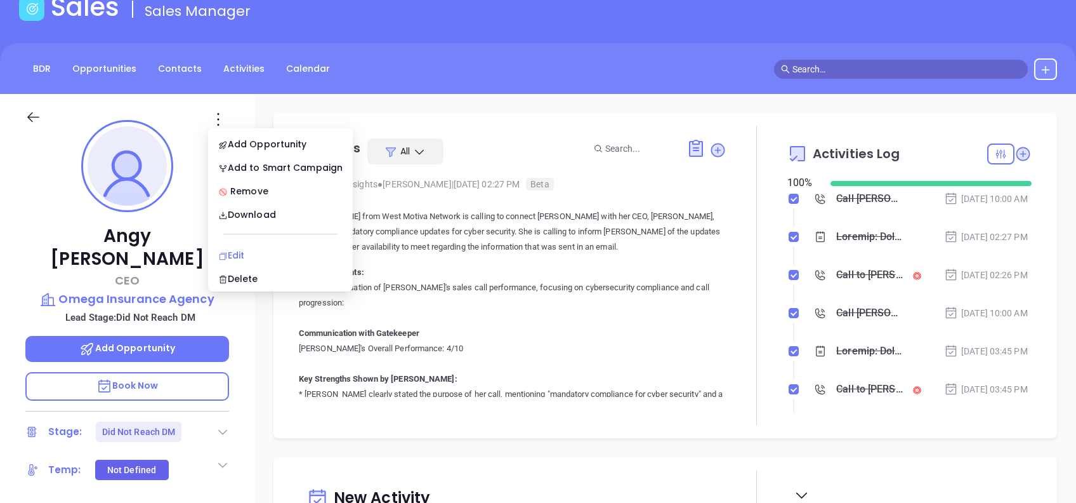
click at [261, 258] on div "Edit" at bounding box center [280, 255] width 124 height 14
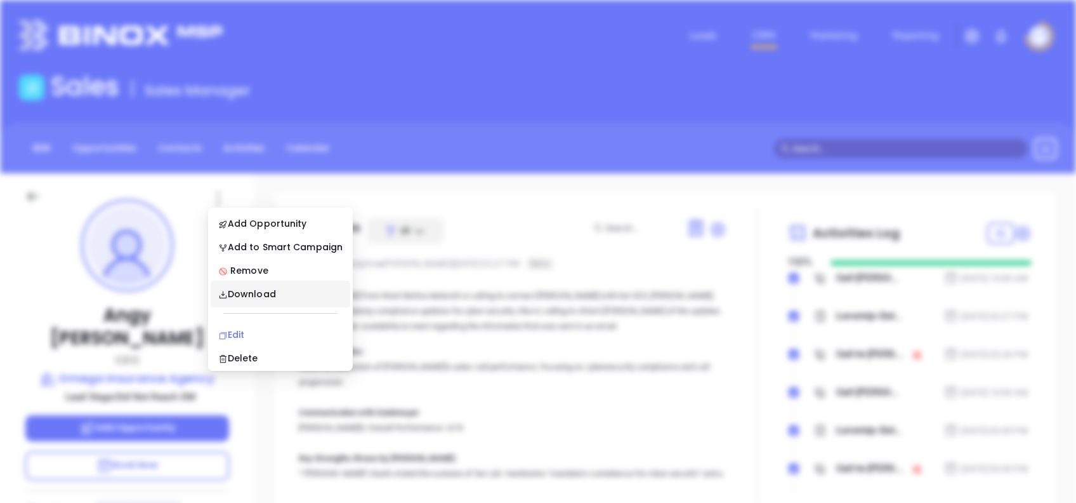
scroll to position [0, 0]
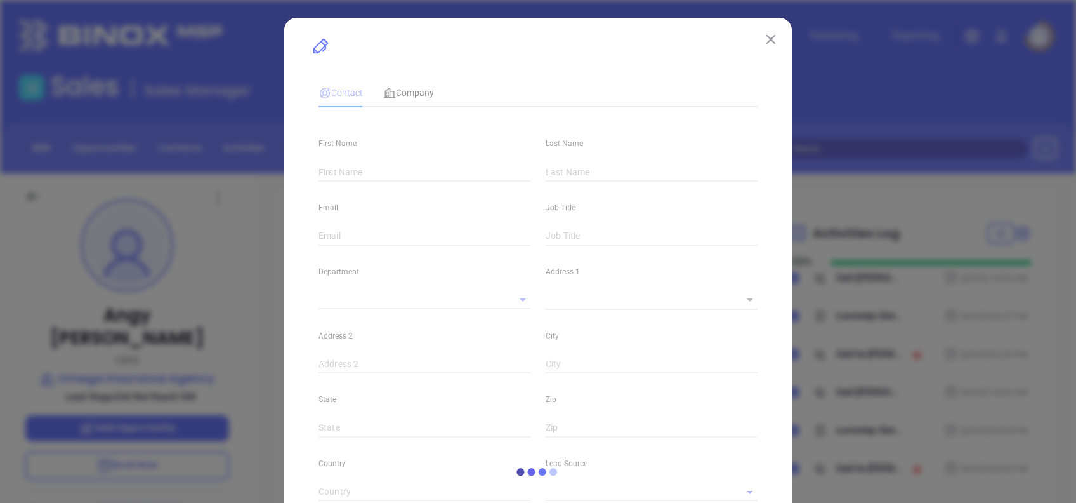
type input "Angy"
type input "[PERSON_NAME]"
type input "[EMAIL_ADDRESS][DOMAIN_NAME]"
type input "CEO"
type textarea "[STREET_ADDRESS]"
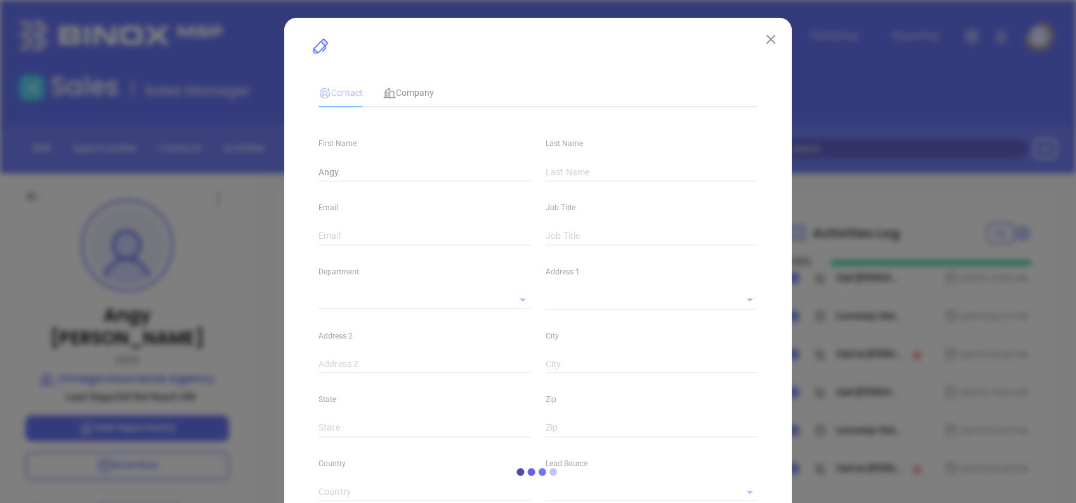
type input "1"
type input "[PERSON_NAME]"
type input "NJ"
type input "07066"
type input "[DOMAIN_NAME][URL][PERSON_NAME]"
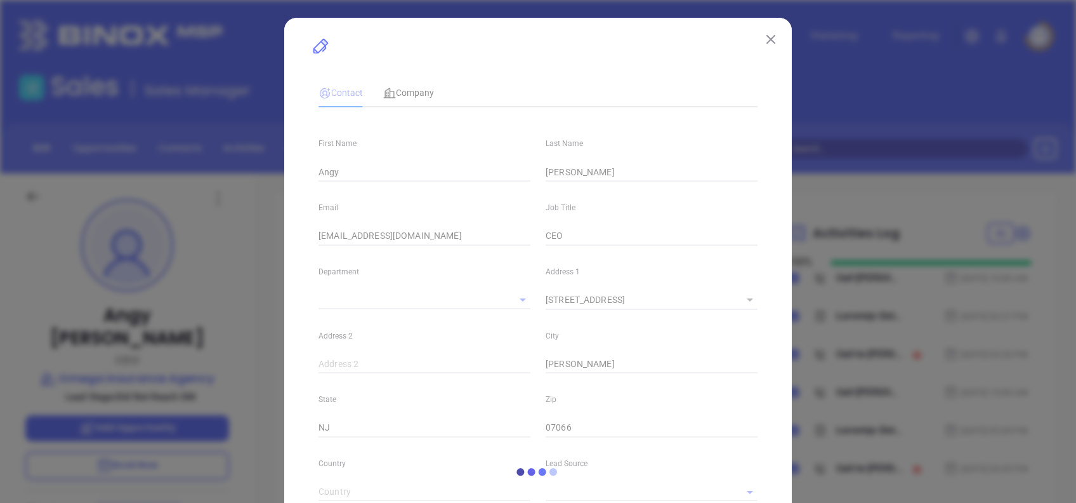
type input "Marketing"
type input "Website Reveal"
type input "[PERSON_NAME]"
type input "Did Not Reach DM"
type input "1"
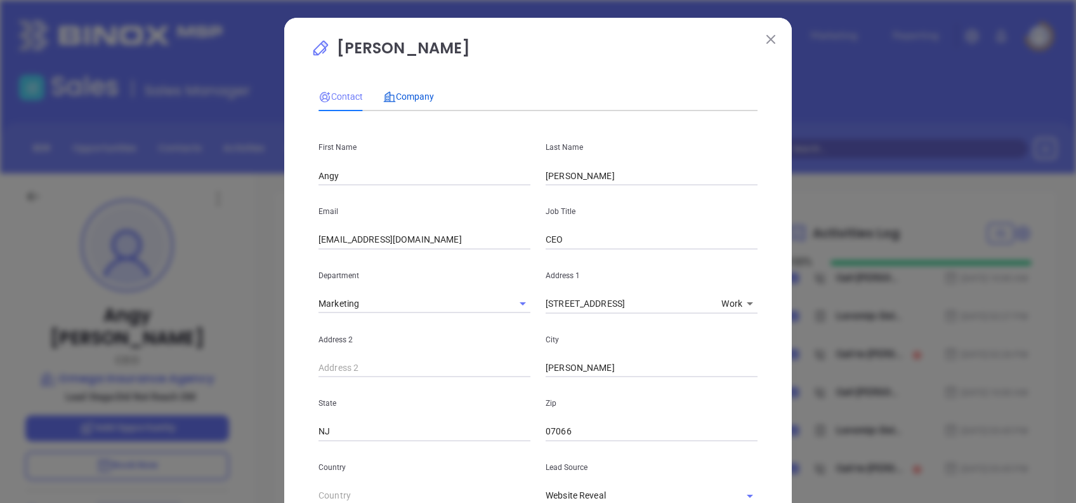
click at [406, 92] on span "Company" at bounding box center [408, 96] width 51 height 10
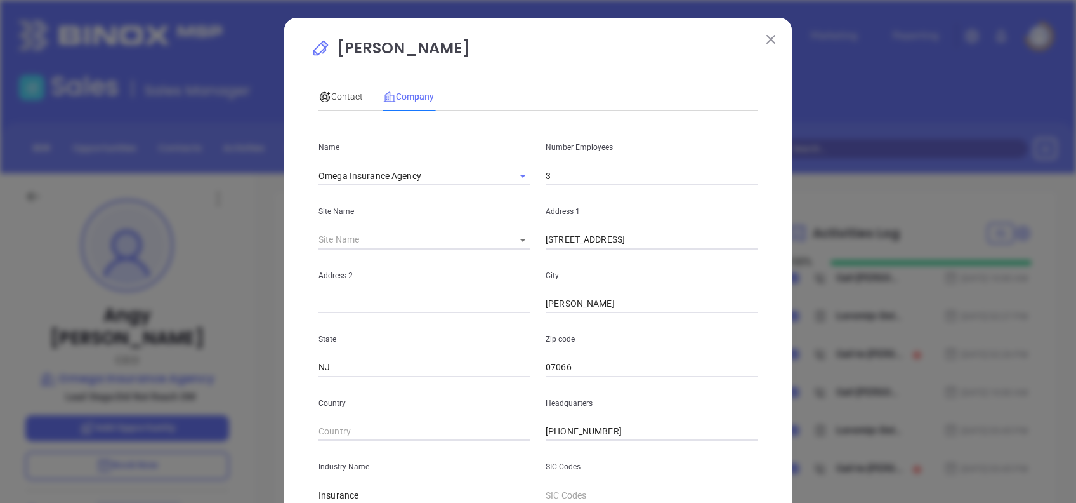
scroll to position [225, 0]
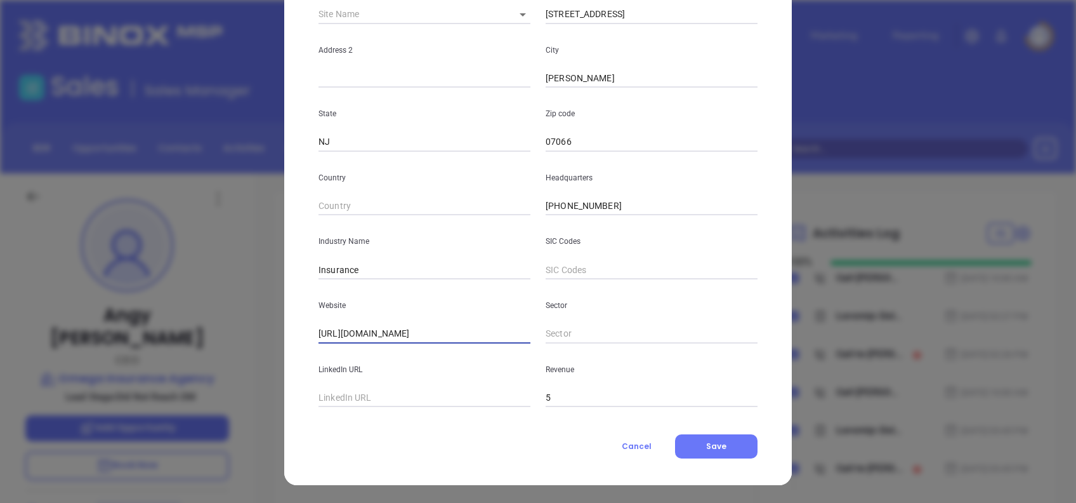
click at [451, 331] on input "https://www.omegainsagency.com" at bounding box center [425, 333] width 212 height 19
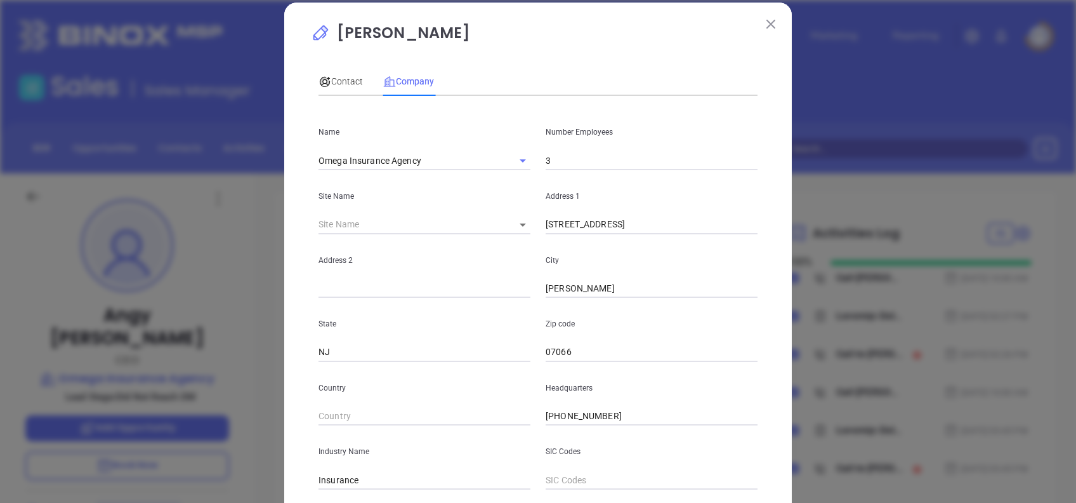
scroll to position [0, 0]
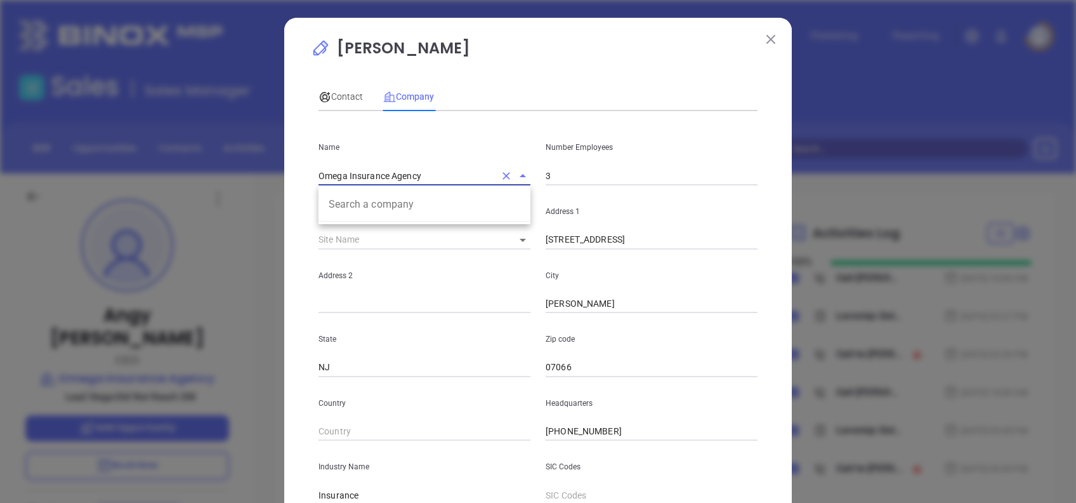
click at [441, 177] on input "Omega Insurance Agency" at bounding box center [407, 175] width 176 height 18
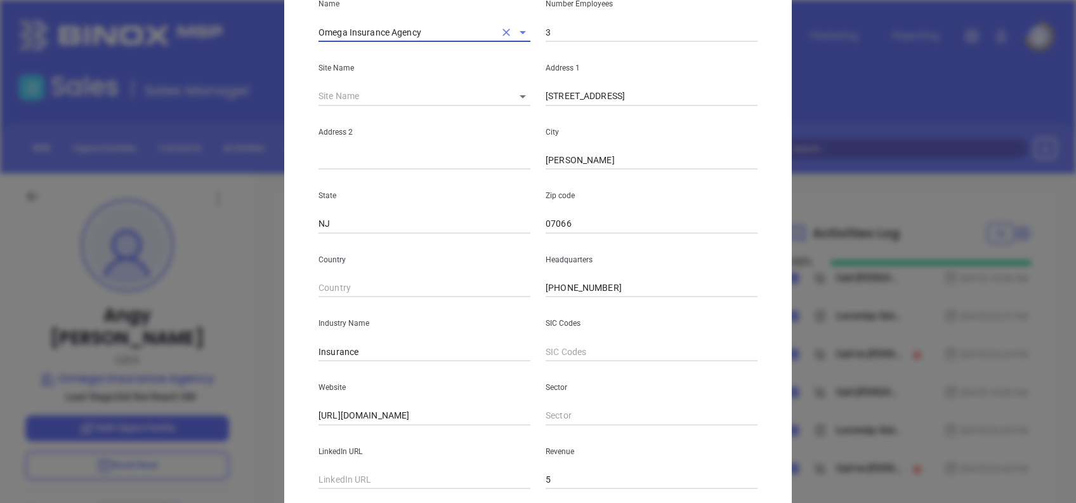
scroll to position [225, 0]
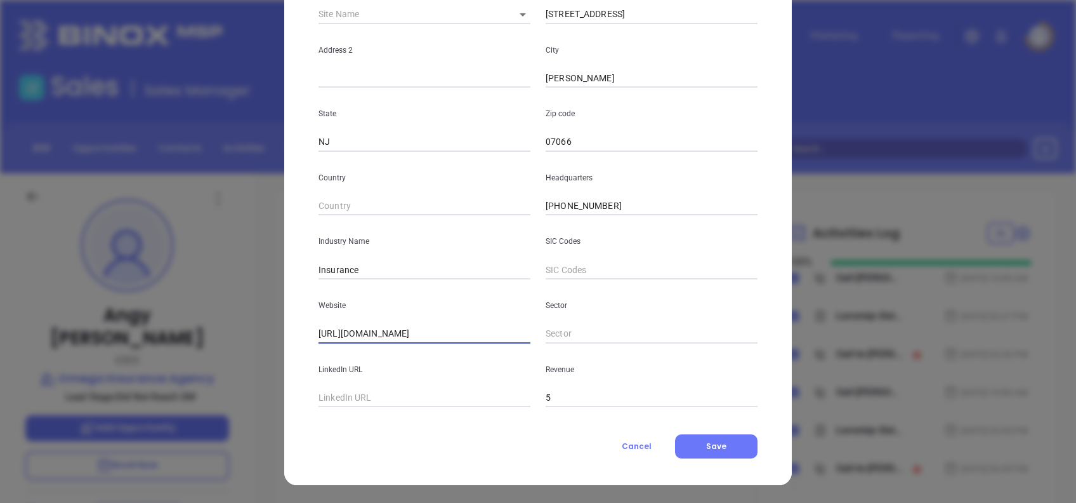
drag, startPoint x: 461, startPoint y: 334, endPoint x: 320, endPoint y: 366, distance: 145.2
click at [322, 366] on div "Name Omega Insurance Agency Number Employees 3 Site Name ​ 96827 Address 1 155 …" at bounding box center [538, 151] width 439 height 511
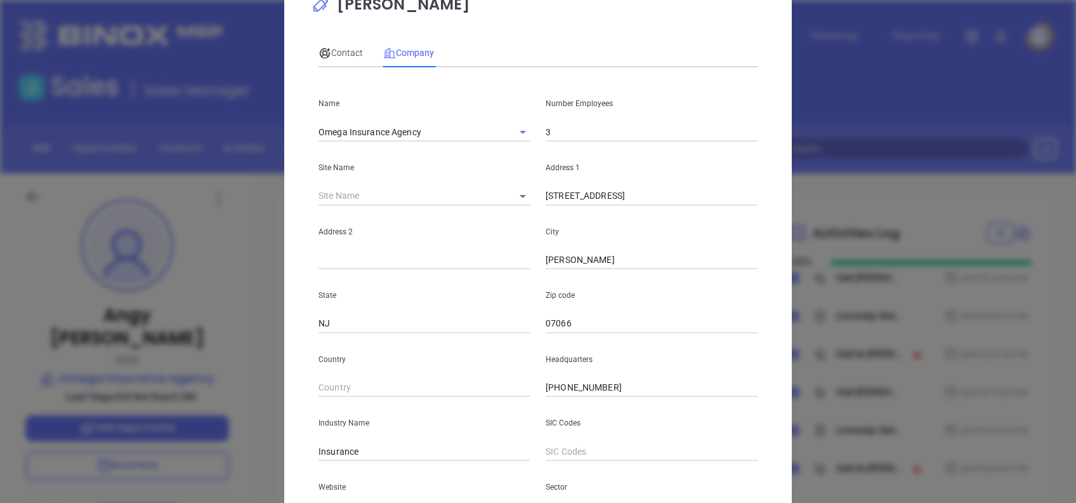
scroll to position [0, 0]
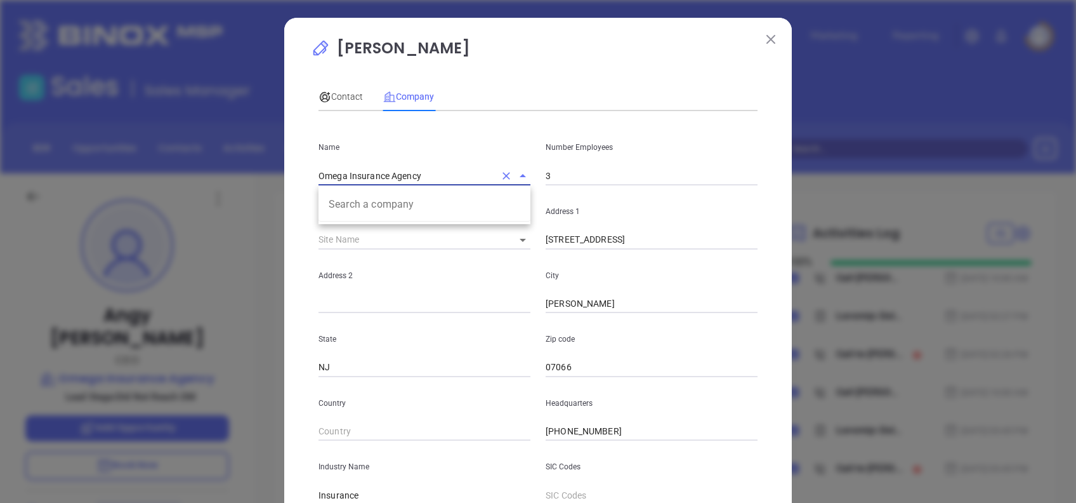
drag, startPoint x: 418, startPoint y: 168, endPoint x: 174, endPoint y: 157, distance: 244.6
click at [174, 157] on div "Angy Beltran Contact Company First Name Angy Last Name Beltran Email angy@omega…" at bounding box center [538, 251] width 1076 height 503
click at [346, 95] on span "Contact" at bounding box center [341, 96] width 44 height 10
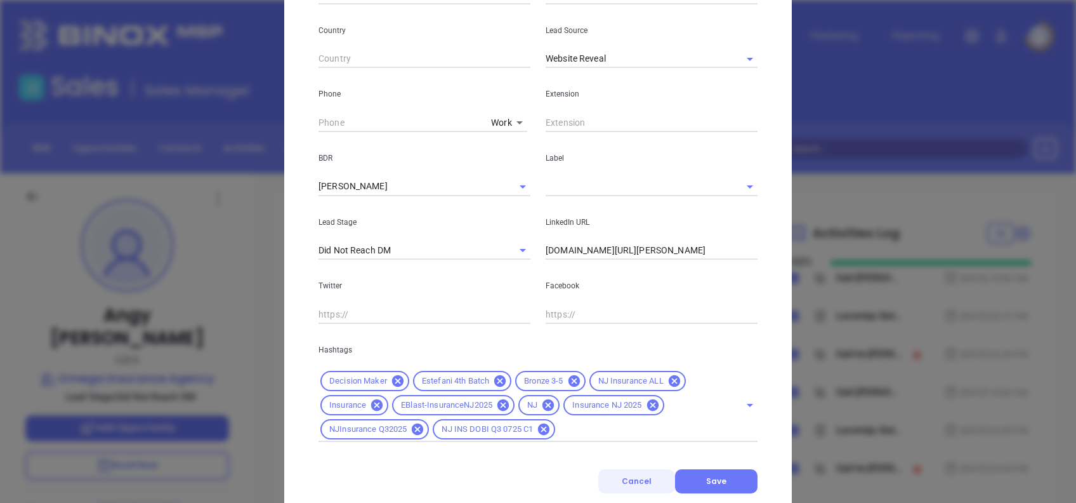
scroll to position [471, 0]
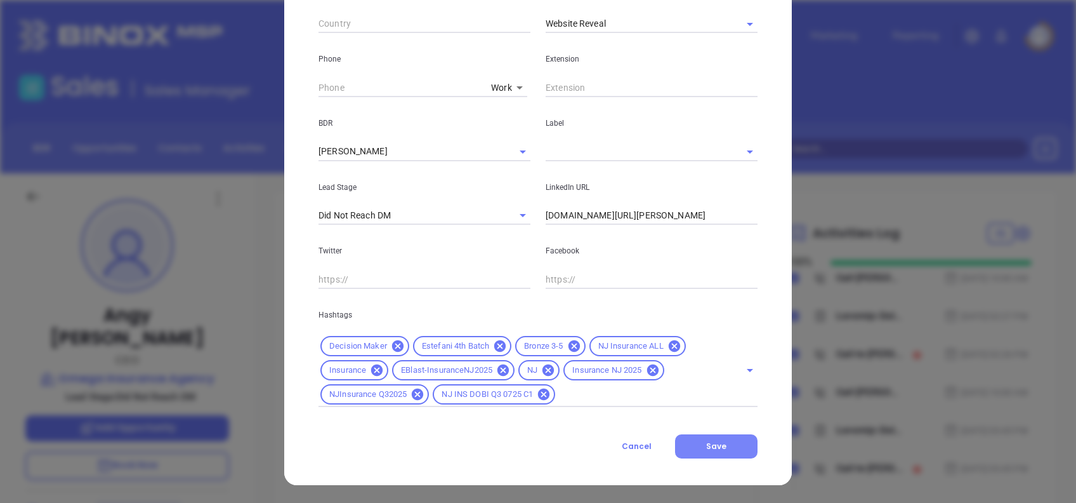
click at [687, 444] on button "Save" at bounding box center [716, 446] width 82 height 24
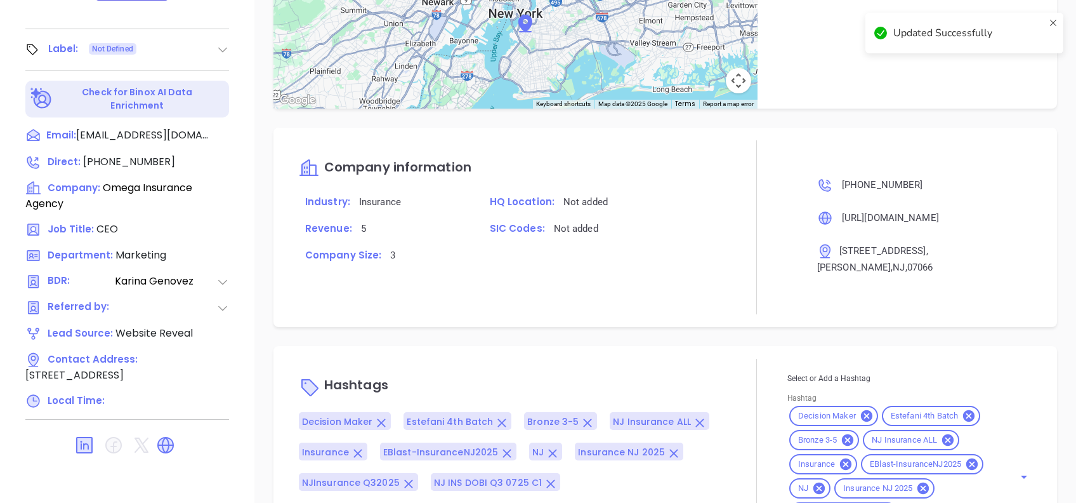
scroll to position [883, 0]
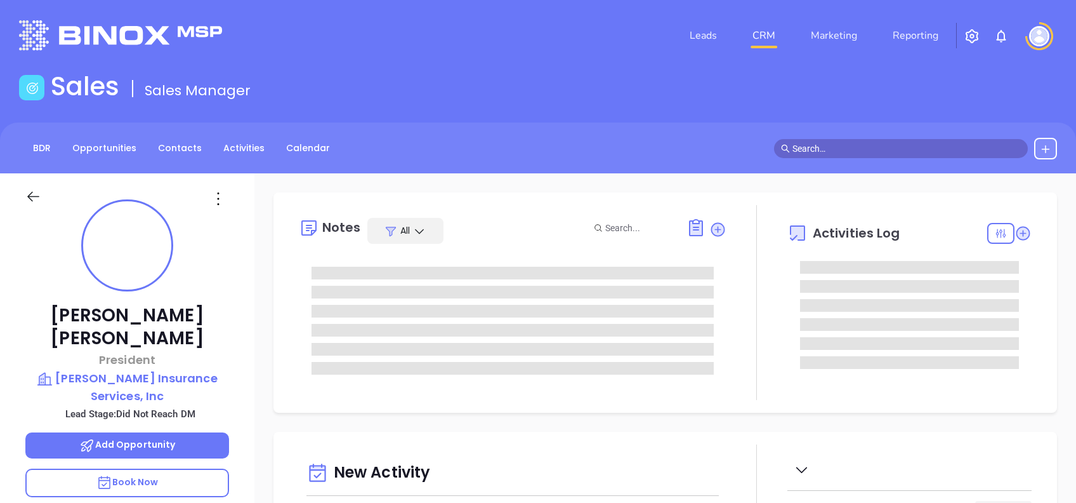
type input "[DATE]"
type input "[PERSON_NAME]"
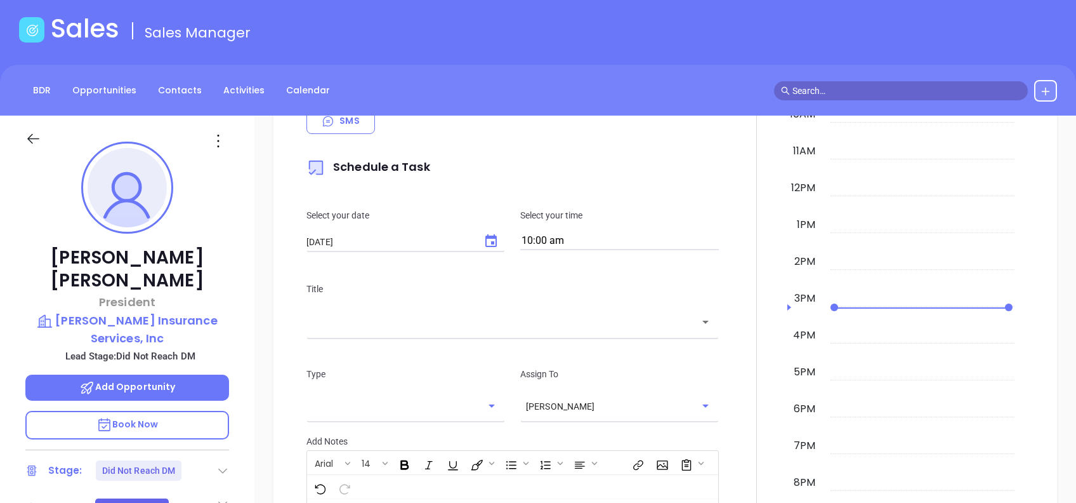
scroll to position [51, 0]
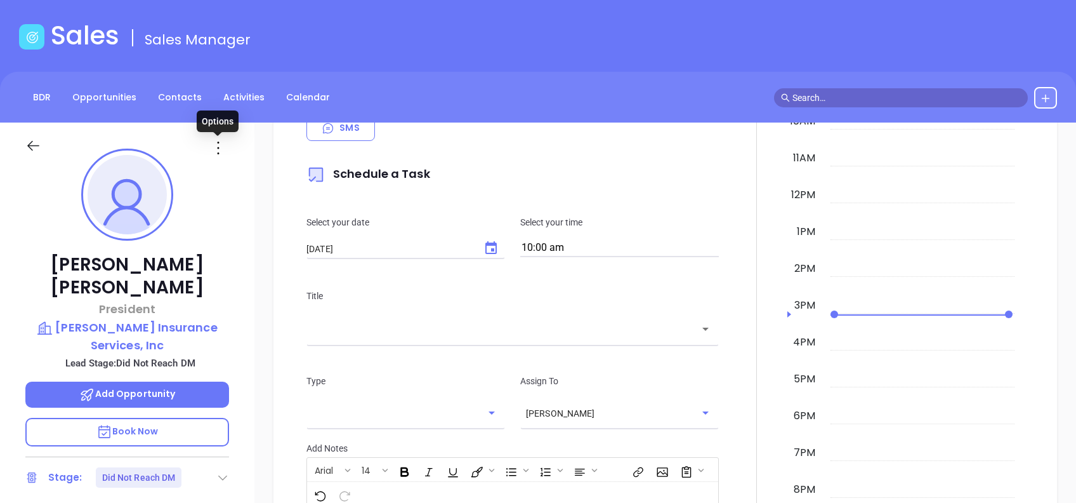
click at [221, 147] on icon at bounding box center [218, 148] width 20 height 20
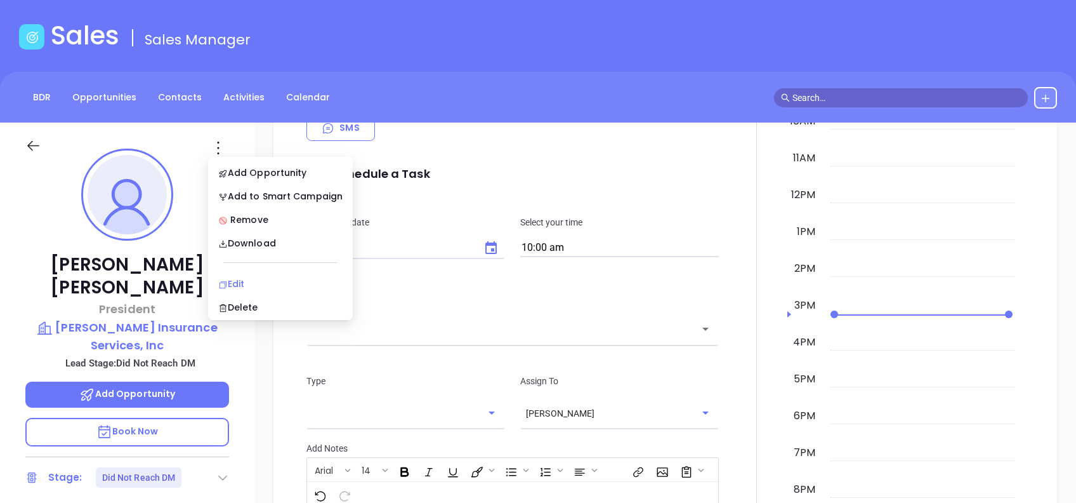
click at [289, 273] on li "Edit" at bounding box center [281, 283] width 140 height 27
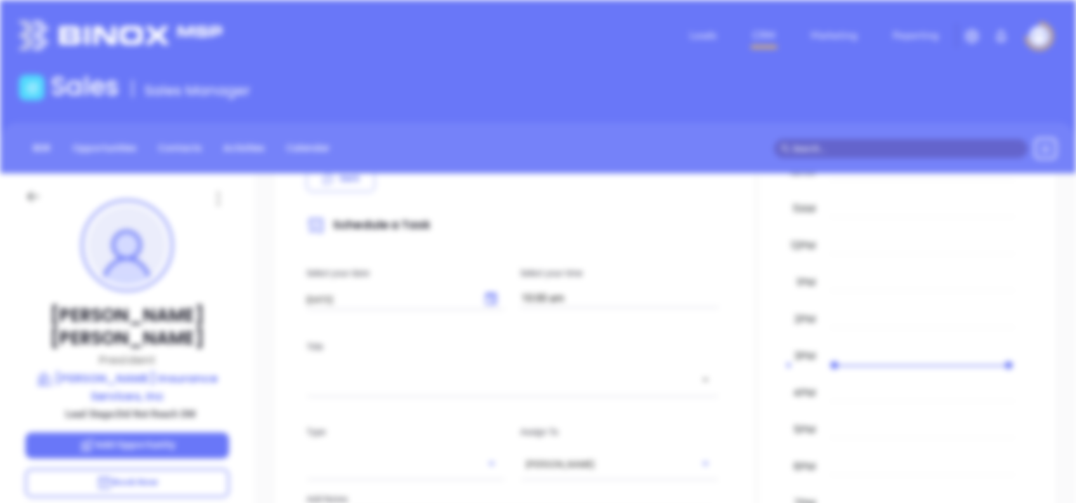
scroll to position [0, 0]
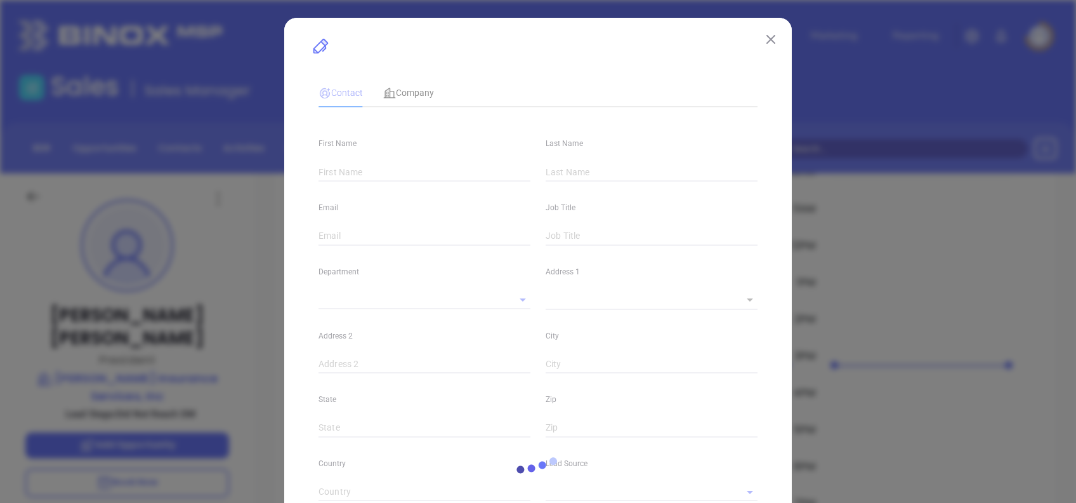
type input "[PERSON_NAME]"
type input "[EMAIL_ADDRESS][DOMAIN_NAME]"
type input "President"
type input "1"
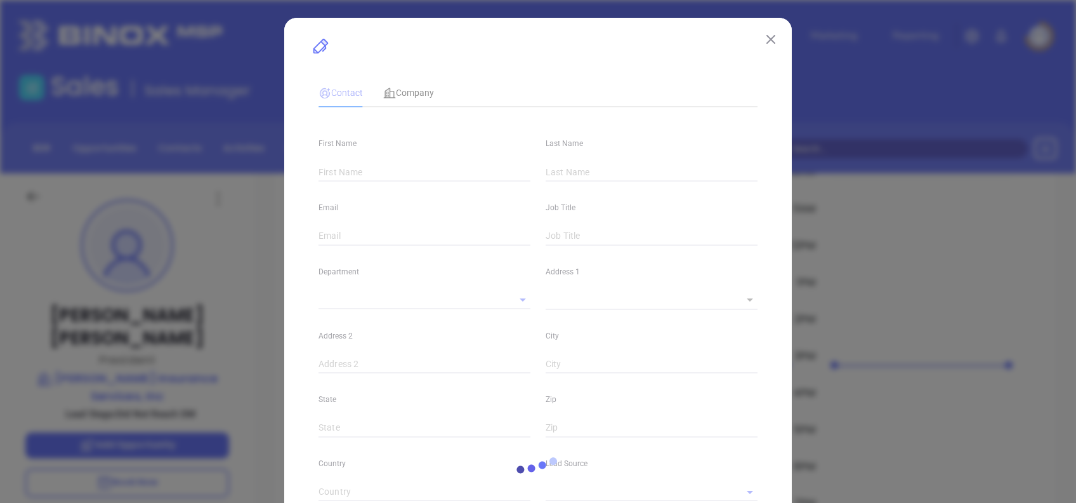
type input "www,[DOMAIN_NAME][URL][PERSON_NAME]"
type input "Marketing"
type input "Other"
type input "[PERSON_NAME]"
type input "Did Not Reach DM"
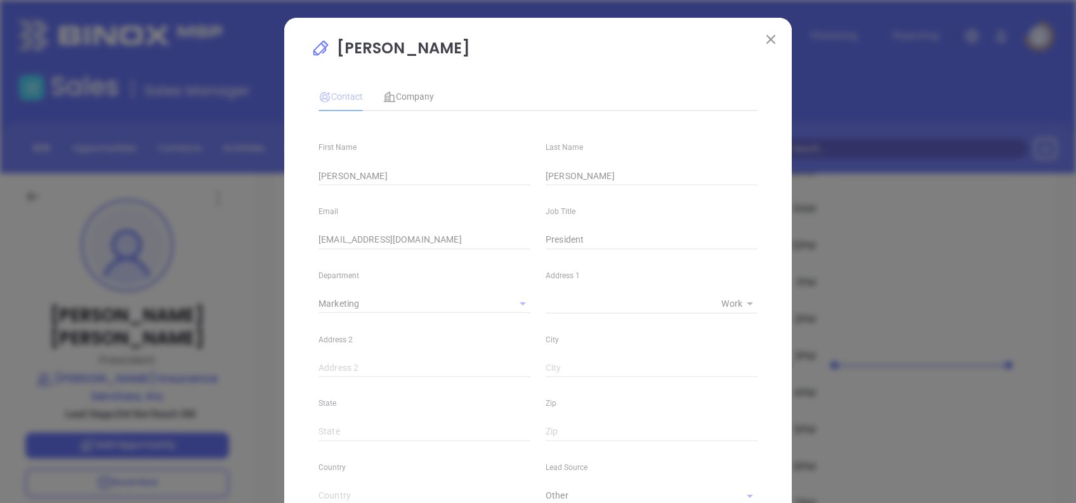
type input "1"
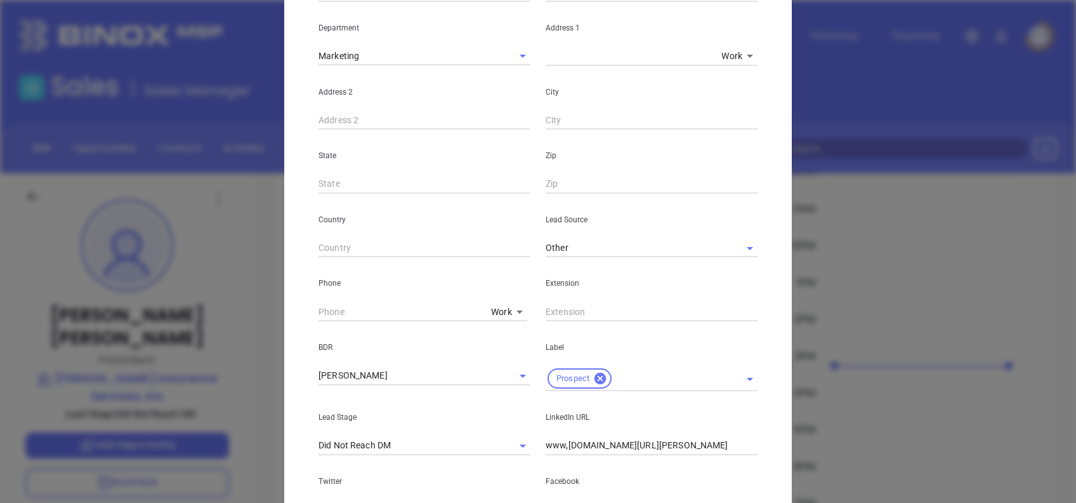
scroll to position [477, 0]
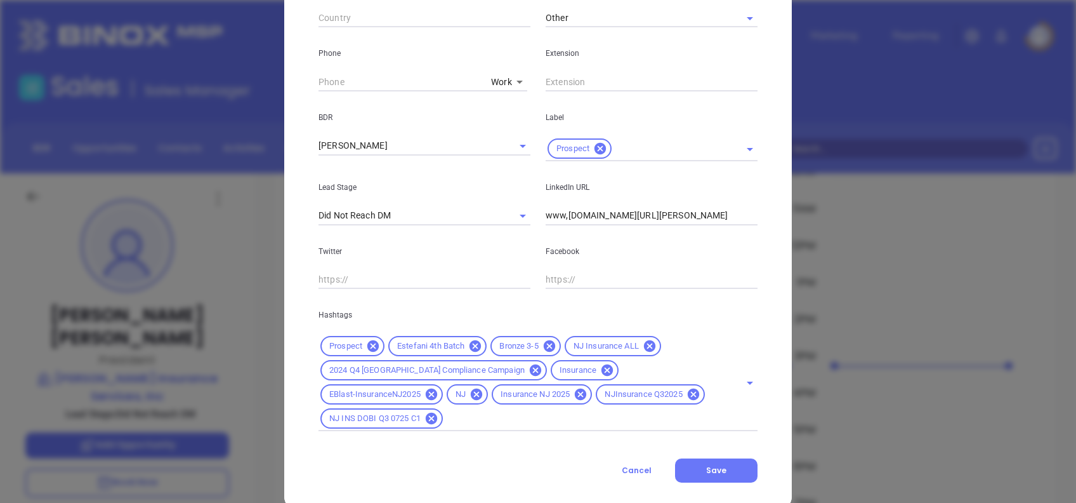
click at [560, 211] on input "www,linkedin.com/in/thomas-mitchell-bb2a5229" at bounding box center [652, 215] width 212 height 19
click at [493, 182] on p "Lead Stage" at bounding box center [425, 187] width 212 height 14
click at [560, 214] on input "www,linkedin.com/in/thomas-mitchell-bb2a5229" at bounding box center [652, 215] width 212 height 19
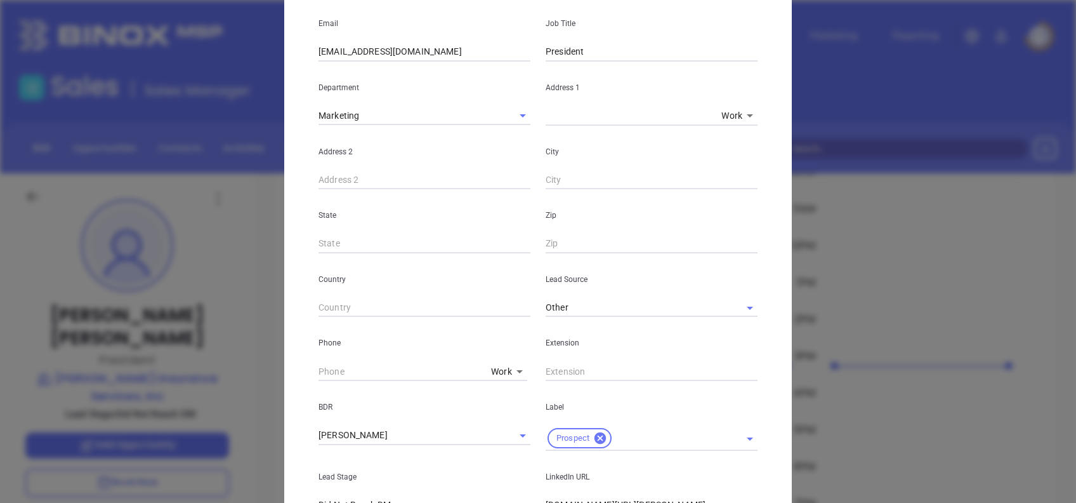
scroll to position [55, 0]
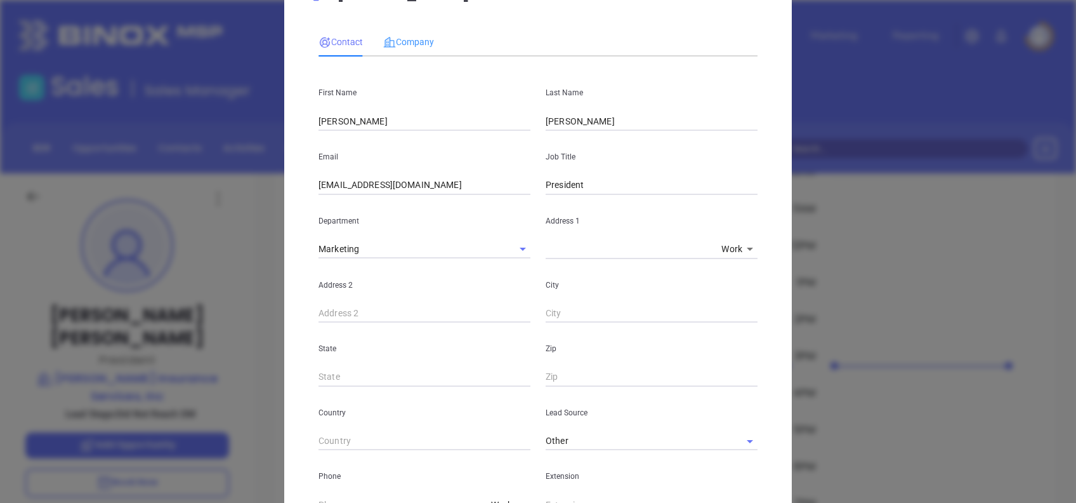
type input "www.linkedin.com/in/thomas-mitchell-bb2a5229"
click at [418, 30] on div "Company" at bounding box center [408, 41] width 51 height 29
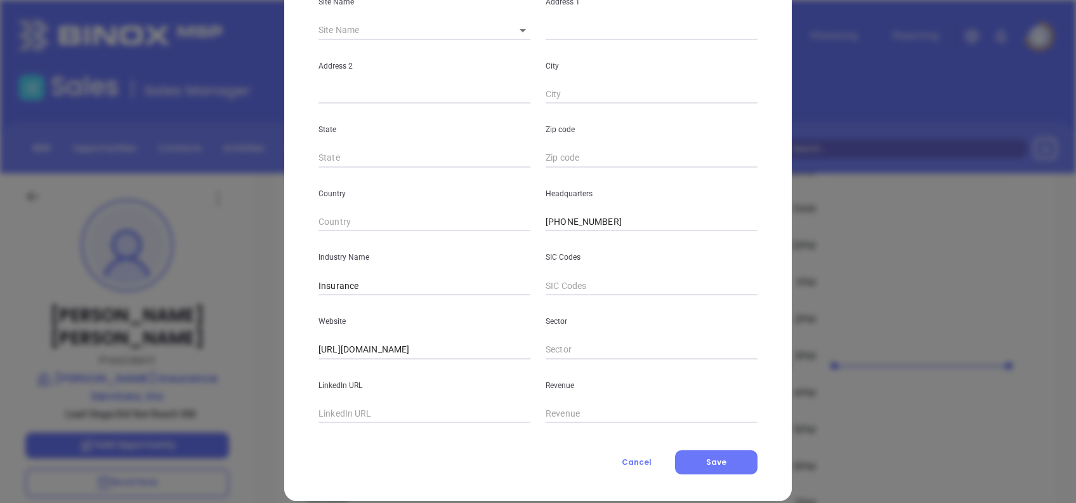
scroll to position [225, 0]
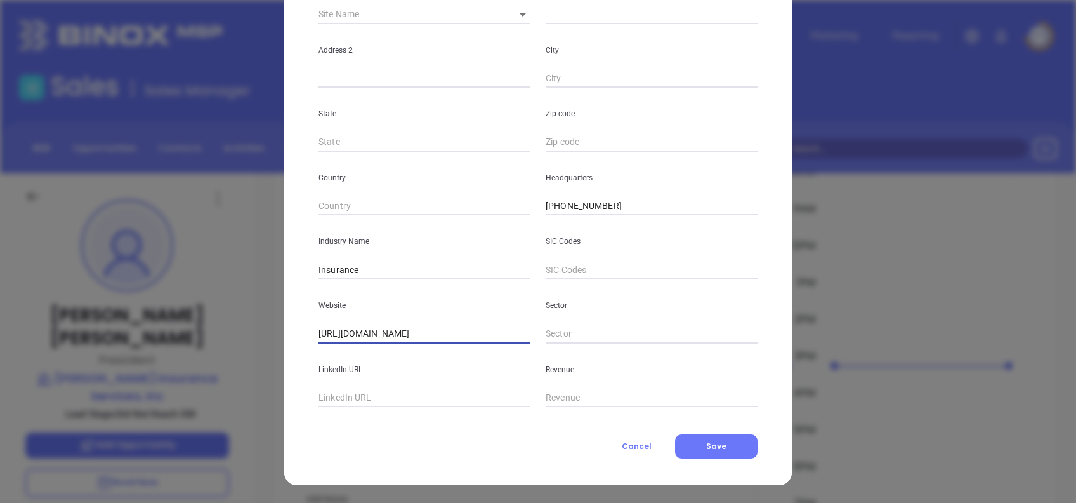
drag, startPoint x: 480, startPoint y: 334, endPoint x: 271, endPoint y: 333, distance: 209.4
click at [273, 333] on div "Thomas Mitchell Contact Company First Name Thomas Last Name Mitchell Email tam@…" at bounding box center [538, 251] width 1076 height 503
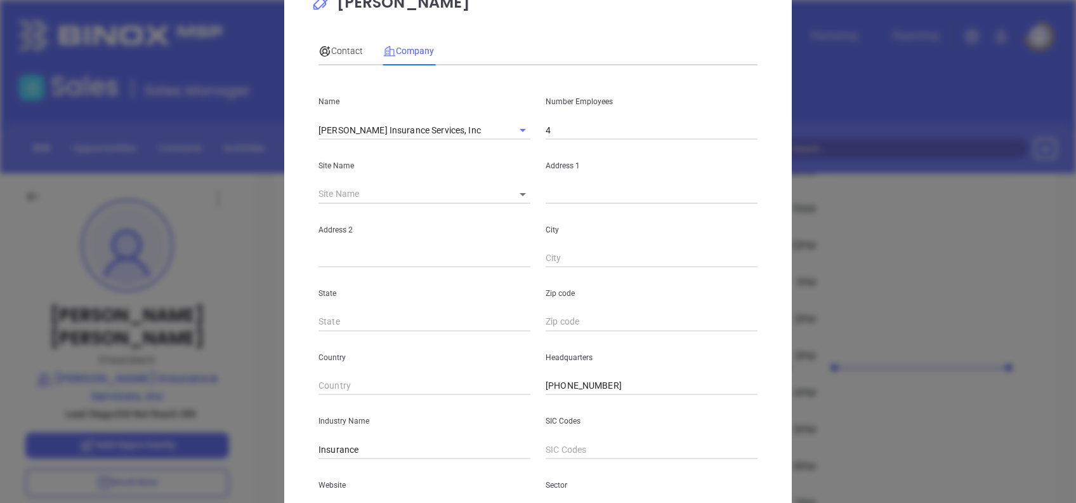
scroll to position [0, 0]
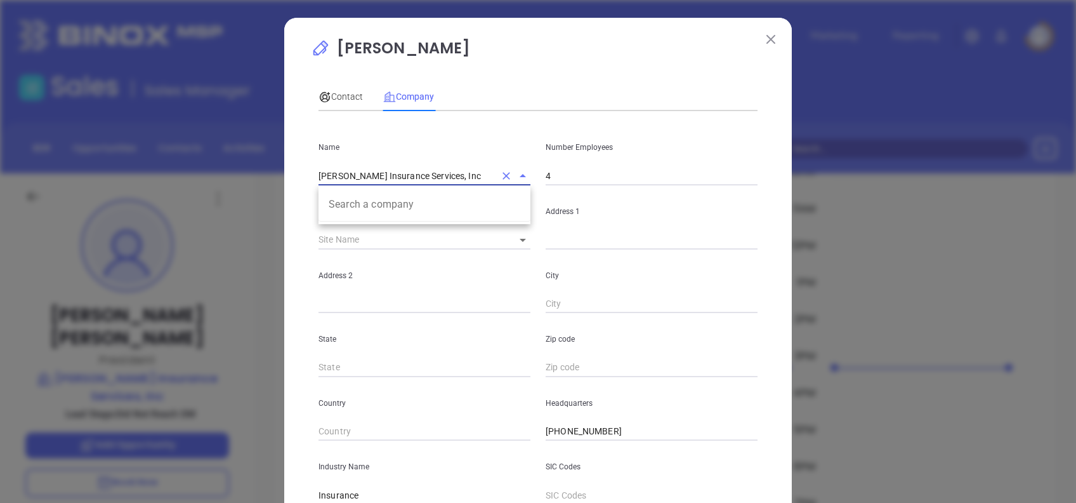
drag, startPoint x: 436, startPoint y: 178, endPoint x: 127, endPoint y: 165, distance: 309.3
click at [127, 165] on div "Thomas Mitchell Contact Company First Name Thomas Last Name Mitchell Email tam@…" at bounding box center [538, 251] width 1076 height 503
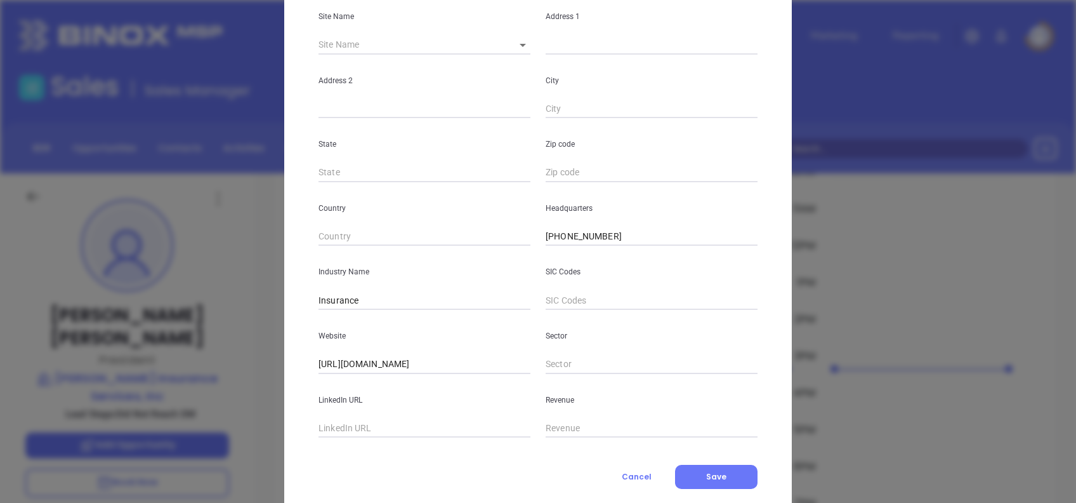
scroll to position [225, 0]
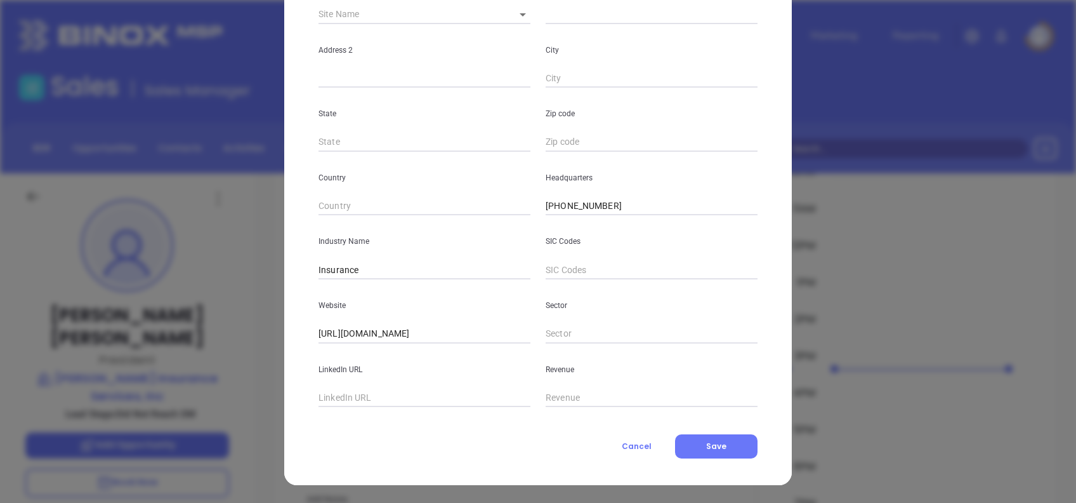
click at [483, 319] on div "Website https://www.mitchellinsservices.com/" at bounding box center [424, 311] width 227 height 64
drag, startPoint x: 482, startPoint y: 334, endPoint x: 0, endPoint y: 333, distance: 482.2
click at [0, 332] on html "Leads CRM Marketing Reporting Financial Leads Leads Sales Sales Manager BDR Opp…" at bounding box center [538, 251] width 1076 height 503
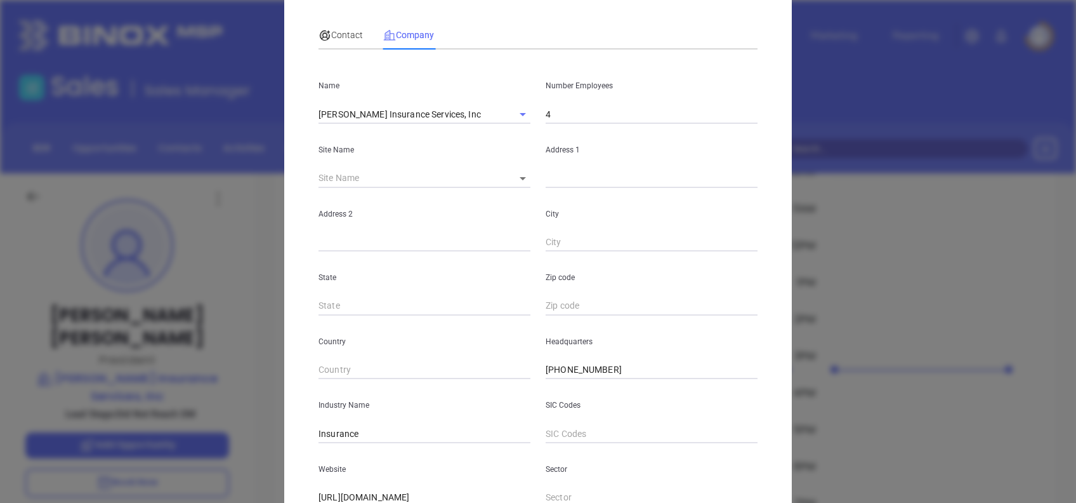
scroll to position [0, 0]
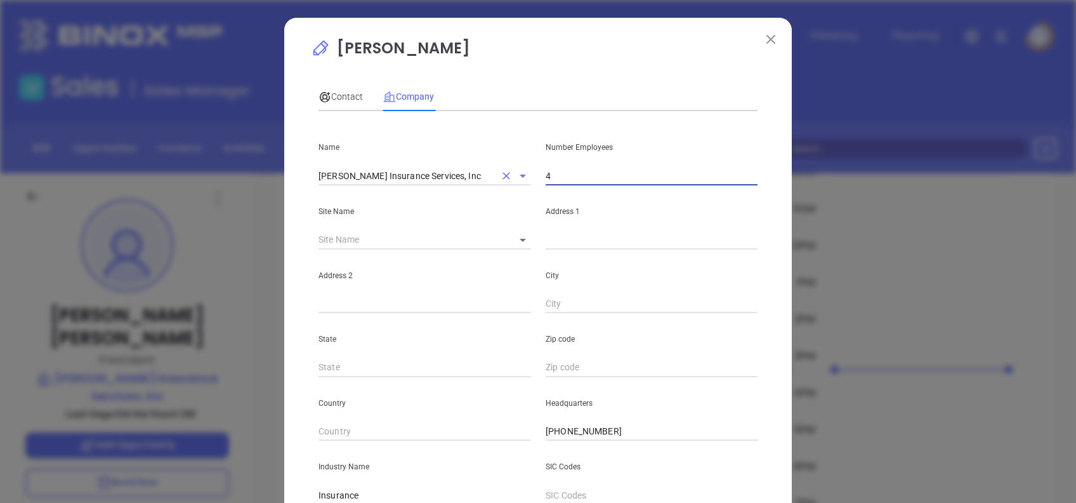
drag, startPoint x: 550, startPoint y: 174, endPoint x: 463, endPoint y: 181, distance: 87.8
click at [466, 178] on div "Name Mitchell Insurance Services, Inc Number Employees 4" at bounding box center [538, 153] width 454 height 64
type input "10"
click at [517, 85] on div "Contact Company" at bounding box center [538, 96] width 439 height 29
click at [331, 102] on div "Contact" at bounding box center [341, 96] width 44 height 14
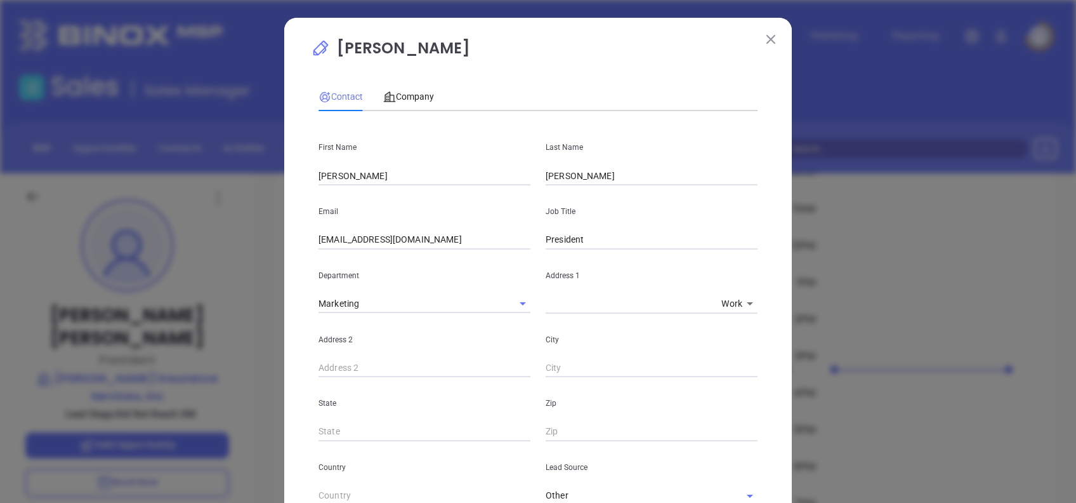
scroll to position [477, 0]
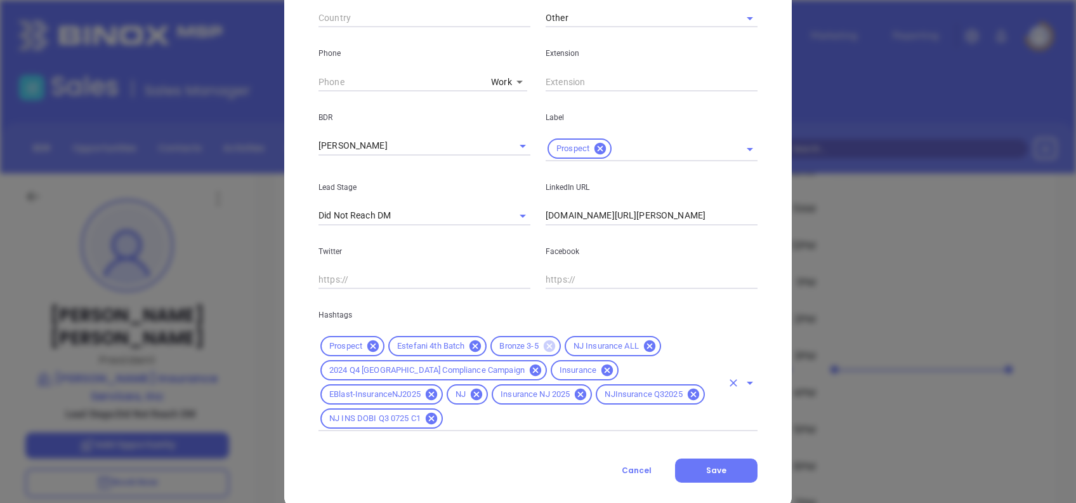
click at [544, 340] on icon at bounding box center [549, 345] width 11 height 11
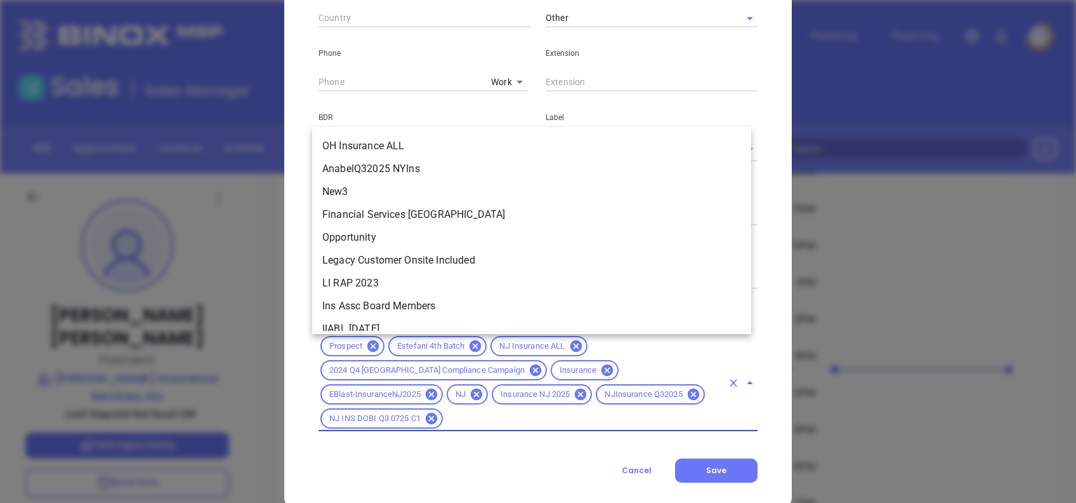
click at [711, 411] on input "text" at bounding box center [583, 419] width 277 height 16
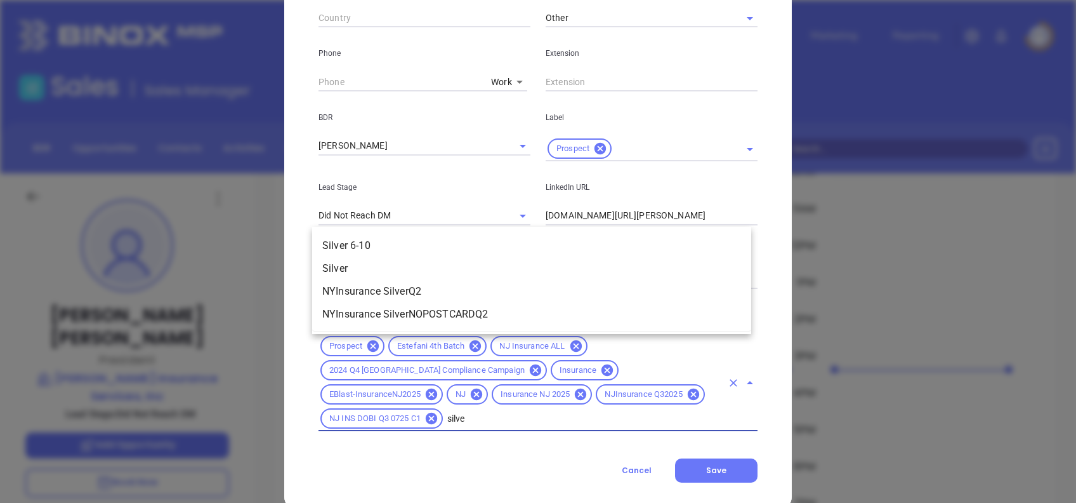
scroll to position [0, 14]
type input "silver"
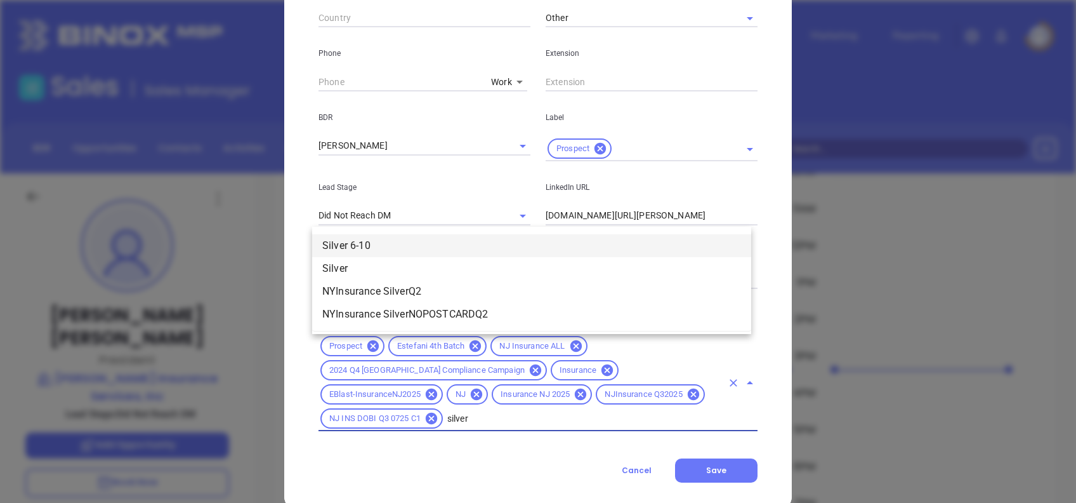
click at [455, 240] on li "Silver 6-10" at bounding box center [531, 245] width 439 height 23
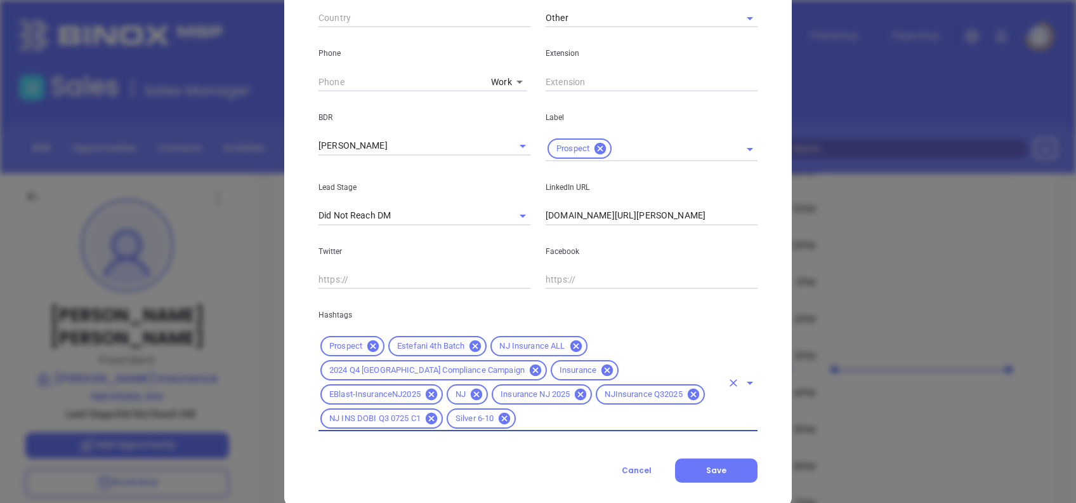
click at [749, 314] on p "Hashtags" at bounding box center [538, 315] width 439 height 14
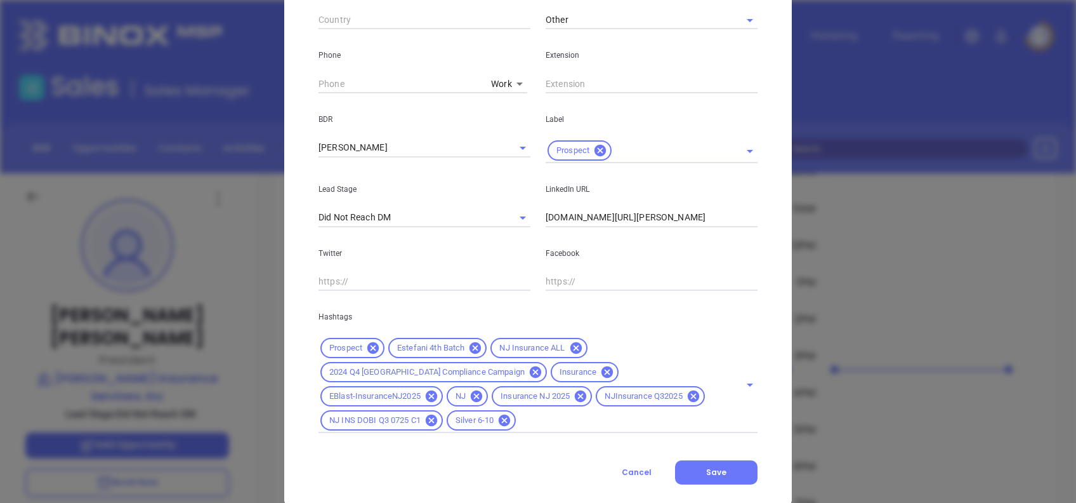
scroll to position [501, 0]
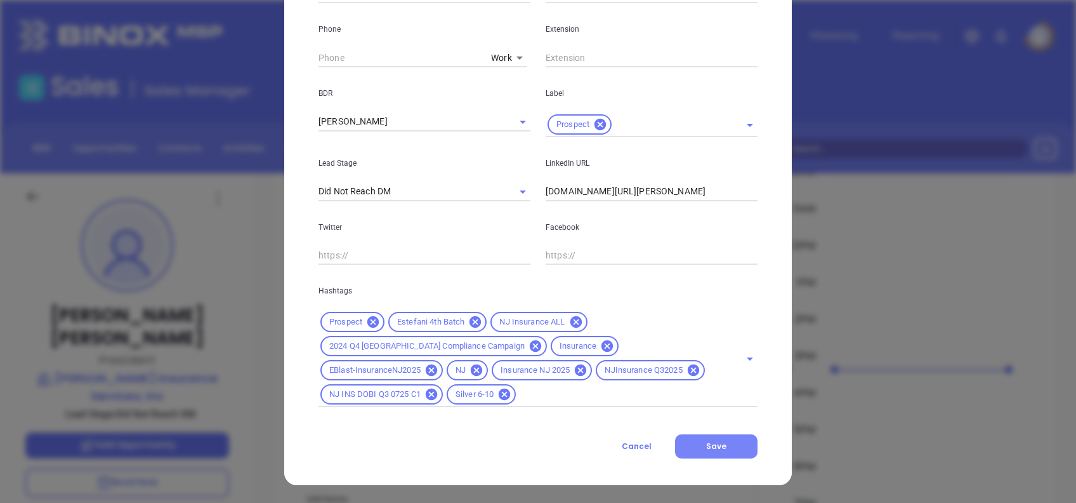
click at [723, 440] on button "Save" at bounding box center [716, 446] width 82 height 24
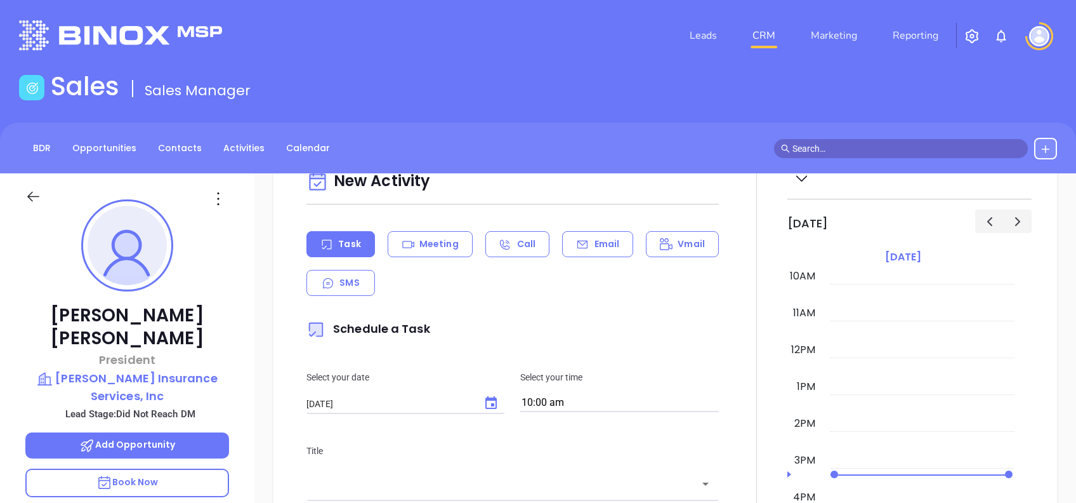
scroll to position [500, 0]
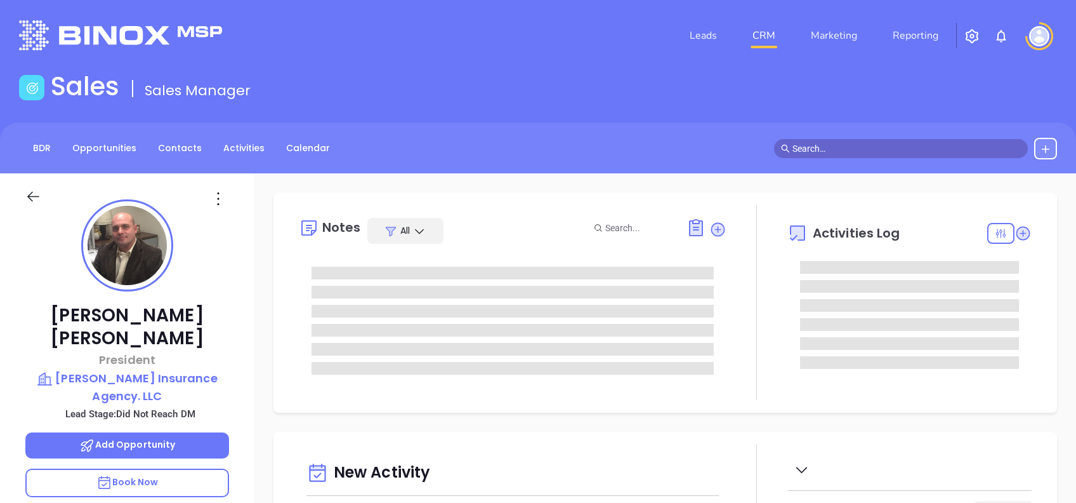
type input "[DATE]"
type input "[PERSON_NAME]"
click at [223, 208] on icon at bounding box center [218, 198] width 20 height 20
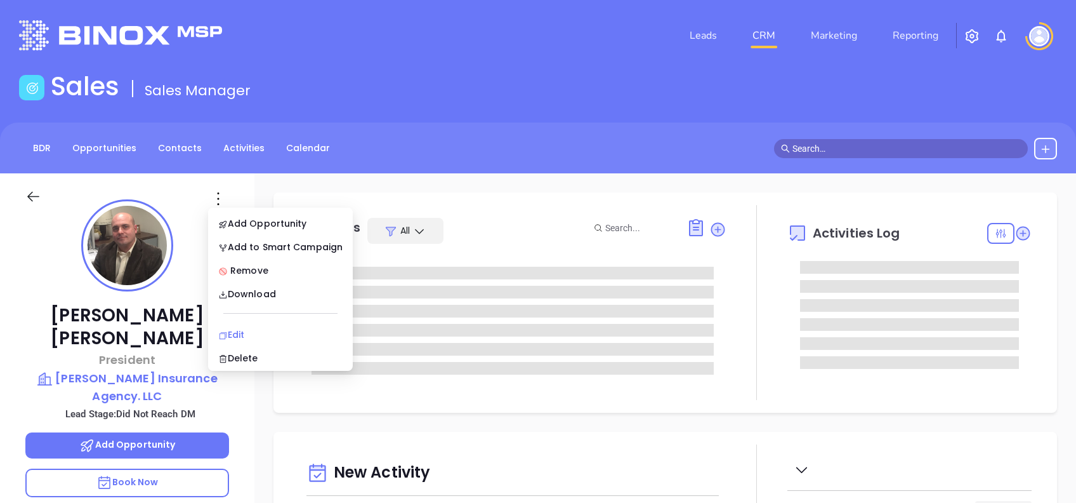
click at [275, 324] on li "Edit" at bounding box center [281, 334] width 140 height 27
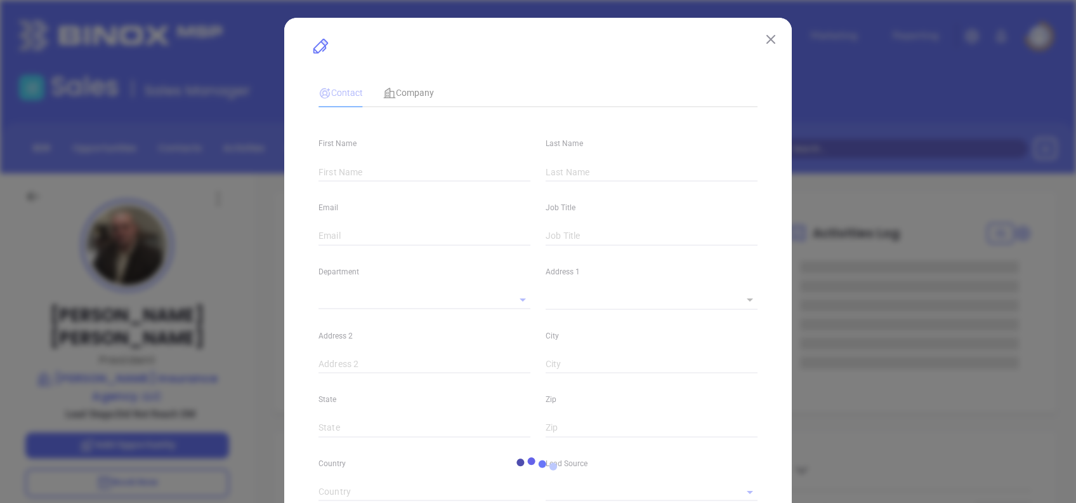
type input "[PERSON_NAME]"
type input "[PERSON_NAME][EMAIL_ADDRESS][DOMAIN_NAME]"
type input "President"
type textarea "P.O. Box 1021"
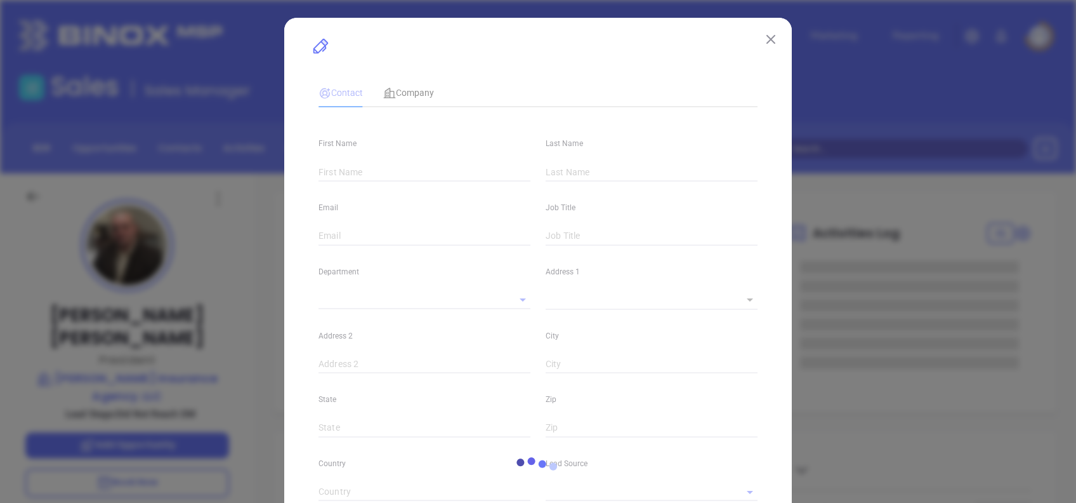
type input "1"
type input "[GEOGRAPHIC_DATA]"
type input "NJ"
type input "08012"
type input "www. [DOMAIN_NAME][URL][PERSON_NAME]"
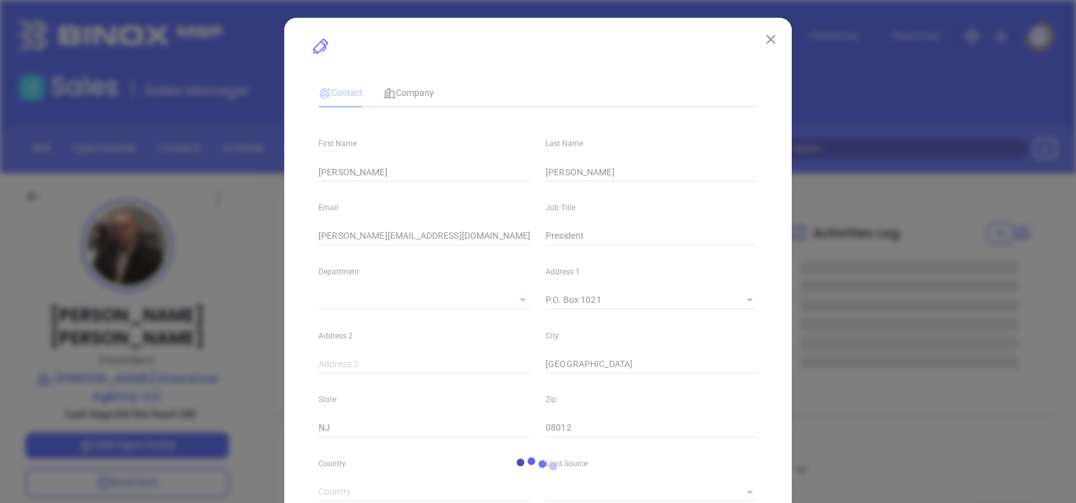
type input "[PERSON_NAME]"
type input "Did Not Reach DM"
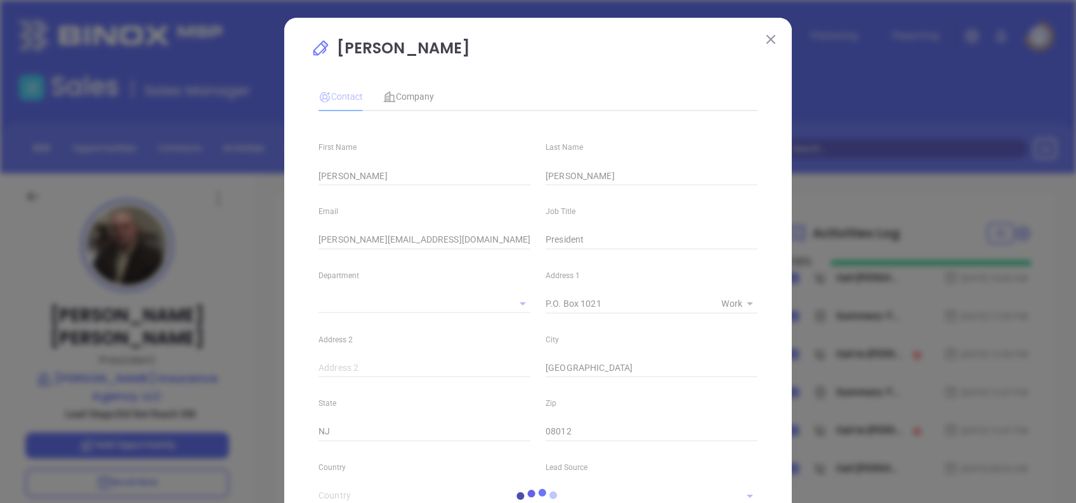
type input "1"
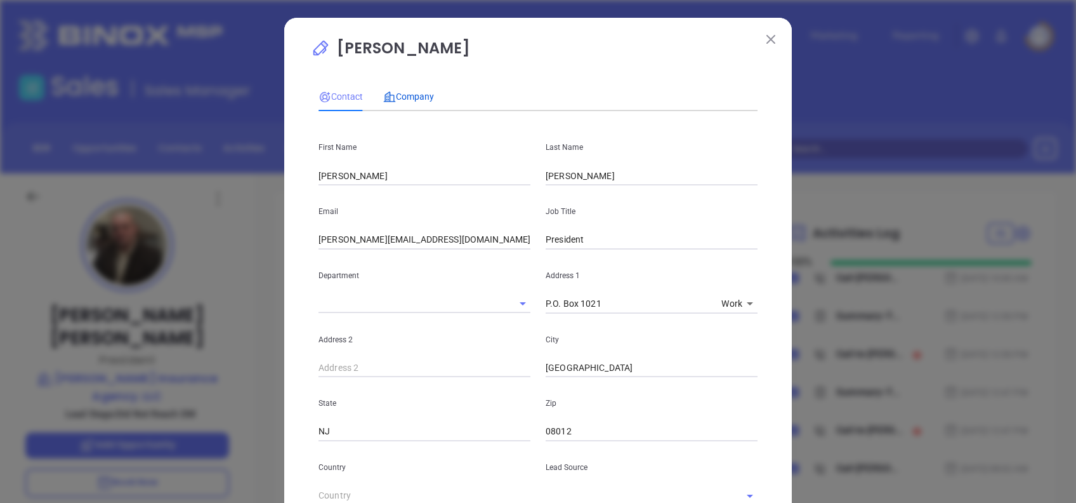
click at [422, 101] on span "Company" at bounding box center [408, 96] width 51 height 10
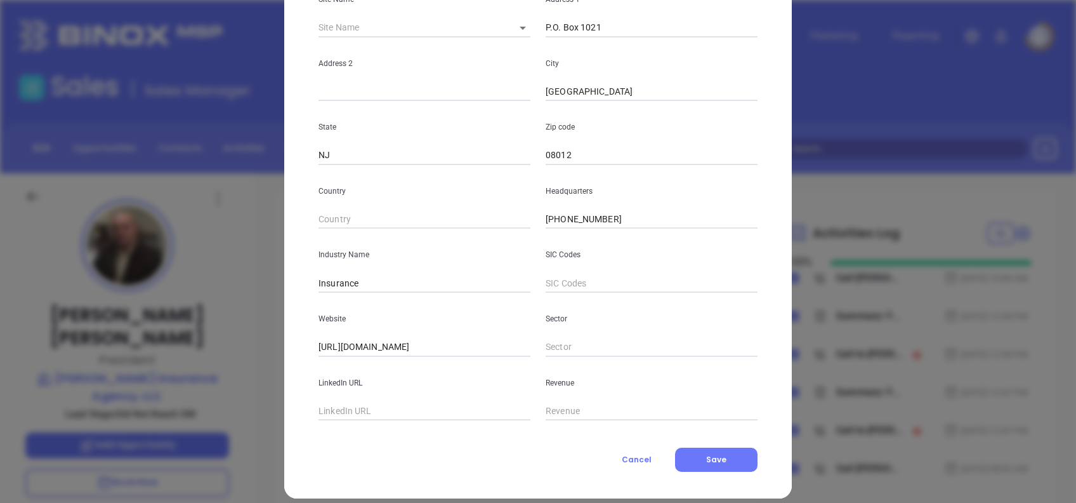
scroll to position [225, 0]
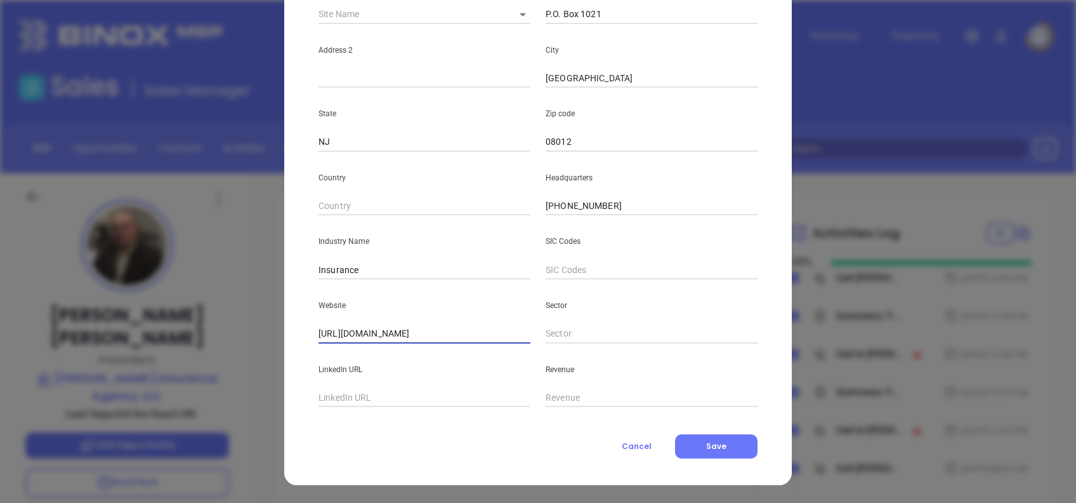
drag, startPoint x: 474, startPoint y: 337, endPoint x: 192, endPoint y: 358, distance: 283.1
click at [192, 359] on div "[PERSON_NAME] Contact Company First Name [PERSON_NAME] Last Name [PERSON_NAME] …" at bounding box center [538, 251] width 1076 height 503
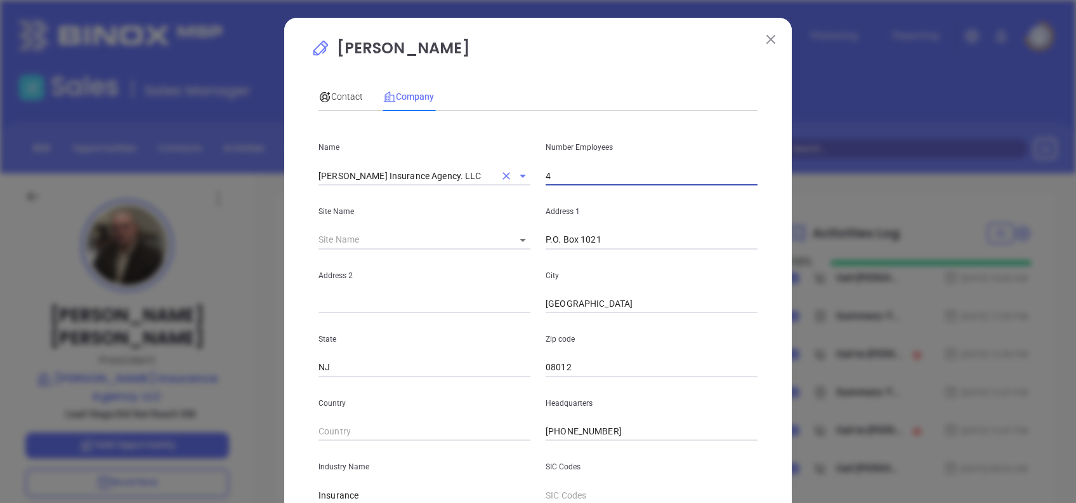
drag, startPoint x: 555, startPoint y: 180, endPoint x: 482, endPoint y: 178, distance: 73.0
click at [482, 178] on div "Name [PERSON_NAME] Insurance Agency. LLC Number Employees 4" at bounding box center [538, 153] width 454 height 64
type input "6"
type input "5"
click at [550, 91] on div "Contact Company" at bounding box center [538, 96] width 439 height 29
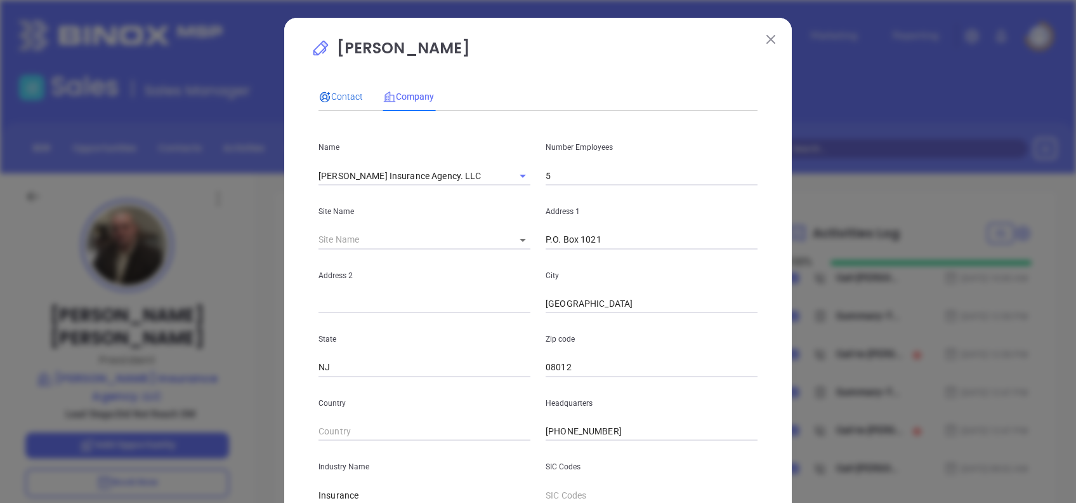
click at [330, 94] on span "Contact" at bounding box center [341, 96] width 44 height 10
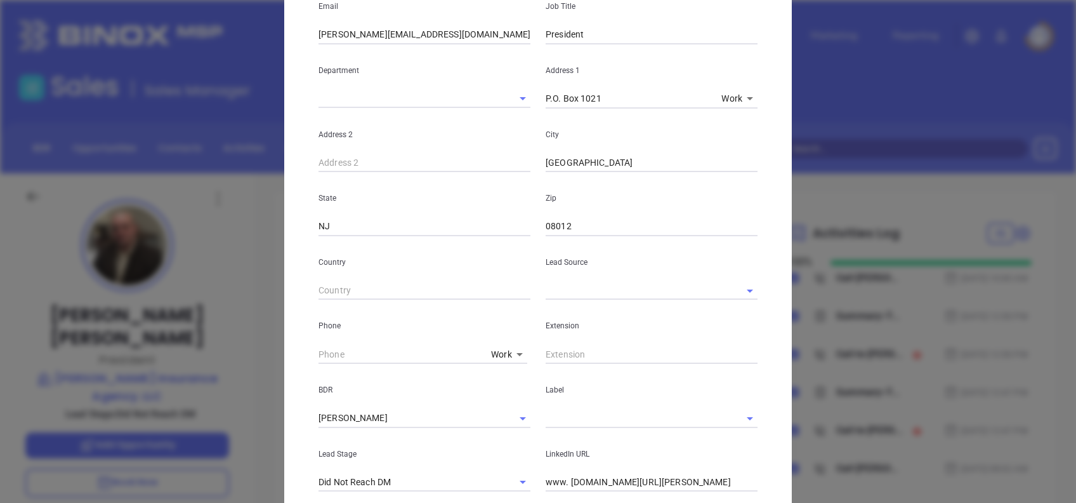
scroll to position [471, 0]
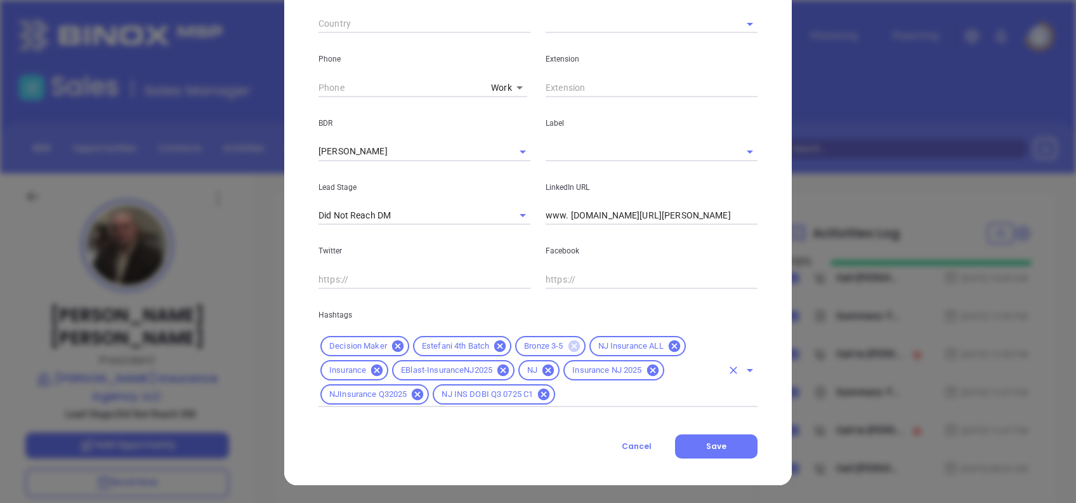
click at [568, 341] on icon at bounding box center [573, 345] width 11 height 11
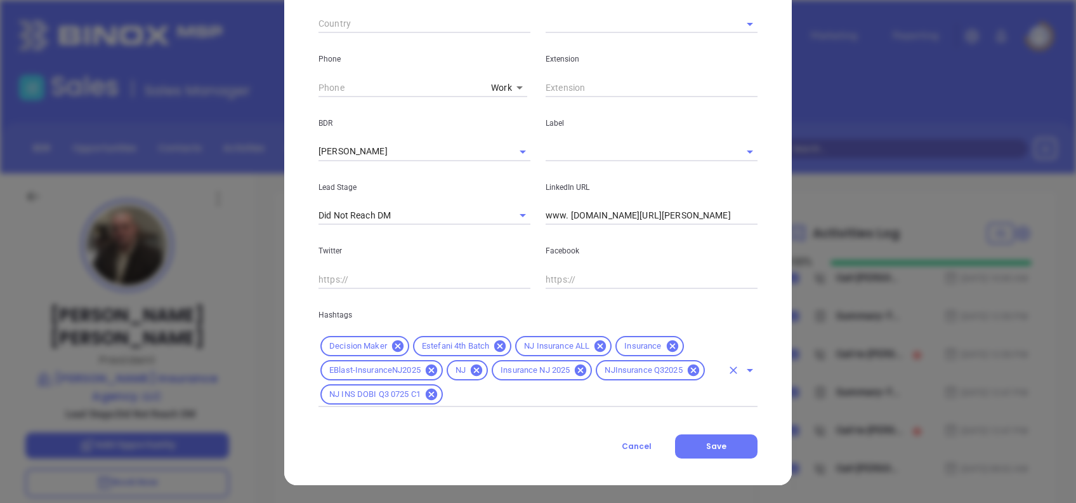
click at [591, 400] on input "text" at bounding box center [583, 394] width 277 height 16
click at [568, 388] on input "text" at bounding box center [583, 394] width 277 height 16
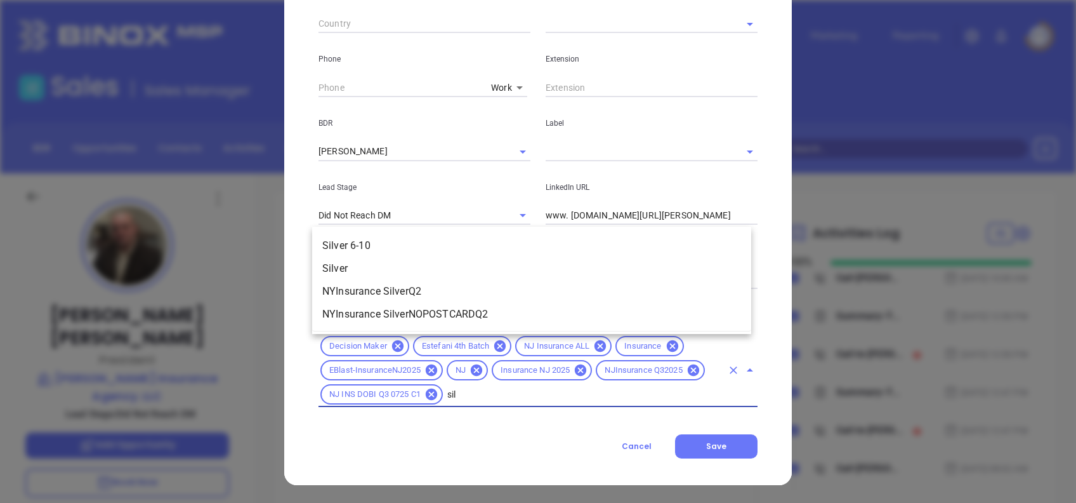
scroll to position [0, 0]
type input "silver"
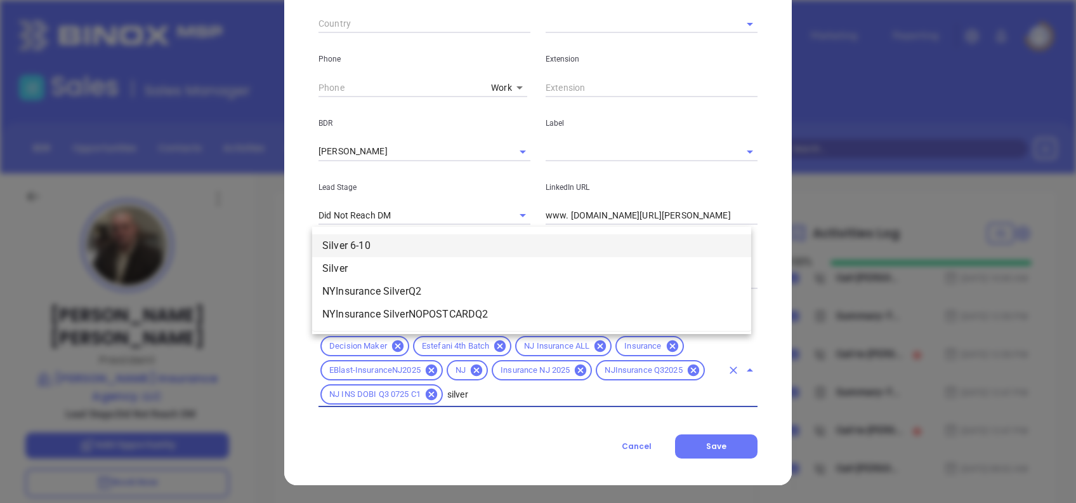
click at [360, 241] on li "Silver 6-10" at bounding box center [531, 245] width 439 height 23
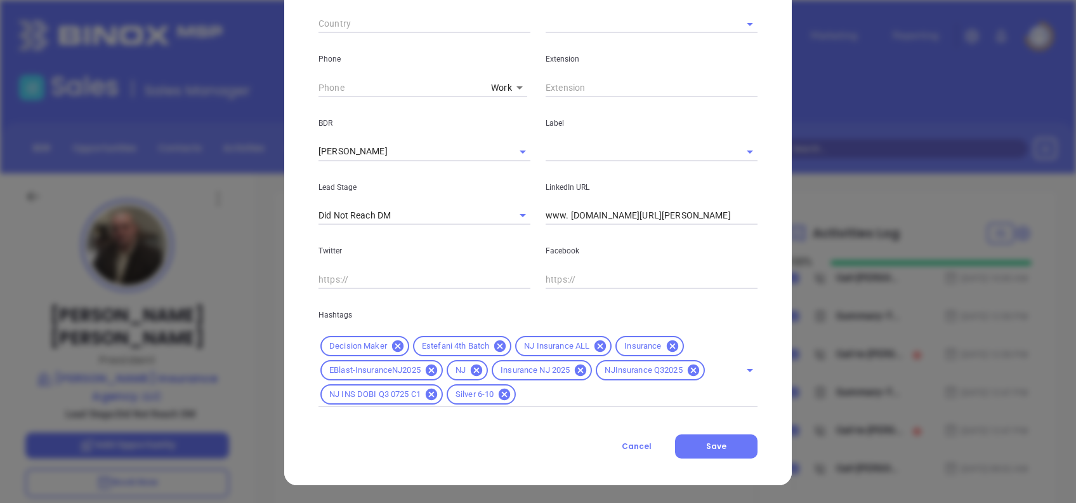
click at [513, 446] on div "Cancel Save" at bounding box center [538, 446] width 439 height 24
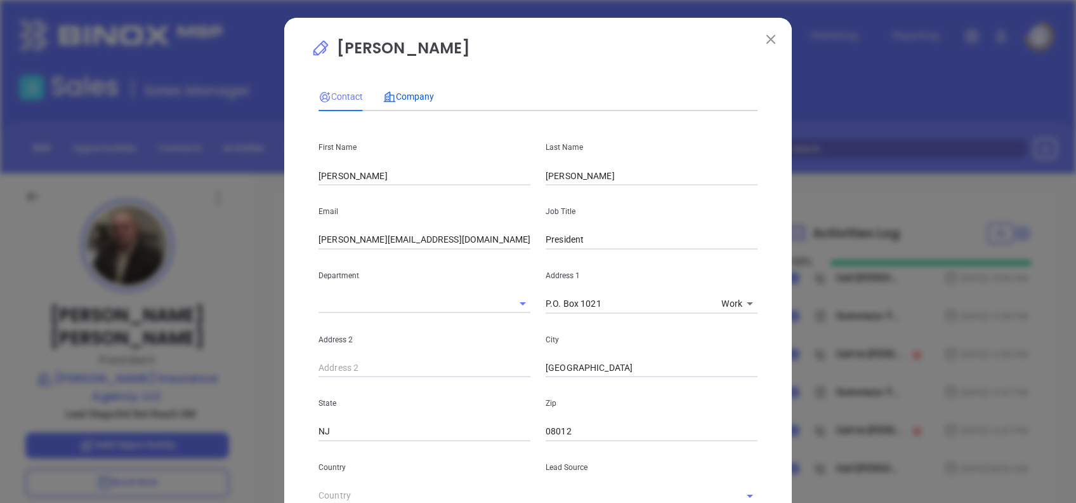
click at [409, 91] on span "Company" at bounding box center [408, 96] width 51 height 10
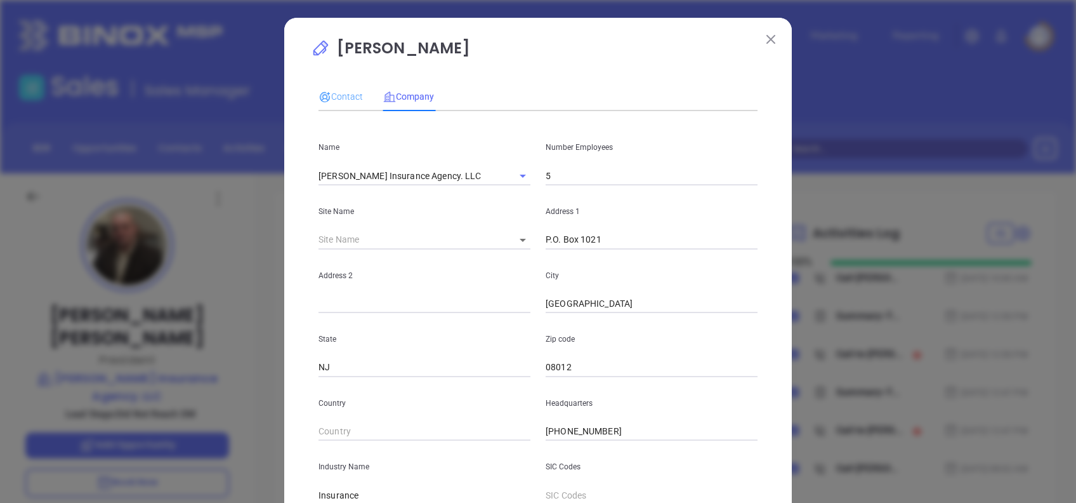
click at [340, 85] on div "Contact" at bounding box center [341, 96] width 44 height 29
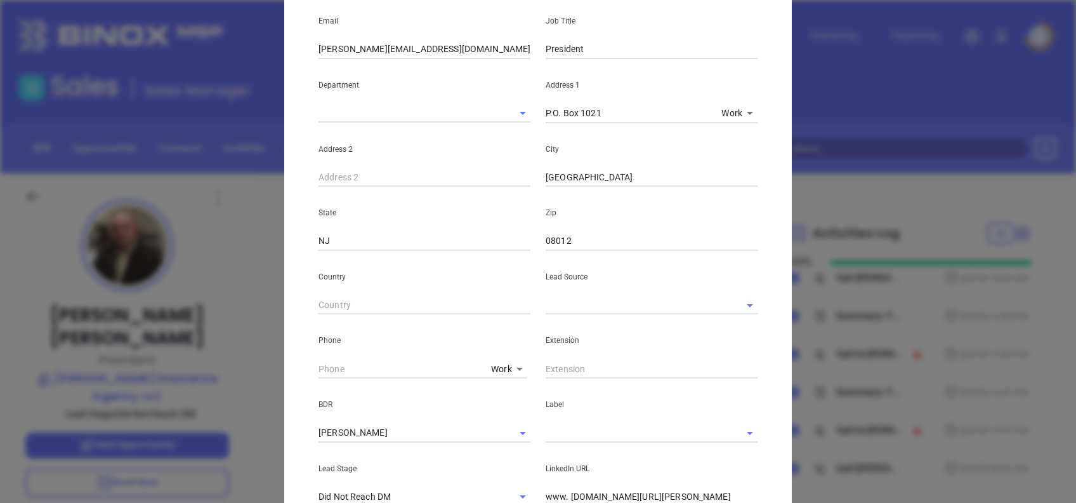
scroll to position [471, 0]
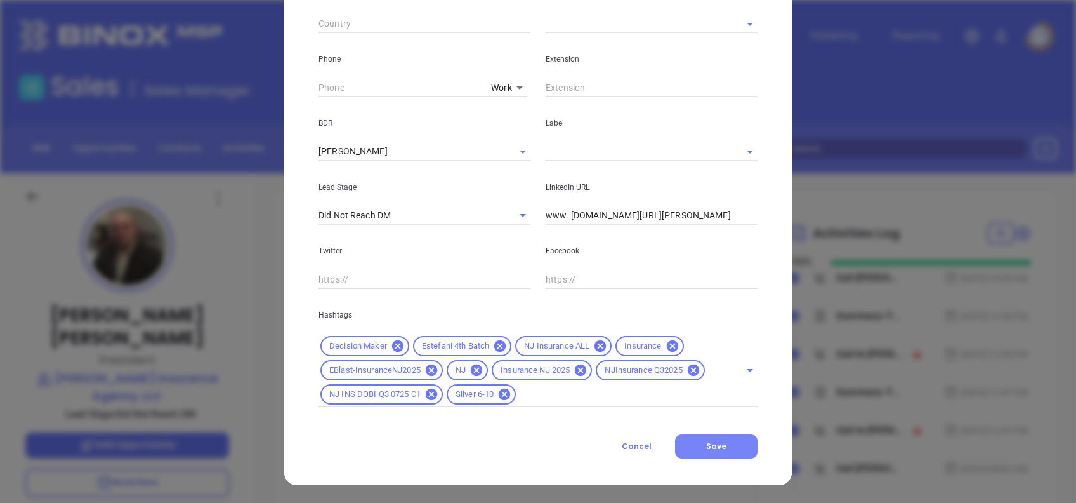
click at [728, 450] on button "Save" at bounding box center [716, 446] width 82 height 24
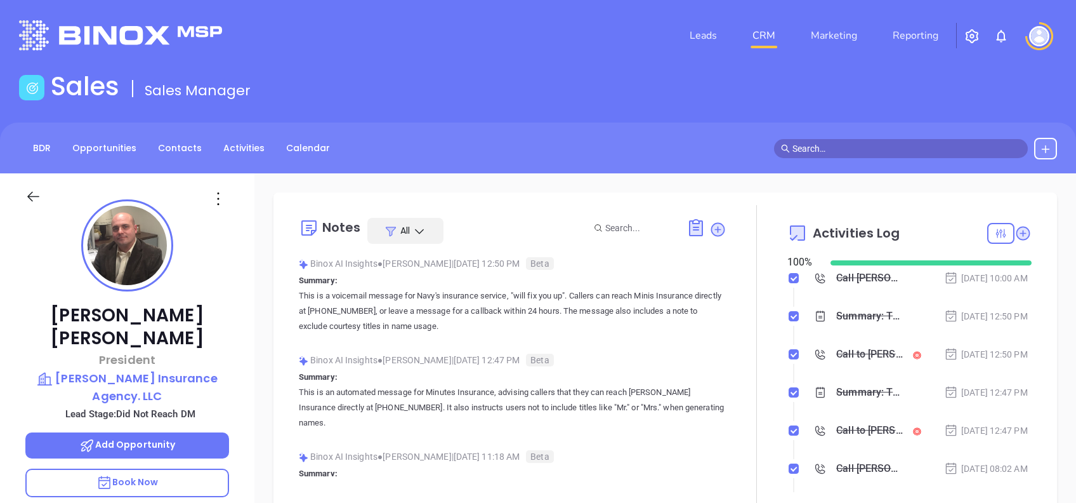
click at [279, 254] on div "Notes All Binox AI Insights ● [PERSON_NAME] | [DATE] 12:50 PM Beta Summary: Thi…" at bounding box center [665, 354] width 784 height 325
click at [714, 225] on icon at bounding box center [717, 229] width 13 height 13
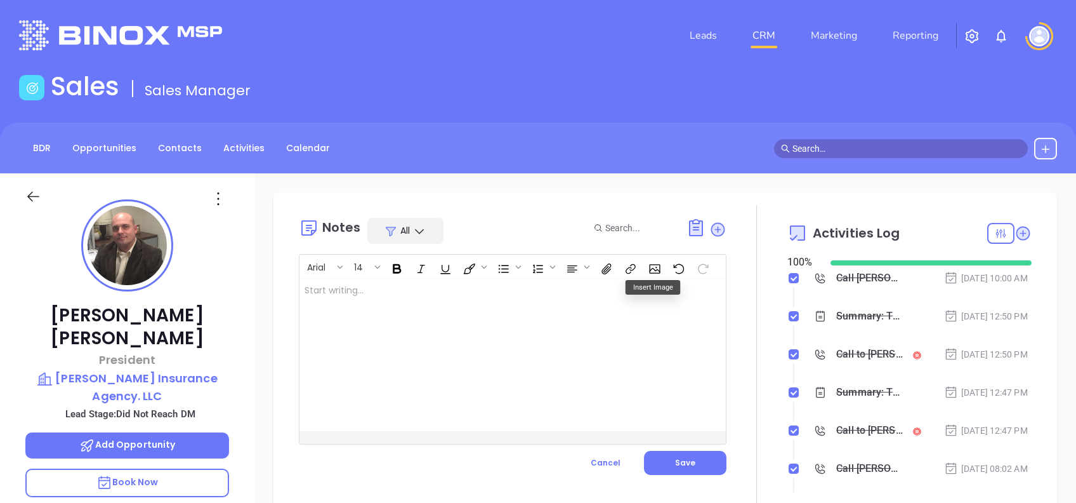
drag, startPoint x: 496, startPoint y: 332, endPoint x: 508, endPoint y: 341, distance: 14.6
click at [496, 334] on div at bounding box center [497, 355] width 397 height 152
click at [676, 466] on span "Save" at bounding box center [685, 462] width 20 height 11
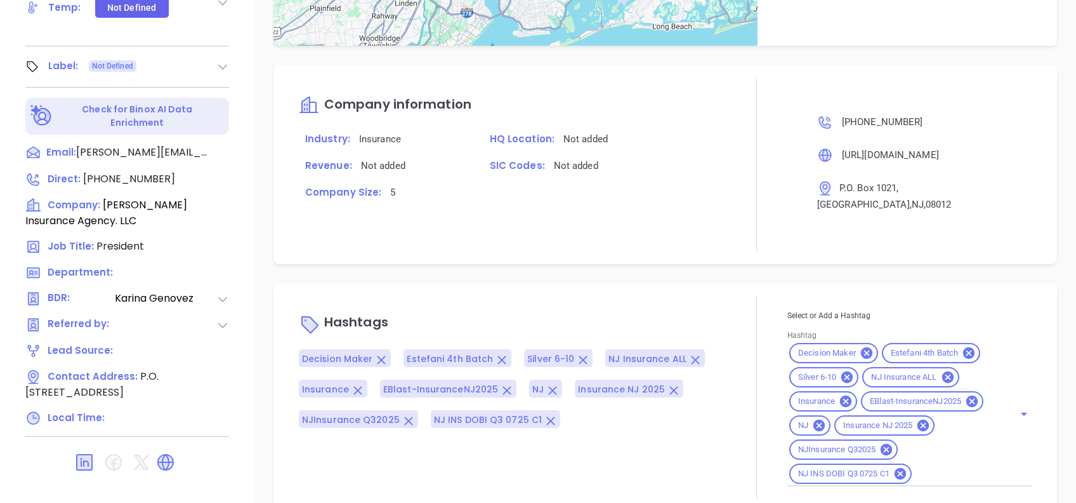
scroll to position [883, 0]
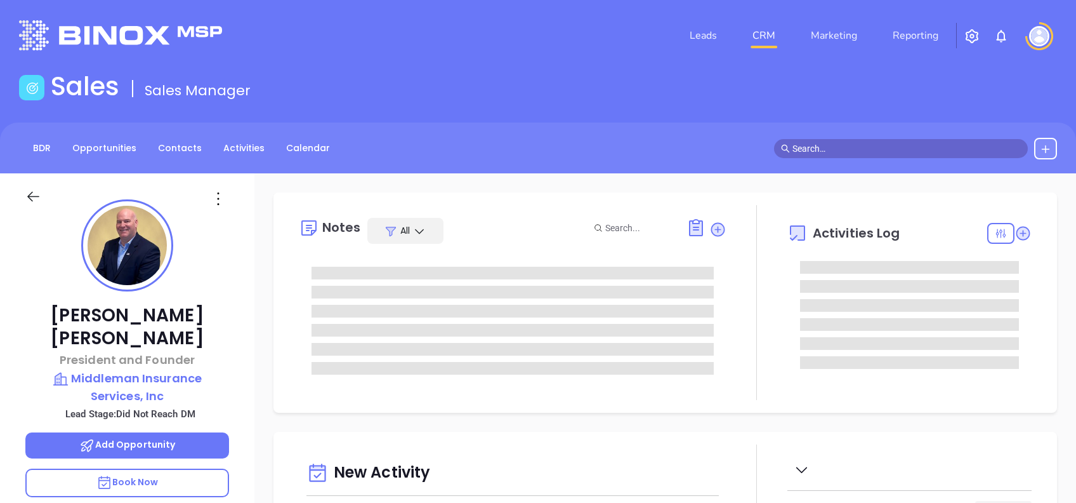
type input "[DATE]"
type input "[PERSON_NAME]"
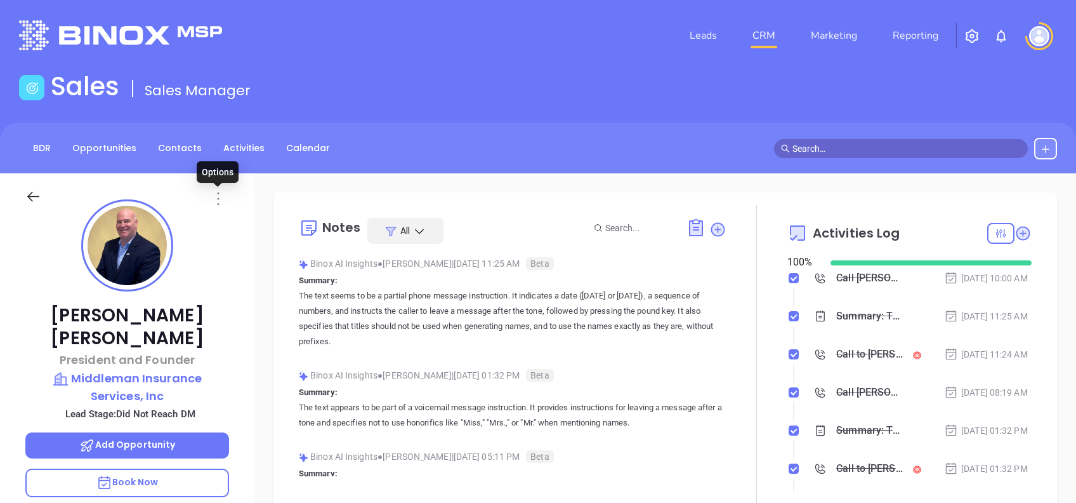
click at [218, 193] on icon at bounding box center [218, 198] width 2 height 13
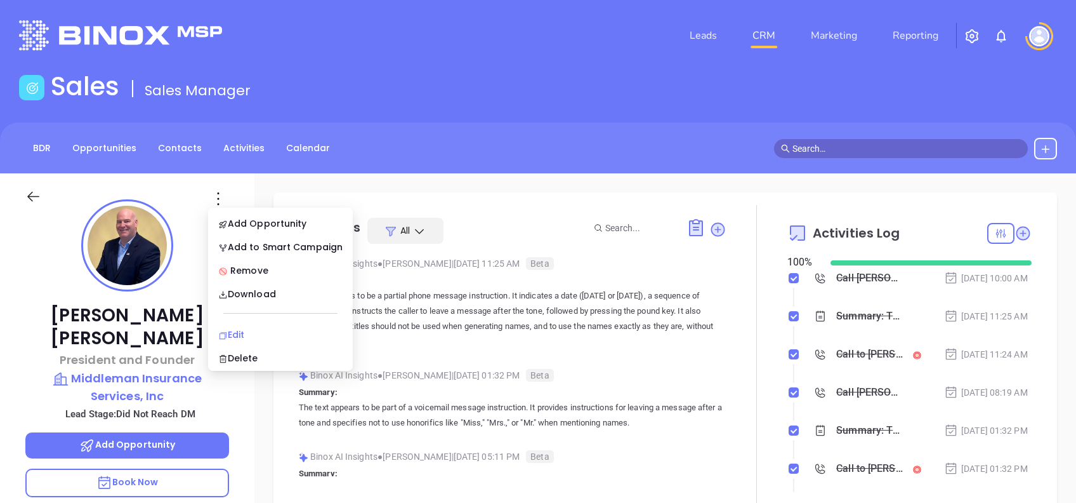
click at [268, 333] on div "Edit" at bounding box center [280, 334] width 124 height 14
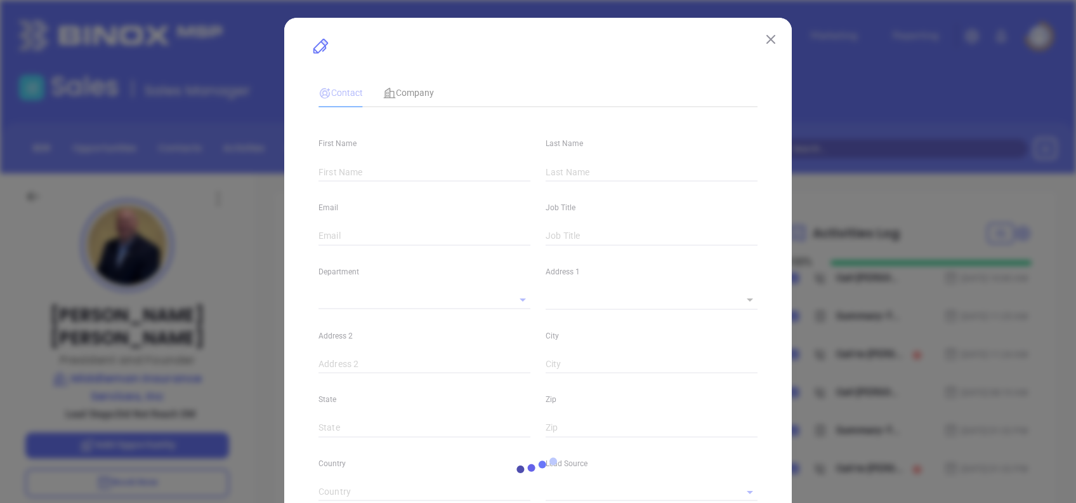
type input "[PERSON_NAME]"
type input "[PERSON_NAME][EMAIL_ADDRESS][DOMAIN_NAME]"
type input "President and Founder"
type textarea "2 Carriage Court"
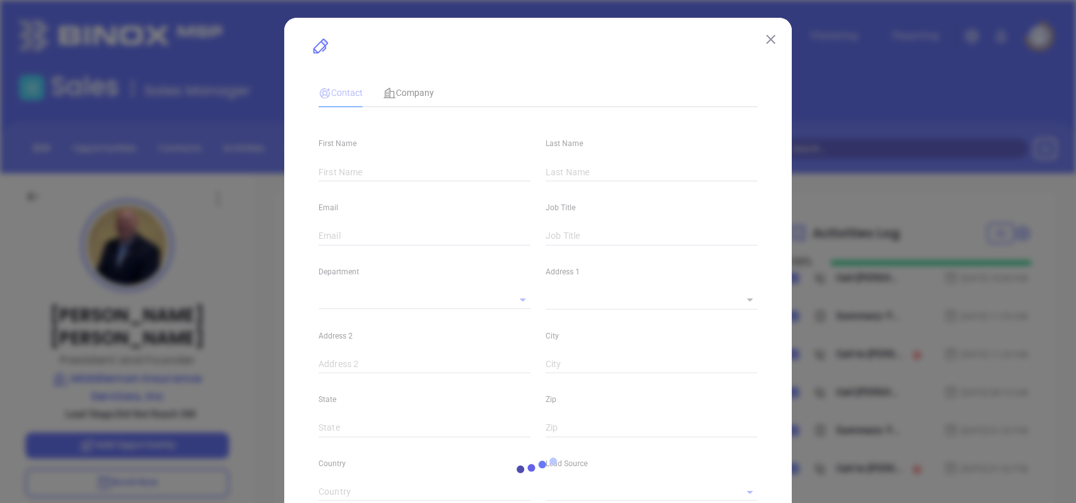
type input "1"
type input "Waterford Works"
type input "NJ"
type input "08089"
type input "[DOMAIN_NAME][URL][PERSON_NAME]"
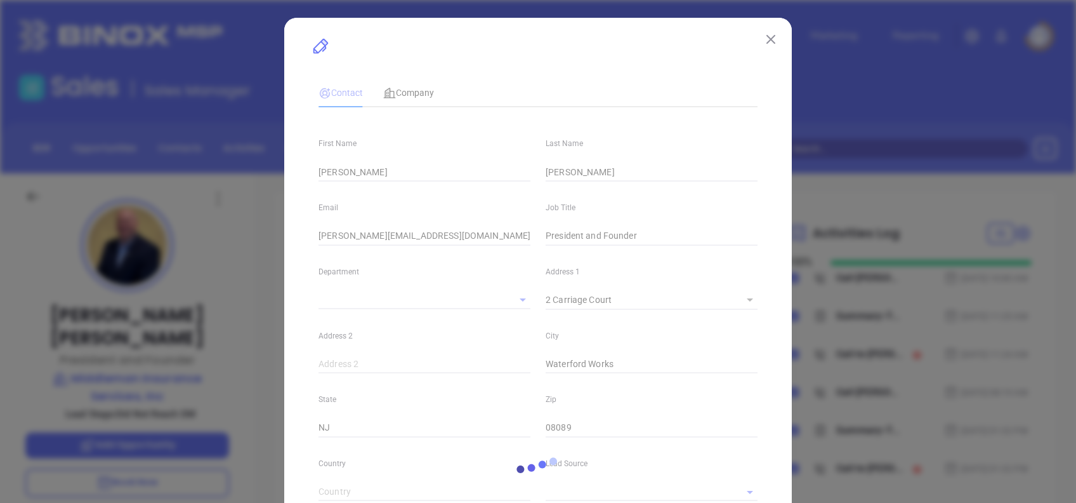
type input "[PERSON_NAME]"
type input "Did Not Reach DM"
type input "1"
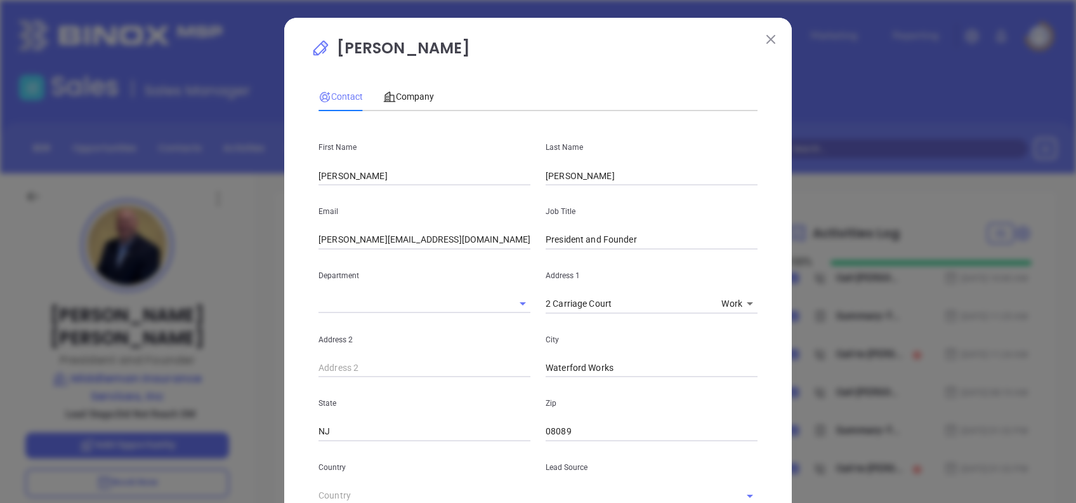
scroll to position [423, 0]
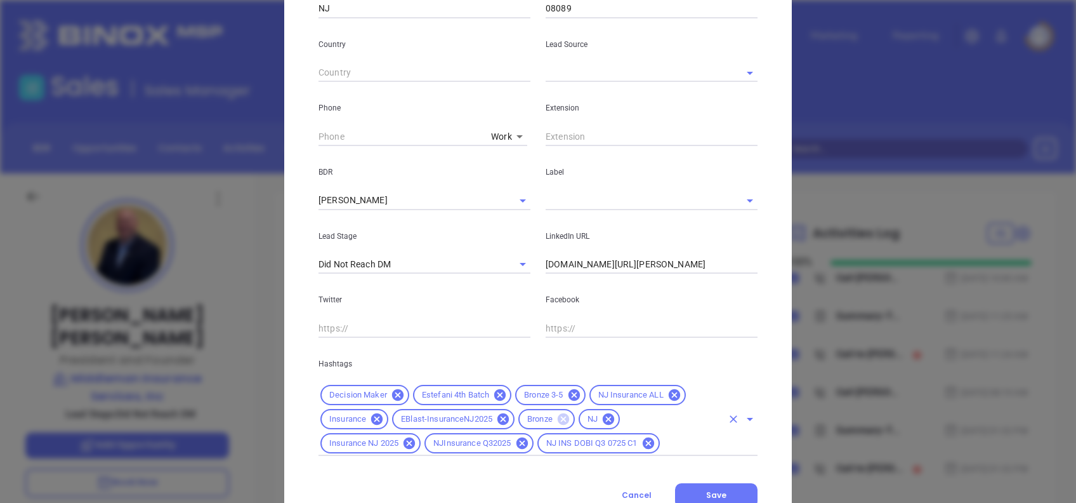
click at [558, 416] on icon at bounding box center [563, 418] width 11 height 11
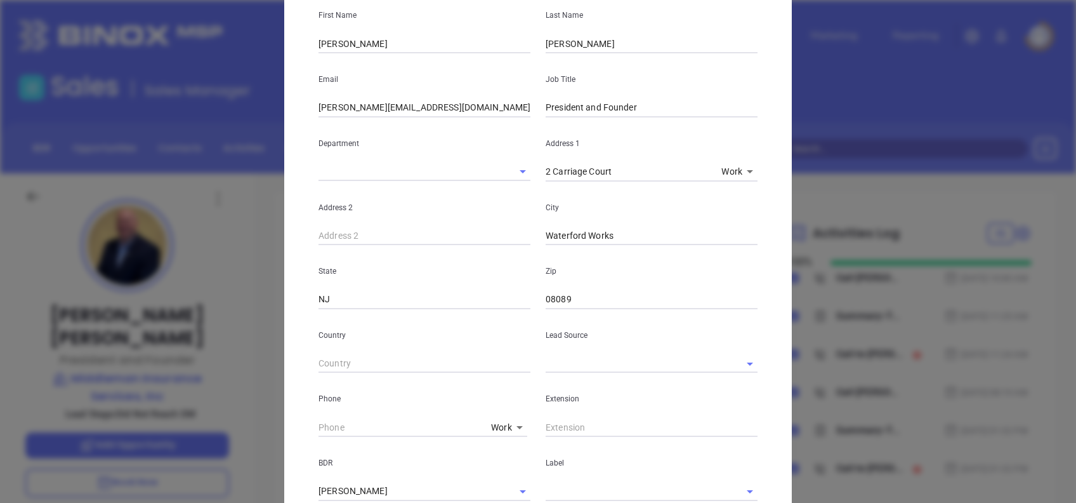
scroll to position [0, 0]
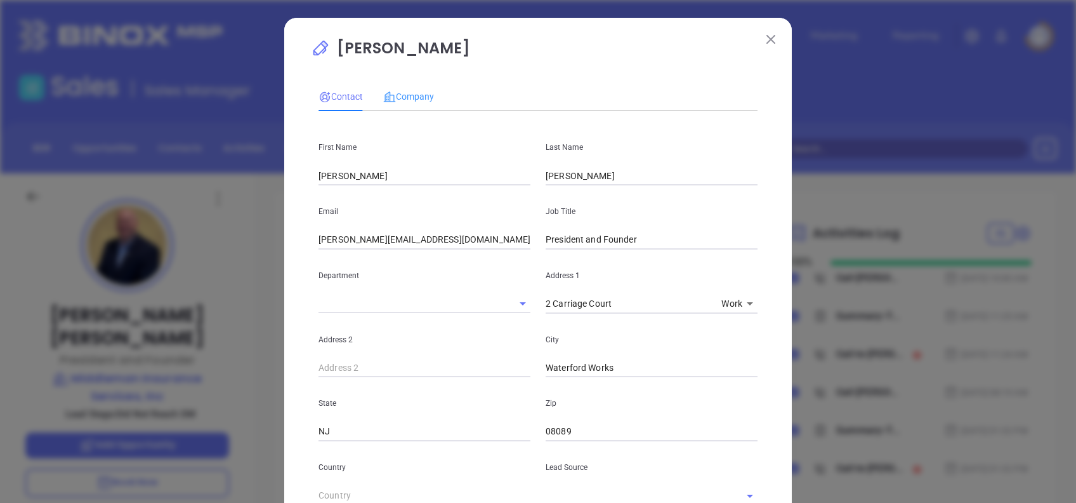
click at [400, 88] on div "Company" at bounding box center [408, 96] width 51 height 29
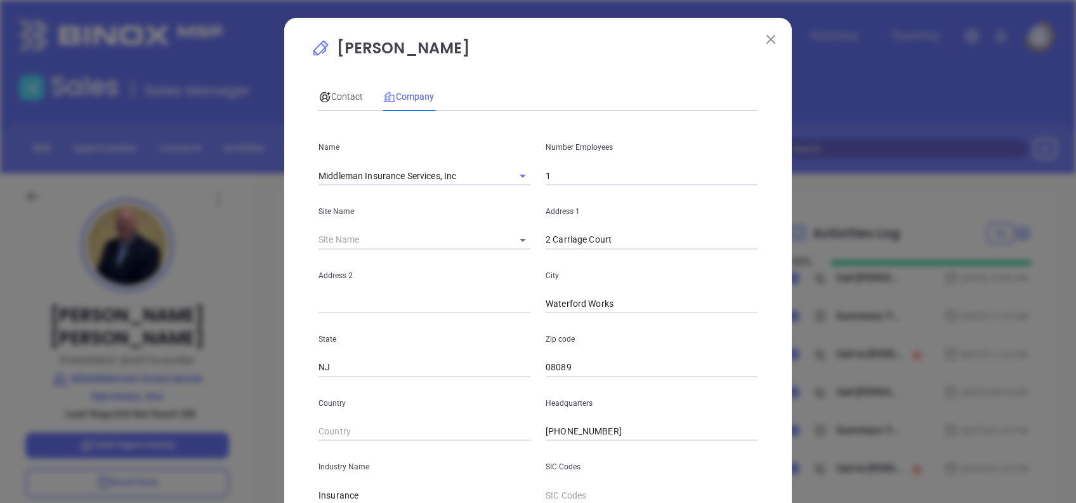
scroll to position [225, 0]
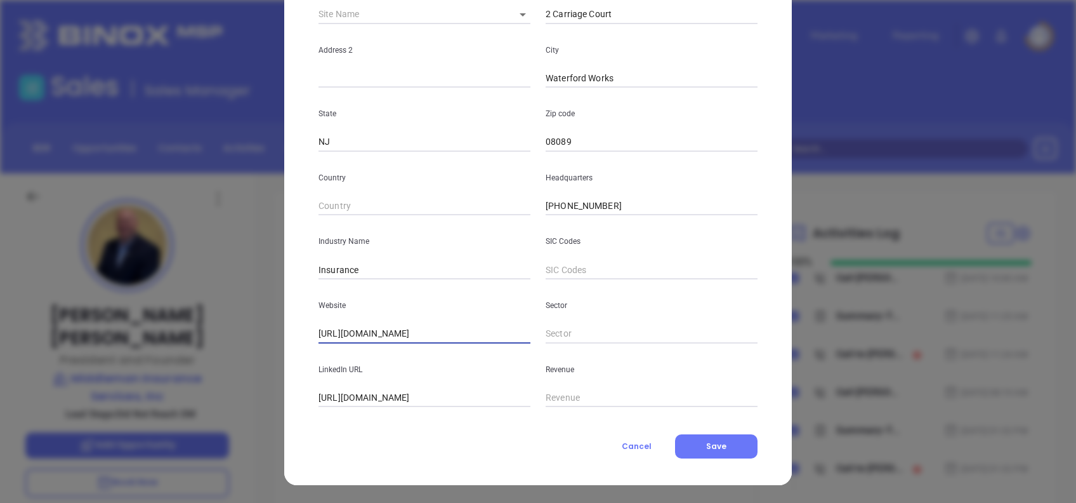
drag, startPoint x: 339, startPoint y: 335, endPoint x: 239, endPoint y: 328, distance: 101.1
click at [242, 328] on div "[PERSON_NAME] Contact Company First Name [PERSON_NAME] Last Name [PERSON_NAME] …" at bounding box center [538, 251] width 1076 height 503
drag, startPoint x: 341, startPoint y: 395, endPoint x: 650, endPoint y: 381, distance: 309.3
click at [650, 381] on div "LinkedIn URL [URL][DOMAIN_NAME] Revenue" at bounding box center [538, 375] width 454 height 64
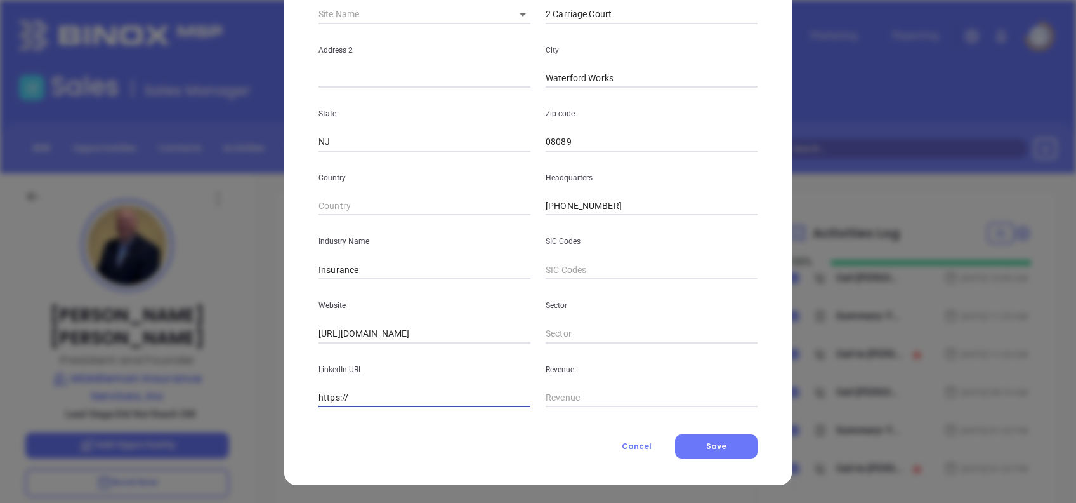
scroll to position [0, 0]
drag, startPoint x: 397, startPoint y: 393, endPoint x: 280, endPoint y: 391, distance: 116.8
click at [284, 391] on div "[PERSON_NAME] Contact Company First Name [PERSON_NAME] Last Name [PERSON_NAME] …" at bounding box center [538, 139] width 508 height 692
paste input "[DOMAIN_NAME][URL]"
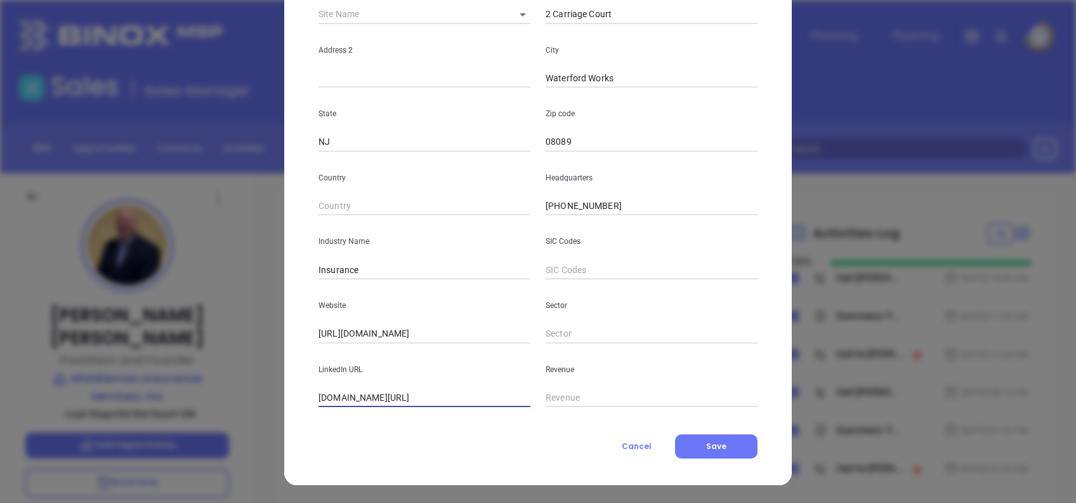
type input "www.linkedin.com/company/middleman-insurance-services-inc/"
drag, startPoint x: 512, startPoint y: 327, endPoint x: 232, endPoint y: 333, distance: 279.9
click at [233, 332] on div "Francis Middleman, Jr Contact Company First Name Francis Last Name Middleman, J…" at bounding box center [538, 251] width 1076 height 503
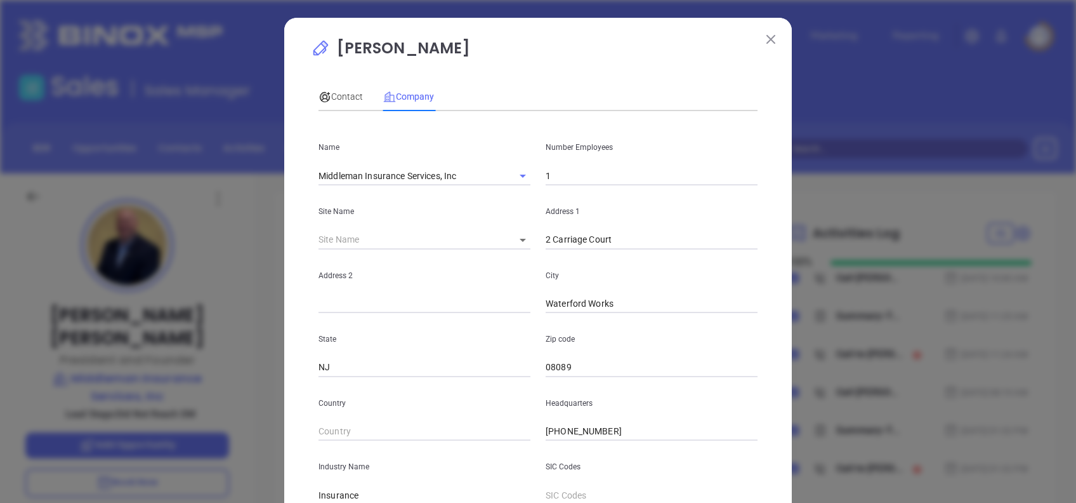
drag, startPoint x: 767, startPoint y: 32, endPoint x: 730, endPoint y: 69, distance: 52.1
click at [767, 32] on button at bounding box center [771, 38] width 16 height 16
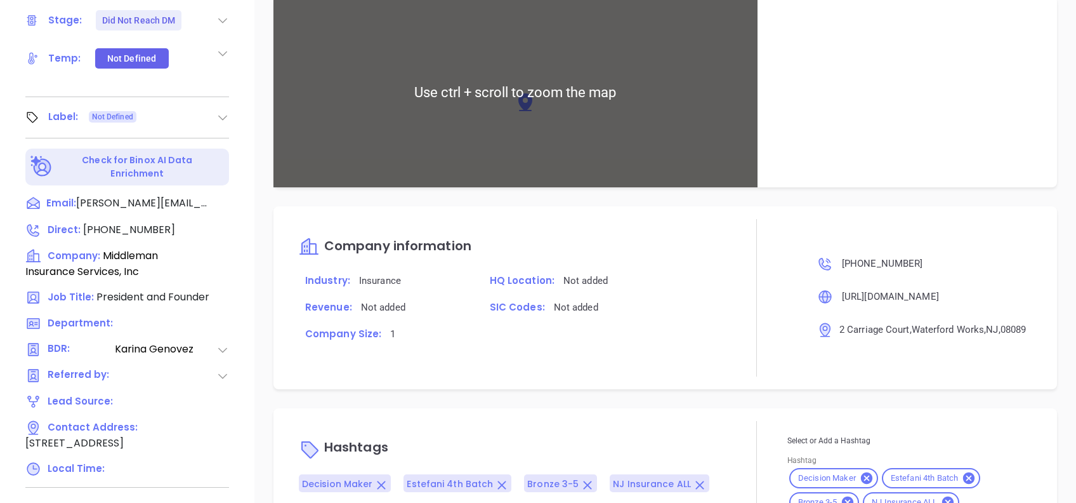
scroll to position [939, 0]
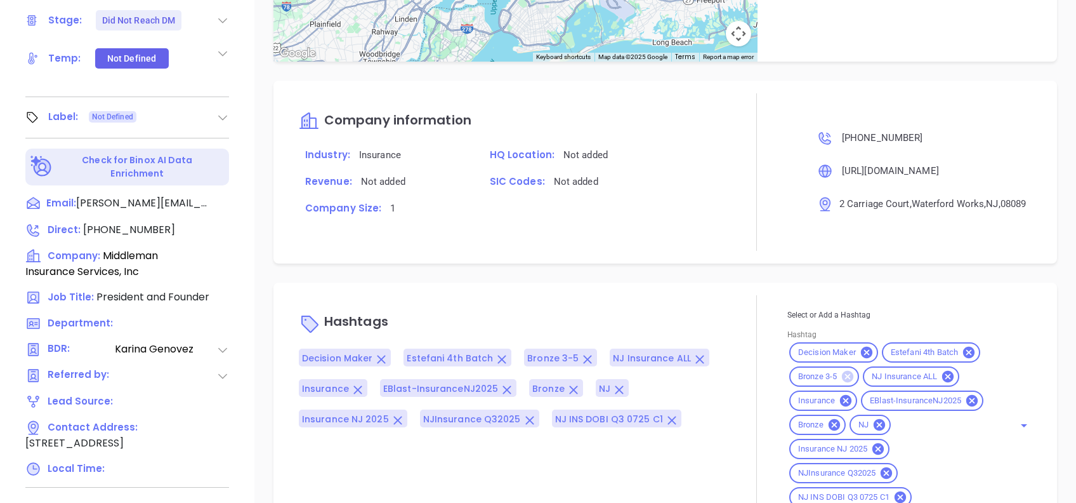
click at [842, 373] on icon at bounding box center [847, 376] width 11 height 11
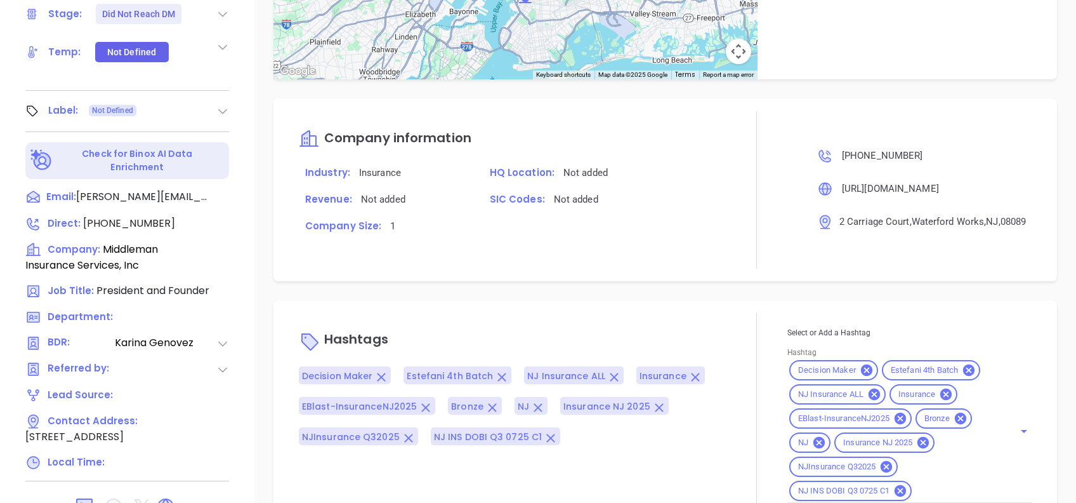
scroll to position [558, 0]
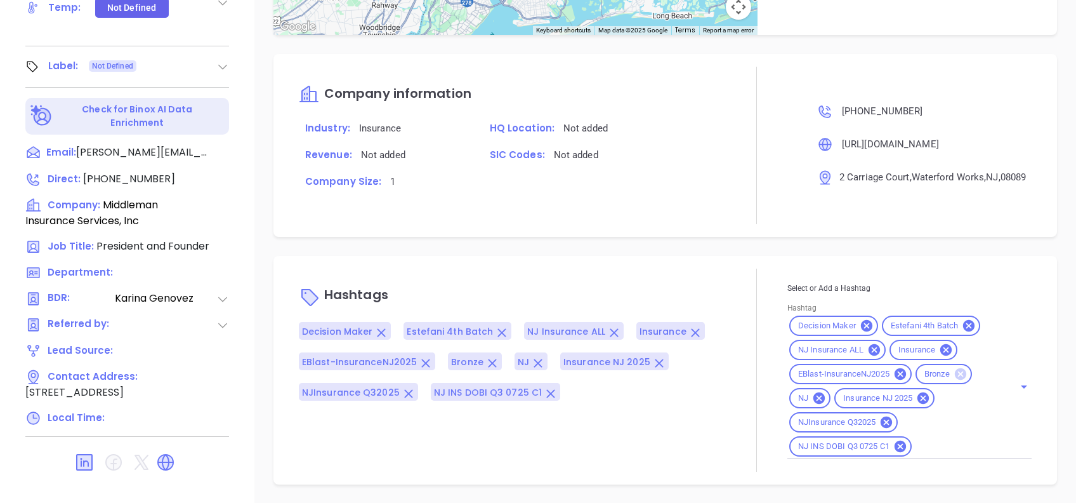
click at [956, 372] on icon at bounding box center [959, 373] width 11 height 11
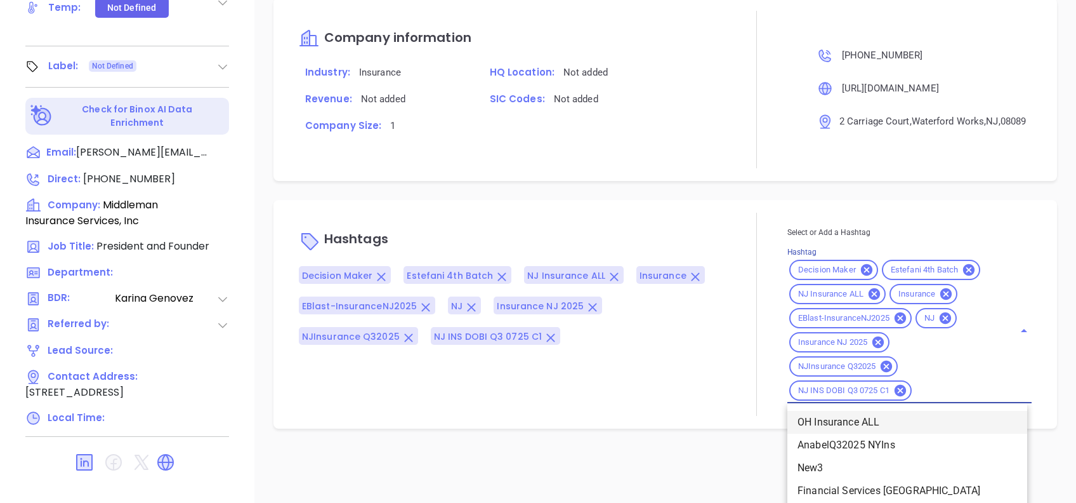
click at [928, 403] on div "Select or Add a Hashtag Hashtag Decision Maker Estefani 4th Batch NJ Insurance …" at bounding box center [909, 314] width 244 height 178
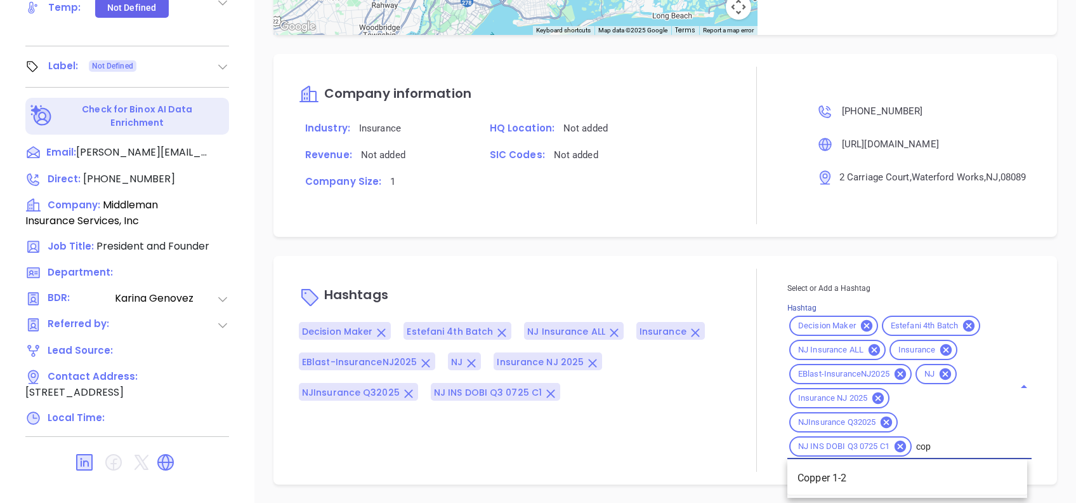
scroll to position [916, 0]
type input "copp"
click at [931, 475] on li "Copper 1-2" at bounding box center [907, 477] width 240 height 23
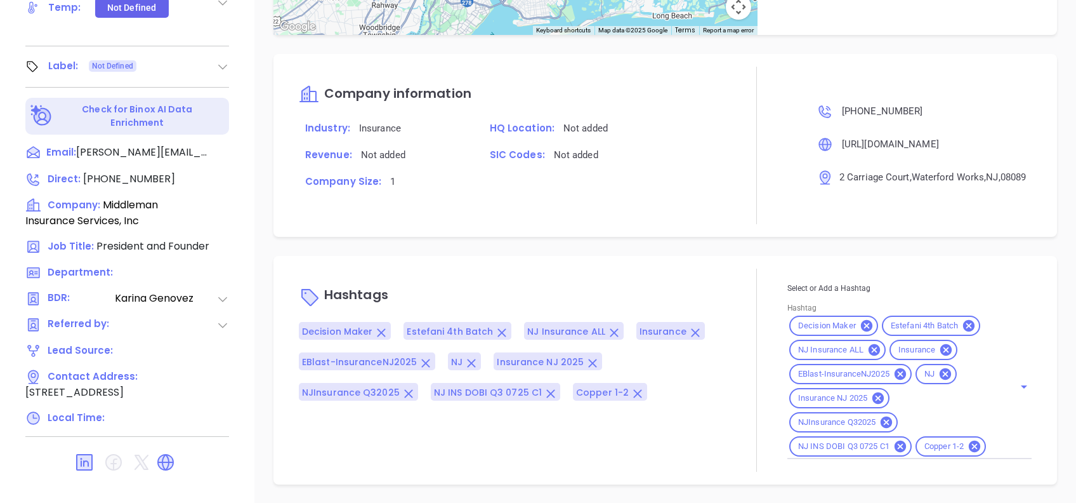
click at [689, 196] on div "Company information Industry: Insurance HQ Location: Not added Revenue: Not add…" at bounding box center [513, 145] width 428 height 157
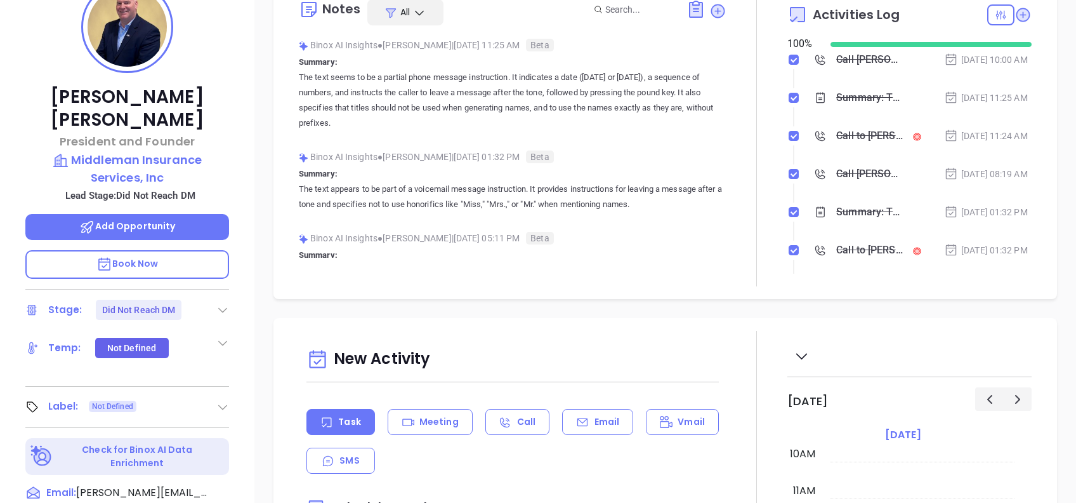
scroll to position [0, 0]
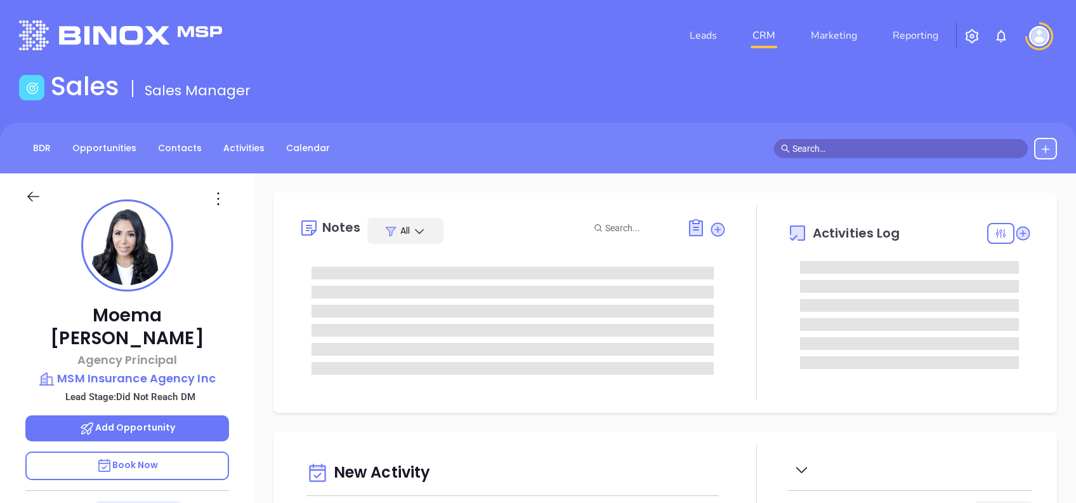
type input "[PERSON_NAME]"
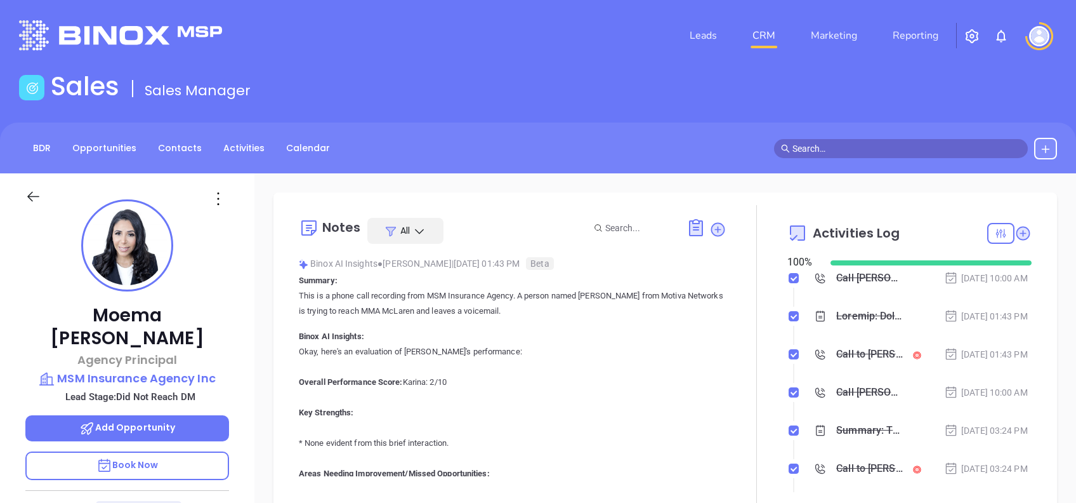
scroll to position [369, 0]
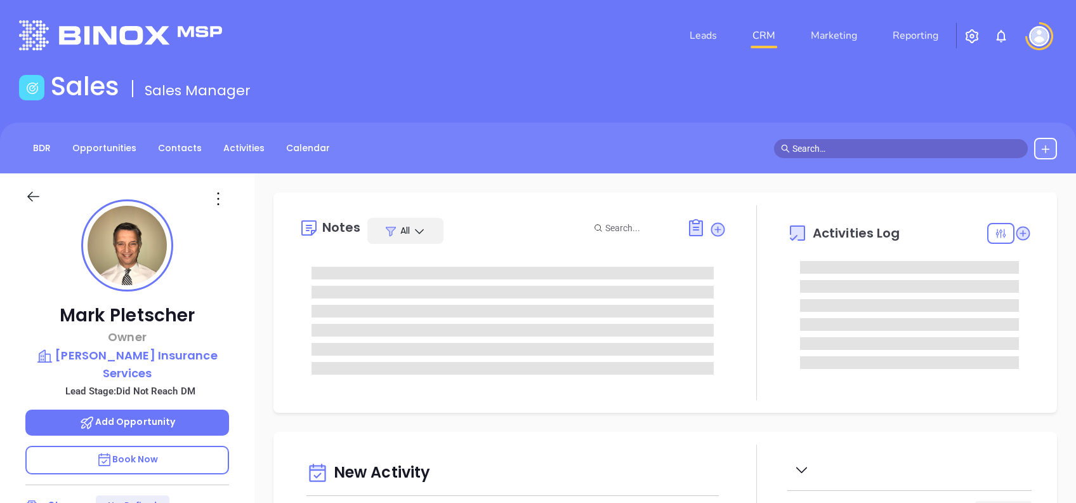
type input "[DATE]"
type input "[PERSON_NAME]"
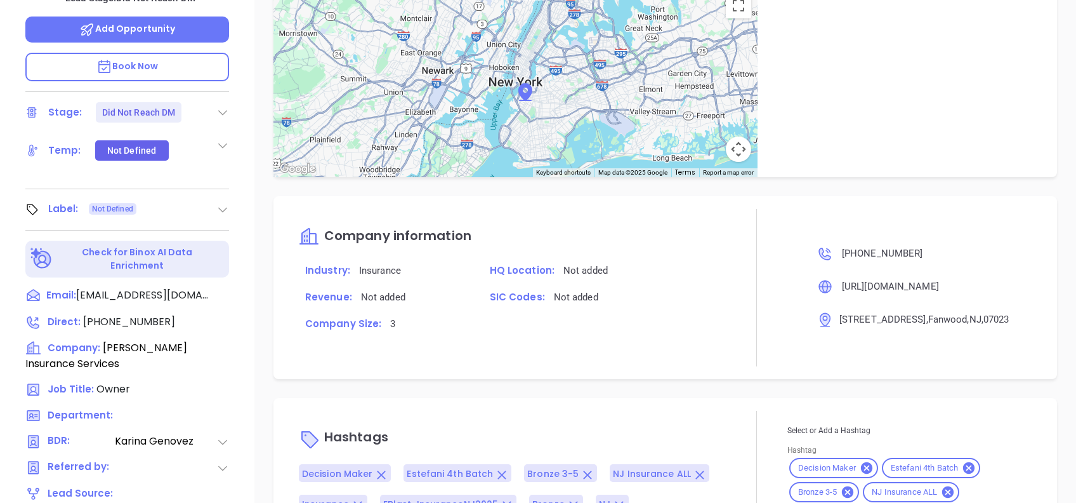
scroll to position [558, 0]
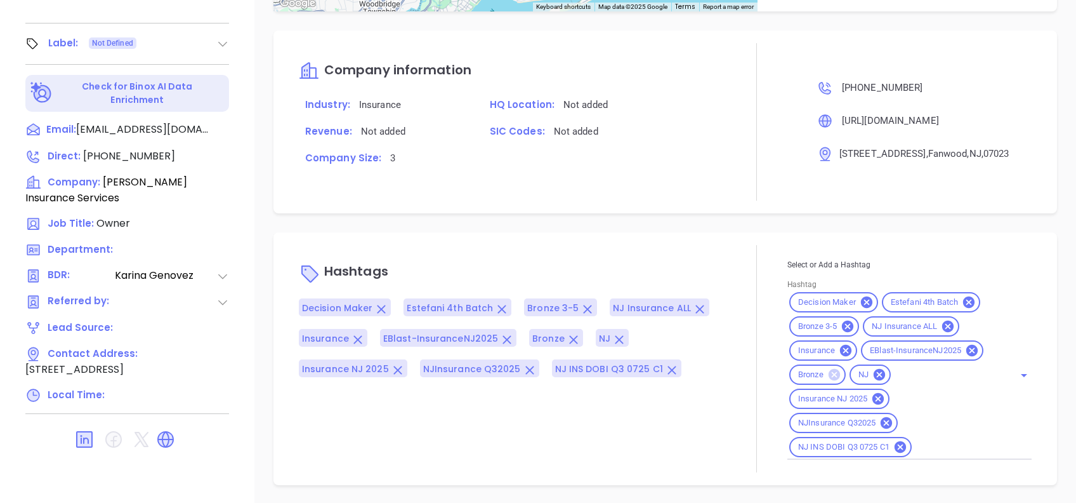
click at [827, 372] on icon at bounding box center [834, 374] width 14 height 14
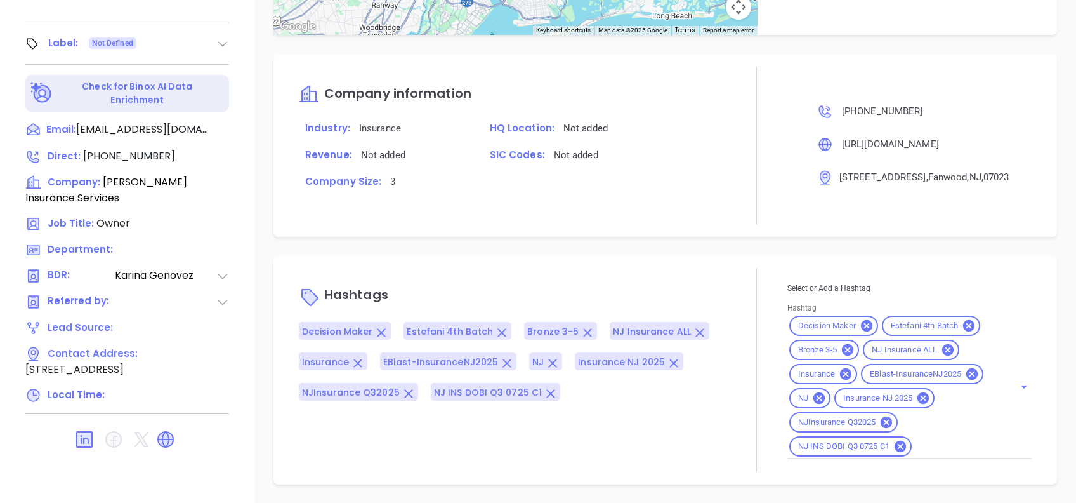
scroll to position [883, 0]
click at [637, 279] on div "Hashtags Decision Maker Estefani 4th Batch Bronze 3-5 NJ Insurance ALL Insuranc…" at bounding box center [513, 370] width 428 height 203
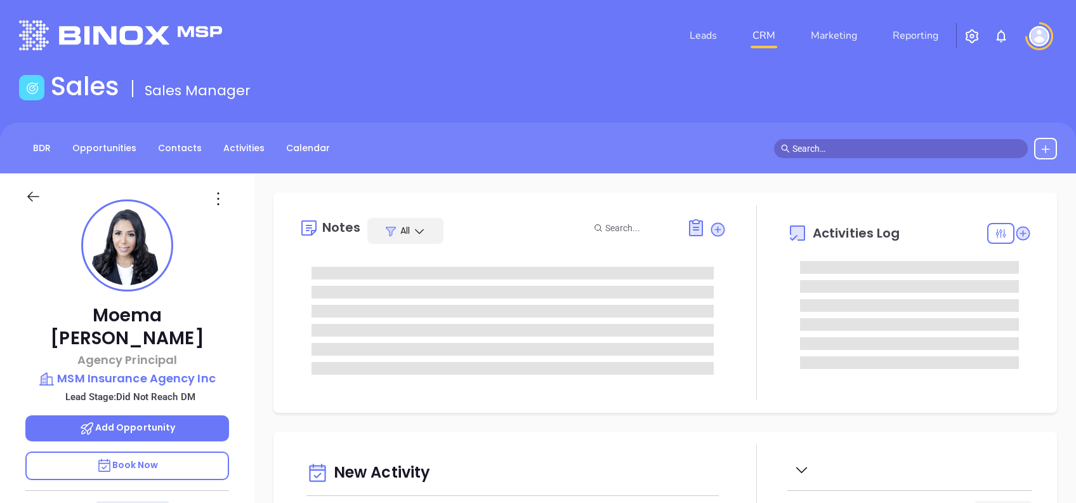
type input "[DATE]"
type input "[PERSON_NAME]"
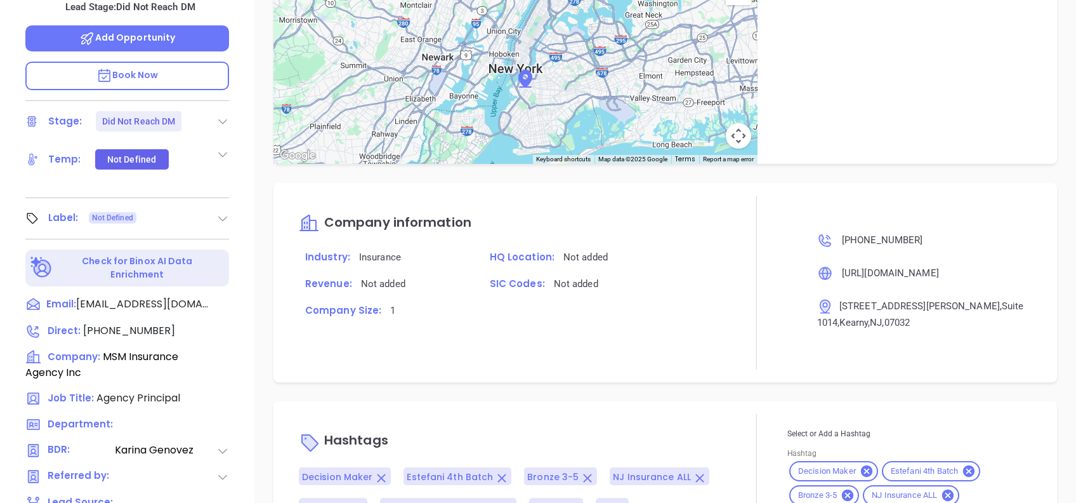
scroll to position [558, 0]
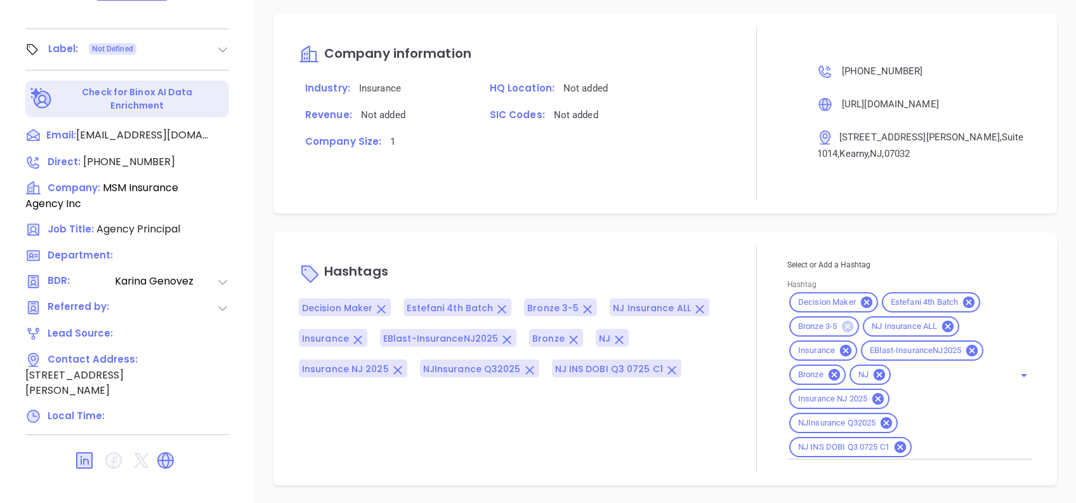
click at [842, 327] on icon at bounding box center [847, 325] width 11 height 11
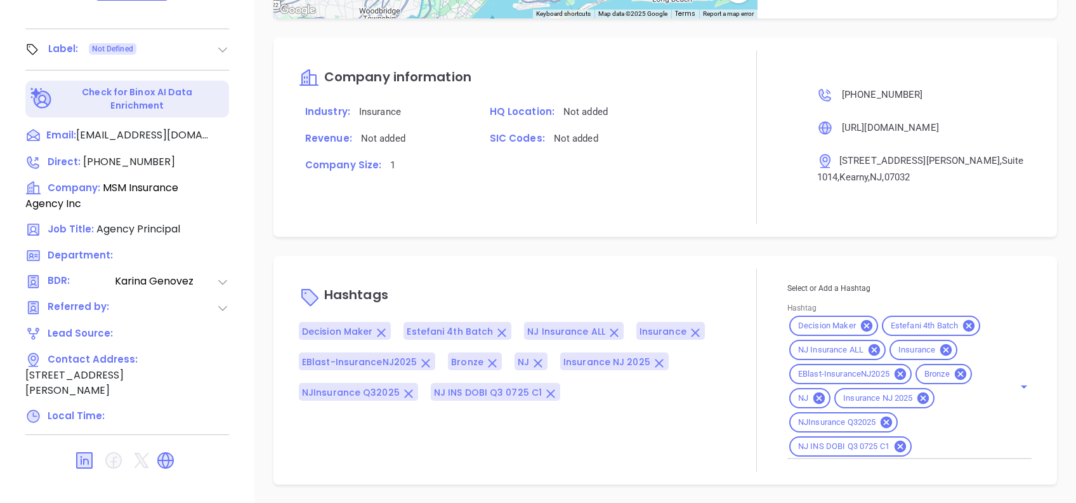
scroll to position [899, 0]
click at [951, 464] on div "Select or Add a Hashtag Hashtag Decision Maker Estefani 4th Batch NJ Insurance …" at bounding box center [909, 370] width 244 height 203
click at [941, 452] on div "Decision Maker Estefani 4th Batch NJ Insurance ALL Insurance EBlast-InsuranceNJ…" at bounding box center [909, 386] width 244 height 145
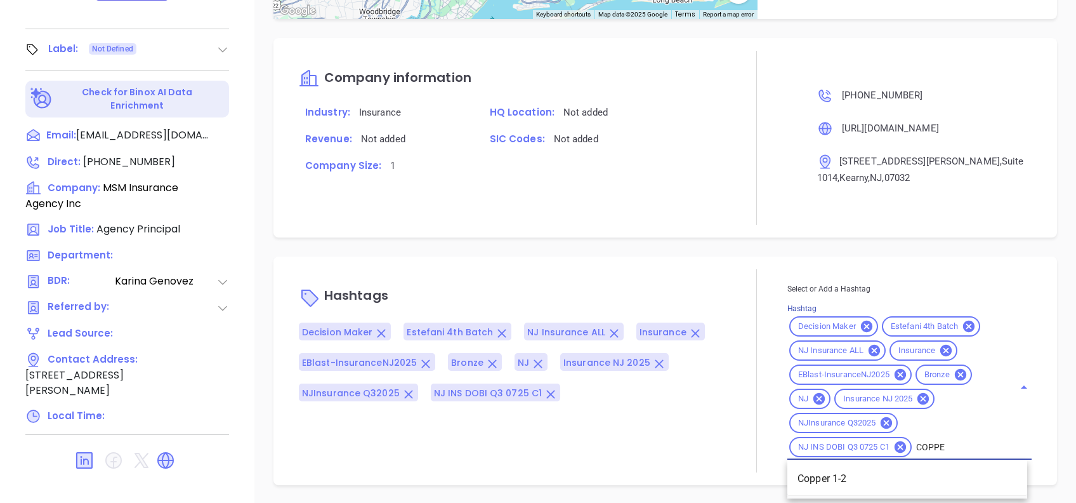
type input "COPPER"
click at [936, 482] on li "Copper 1-2" at bounding box center [907, 478] width 240 height 23
click at [550, 232] on div "Company information Industry: Insurance HQ Location: Not added Revenue: Not add…" at bounding box center [665, 137] width 784 height 199
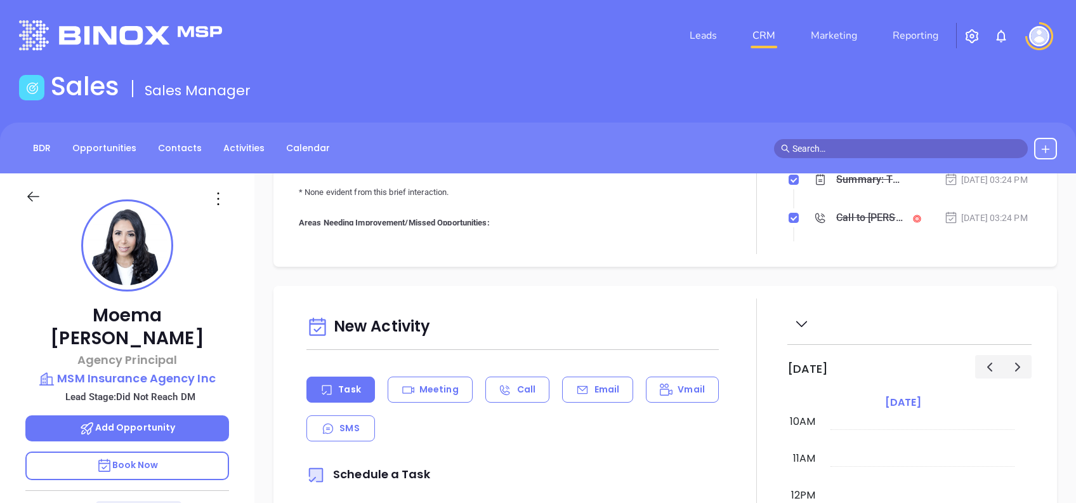
scroll to position [223, 0]
